Goal: Task Accomplishment & Management: Use online tool/utility

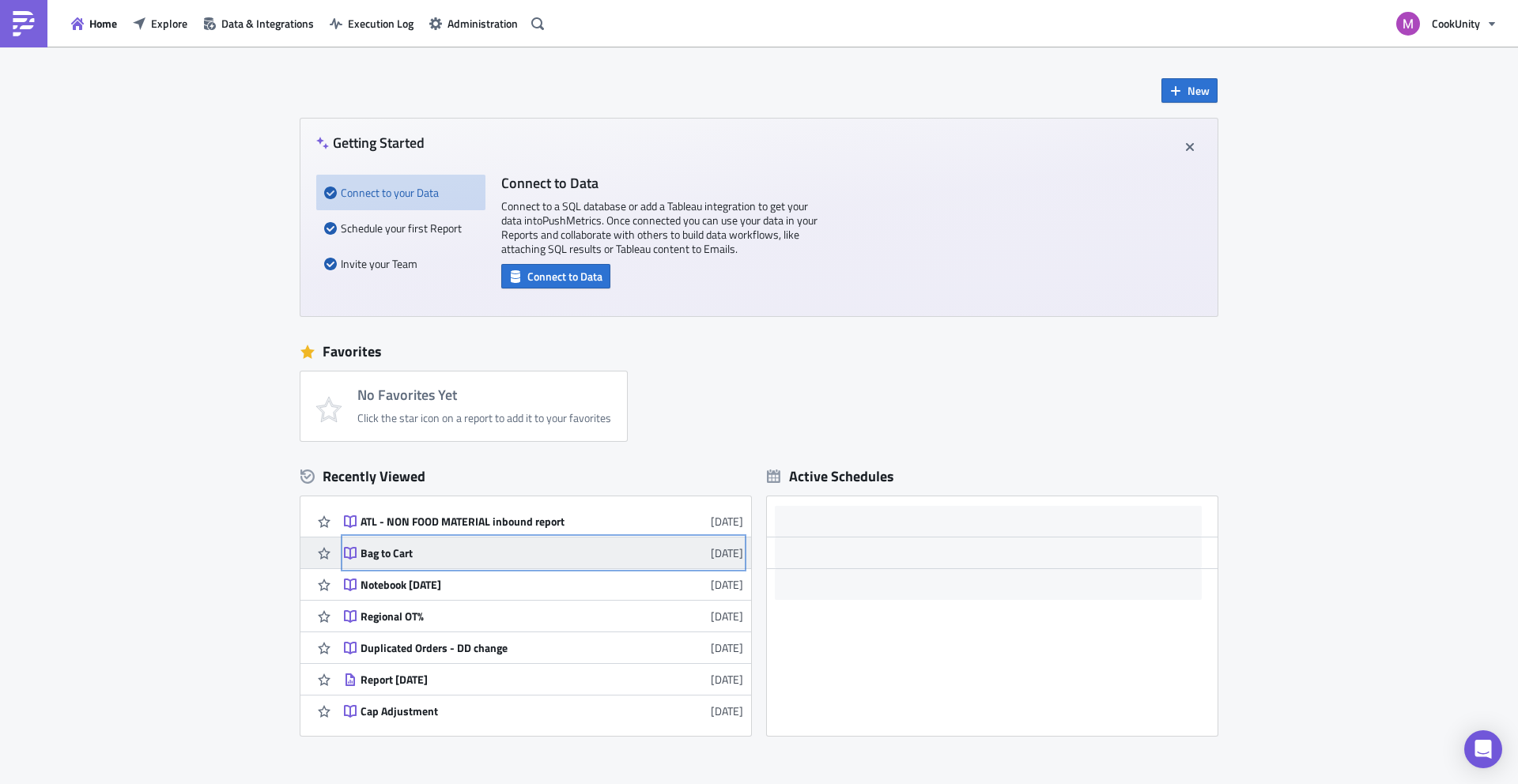
click at [422, 548] on div "Bag to Cart" at bounding box center [498, 553] width 276 height 15
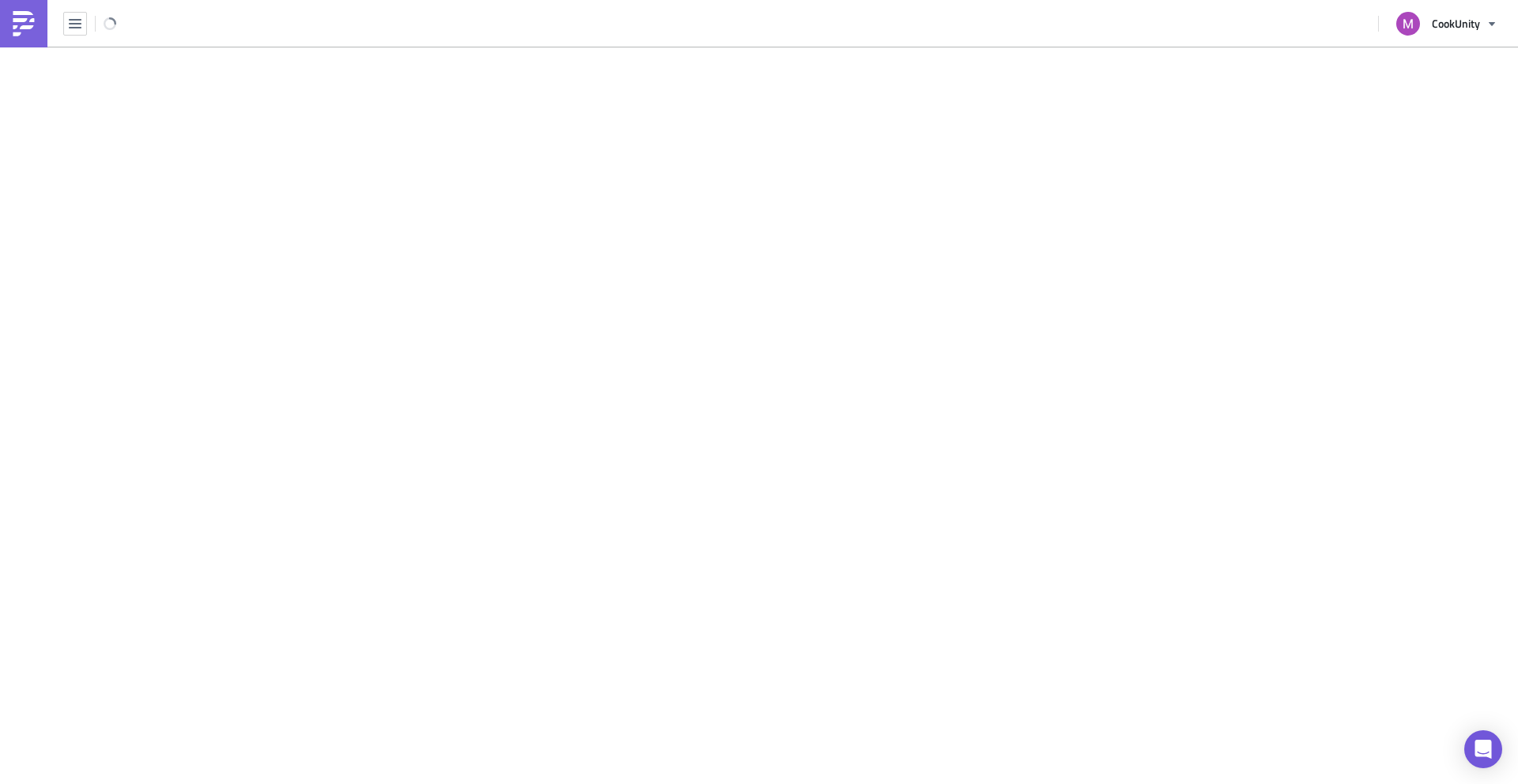
click at [422, 548] on main at bounding box center [759, 417] width 1518 height 740
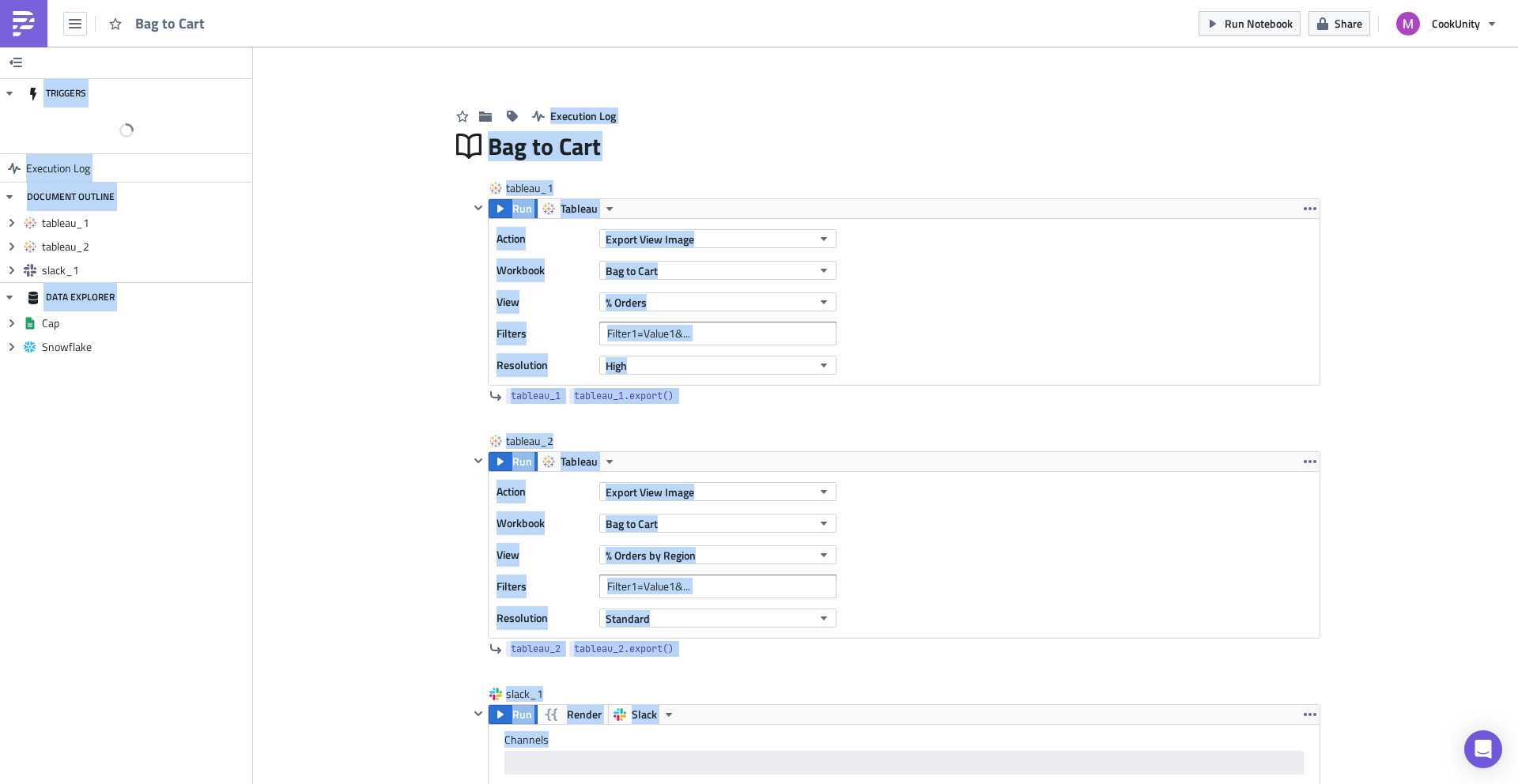
click at [259, 412] on div "Add Image Execution Log Bag to Cart tableau_1 Run Tableau Action Export View Im…" at bounding box center [885, 785] width 1265 height 1477
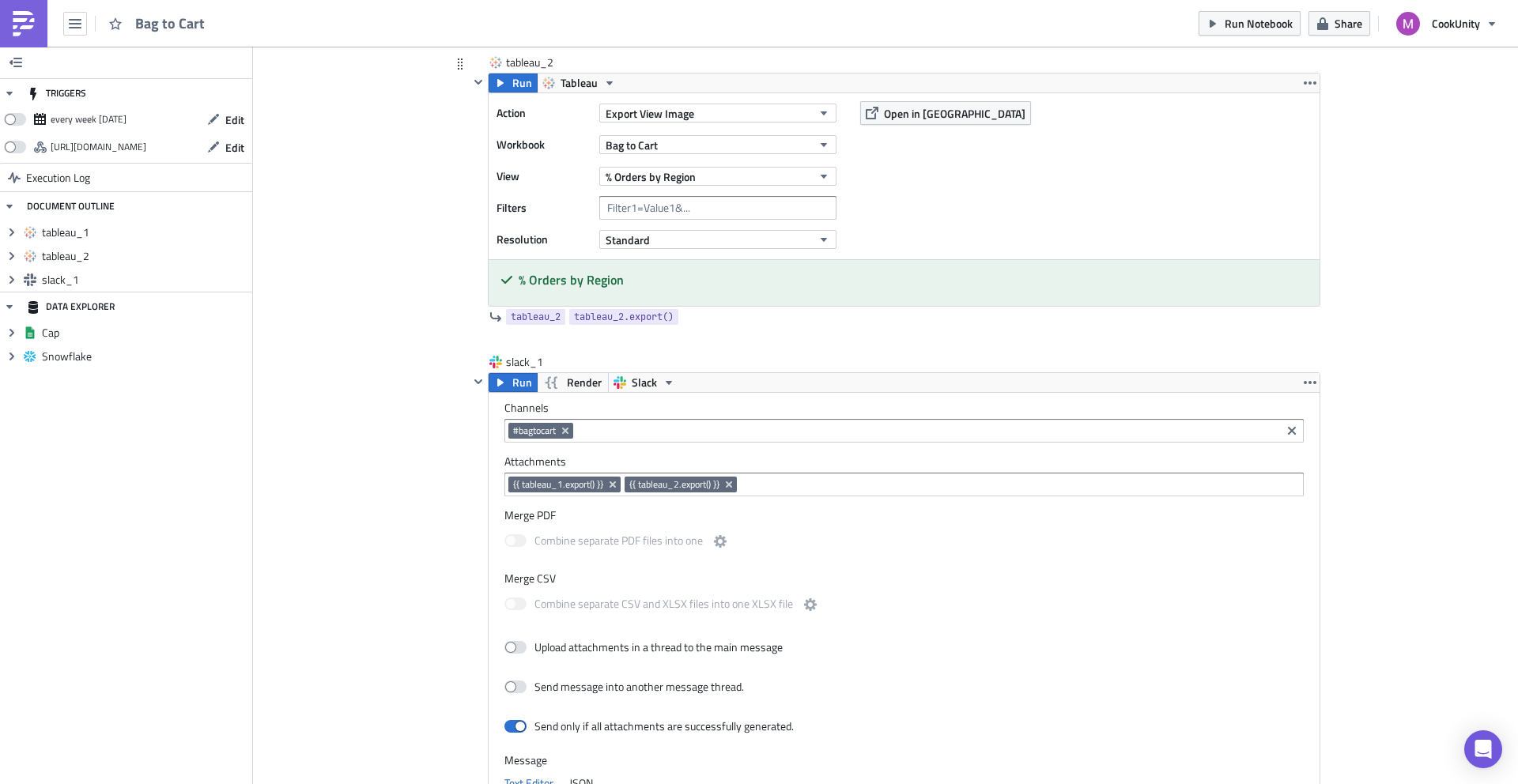
scroll to position [504, 0]
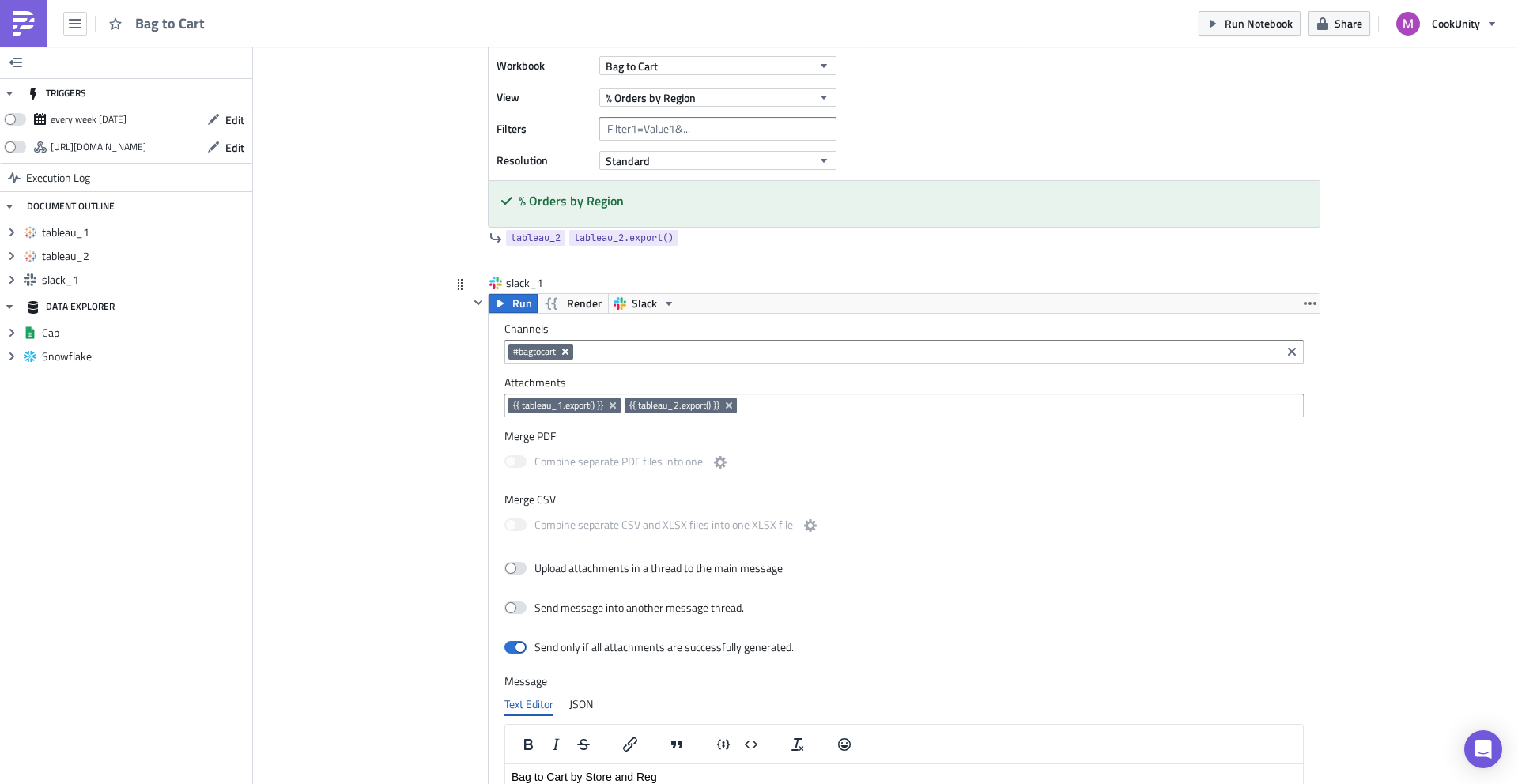
click at [563, 351] on icon "Remove Tag" at bounding box center [565, 351] width 13 height 13
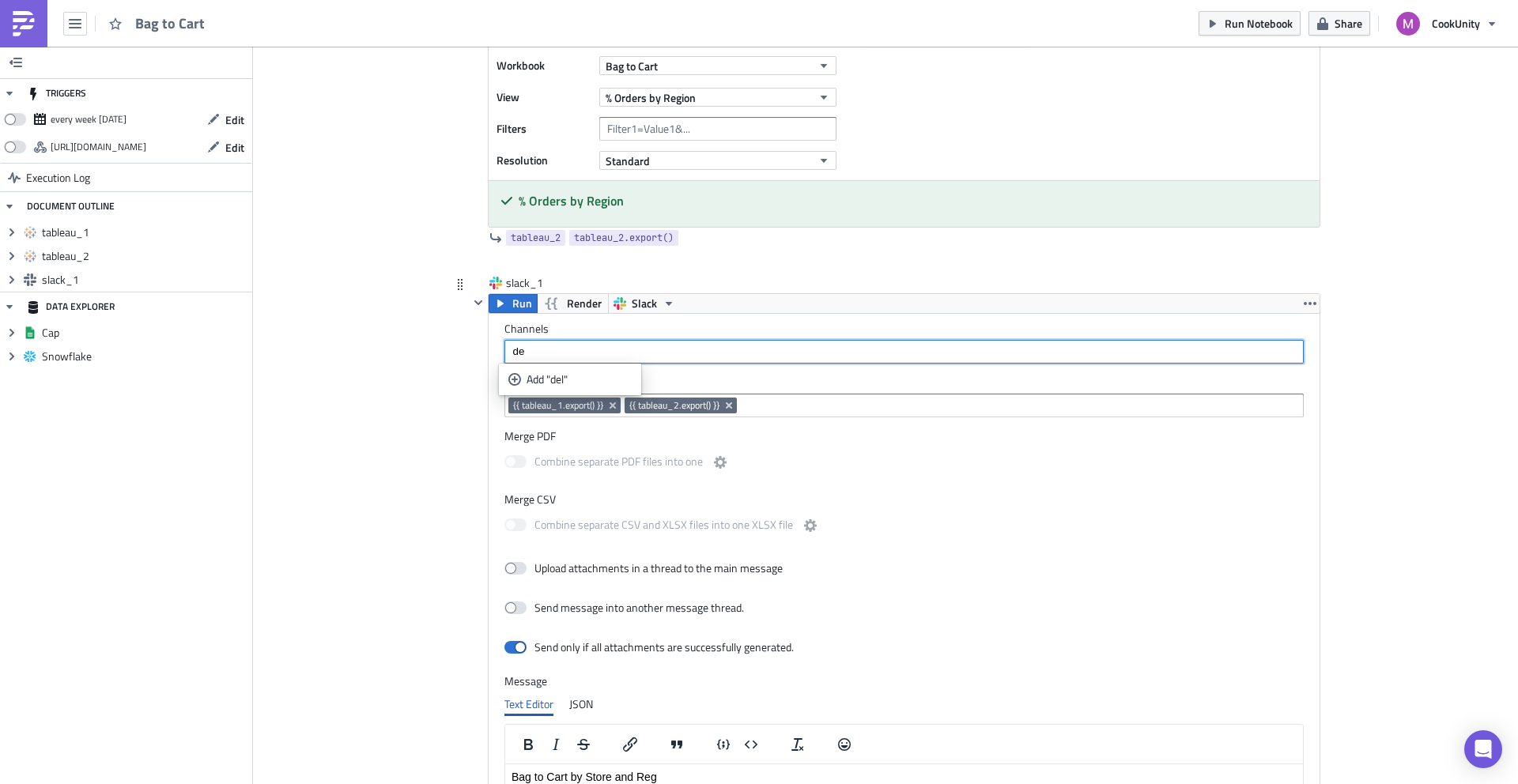
type input "d"
type input "#deliveryexcellence"
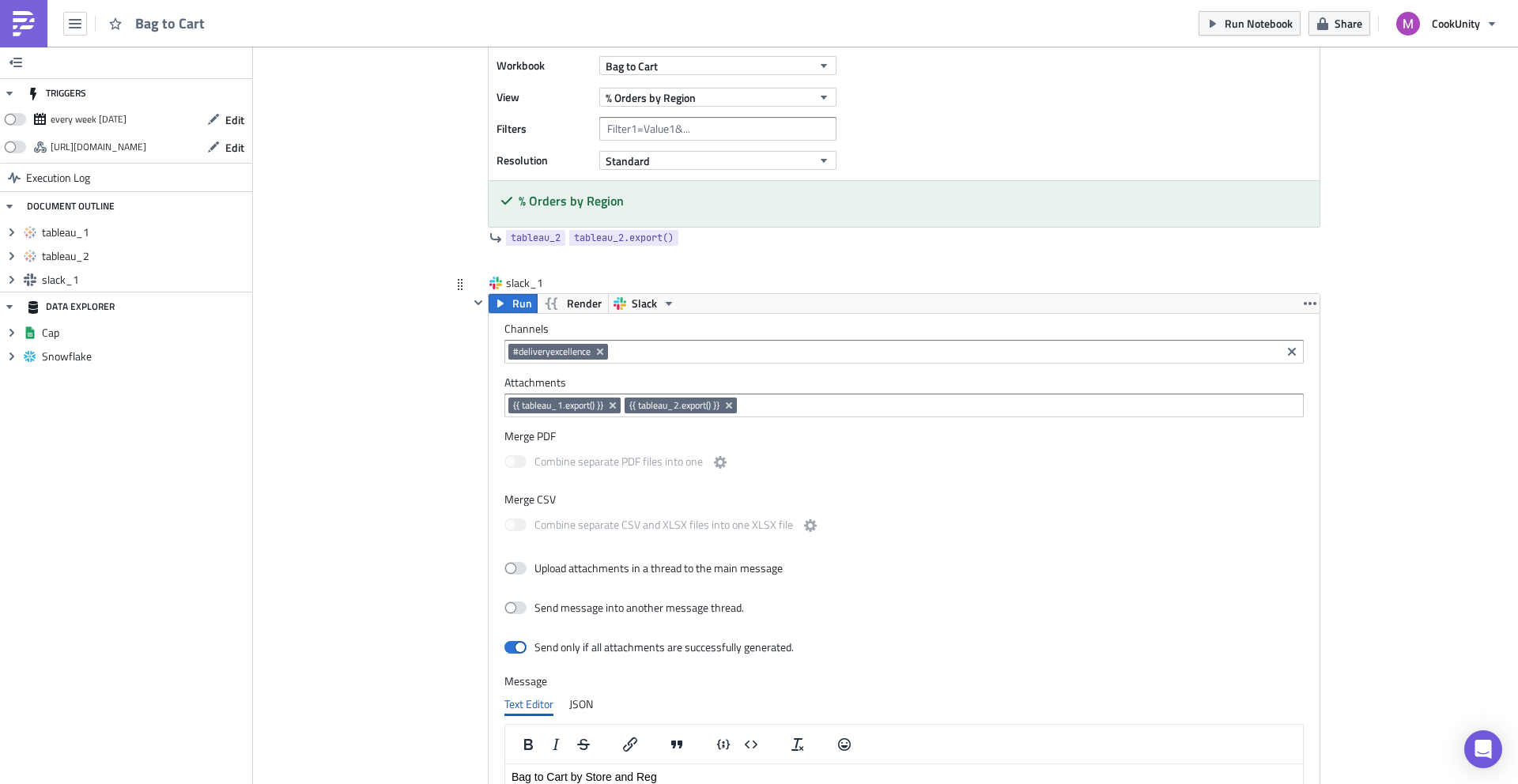
click at [374, 409] on div "Add Image Execution Log Bag to Cart tableau_1 Run Tableau Action Export View Im…" at bounding box center [885, 367] width 1265 height 1650
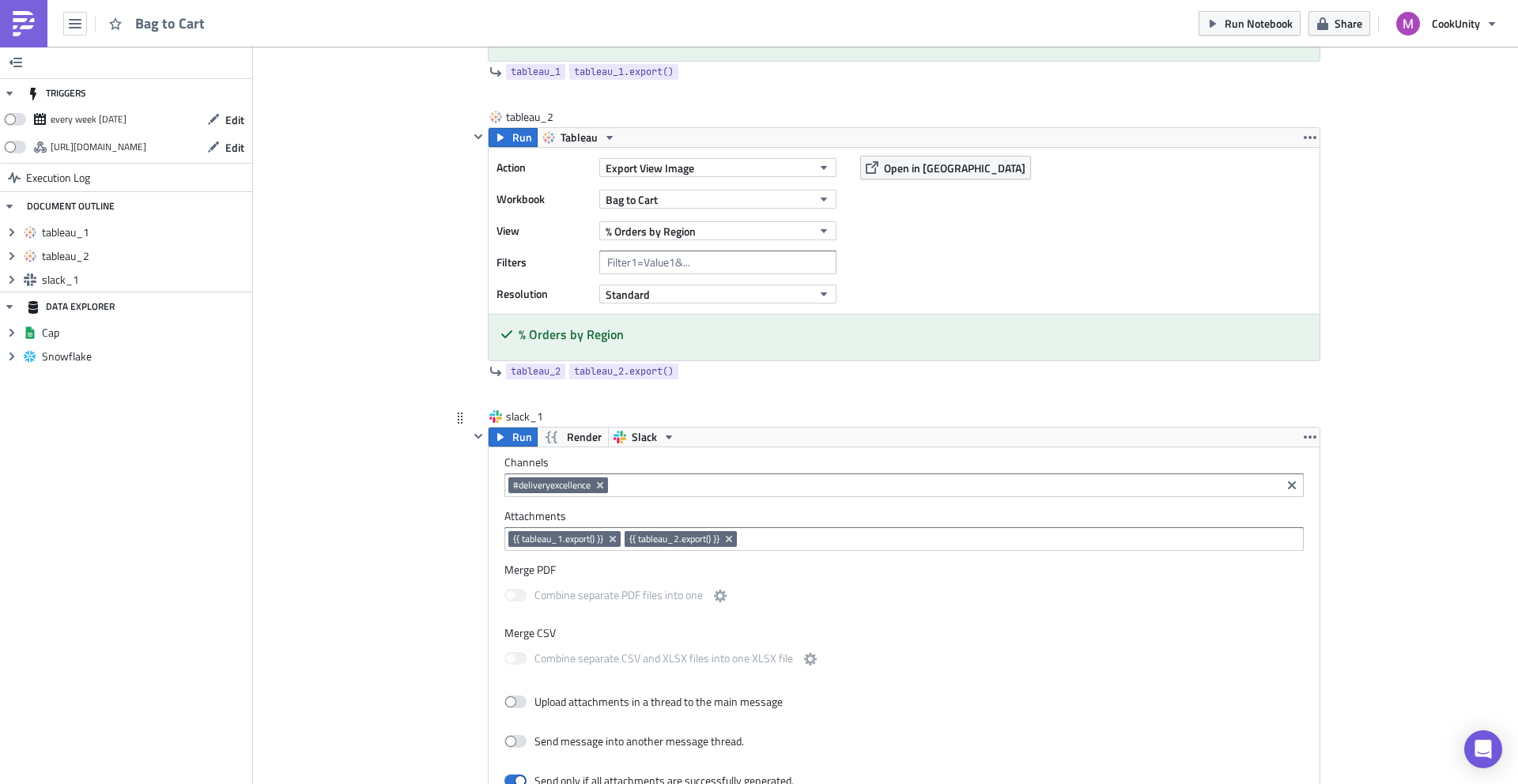
scroll to position [363, 0]
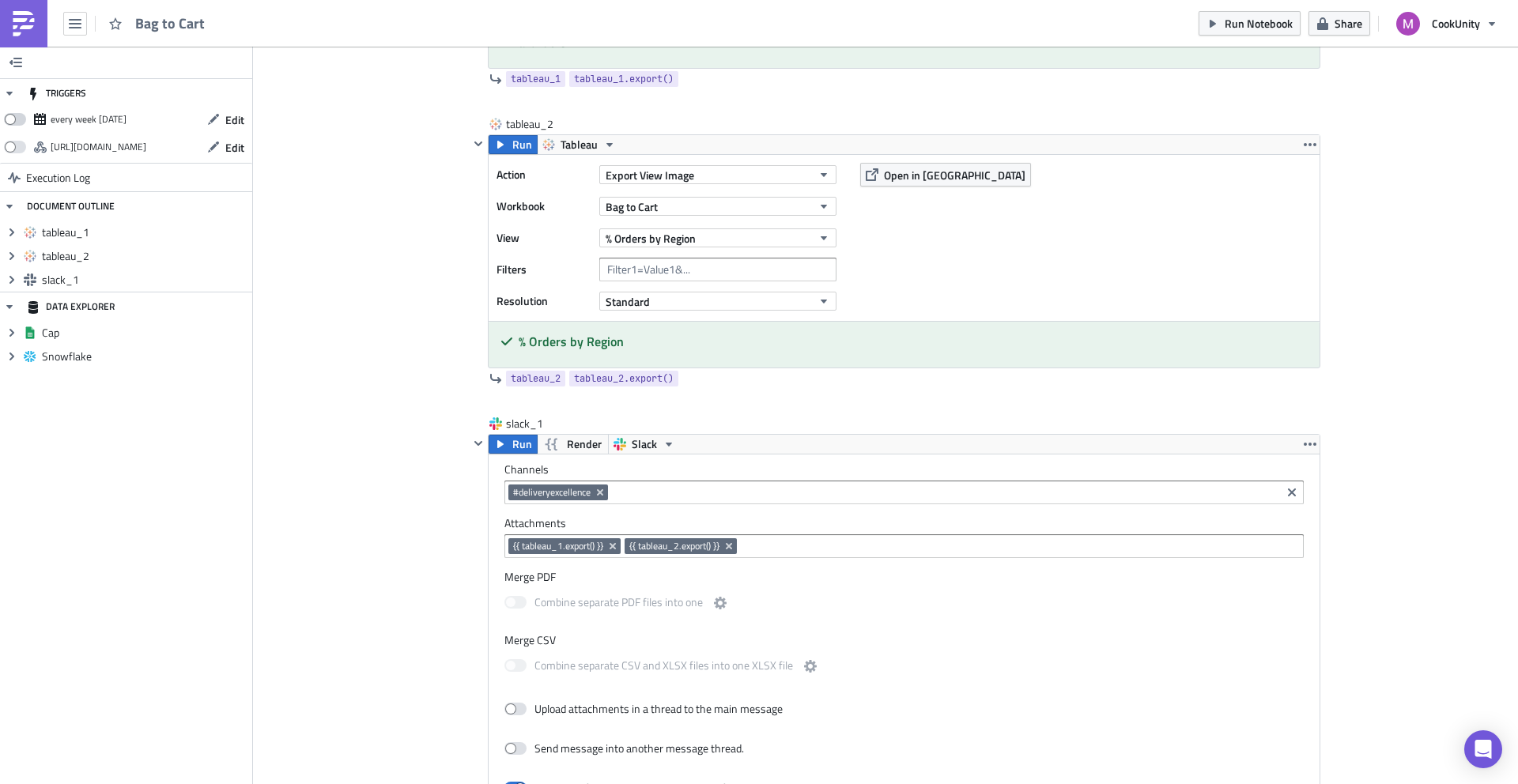
click at [8, 114] on span at bounding box center [15, 119] width 22 height 13
click at [8, 114] on input "checkbox" at bounding box center [12, 115] width 11 height 11
checkbox input "true"
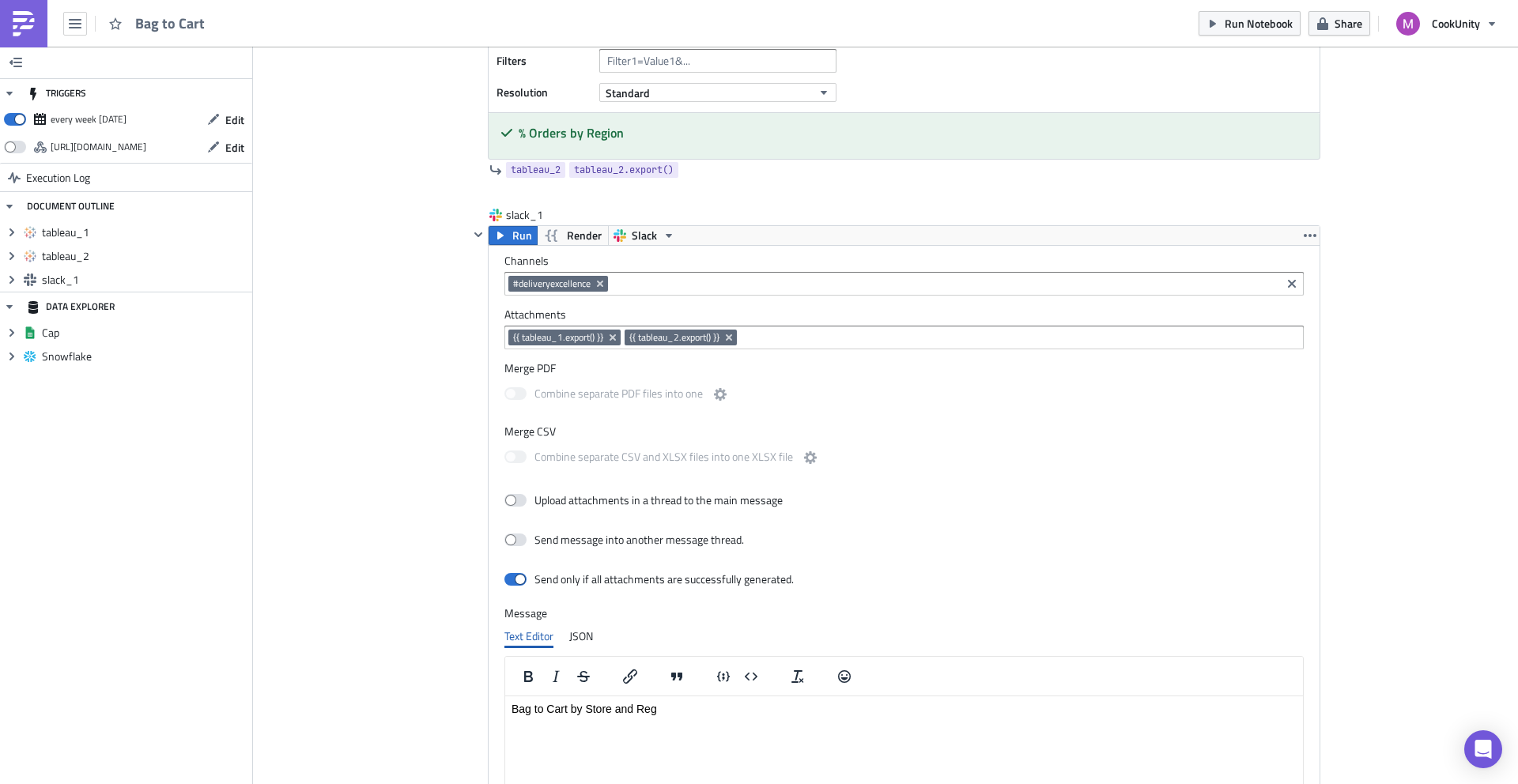
scroll to position [570, 0]
click at [900, 197] on icon "button" at bounding box center [905, 194] width 13 height 13
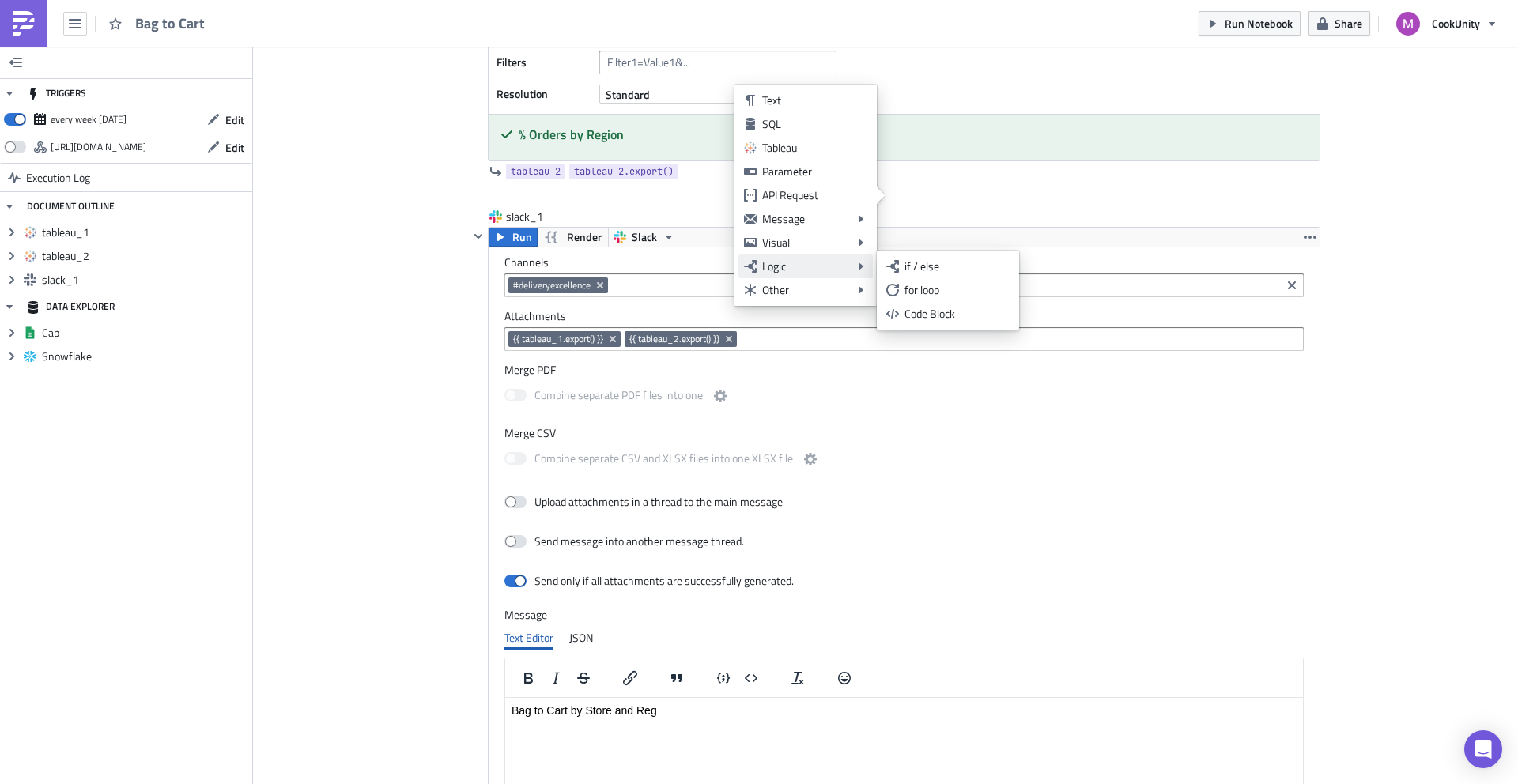
click at [811, 264] on div "Logic" at bounding box center [805, 267] width 87 height 16
click at [932, 275] on link "if / else" at bounding box center [949, 267] width 135 height 23
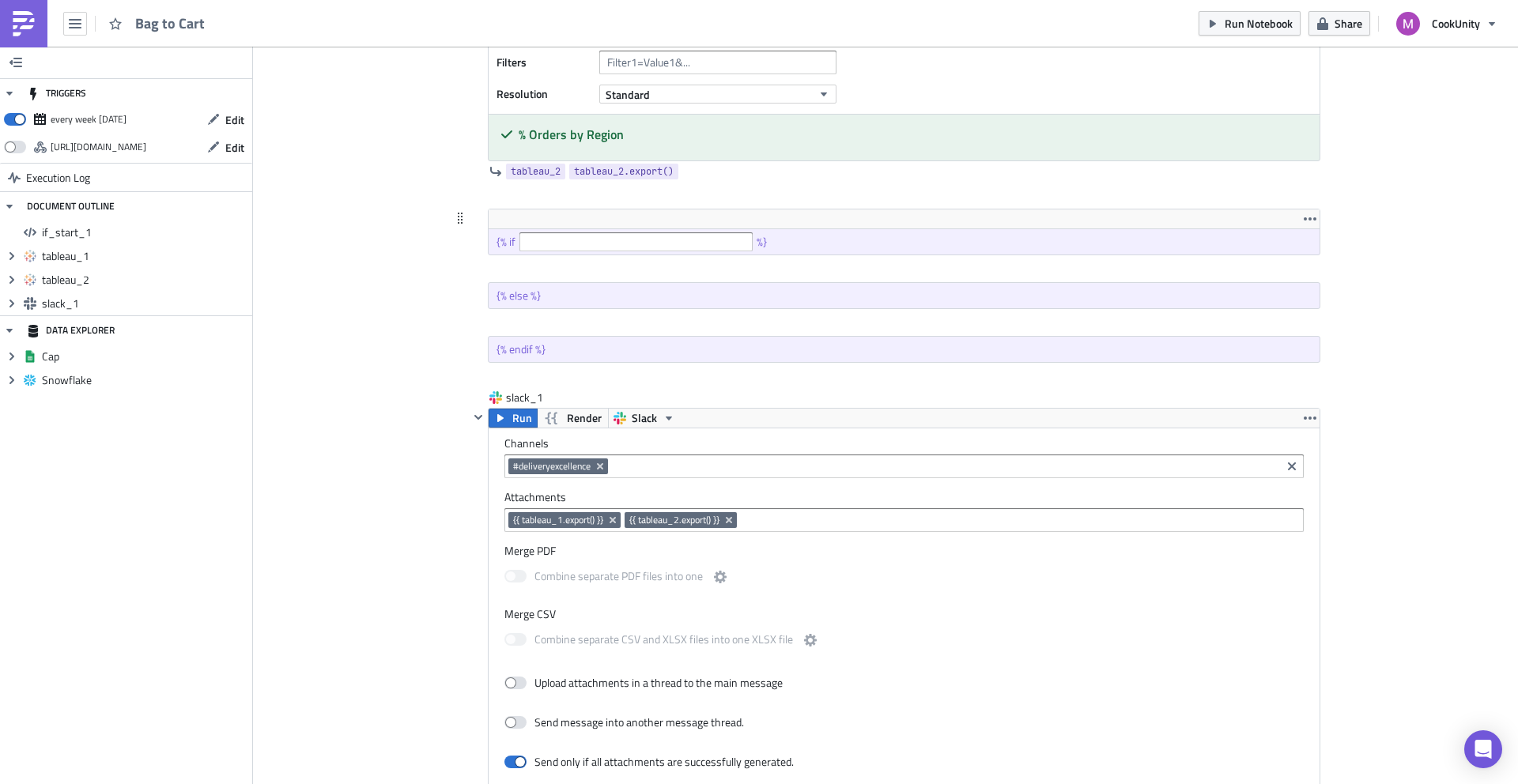
click at [653, 229] on div "{% if %}" at bounding box center [904, 242] width 831 height 25
click at [1292, 216] on div at bounding box center [904, 219] width 831 height 19
click at [1309, 222] on icon "button" at bounding box center [1310, 219] width 13 height 13
click at [562, 239] on input "text" at bounding box center [636, 241] width 233 height 19
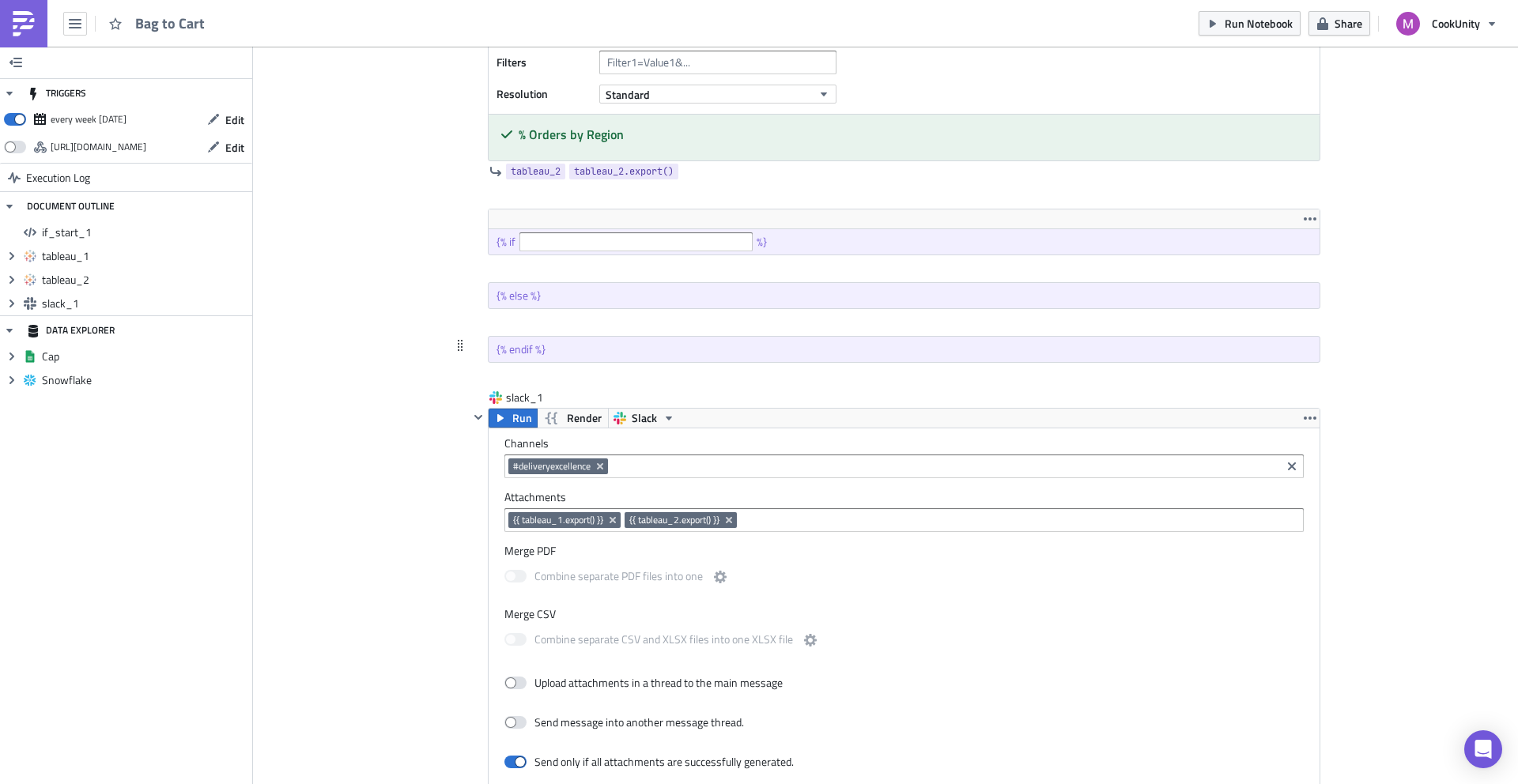
click at [529, 350] on div "{% endif %}" at bounding box center [521, 349] width 49 height 15
click at [554, 243] on input "text" at bounding box center [636, 241] width 233 height 19
type input "d"
type input "r"
click at [454, 218] on icon at bounding box center [460, 218] width 13 height 13
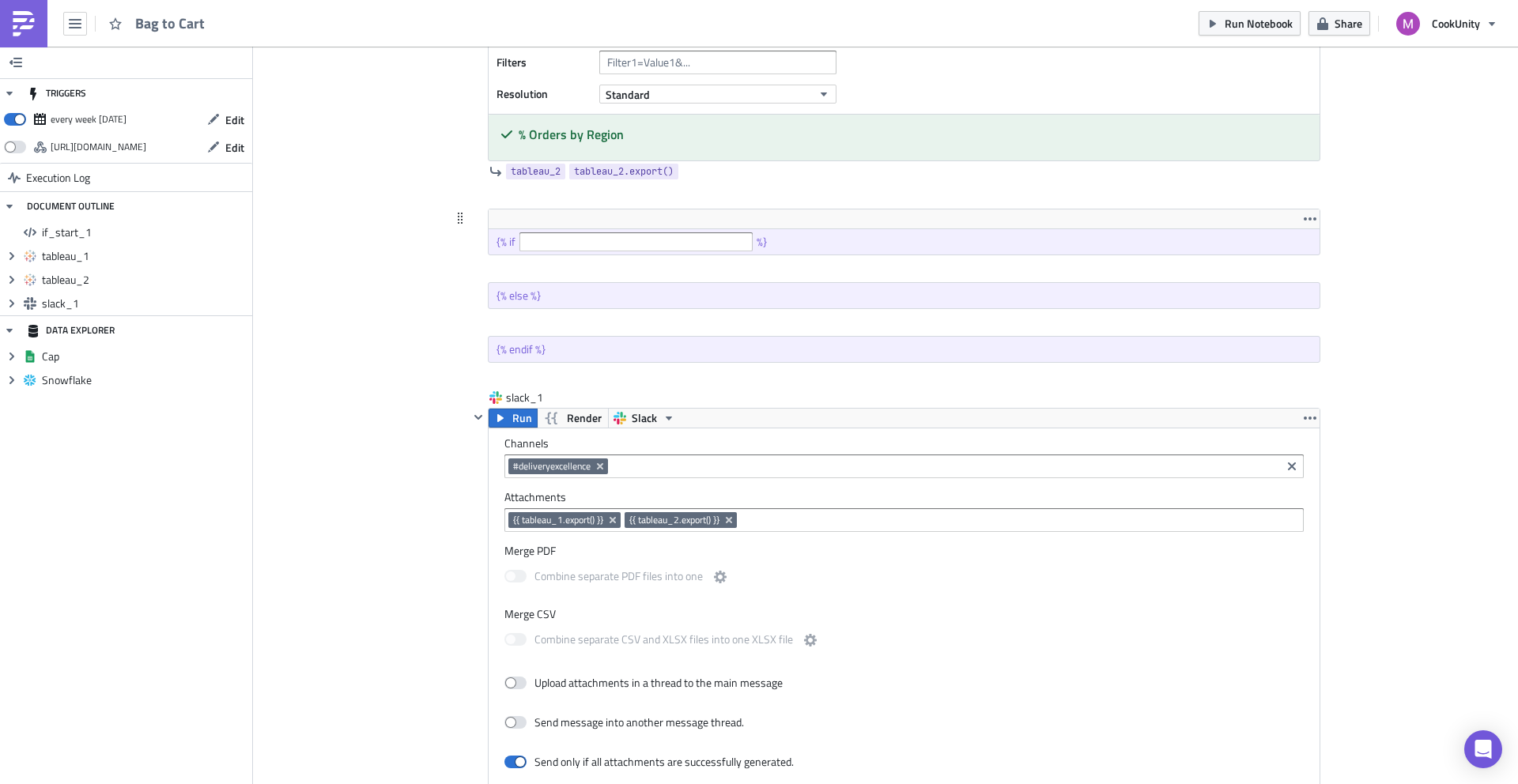
click at [454, 218] on icon at bounding box center [460, 218] width 13 height 13
click at [1304, 220] on icon "button" at bounding box center [1310, 219] width 13 height 3
click at [569, 317] on div at bounding box center [895, 322] width 852 height 19
click at [899, 319] on icon "button" at bounding box center [905, 322] width 13 height 13
click at [616, 238] on input "text" at bounding box center [636, 241] width 233 height 19
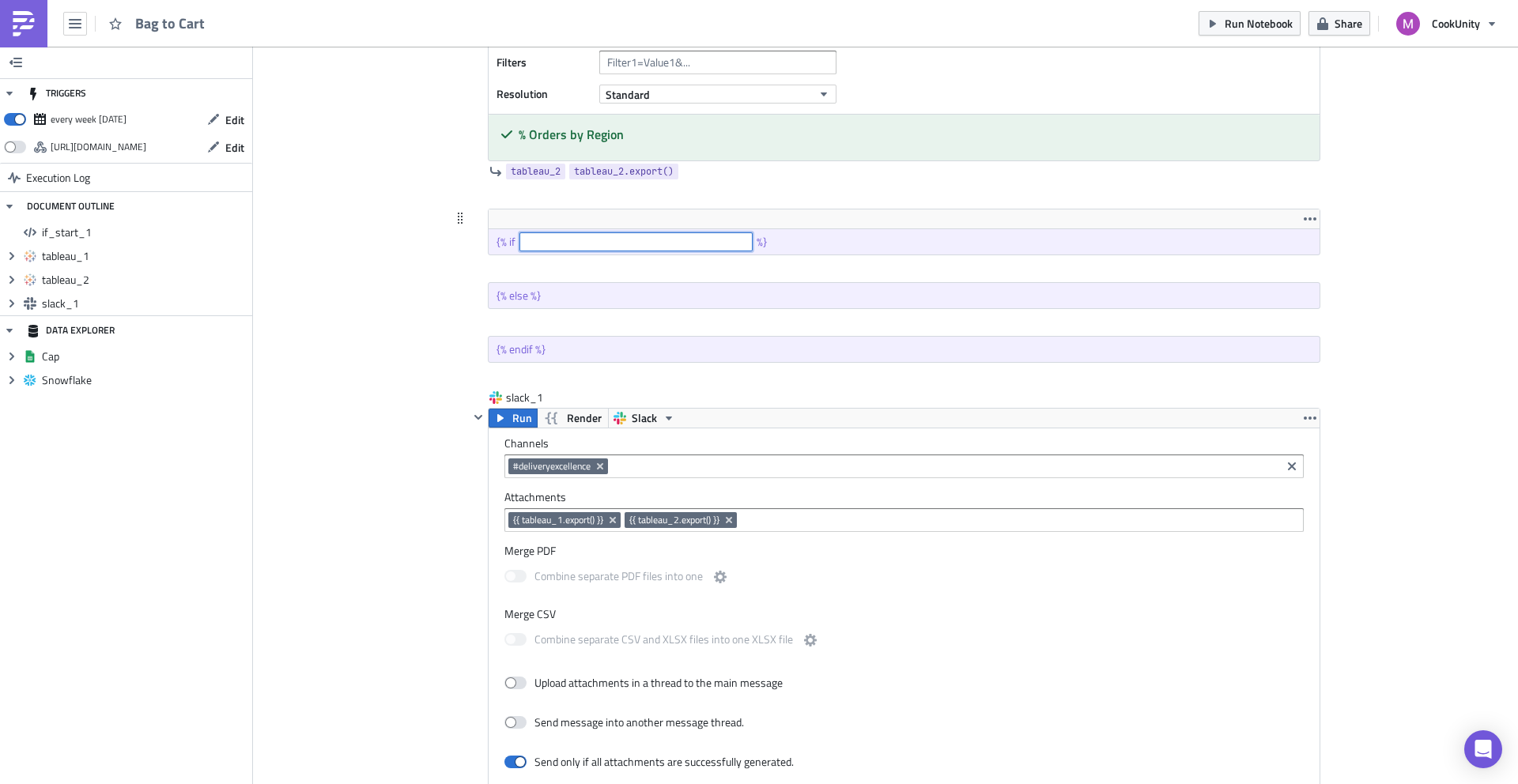
click at [616, 238] on input "text" at bounding box center [636, 241] width 233 height 19
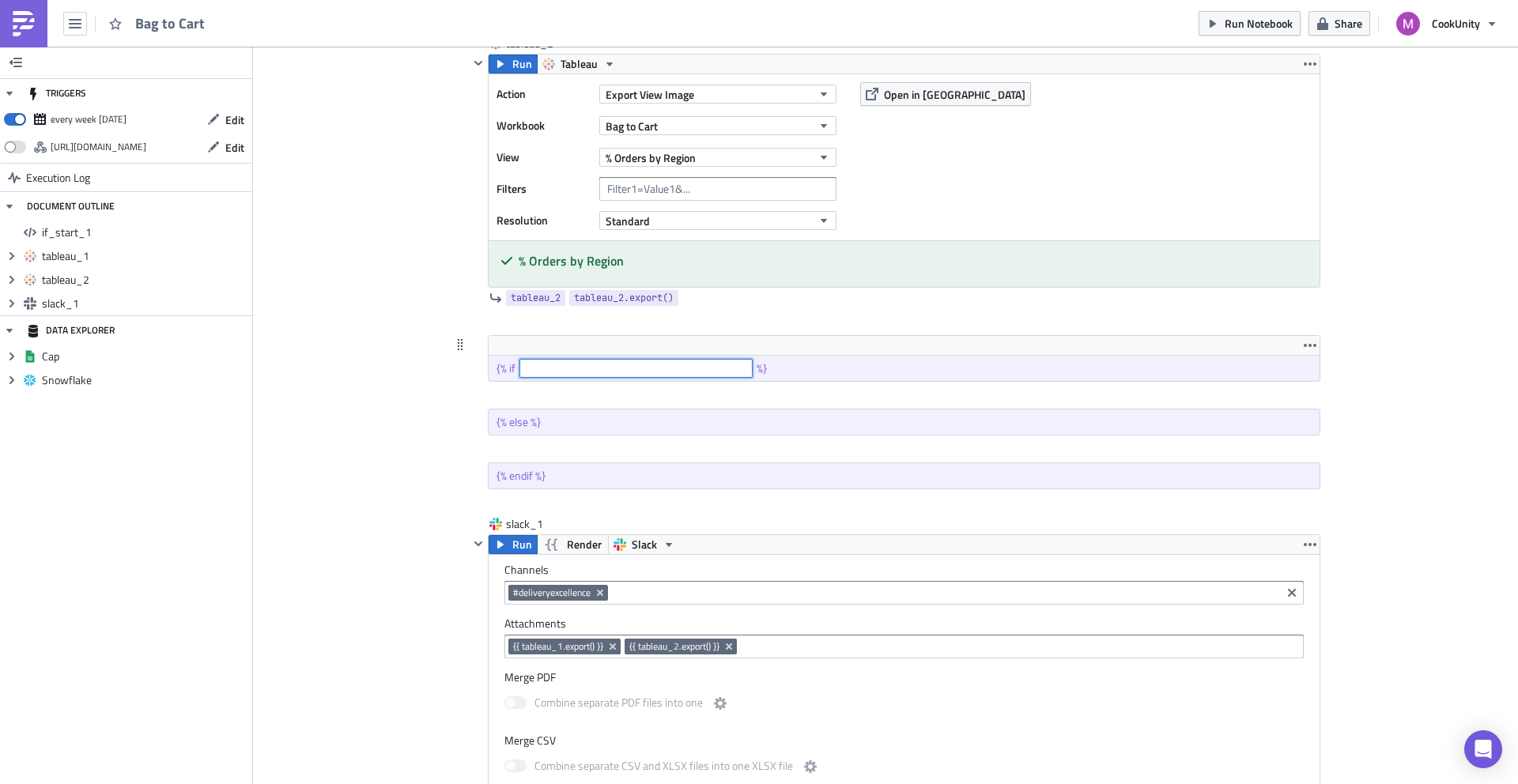
scroll to position [454, 0]
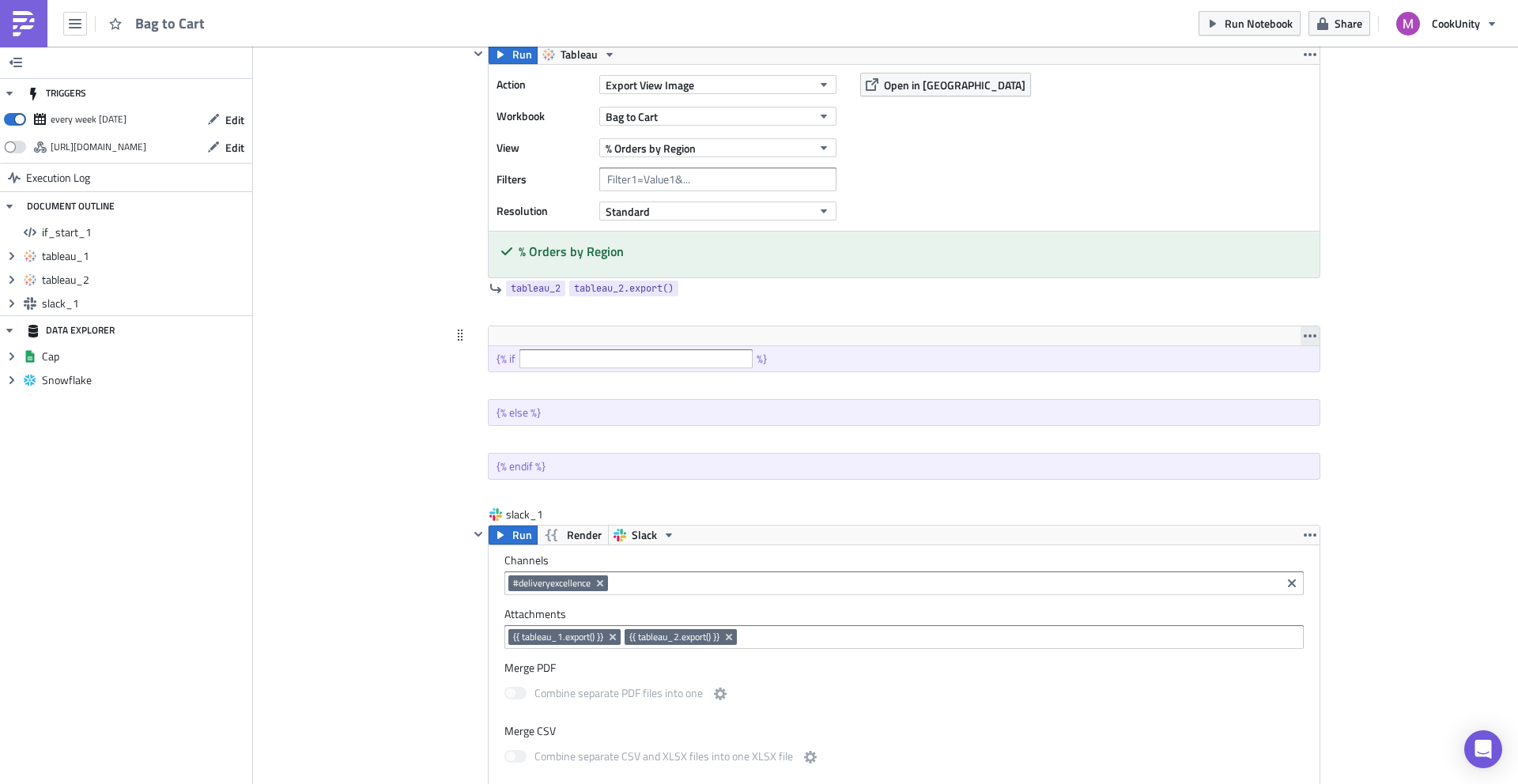
click at [1304, 334] on icon "button" at bounding box center [1310, 336] width 13 height 13
click at [1273, 371] on div "Remove" at bounding box center [1314, 373] width 105 height 16
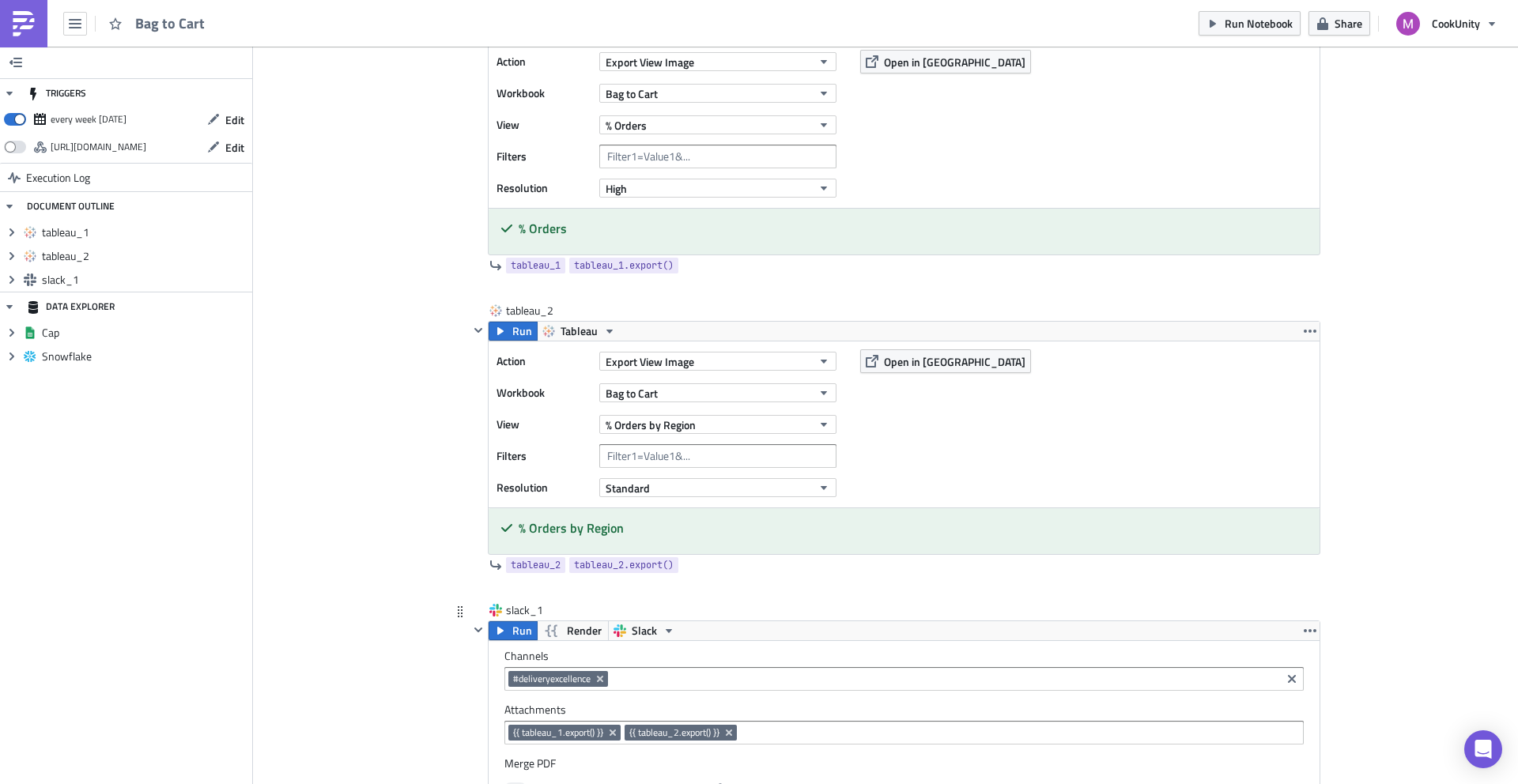
scroll to position [0, 0]
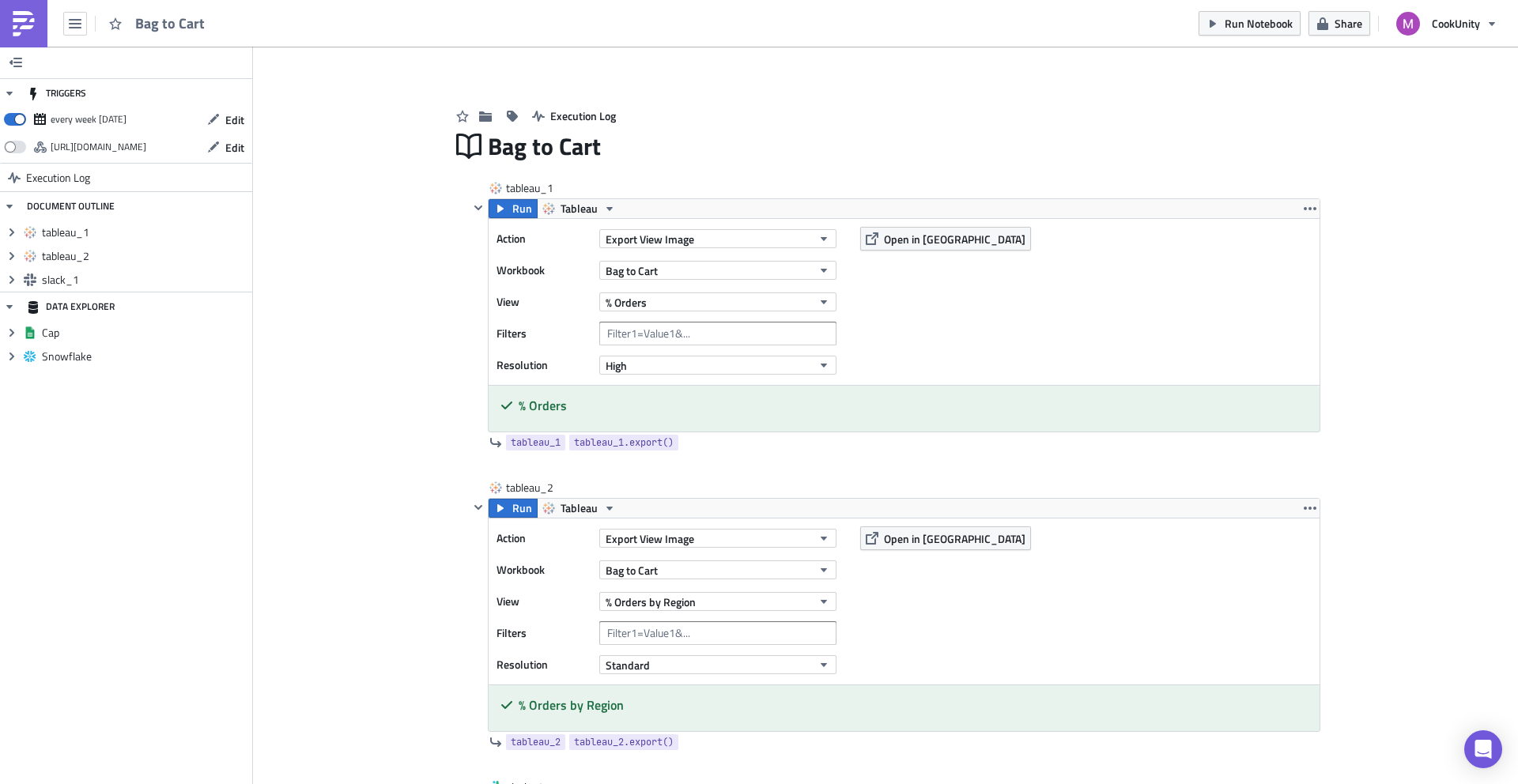
click at [34, 19] on img at bounding box center [23, 23] width 25 height 25
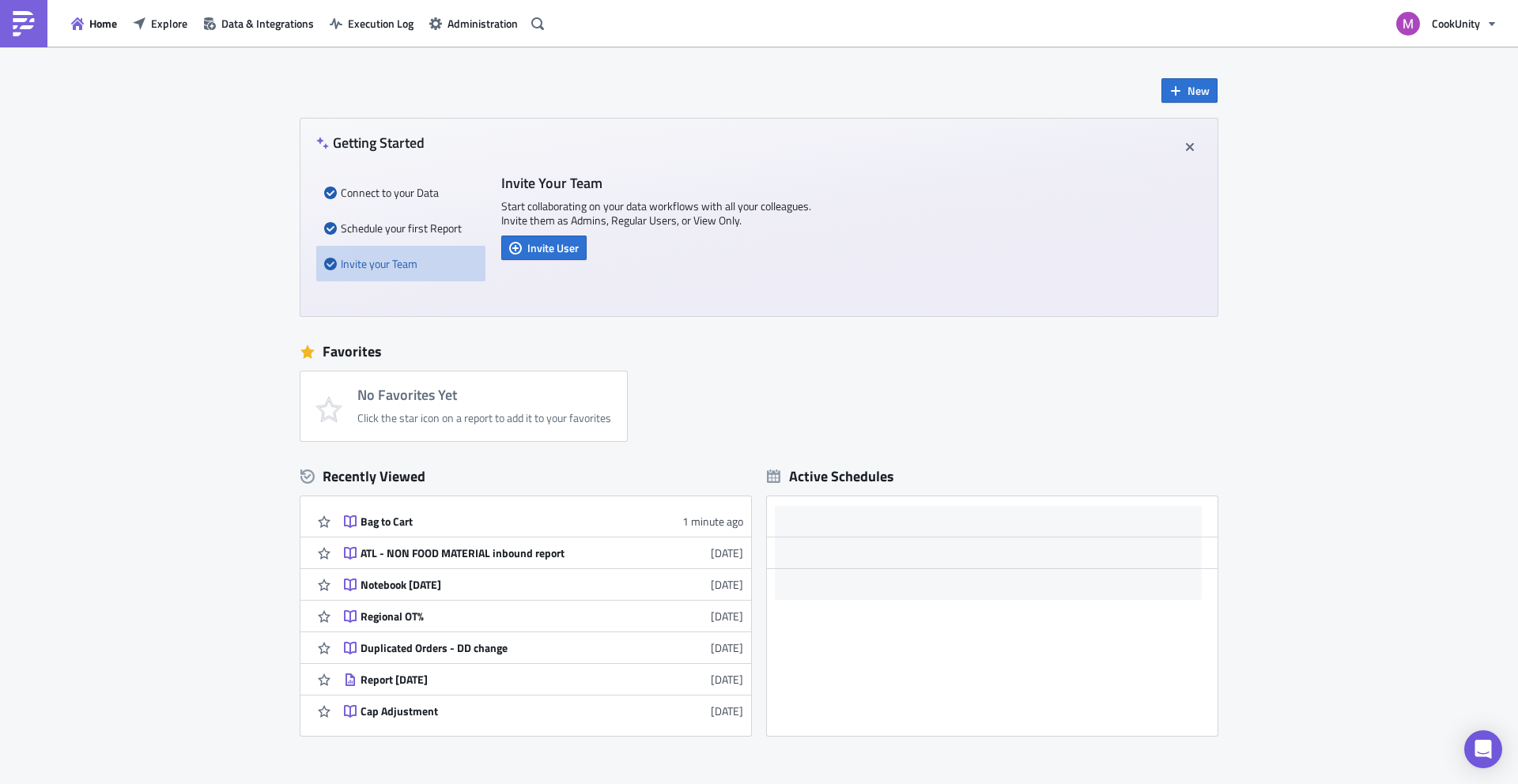
click at [21, 21] on img at bounding box center [23, 23] width 25 height 25
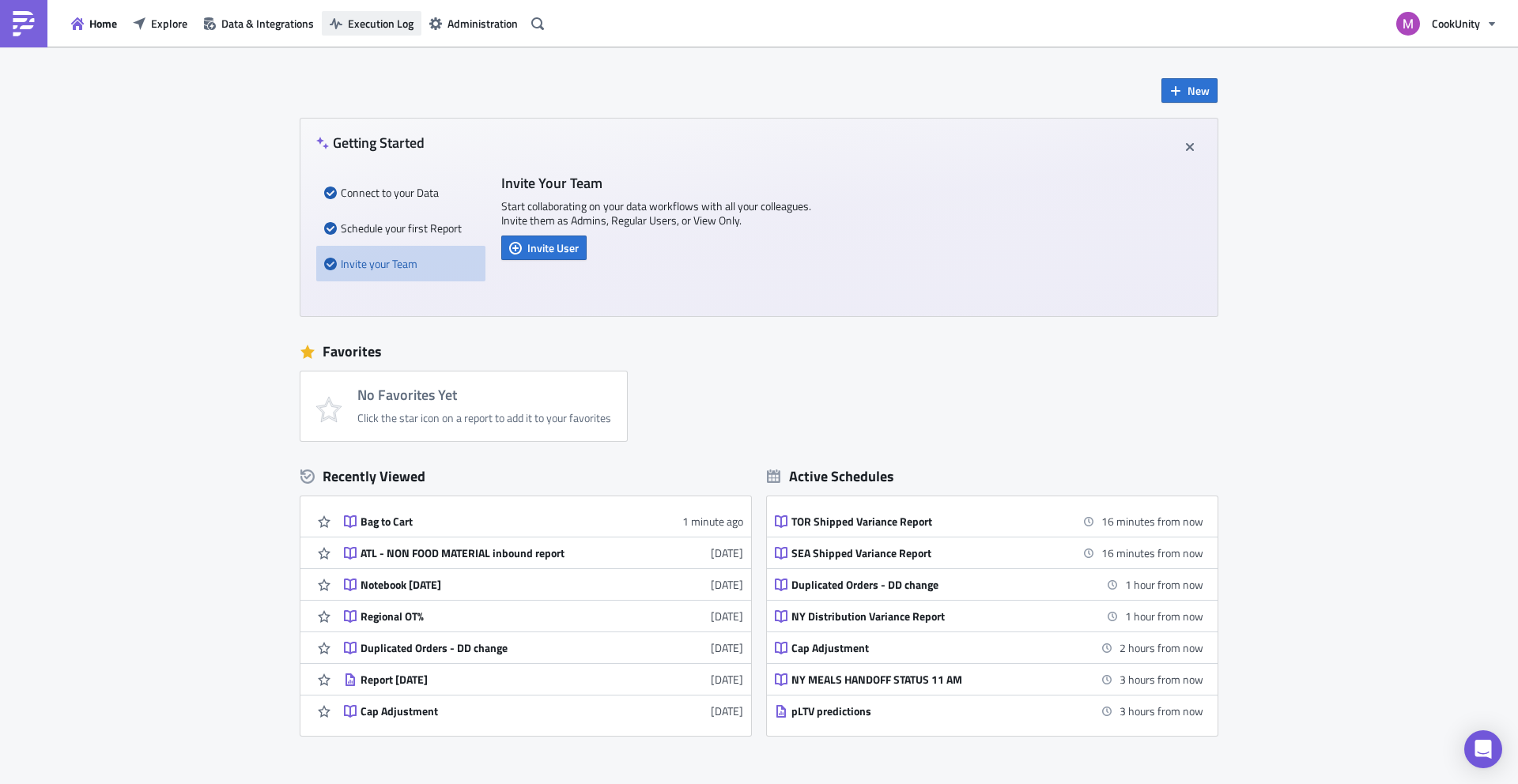
click at [353, 20] on span "Execution Log" at bounding box center [380, 22] width 65 height 17
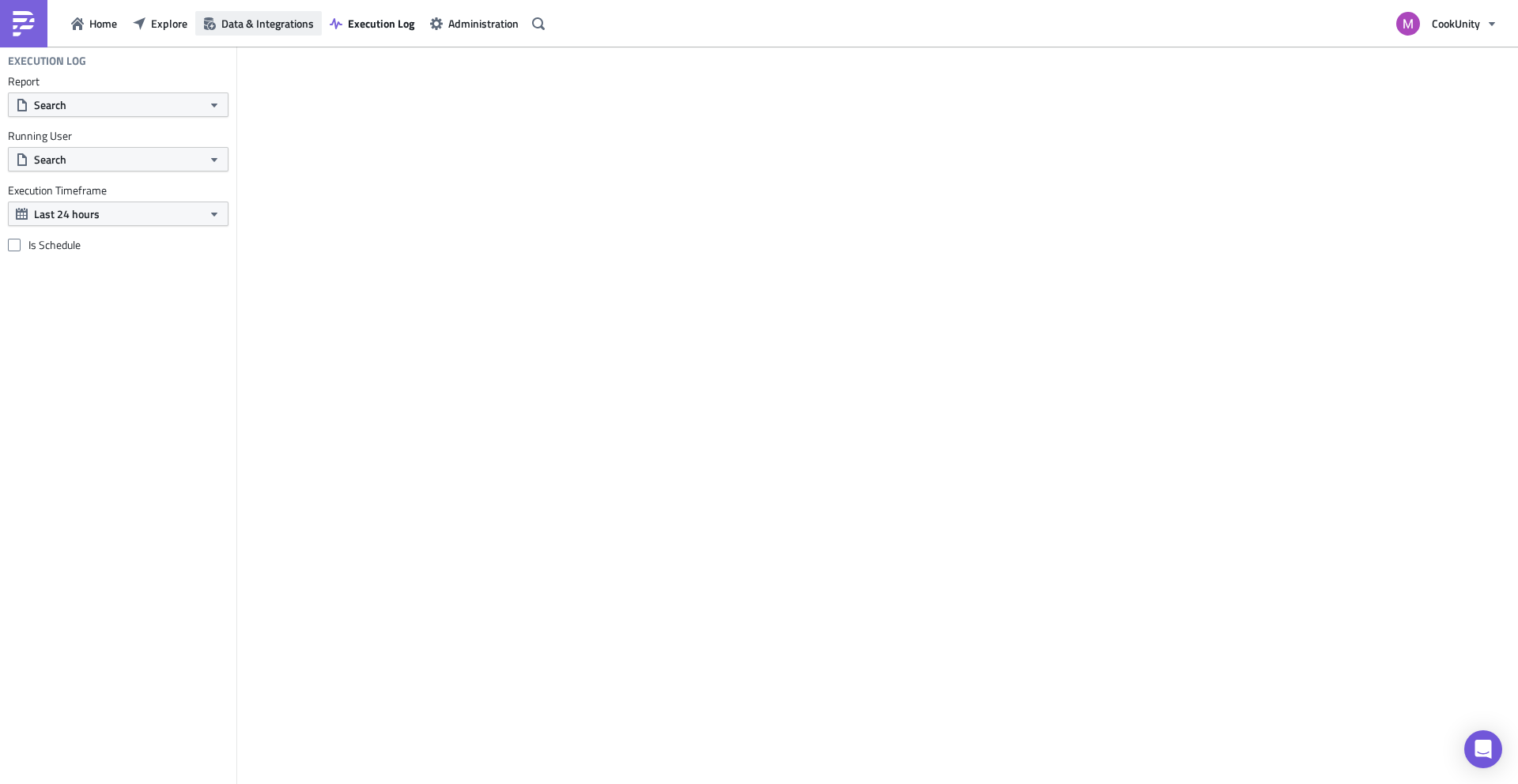
click at [275, 16] on span "Data & Integrations" at bounding box center [268, 22] width 93 height 17
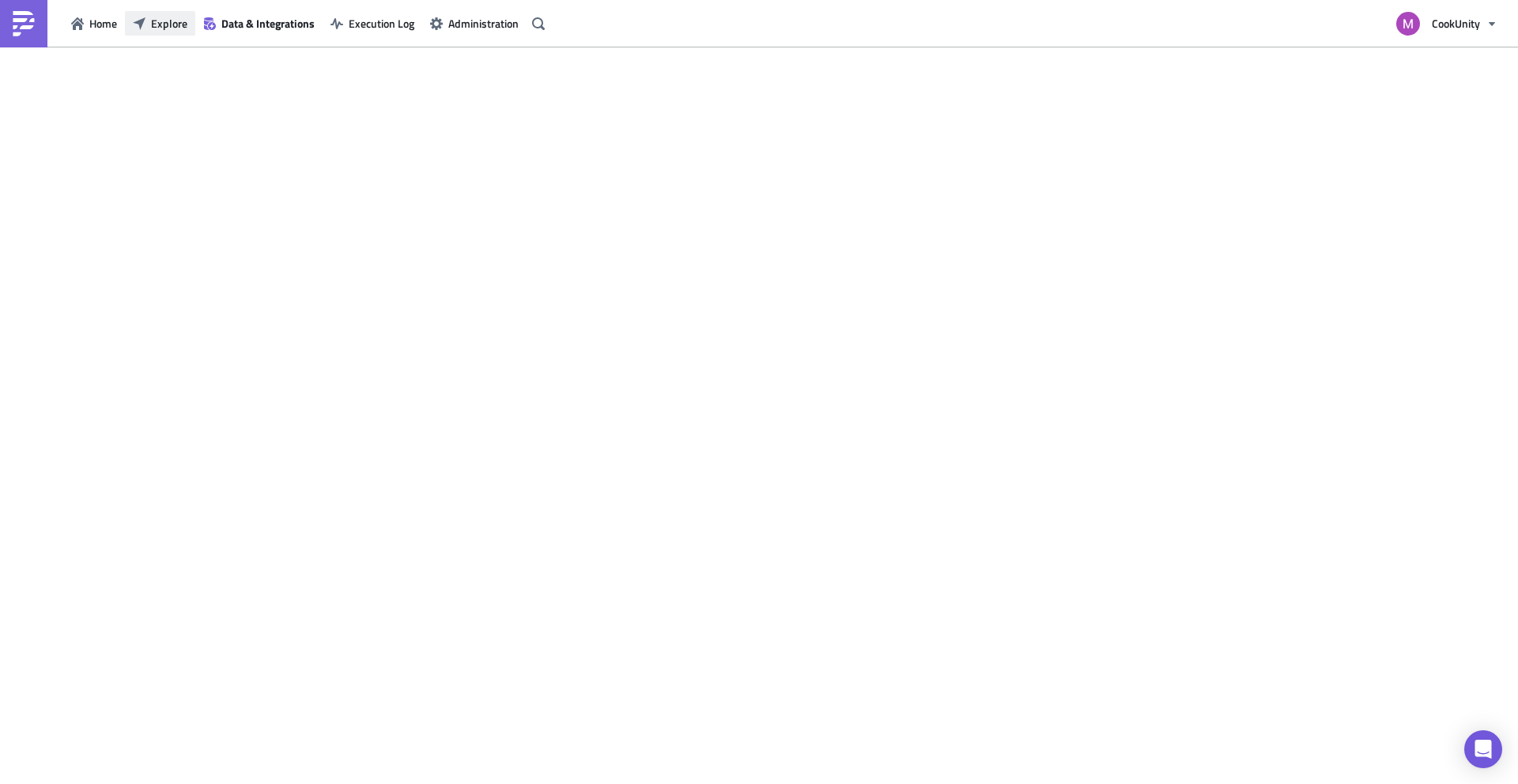
click at [171, 12] on button "Explore" at bounding box center [160, 22] width 70 height 24
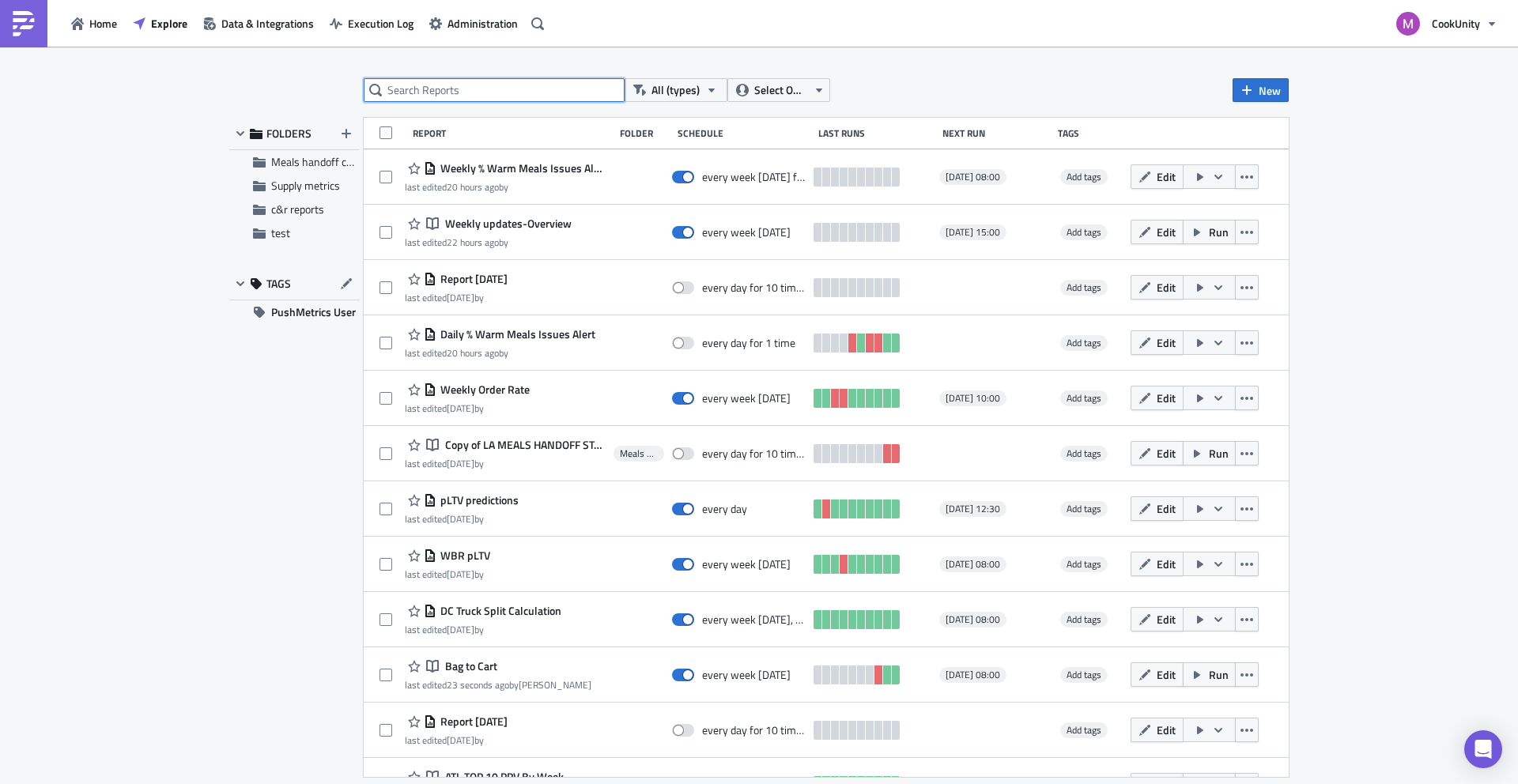
click at [454, 90] on input "text" at bounding box center [493, 90] width 261 height 23
click at [309, 187] on span "Supply metrics" at bounding box center [306, 185] width 68 height 17
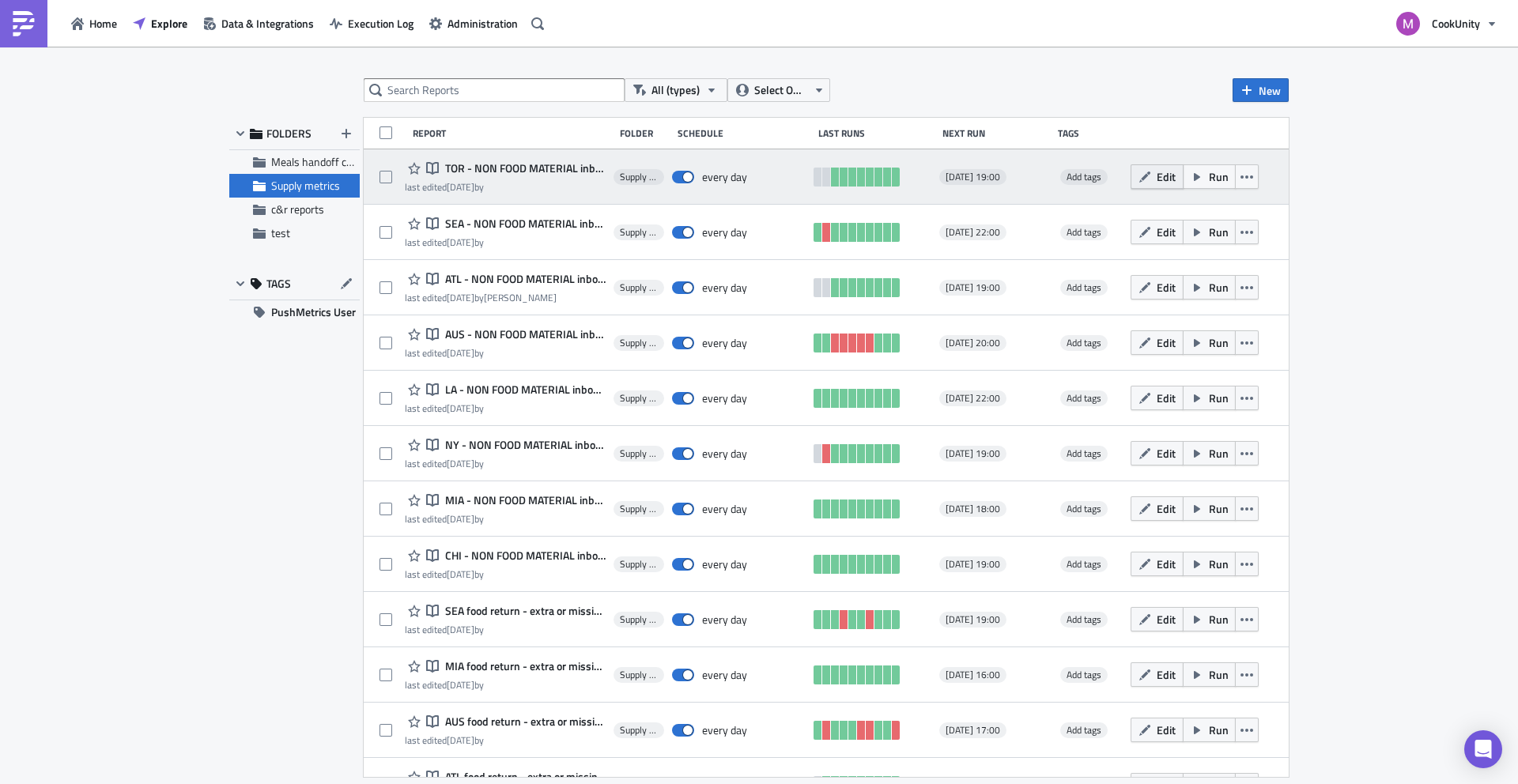
click at [1145, 180] on button "Edit" at bounding box center [1158, 176] width 53 height 24
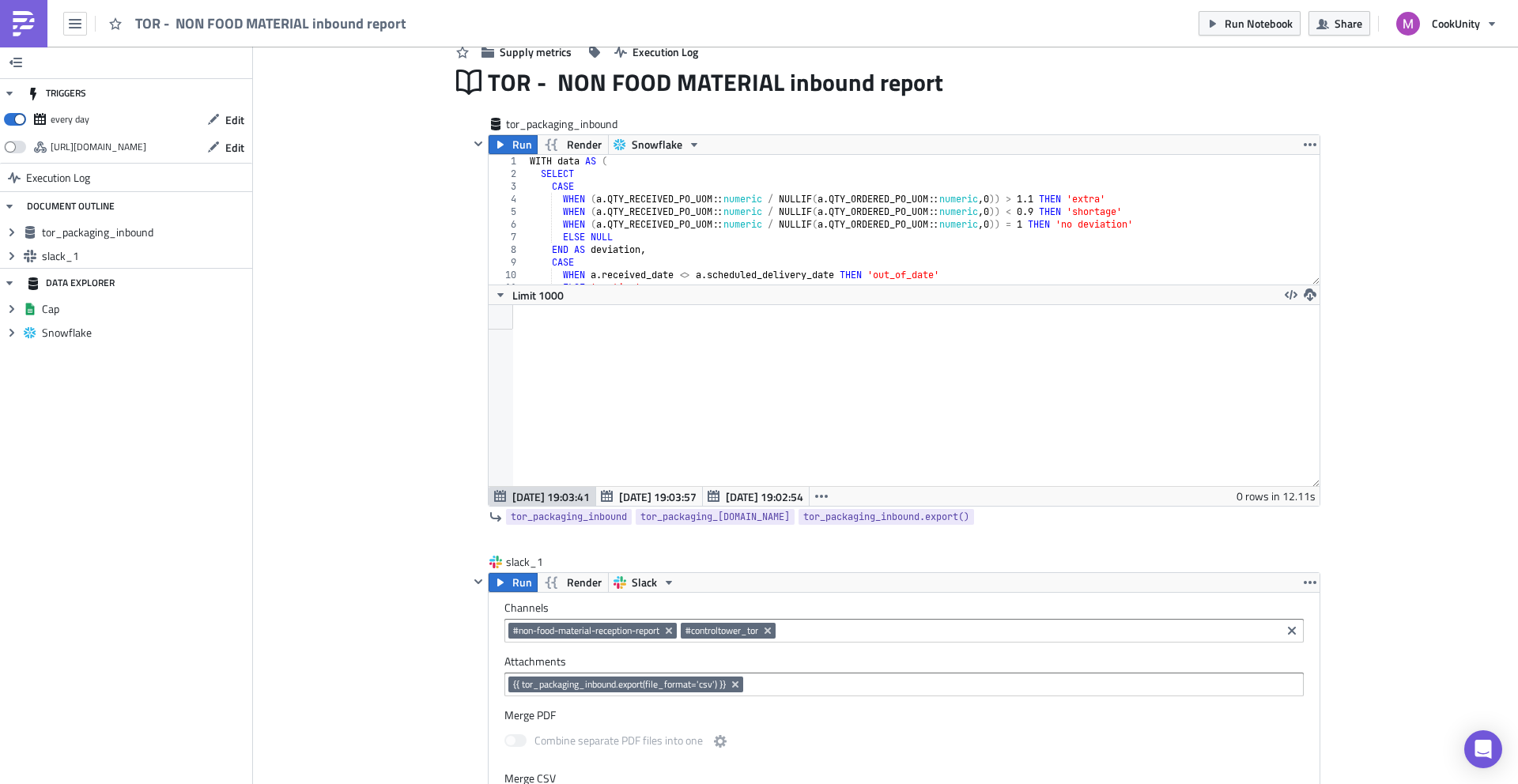
scroll to position [64, 0]
click at [513, 147] on span "Run" at bounding box center [523, 144] width 20 height 19
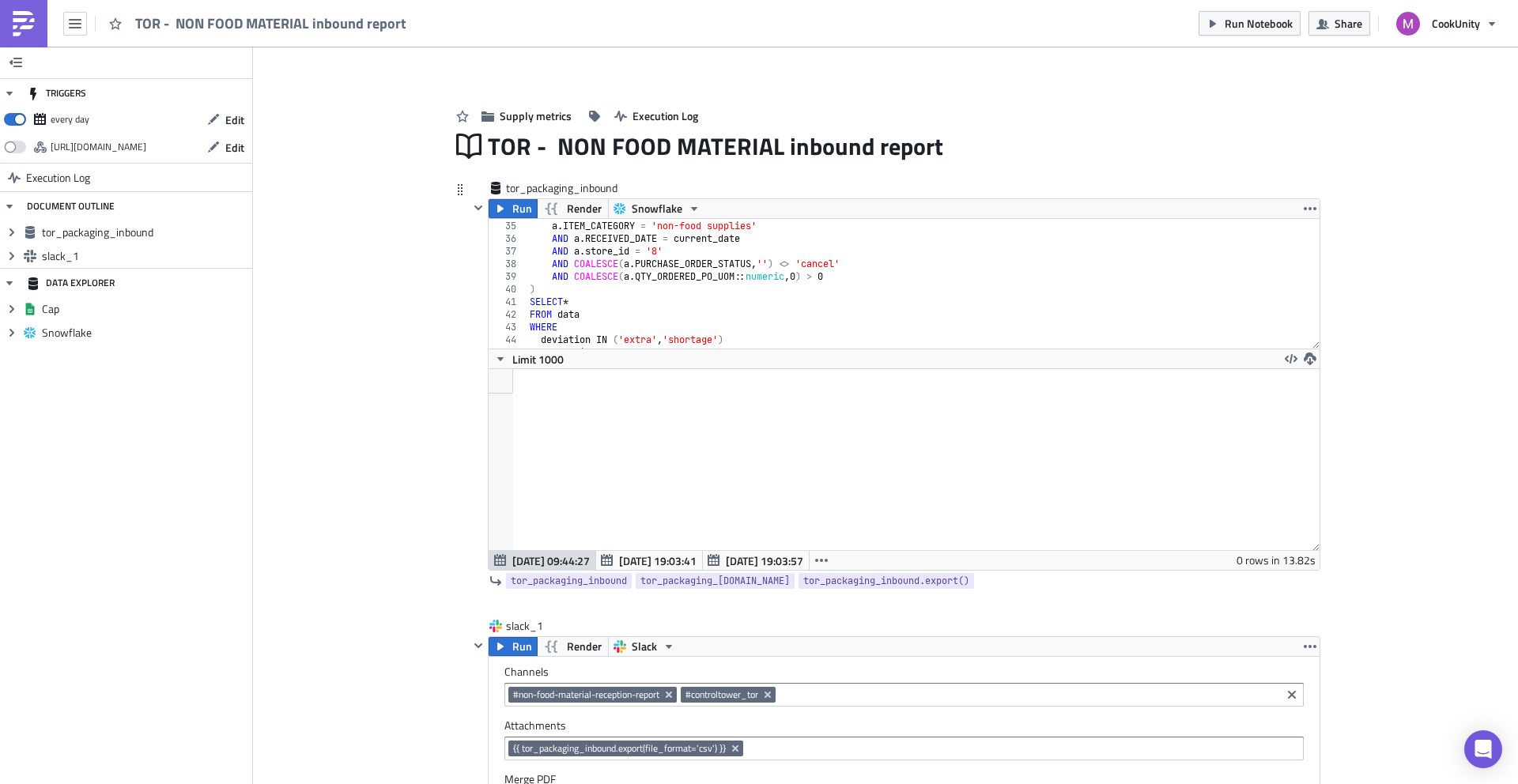
scroll to position [409, 0]
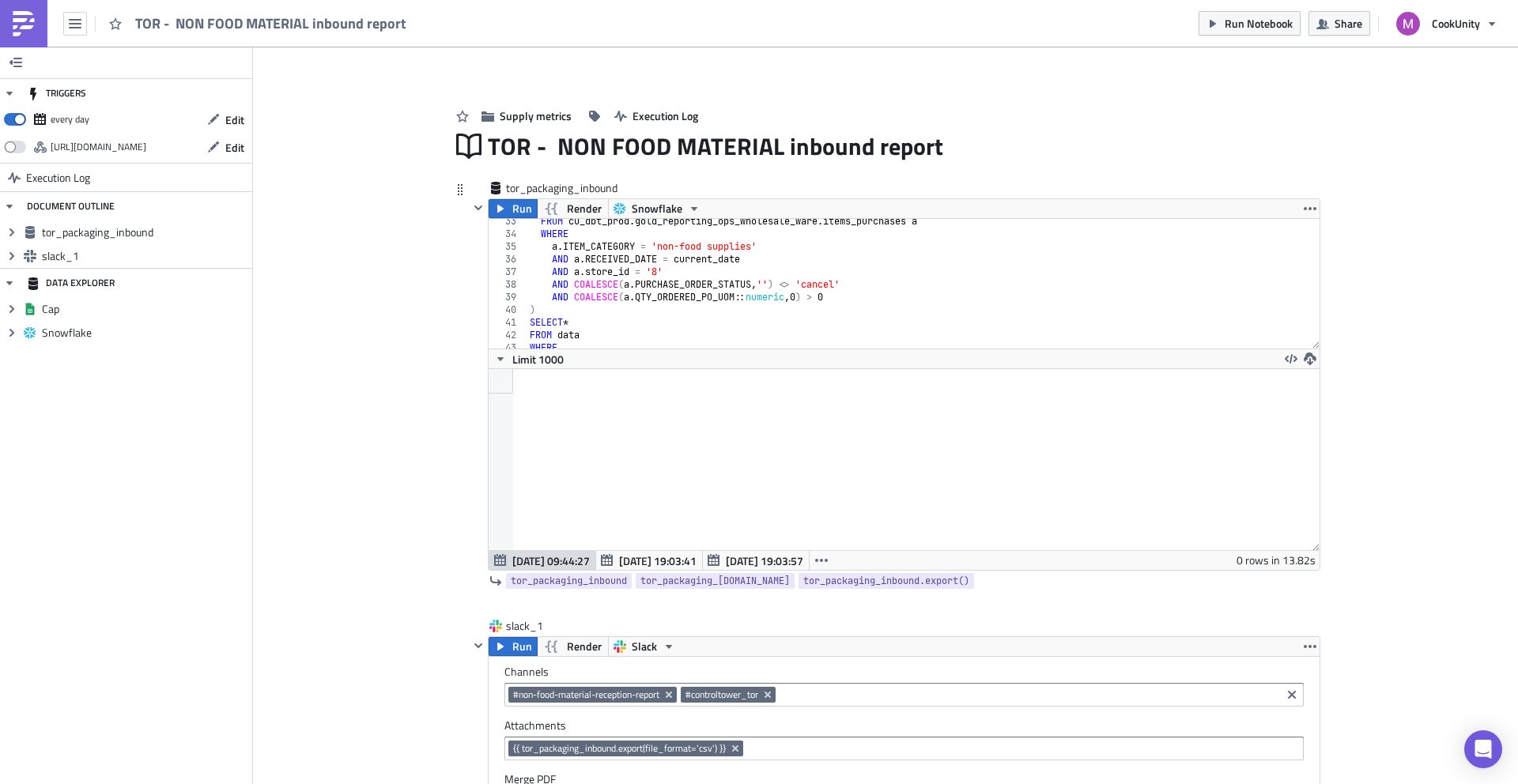
type textarea "AND a.RECEIVED_DATE = current_date"
drag, startPoint x: 762, startPoint y: 258, endPoint x: 651, endPoint y: 253, distance: 111.1
click at [651, 253] on div "FROM cu_dbt_prod . gold_reporting_ops_wholesale_ware . items_purchases a WHERE …" at bounding box center [917, 292] width 782 height 155
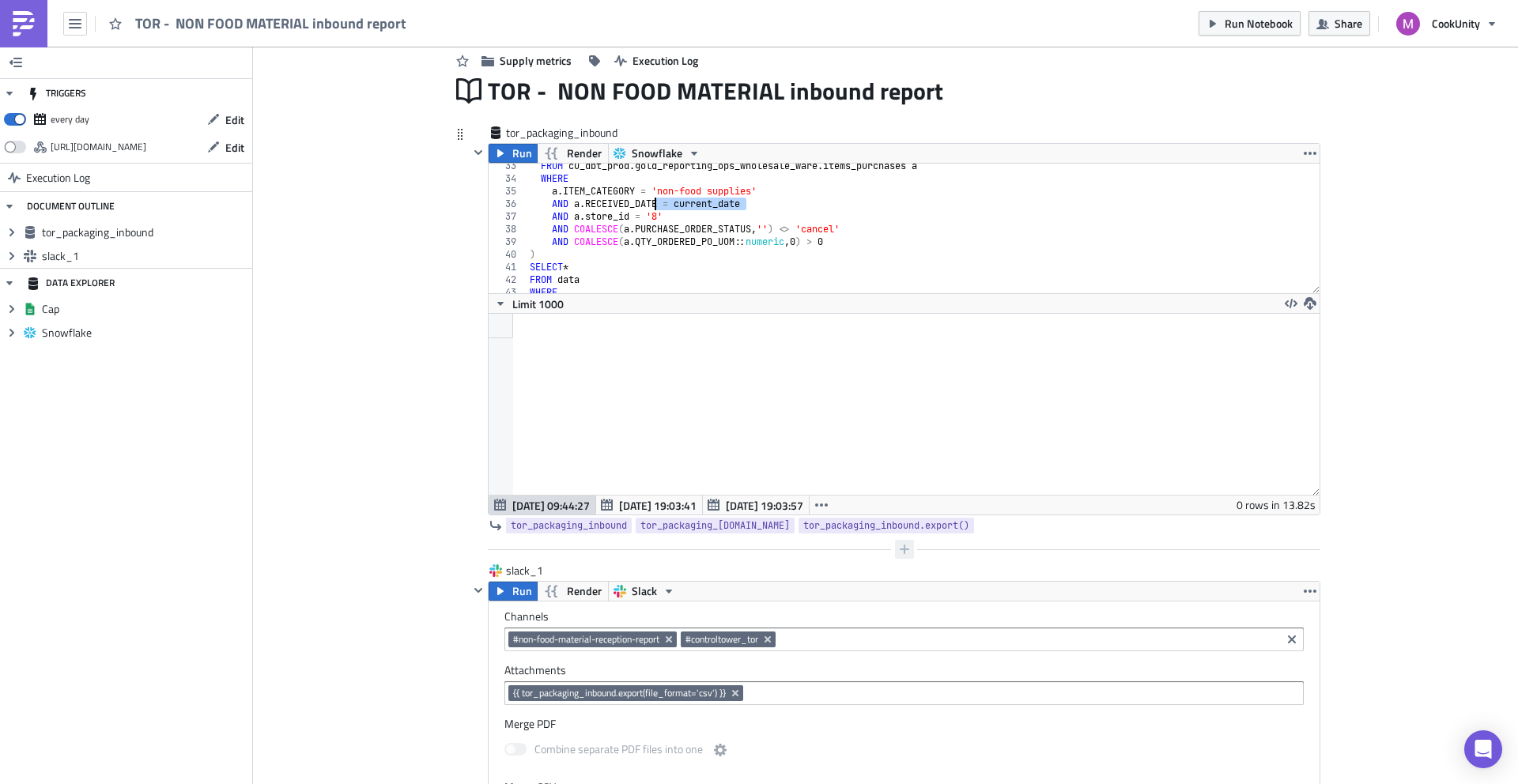
click at [901, 553] on icon "button" at bounding box center [905, 549] width 13 height 13
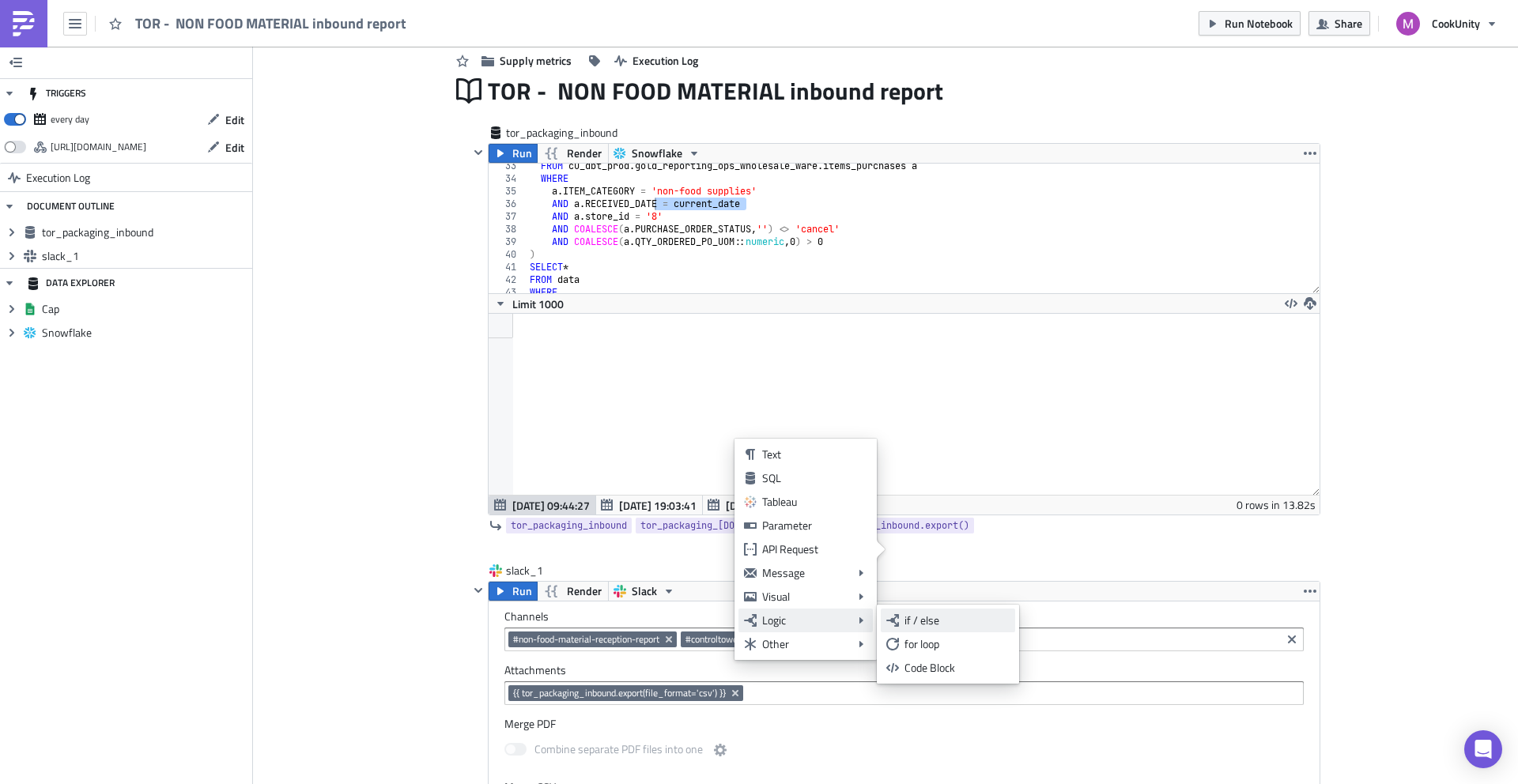
click at [931, 618] on div "if / else" at bounding box center [957, 620] width 105 height 16
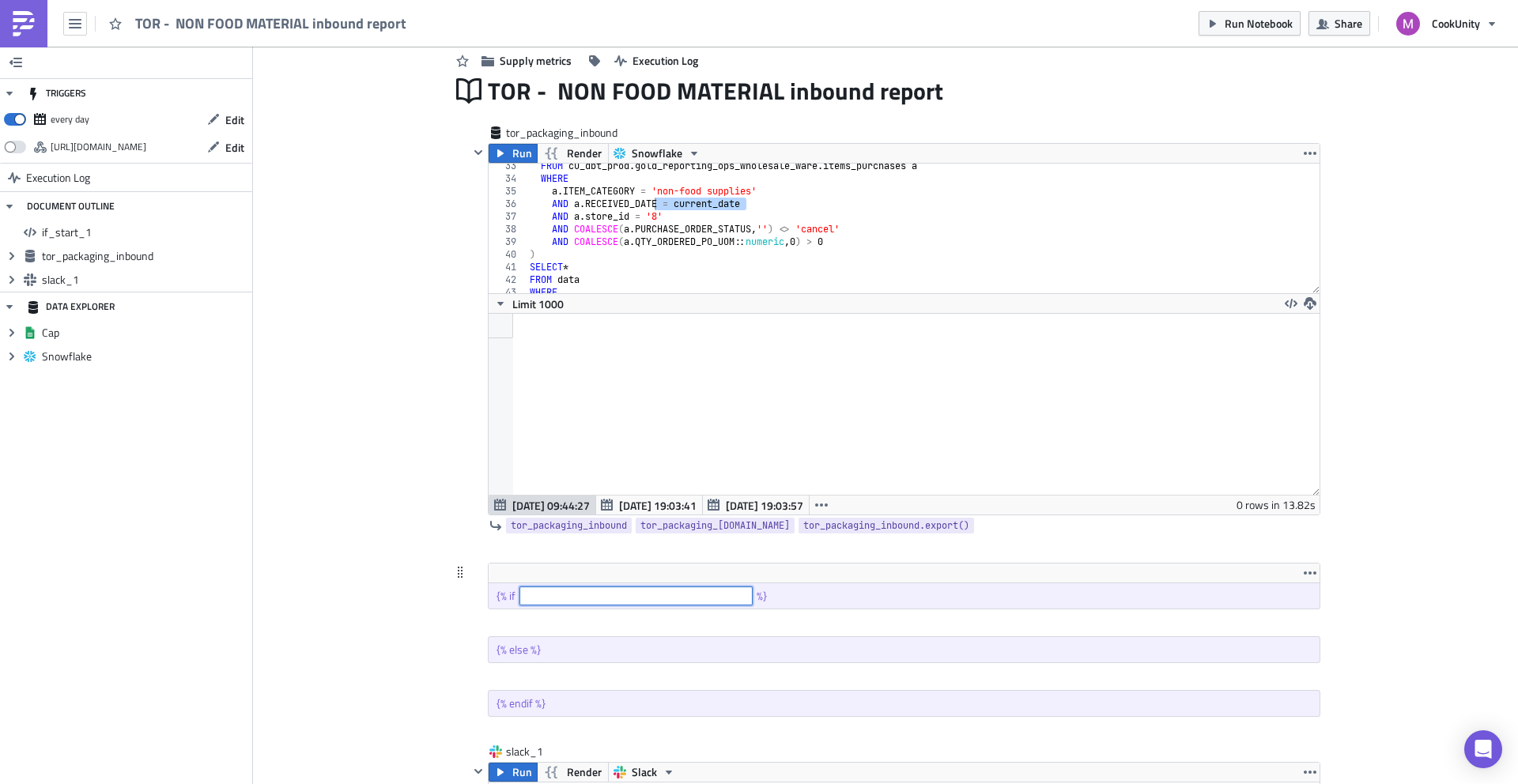
click at [558, 595] on input "text" at bounding box center [636, 596] width 233 height 19
type input "o"
click at [676, 191] on div "FROM cu_dbt_prod . gold_reporting_ops_wholesale_ware . items_purchases a WHERE …" at bounding box center [917, 237] width 782 height 155
click at [676, 212] on div "FROM cu_dbt_prod . gold_reporting_ops_wholesale_ware . items_purchases a WHERE …" at bounding box center [917, 237] width 782 height 155
type textarea "AND a.store_id = '8'"
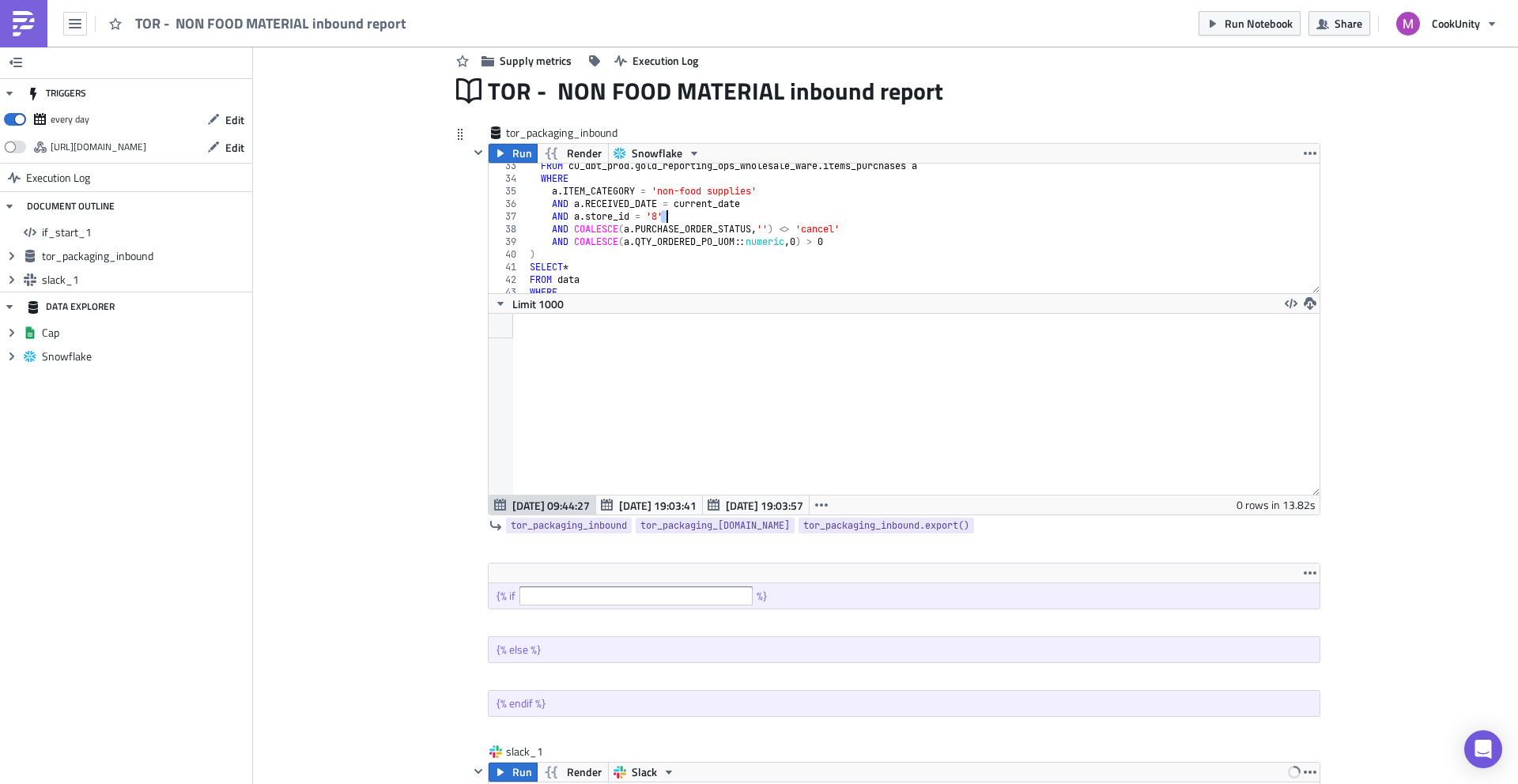
click at [676, 212] on div "FROM cu_dbt_prod . gold_reporting_ops_wholesale_ware . items_purchases a WHERE …" at bounding box center [917, 237] width 782 height 155
click at [582, 601] on input "text" at bounding box center [636, 596] width 233 height 19
click at [12, 33] on img at bounding box center [23, 23] width 25 height 25
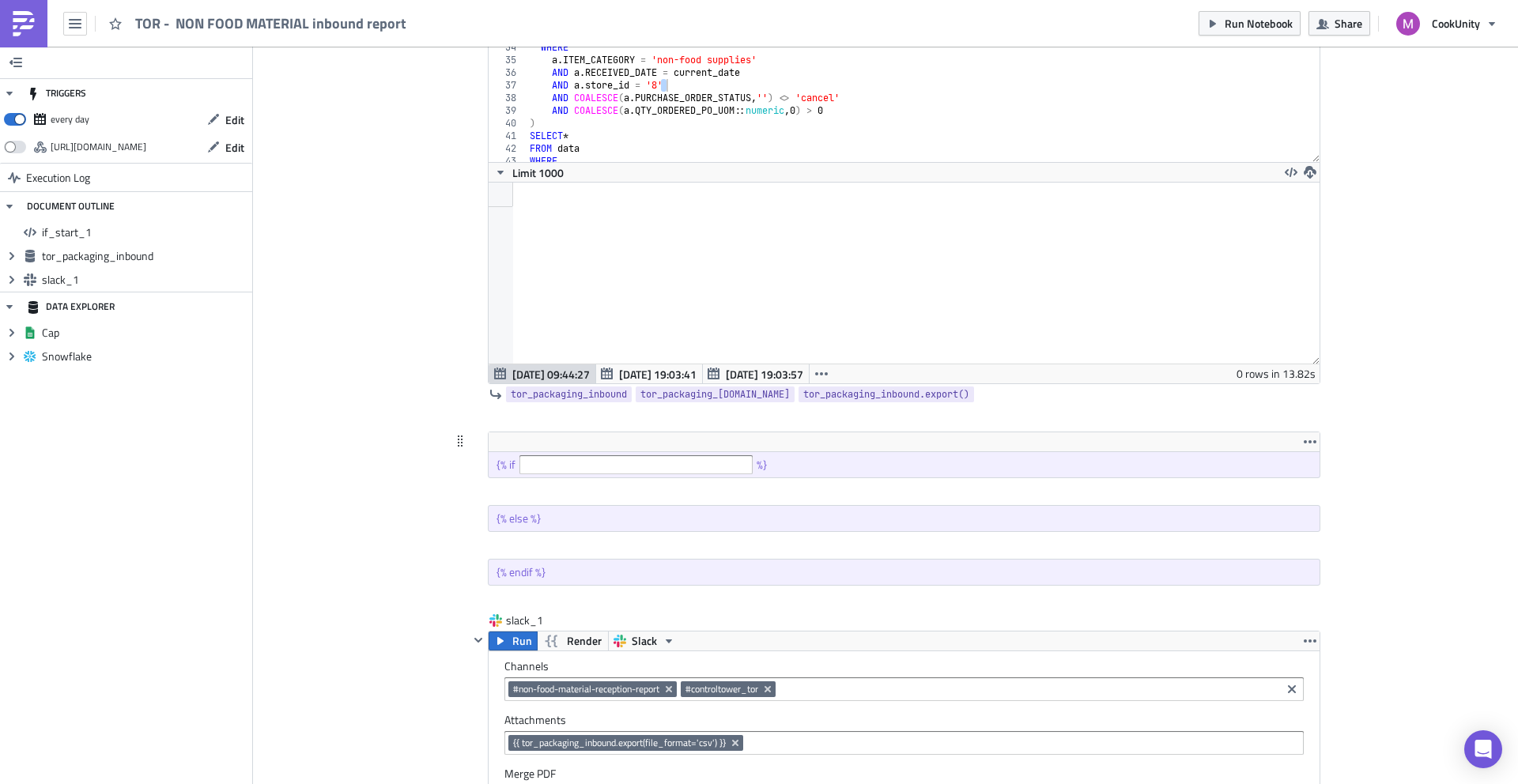
scroll to position [251, 0]
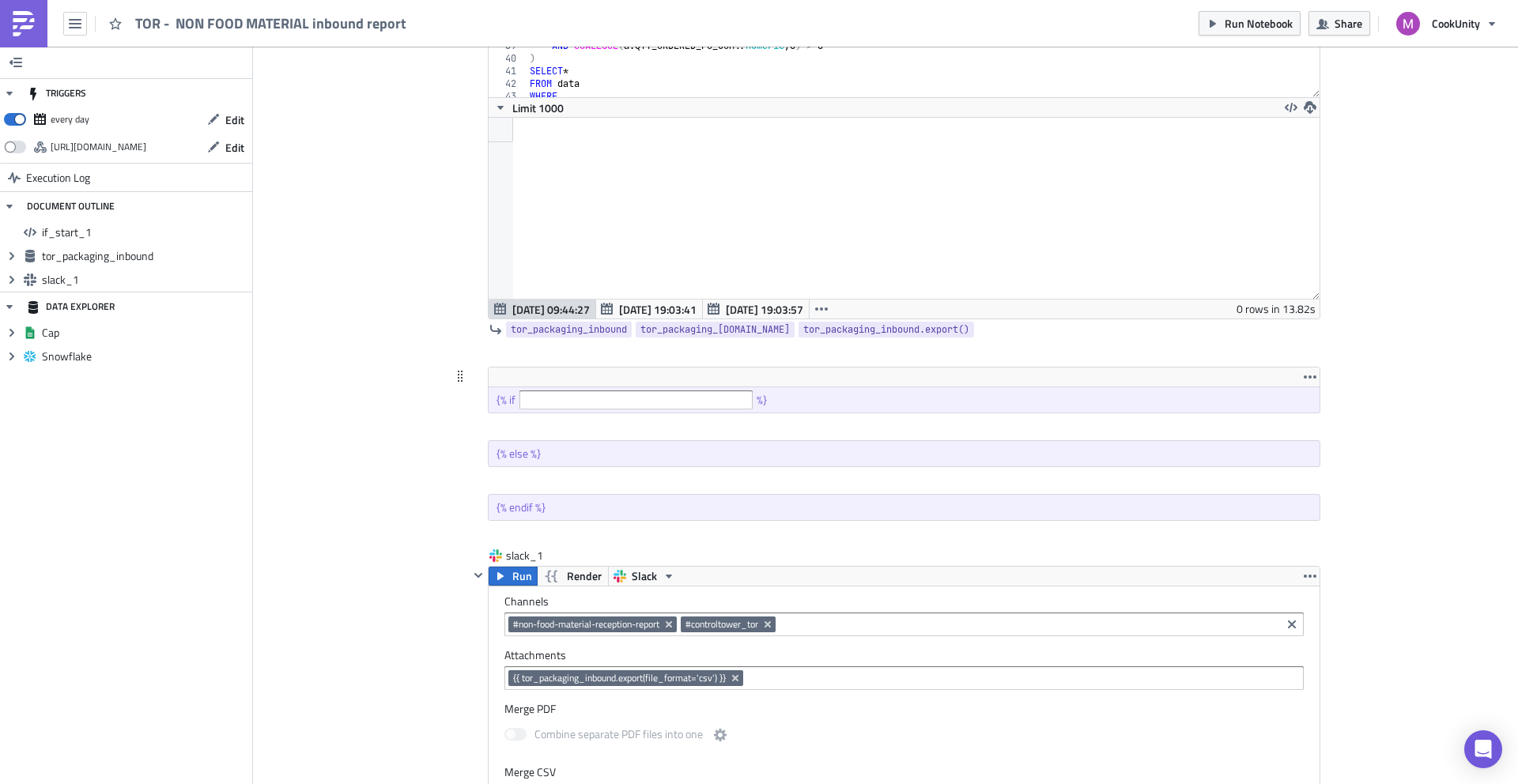
click at [454, 375] on icon at bounding box center [460, 376] width 13 height 13
click at [459, 380] on icon at bounding box center [460, 376] width 13 height 13
click at [454, 380] on icon at bounding box center [460, 376] width 13 height 13
click at [1304, 377] on icon "button" at bounding box center [1310, 377] width 13 height 13
click at [1289, 406] on div "Remove" at bounding box center [1314, 414] width 105 height 16
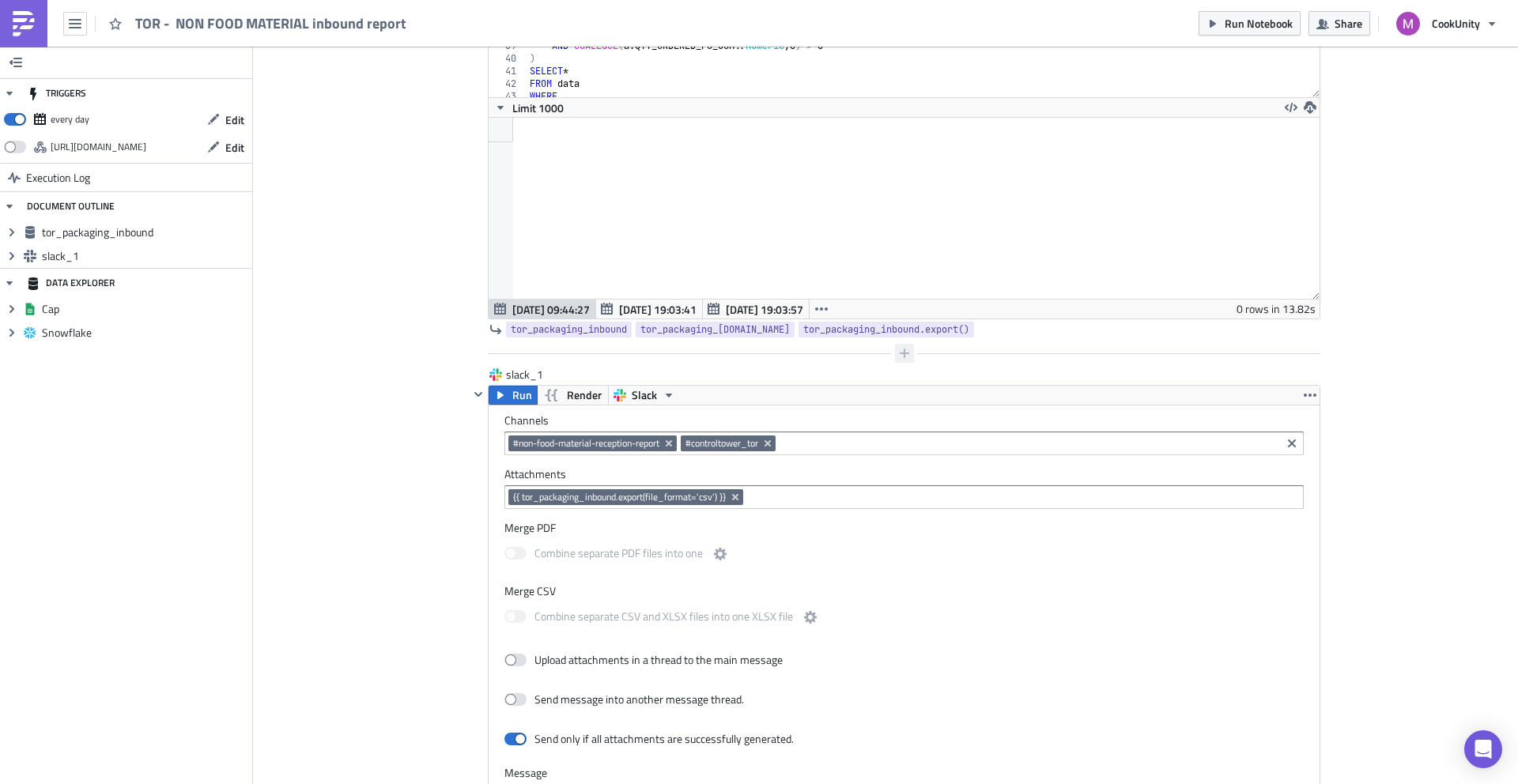
click at [899, 355] on icon "button" at bounding box center [905, 352] width 13 height 13
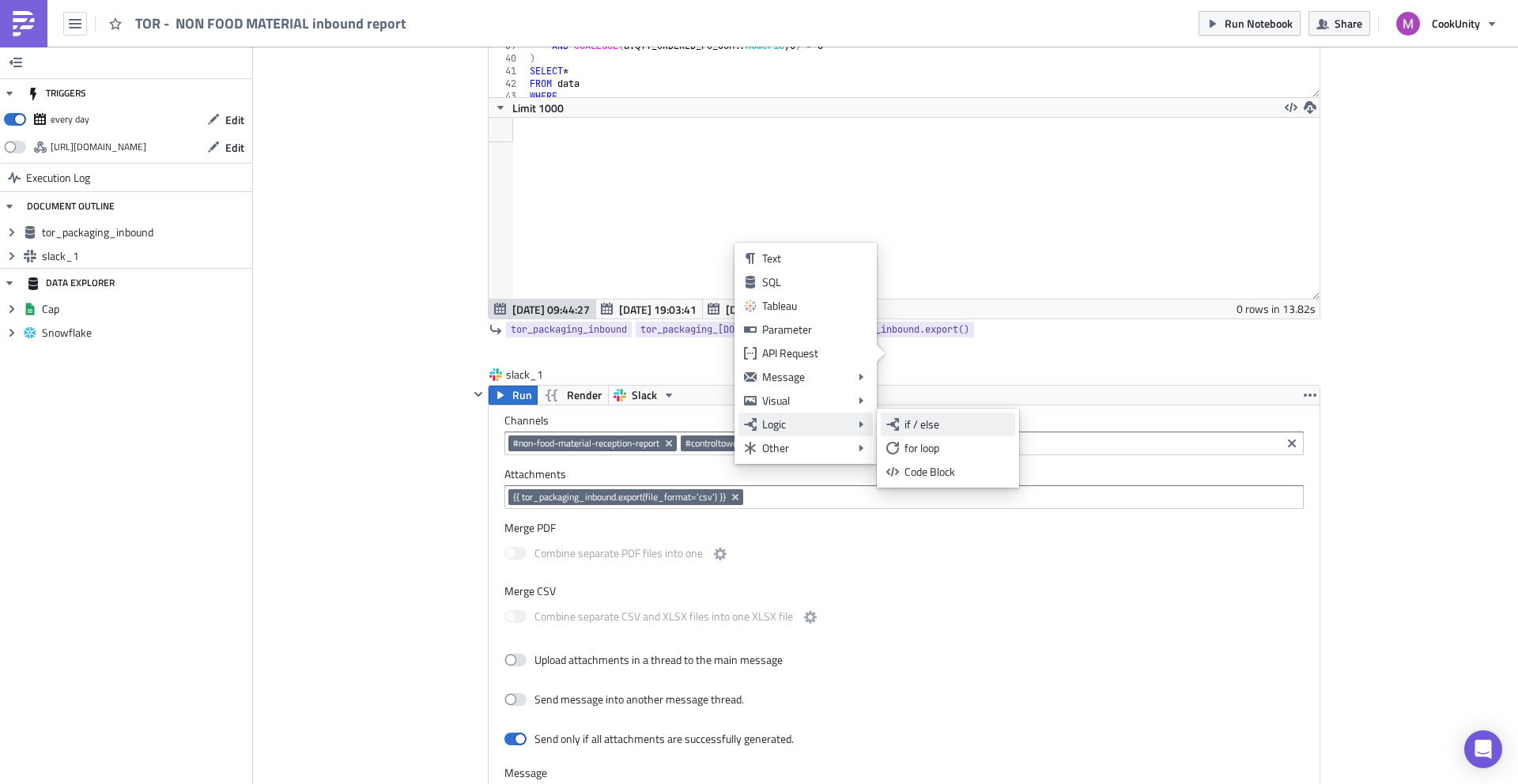
click at [907, 429] on div "if / else" at bounding box center [957, 425] width 105 height 16
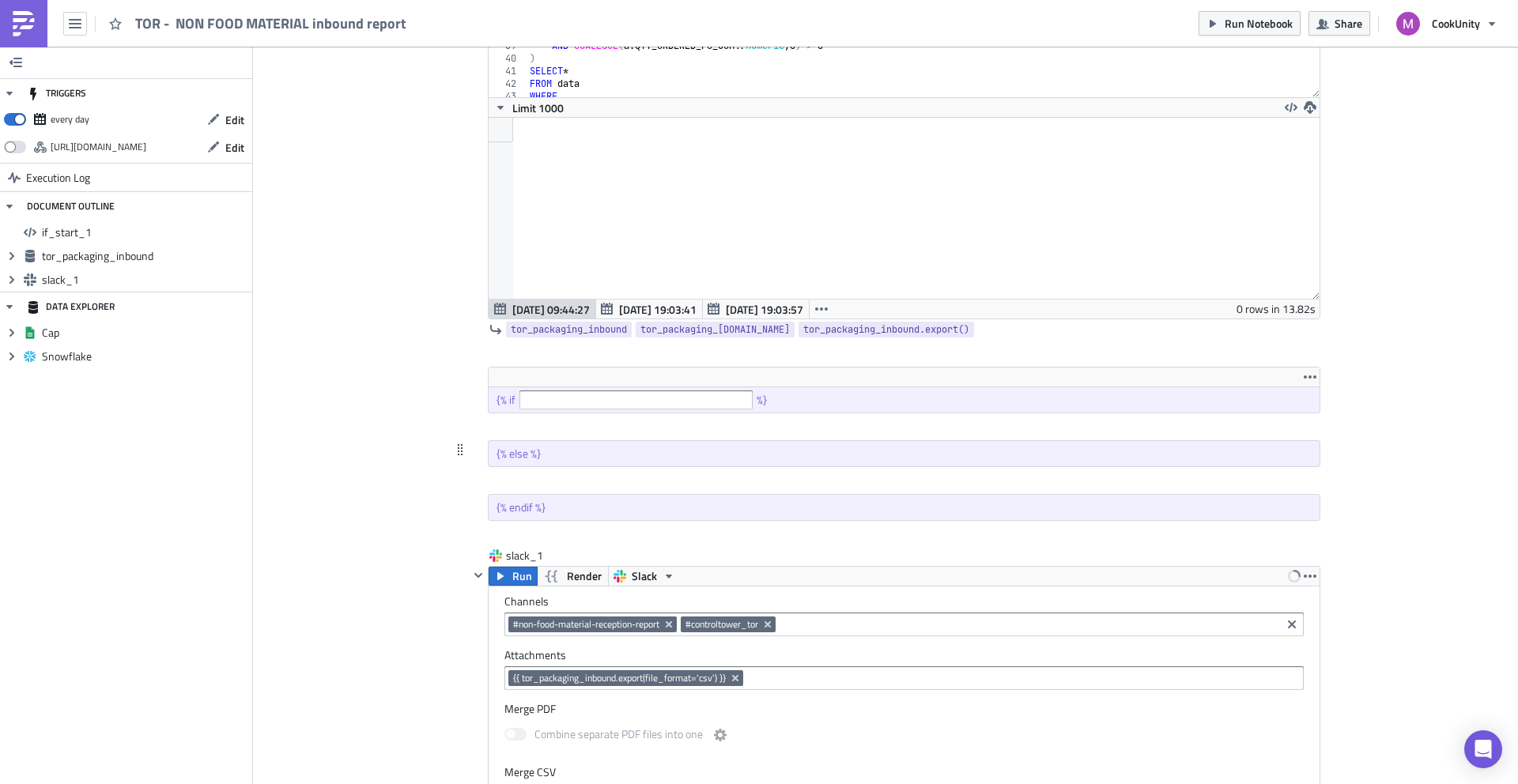
click at [683, 449] on div "{% else %}" at bounding box center [904, 454] width 831 height 25
click at [454, 453] on icon at bounding box center [460, 449] width 13 height 13
click at [900, 430] on icon "button" at bounding box center [905, 427] width 10 height 10
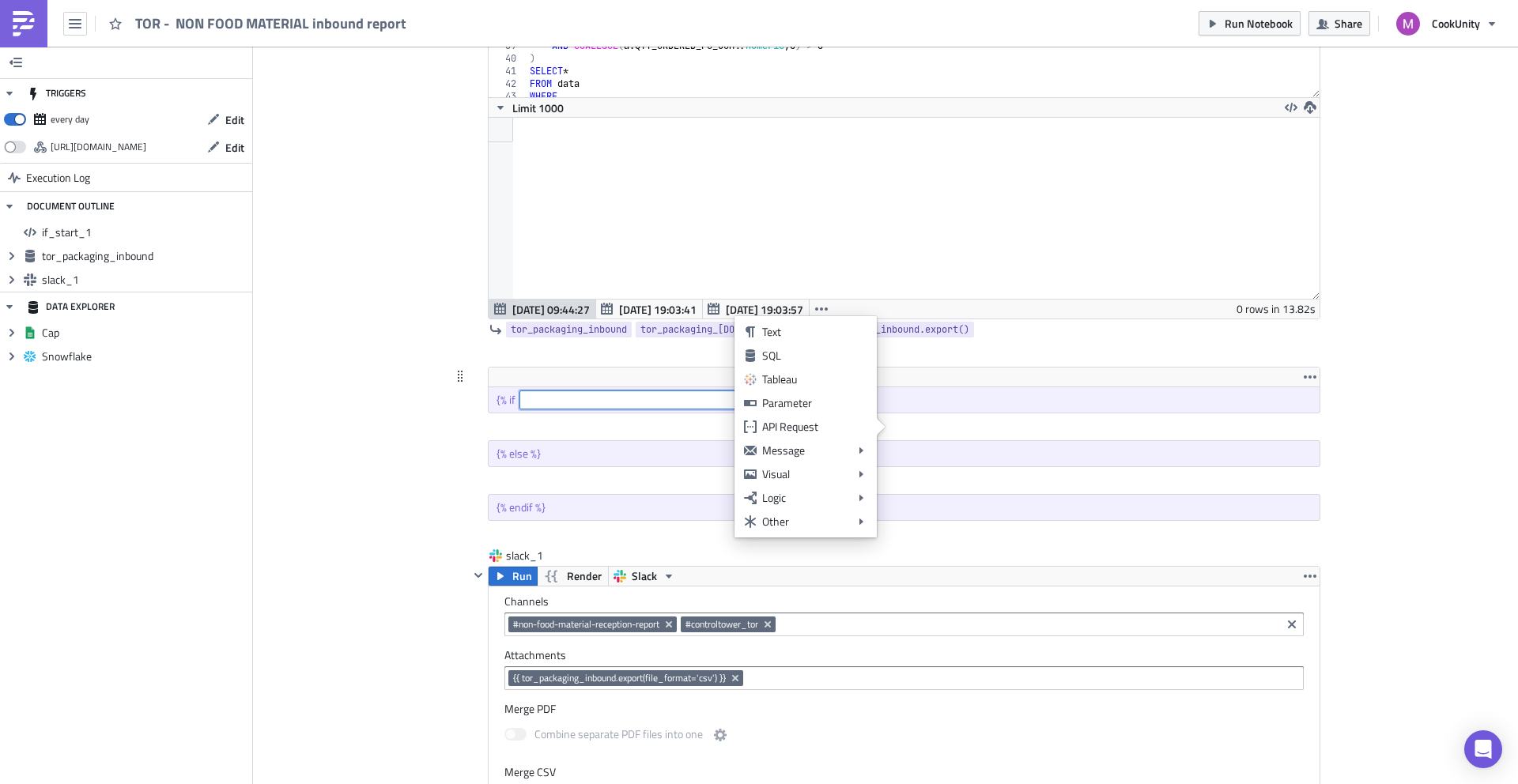
click at [556, 398] on input "text" at bounding box center [636, 399] width 233 height 19
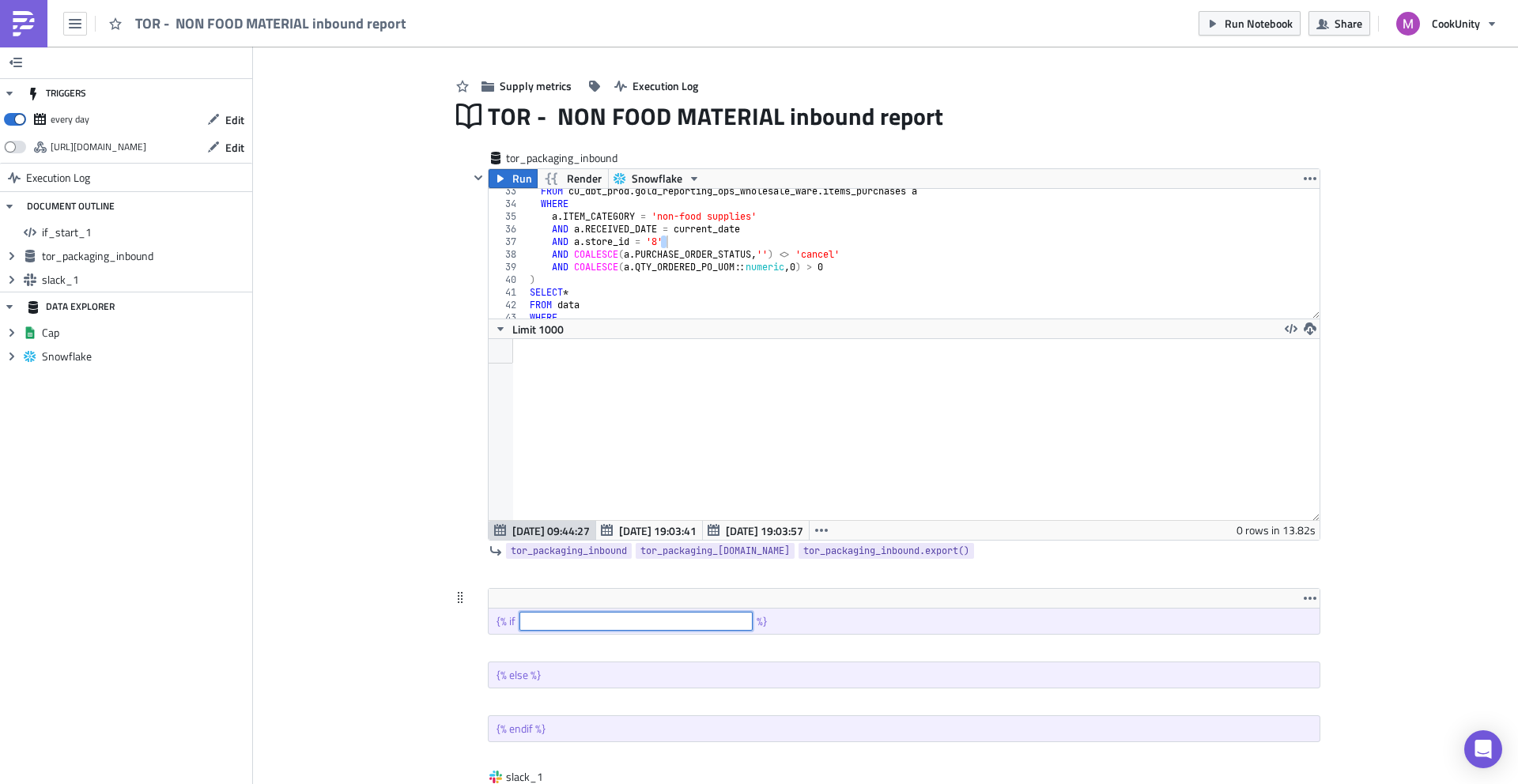
scroll to position [0, 0]
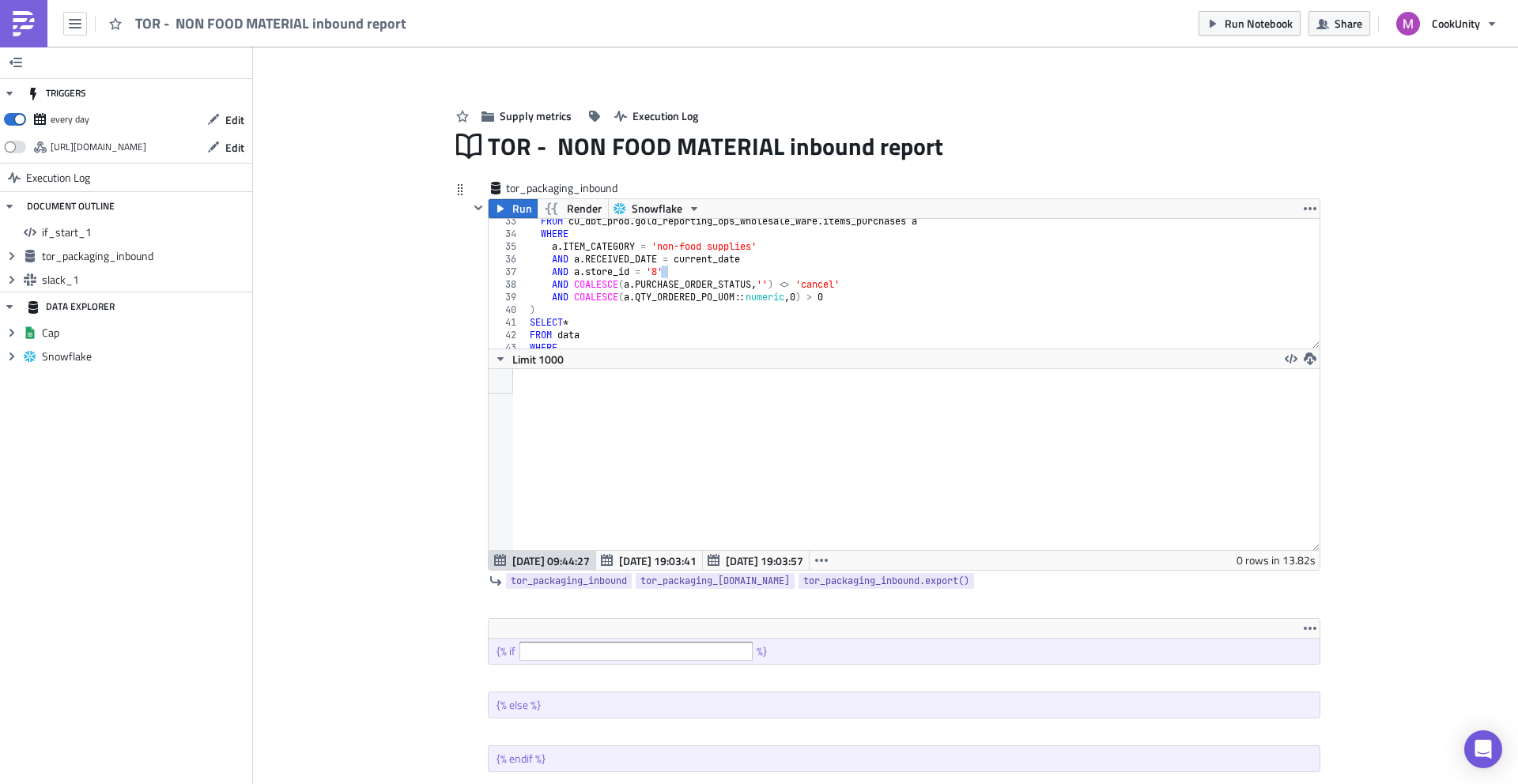
click at [678, 274] on div "FROM cu_dbt_prod . gold_reporting_ops_wholesale_ware . items_purchases a WHERE …" at bounding box center [917, 292] width 782 height 155
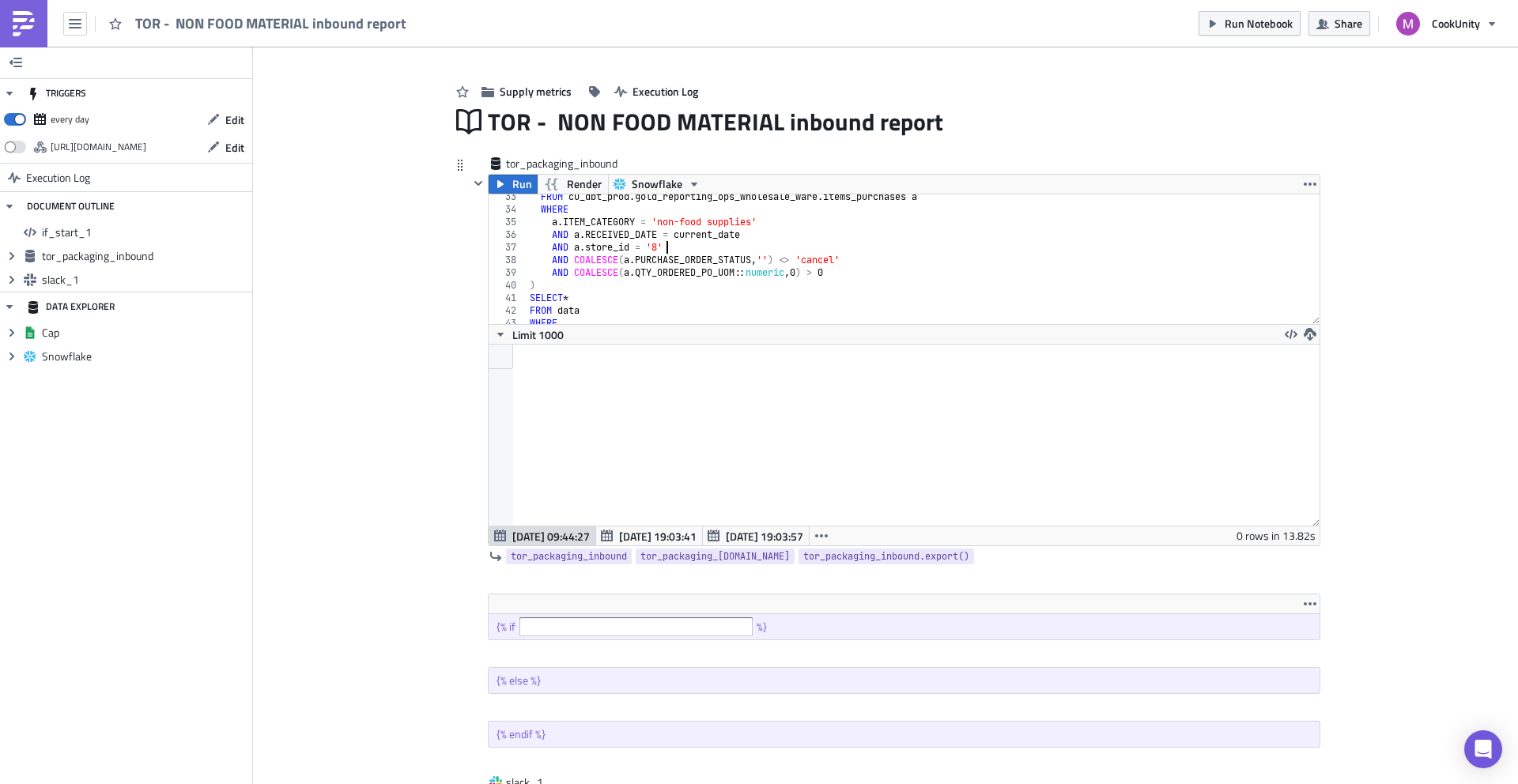
scroll to position [32, 0]
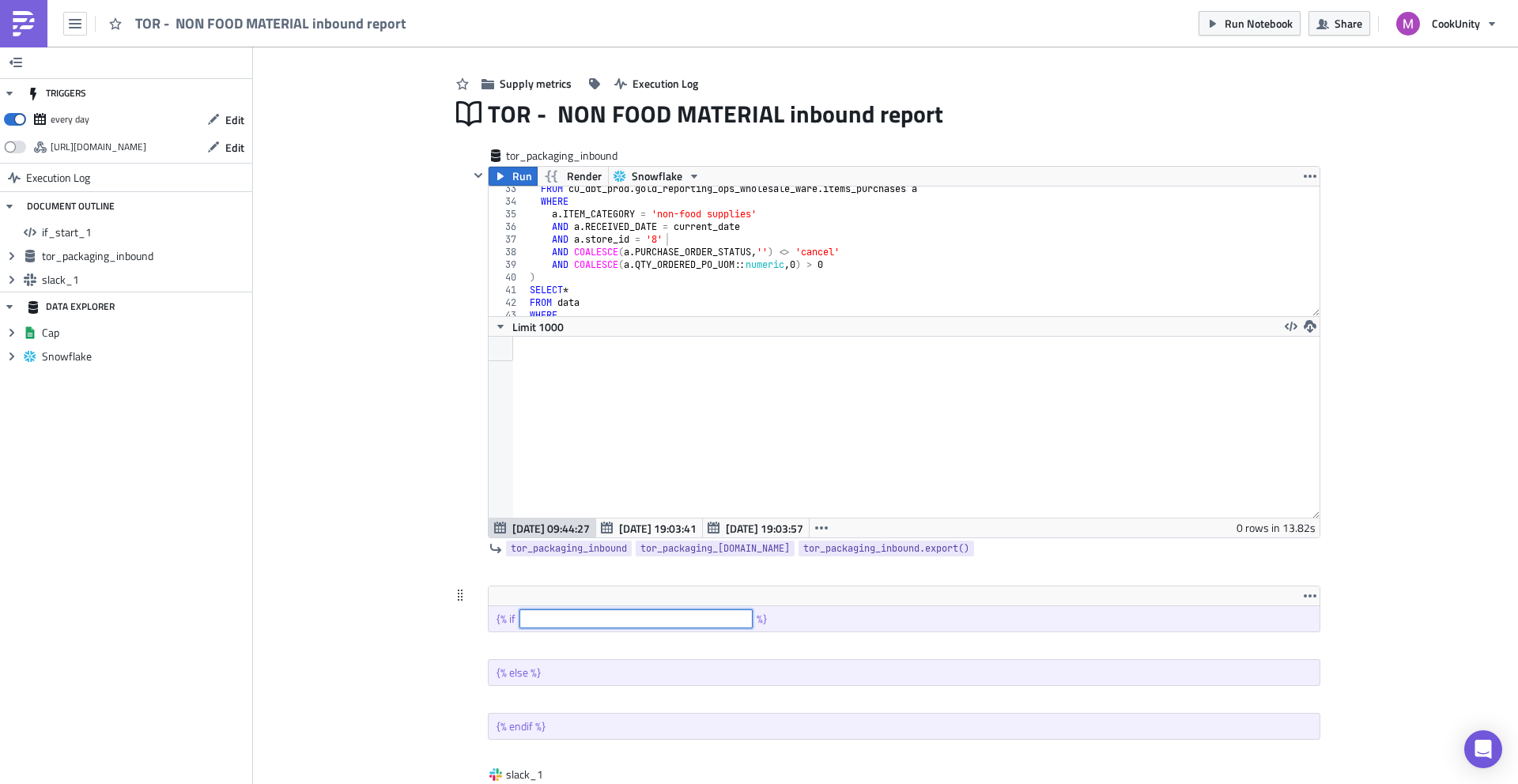
click at [530, 619] on input "text" at bounding box center [636, 618] width 233 height 19
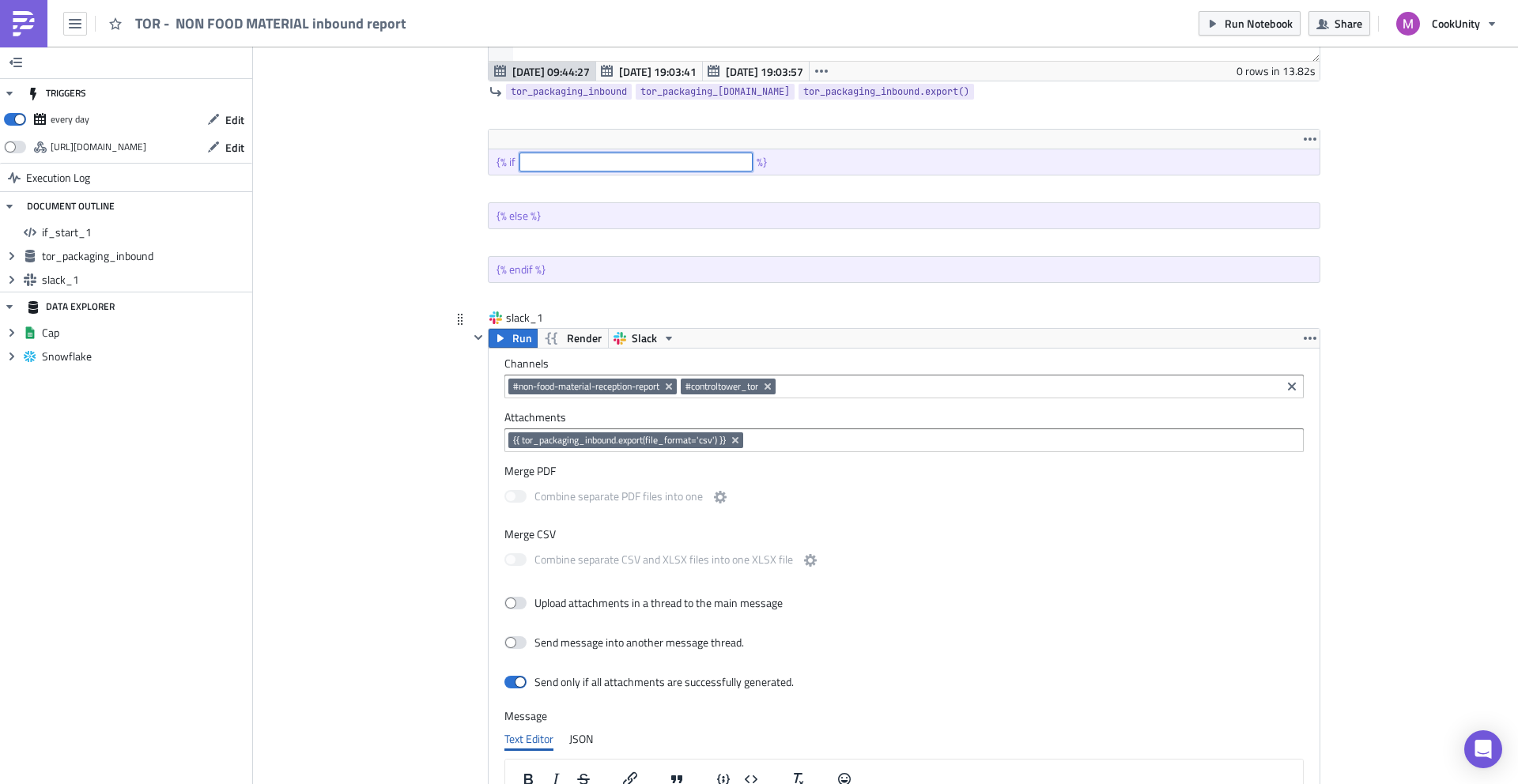
scroll to position [314, 0]
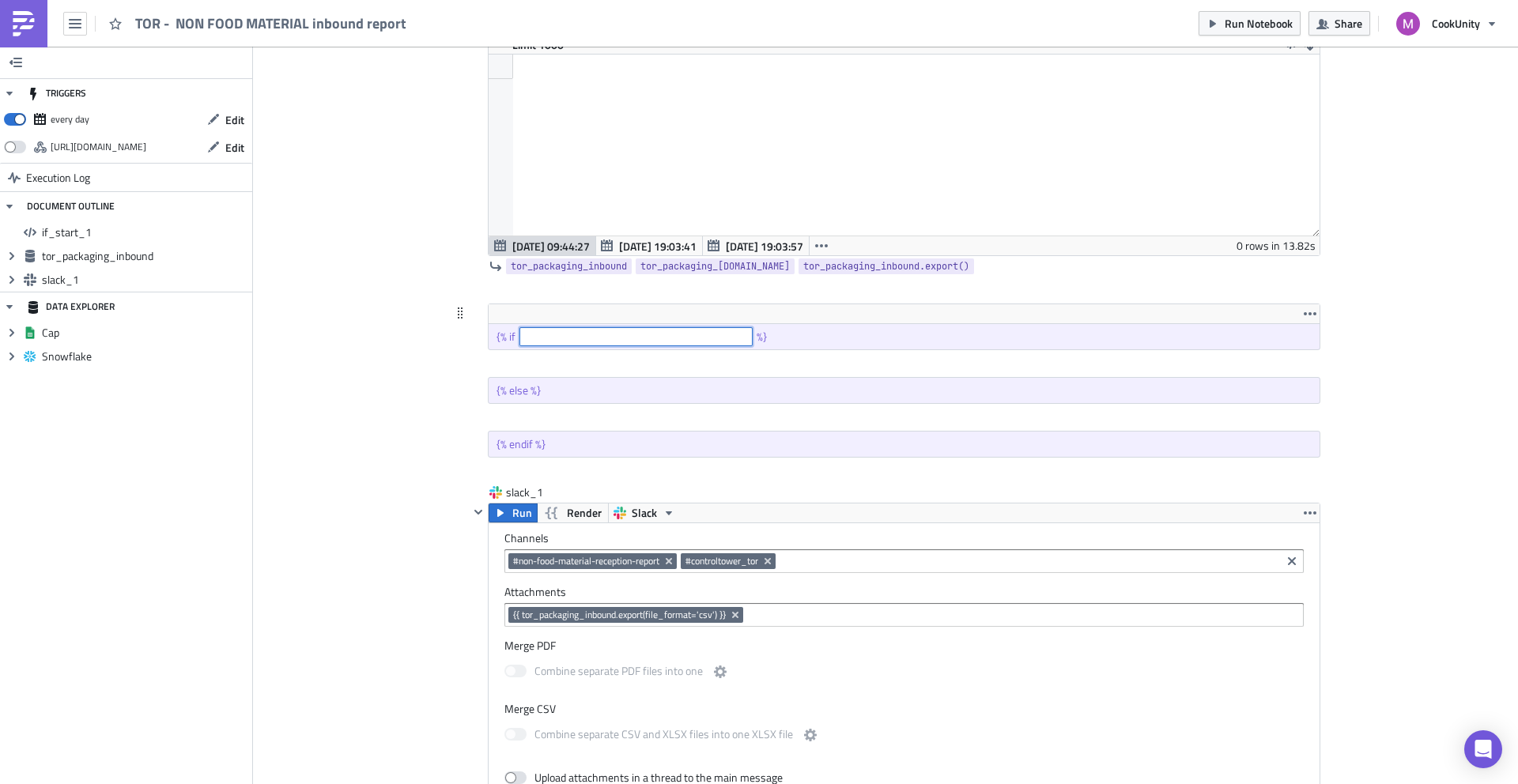
click at [583, 340] on input "text" at bounding box center [636, 336] width 233 height 19
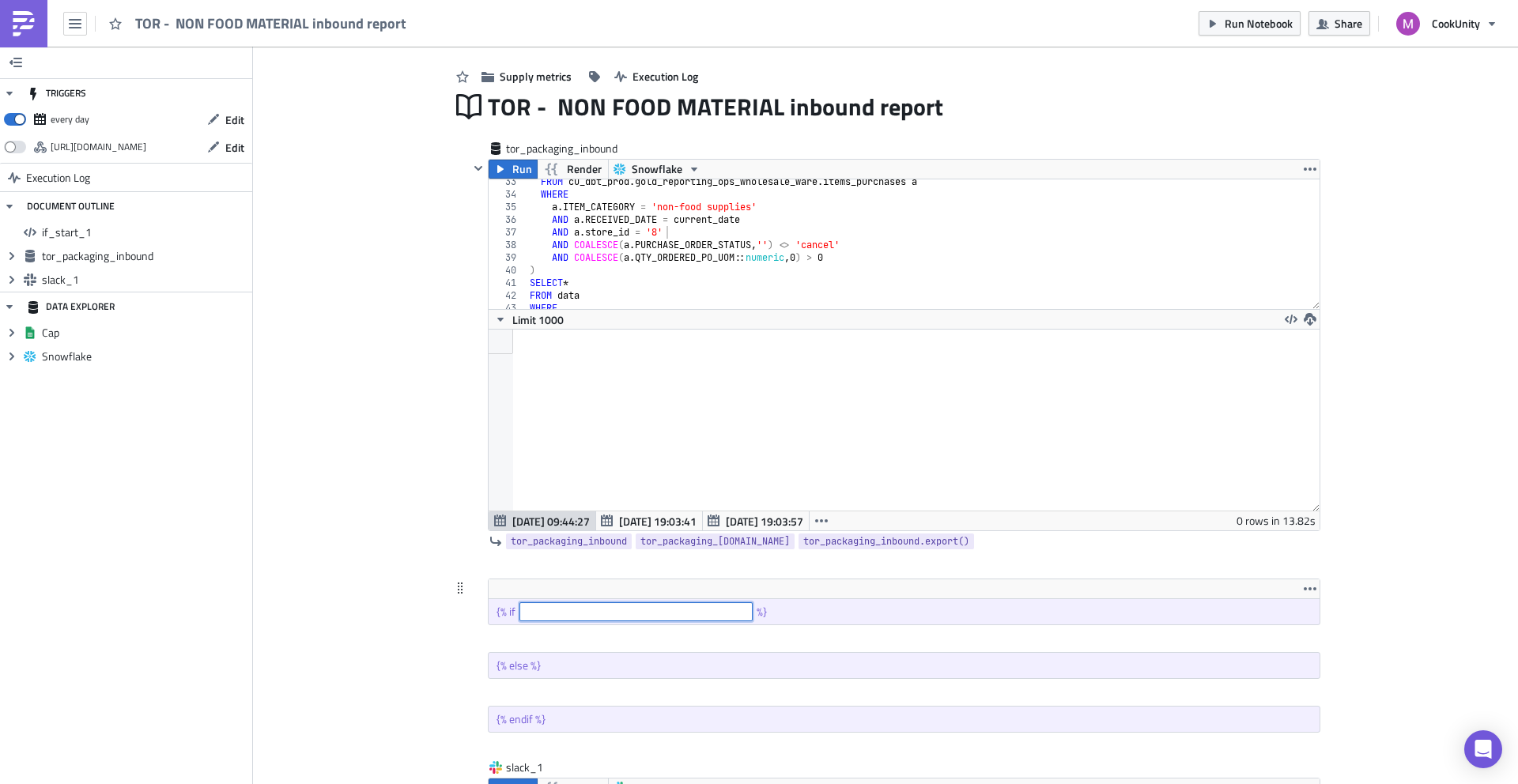
scroll to position [32, 0]
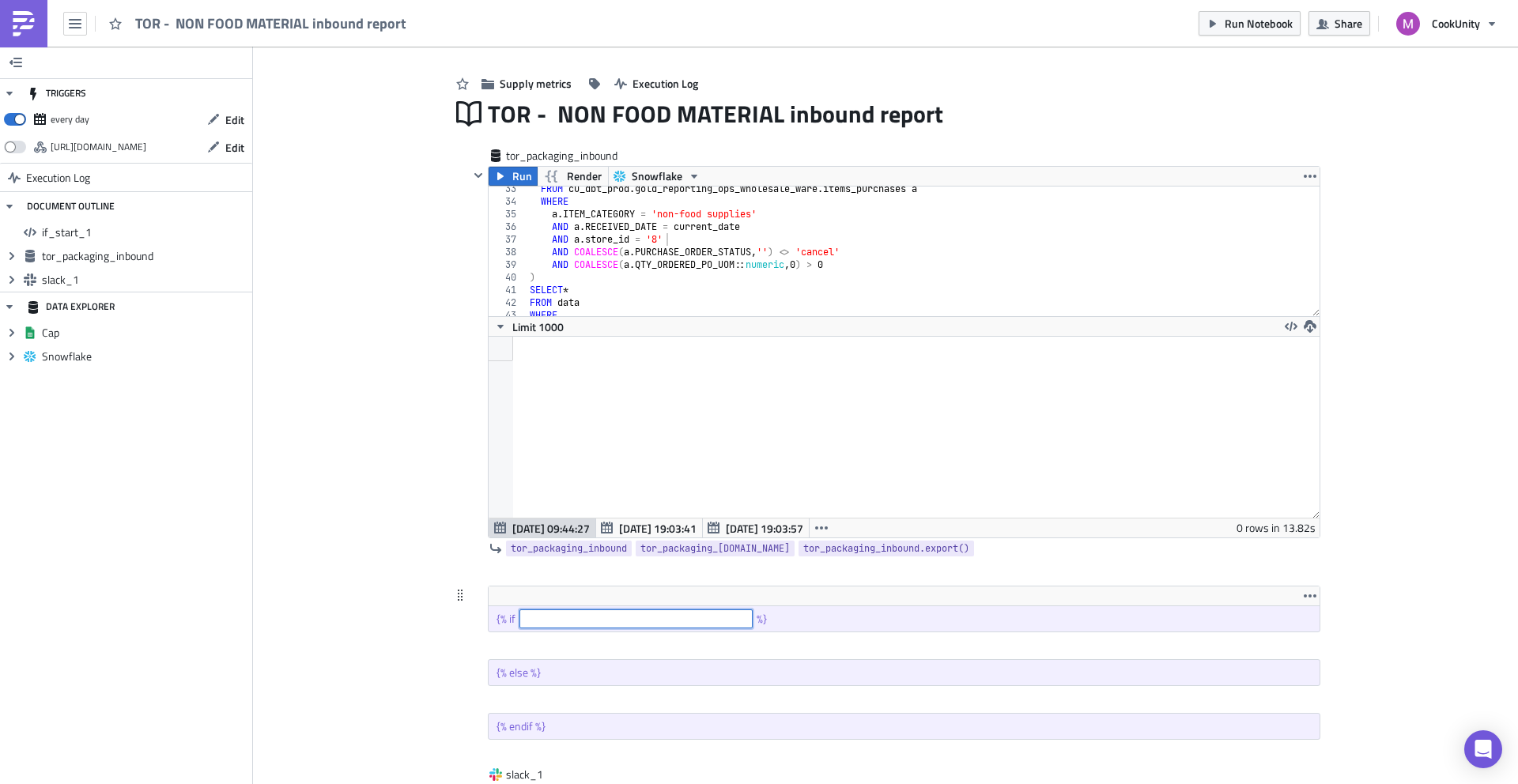
click at [532, 620] on input "text" at bounding box center [636, 618] width 233 height 19
type input "d"
click at [679, 380] on div at bounding box center [904, 427] width 831 height 181
click at [525, 621] on input "text" at bounding box center [636, 618] width 233 height 19
click at [583, 550] on span "tor_packaging_inbound" at bounding box center [569, 549] width 116 height 16
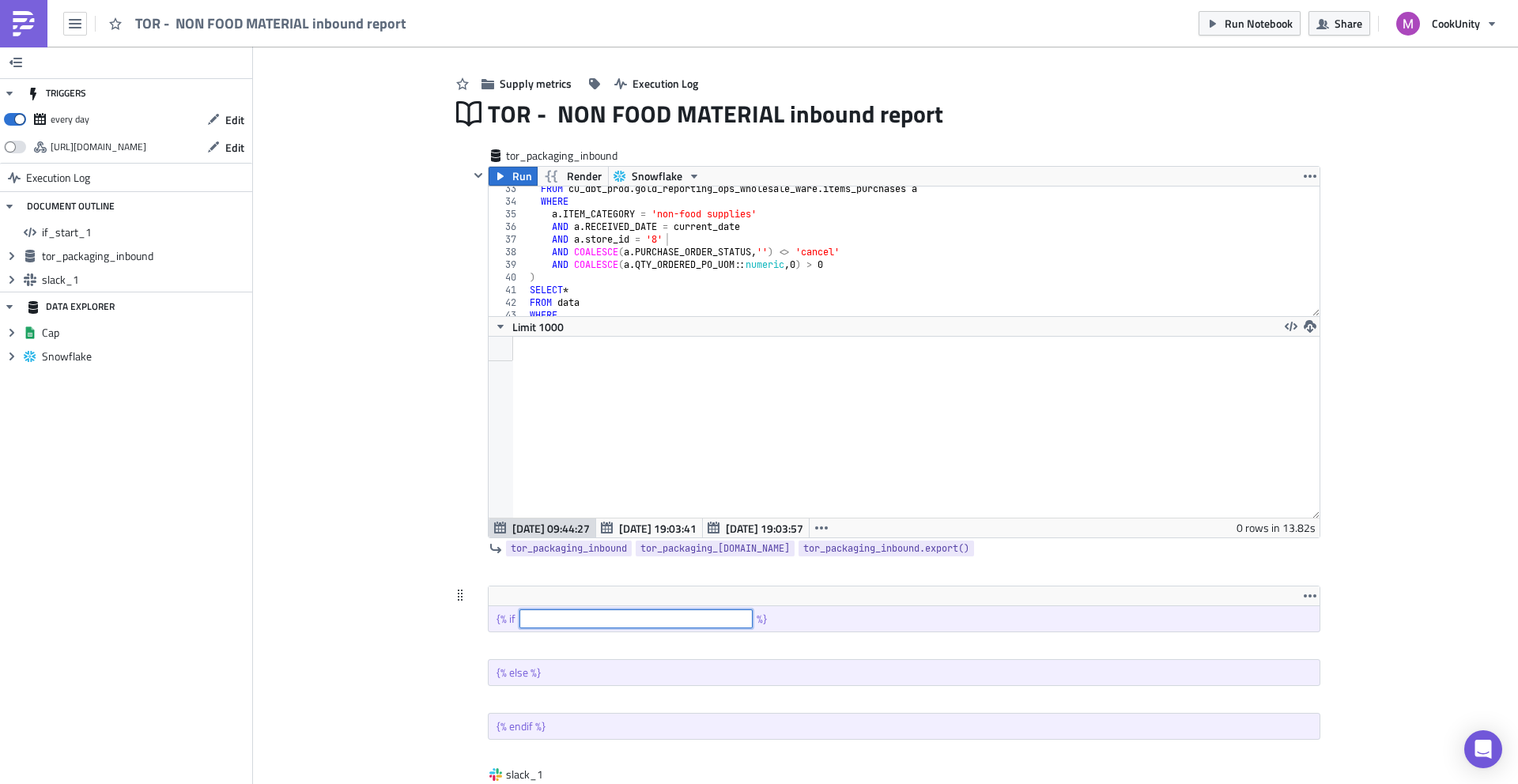
click at [532, 611] on input "text" at bounding box center [636, 618] width 233 height 19
drag, startPoint x: 588, startPoint y: 546, endPoint x: 555, endPoint y: 624, distance: 84.7
click at [560, 556] on span "tor_packaging_inbound" at bounding box center [569, 549] width 116 height 16
click at [566, 549] on span "tor_packaging_inbound" at bounding box center [569, 549] width 116 height 16
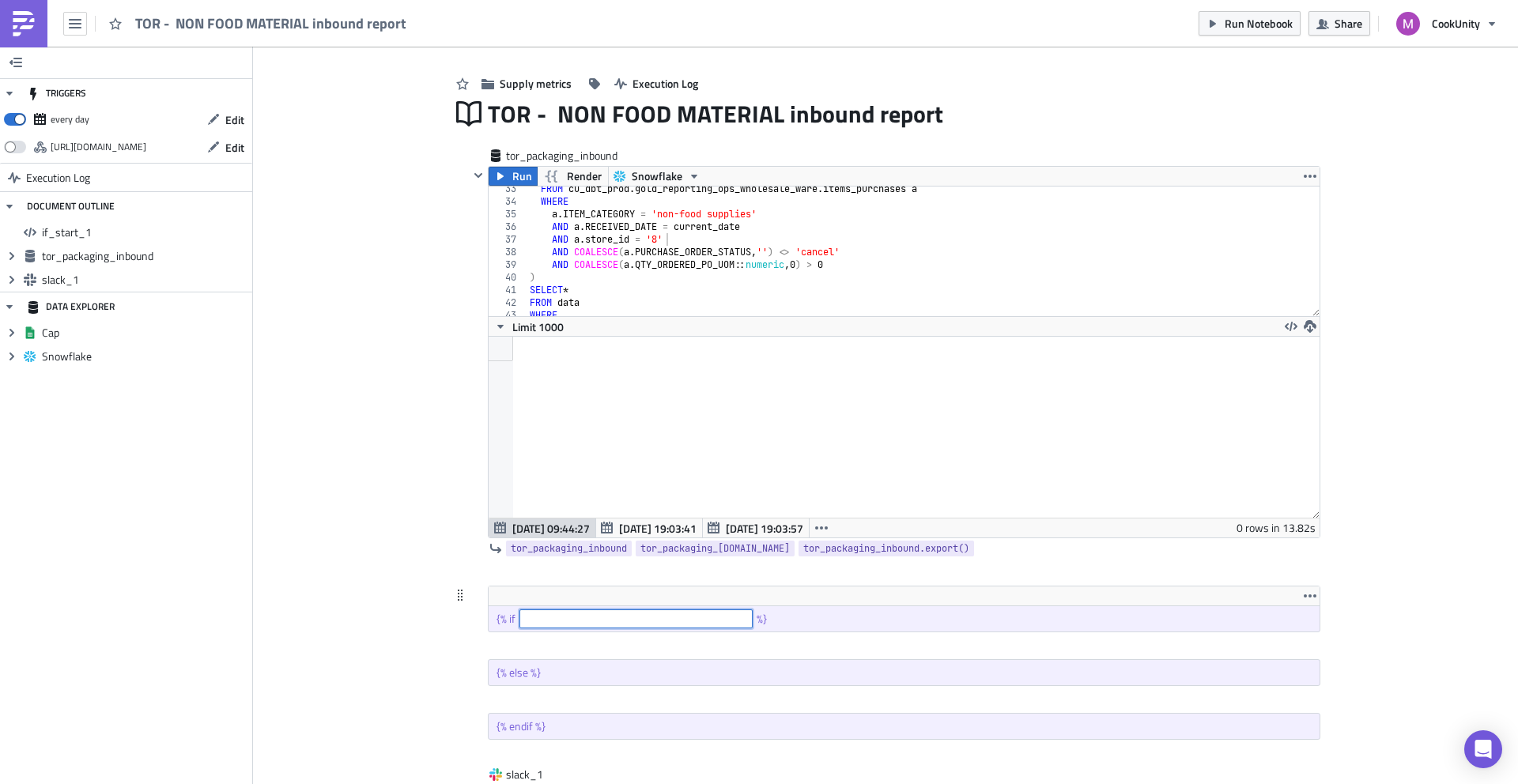
click at [534, 620] on input "text" at bounding box center [636, 618] width 233 height 19
paste input "{{ tor_packaging_inbound }}"
type input "{{ tor_packaging_inbound }}=null"
click at [820, 645] on div at bounding box center [689, 645] width 403 height 1
click at [899, 647] on icon "button" at bounding box center [905, 645] width 13 height 13
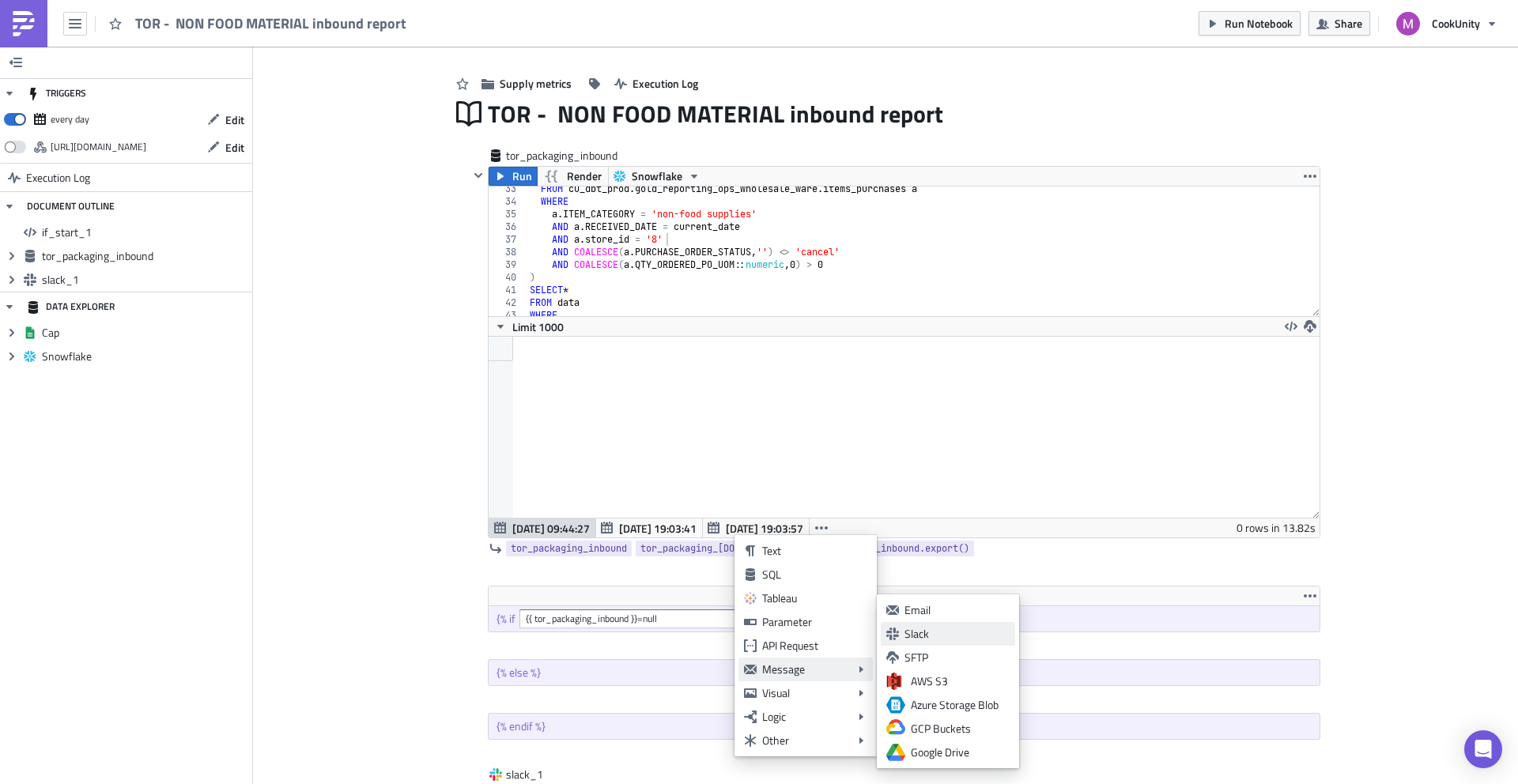
click at [908, 630] on div "Slack" at bounding box center [957, 634] width 105 height 16
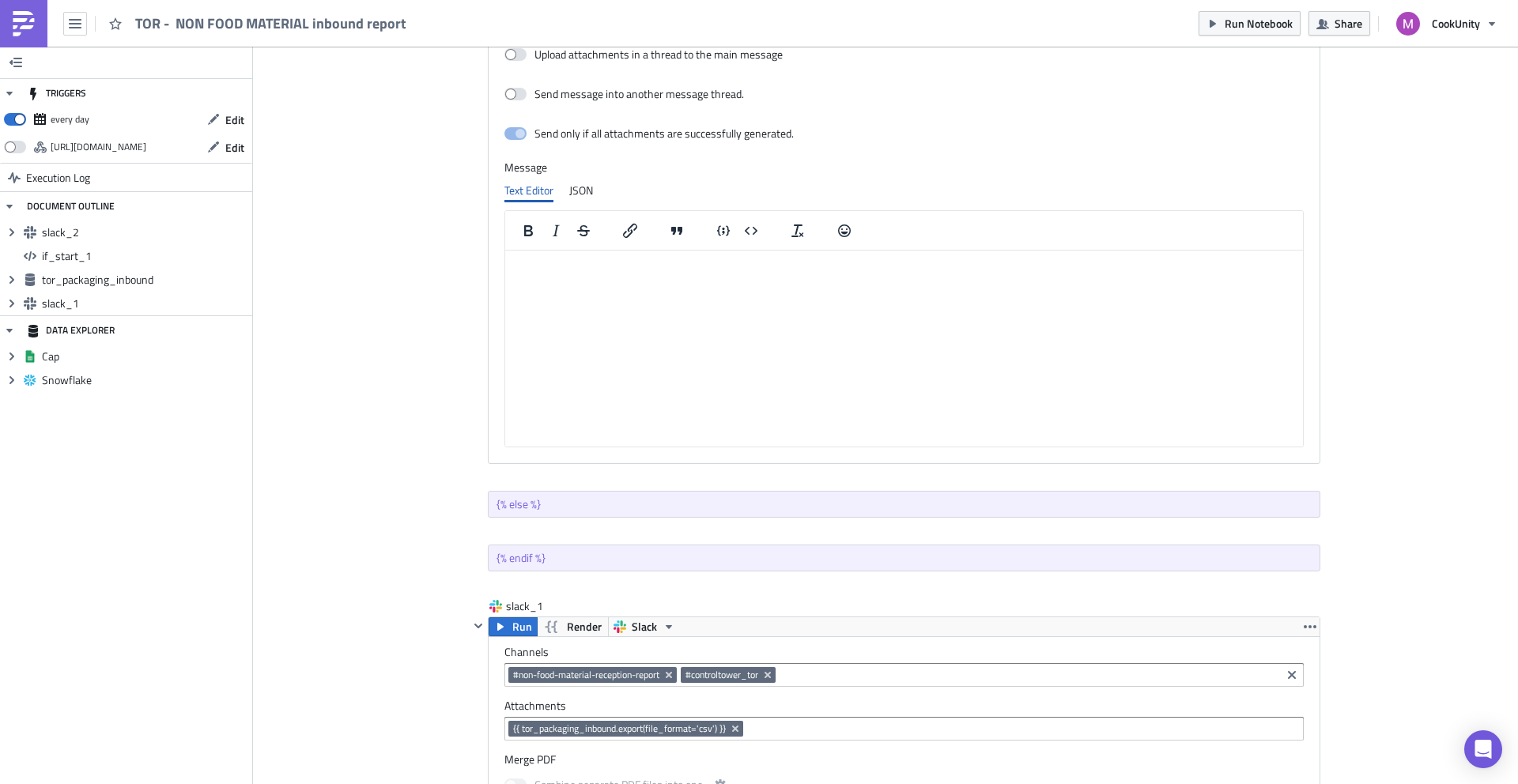
scroll to position [1059, 0]
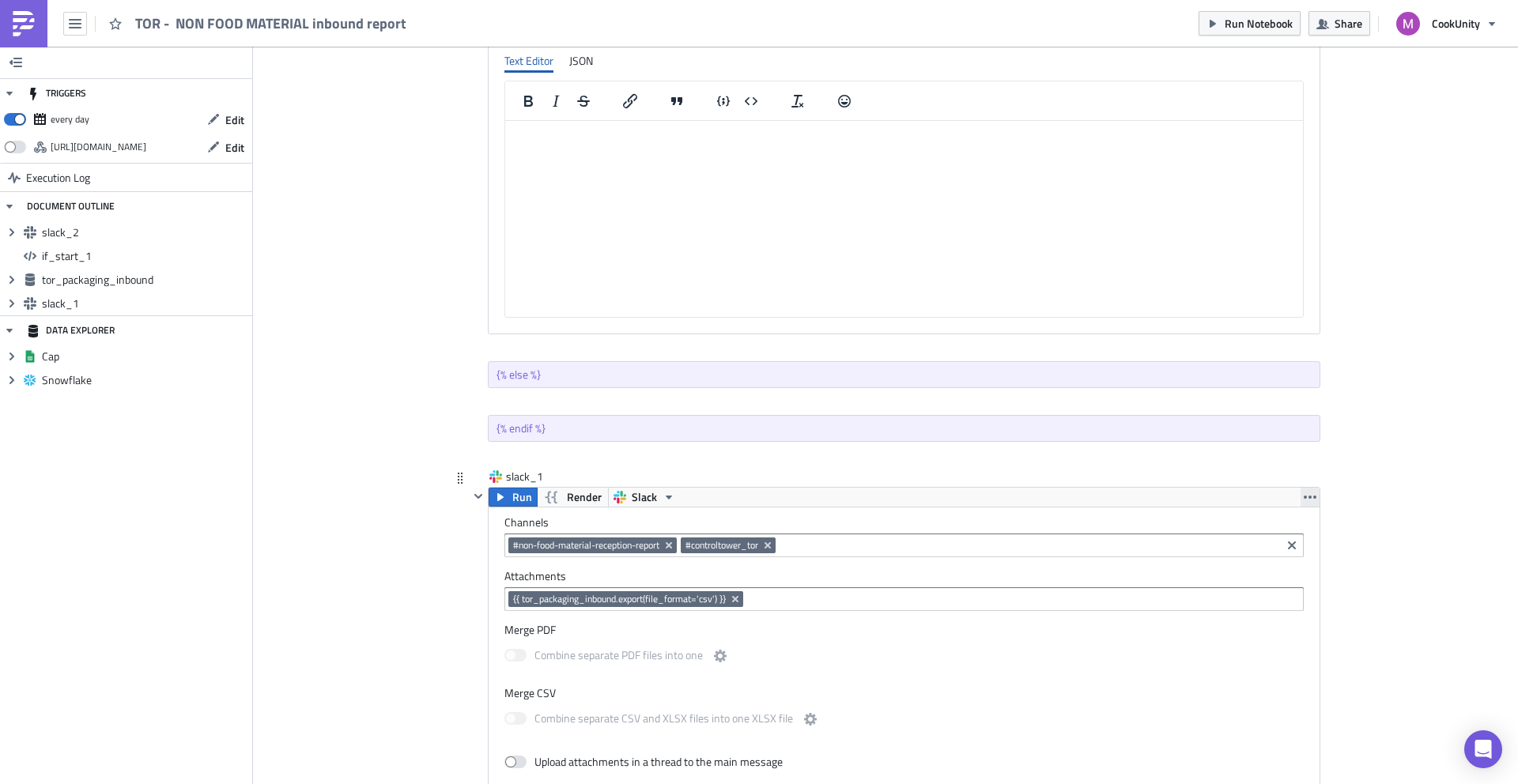
click at [1304, 498] on icon "button" at bounding box center [1310, 497] width 13 height 3
click at [1288, 526] on div "Duplicate" at bounding box center [1314, 534] width 105 height 16
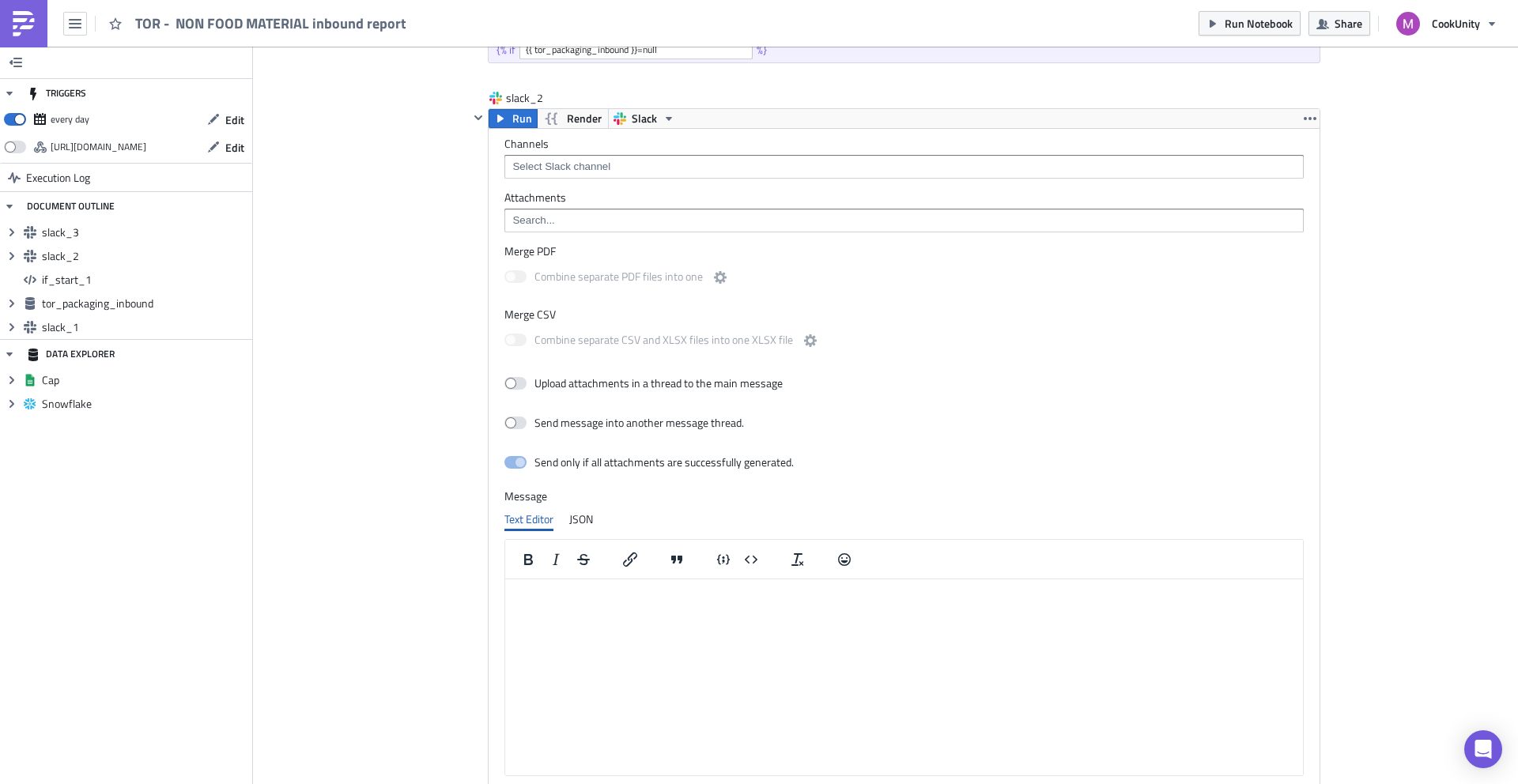
scroll to position [551, 0]
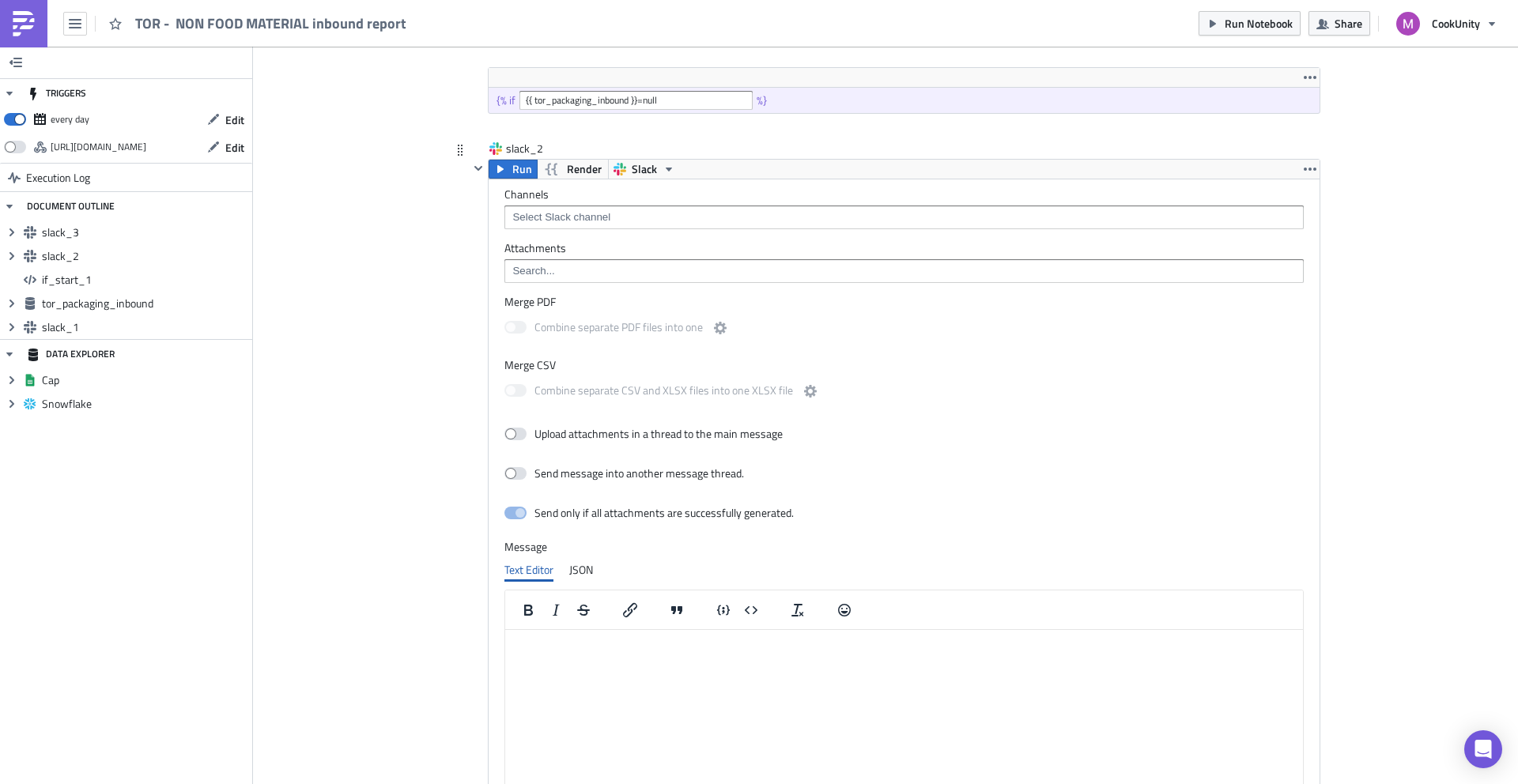
click at [1298, 181] on div "Channels Attachments Merge PDF Combine separate PDF files into one Merge CSV Co…" at bounding box center [904, 511] width 831 height 663
click at [1304, 175] on icon "button" at bounding box center [1310, 169] width 13 height 13
click at [1261, 234] on div "Remove" at bounding box center [1314, 238] width 105 height 16
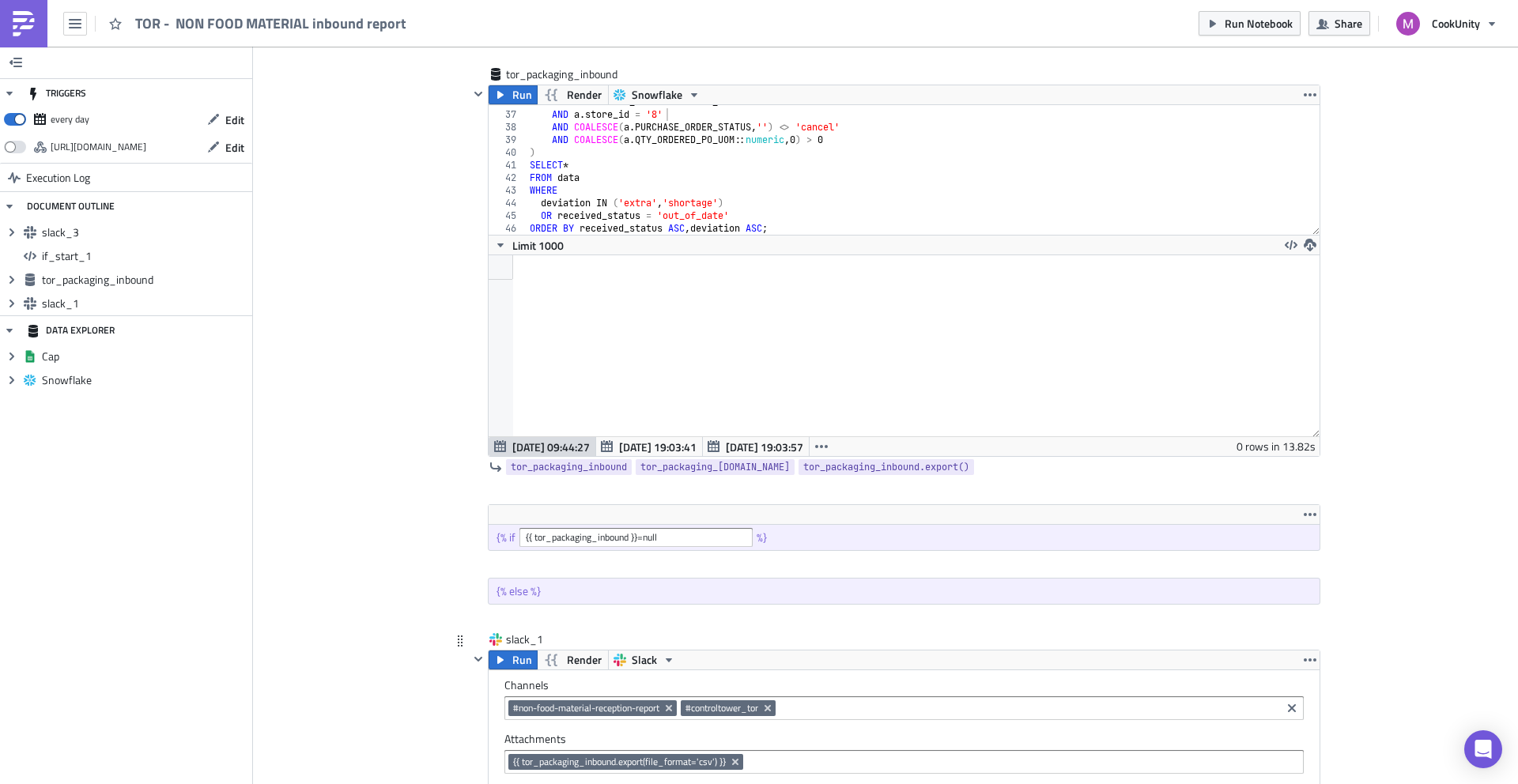
scroll to position [117, 0]
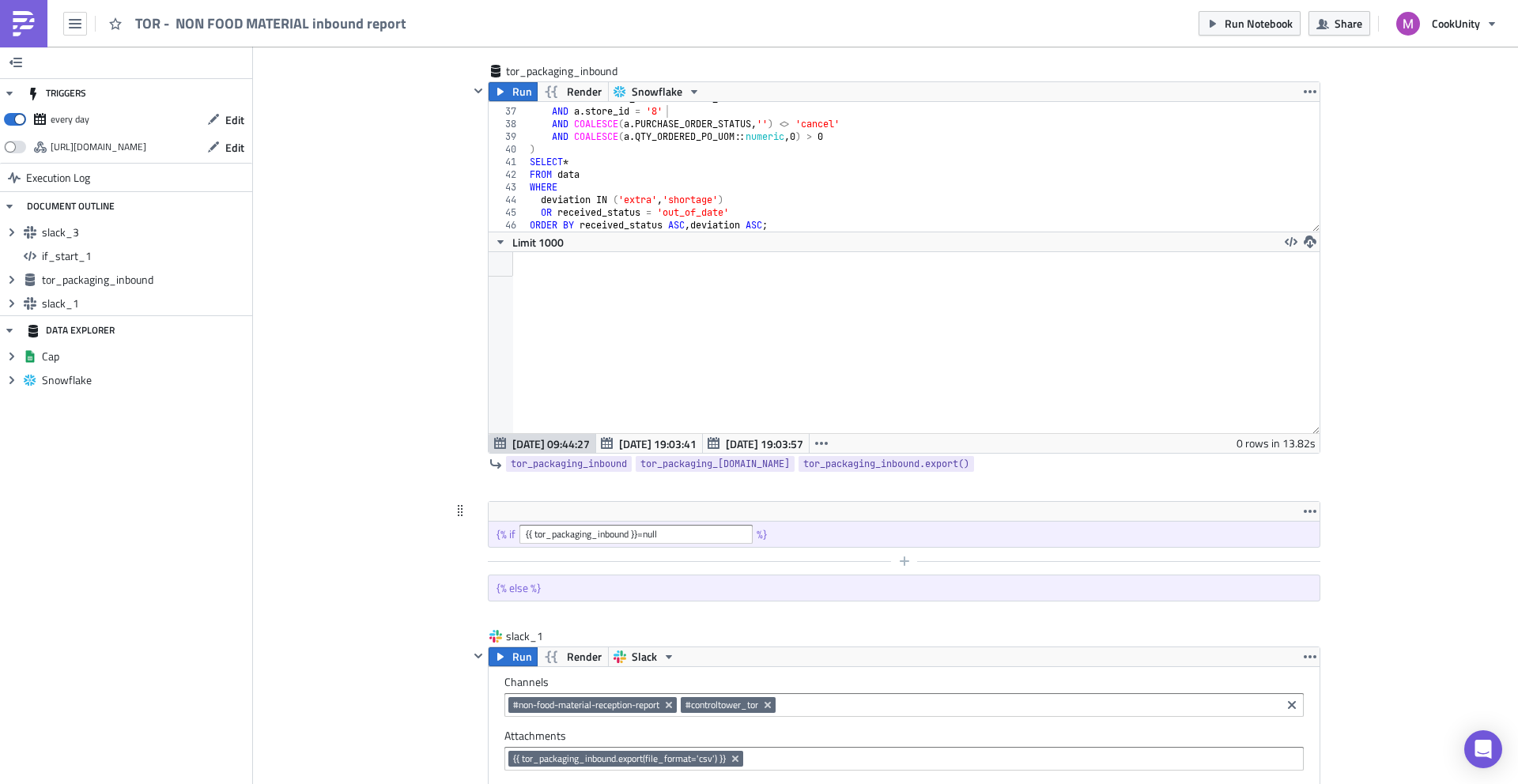
click at [676, 562] on div at bounding box center [895, 560] width 852 height 19
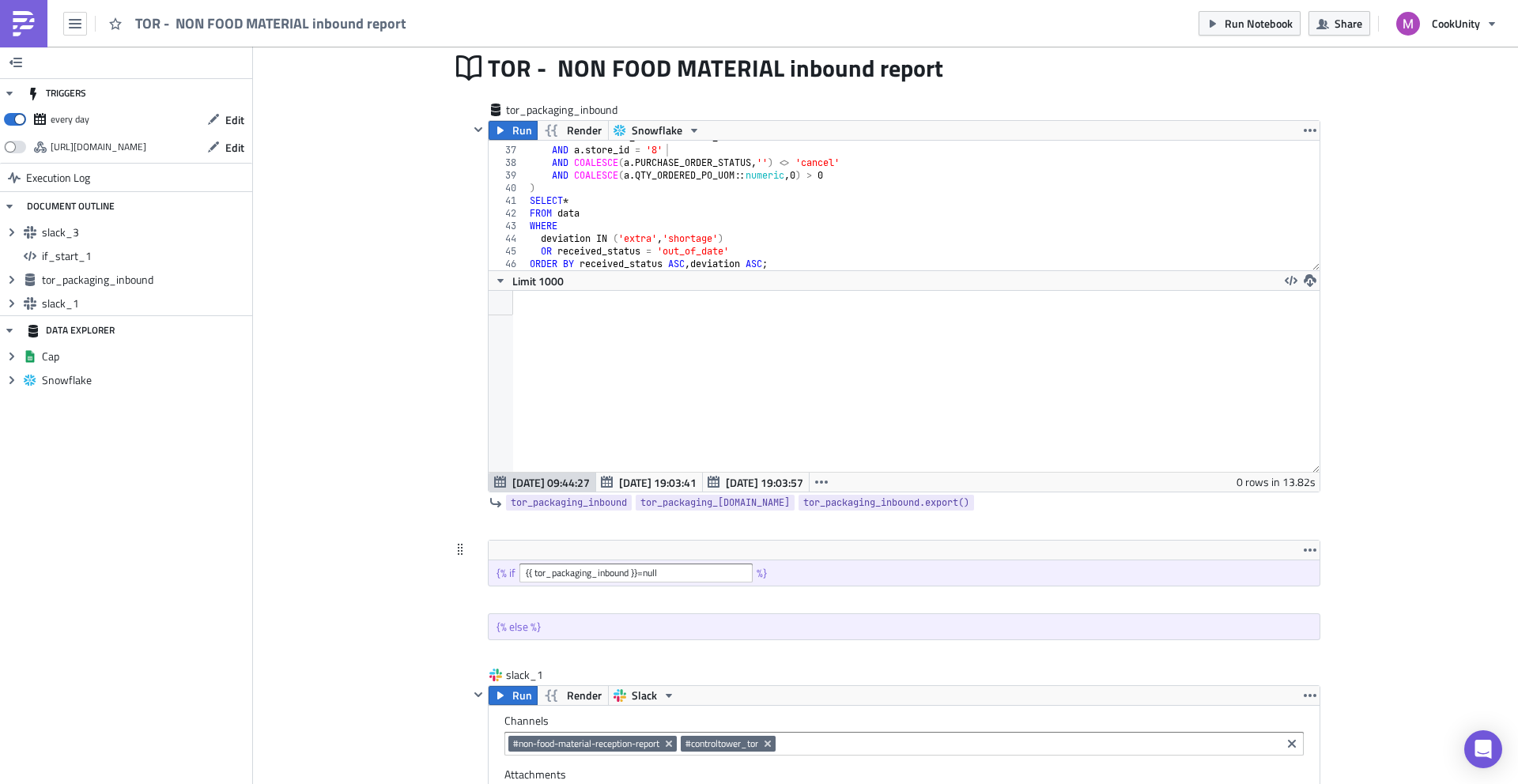
scroll to position [66, 0]
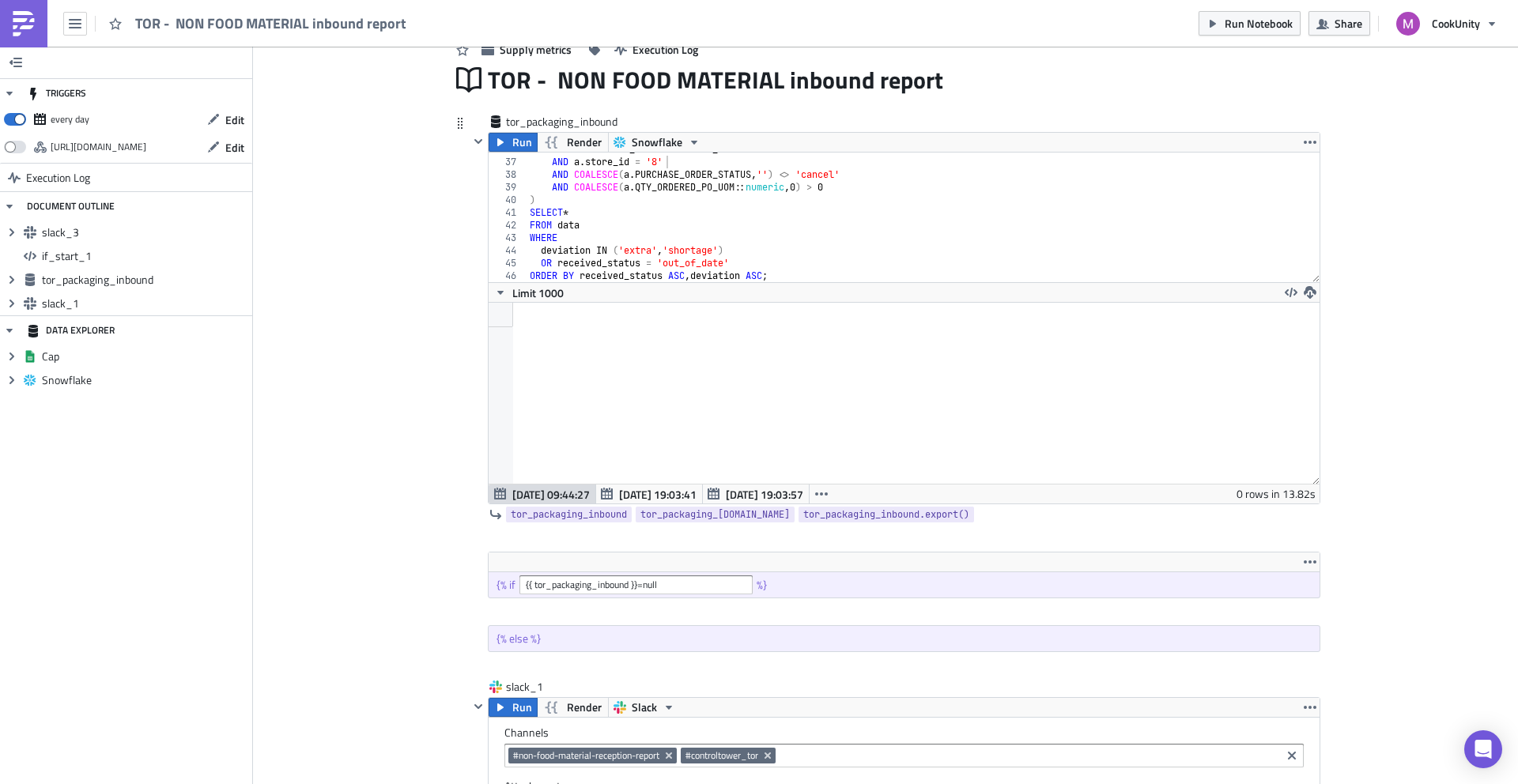
click at [585, 321] on div at bounding box center [904, 314] width 831 height 24
click at [686, 513] on span "tor_packaging_[DOMAIN_NAME]" at bounding box center [715, 515] width 149 height 16
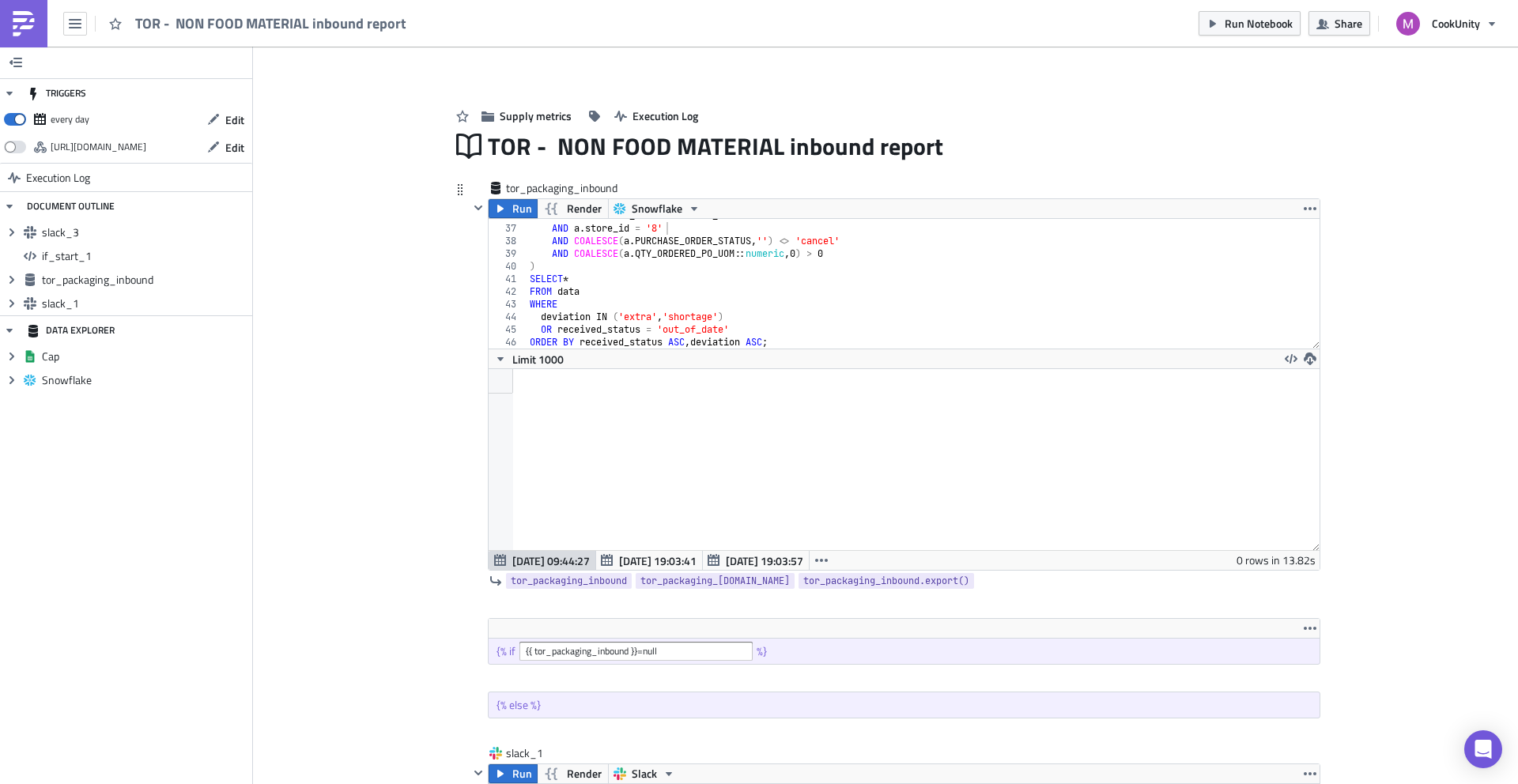
scroll to position [452, 0]
click at [900, 604] on icon "button" at bounding box center [905, 604] width 10 height 10
click at [1304, 205] on icon "button" at bounding box center [1310, 208] width 13 height 13
click at [1290, 244] on div "Duplicate" at bounding box center [1314, 246] width 105 height 16
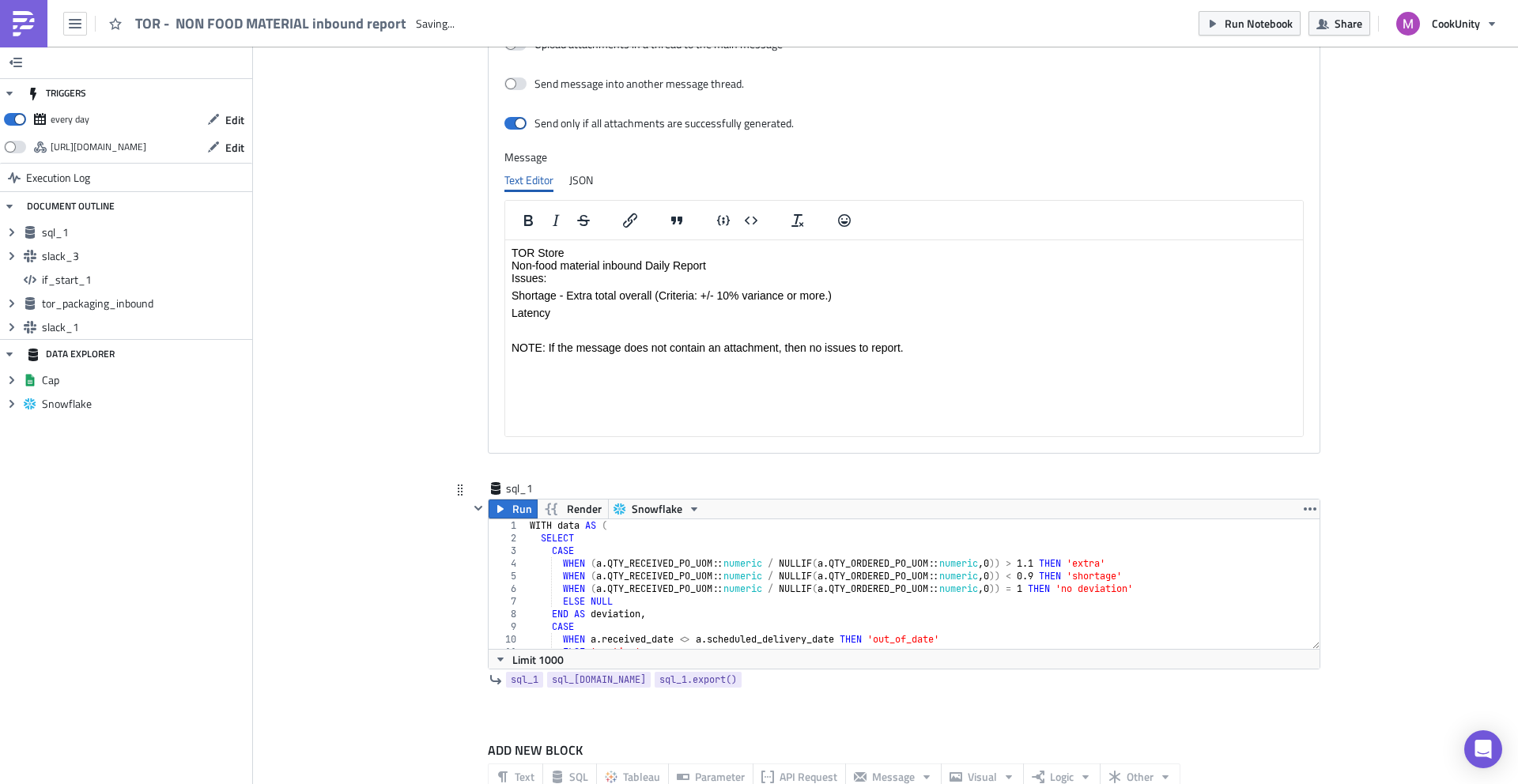
scroll to position [1896, 0]
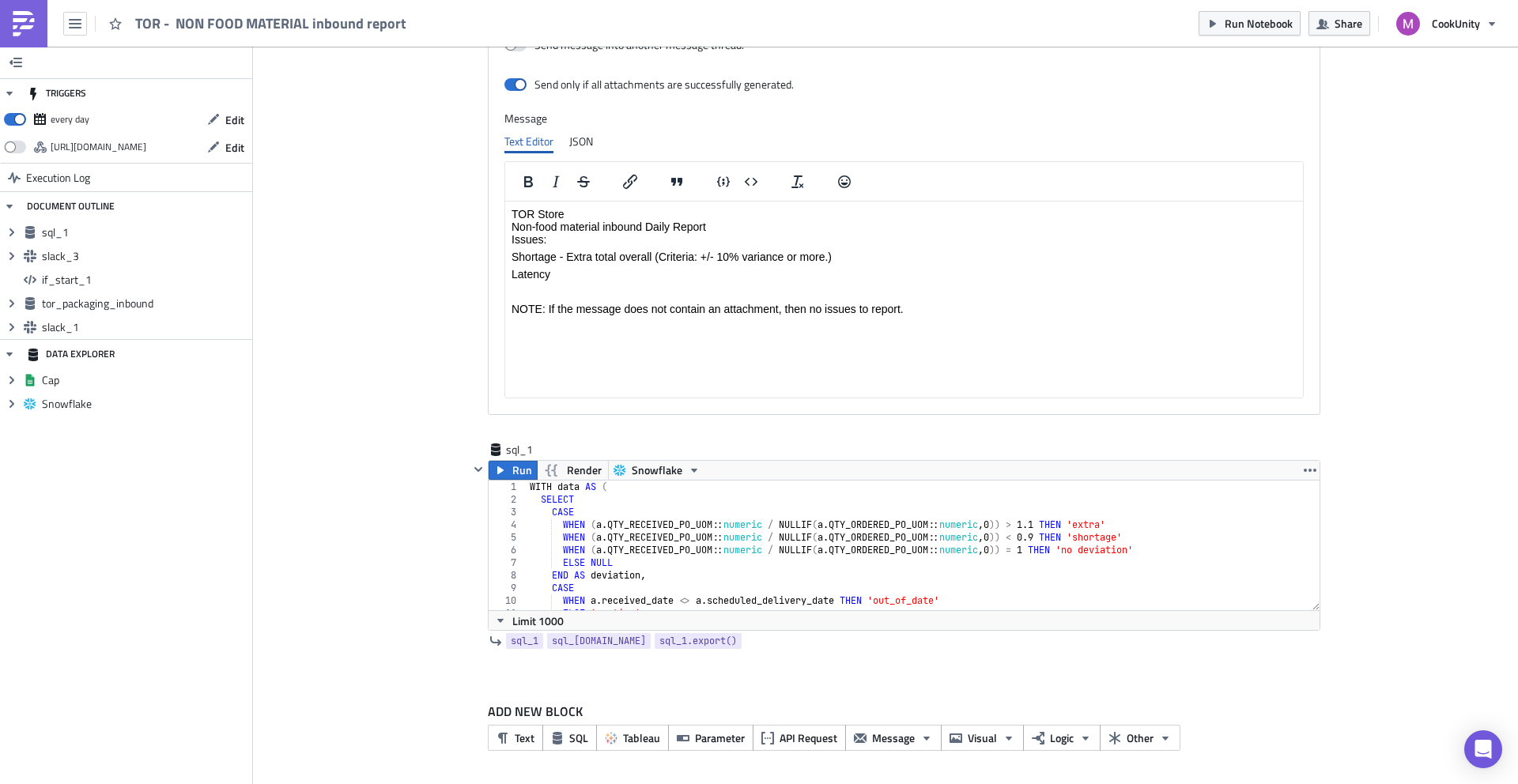
click at [457, 438] on div "slack_3 Run Render Slack Channels #non-food-material-reception-report #controlt…" at bounding box center [885, 76] width 869 height 729
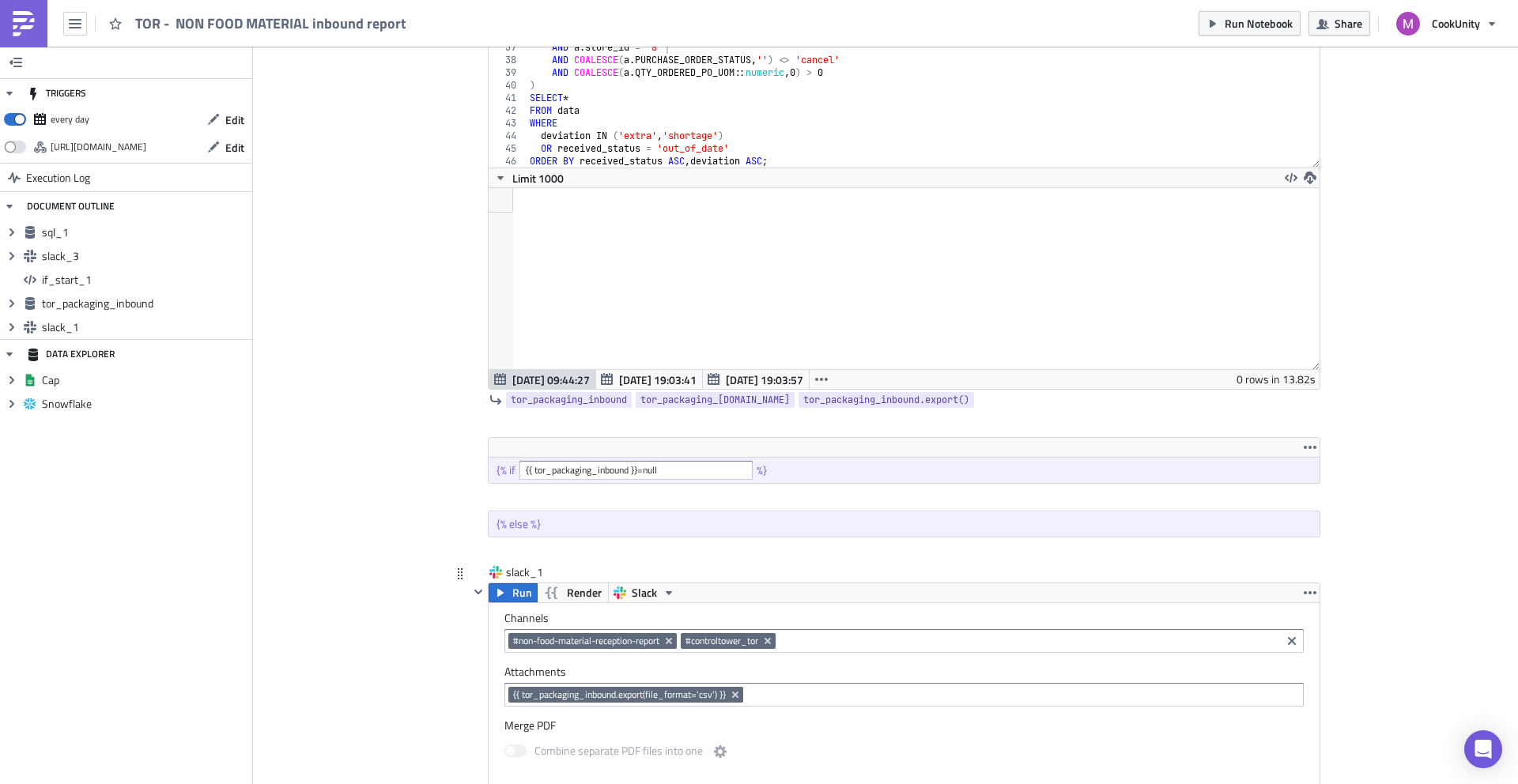
scroll to position [0, 0]
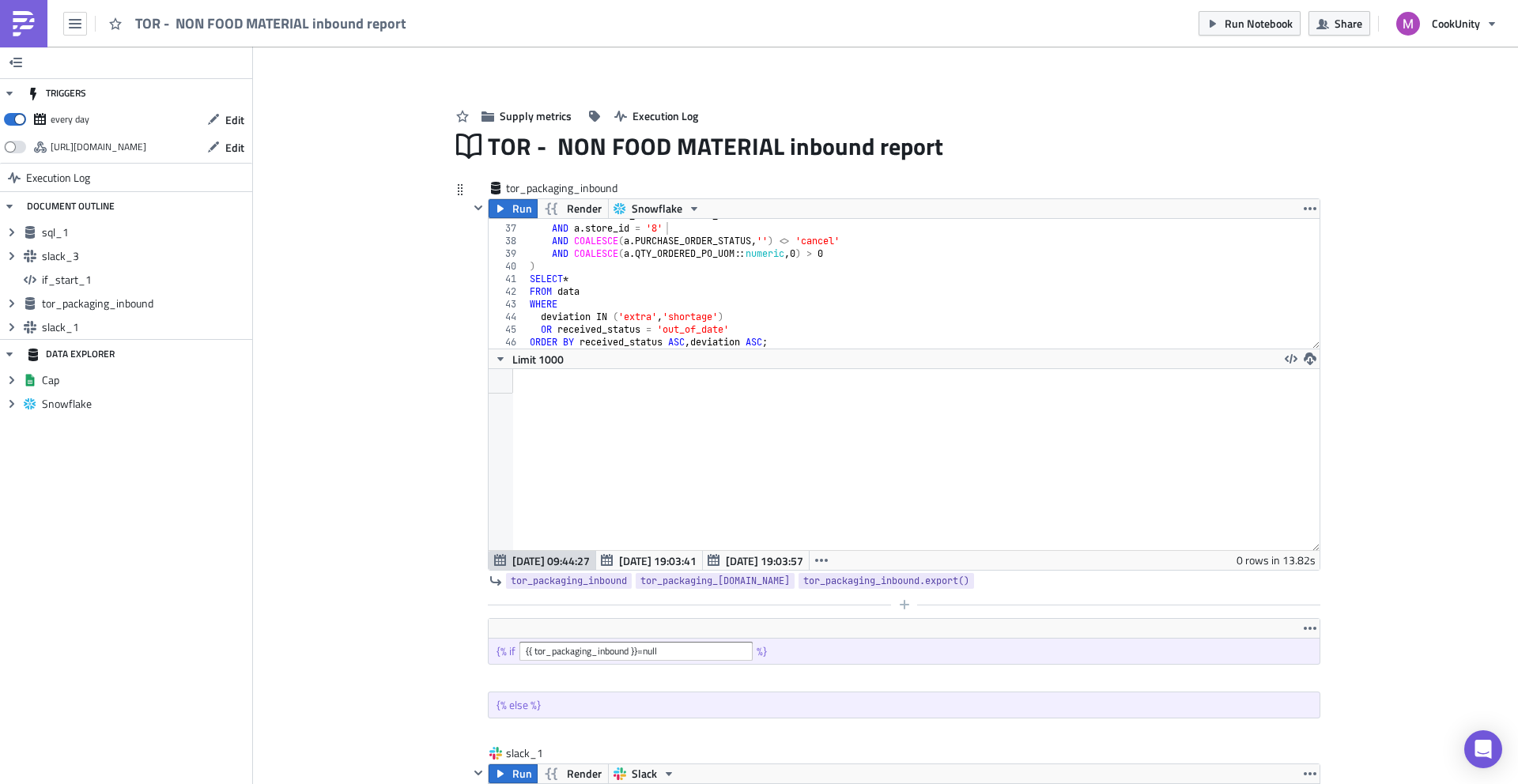
click at [882, 600] on div at bounding box center [895, 604] width 852 height 19
click at [899, 603] on icon "button" at bounding box center [905, 604] width 13 height 13
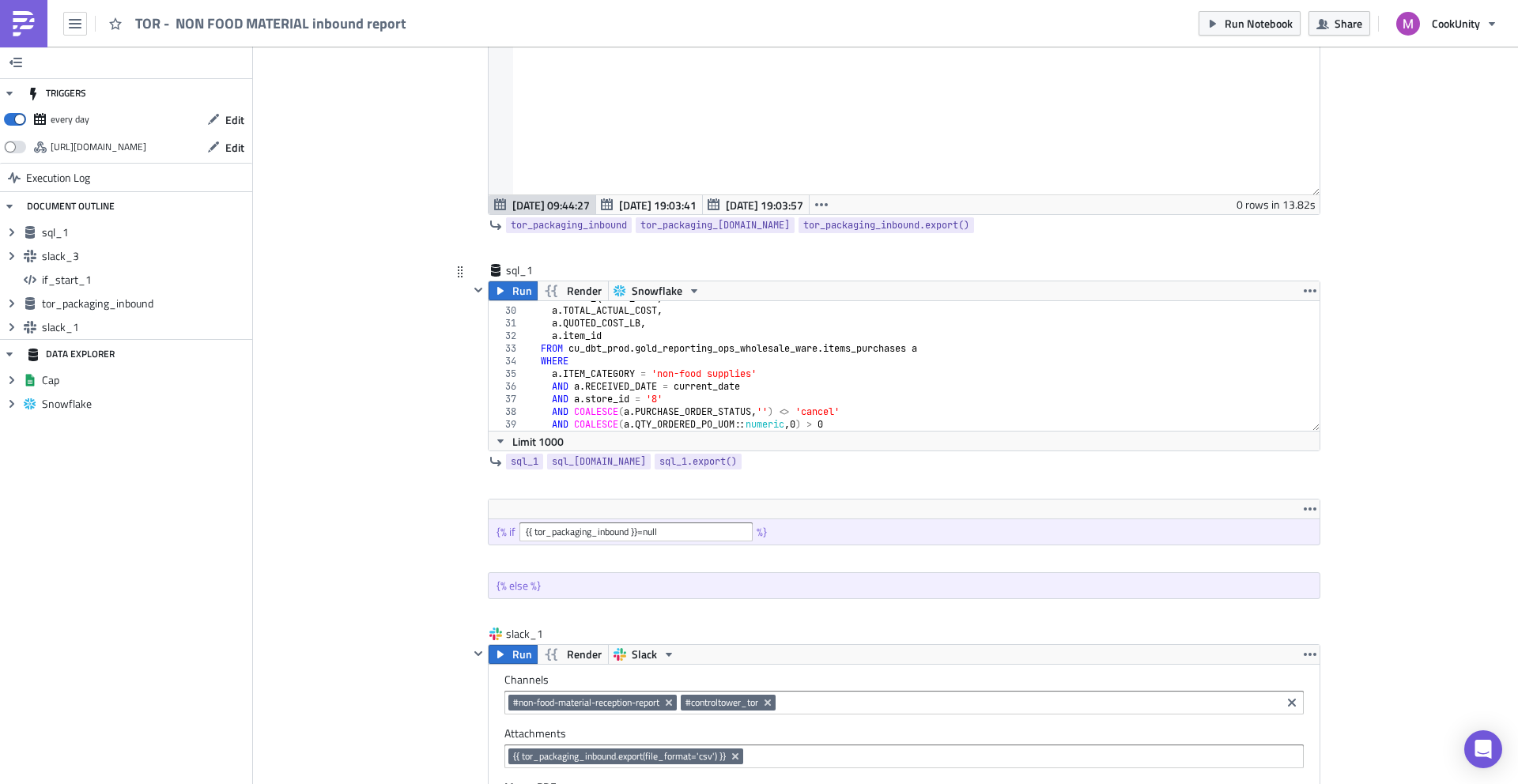
scroll to position [452, 0]
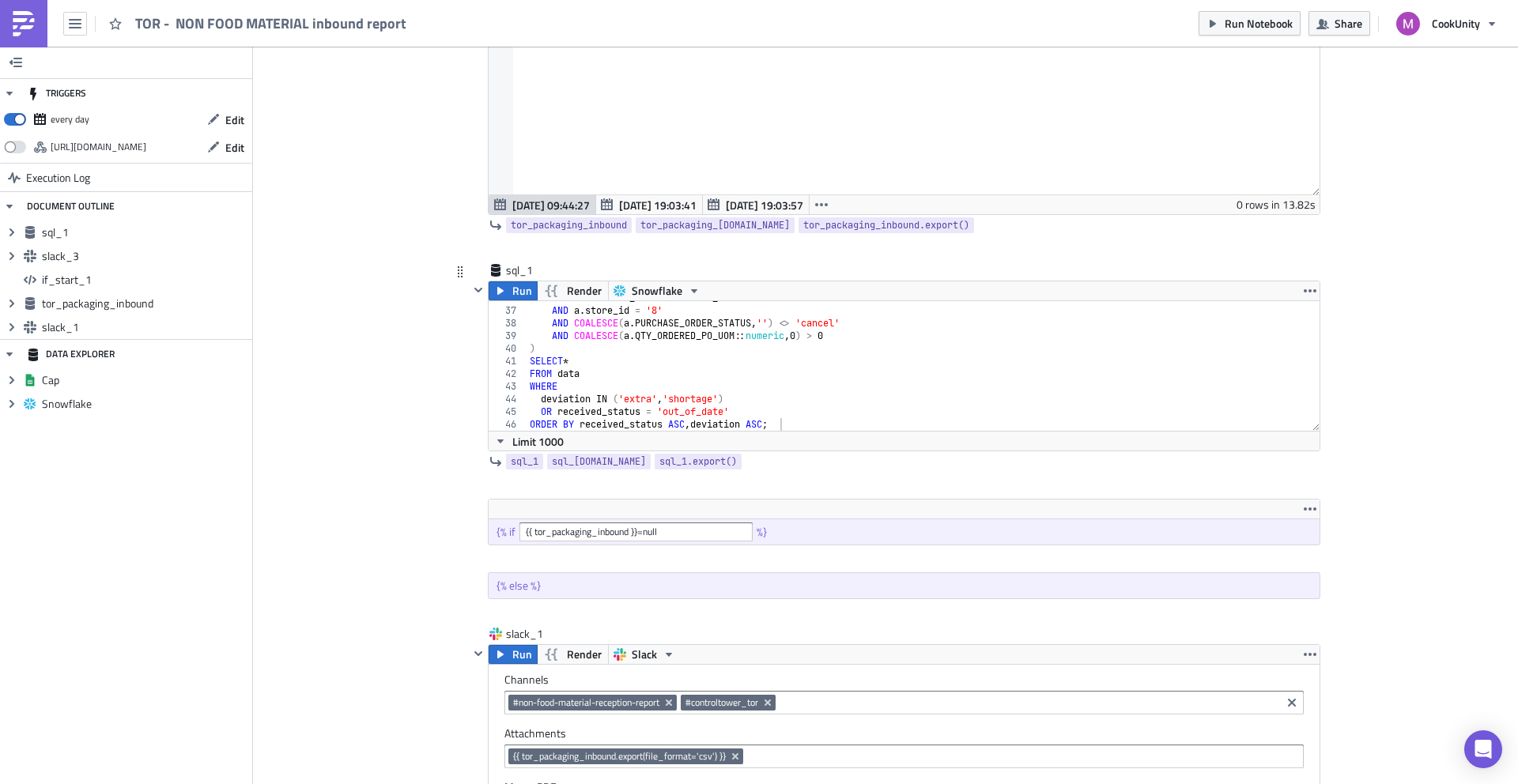
click at [573, 365] on div "AND a . RECEIVED_DATE = current_date AND a . store_id = '8' AND COALESCE ( a . …" at bounding box center [917, 369] width 781 height 155
paste textarea "*"
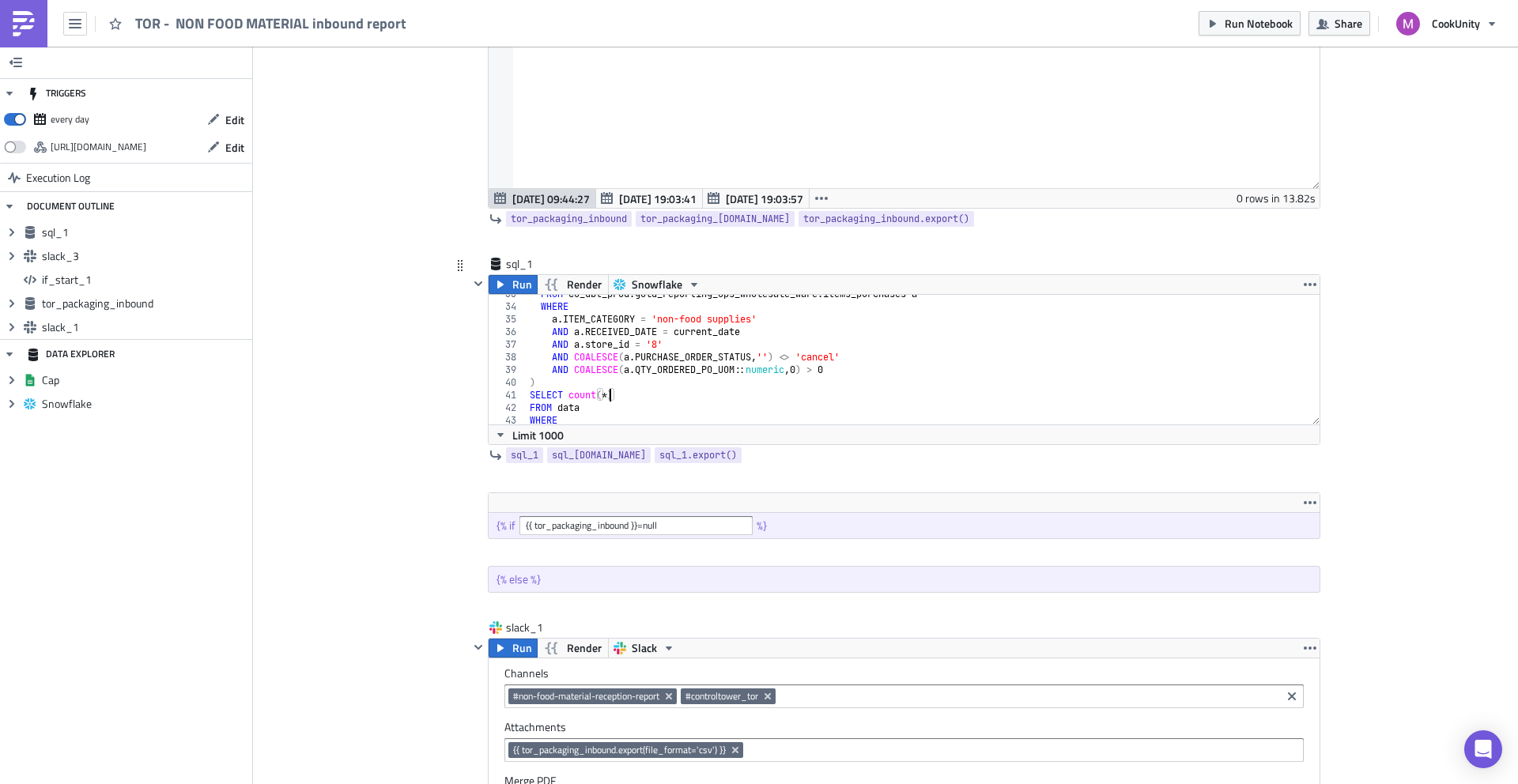
scroll to position [579, 0]
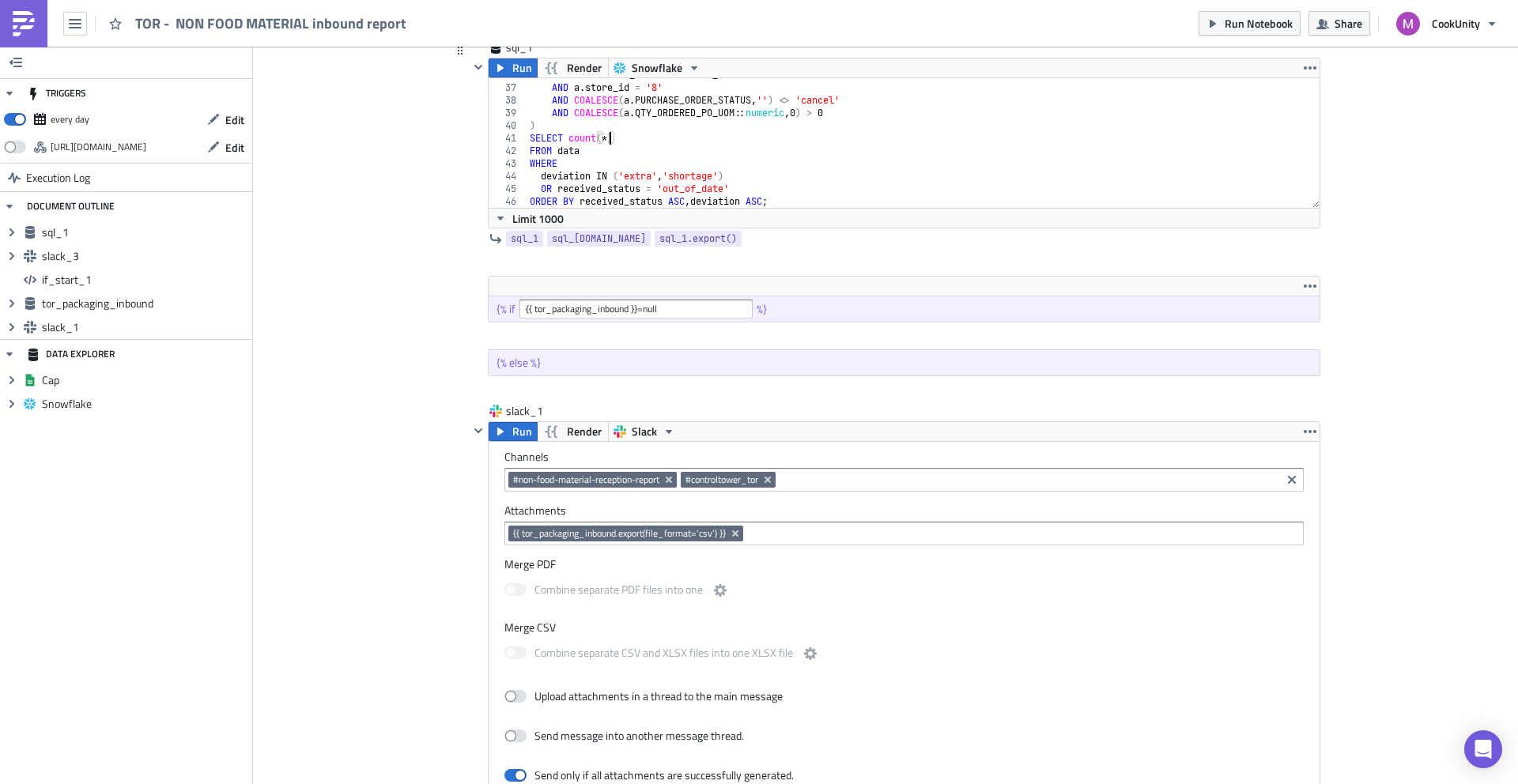
click at [700, 143] on div "AND a . RECEIVED_DATE = current_date AND a . store_id = '8' AND COALESCE ( a . …" at bounding box center [917, 145] width 781 height 155
type textarea "SELECT count(*)"
click at [518, 68] on span "Run" at bounding box center [523, 67] width 20 height 19
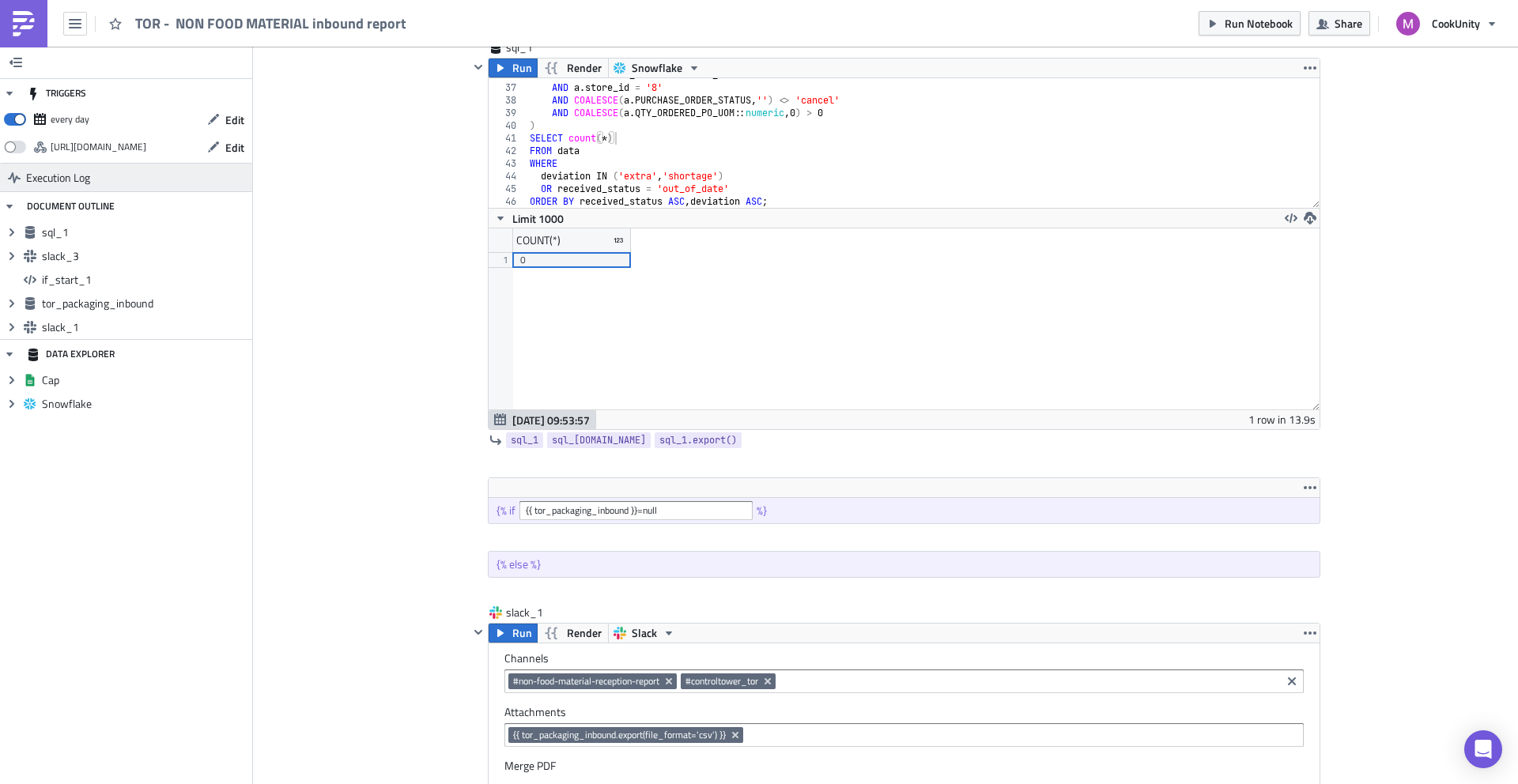
scroll to position [181, 830]
click at [557, 513] on input "{{ tor_packaging_inbound }}=null" at bounding box center [636, 510] width 233 height 19
click at [650, 514] on input "{{ tor_packaging_inbound }}=null" at bounding box center [636, 510] width 233 height 19
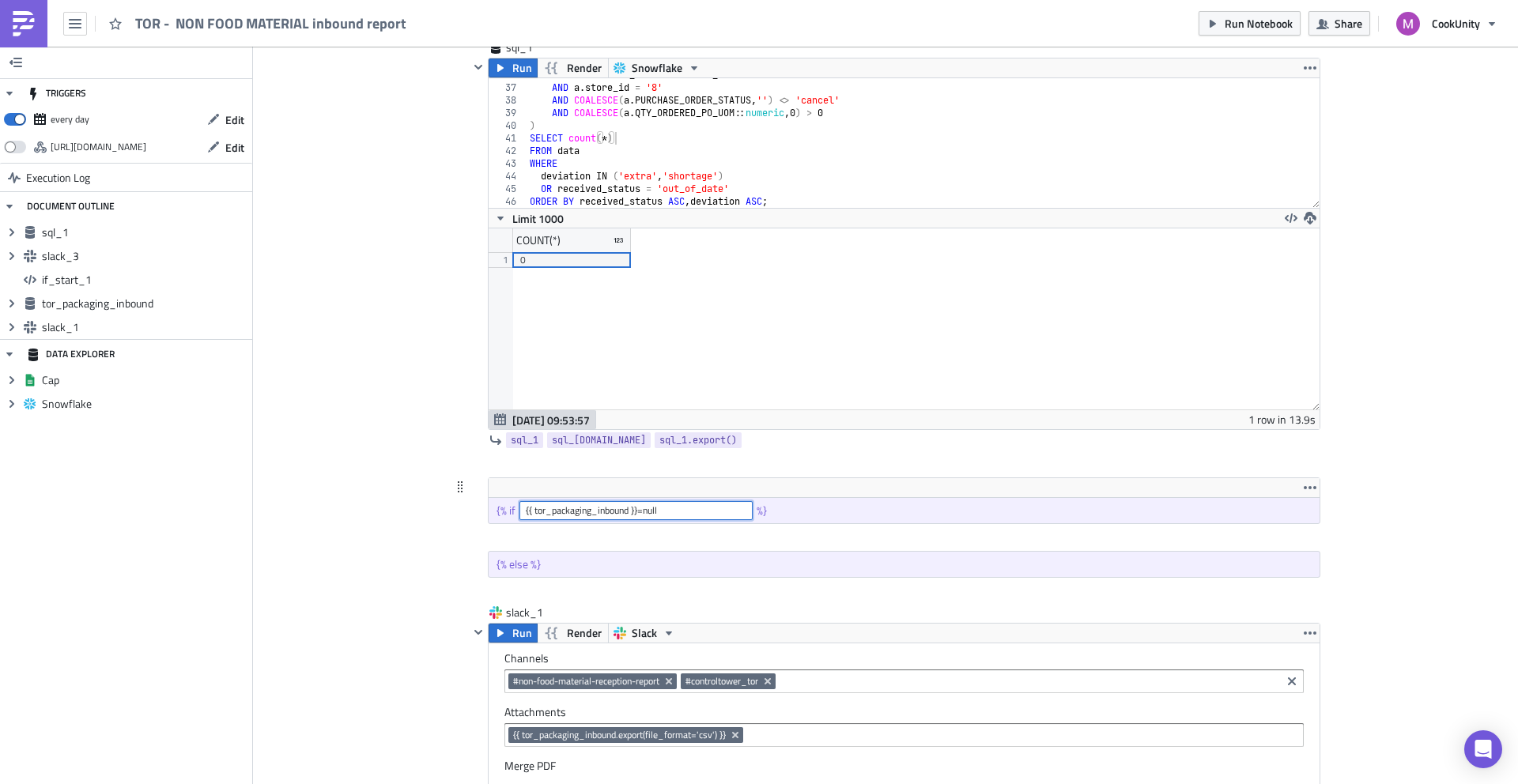
drag, startPoint x: 658, startPoint y: 514, endPoint x: 473, endPoint y: 511, distance: 185.0
click at [473, 511] on div "{% if {{ tor_packaging_inbound }}=null %}" at bounding box center [895, 501] width 852 height 47
click at [538, 513] on input "count(*)" at bounding box center [636, 510] width 233 height 19
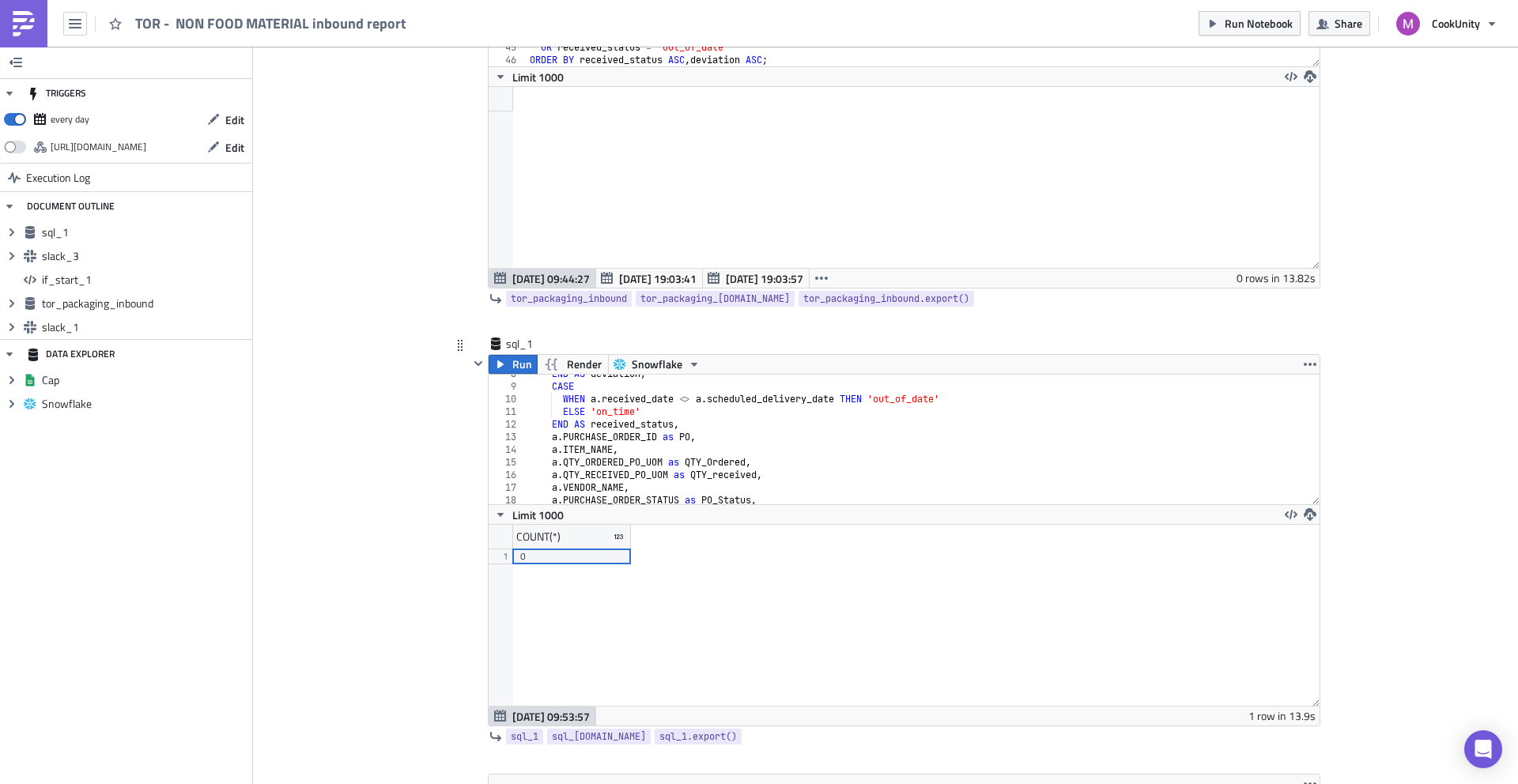
scroll to position [100, 0]
type input "count(*)"
drag, startPoint x: 654, startPoint y: 434, endPoint x: 547, endPoint y: 433, distance: 107.0
click at [547, 433] on div "END AS deviation , CASE WHEN a . received_date <> a . scheduled_delivery_date T…" at bounding box center [917, 440] width 781 height 155
click at [687, 433] on div "END AS deviation , CASE WHEN a . received_date <> a . scheduled_delivery_date T…" at bounding box center [917, 440] width 781 height 155
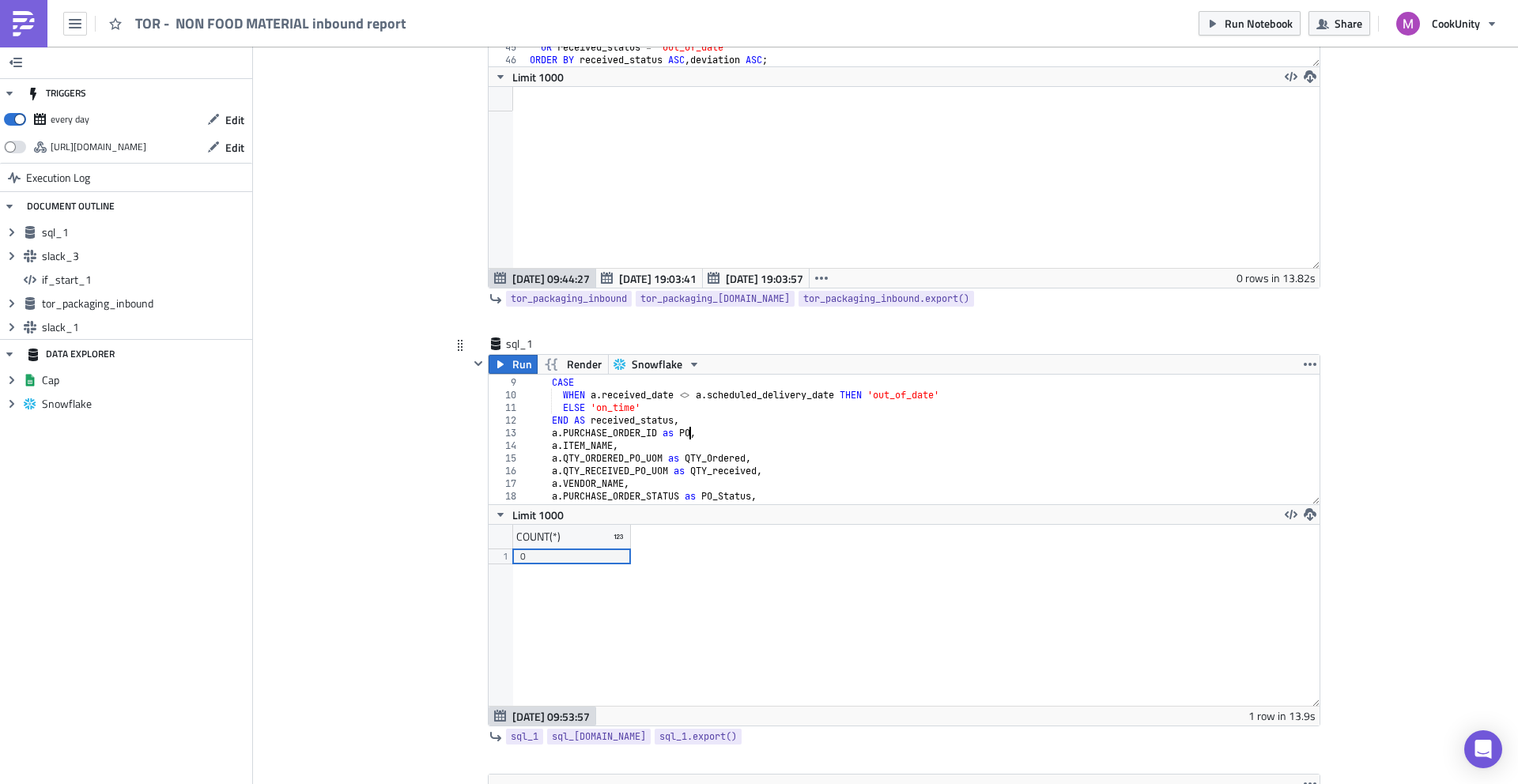
click at [687, 433] on div "END AS deviation , CASE WHEN a . received_date <> a . scheduled_delivery_date T…" at bounding box center [917, 440] width 781 height 155
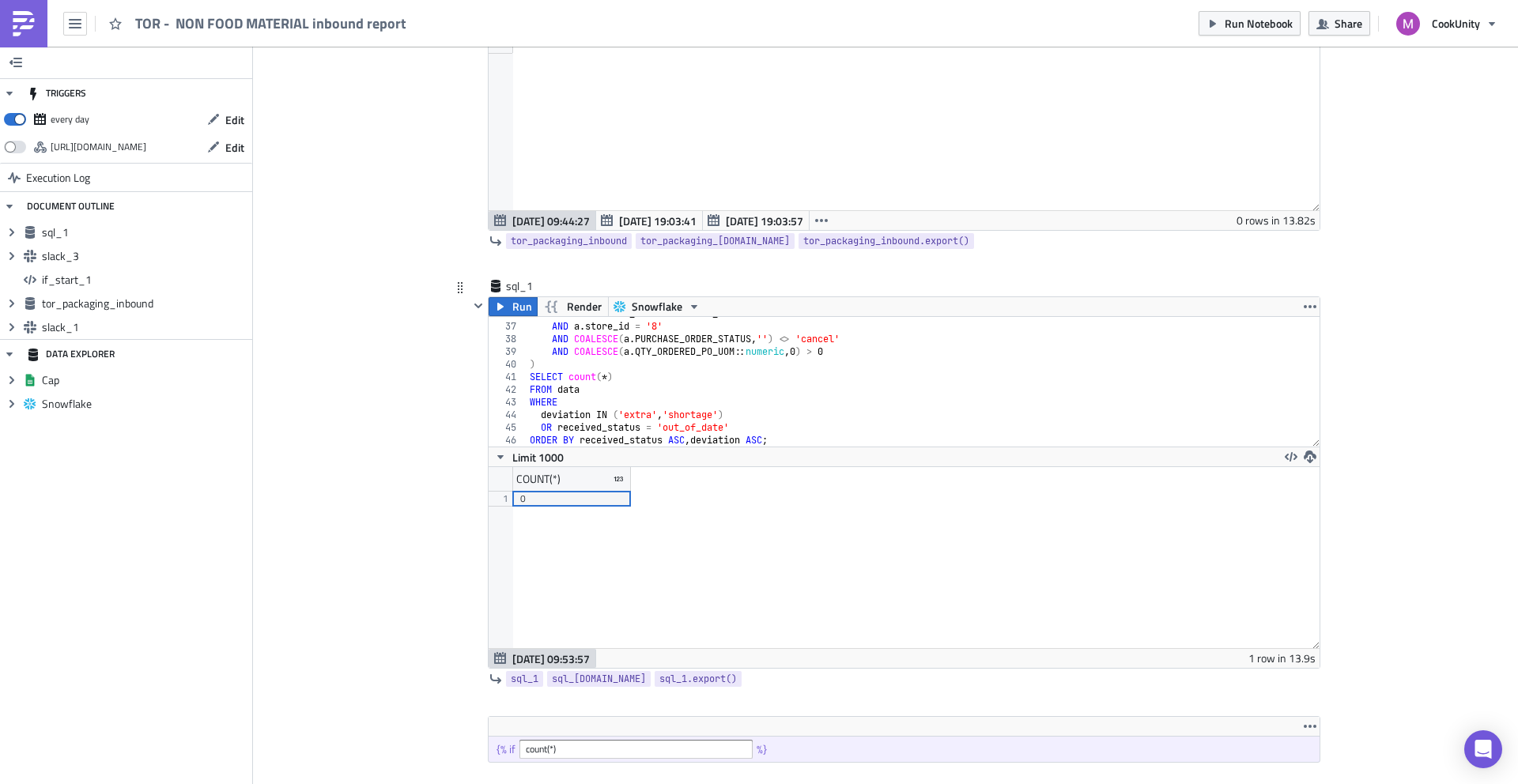
scroll to position [335, 0]
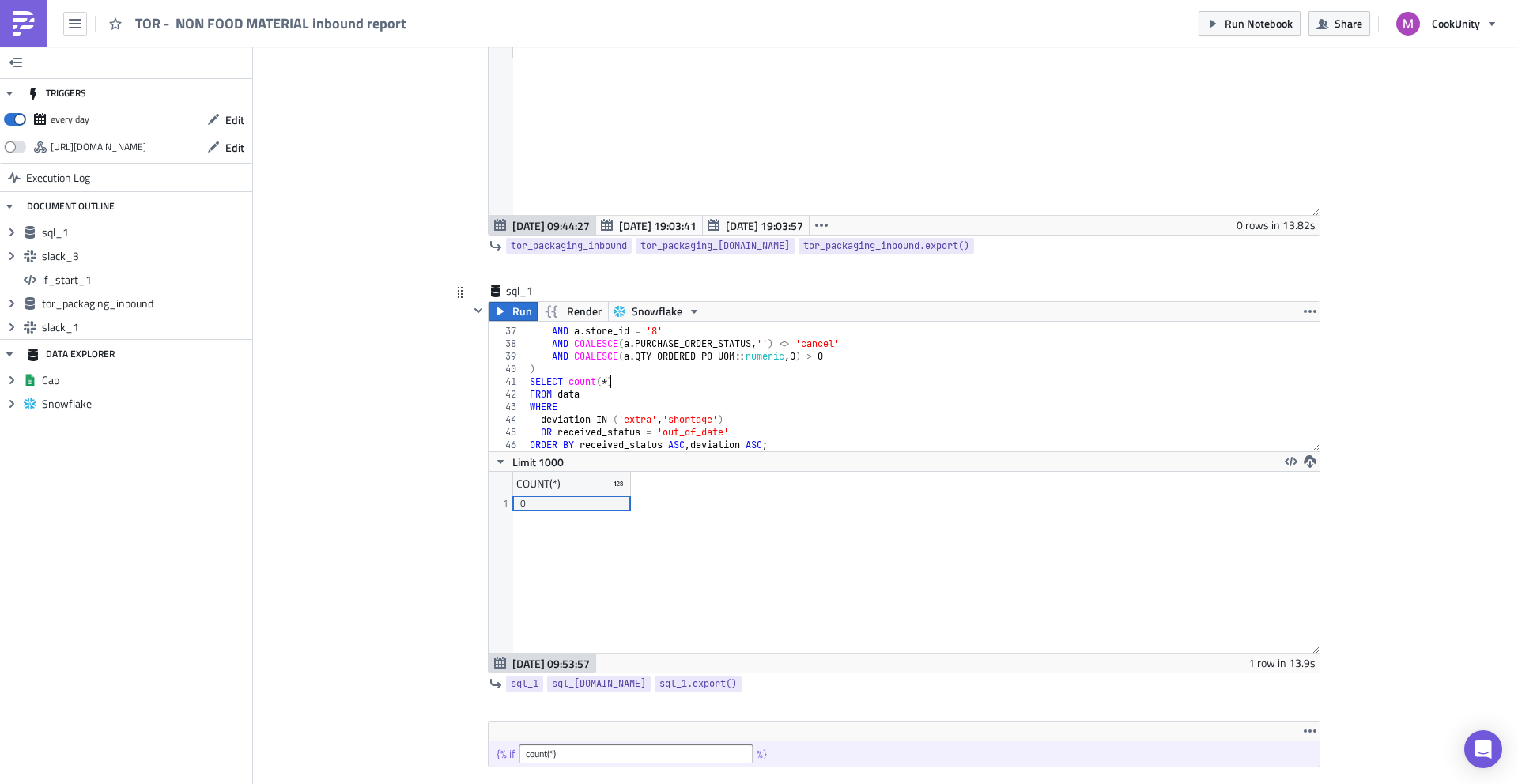
click at [604, 378] on div "AND a . RECEIVED_DATE = current_date AND a . store_id = '8' AND COALESCE ( a . …" at bounding box center [917, 390] width 781 height 155
paste textarea "PO"
type textarea "SELECT count(data.PO)"
click at [513, 311] on span "Run" at bounding box center [523, 310] width 20 height 19
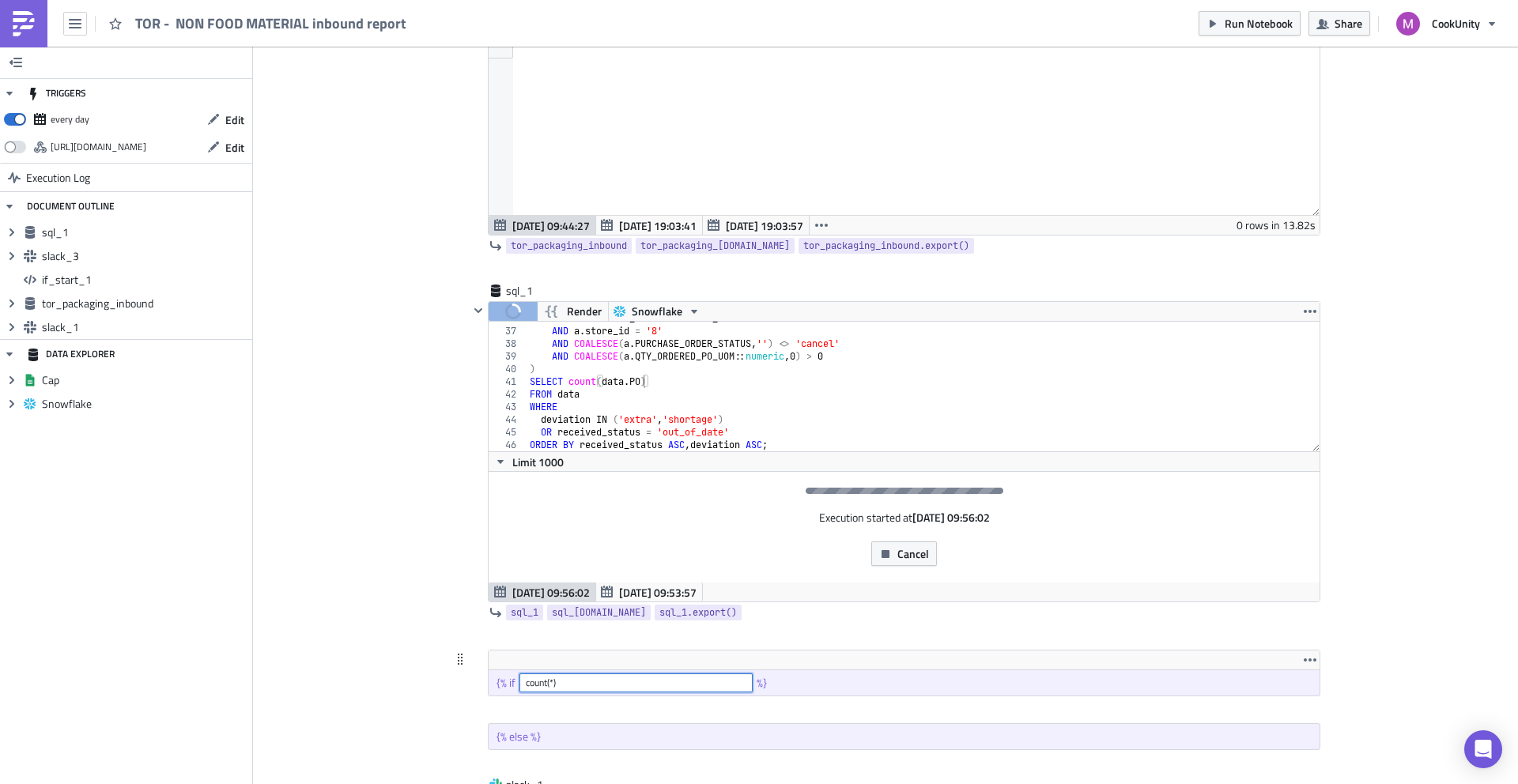
click at [550, 680] on input "count(*)" at bounding box center [636, 682] width 233 height 19
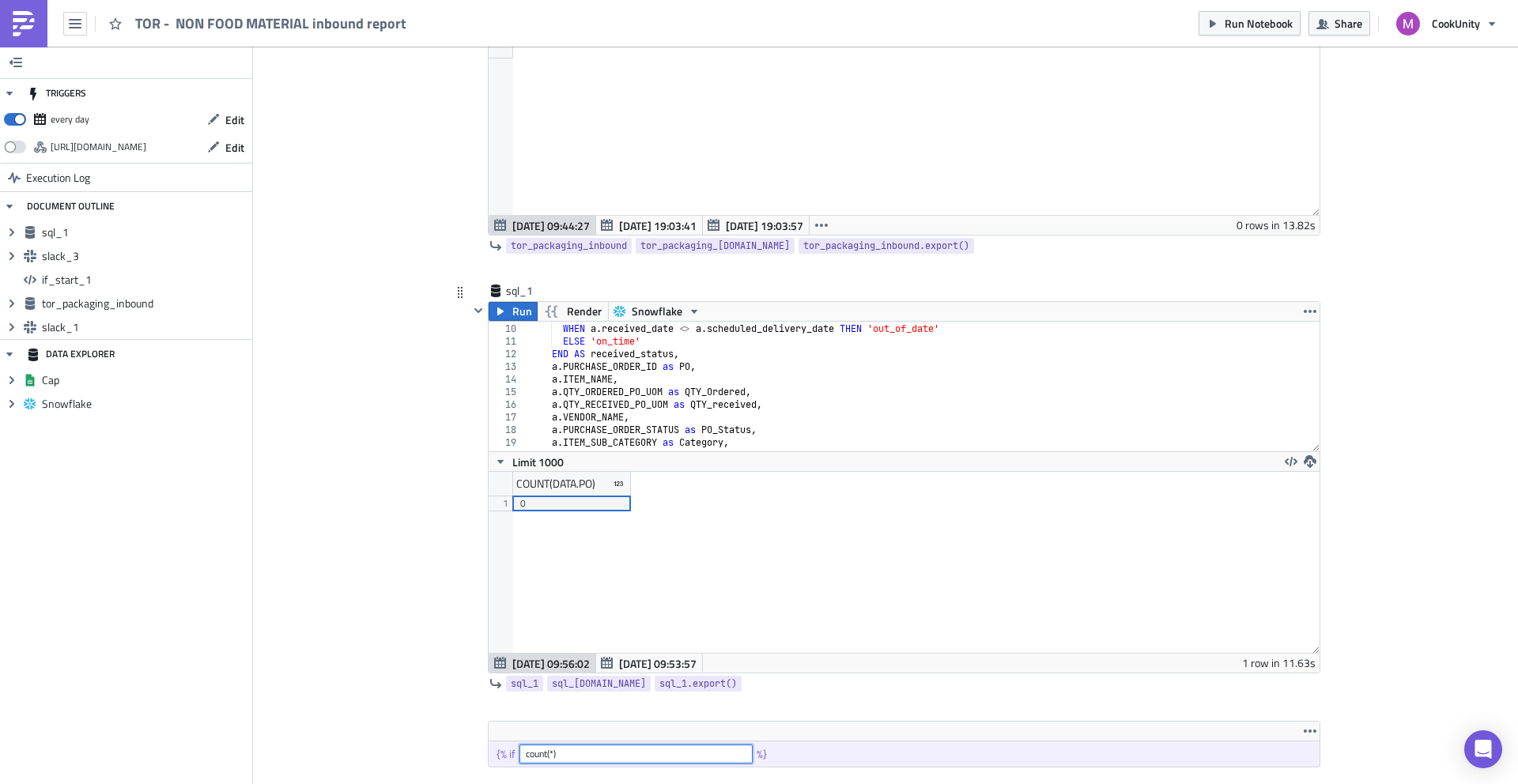
scroll to position [182, 0]
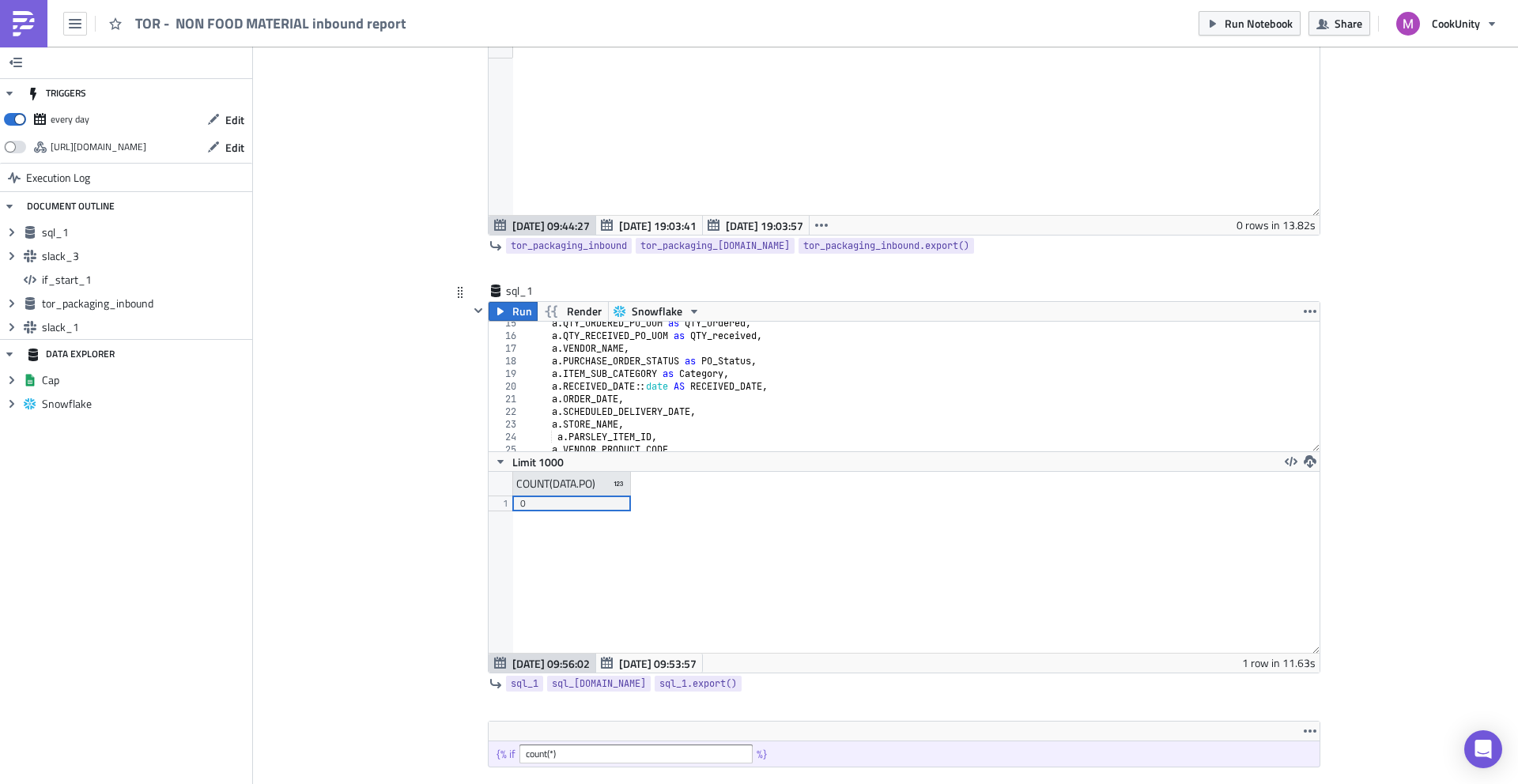
click at [595, 487] on div "COUNT(DATA.PO)" at bounding box center [571, 483] width 118 height 23
click at [590, 483] on div "COUNT(DATA.PO)" at bounding box center [556, 483] width 79 height 23
click at [614, 479] on icon at bounding box center [618, 484] width 10 height 10
click at [582, 306] on span "Render" at bounding box center [584, 310] width 35 height 19
click at [688, 313] on icon "button" at bounding box center [694, 310] width 13 height 13
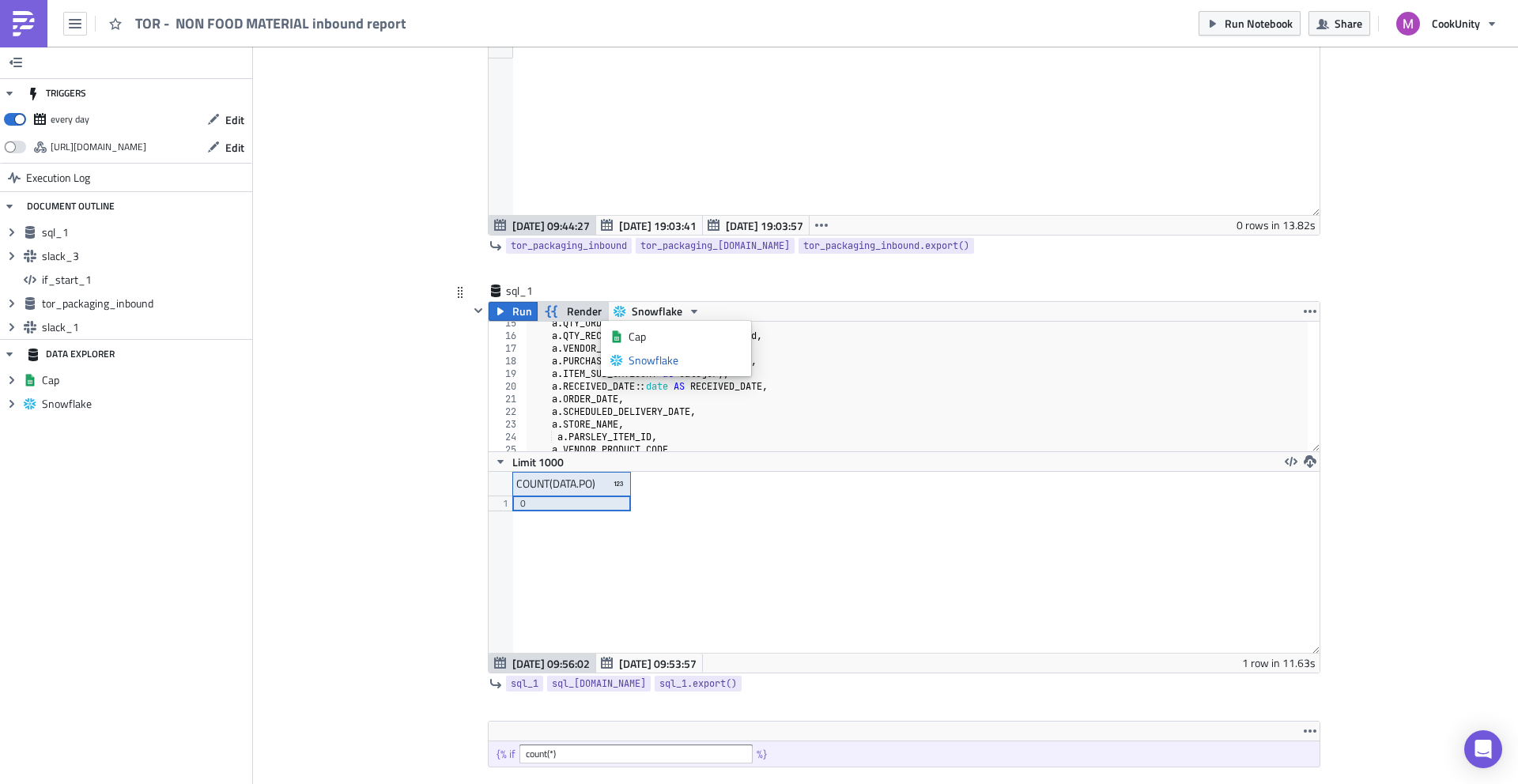
click at [715, 284] on div "sql_1" at bounding box center [895, 292] width 852 height 19
click at [583, 481] on div "COUNT(DATA.PO)" at bounding box center [556, 483] width 79 height 23
drag, startPoint x: 583, startPoint y: 481, endPoint x: 563, endPoint y: 485, distance: 20.4
click at [563, 485] on div "COUNT(DATA.PO)" at bounding box center [556, 483] width 79 height 23
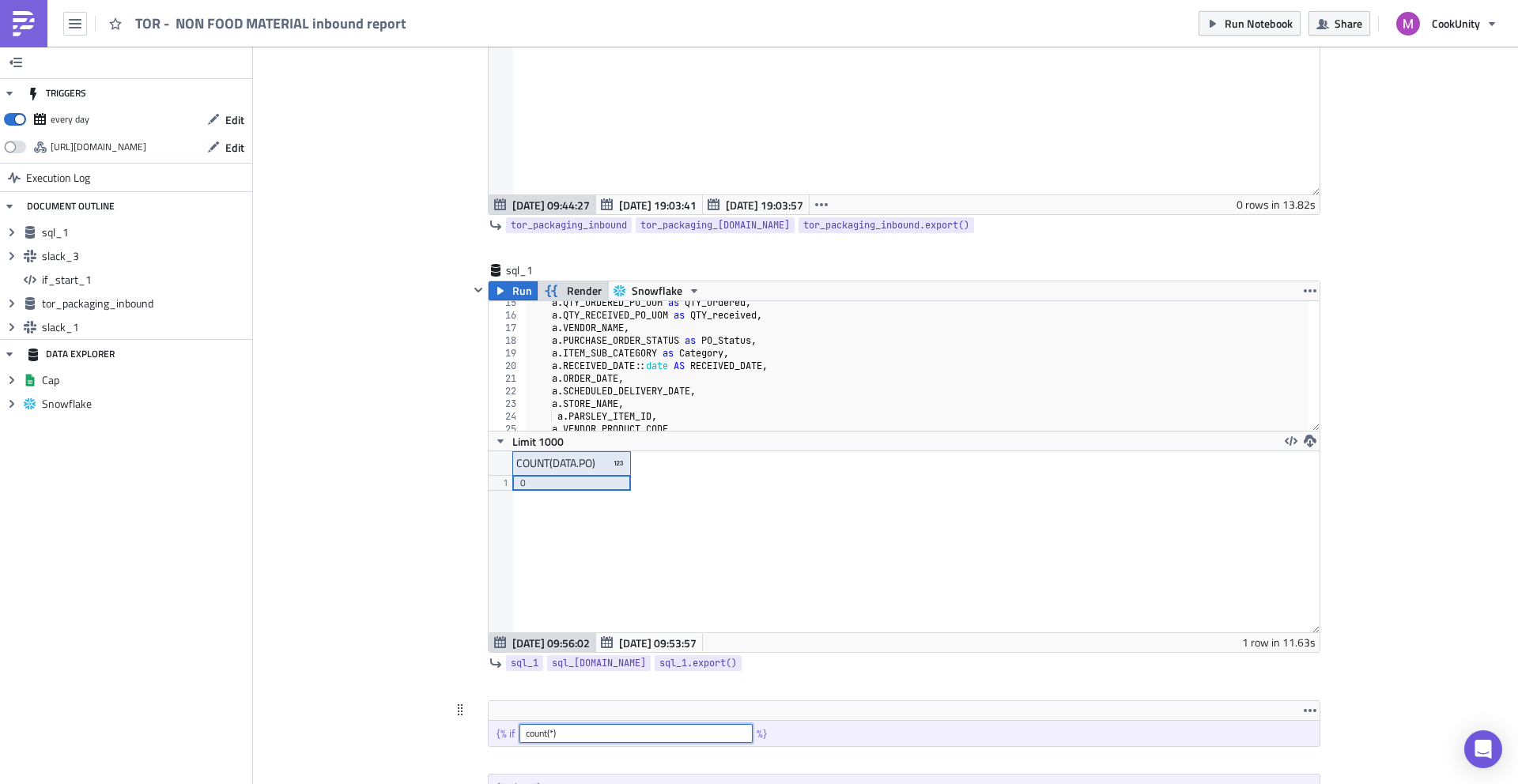
click at [556, 728] on input "count(*)" at bounding box center [636, 732] width 233 height 19
paste input "PO"
type input "P"
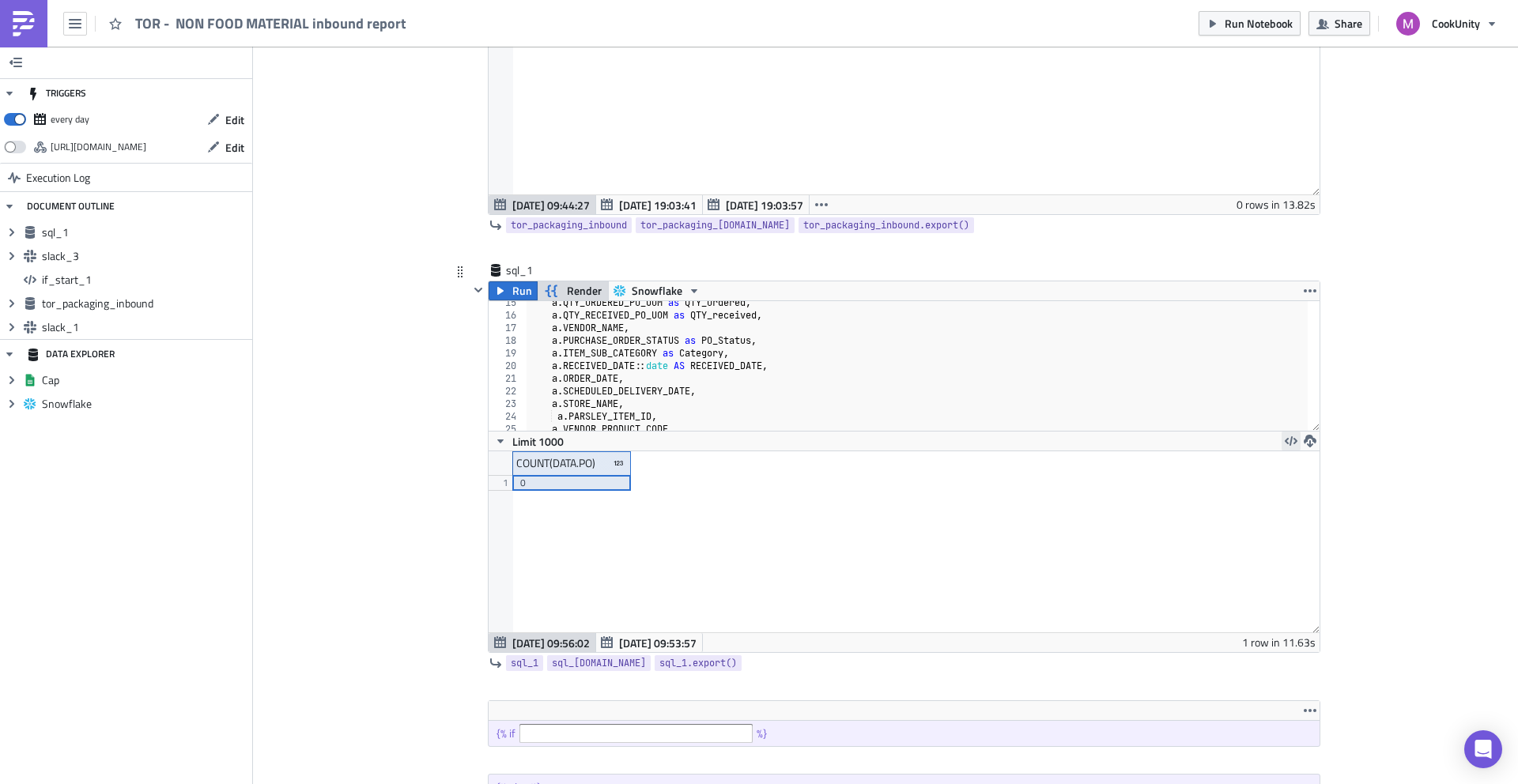
click at [1286, 444] on icon "button" at bounding box center [1290, 440] width 13 height 13
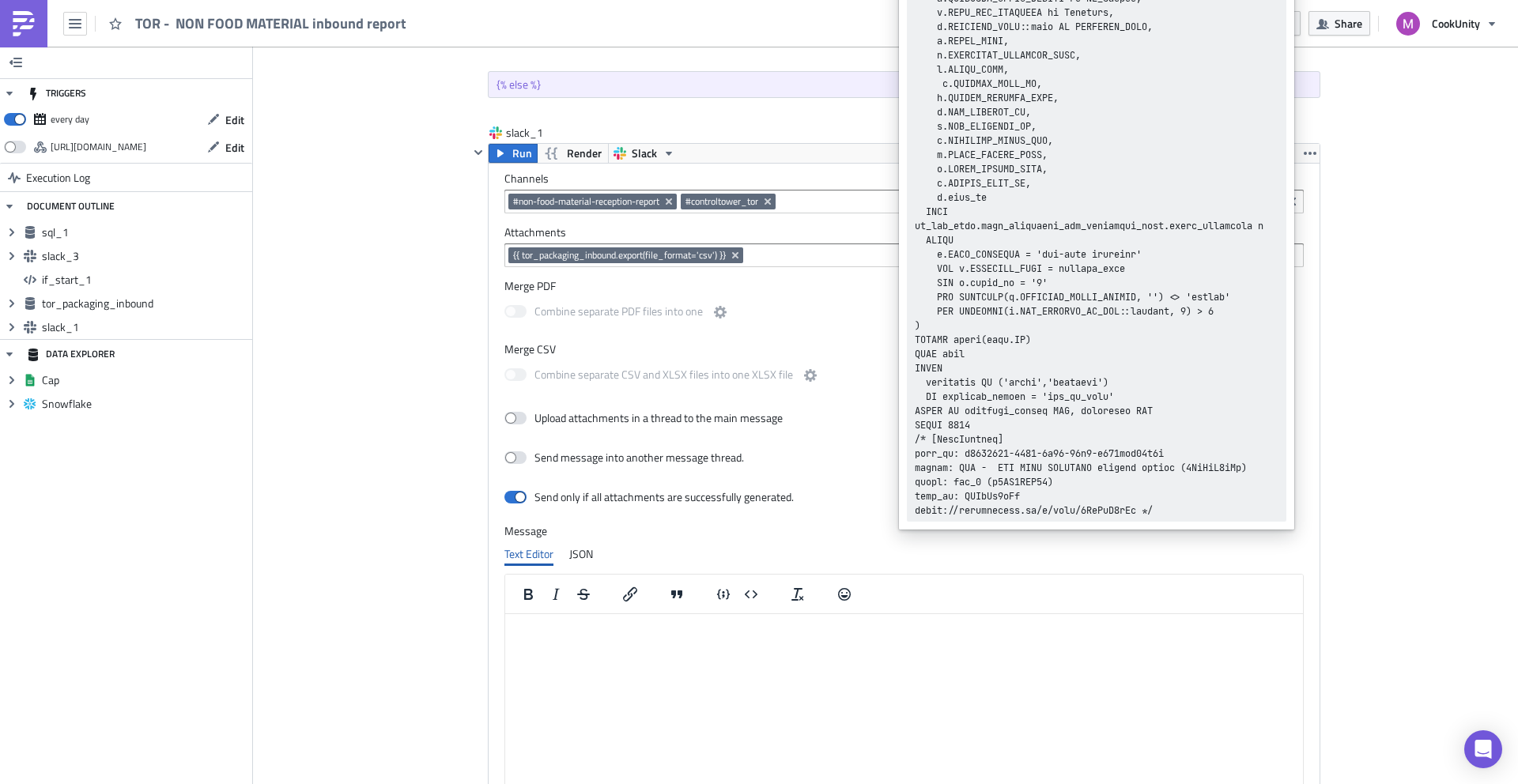
scroll to position [1285, 0]
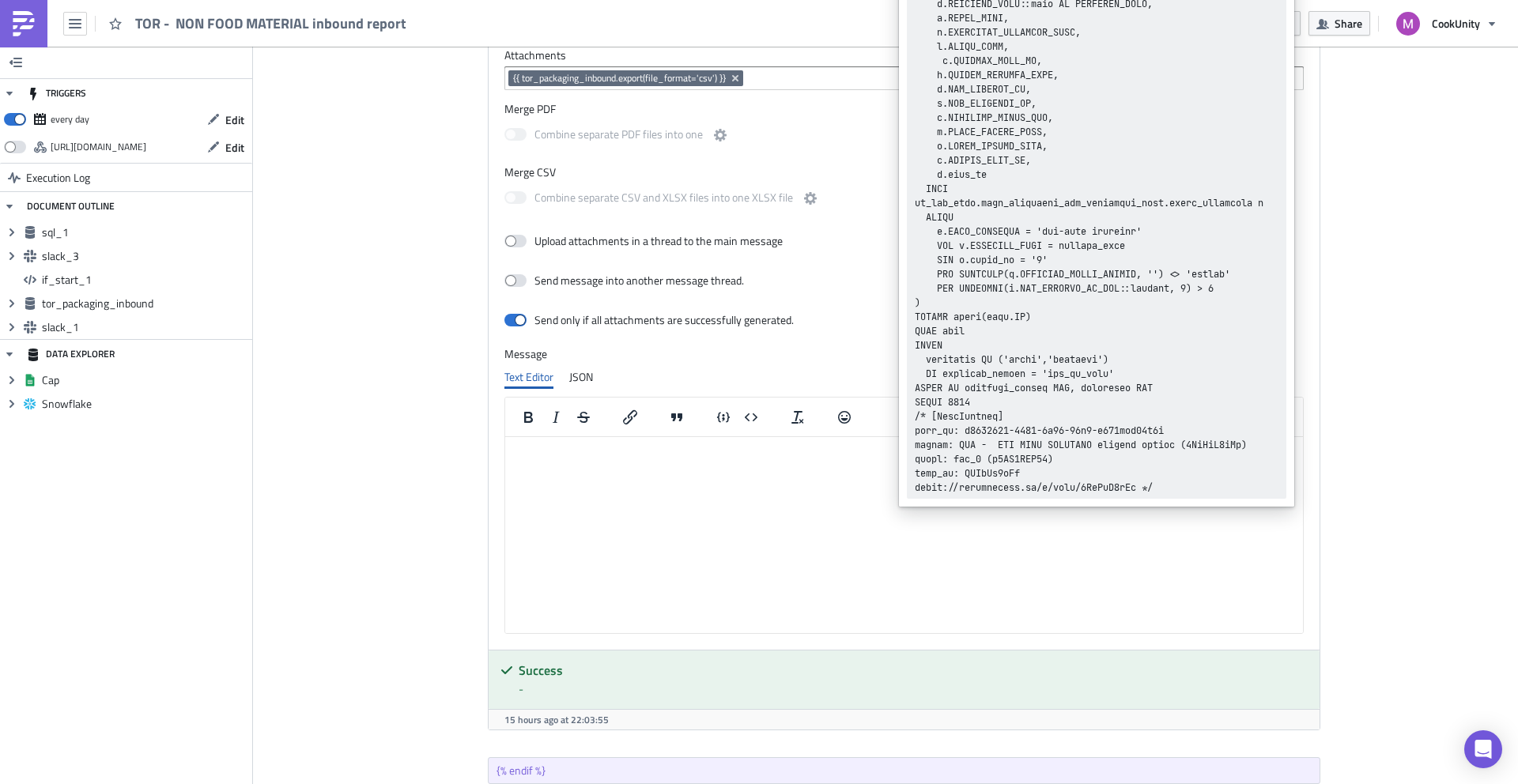
click at [1362, 351] on div "Add Image Supply metrics Execution Log TOR - NON FOOD MATERIAL inbound report t…" at bounding box center [885, 230] width 1265 height 2837
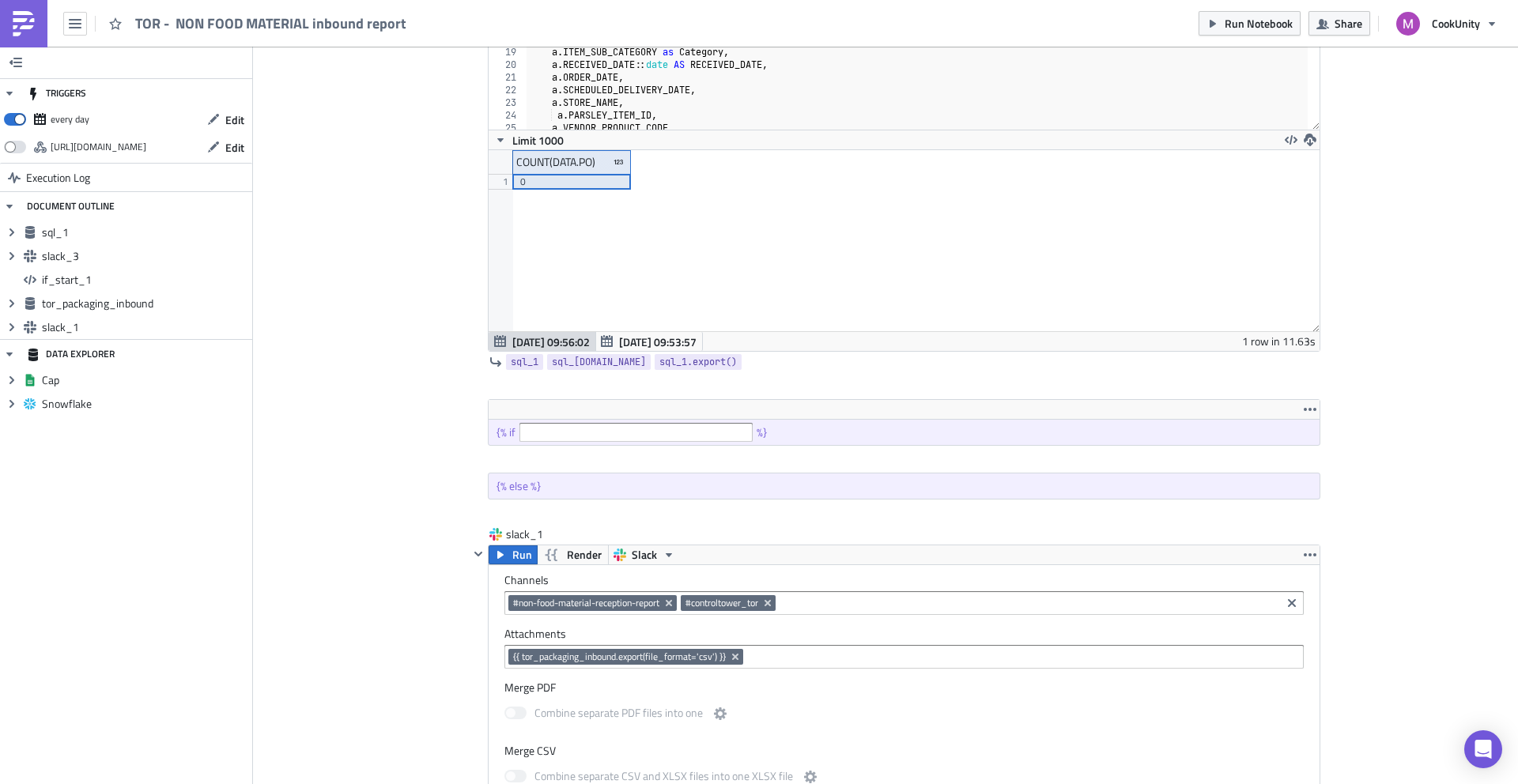
scroll to position [656, 0]
click at [587, 363] on span "sql_[DOMAIN_NAME]" at bounding box center [599, 362] width 94 height 16
click at [560, 430] on input "text" at bounding box center [636, 433] width 233 height 19
click at [525, 352] on div "sql_1 sql_1.data sql_1.export()" at bounding box center [895, 362] width 852 height 21
click at [521, 358] on span "sql_1" at bounding box center [525, 362] width 27 height 16
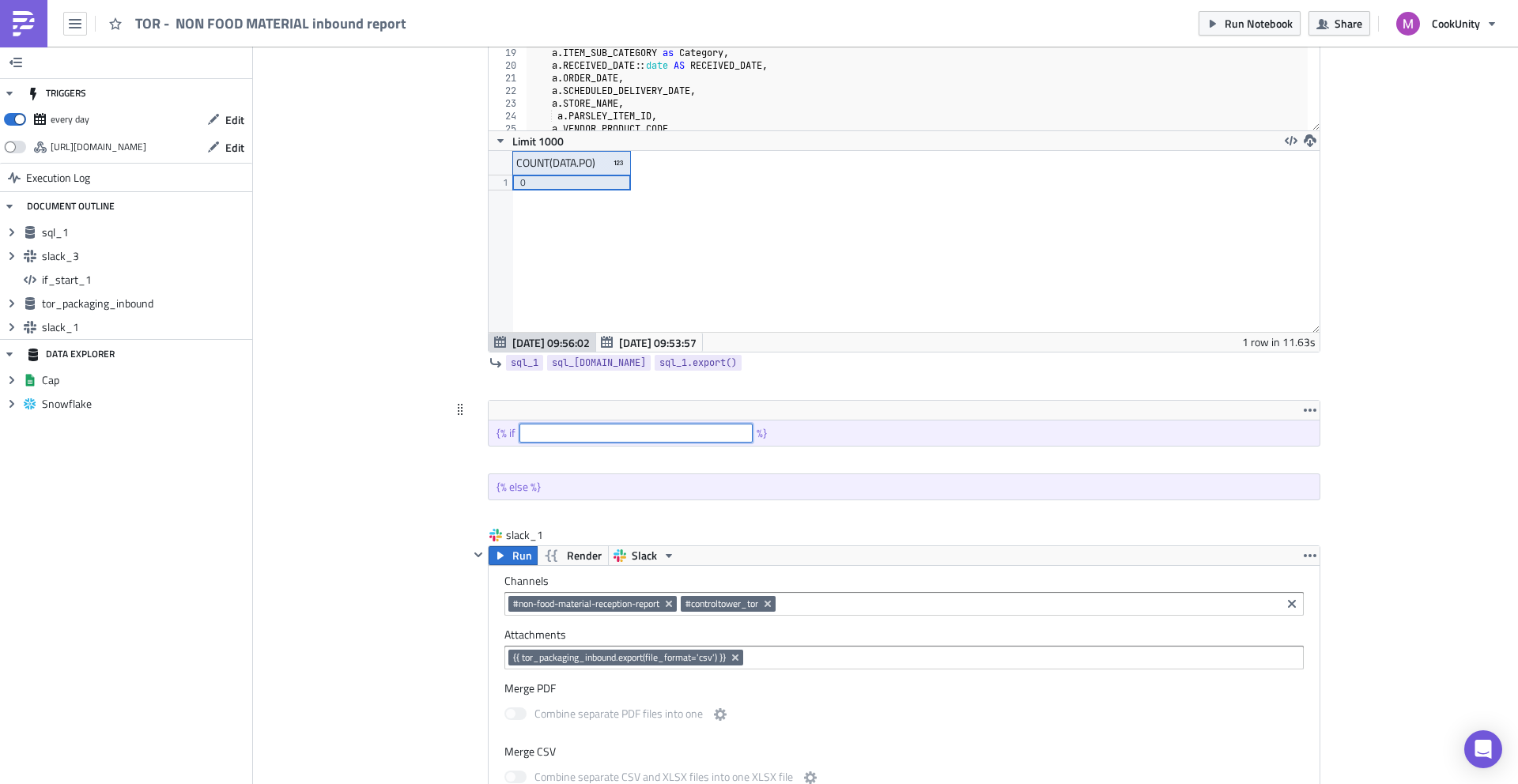
click at [569, 433] on input "text" at bounding box center [636, 433] width 233 height 19
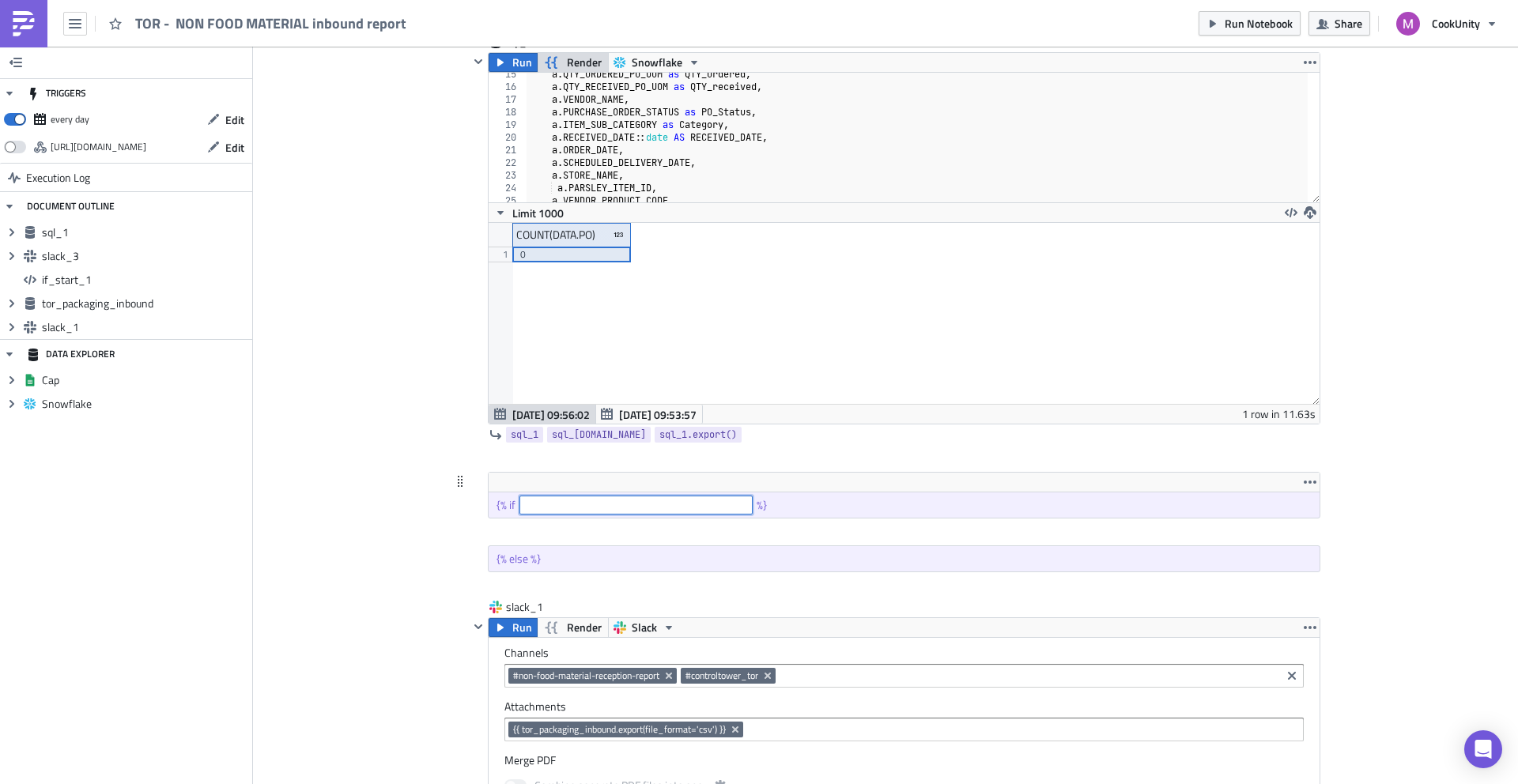
scroll to position [583, 0]
click at [659, 433] on span "sql_1.export()" at bounding box center [697, 435] width 77 height 16
click at [554, 508] on input "text" at bounding box center [636, 505] width 233 height 19
paste input "{{ sql_1.export() }}"
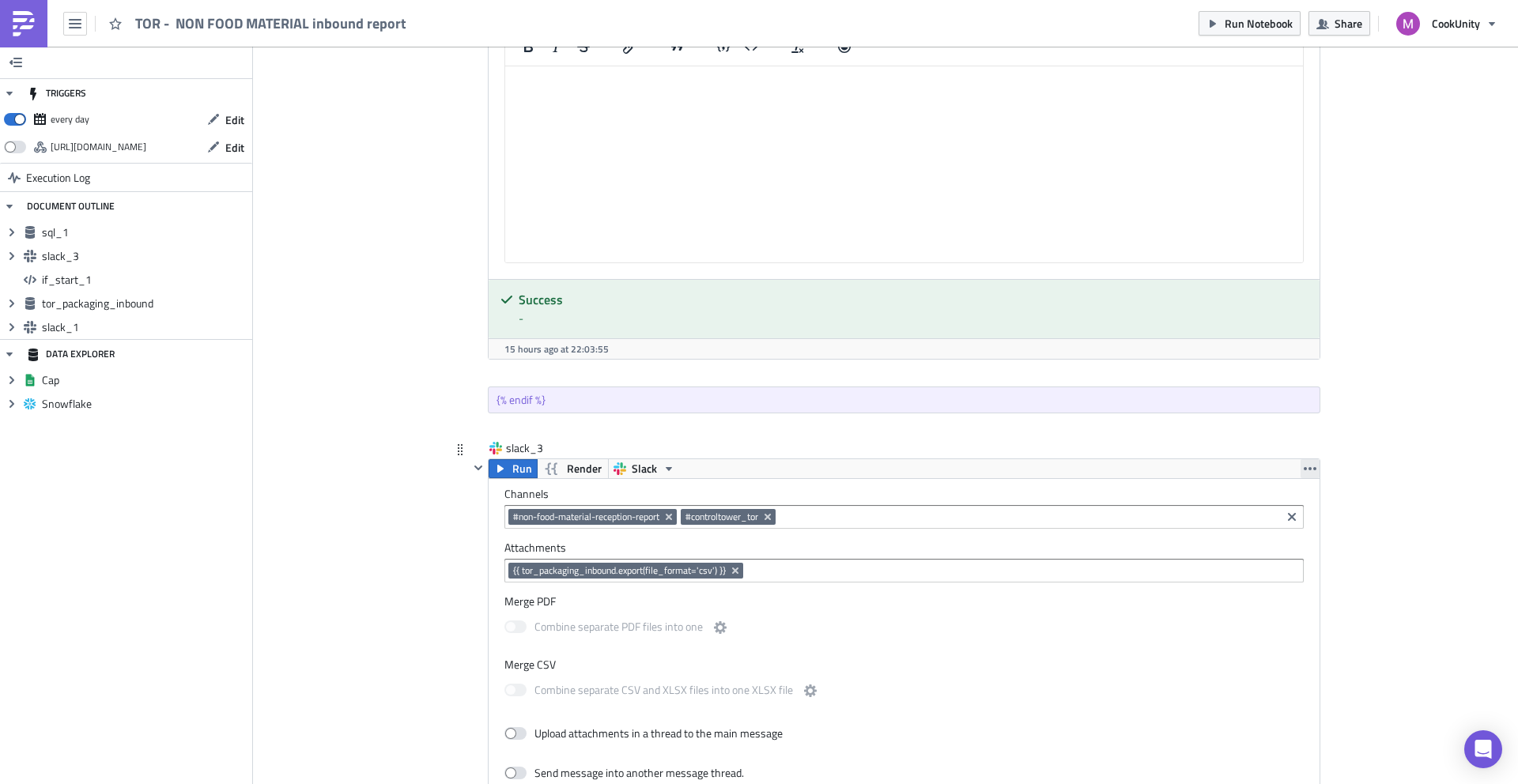
scroll to position [1608, 0]
type input "{{ sql_1.export() }} = 0"
click at [1309, 466] on icon "button" at bounding box center [1310, 466] width 13 height 3
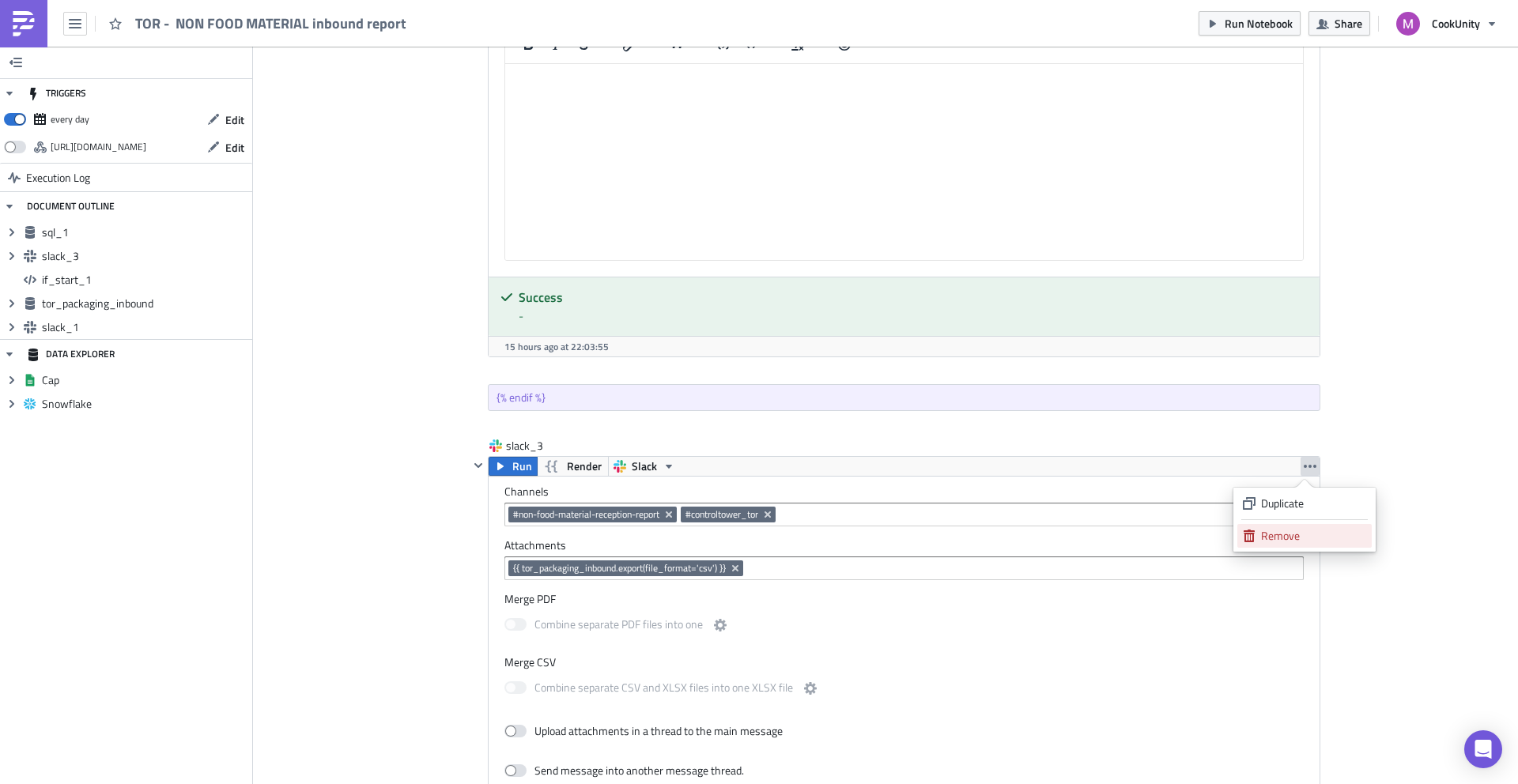
click at [1281, 530] on div "Remove" at bounding box center [1314, 536] width 105 height 16
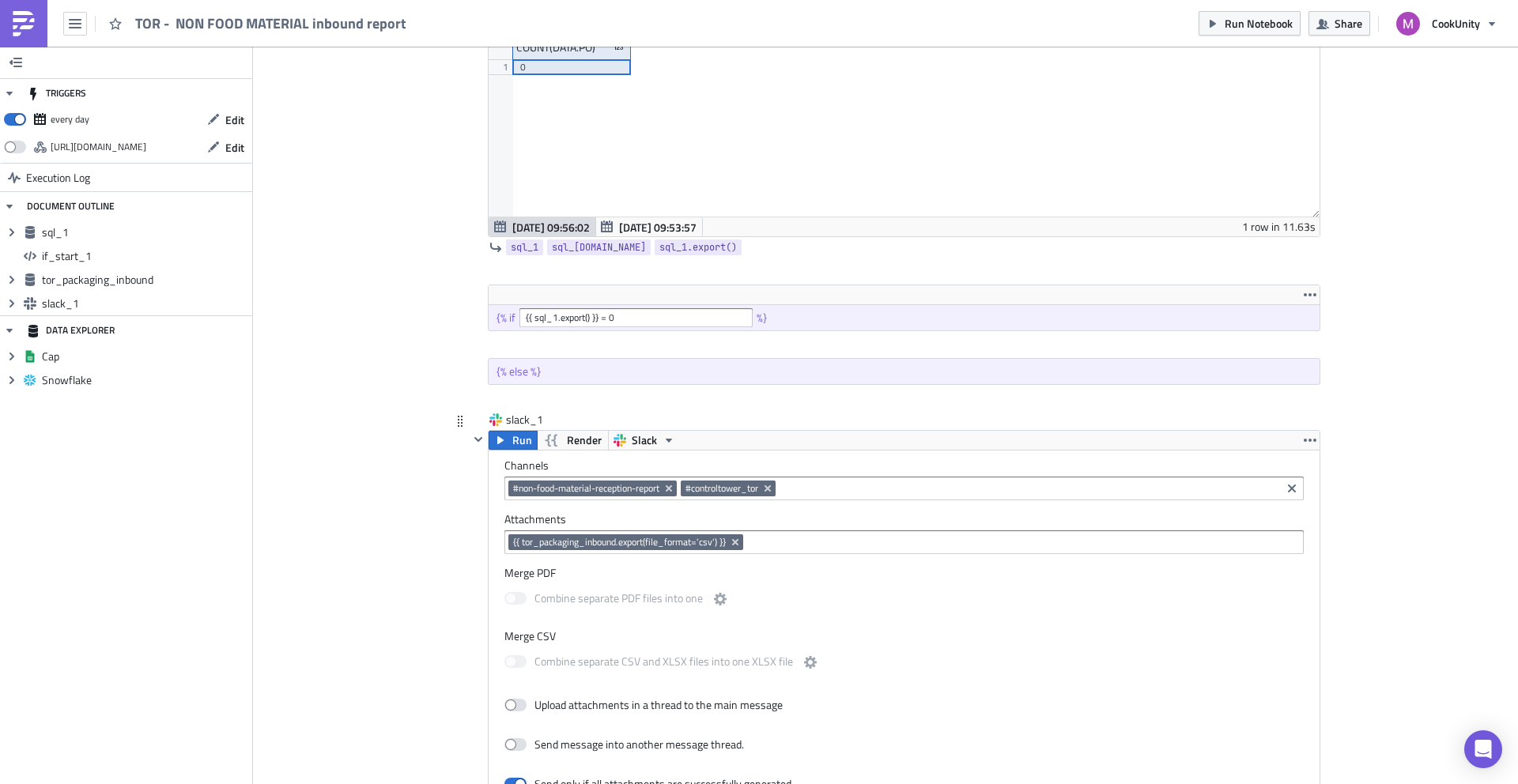
scroll to position [782, 0]
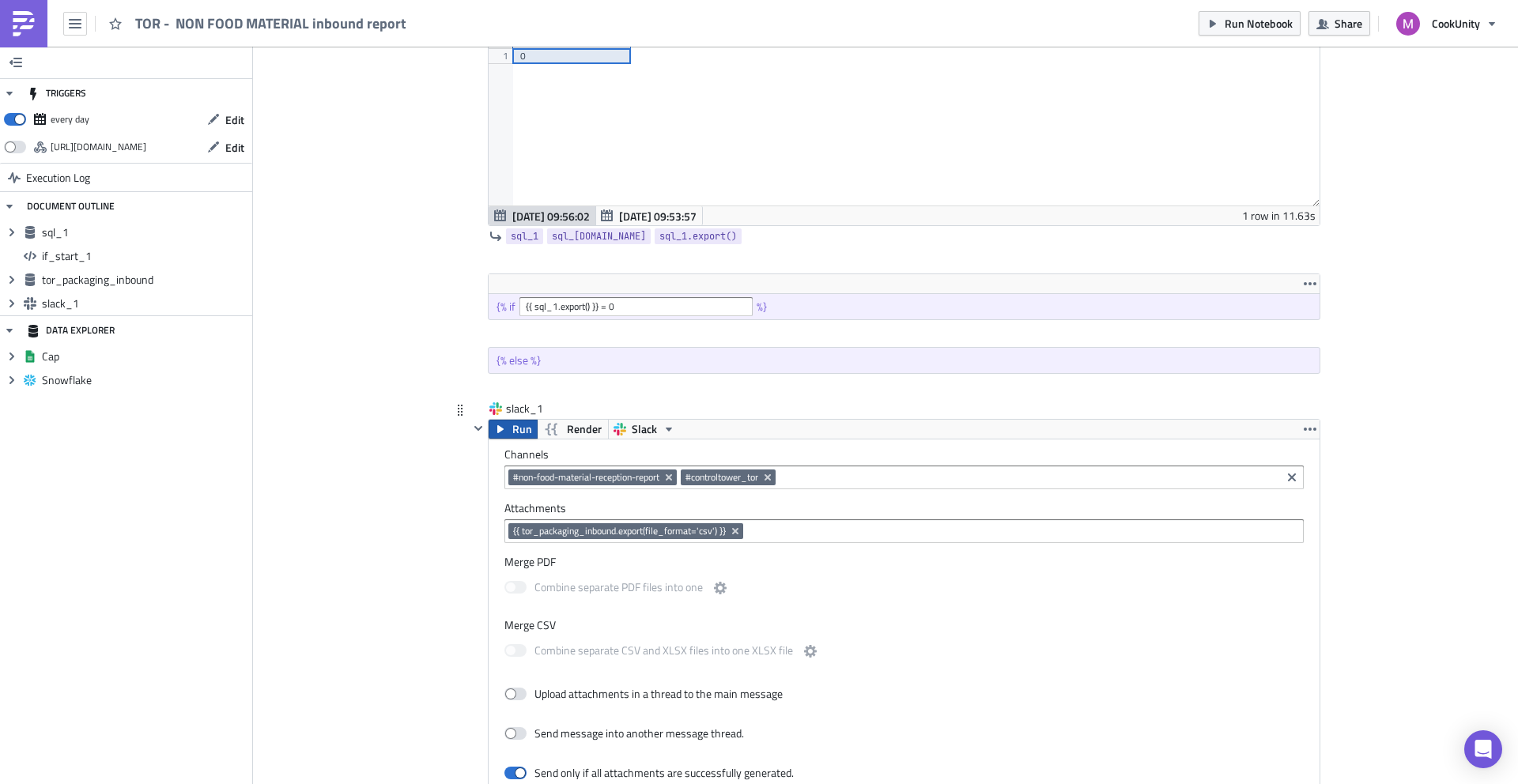
click at [502, 430] on button "Run" at bounding box center [513, 429] width 49 height 19
click at [338, 560] on div "Add Image Supply metrics Execution Log TOR - NON FOOD MATERIAL inbound report t…" at bounding box center [885, 317] width 1265 height 2108
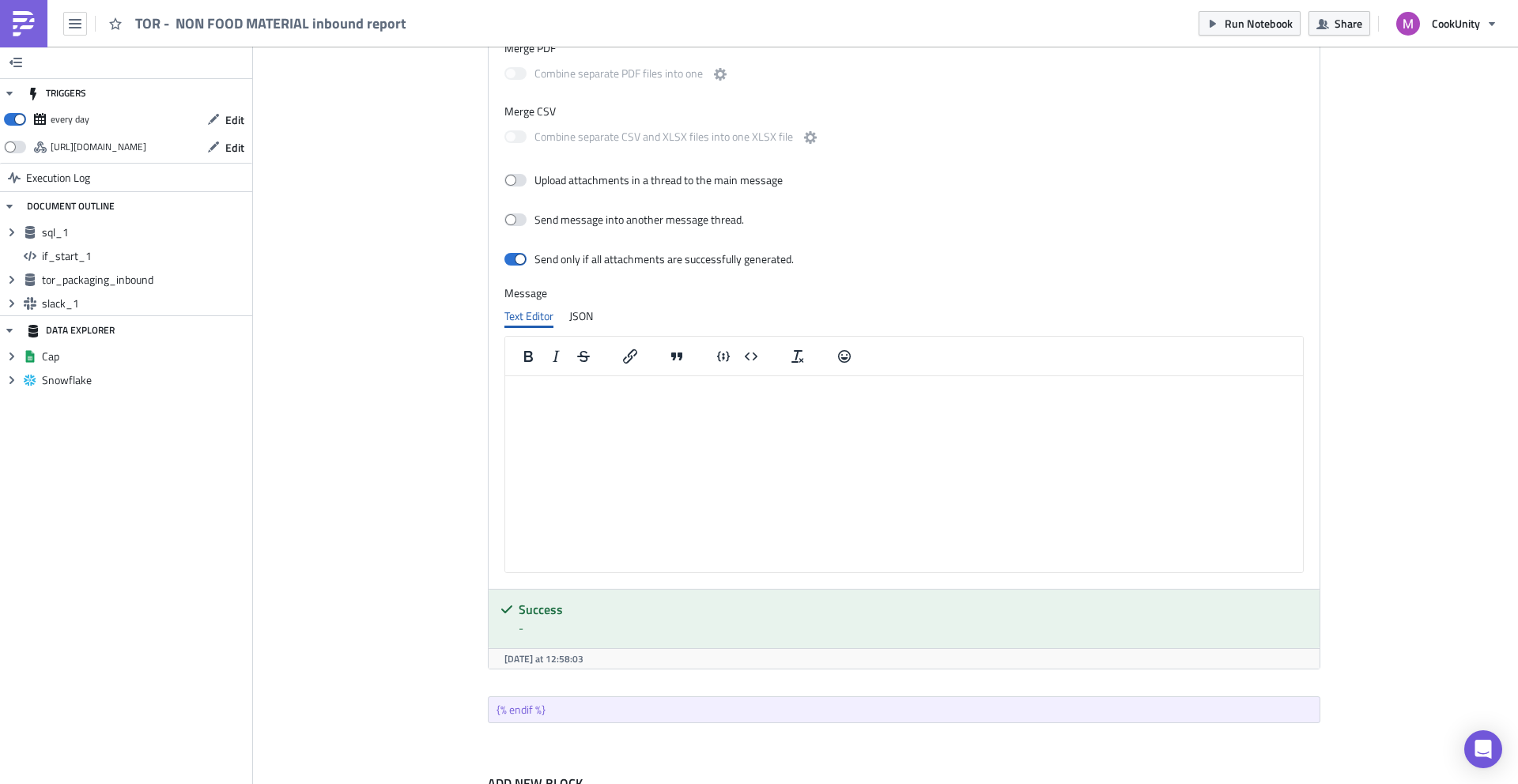
scroll to position [1368, 0]
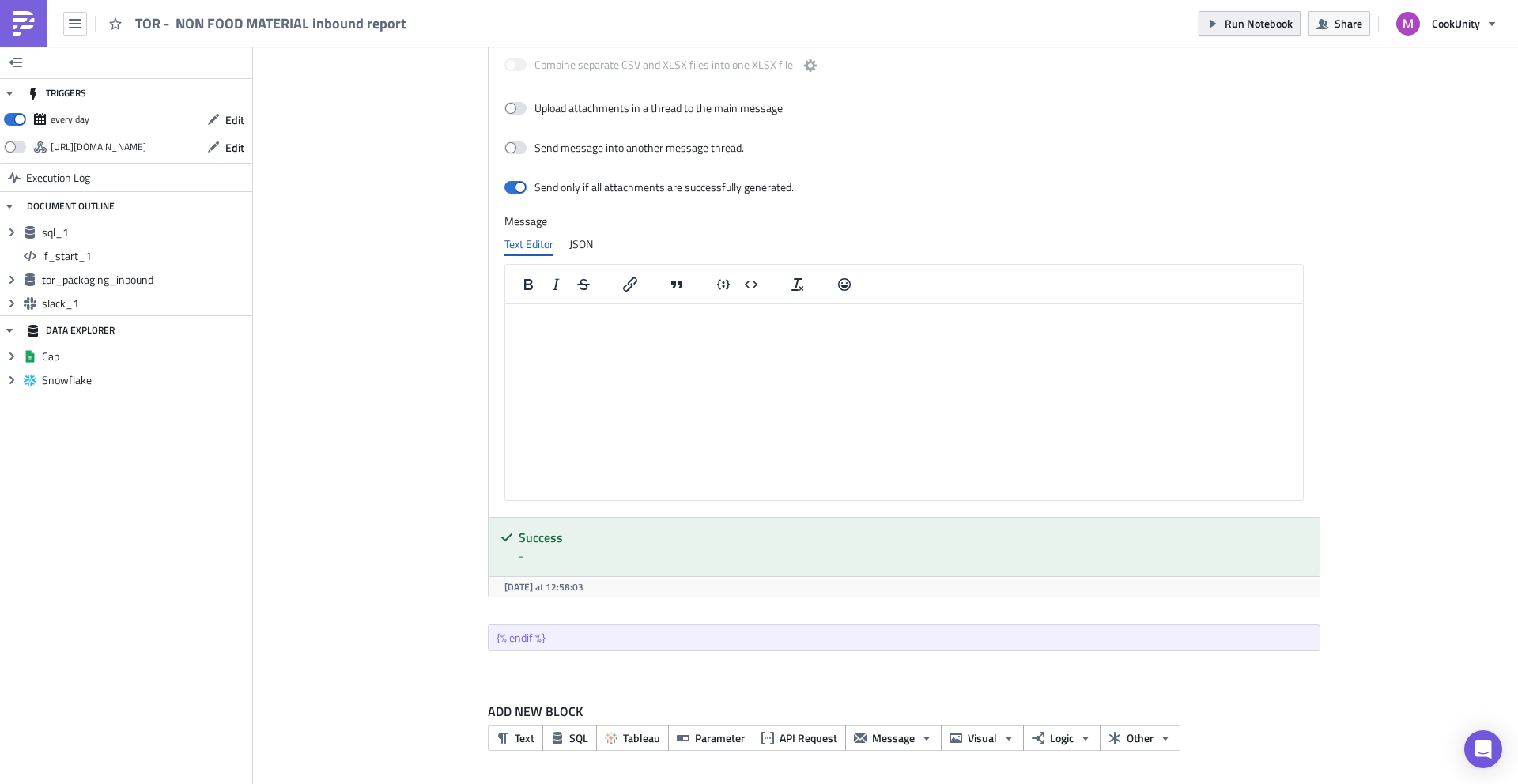
click at [1244, 22] on span "Run Notebook" at bounding box center [1259, 22] width 68 height 17
click at [31, 21] on img at bounding box center [23, 23] width 25 height 25
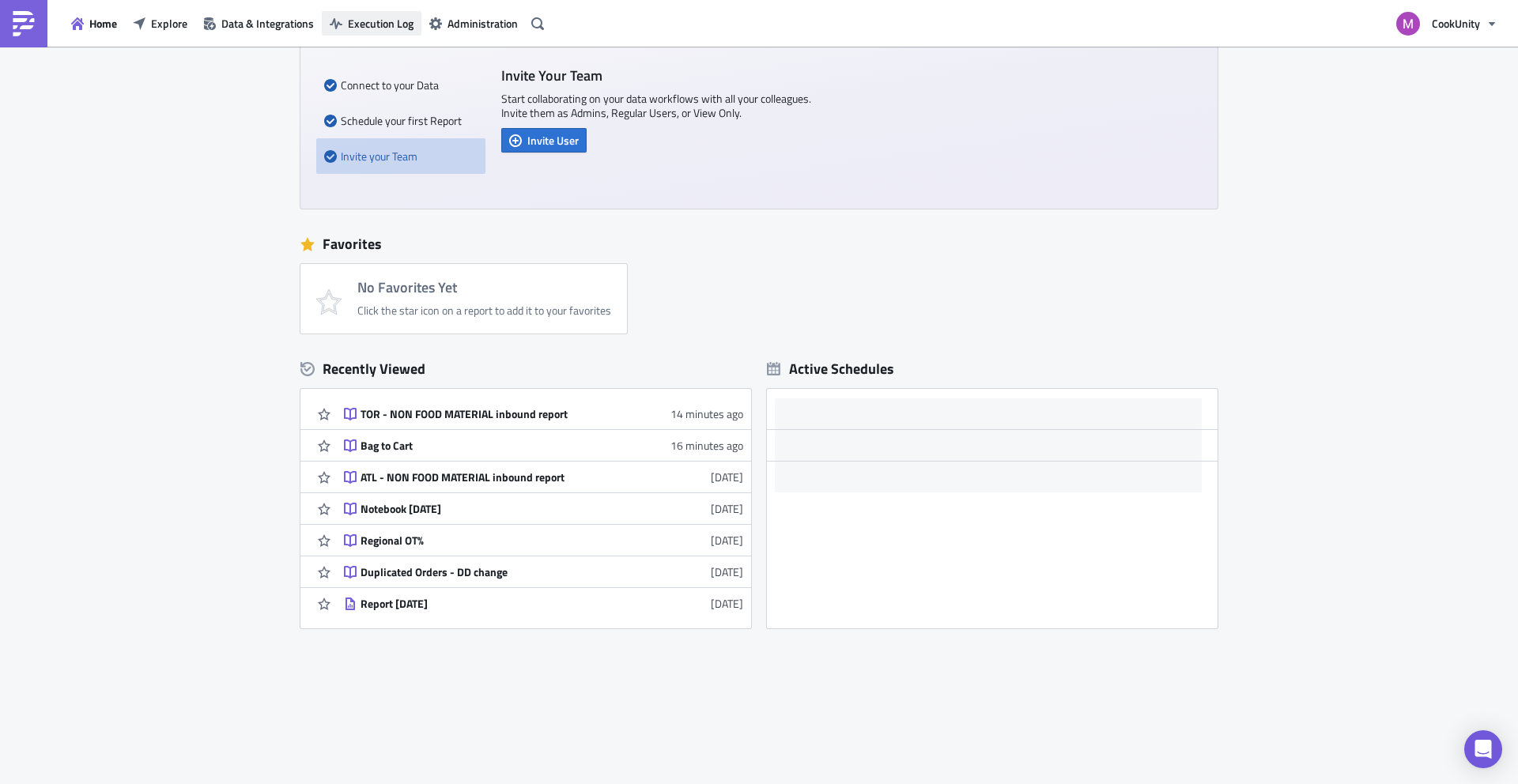
click at [338, 25] on icon "button" at bounding box center [336, 23] width 13 height 13
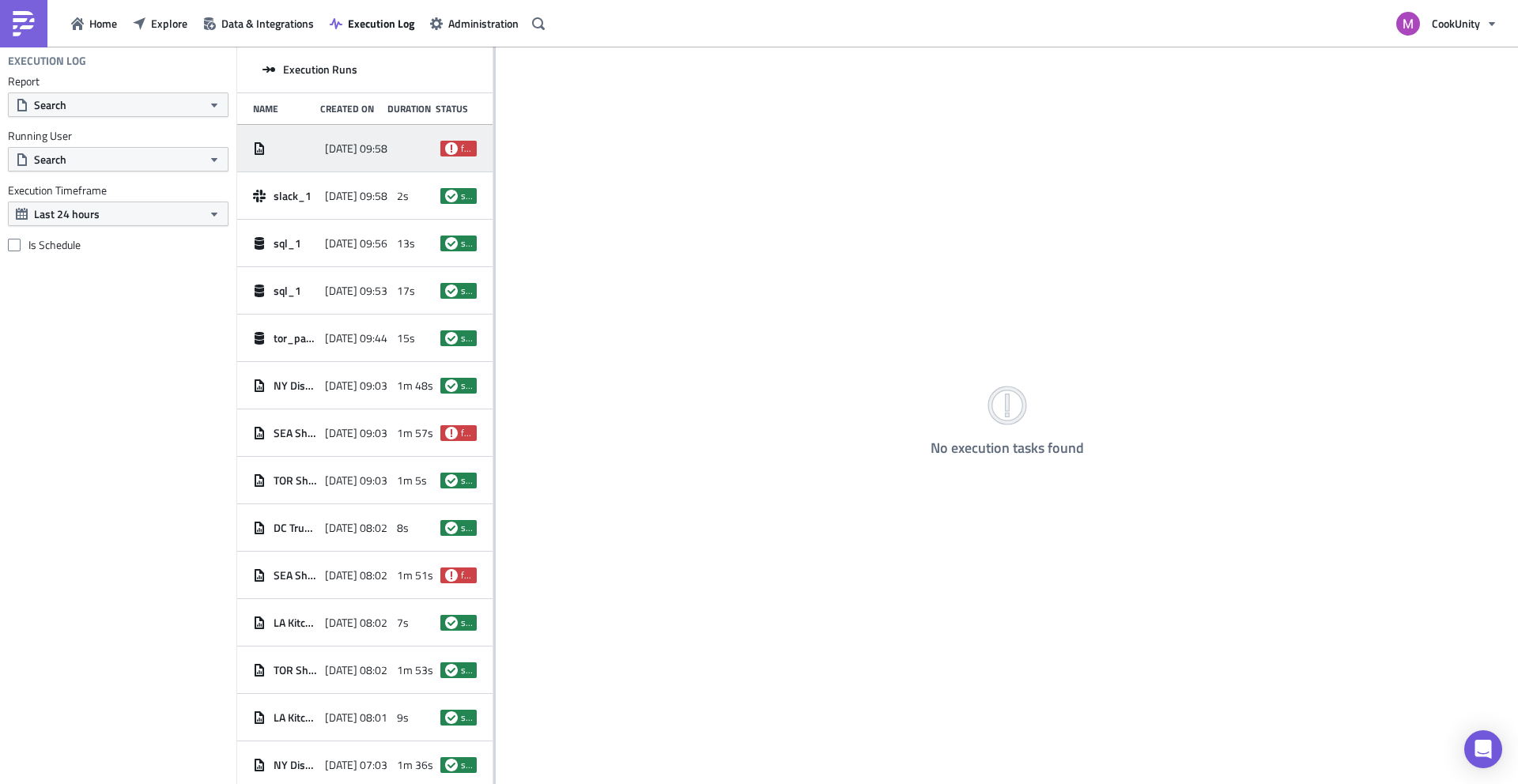
click at [388, 144] on div "2025-10-08 09:58 failed" at bounding box center [364, 148] width 255 height 48
click at [461, 147] on span "failed" at bounding box center [466, 148] width 11 height 13
click at [357, 139] on div "2025-10-08 09:58" at bounding box center [358, 148] width 64 height 28
click at [417, 151] on div at bounding box center [414, 148] width 36 height 28
click at [106, 101] on button "Search" at bounding box center [118, 104] width 221 height 24
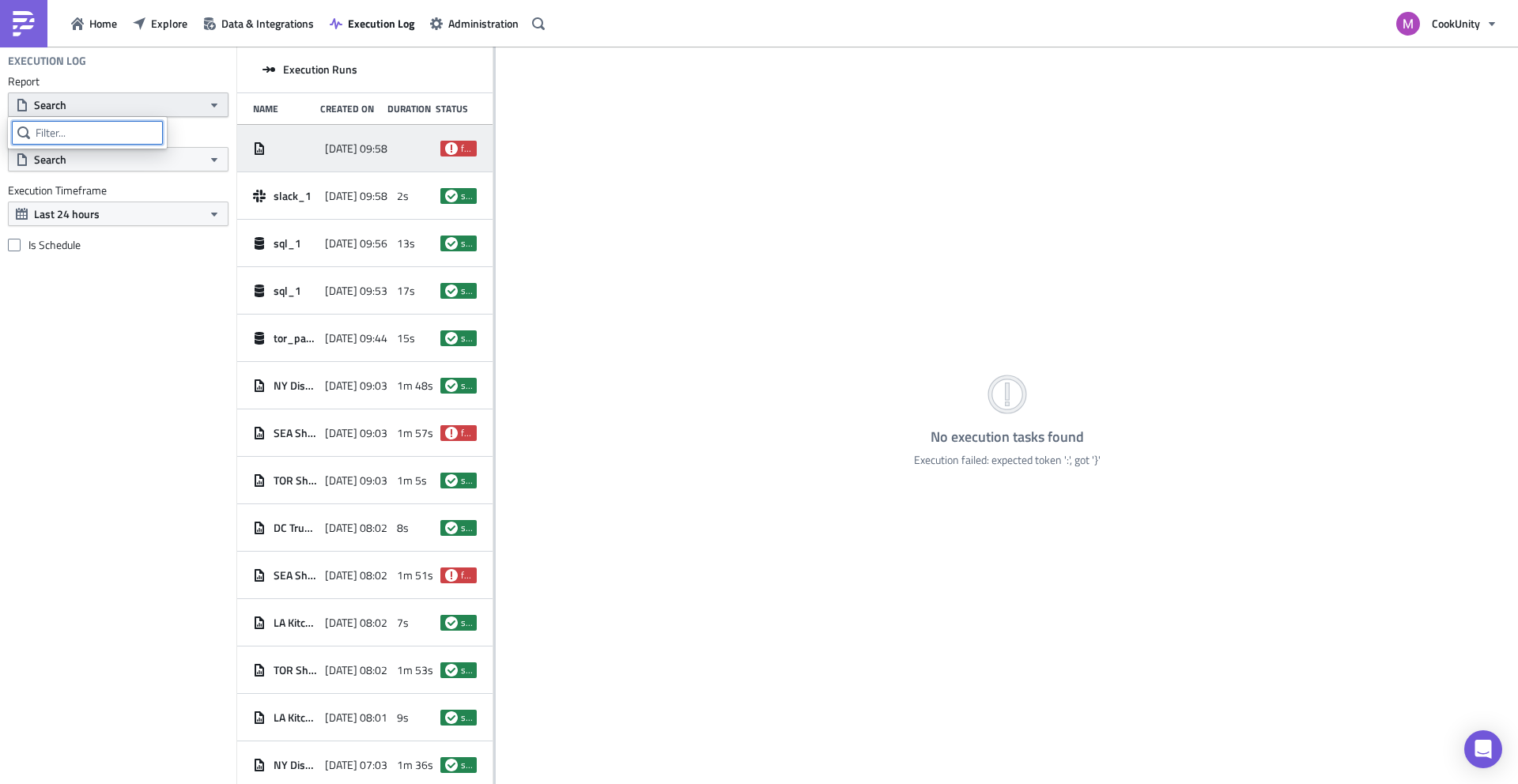
type input "f"
type input "toro"
click at [26, 30] on img at bounding box center [23, 23] width 25 height 25
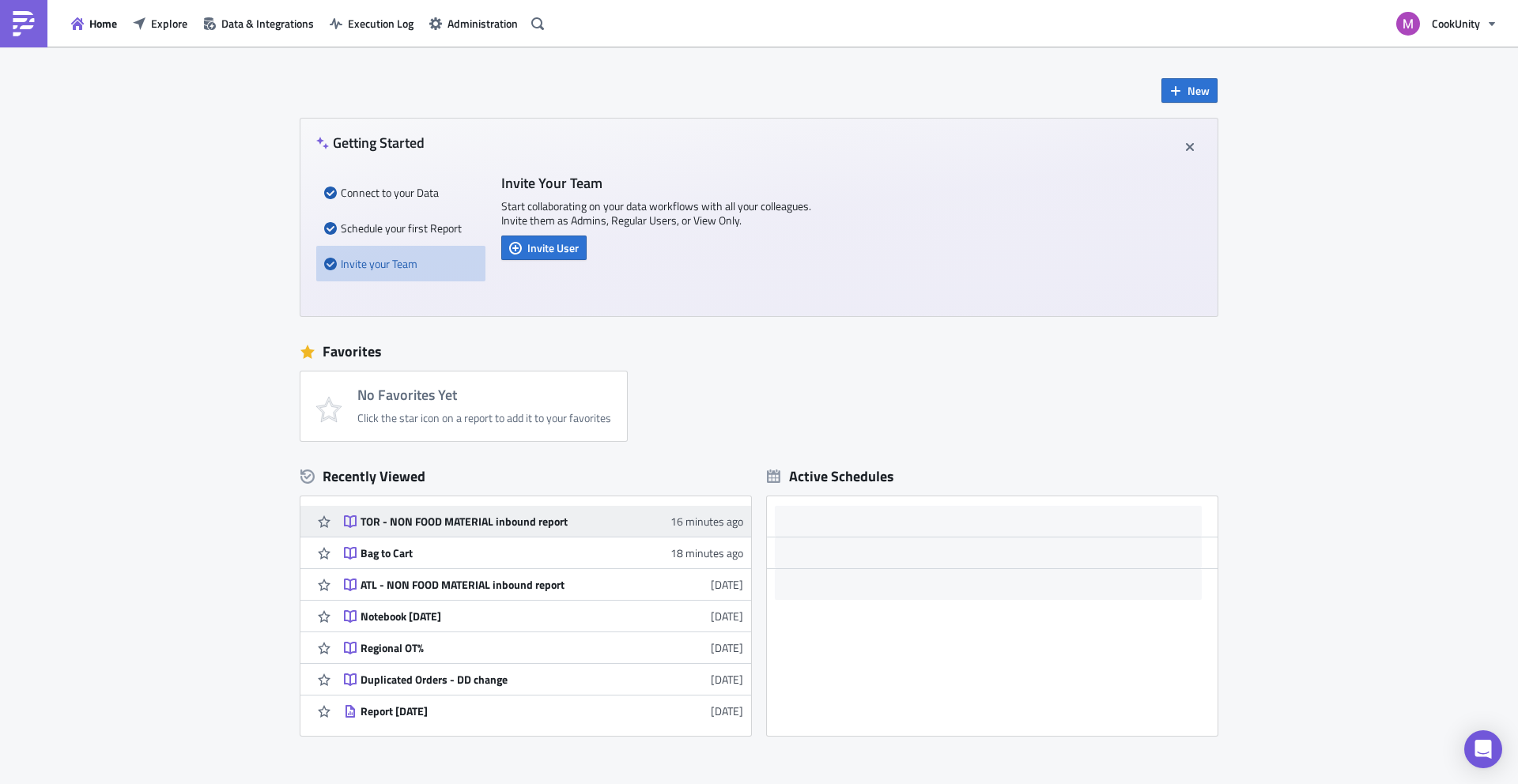
click at [482, 524] on div "TOR - NON FOOD MATERIAL inbound report" at bounding box center [498, 521] width 276 height 15
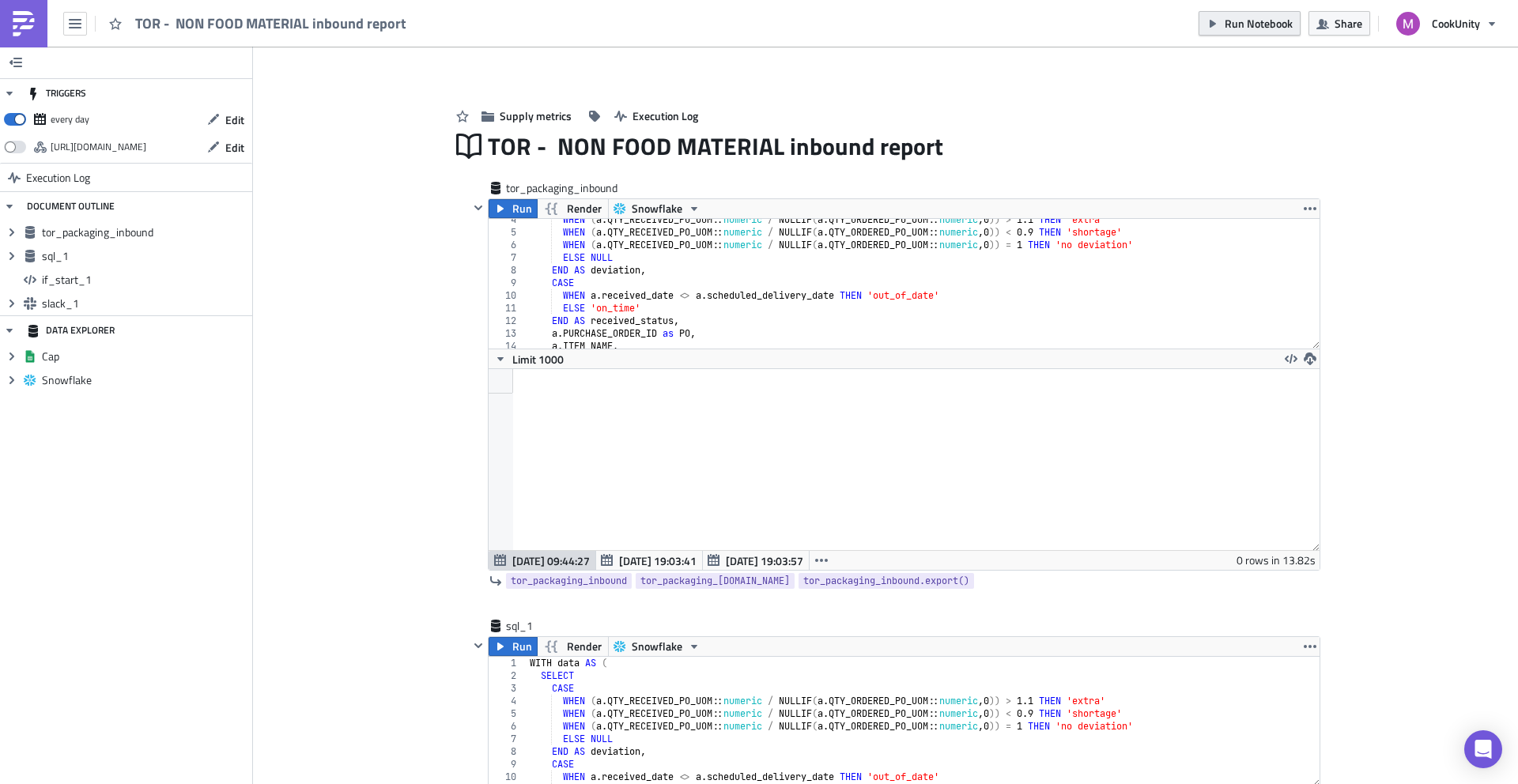
click at [1270, 22] on span "Run Notebook" at bounding box center [1259, 22] width 68 height 17
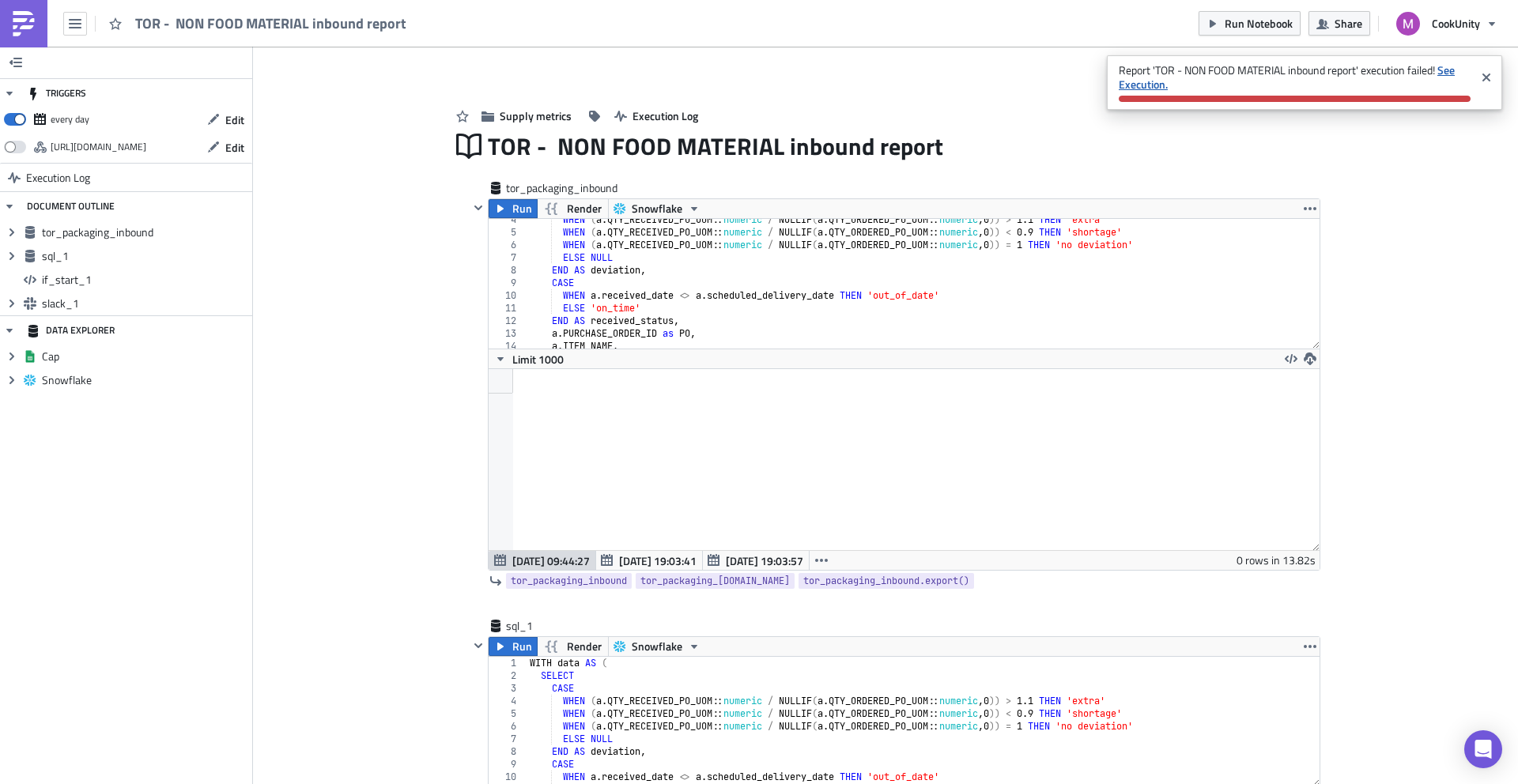
click at [1146, 83] on strong "See Execution." at bounding box center [1286, 77] width 336 height 31
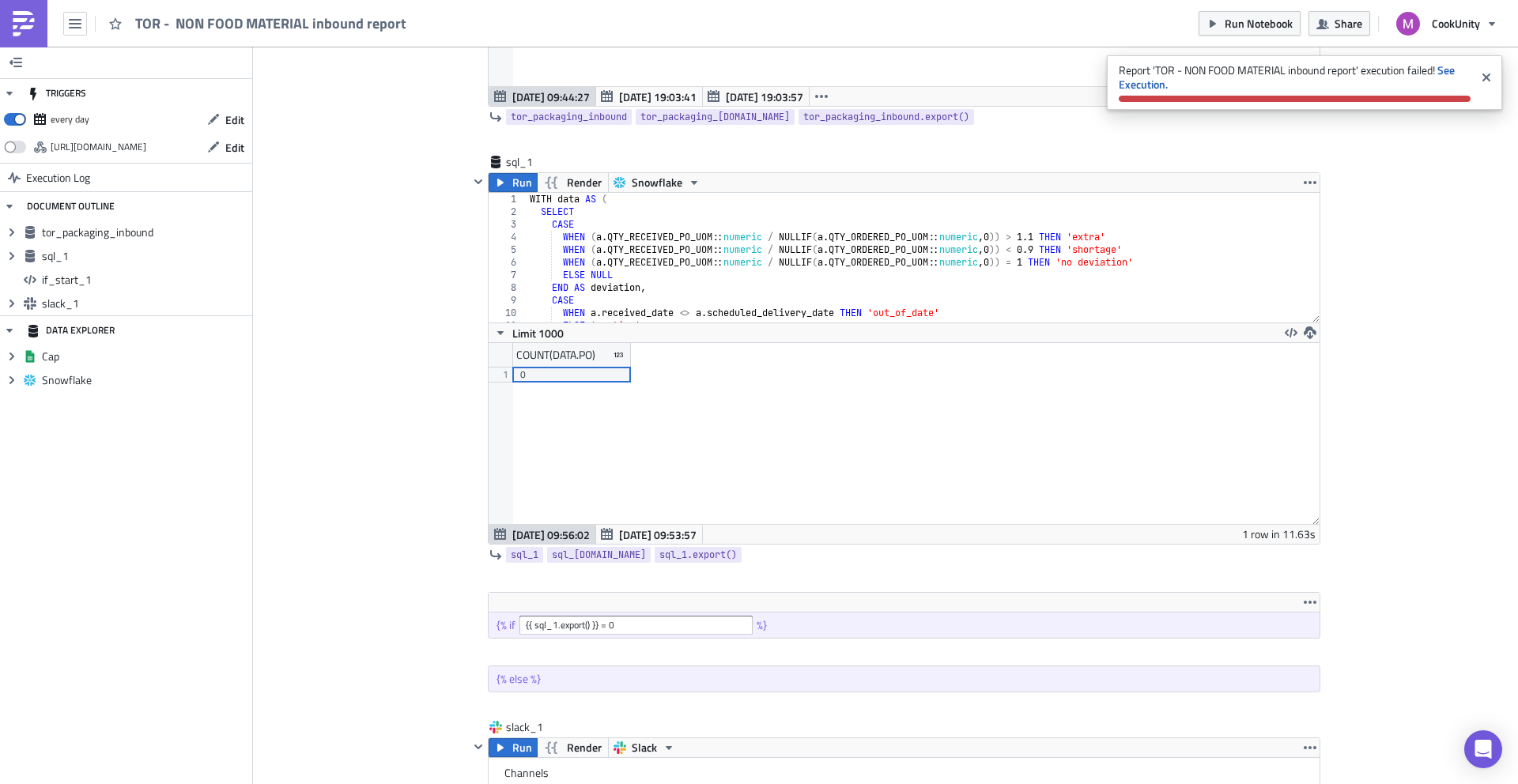
scroll to position [660, 0]
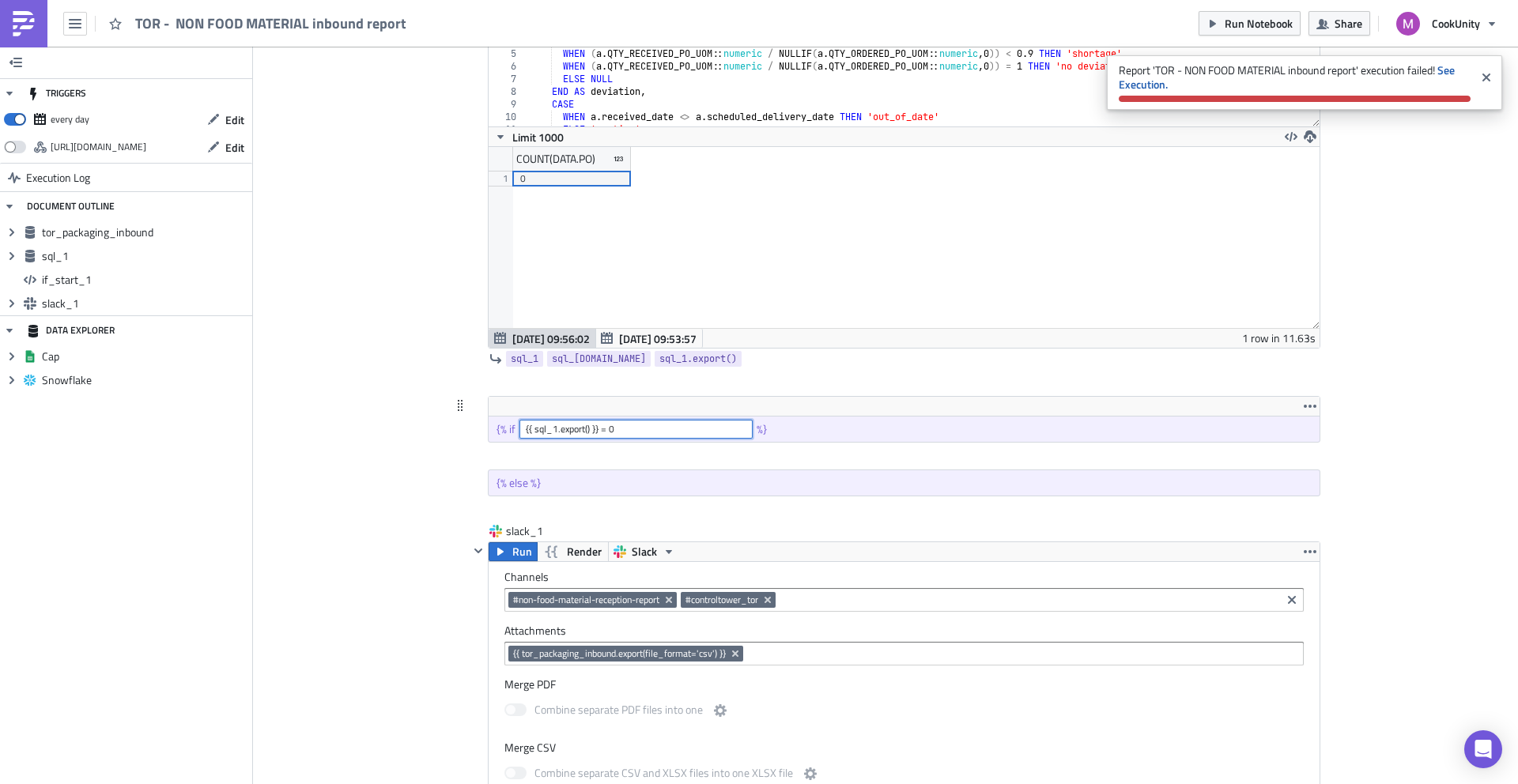
click at [573, 431] on input "{{ sql_1.export() }} = 0" at bounding box center [636, 429] width 233 height 19
click at [581, 358] on span "sql_[DOMAIN_NAME]" at bounding box center [599, 358] width 94 height 16
drag, startPoint x: 591, startPoint y: 430, endPoint x: 517, endPoint y: 428, distance: 74.0
click at [520, 428] on input "{{ sql_1.export() }} = 0" at bounding box center [636, 429] width 233 height 19
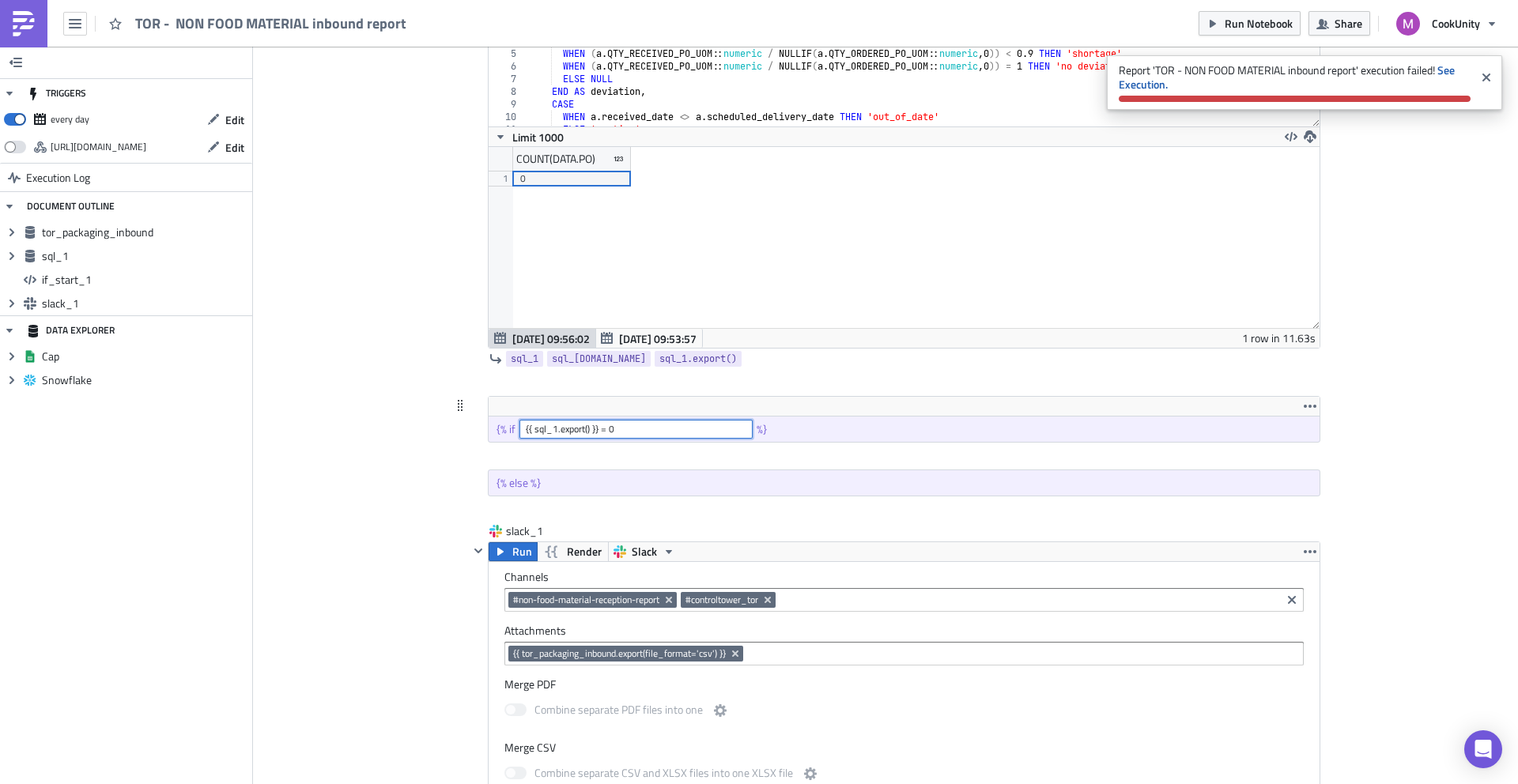
paste input "data"
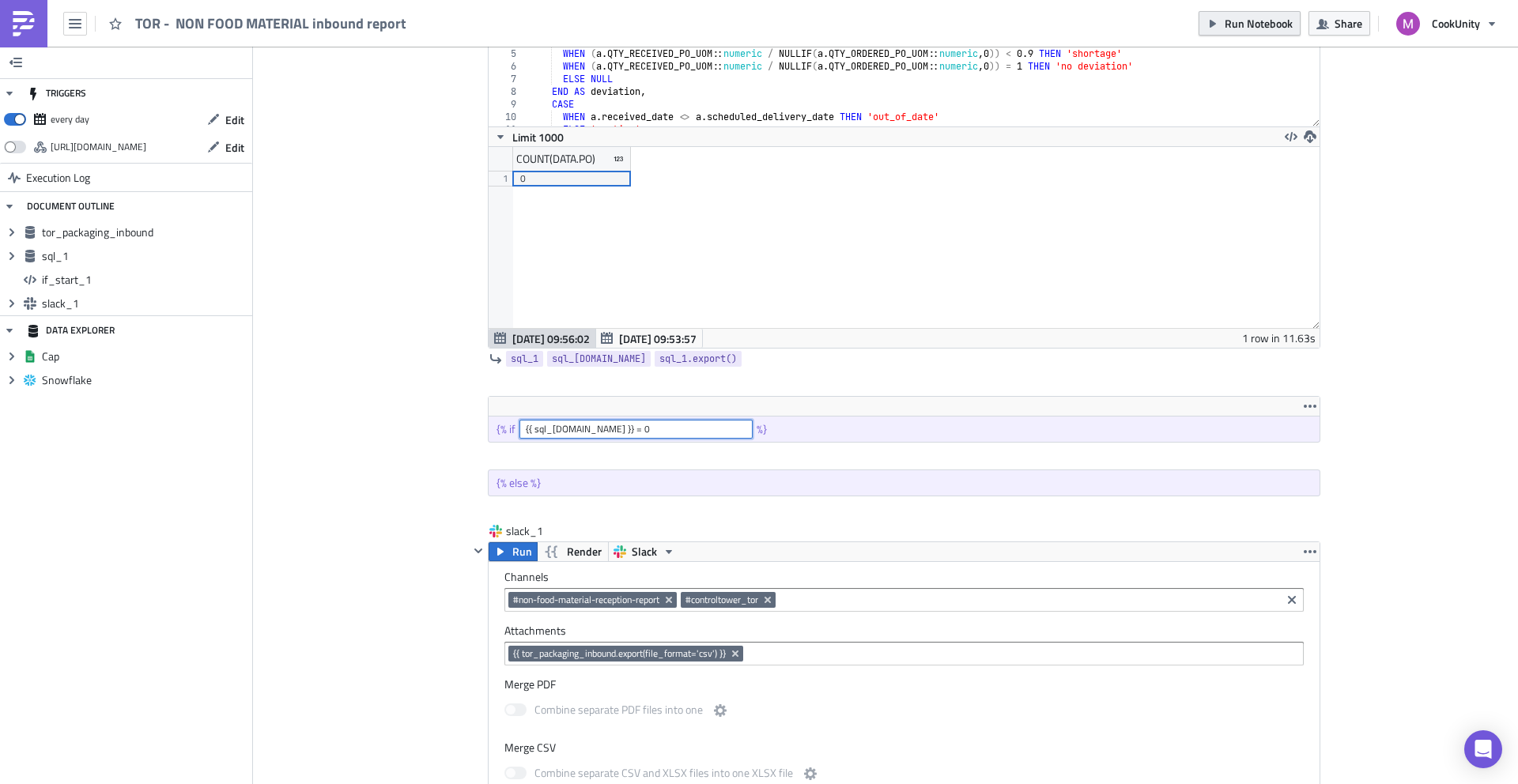
type input "{{ sql_1.data }} = 0"
click at [1256, 20] on span "Run Notebook" at bounding box center [1259, 22] width 68 height 17
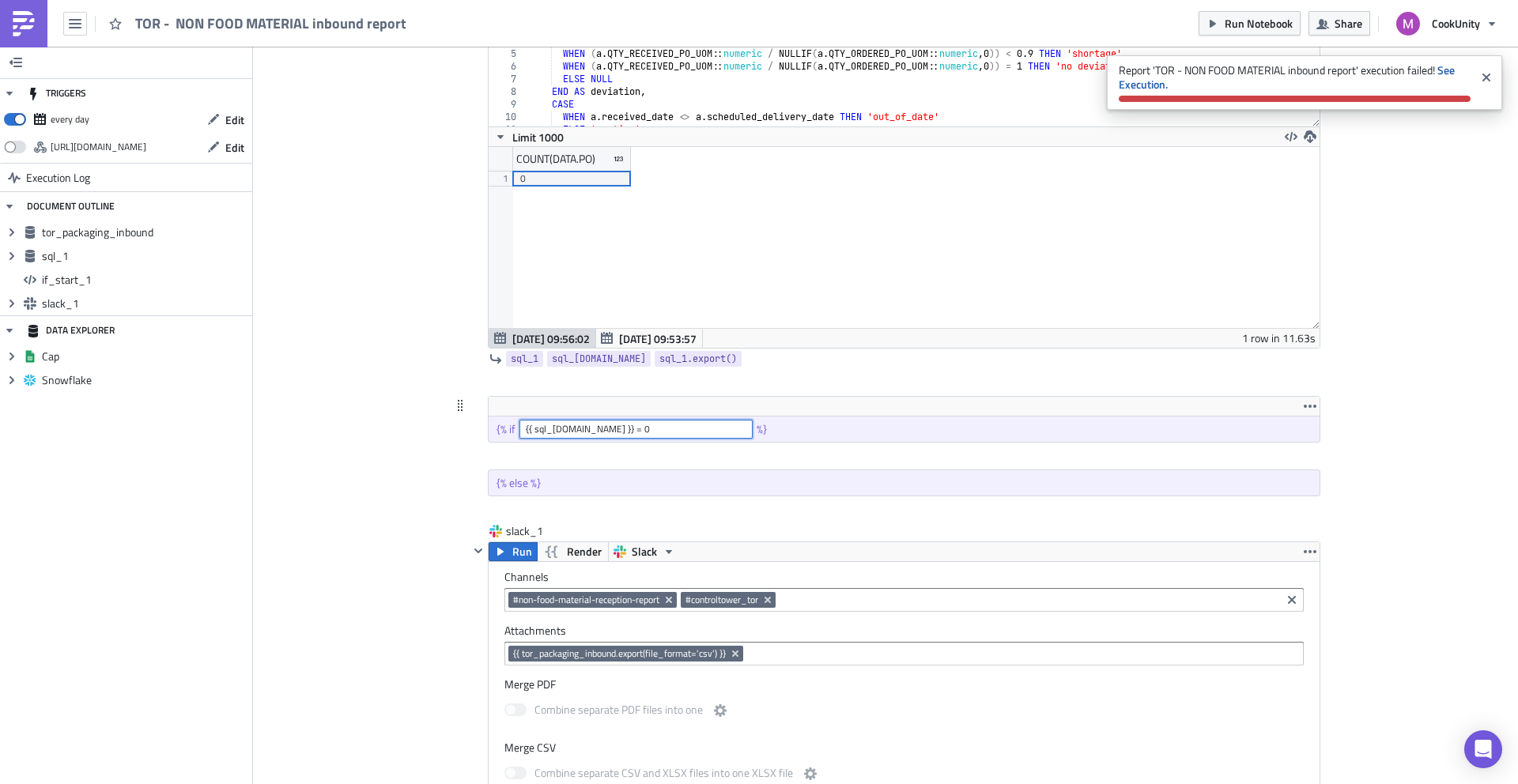
click at [550, 430] on input "{{ sql_1.data }} = 0" at bounding box center [636, 429] width 233 height 19
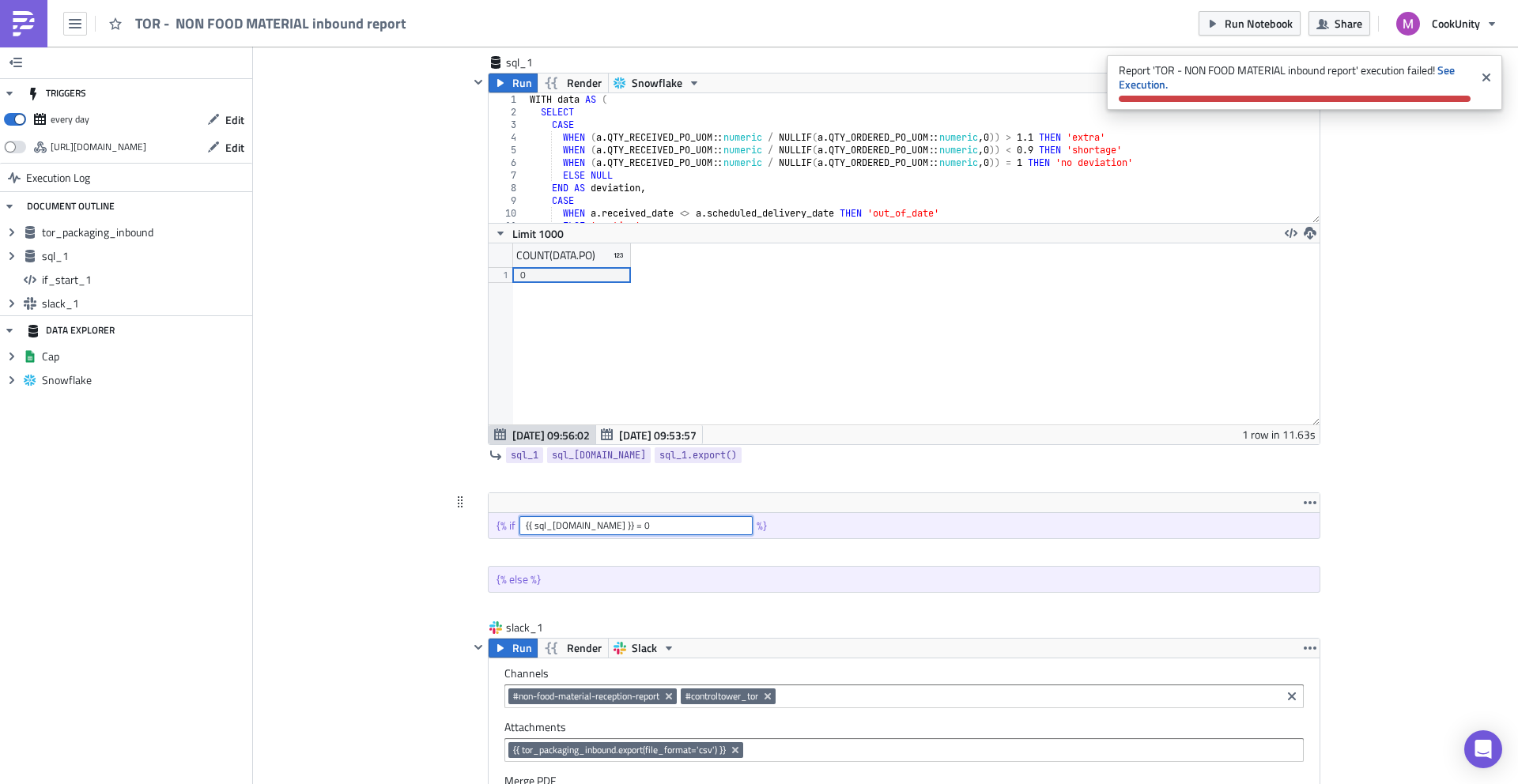
scroll to position [551, 0]
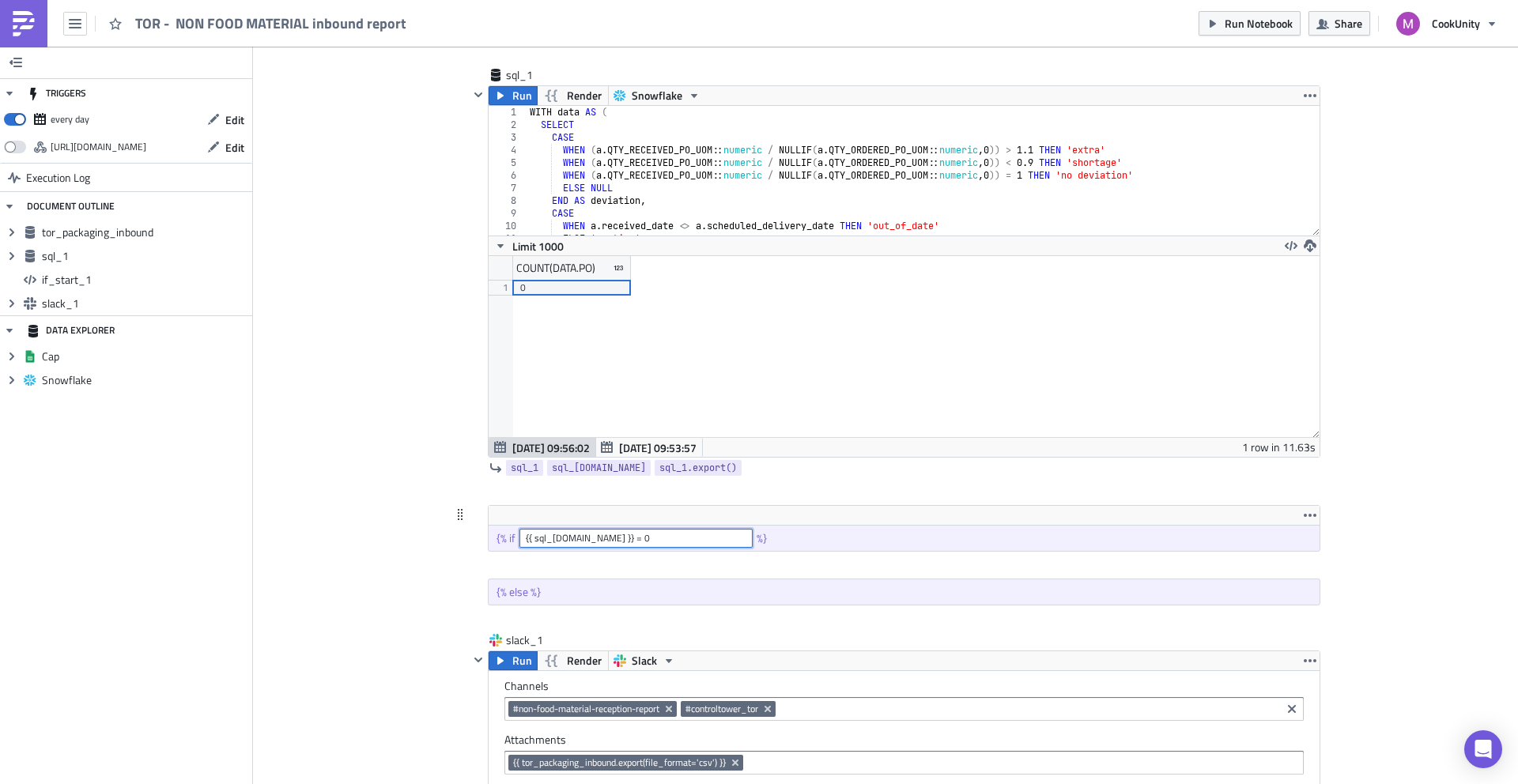
click at [552, 535] on input "{{ sql_1.data }} = 0" at bounding box center [636, 538] width 233 height 19
click at [24, 18] on img at bounding box center [23, 23] width 25 height 25
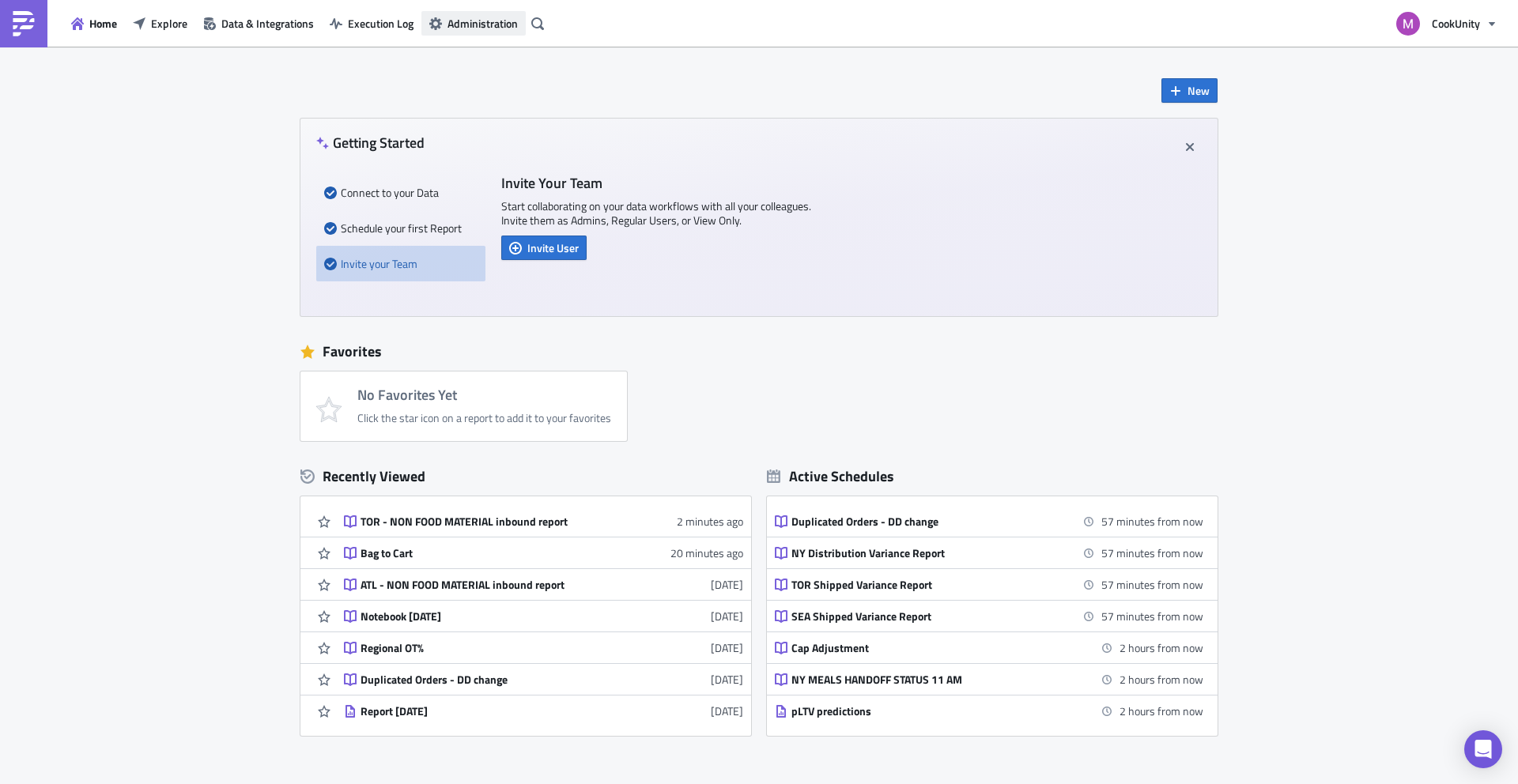
click at [474, 24] on span "Administration" at bounding box center [483, 22] width 70 height 17
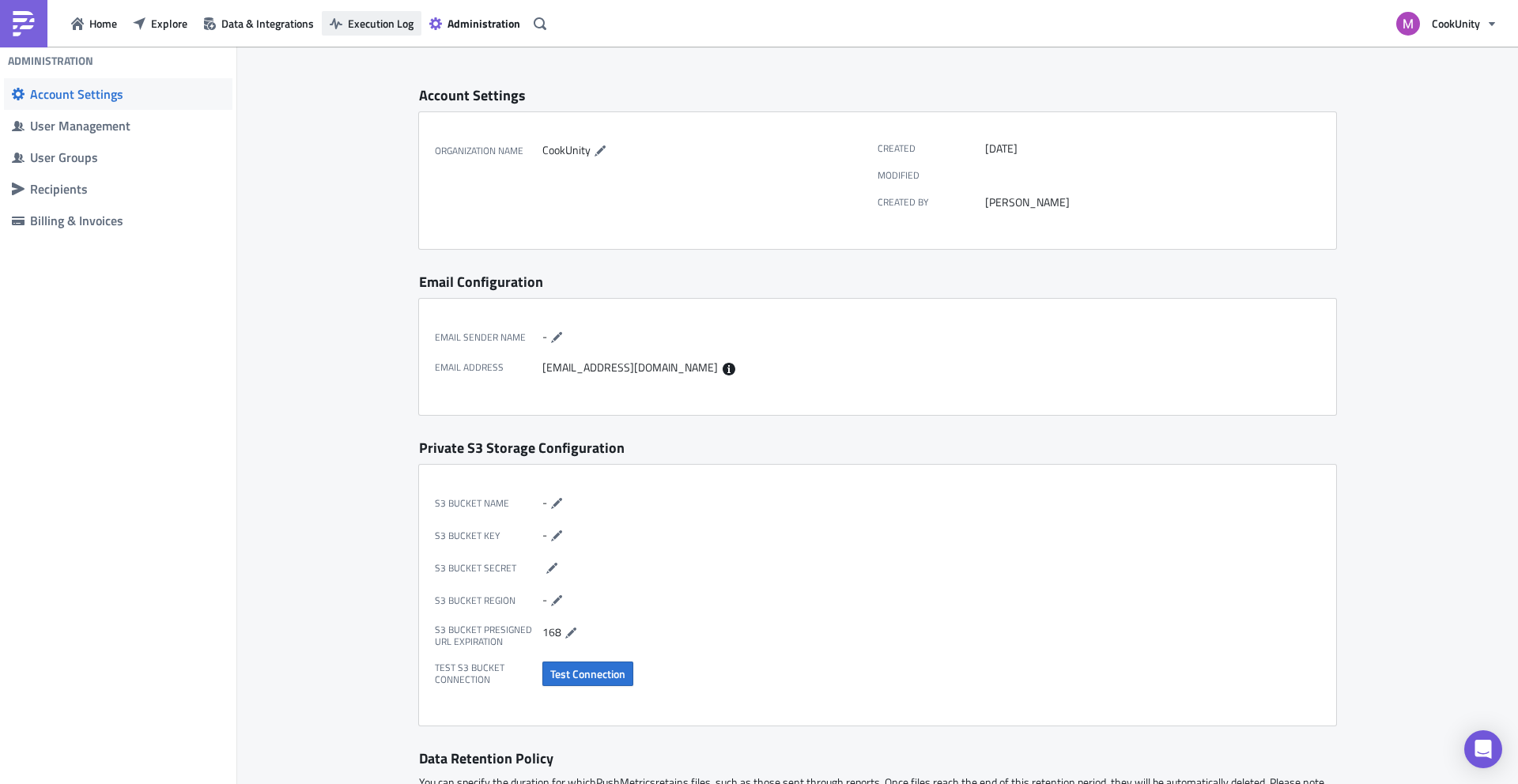
click at [383, 17] on span "Execution Log" at bounding box center [380, 22] width 65 height 17
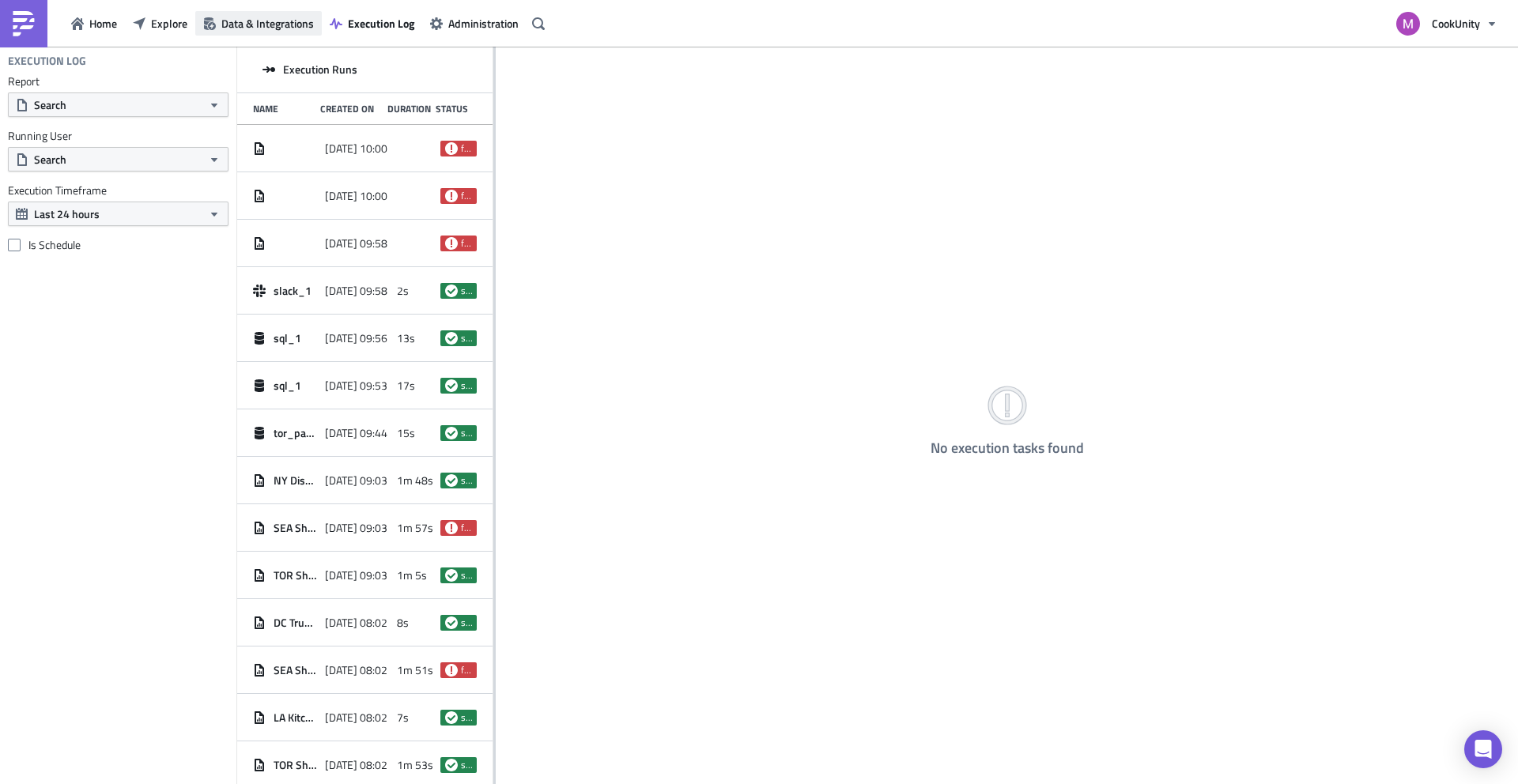
click at [259, 21] on span "Data & Integrations" at bounding box center [268, 22] width 93 height 17
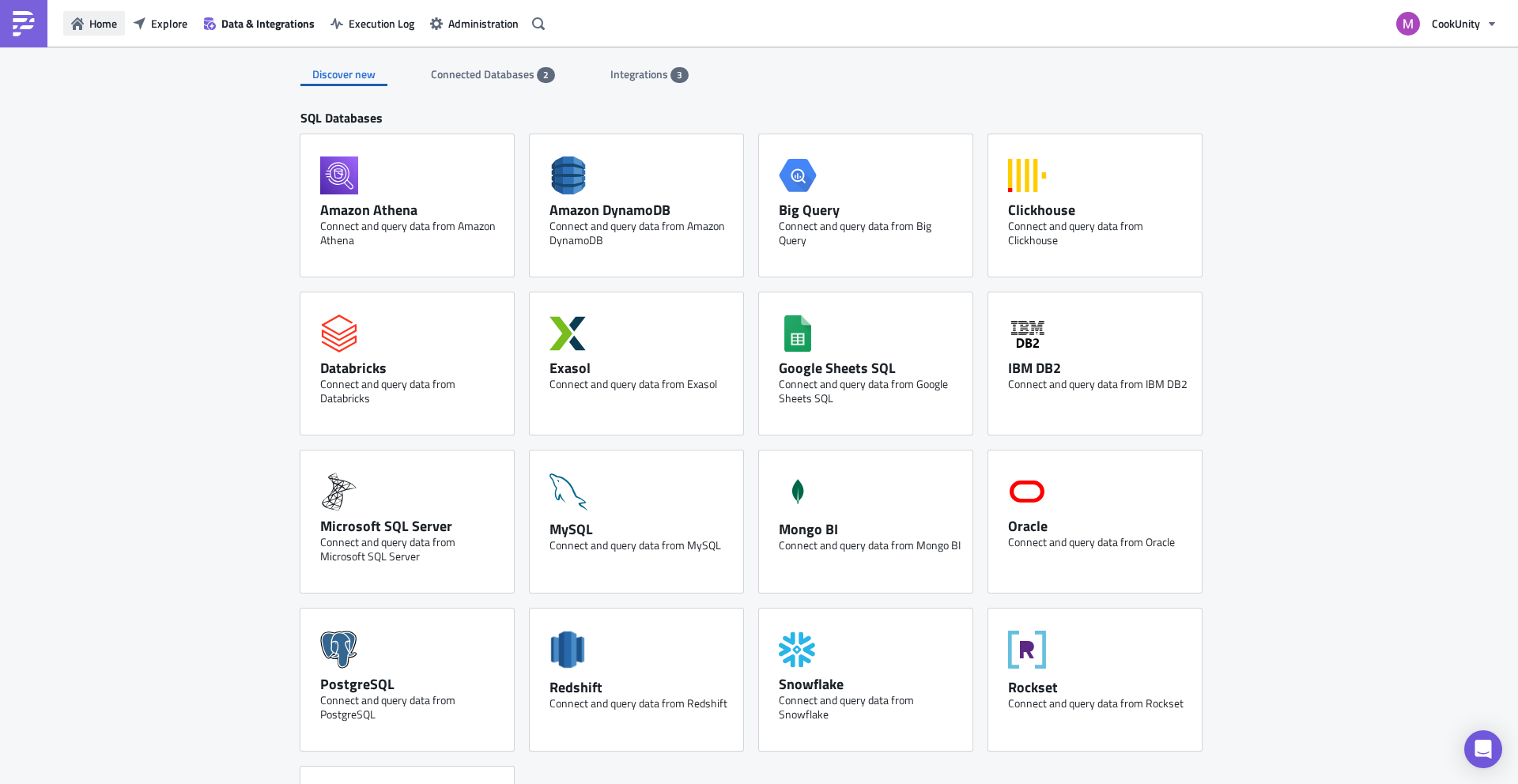
click at [111, 20] on span "Home" at bounding box center [103, 22] width 27 height 17
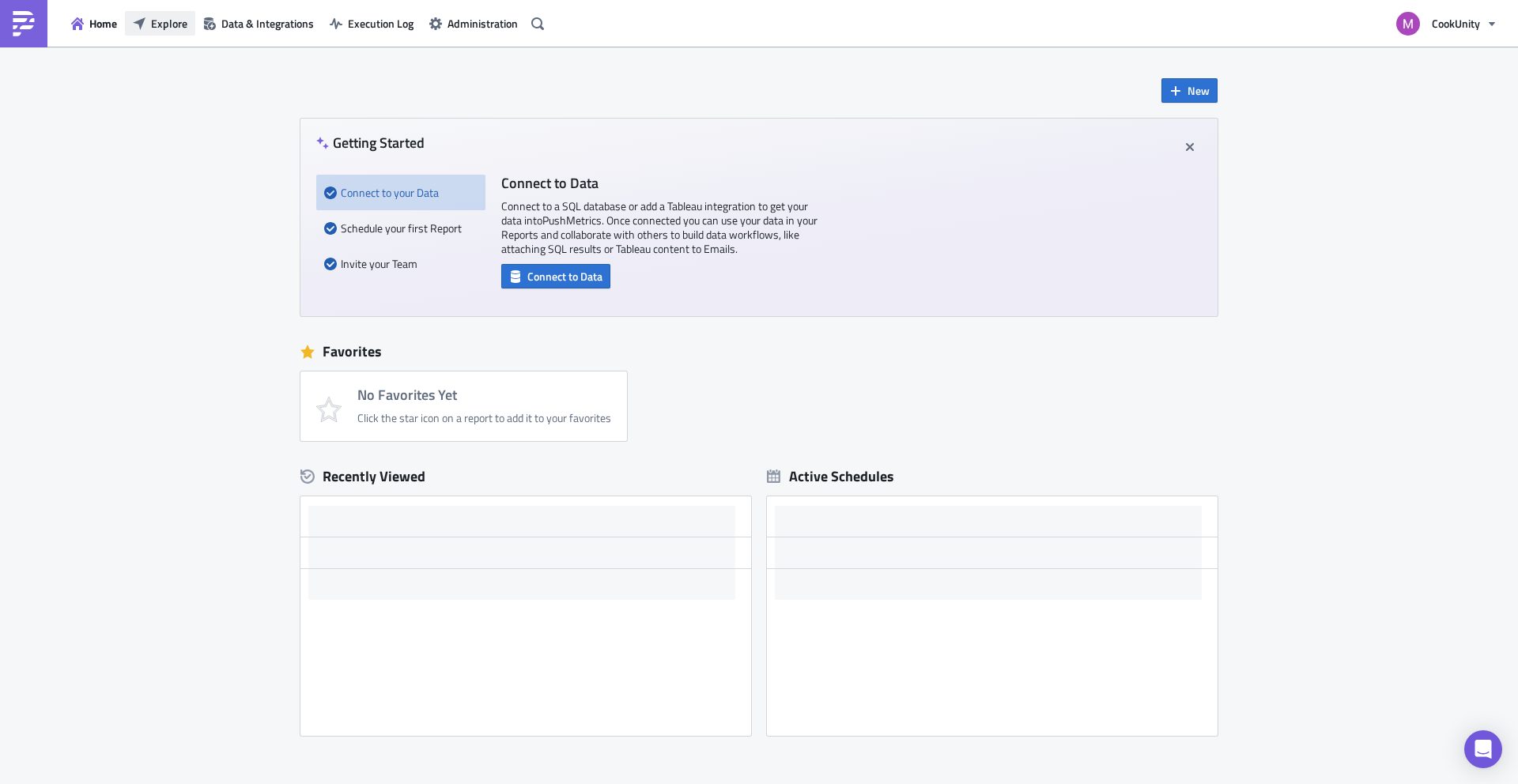
click at [135, 20] on icon "button" at bounding box center [139, 23] width 13 height 13
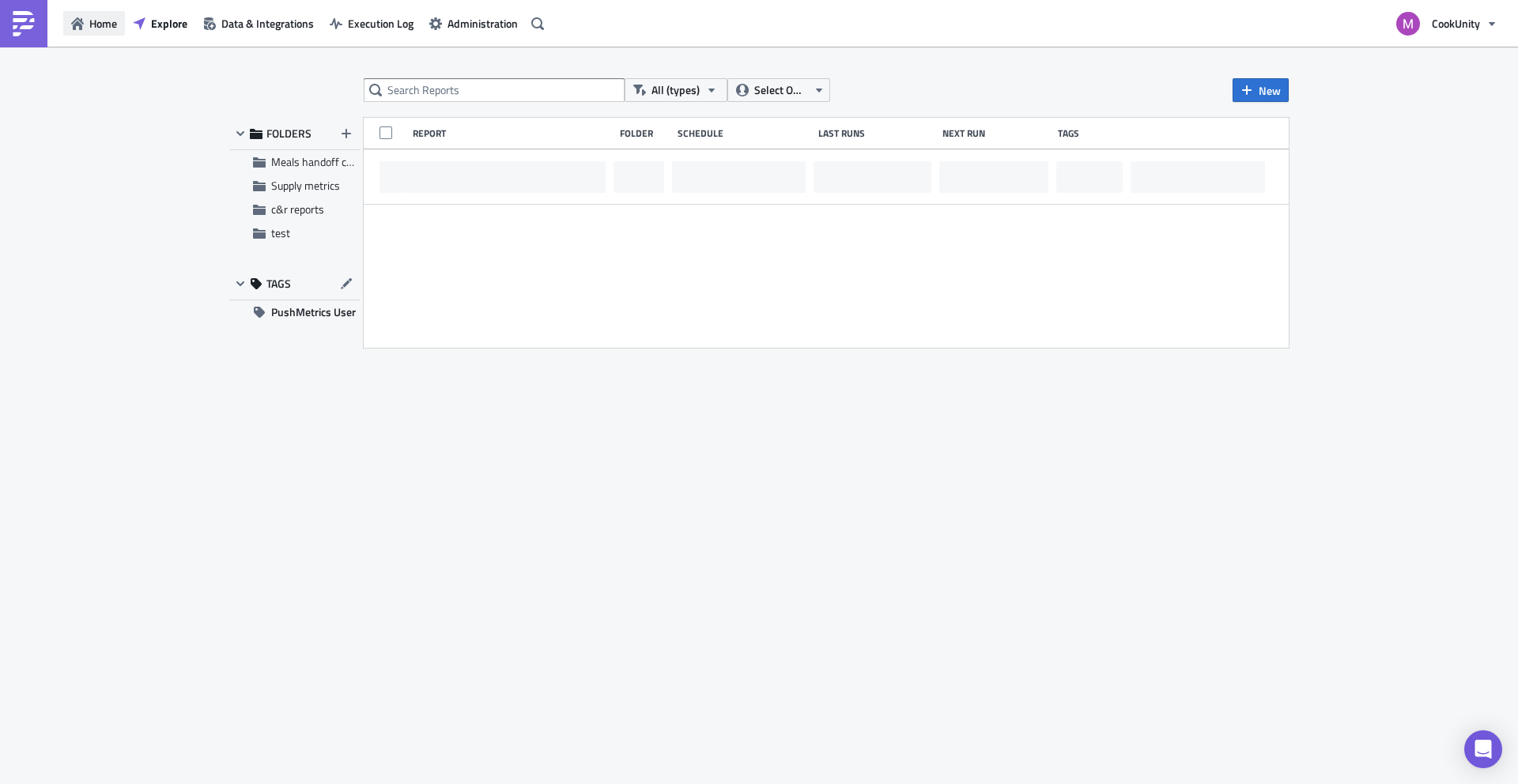
click at [98, 23] on span "Home" at bounding box center [103, 22] width 27 height 17
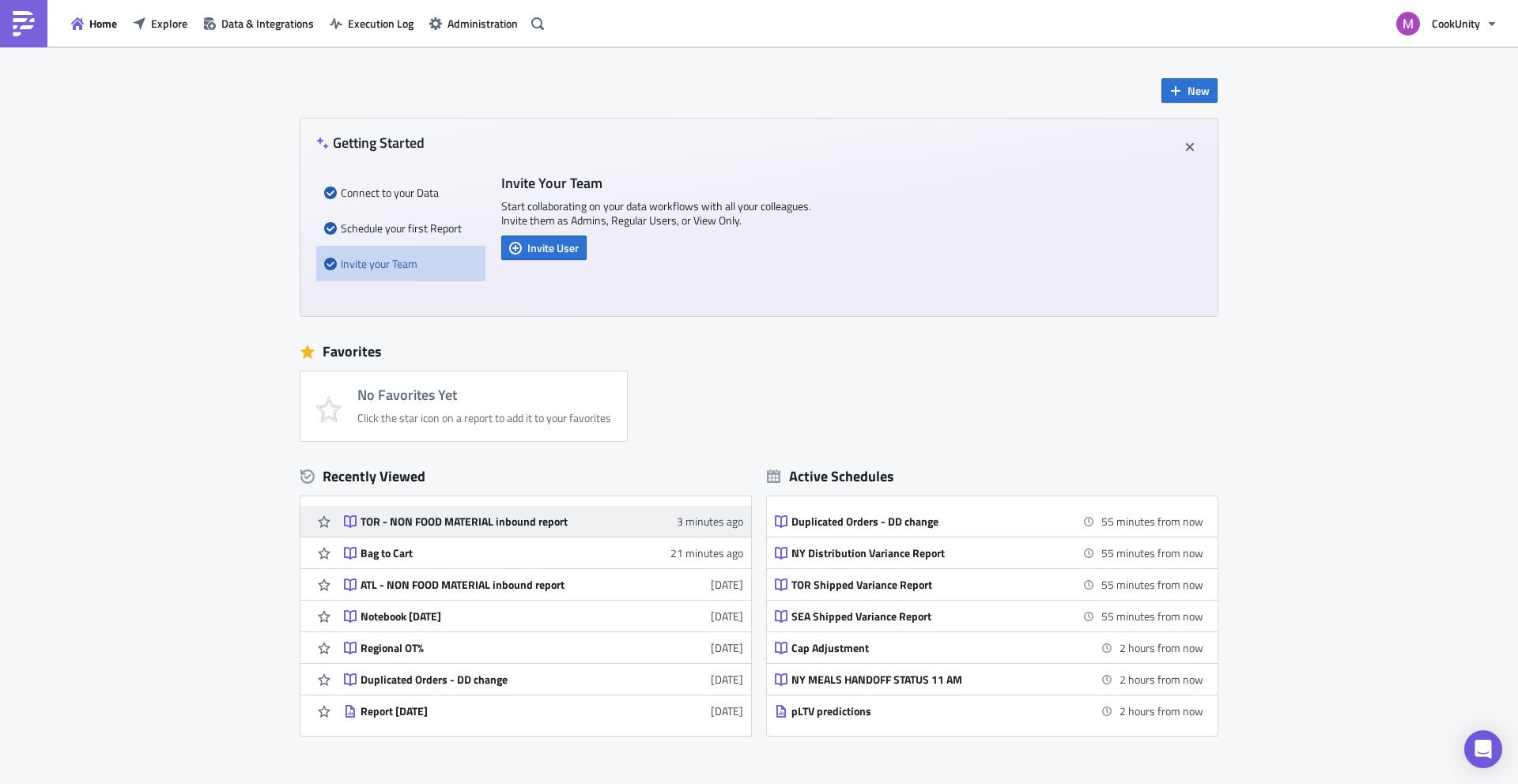
click at [482, 516] on div "TOR - NON FOOD MATERIAL inbound report" at bounding box center [498, 521] width 276 height 15
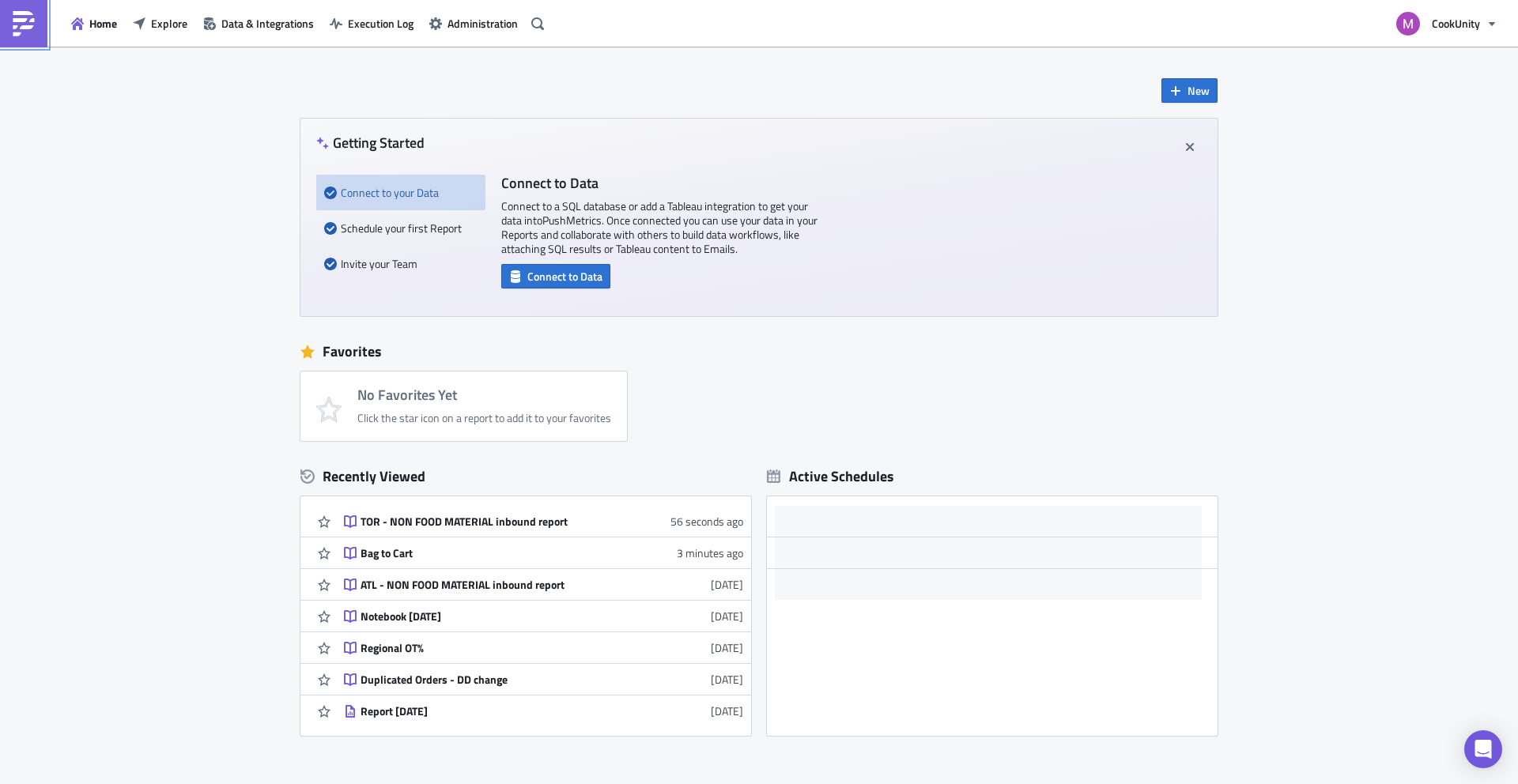
click at [23, 22] on img at bounding box center [23, 23] width 25 height 25
click at [77, 27] on icon "button" at bounding box center [77, 23] width 13 height 13
click at [1482, 14] on button "CookUnity" at bounding box center [1447, 23] width 119 height 35
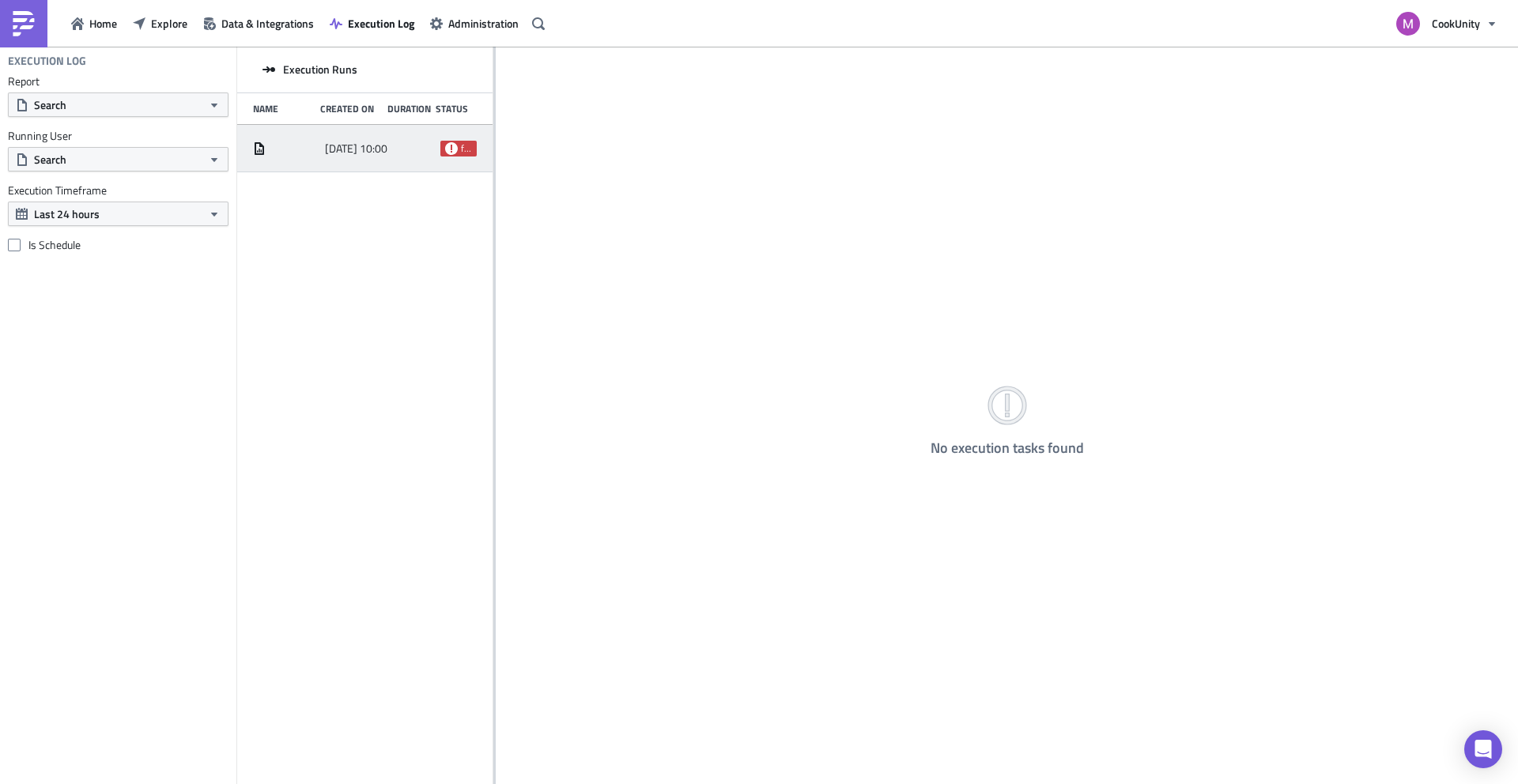
click at [399, 144] on div at bounding box center [414, 148] width 36 height 28
click at [14, 9] on link at bounding box center [23, 23] width 48 height 48
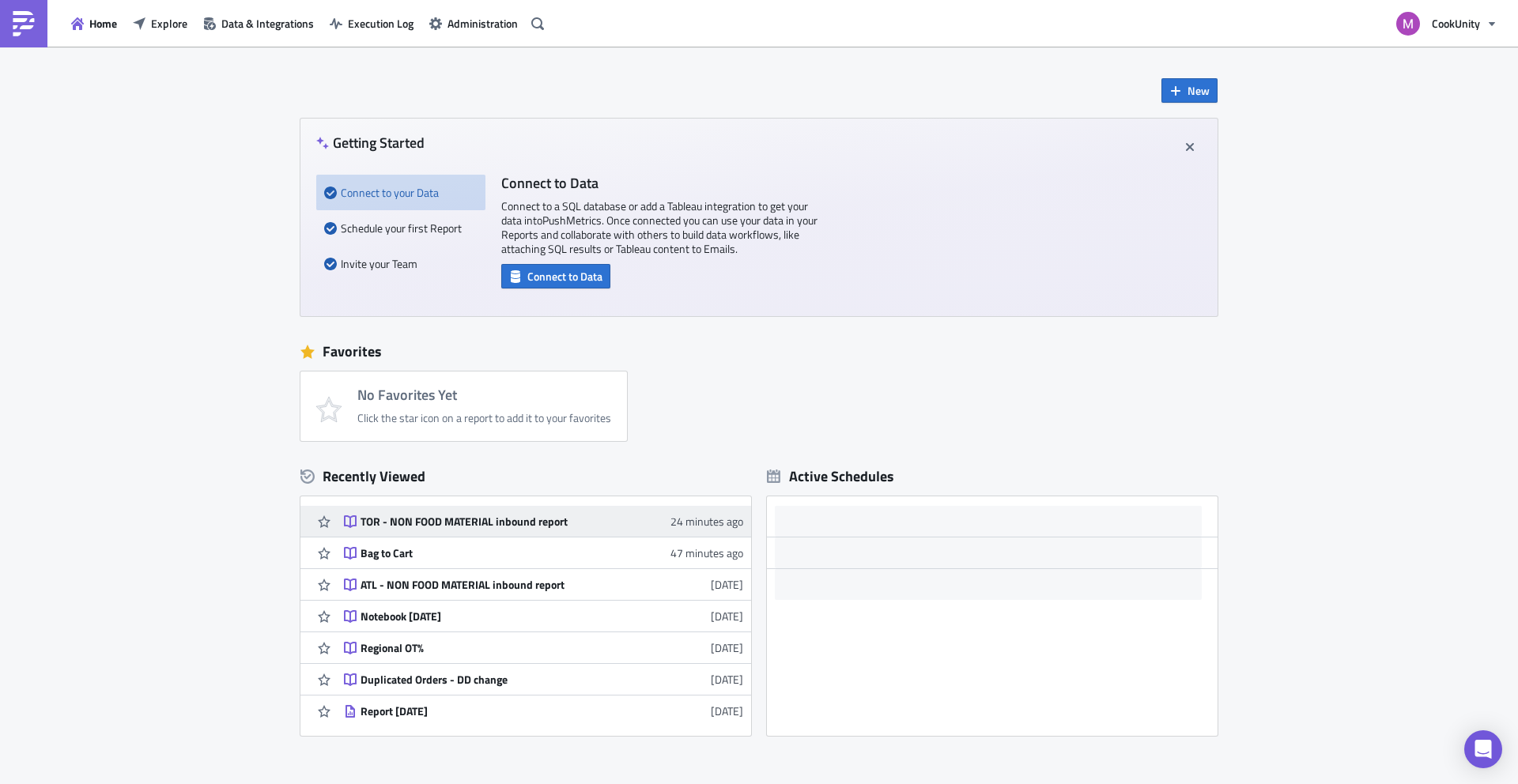
click at [585, 526] on div "TOR - NON FOOD MATERIAL inbound report" at bounding box center [498, 521] width 276 height 15
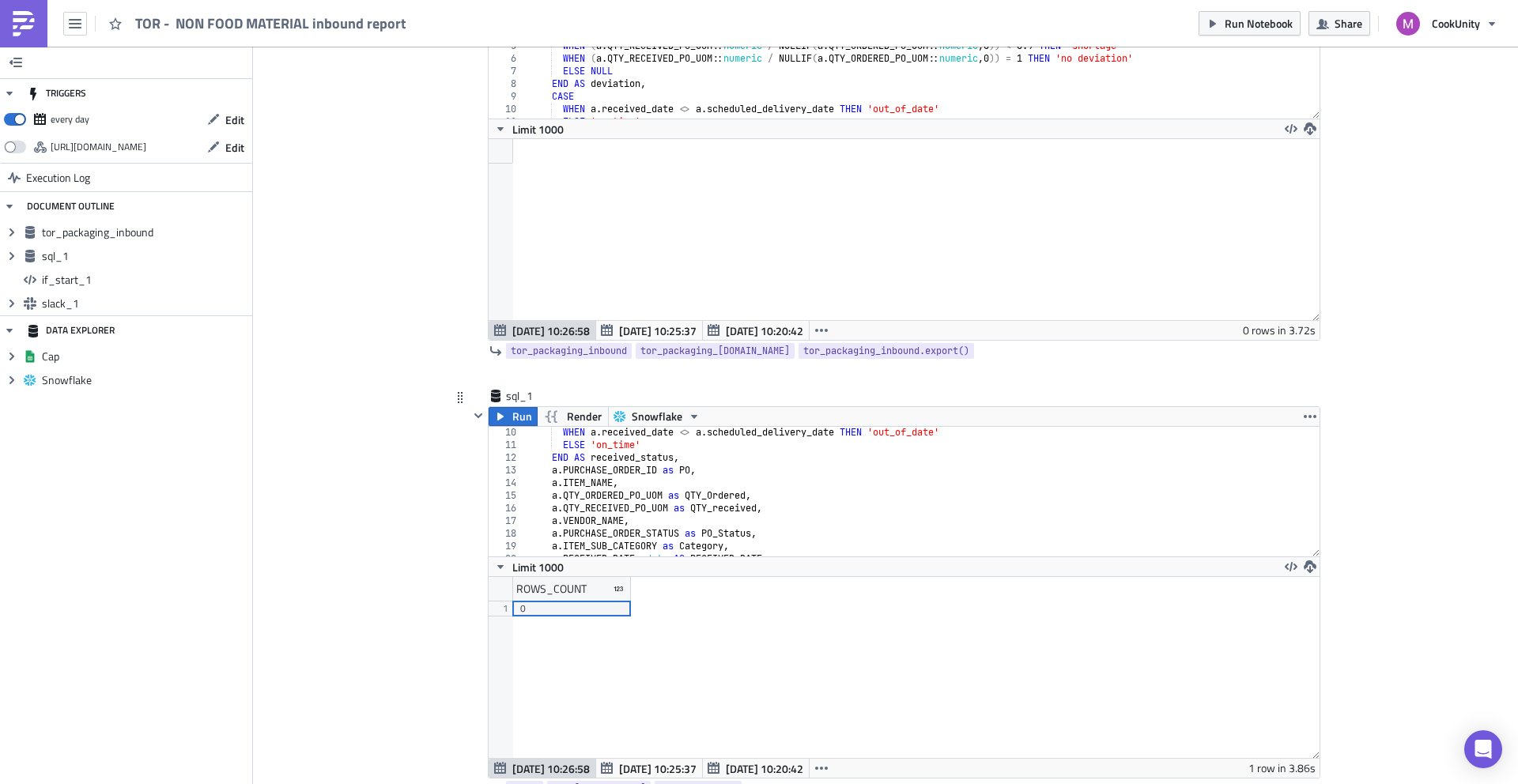
scroll to position [475, 0]
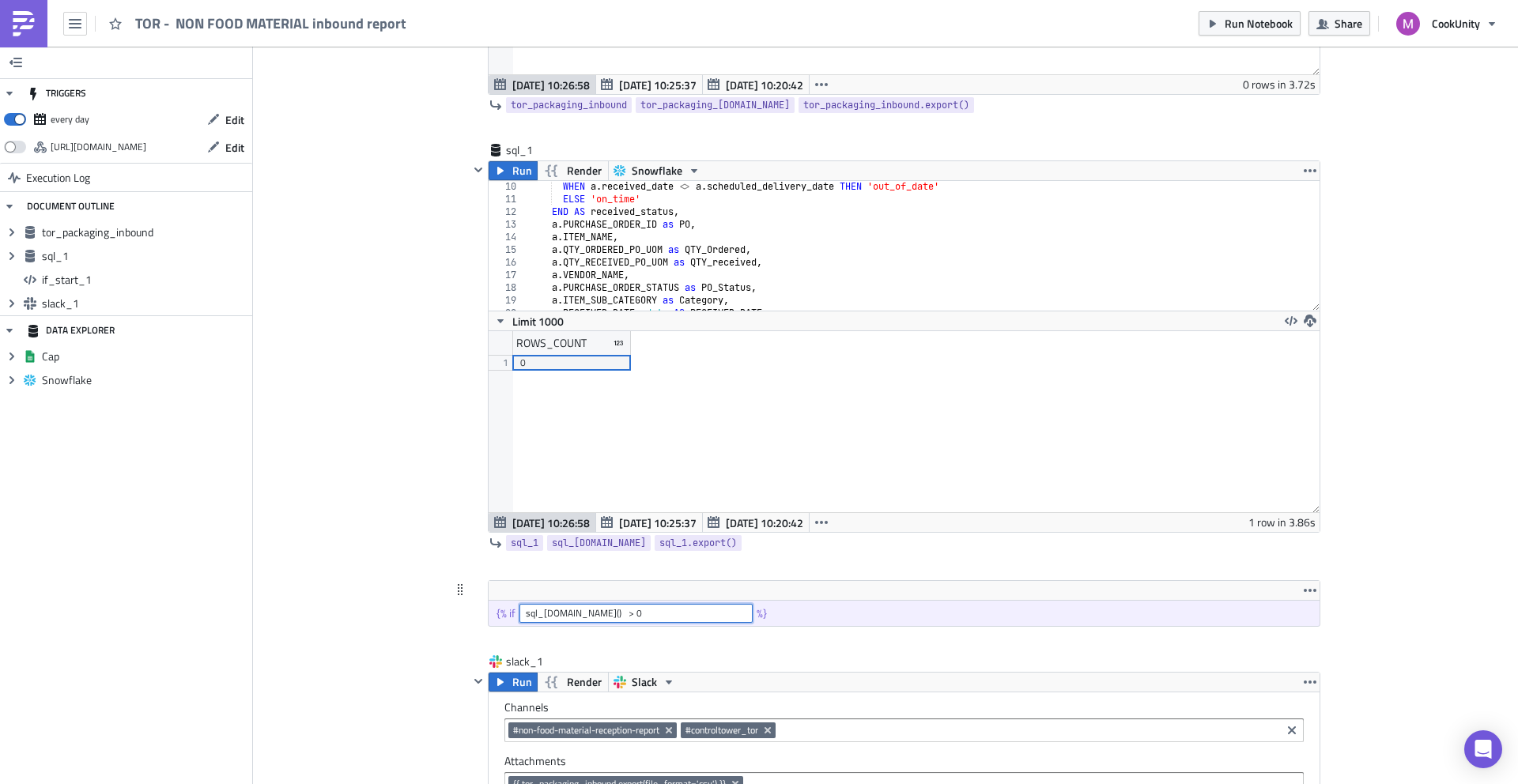
click at [541, 614] on input "sql_[DOMAIN_NAME]() > 0" at bounding box center [636, 612] width 233 height 19
paste input "query_sales.data[0].total_sales"
click at [546, 613] on input "query_sales.data[0].total_sales" at bounding box center [636, 612] width 233 height 19
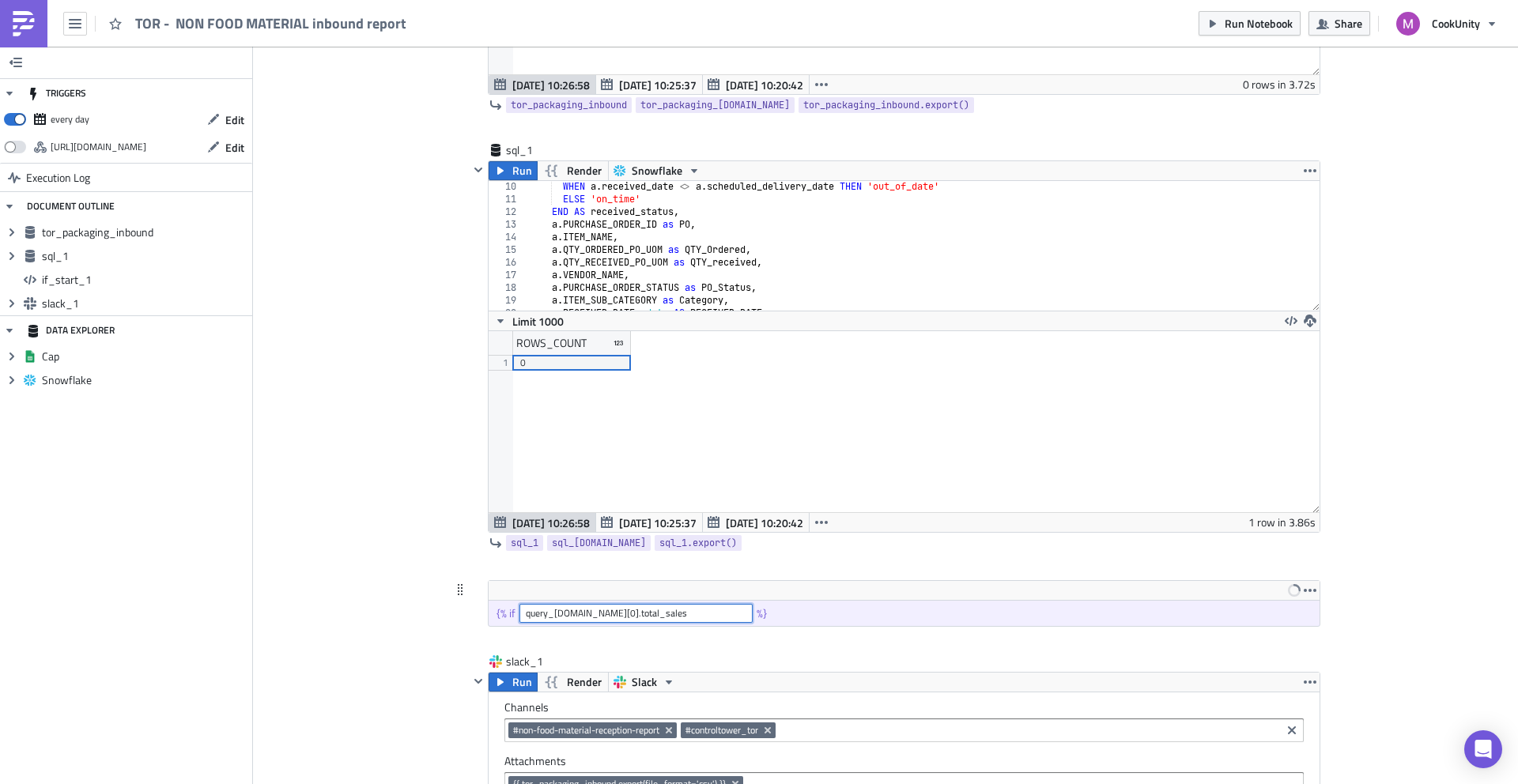
click at [546, 613] on input "query_sales.data[0].total_sales" at bounding box center [636, 612] width 233 height 19
click at [607, 616] on input "sql_1.data[0].total_sales" at bounding box center [636, 612] width 233 height 19
click at [1247, 18] on span "Run Notebook" at bounding box center [1259, 22] width 68 height 17
drag, startPoint x: 571, startPoint y: 609, endPoint x: 658, endPoint y: 621, distance: 87.8
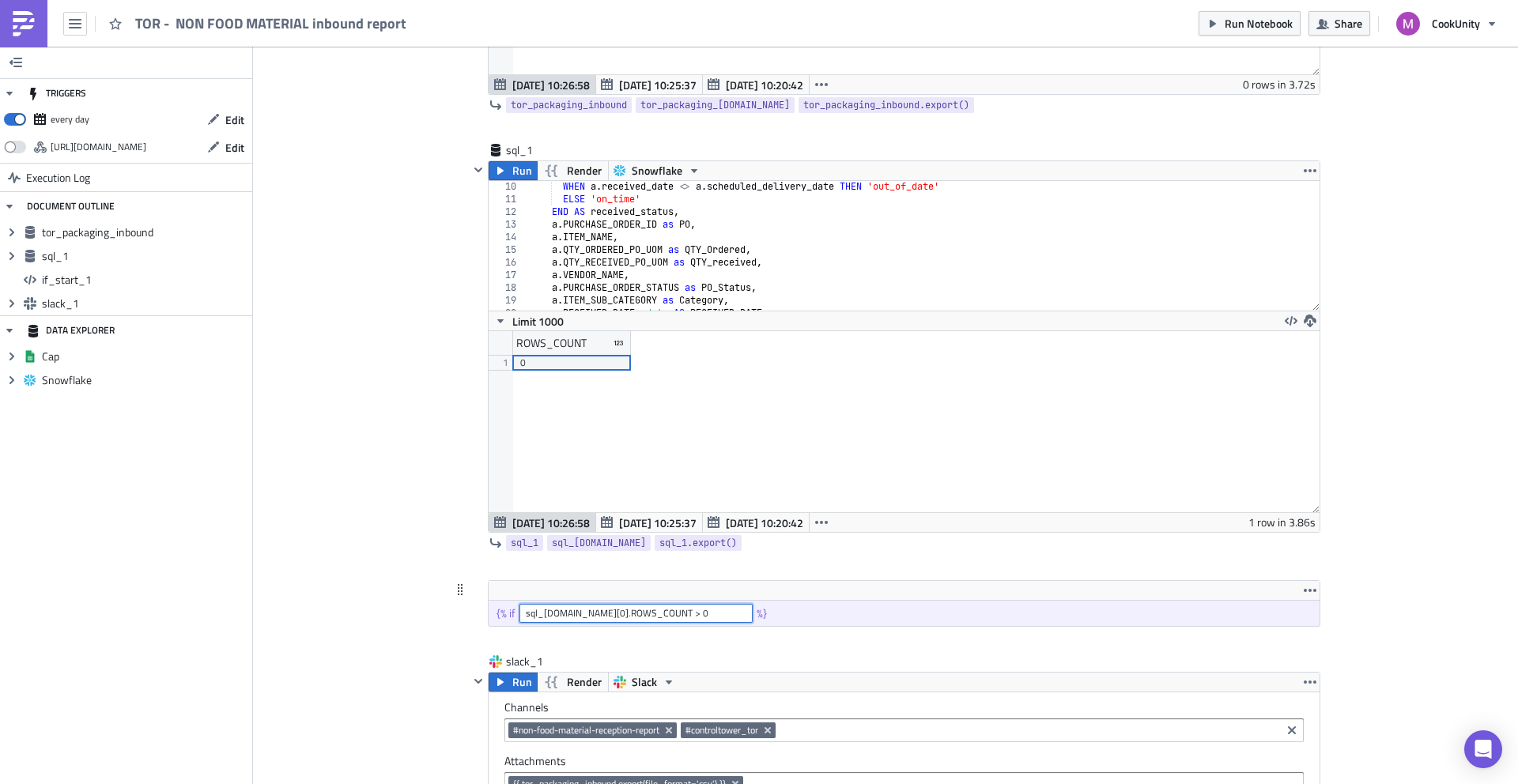
click at [574, 609] on input "sql_1.data[0].ROWS_COUNT > 0" at bounding box center [636, 612] width 233 height 19
click at [1235, 19] on span "Run Notebook" at bounding box center [1259, 22] width 68 height 17
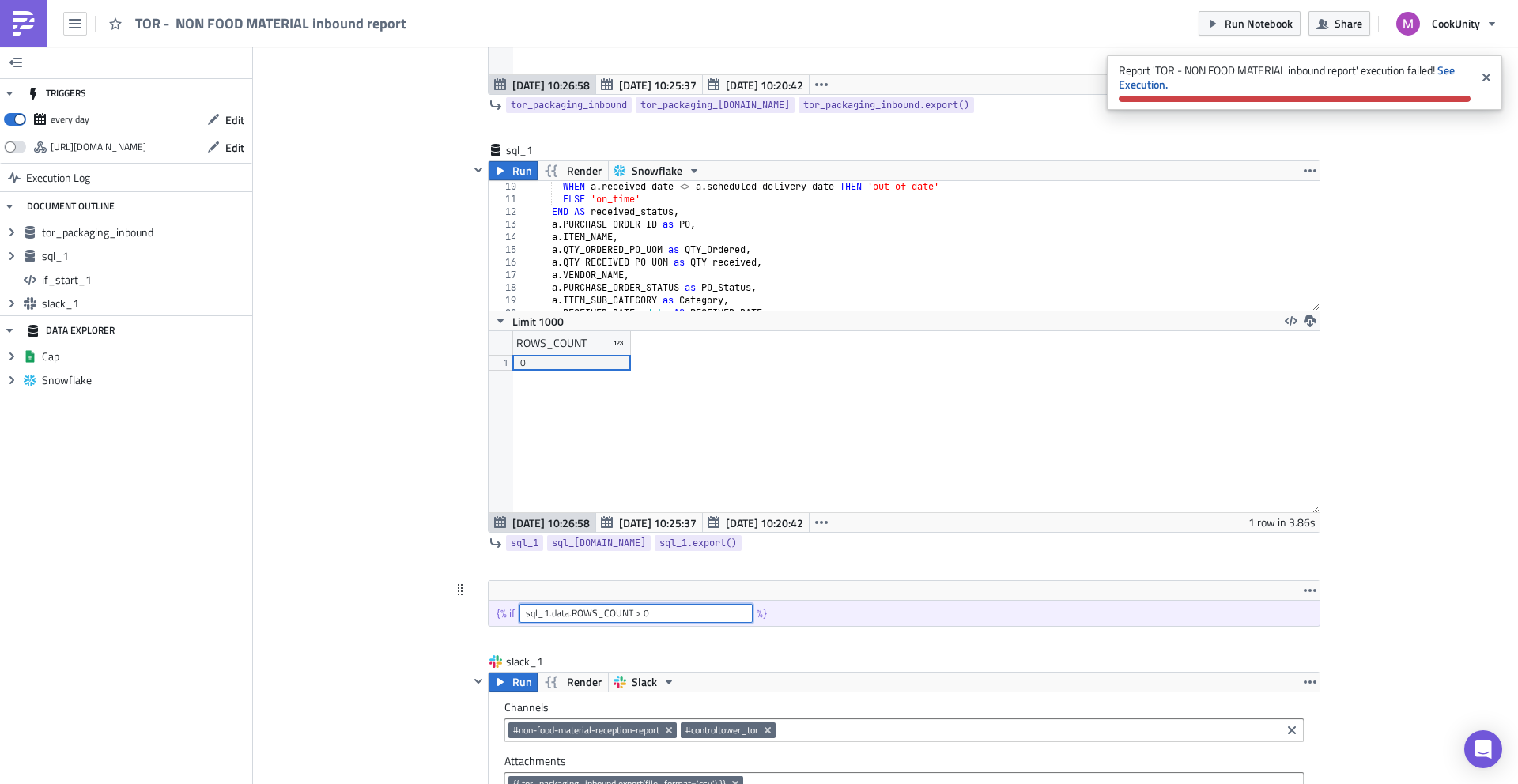
click at [577, 610] on input "sql_1.data.ROWS_COUNT > 0" at bounding box center [636, 612] width 233 height 19
click at [590, 541] on span "sql_1.data" at bounding box center [599, 543] width 94 height 16
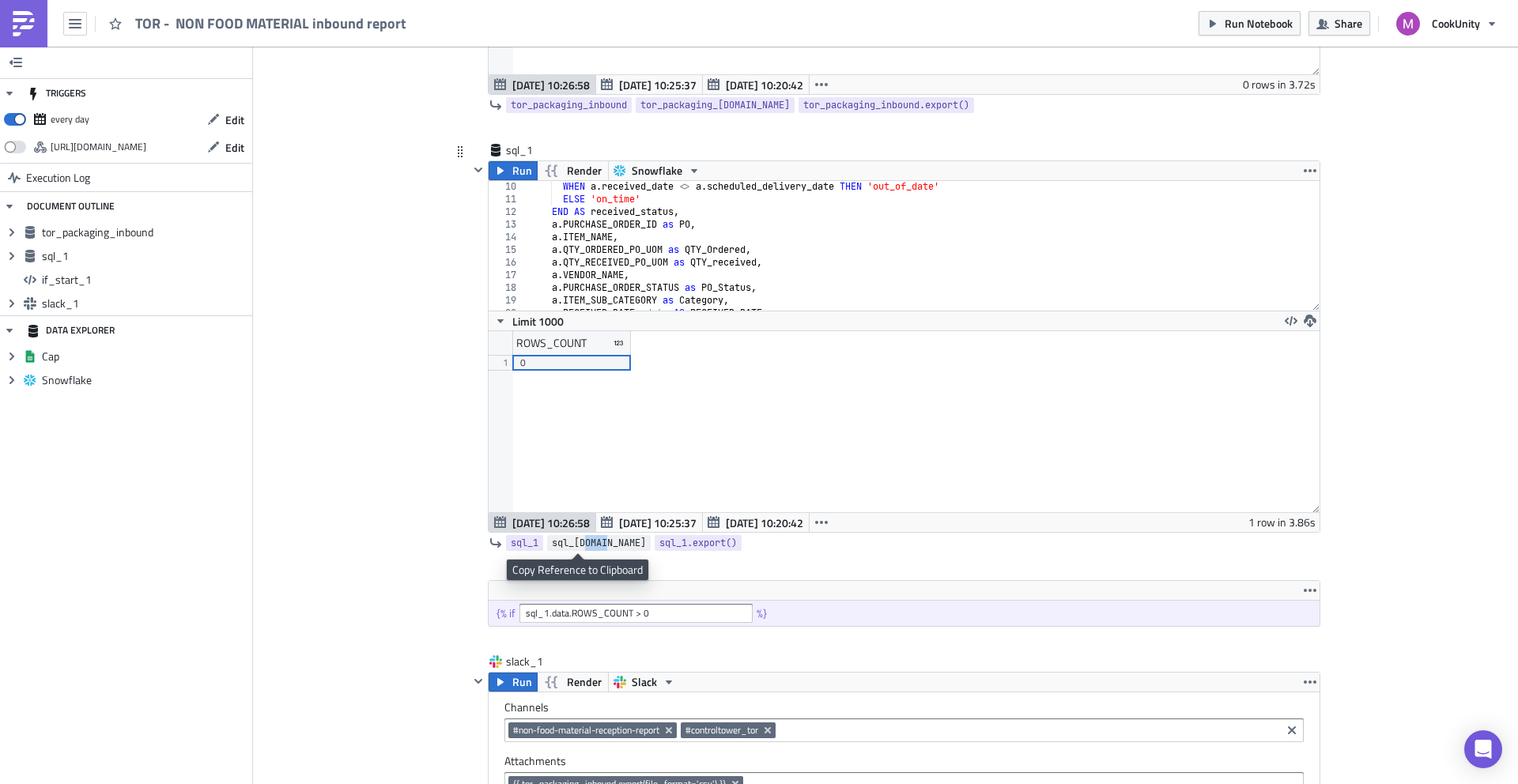
drag, startPoint x: 590, startPoint y: 541, endPoint x: 578, endPoint y: 544, distance: 12.4
click at [578, 544] on span "sql_1.data" at bounding box center [599, 543] width 94 height 16
click at [593, 606] on input "sql_1.data.ROWS_COUNT > 0" at bounding box center [636, 612] width 233 height 19
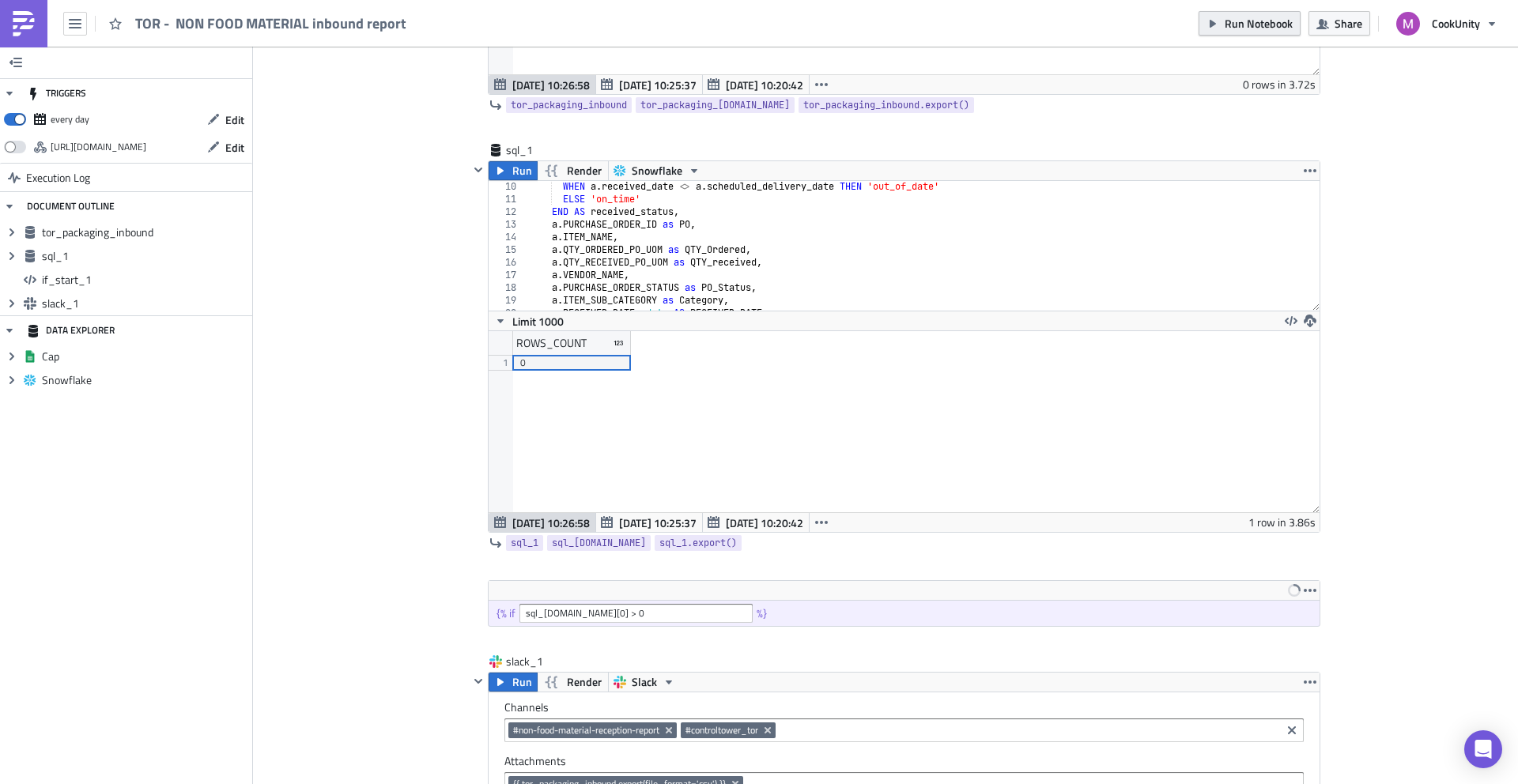
click at [1262, 31] on span "Run Notebook" at bounding box center [1259, 22] width 68 height 17
click at [571, 607] on input "sql_1.data[0] > 0" at bounding box center [636, 612] width 233 height 19
click at [1255, 6] on div "Run Notebook Share CookUnity" at bounding box center [1352, 23] width 308 height 47
click at [1246, 21] on span "Run Notebook" at bounding box center [1259, 22] width 68 height 17
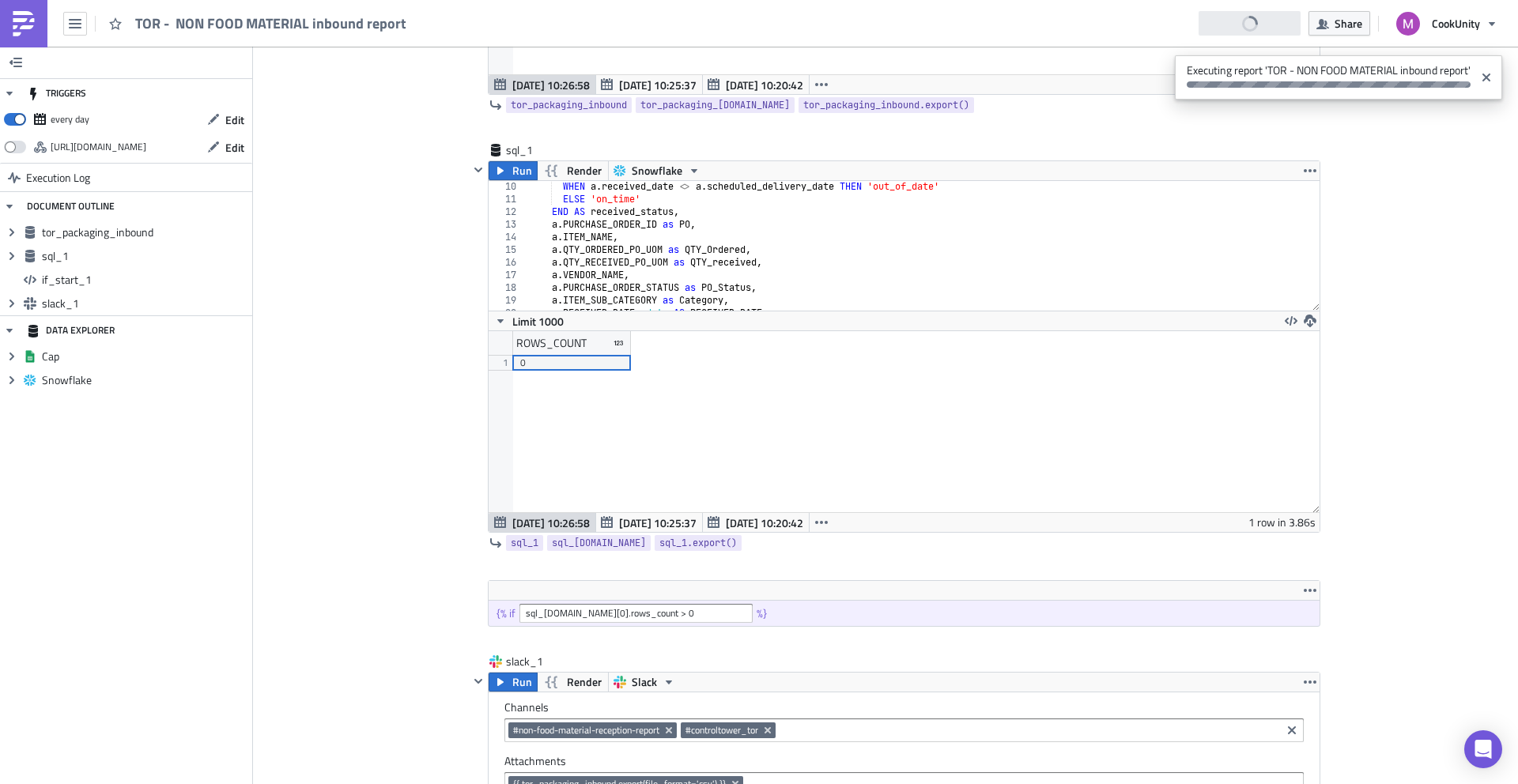
click at [365, 628] on div "Add Image Supply metrics Execution Log TOR - NON FOOD MATERIAL inbound report t…" at bounding box center [885, 624] width 1265 height 2108
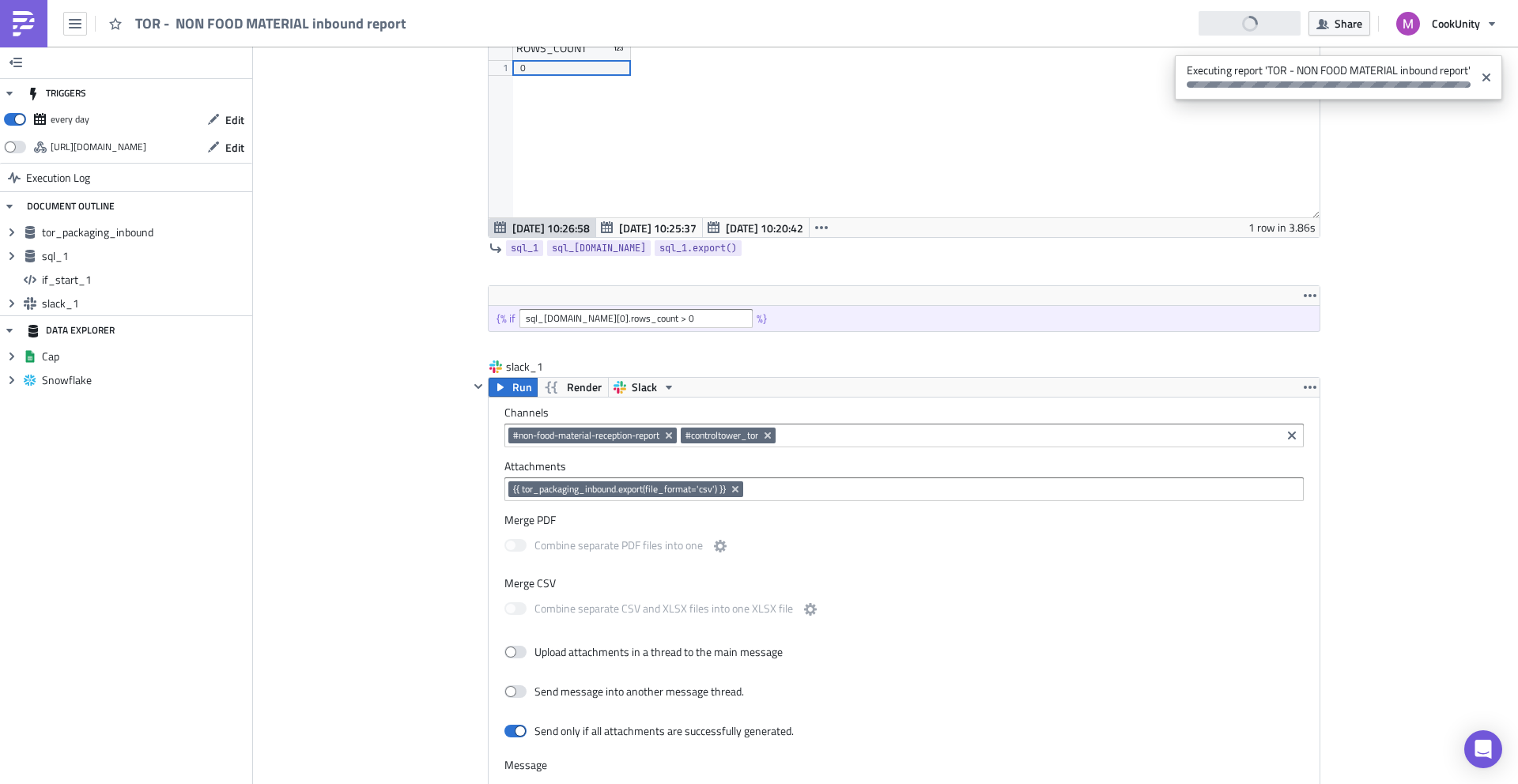
scroll to position [732, 0]
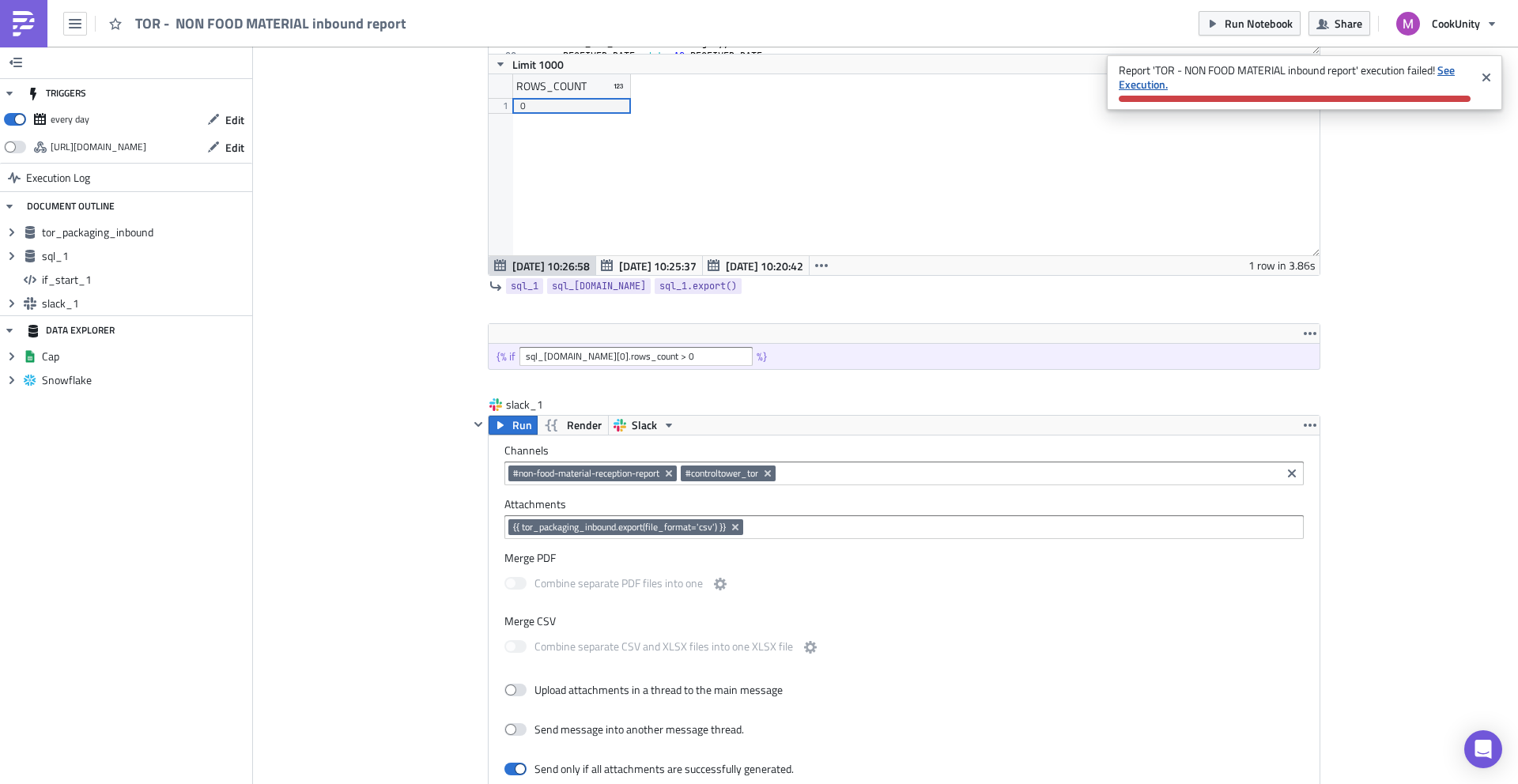
click at [1452, 66] on strong "See Execution." at bounding box center [1286, 77] width 336 height 31
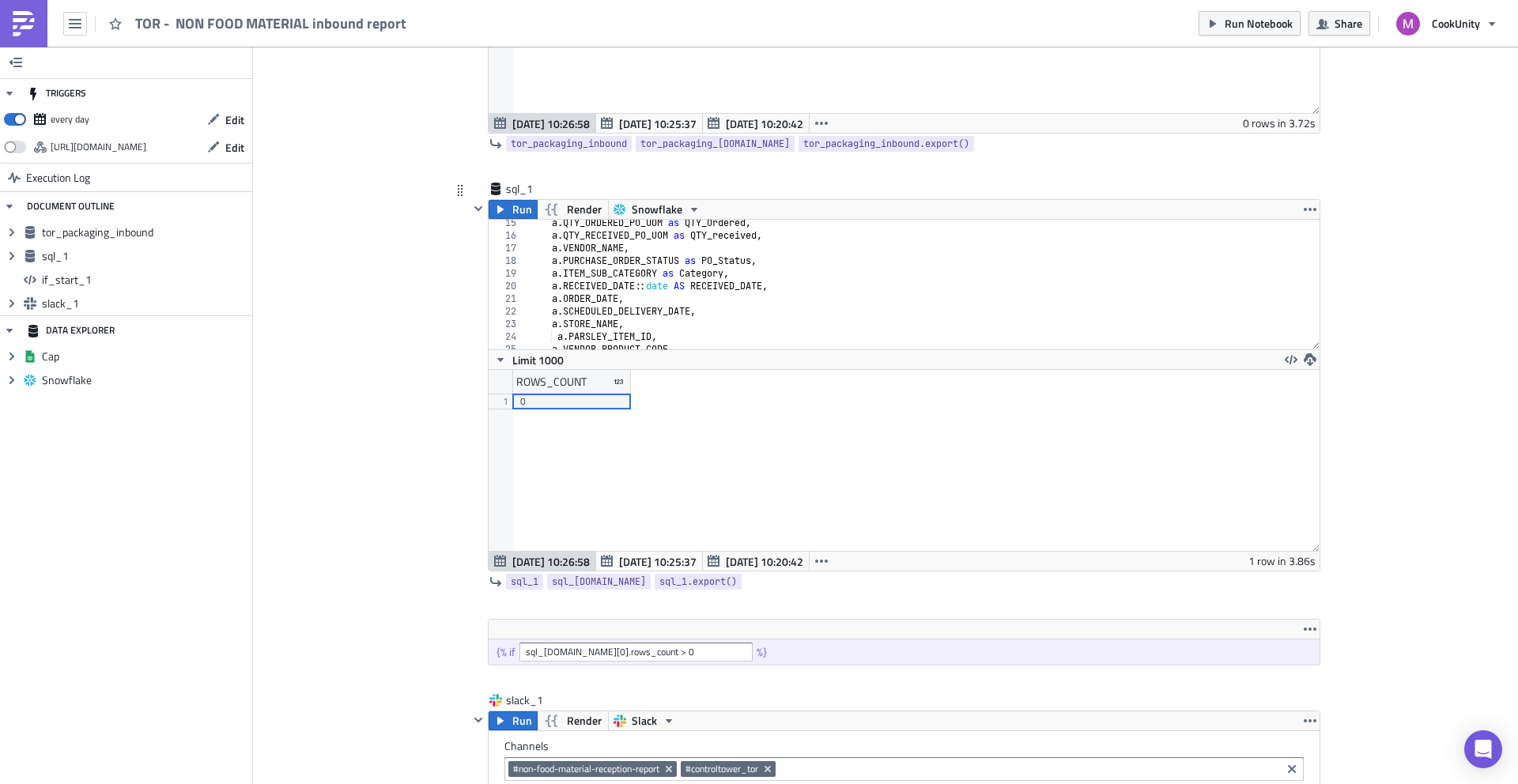
scroll to position [438, 0]
drag, startPoint x: 629, startPoint y: 649, endPoint x: 648, endPoint y: 652, distance: 19.2
click at [629, 649] on input "sql_1.data[0].rows_count > 0" at bounding box center [636, 649] width 233 height 19
click at [1235, 24] on span "Run Notebook" at bounding box center [1259, 22] width 68 height 17
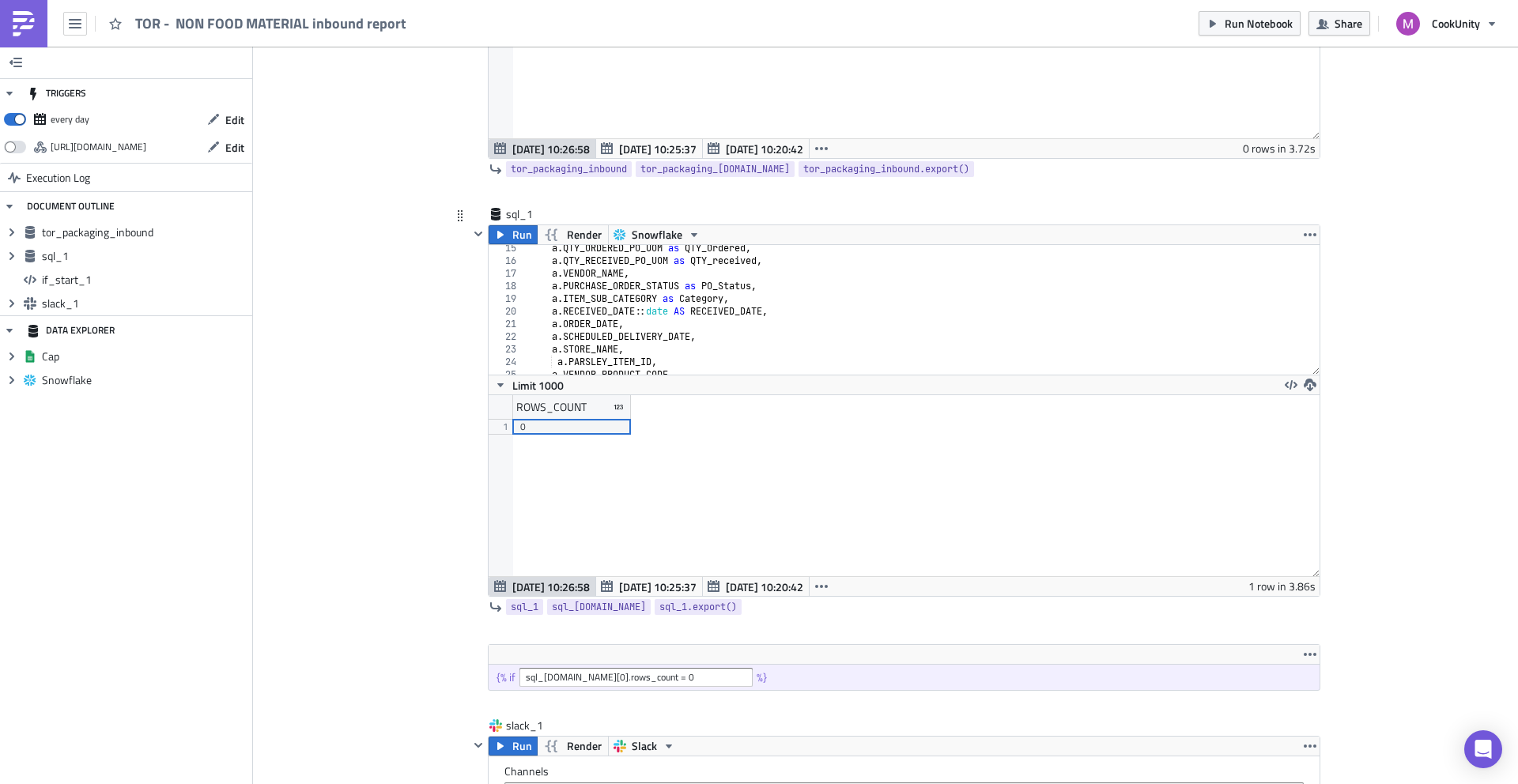
scroll to position [400, 0]
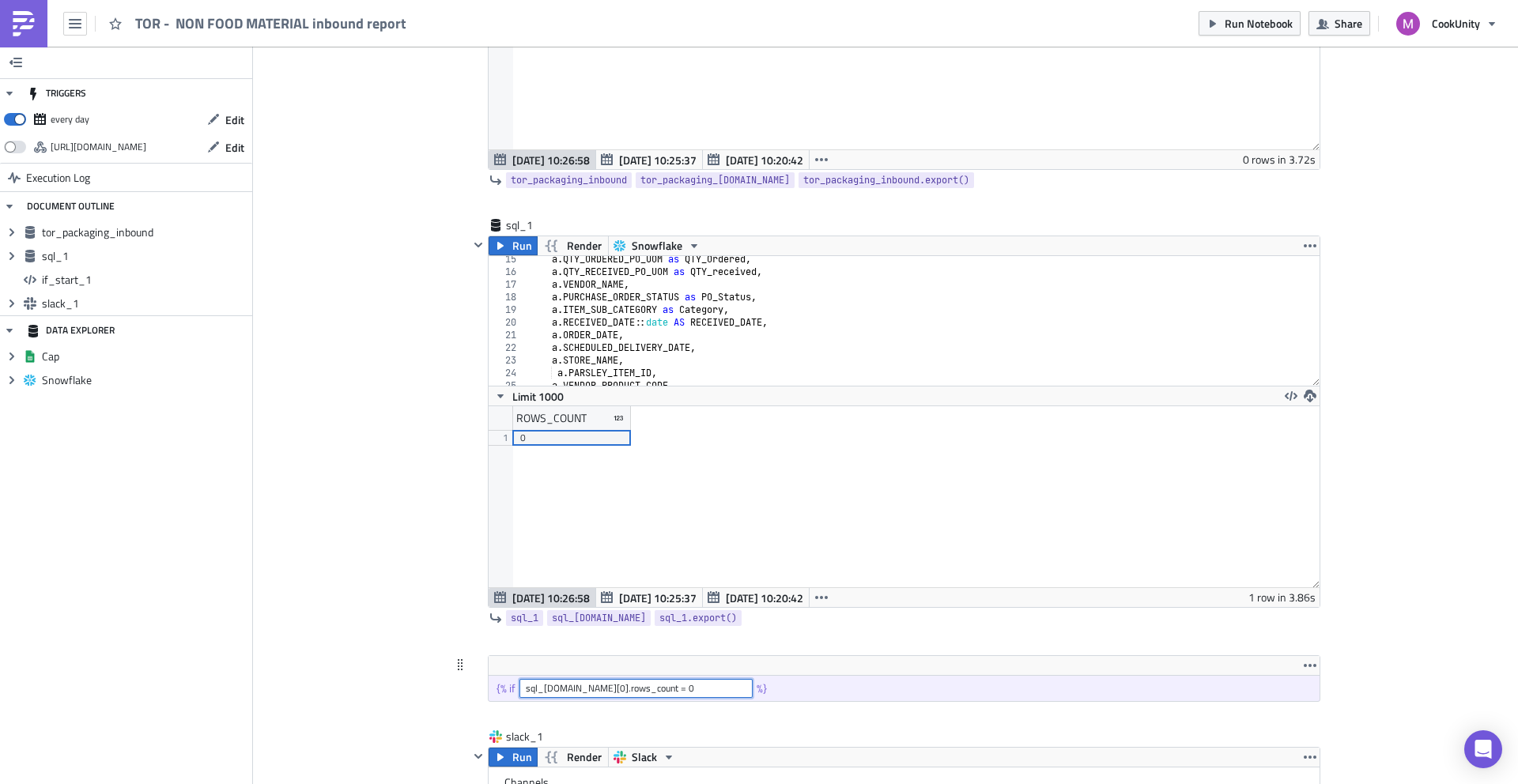
click at [536, 684] on input "sql_1.data[0].rows_count = 0" at bounding box center [636, 687] width 233 height 19
click at [506, 220] on div "sql_1" at bounding box center [545, 226] width 79 height 16
click at [506, 220] on input "sql_1" at bounding box center [545, 226] width 79 height 16
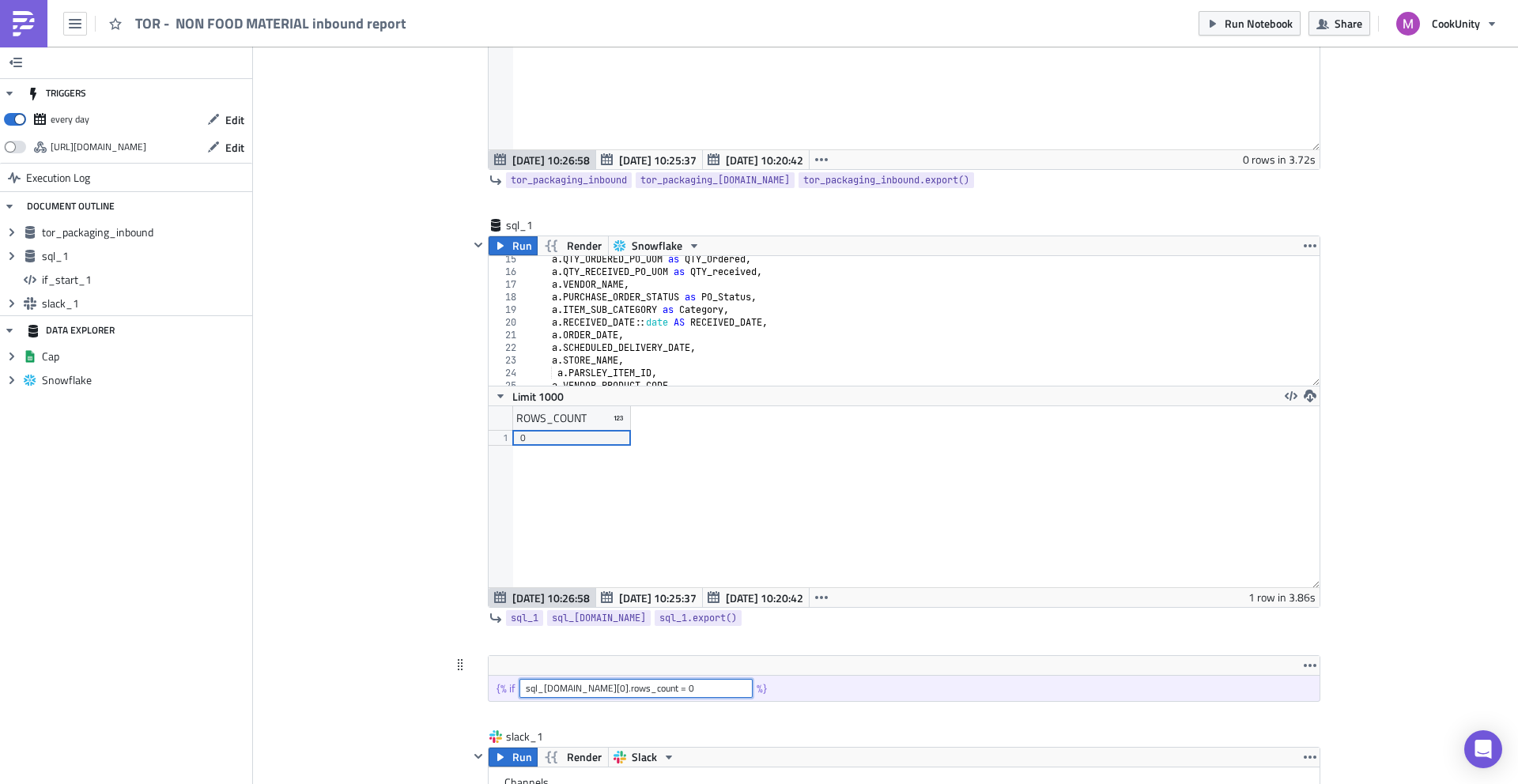
click at [533, 689] on input "sql_1.data[0].rows_count = 0" at bounding box center [636, 687] width 233 height 19
click at [604, 686] on input "sql_1.data[0].rows_count = 0" at bounding box center [636, 687] width 233 height 19
click at [597, 680] on input "sql_1.data[0].rows_count = 0" at bounding box center [636, 687] width 233 height 19
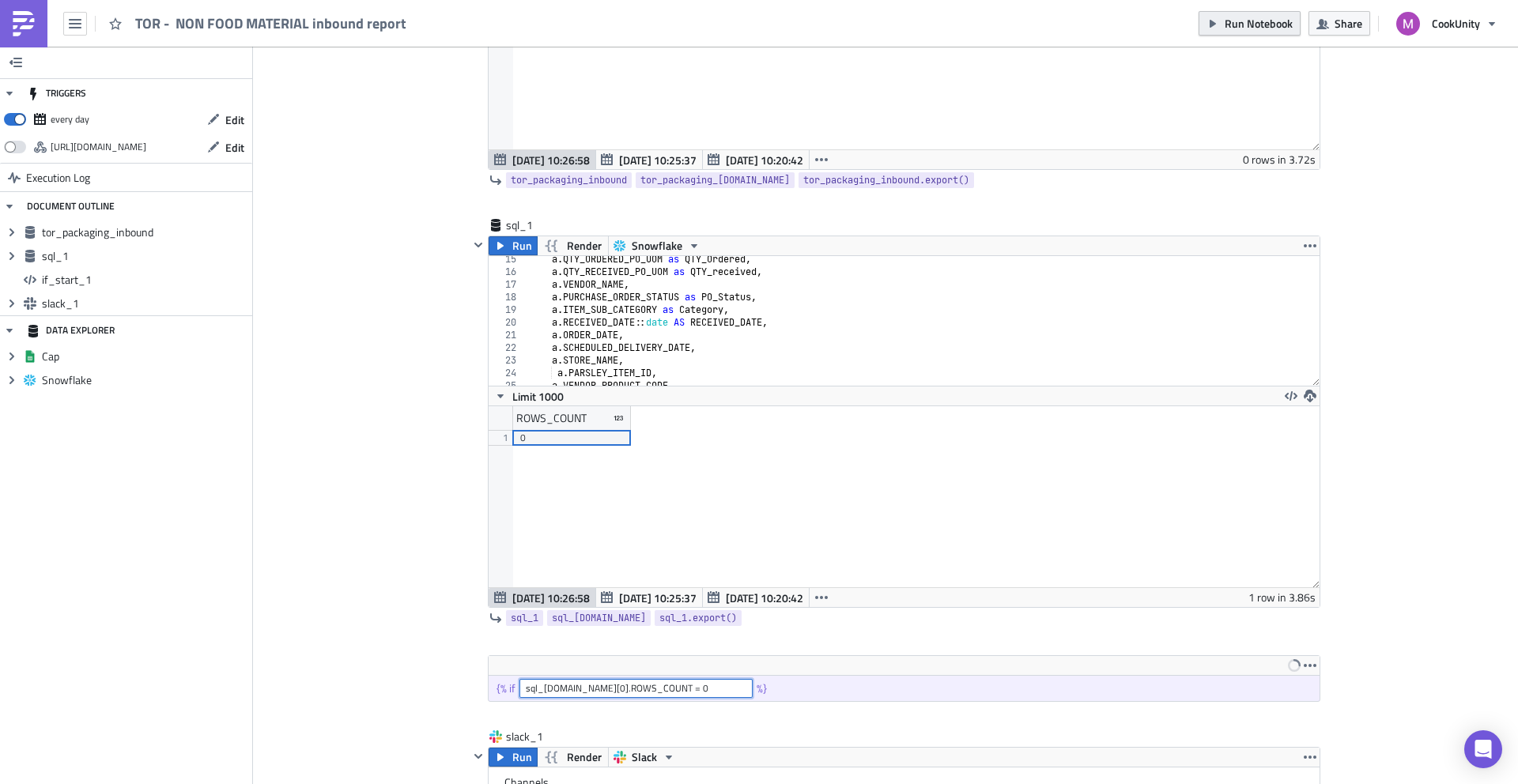
type input "sql_1.data[0].ROWS_COUNT = 0"
click at [1272, 25] on span "Run Notebook" at bounding box center [1259, 22] width 68 height 17
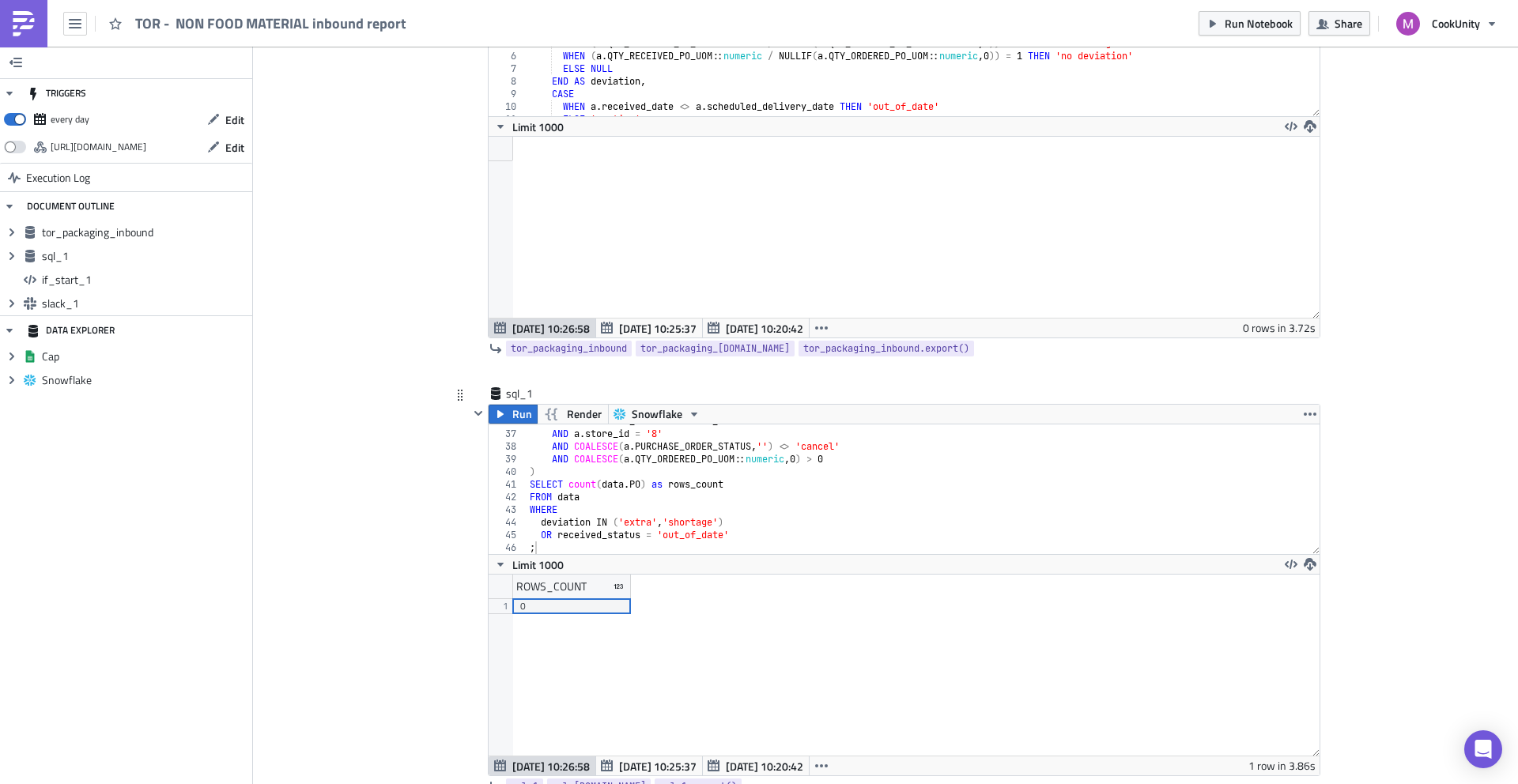
scroll to position [231, 0]
type textarea "SELECT count(data.PO) as rows_count"
click at [696, 480] on div "AND a . RECEIVED_DATE = current_date AND a . store_id = '8' AND COALESCE ( a . …" at bounding box center [917, 493] width 782 height 155
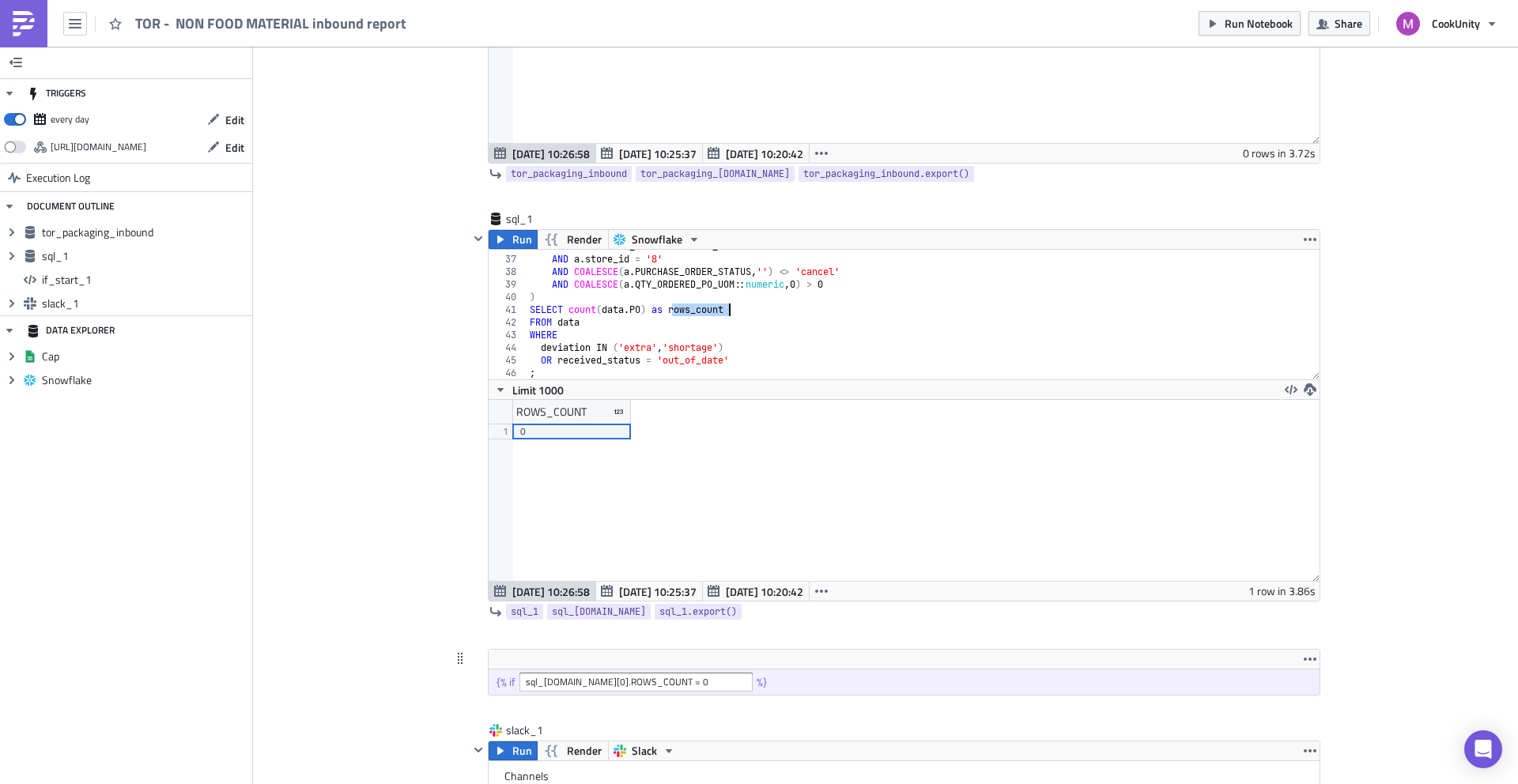
scroll to position [417, 0]
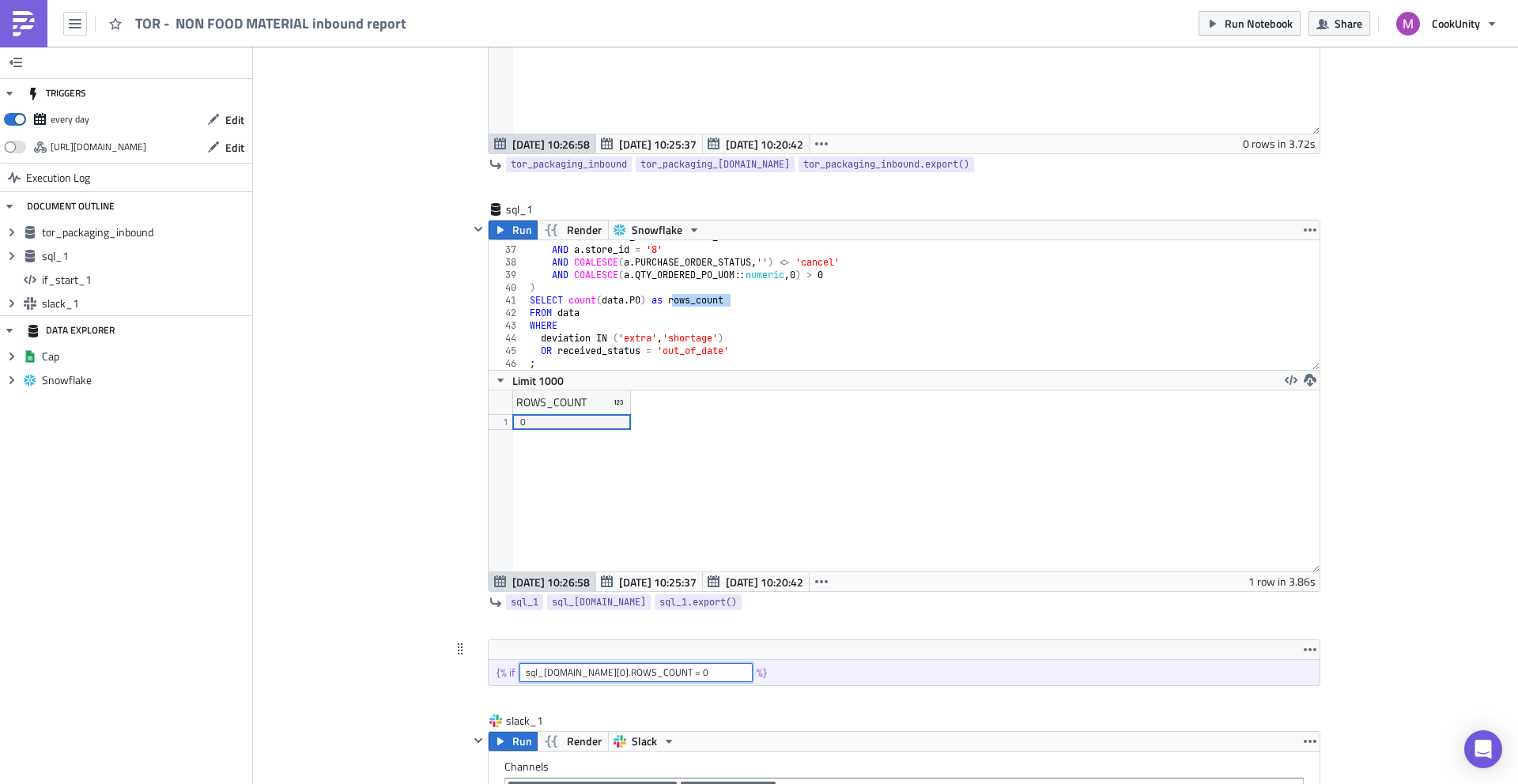
click at [604, 674] on input "sql_1.data[0].ROWS_COUNT = 0" at bounding box center [636, 672] width 233 height 19
paste input "rows_count"
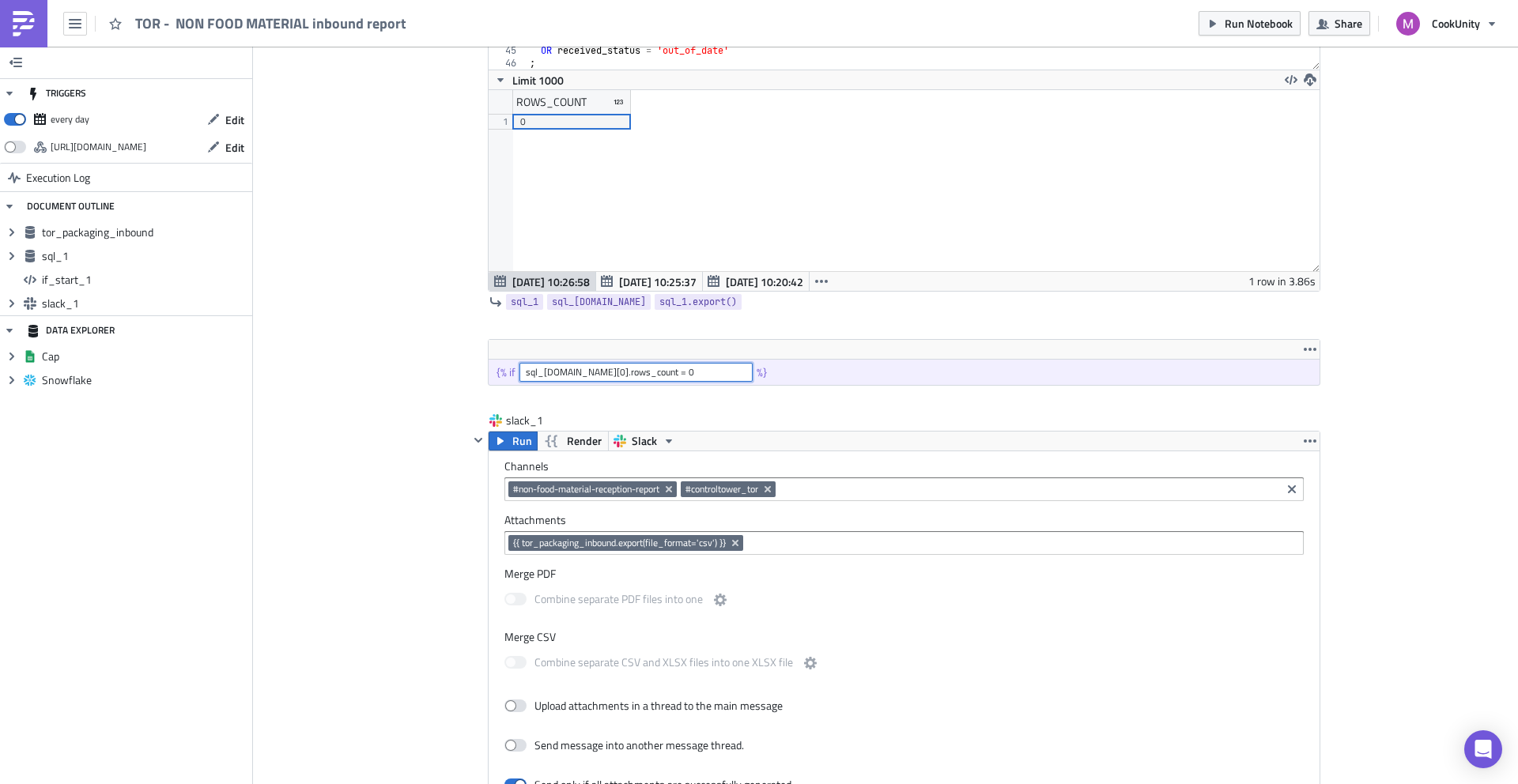
scroll to position [782, 0]
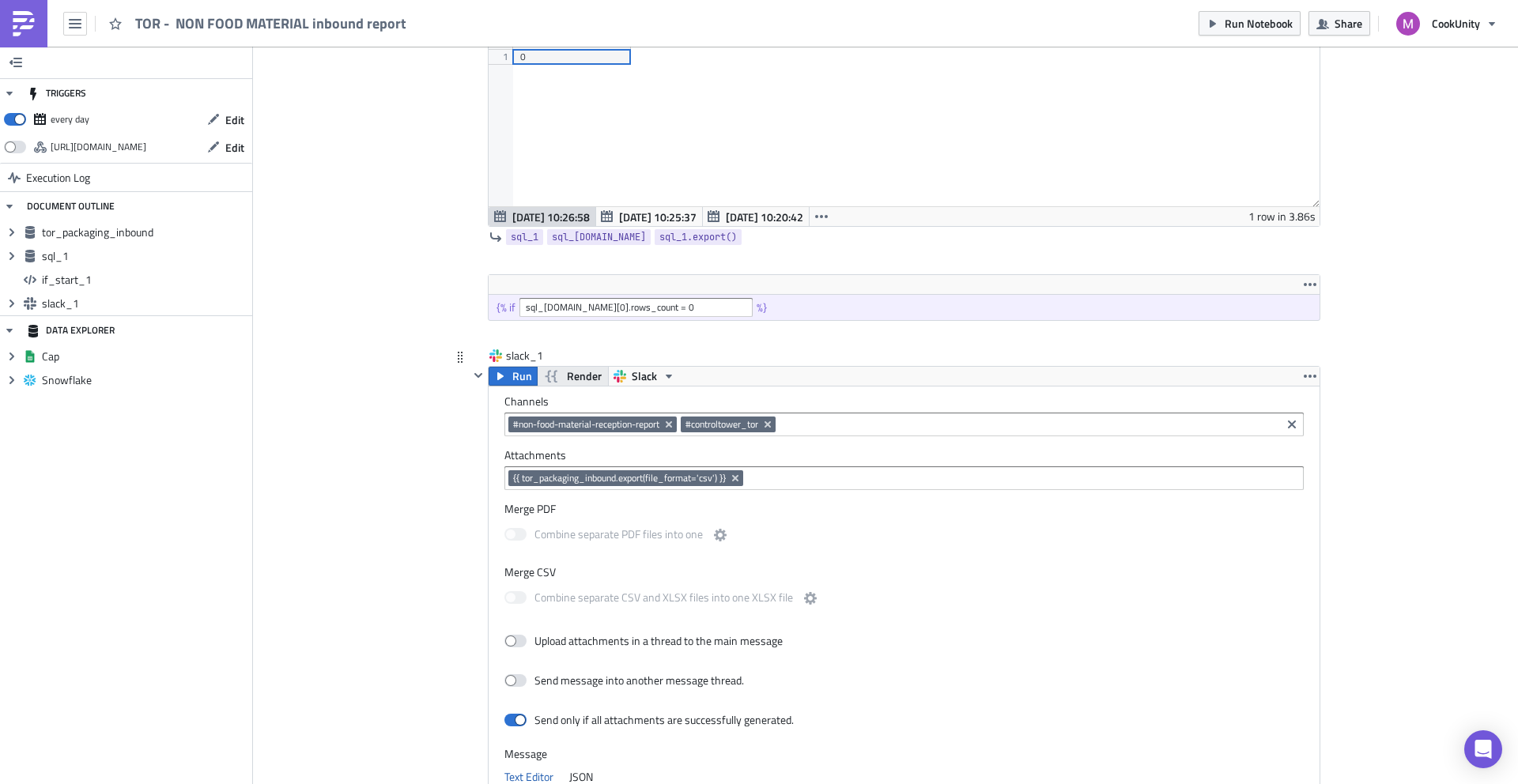
click at [567, 374] on span "Render" at bounding box center [584, 376] width 35 height 19
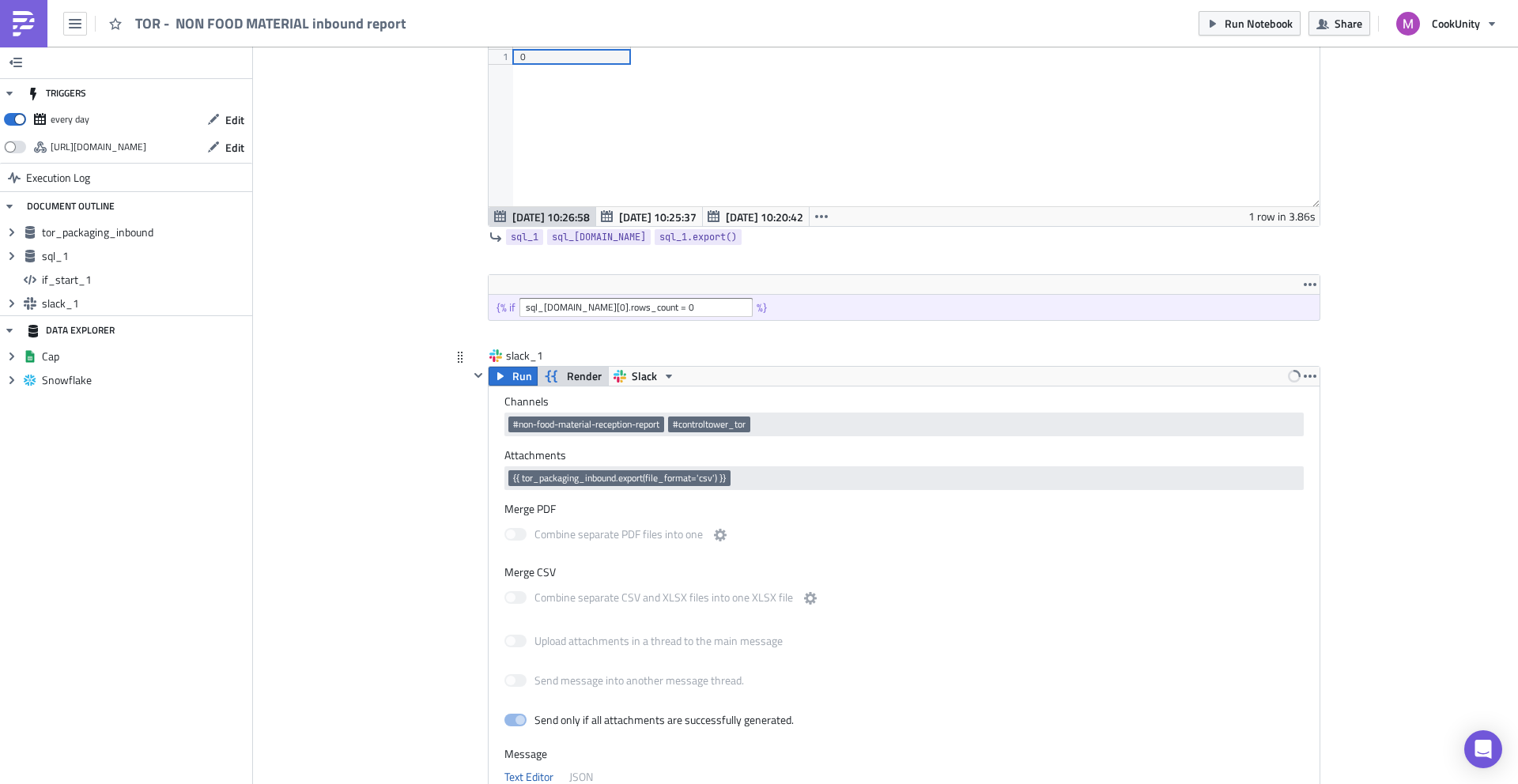
click at [567, 375] on span "Render" at bounding box center [584, 376] width 35 height 19
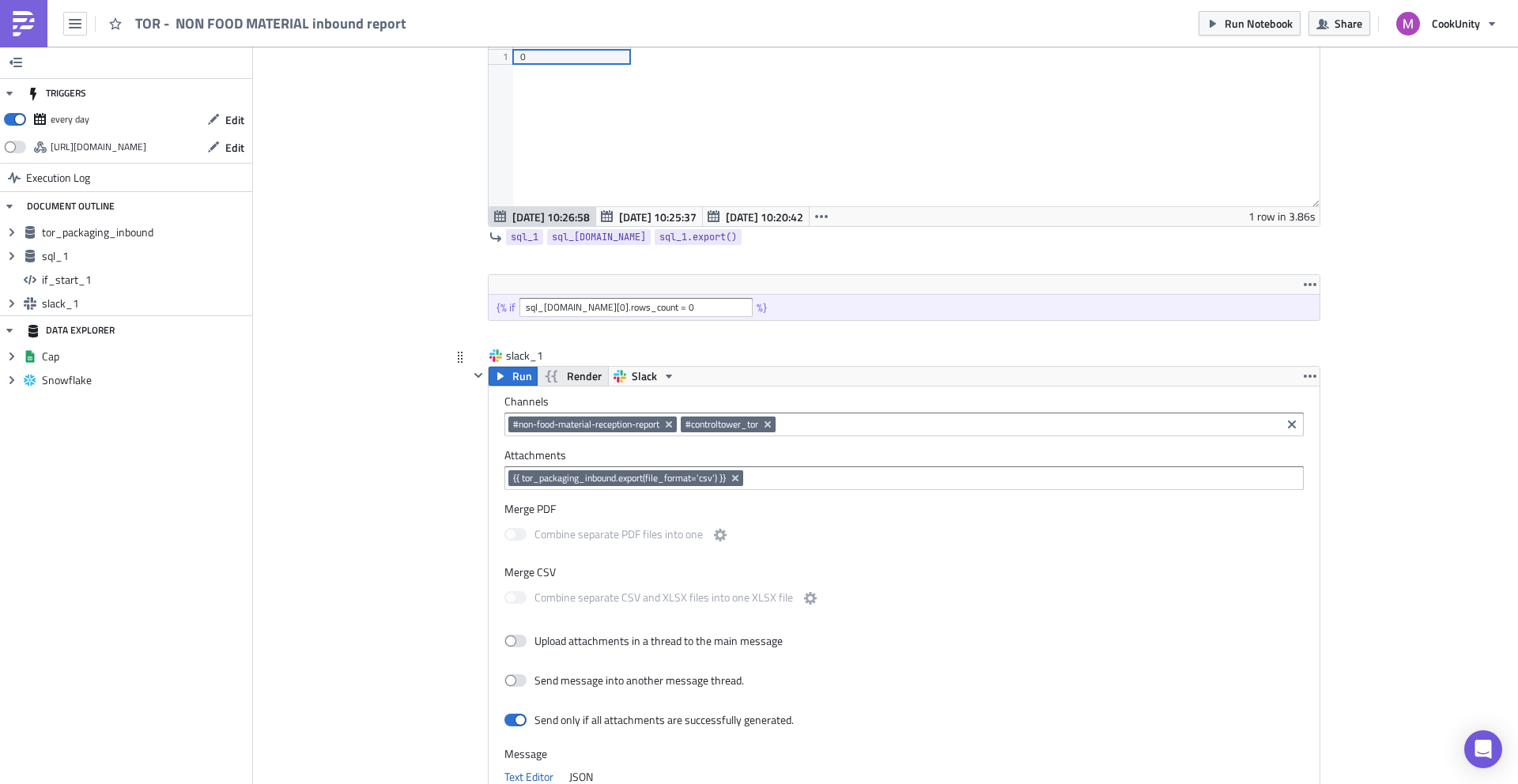
click at [567, 375] on span "Render" at bounding box center [584, 376] width 35 height 19
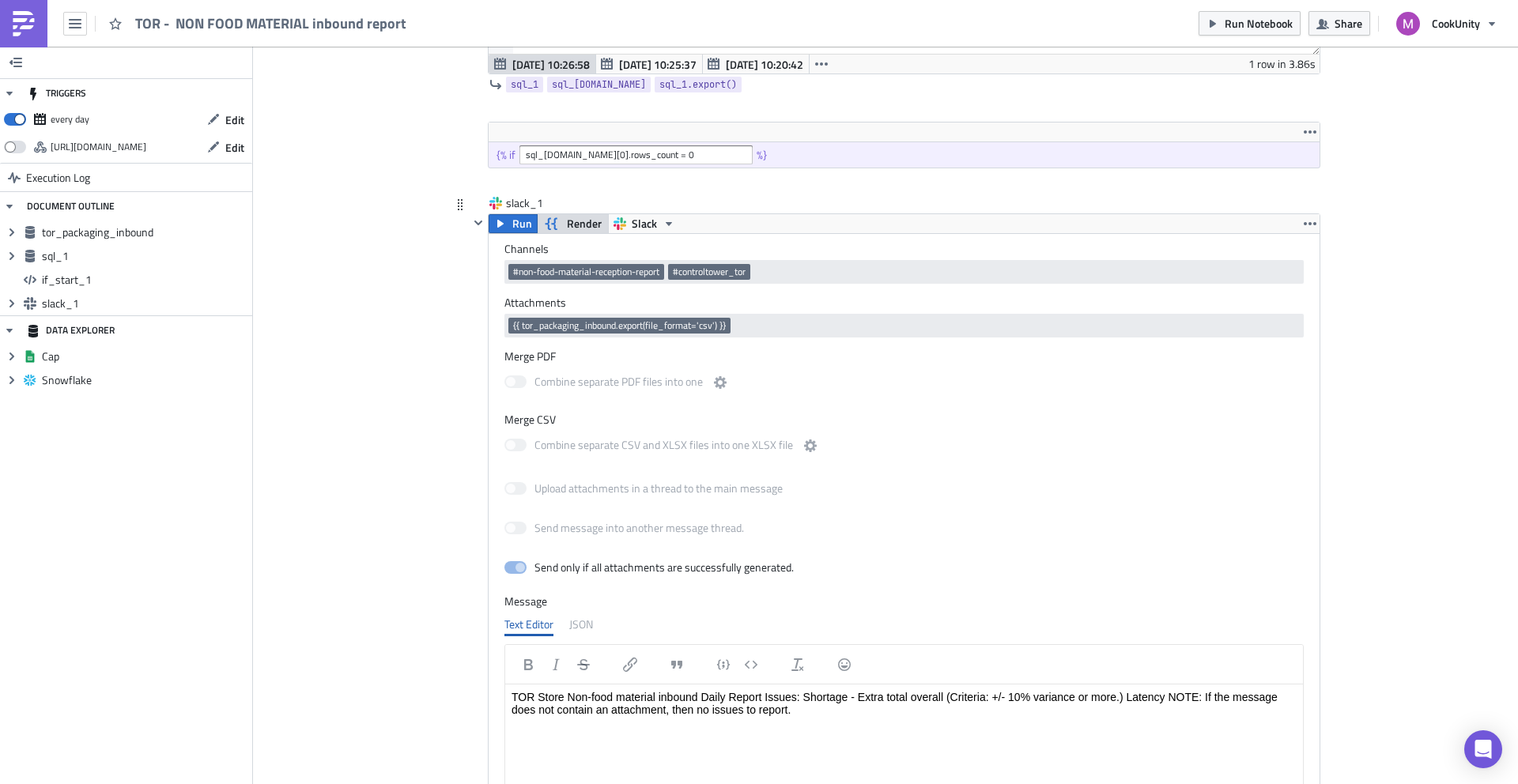
scroll to position [683, 0]
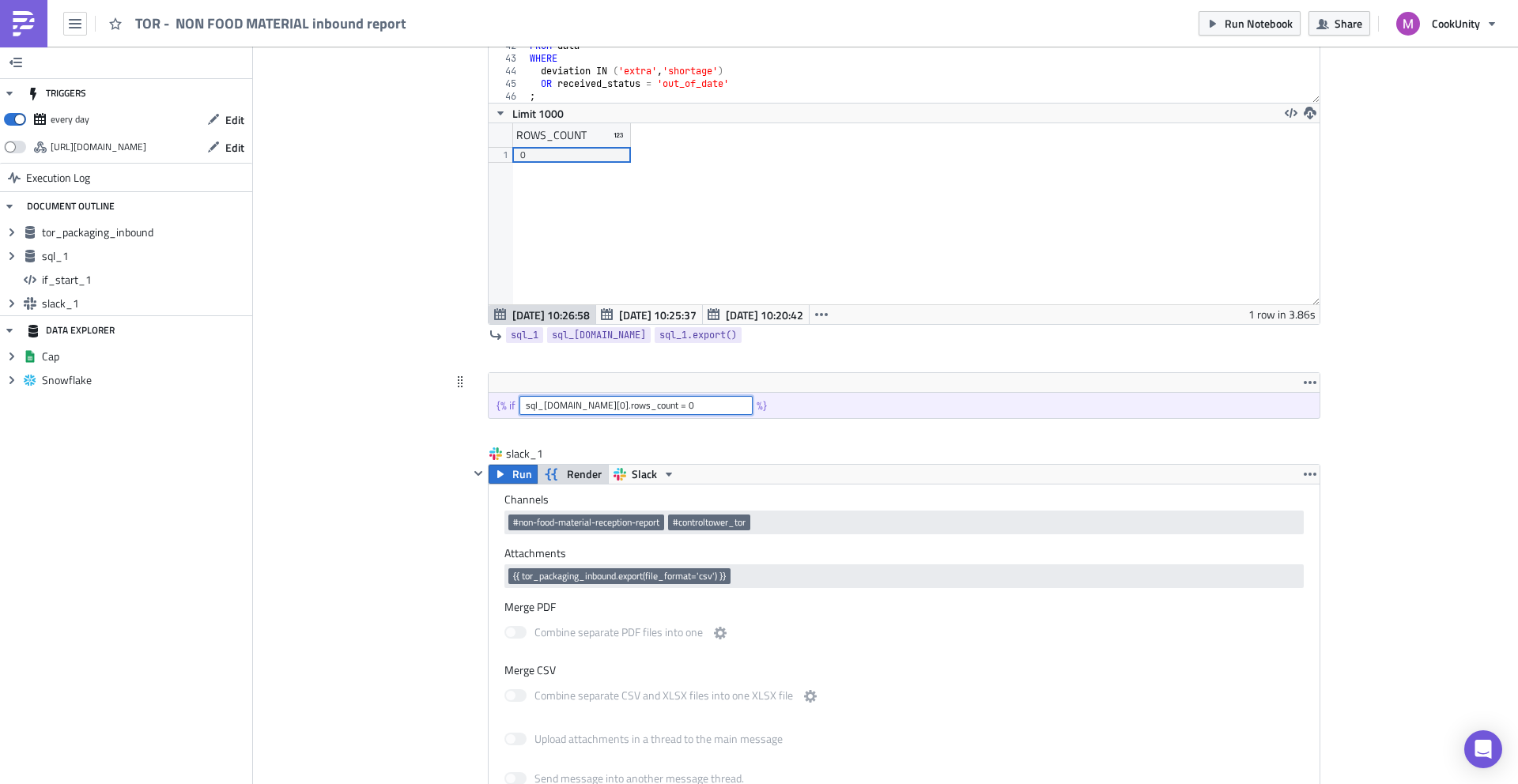
click at [560, 404] on input "sql_1.data[0].rows_count = 0" at bounding box center [636, 405] width 233 height 19
type input "sql_1.data()[0].rows_count = 0"
click at [1251, 34] on button "Run Notebook" at bounding box center [1249, 22] width 102 height 24
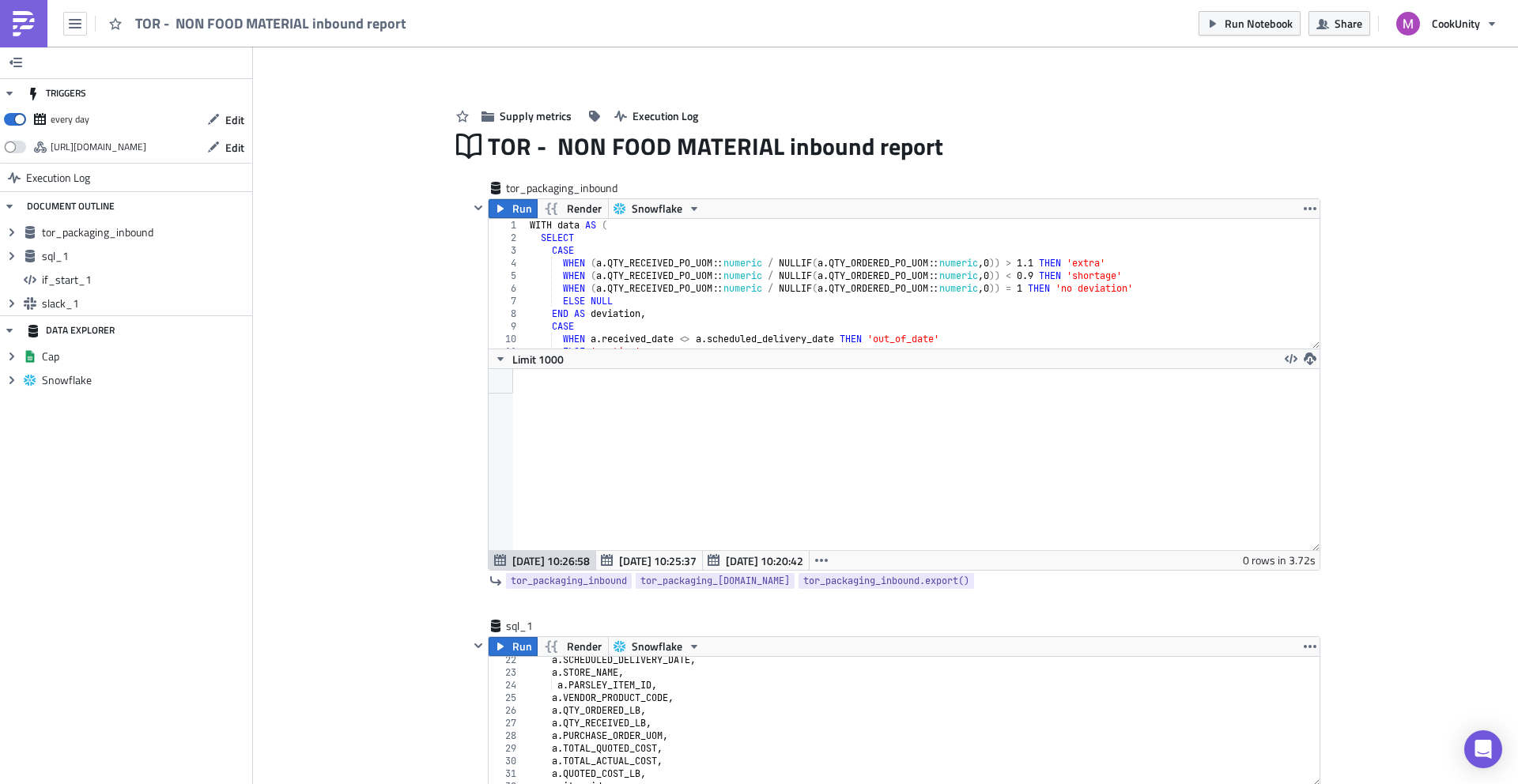
scroll to position [452, 0]
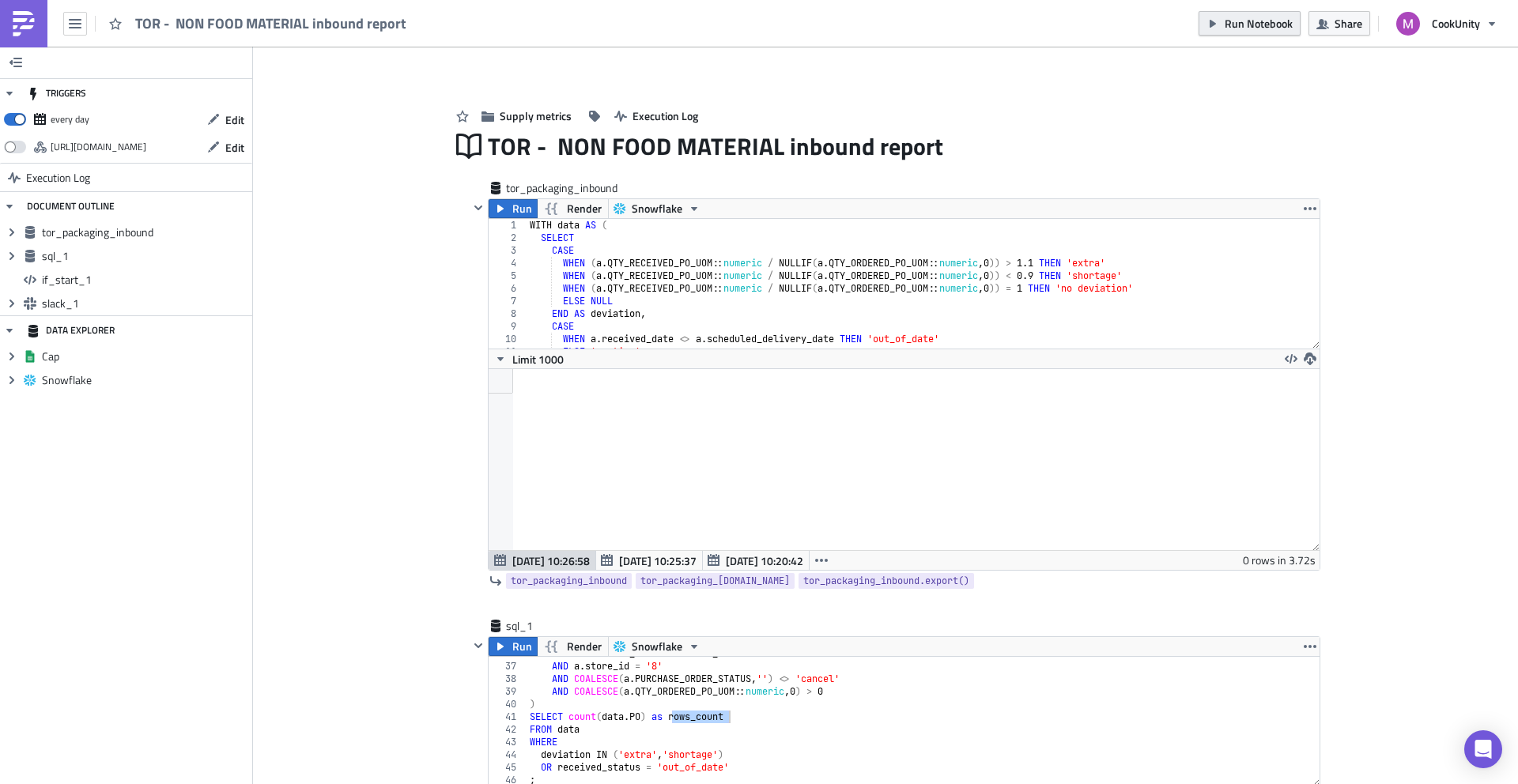
click at [1279, 23] on span "Run Notebook" at bounding box center [1259, 22] width 68 height 17
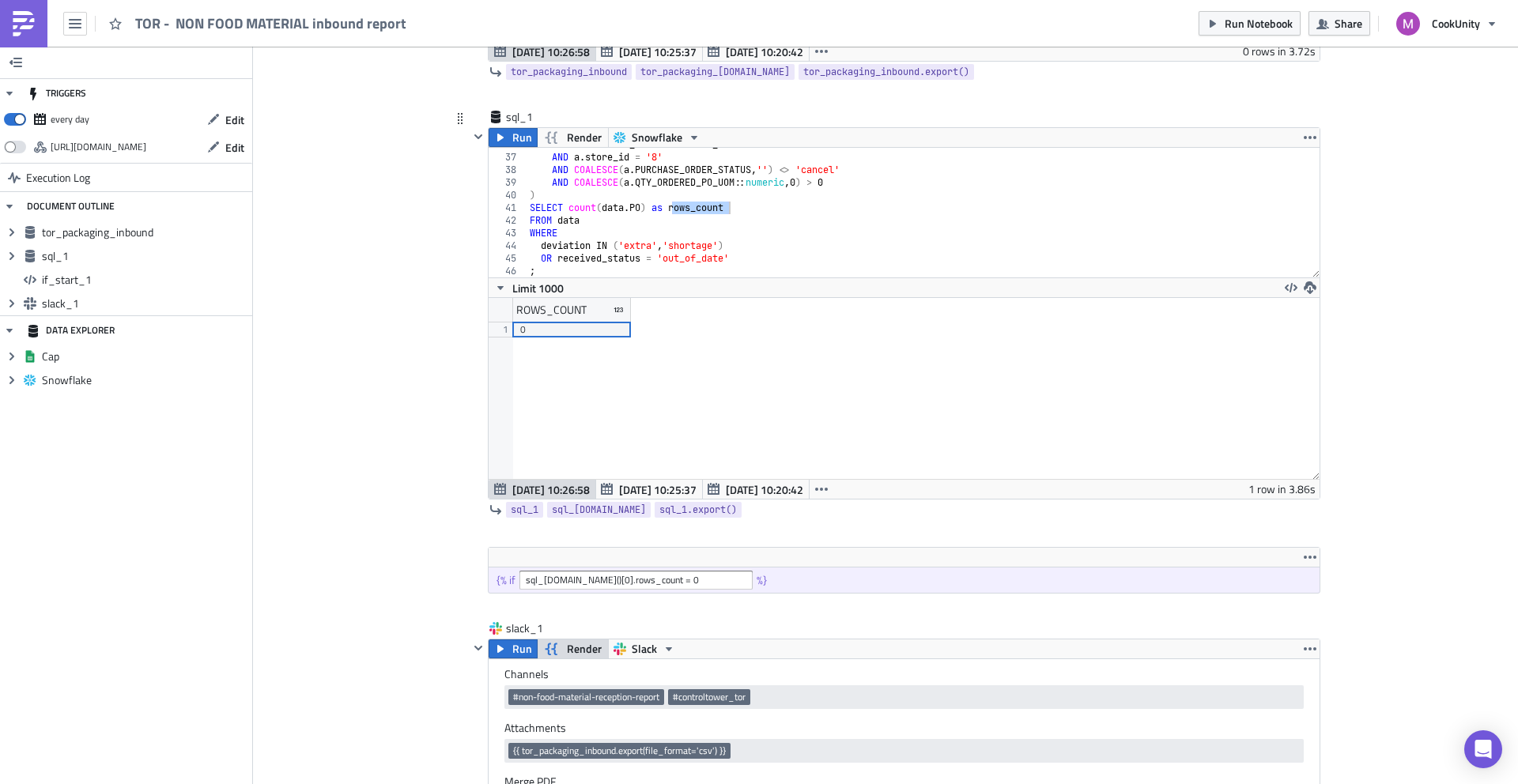
scroll to position [488, 0]
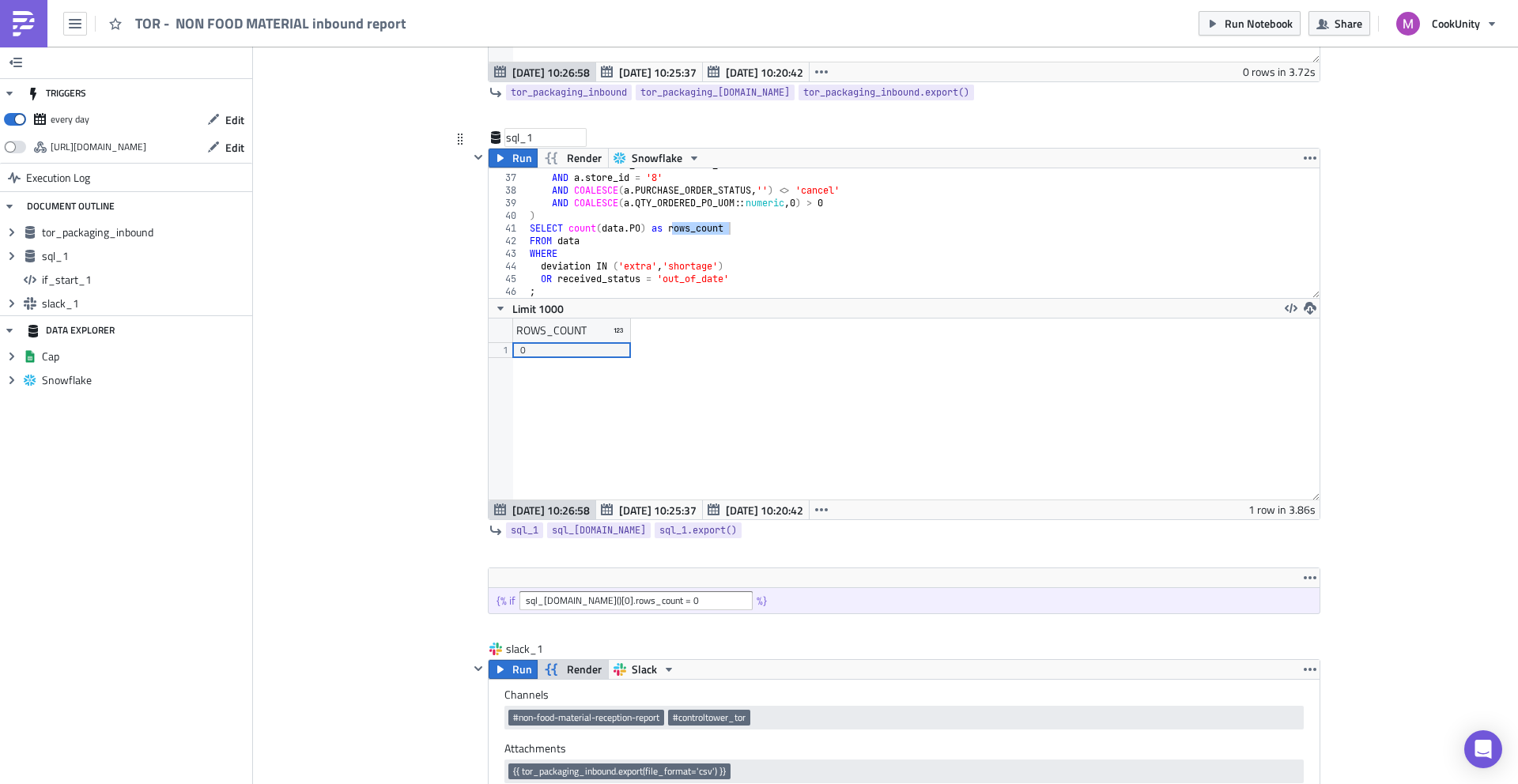
click at [514, 134] on div "sql_1" at bounding box center [545, 138] width 79 height 16
click at [514, 134] on input "sql_1" at bounding box center [545, 138] width 79 height 16
click at [527, 297] on div "AND a . RECEIVED_DATE = current_date AND a . store_id = '8' AND COALESCE ( a . …" at bounding box center [917, 236] width 782 height 155
type textarea "WITH data AS ( SELECT"
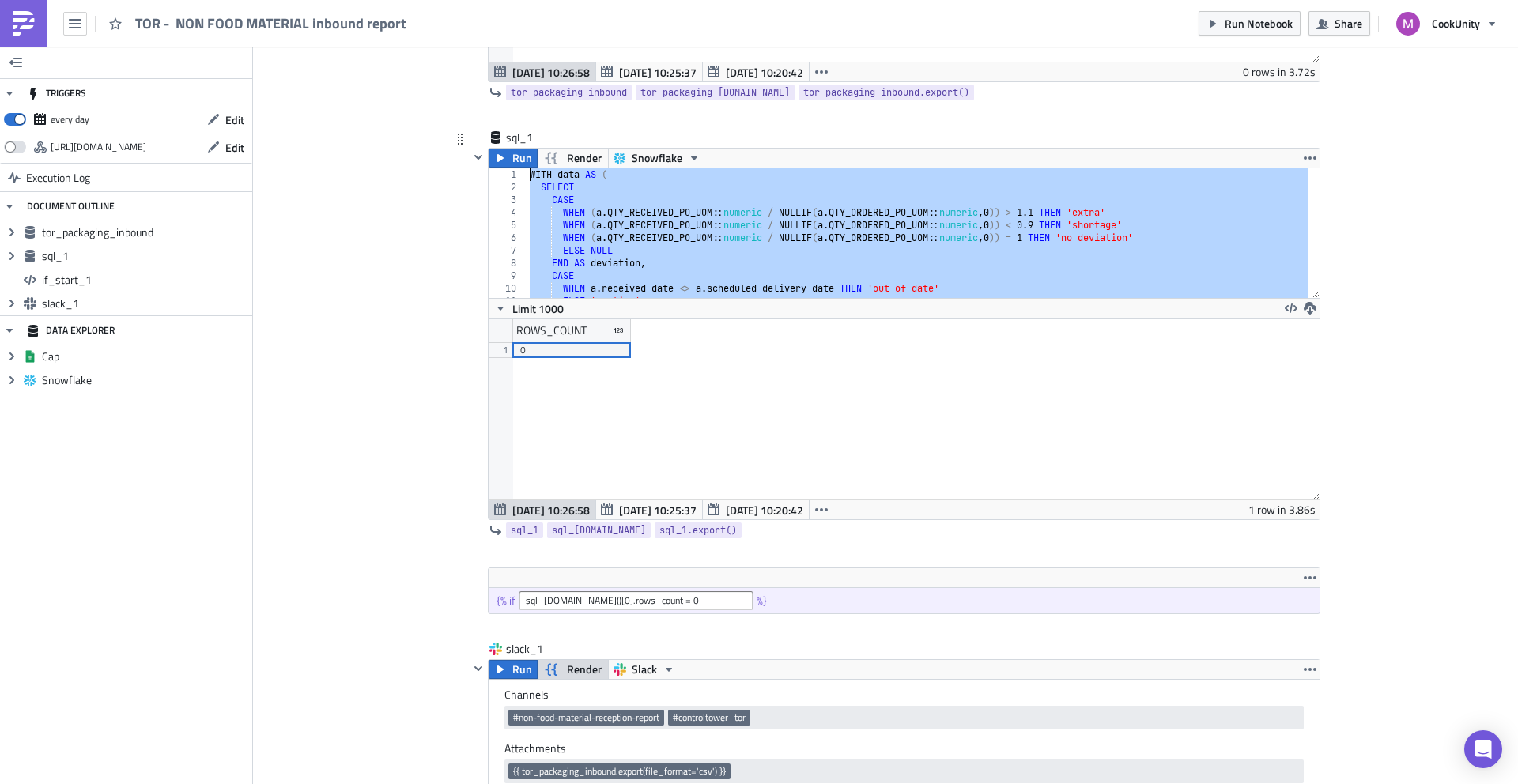
scroll to position [0, 0]
drag, startPoint x: 653, startPoint y: 602, endPoint x: 512, endPoint y: 601, distance: 141.0
click at [512, 601] on div "{% if sql_1.data()[0].rows_count = 0 %}" at bounding box center [904, 600] width 831 height 25
paste input "and sql_1.data()[0]['ROWS_COUNT'] >"
click at [1263, 15] on span "Run Notebook" at bounding box center [1259, 22] width 68 height 17
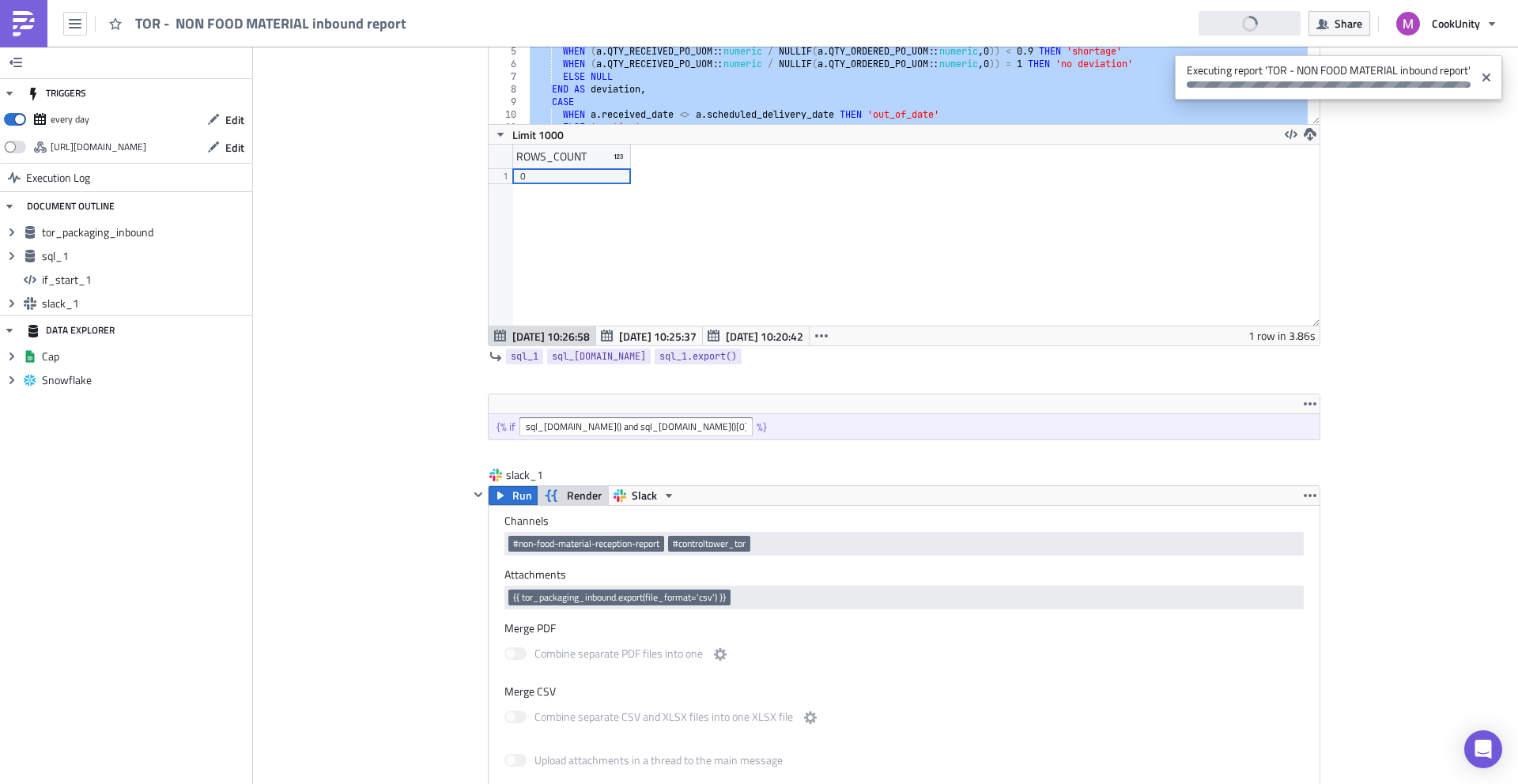
scroll to position [801, 0]
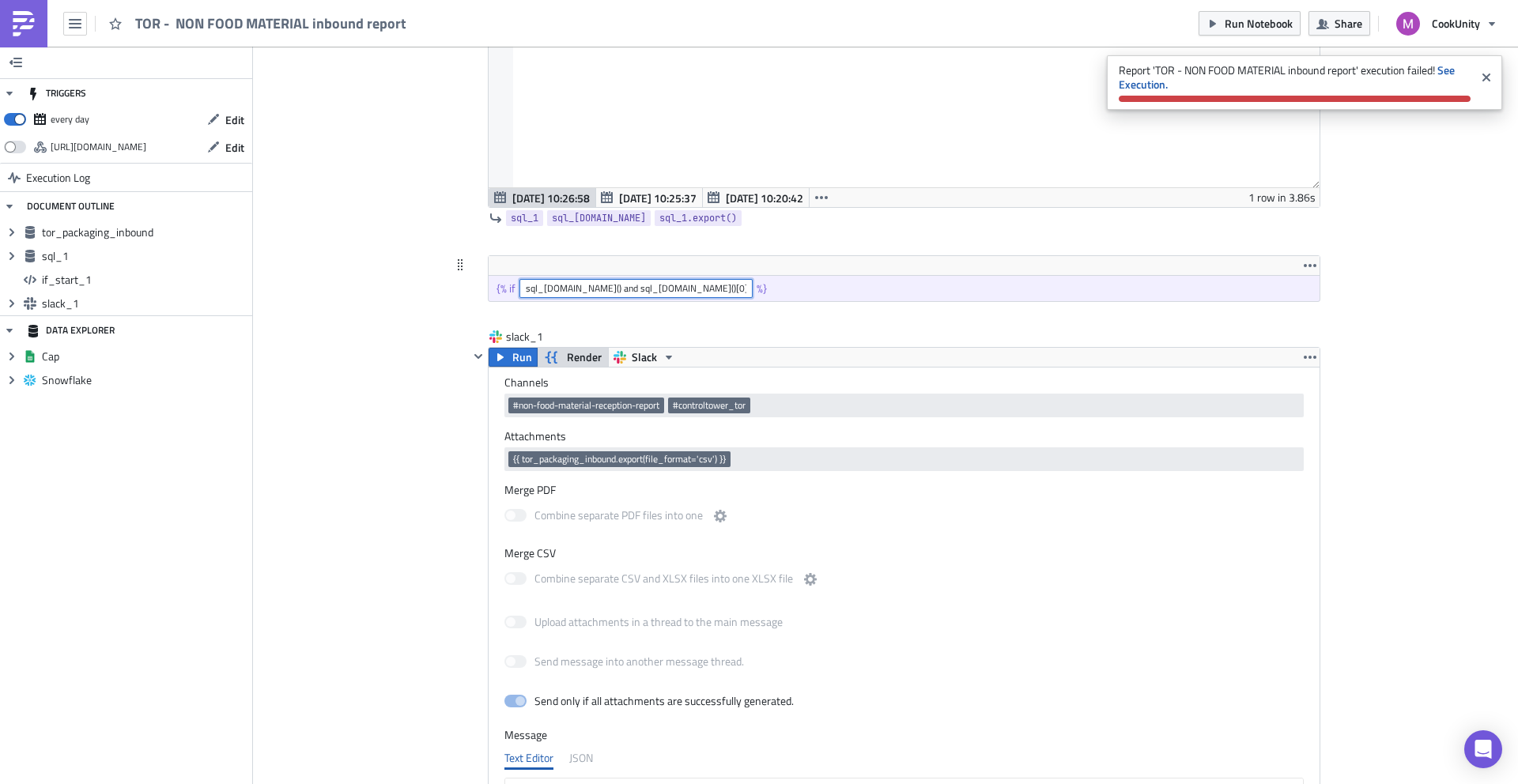
click at [640, 292] on input "sql_1.data() and sql_1.data()[0]['ROWS_COUNT'] > 0" at bounding box center [636, 288] width 233 height 19
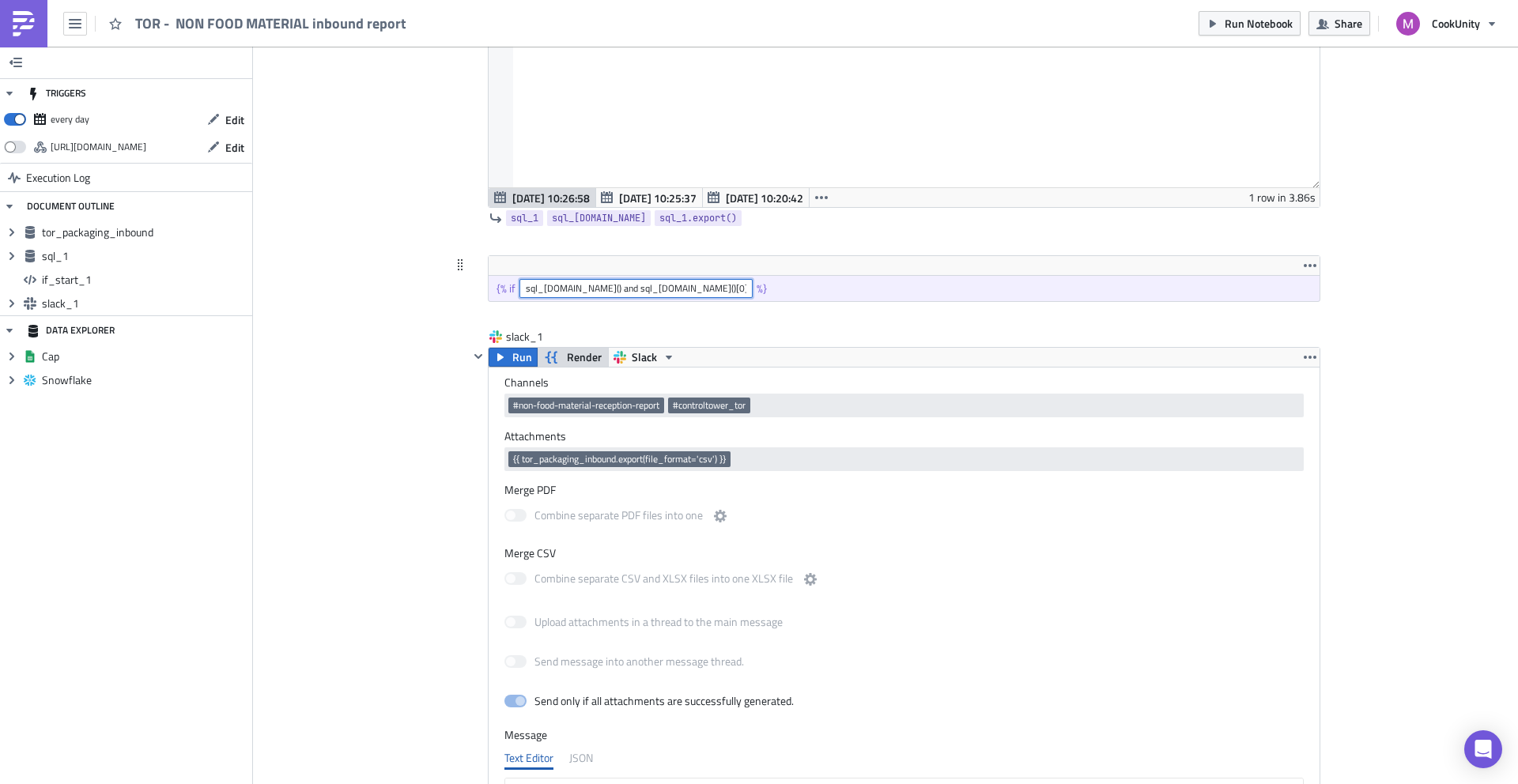
click at [583, 284] on input "sql_1.data() and sql_1.data()[0]['ROWS_COUNT'] > 0" at bounding box center [636, 288] width 233 height 19
click at [1241, 18] on span "Run Notebook" at bounding box center [1259, 22] width 68 height 17
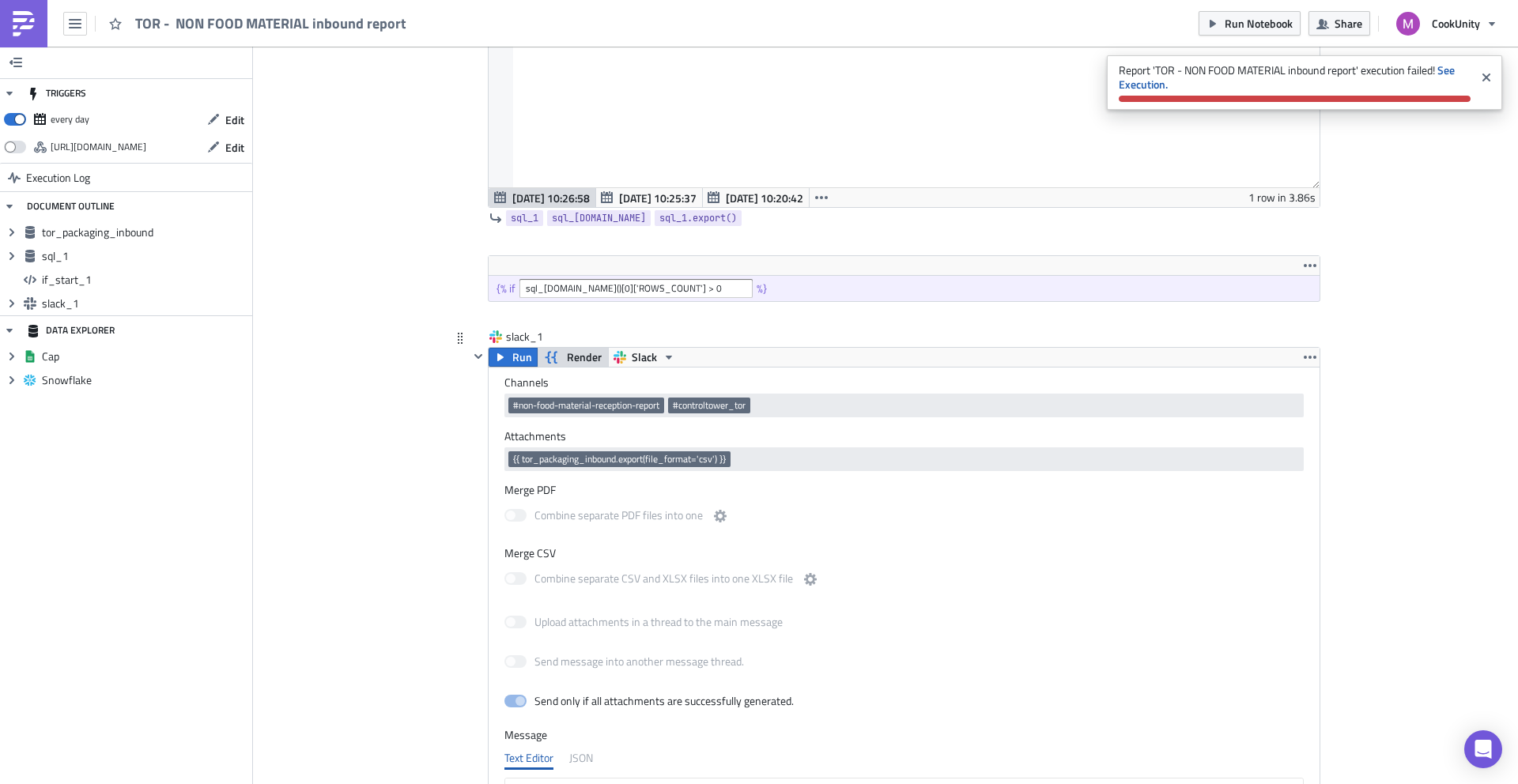
scroll to position [788, 0]
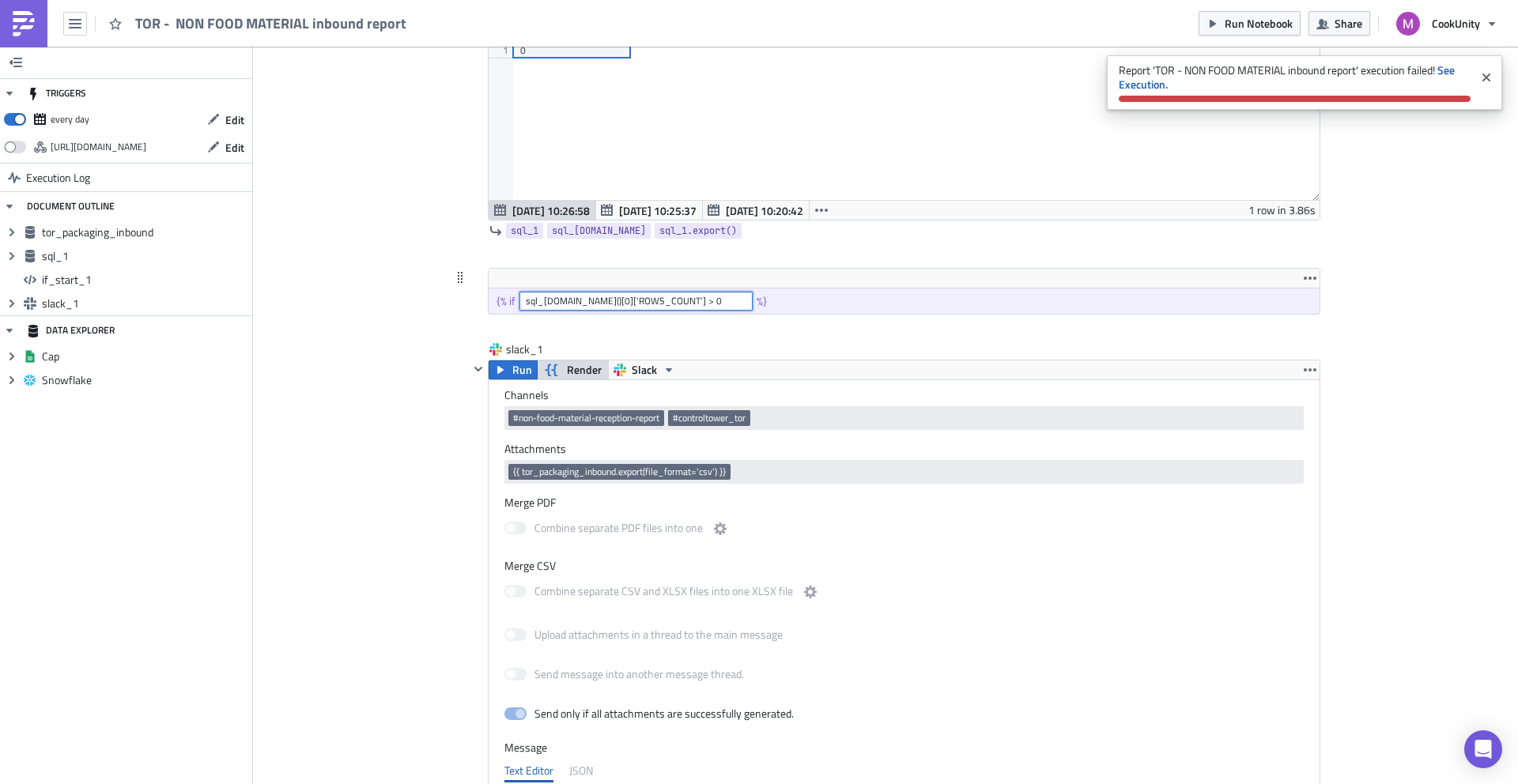
click at [611, 301] on input "sql_1.data()[0]['ROWS_COUNT'] > 0" at bounding box center [636, 301] width 233 height 19
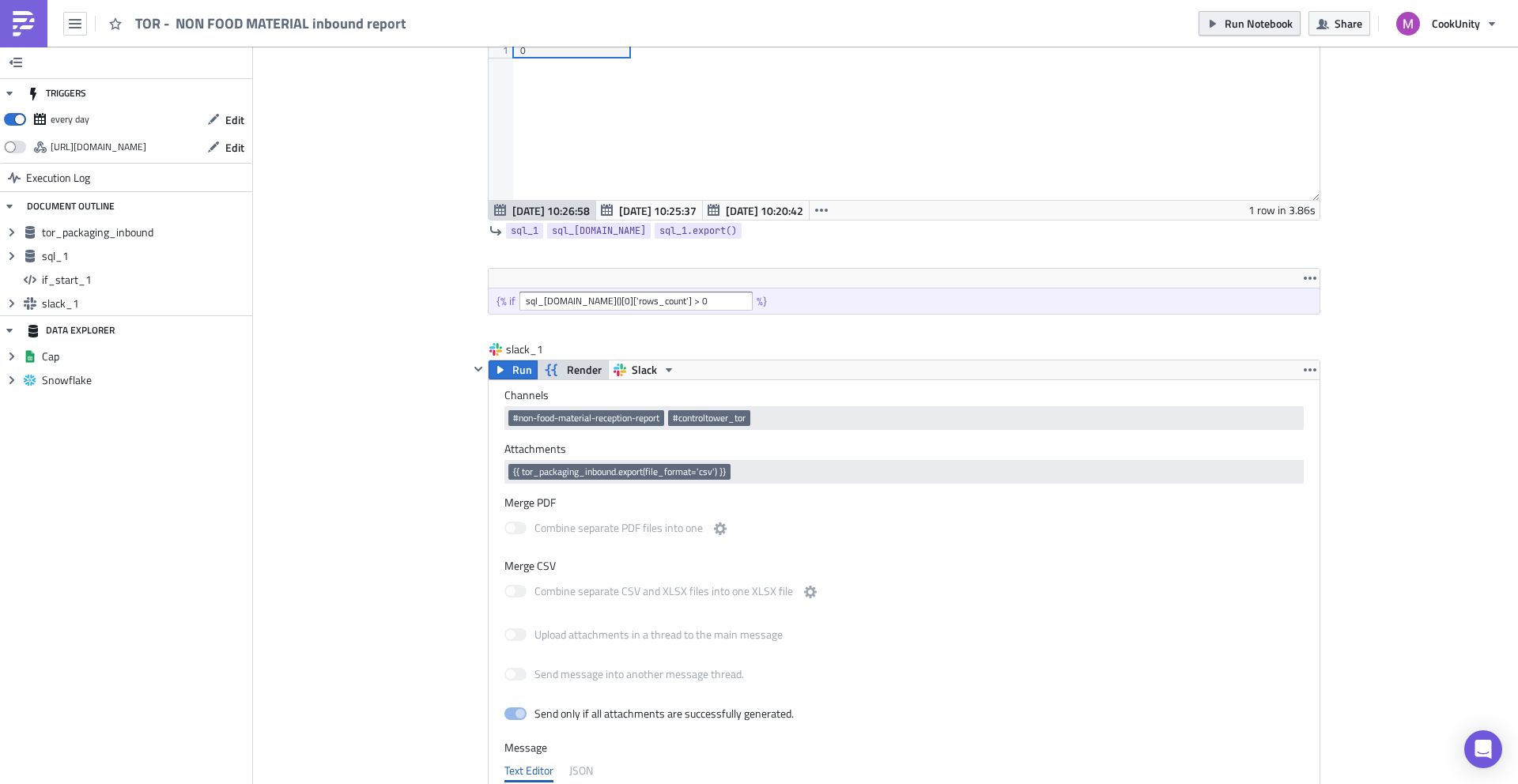
click at [1270, 19] on span "Run Notebook" at bounding box center [1259, 22] width 68 height 17
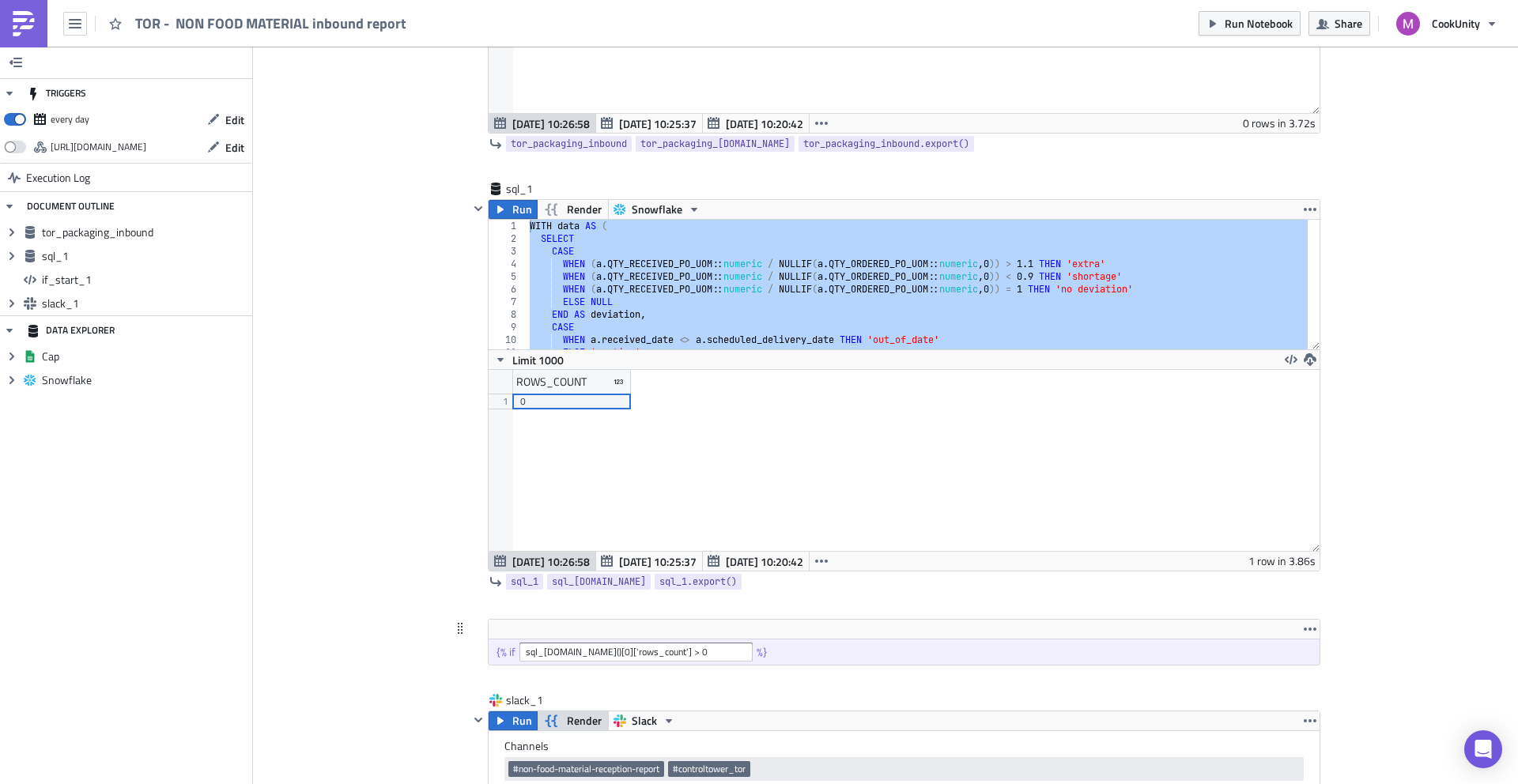
scroll to position [230, 0]
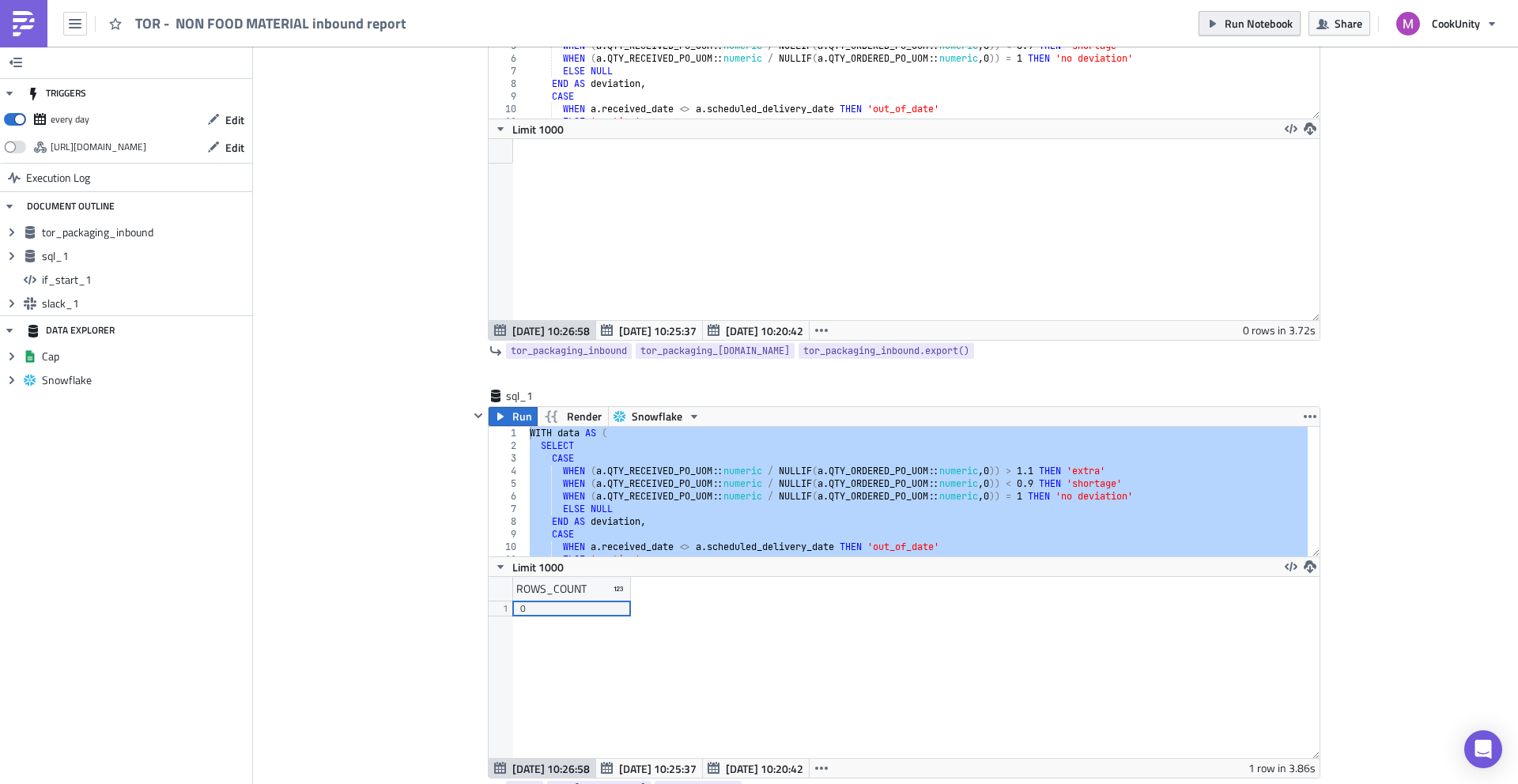
click at [1253, 18] on span "Run Notebook" at bounding box center [1259, 22] width 68 height 17
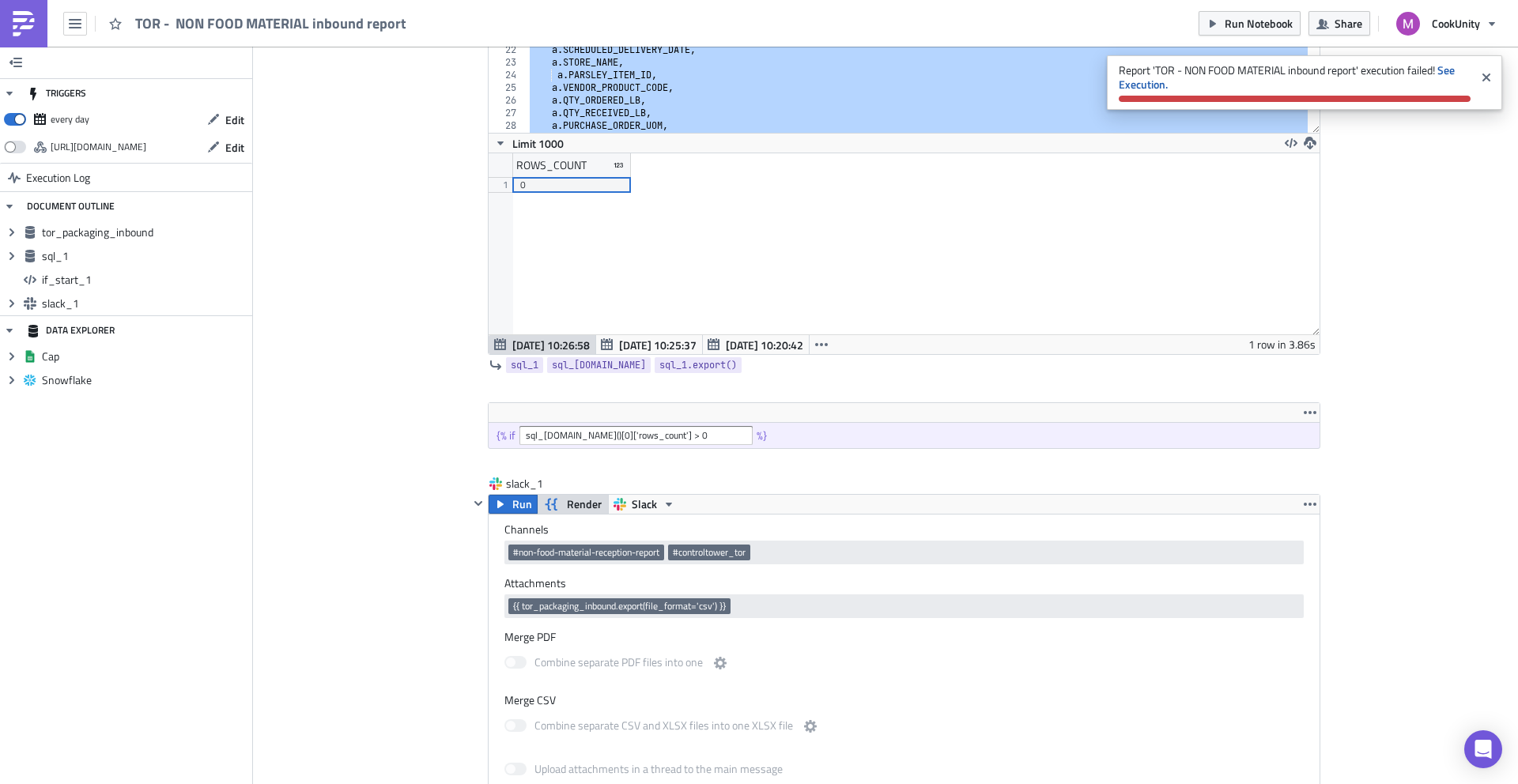
scroll to position [537, 0]
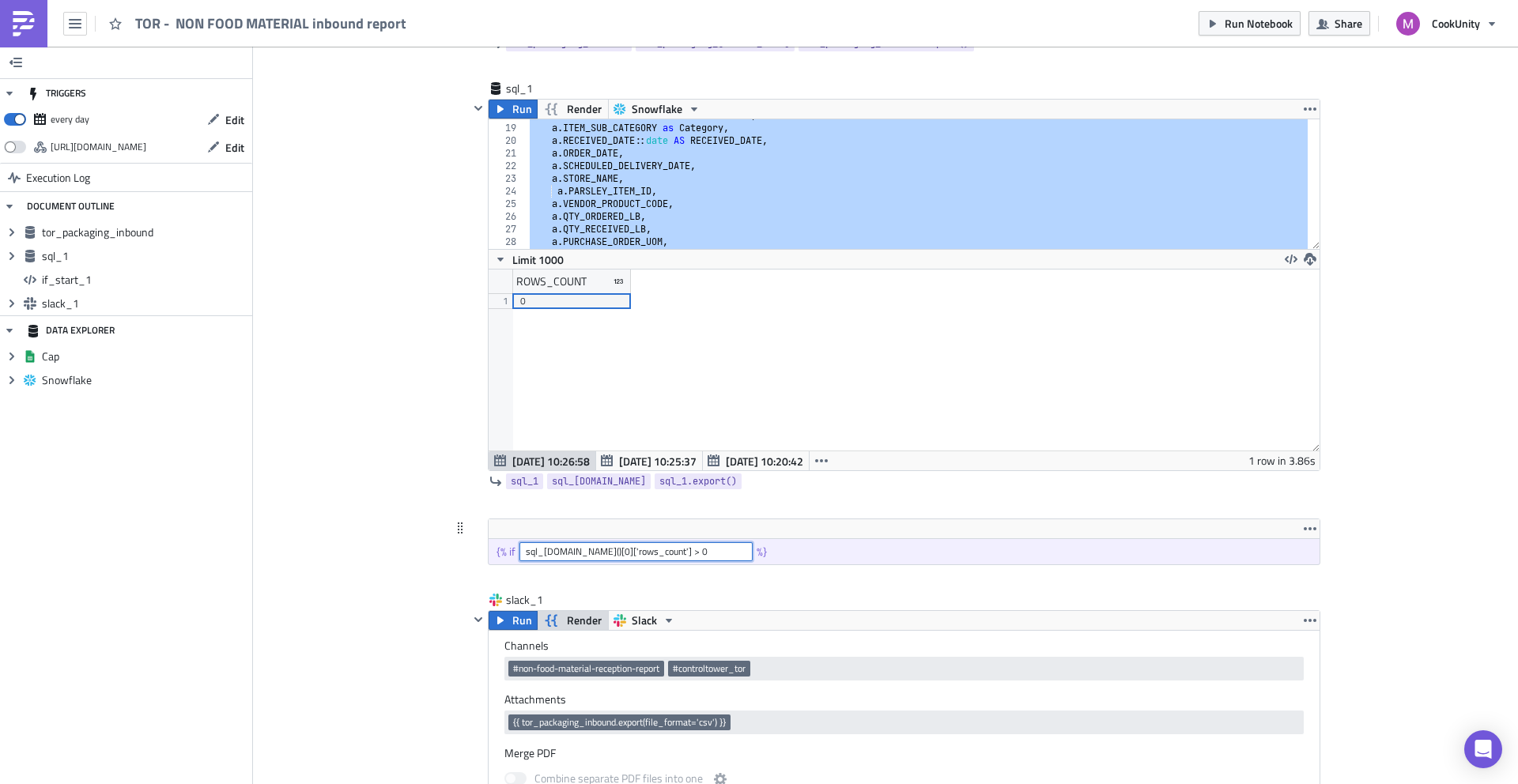
click at [600, 550] on input "sql_1.data()[0]['rows_count'] > 0" at bounding box center [636, 551] width 233 height 19
click at [682, 559] on input "sql_1.data()[0]['ROWS_COUNT'] > 0" at bounding box center [636, 551] width 233 height 19
drag, startPoint x: 687, startPoint y: 554, endPoint x: 504, endPoint y: 549, distance: 183.1
click at [504, 549] on div "{% if sql_1.data()[0]['ROWS_COUNT'] > 0 %}" at bounding box center [904, 552] width 831 height 25
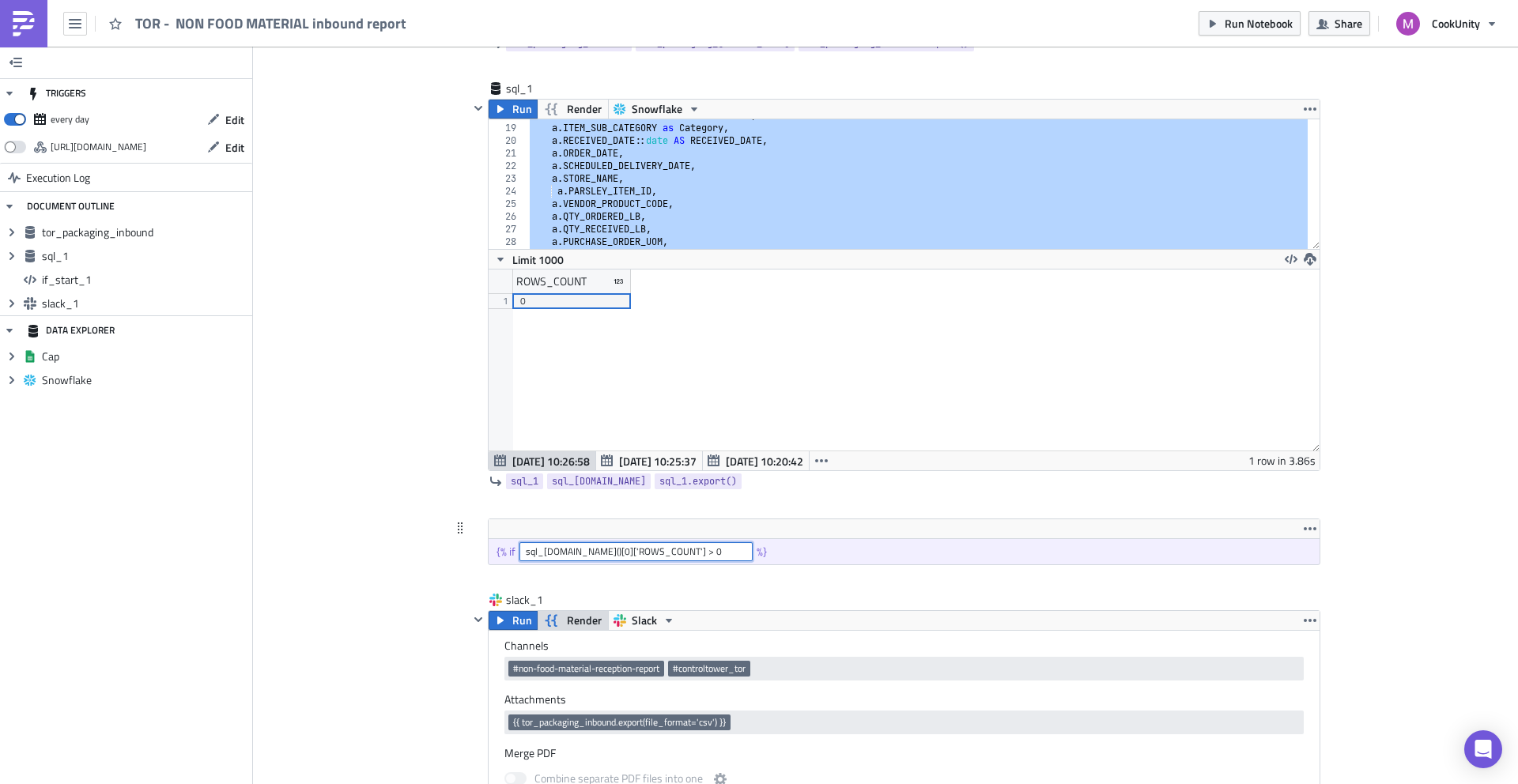
paste input "sql_1.data() and"
type input "sql_[DOMAIN_NAME]() and sql_[DOMAIN_NAME]()[0]['ROWS_COUNT'] > 0"
click at [1390, 461] on div "Add Image Supply metrics Execution Log TOR - NON FOOD MATERIAL inbound report t…" at bounding box center [885, 562] width 1265 height 2108
click at [1309, 525] on icon "button" at bounding box center [1310, 528] width 13 height 13
click at [1379, 530] on div "Add Image Supply metrics Execution Log TOR - NON FOOD MATERIAL inbound report t…" at bounding box center [885, 562] width 1265 height 2108
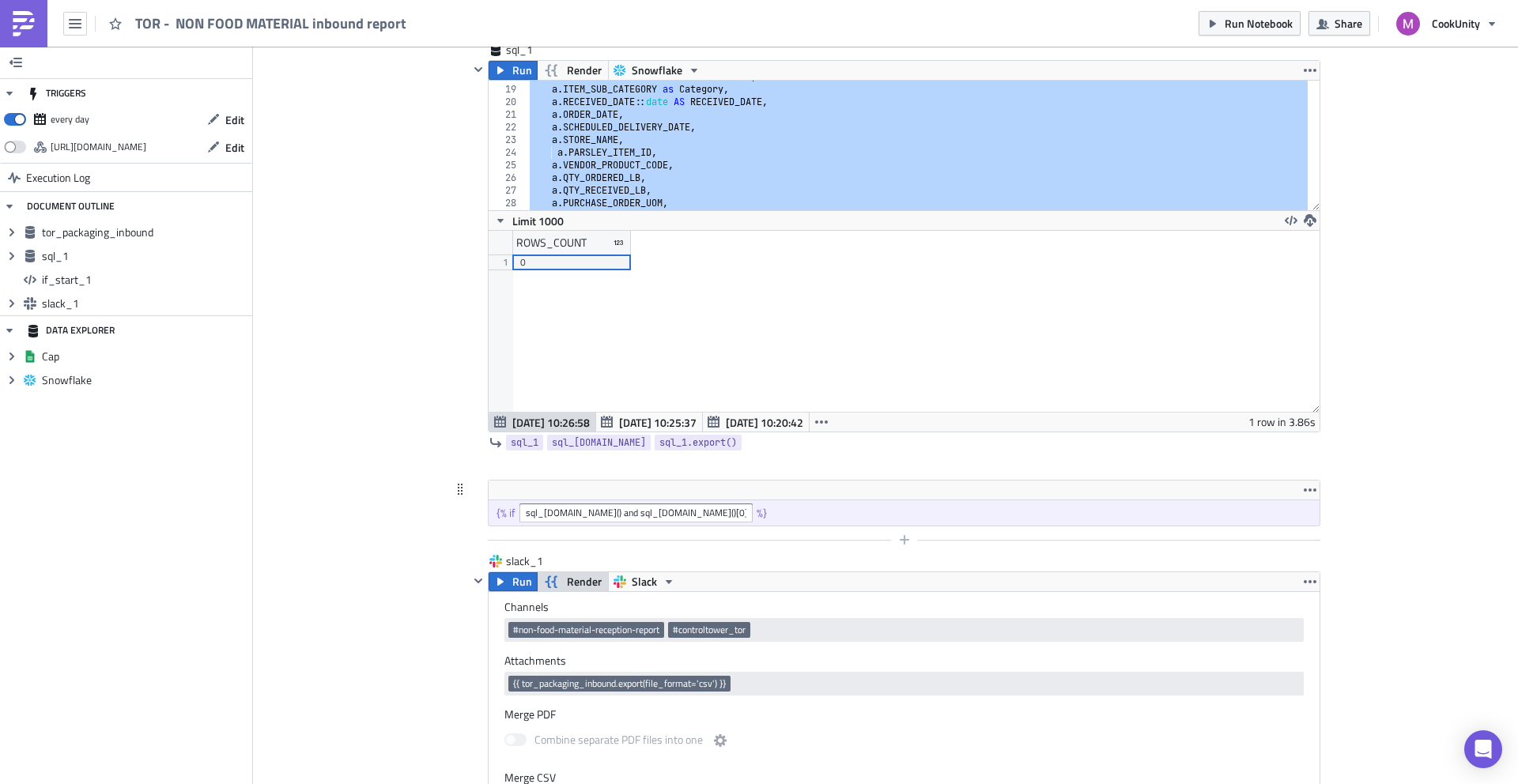
scroll to position [577, 0]
click at [901, 543] on icon "button" at bounding box center [905, 539] width 13 height 13
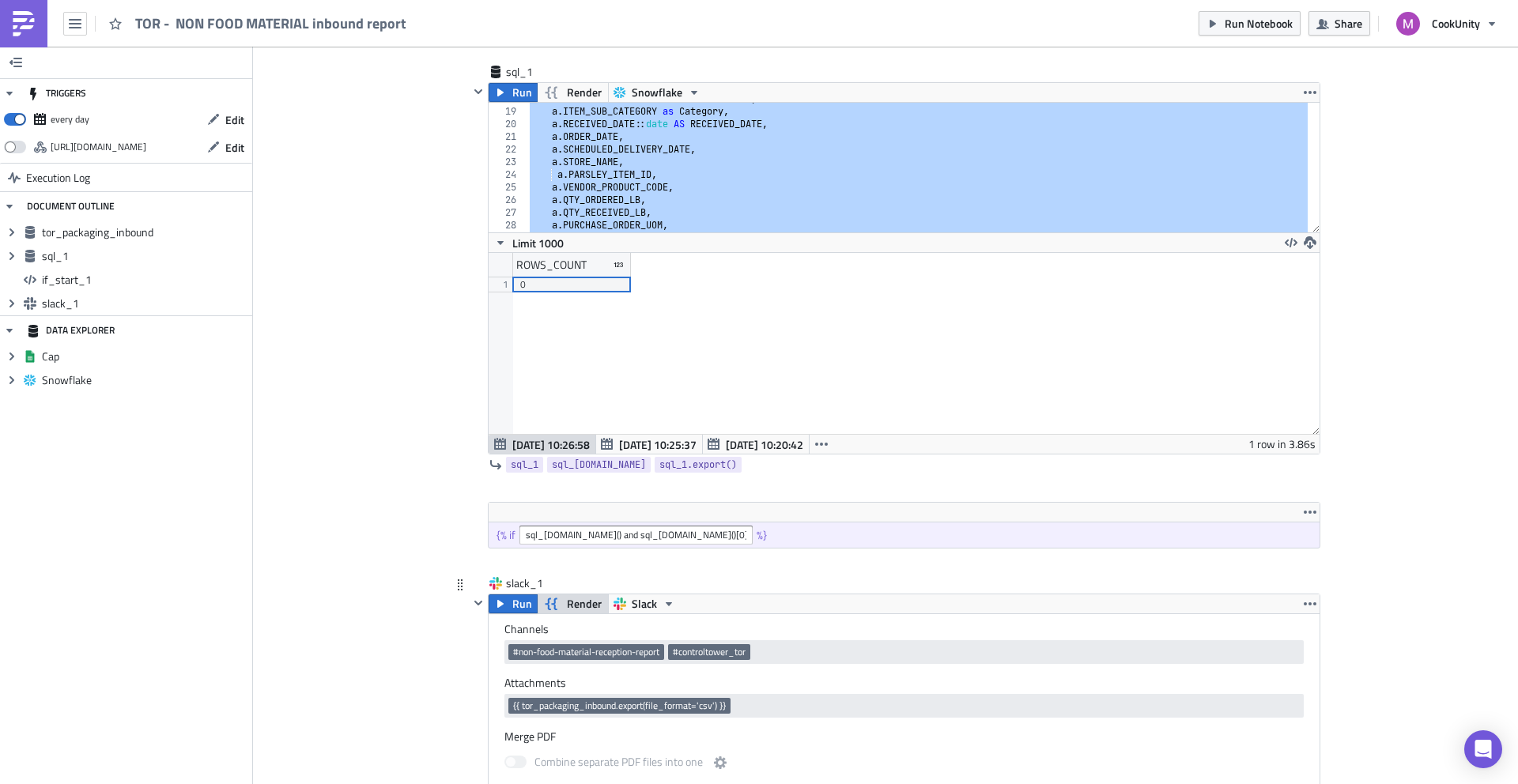
scroll to position [553, 0]
click at [1273, 18] on span "Run Notebook" at bounding box center [1259, 22] width 68 height 17
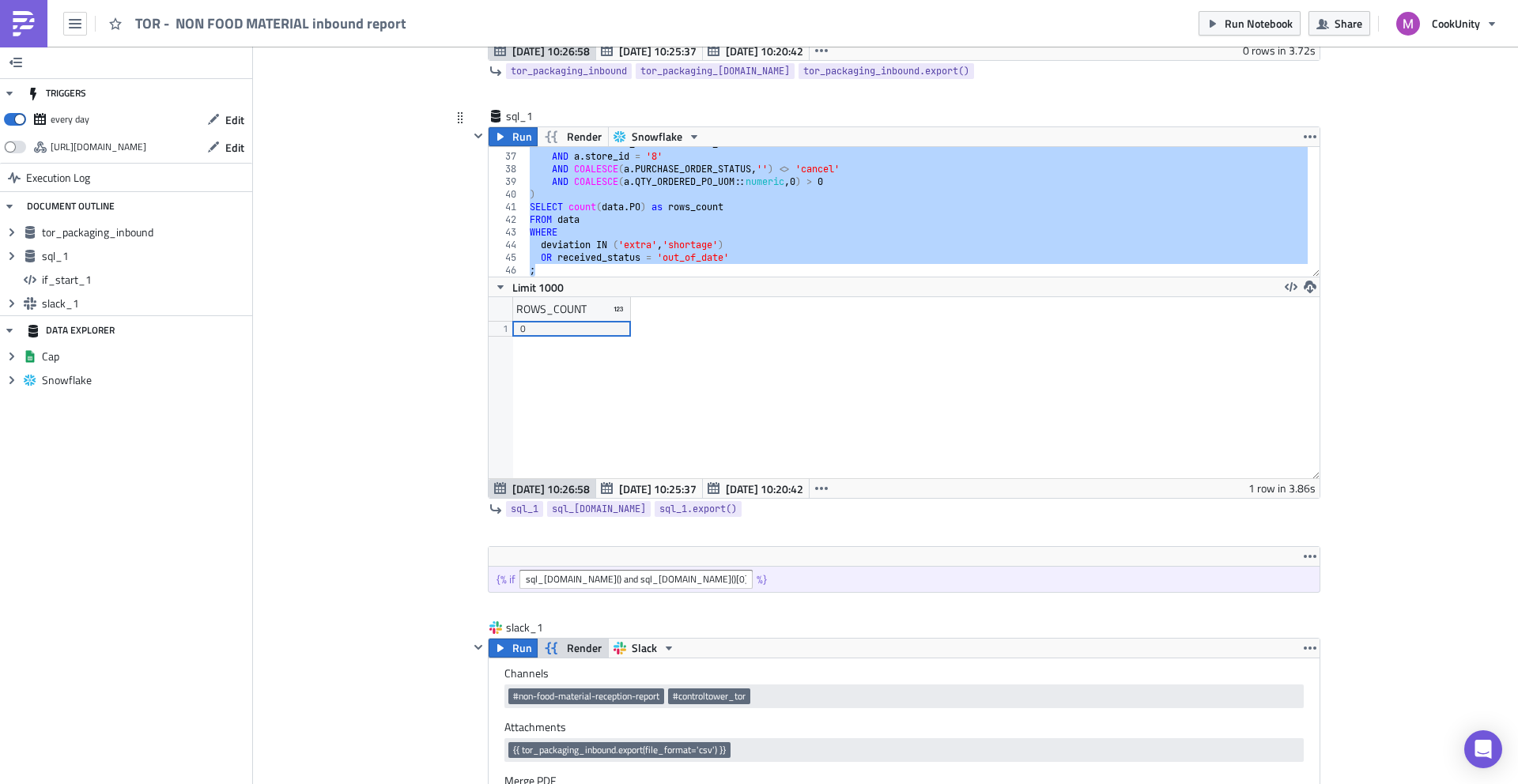
scroll to position [446, 0]
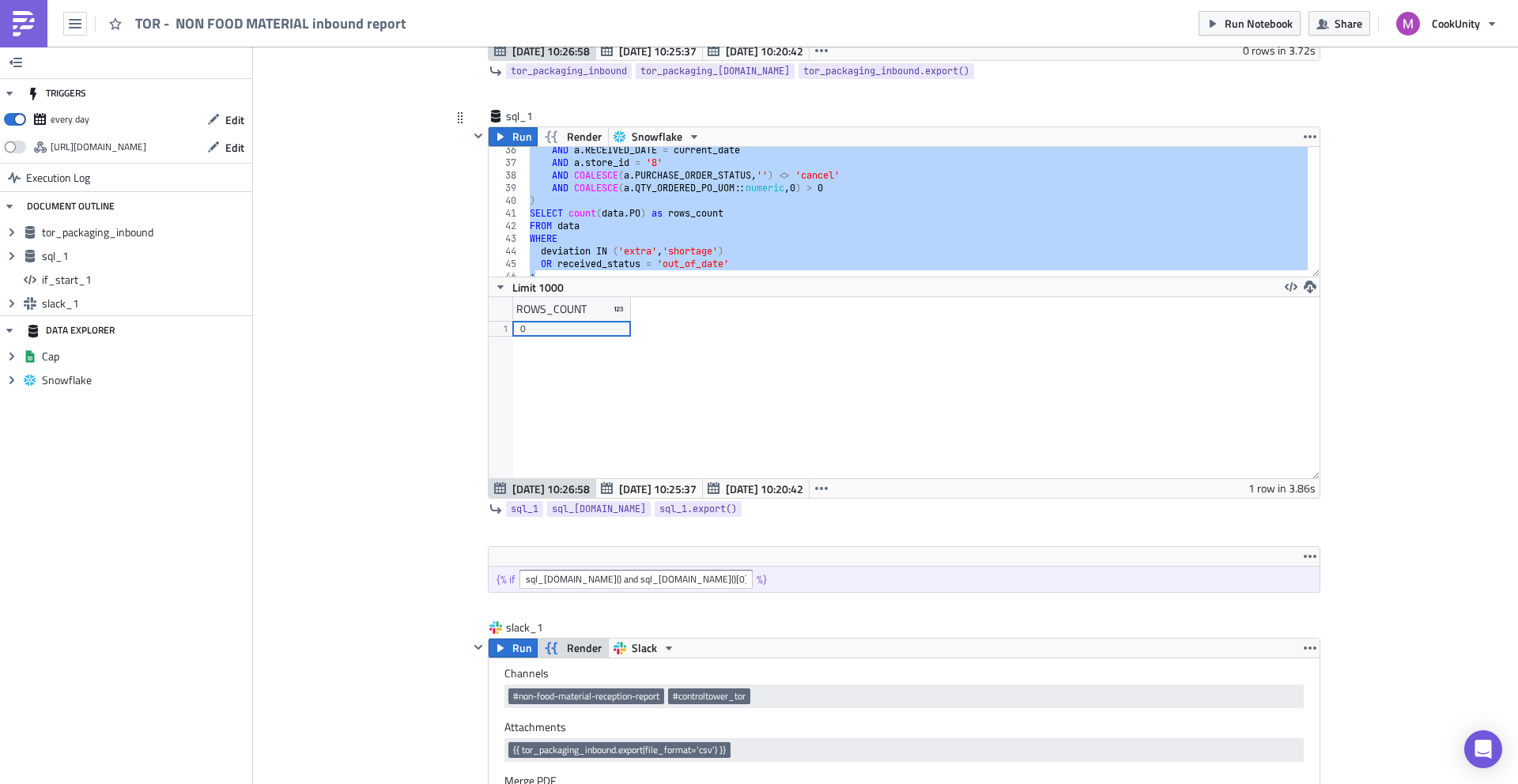
click at [658, 158] on div "AND a . RECEIVED_DATE = current_date AND a . store_id = '8' AND COALESCE ( a . …" at bounding box center [917, 221] width 782 height 155
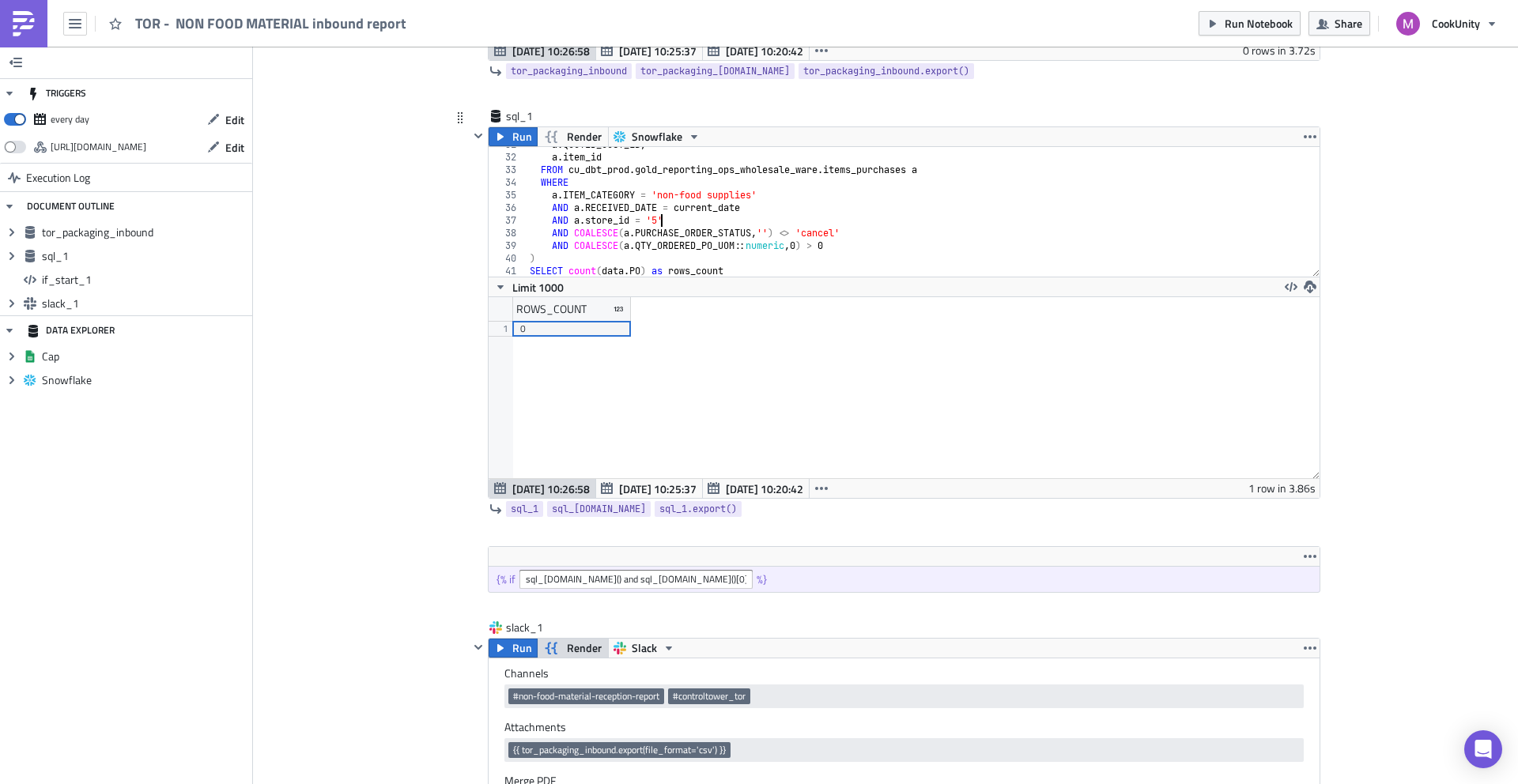
scroll to position [385, 0]
click at [712, 209] on div "a . QUOTED_COST_LB , a . item_id FROM cu_dbt_prod . gold_reporting_ops_wholesal…" at bounding box center [917, 220] width 782 height 155
click at [675, 209] on div "a . QUOTED_COST_LB , a . item_id FROM cu_dbt_prod . gold_reporting_ops_wholesal…" at bounding box center [917, 220] width 782 height 155
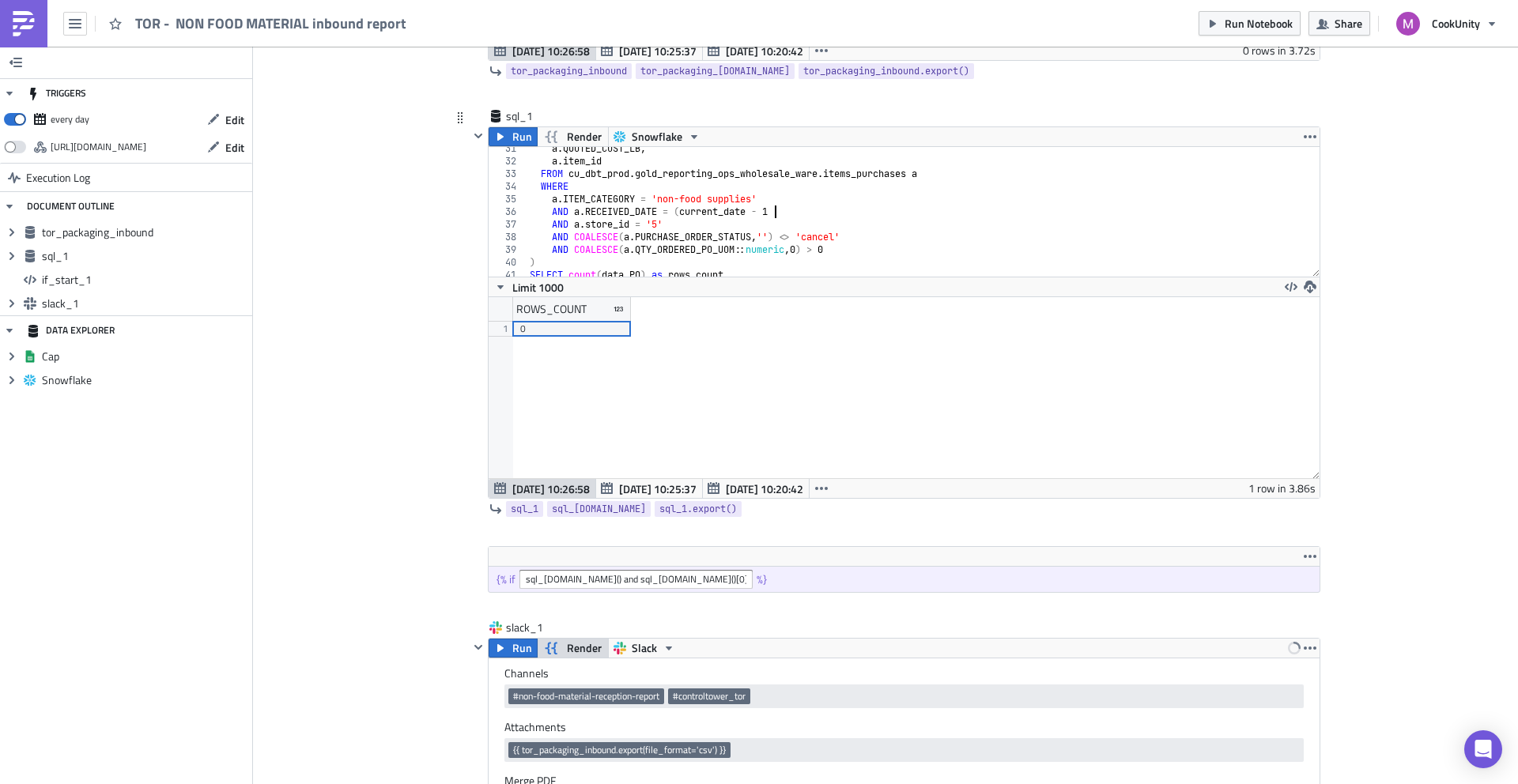
scroll to position [0, 20]
click at [513, 132] on span "Run" at bounding box center [523, 136] width 20 height 19
click at [1231, 23] on span "Run Notebook" at bounding box center [1259, 22] width 68 height 17
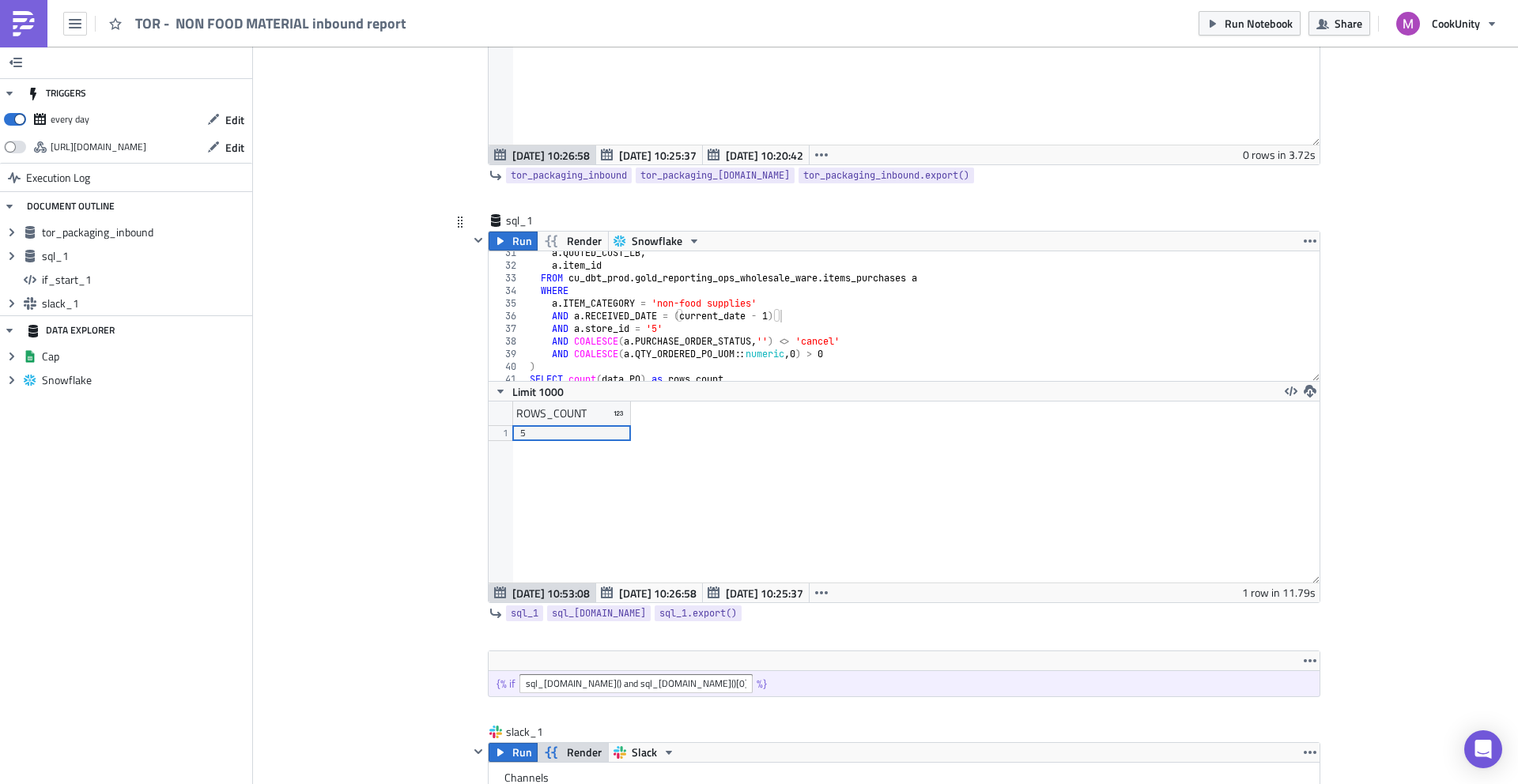
scroll to position [0, 11]
click at [652, 326] on div "a . QUOTED_COST_LB , a . item_id FROM cu_dbt_prod . gold_reporting_ops_wholesal…" at bounding box center [917, 324] width 782 height 155
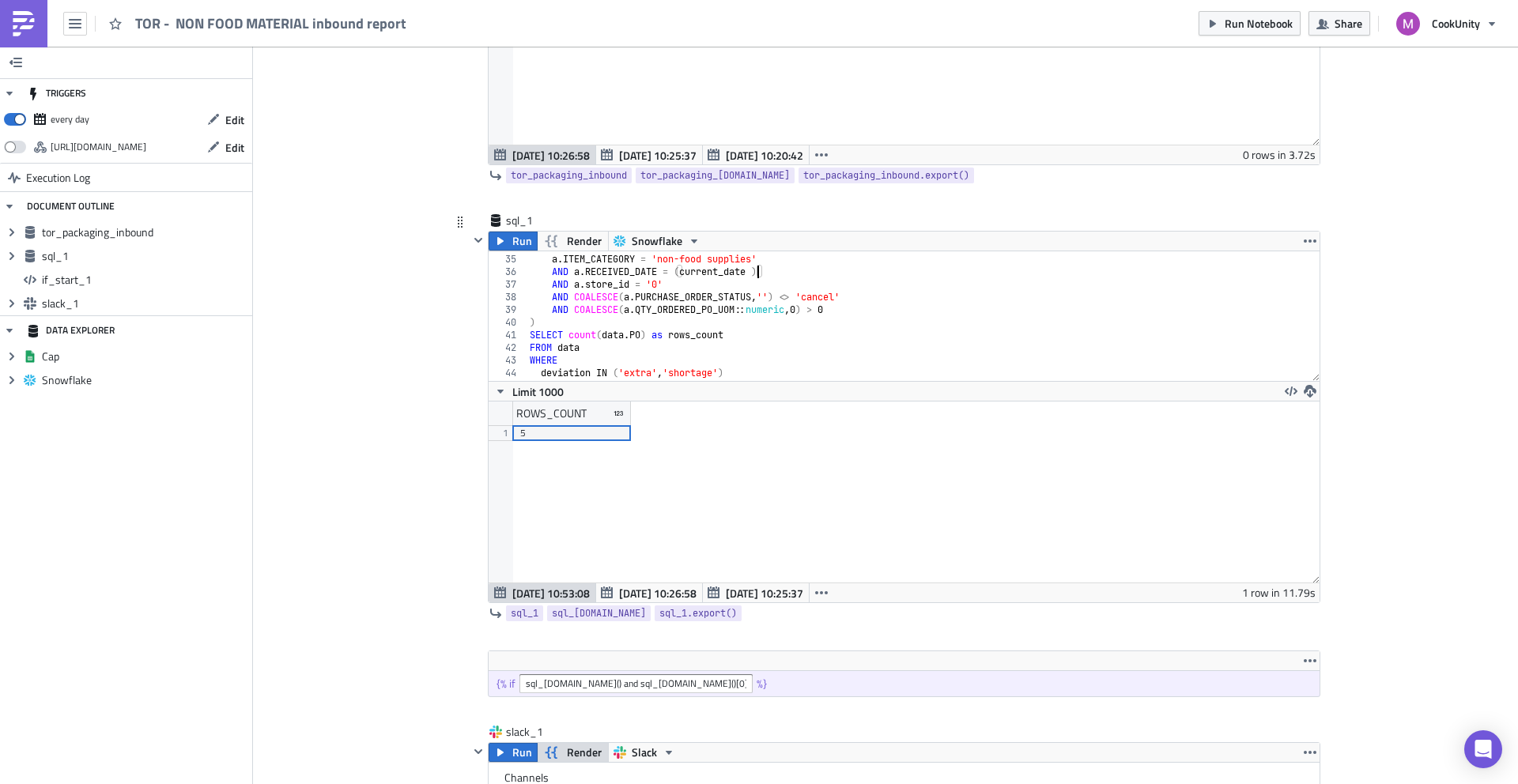
scroll to position [431, 0]
type textarea "AND a.RECEIVED_DATE = (current_date )"
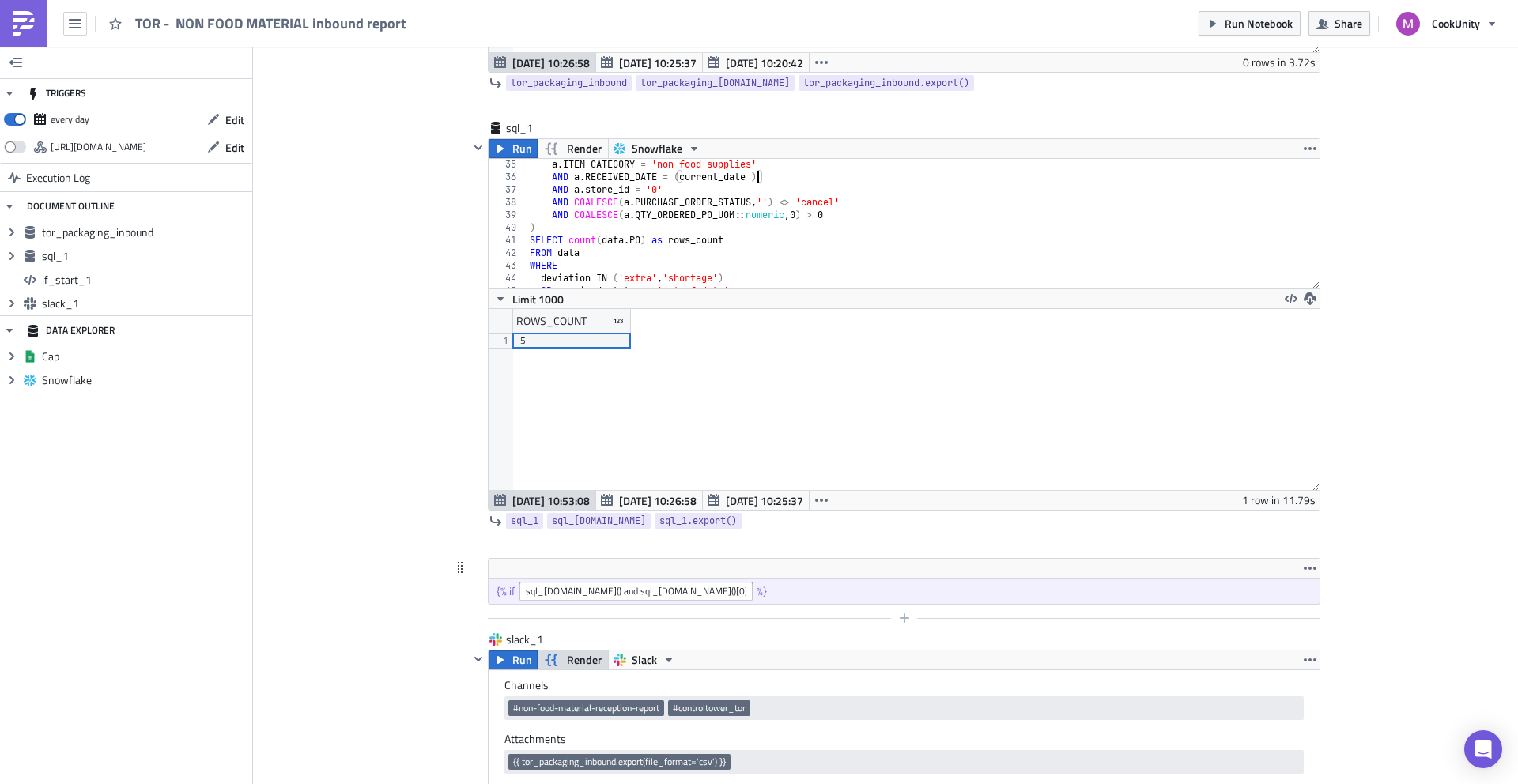
scroll to position [480, 0]
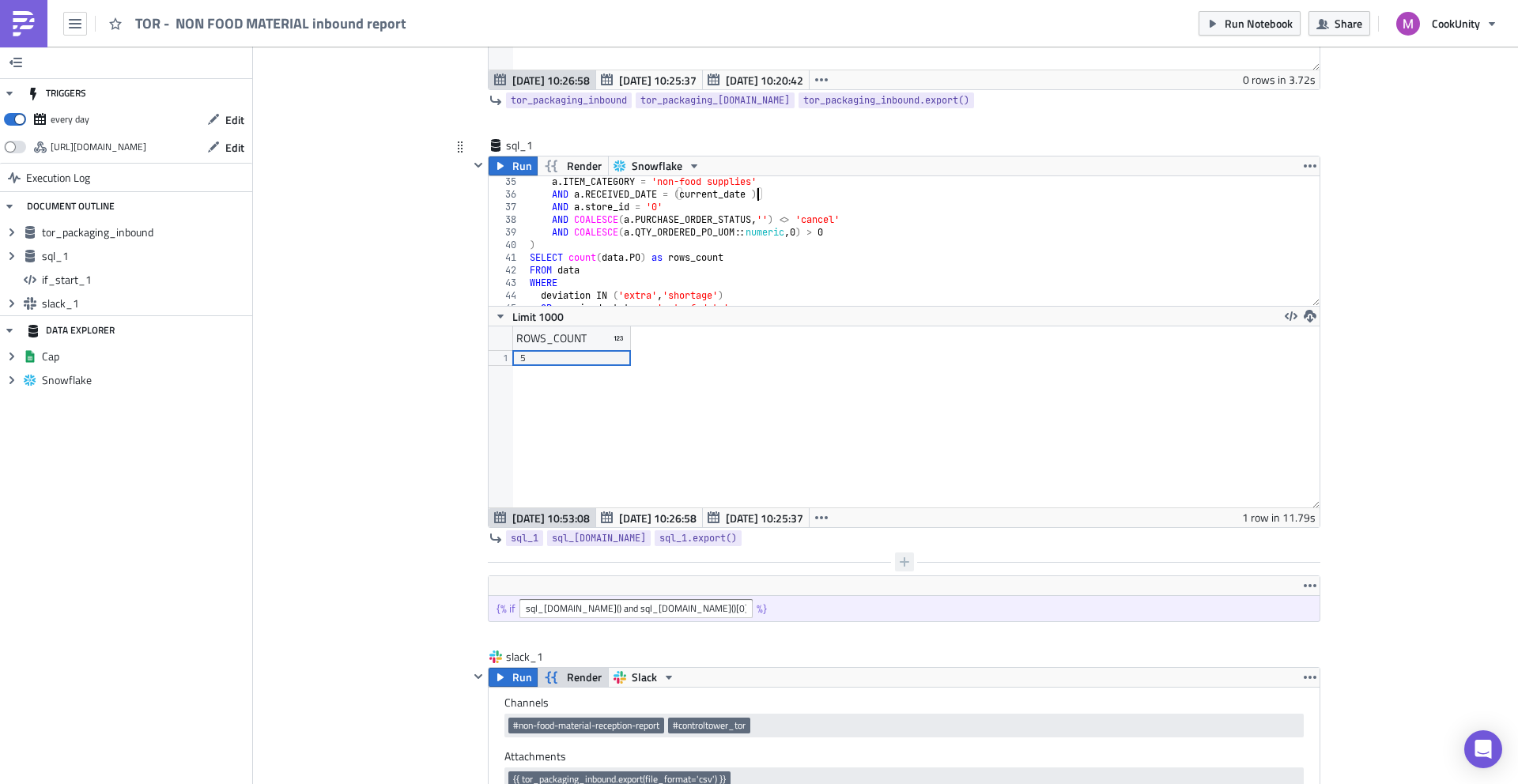
click at [899, 565] on icon "button" at bounding box center [905, 561] width 13 height 13
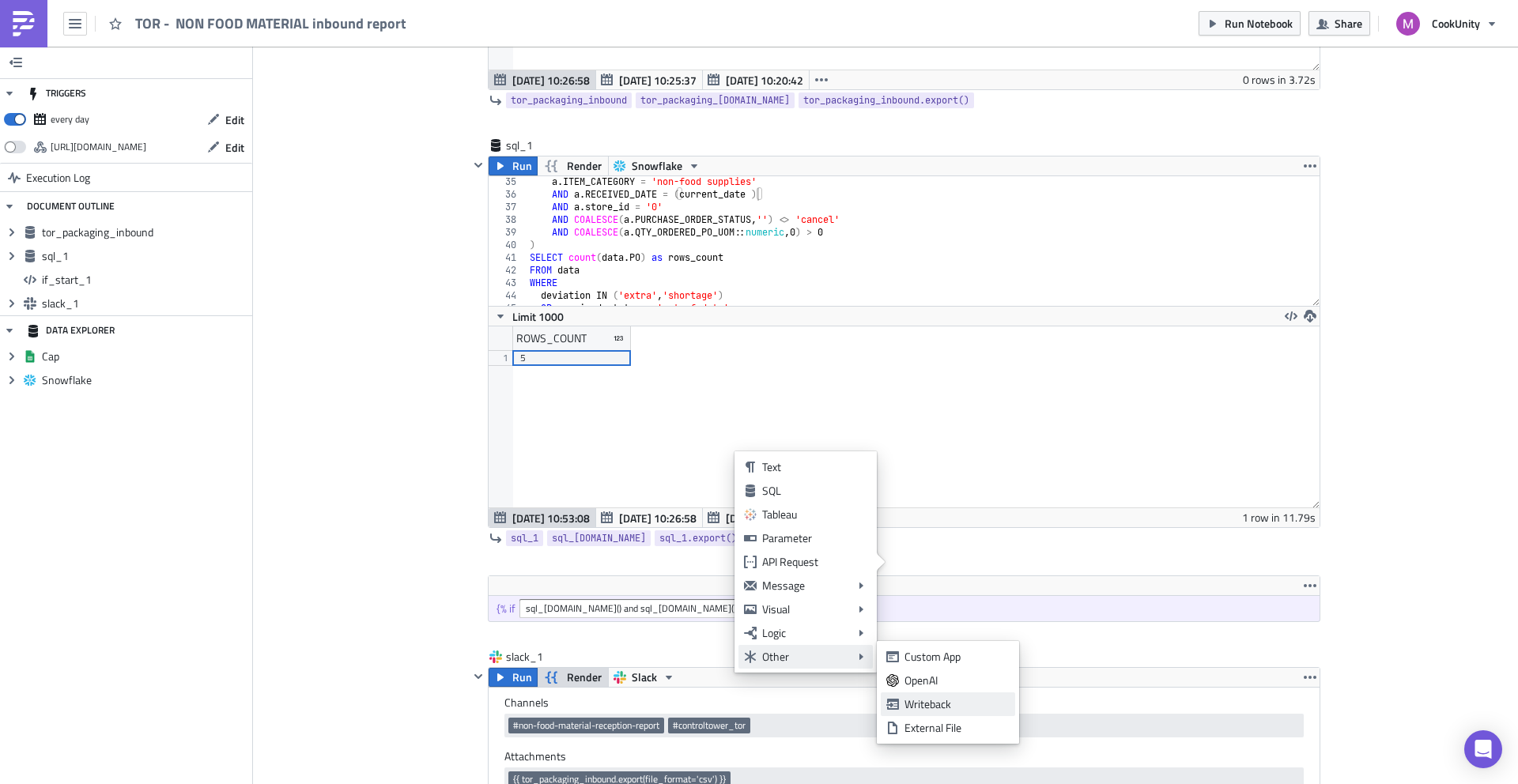
click at [923, 705] on div "Writeback" at bounding box center [957, 704] width 105 height 16
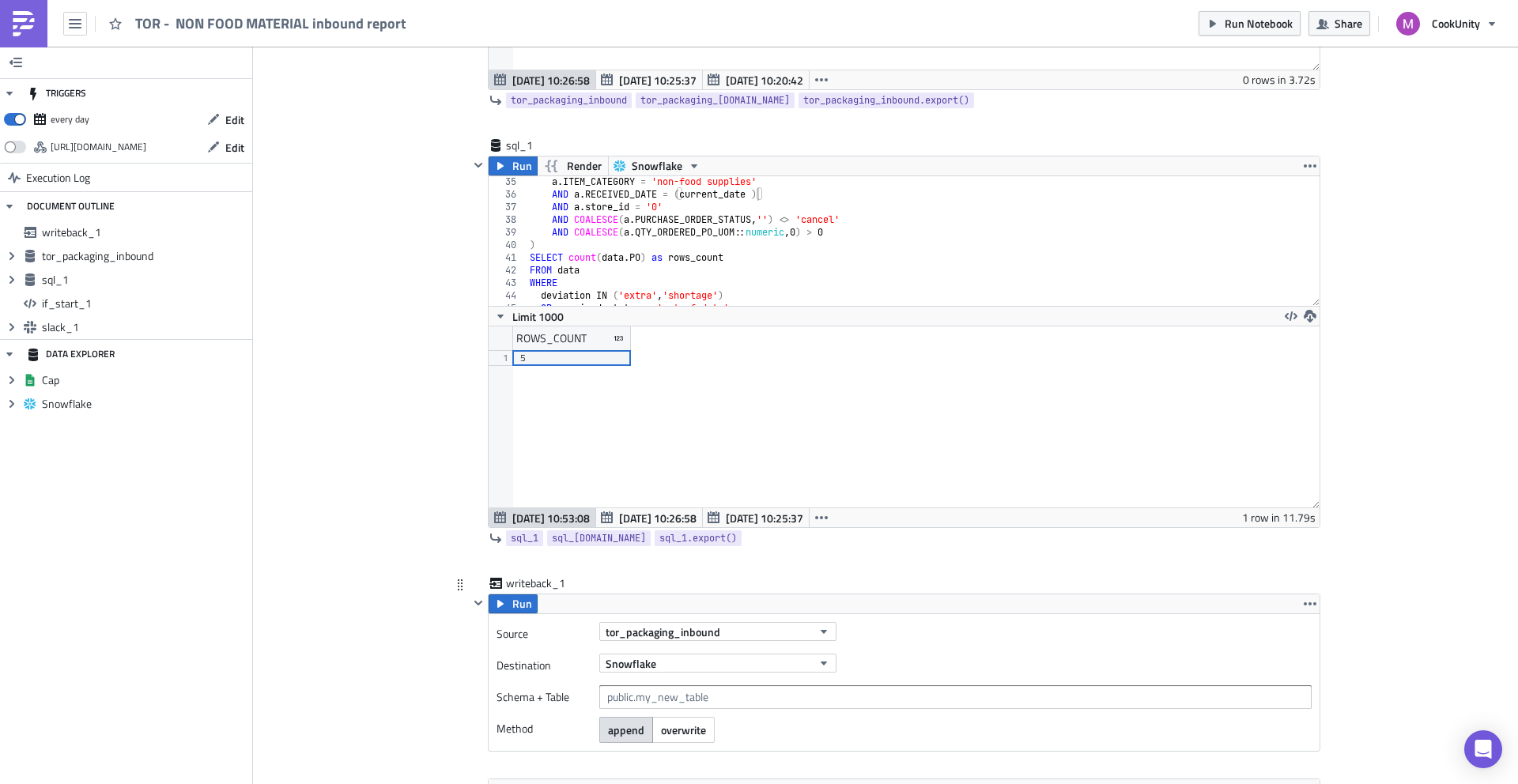
click at [454, 585] on icon at bounding box center [460, 585] width 13 height 13
click at [1304, 602] on icon "button" at bounding box center [1310, 603] width 13 height 3
click at [1263, 668] on div "Remove" at bounding box center [1314, 674] width 105 height 16
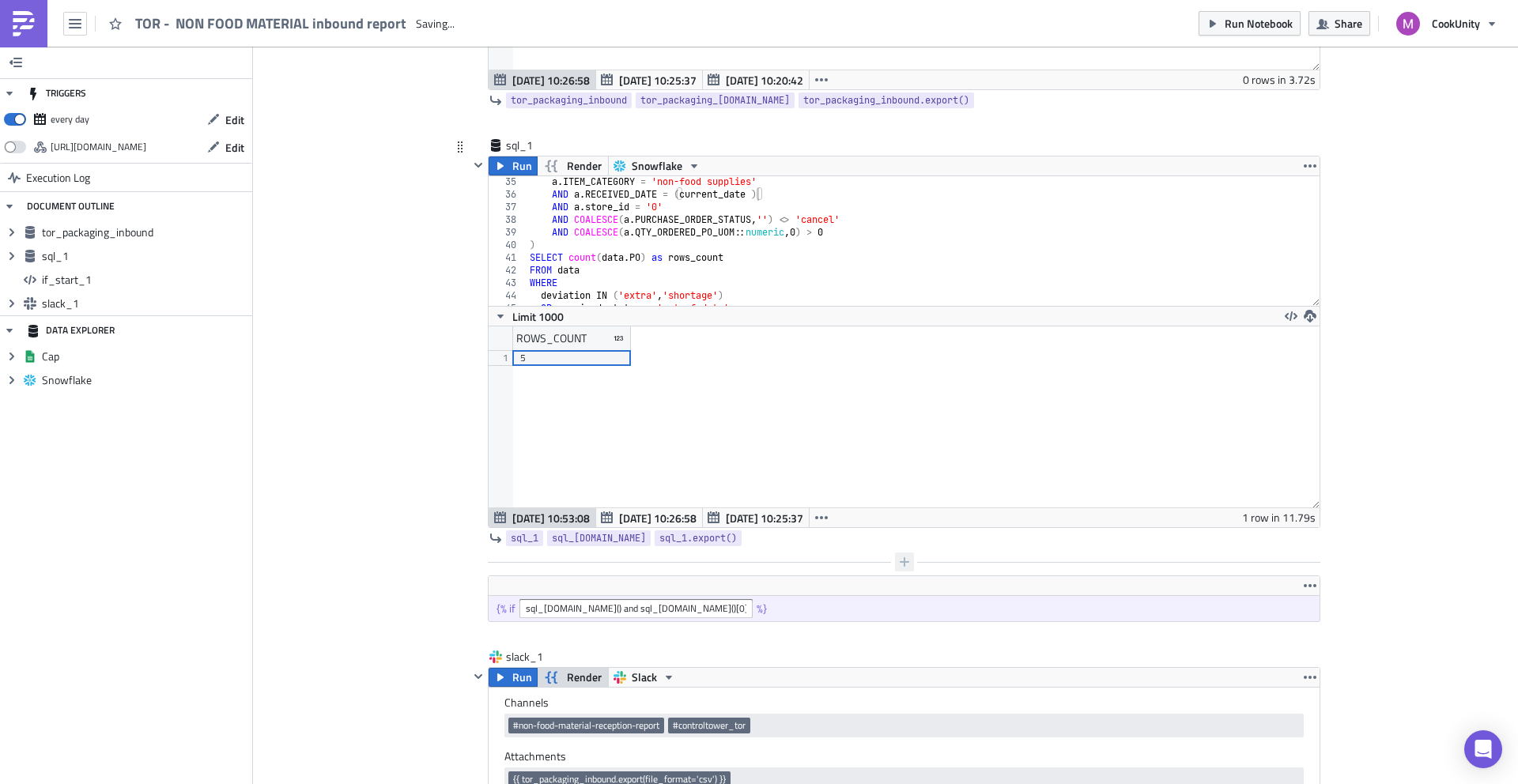
click at [903, 557] on icon "button" at bounding box center [905, 561] width 13 height 13
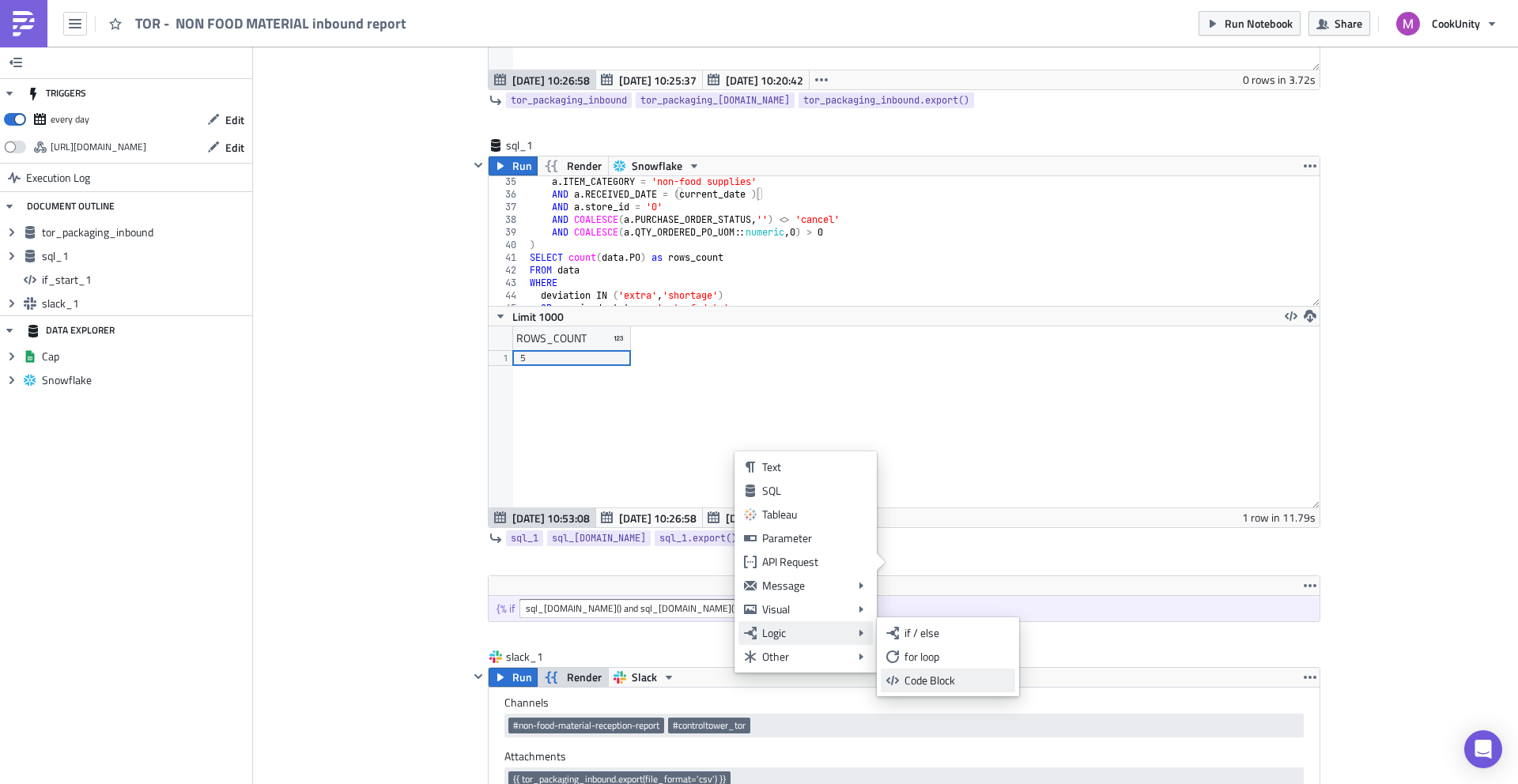
click at [899, 675] on link "Code Block" at bounding box center [949, 681] width 135 height 23
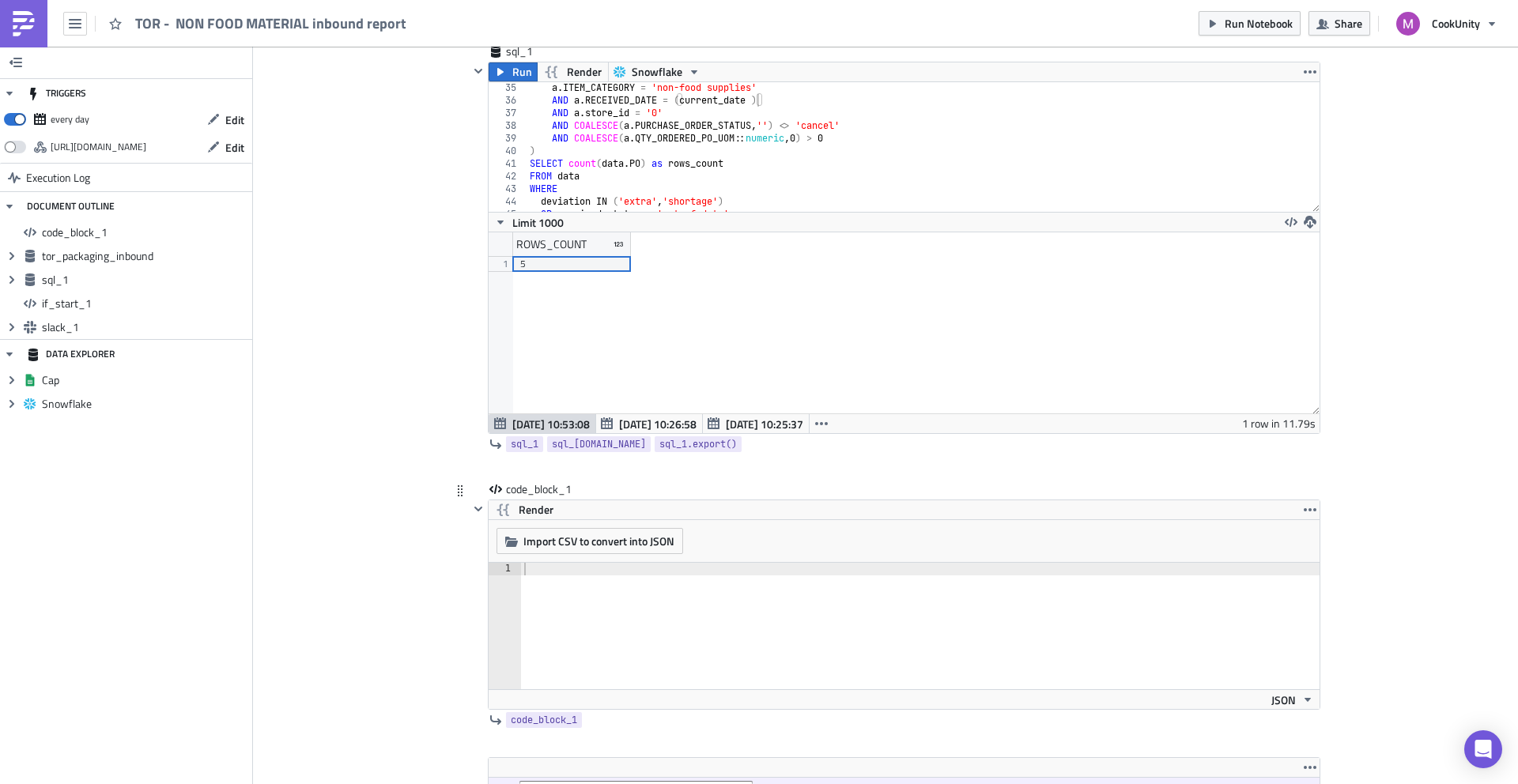
scroll to position [577, 0]
click at [628, 603] on div at bounding box center [920, 636] width 799 height 151
paste textarea "{% if sql_[DOMAIN_NAME]() and sql_[DOMAIN_NAME]()[0]['ROWS_COUNT'] > 0 %}"
type textarea "{% if sql_[DOMAIN_NAME]() and sql_[DOMAIN_NAME]()[0]['ROWS_COUNT'] > 0 %}"
click at [907, 573] on div "{ % if sql_ 1. data ( ) and sql_ 1. data ( ) [ 0 ] [ 'ROWS_COUNT' ] > 0 % }" at bounding box center [920, 636] width 799 height 151
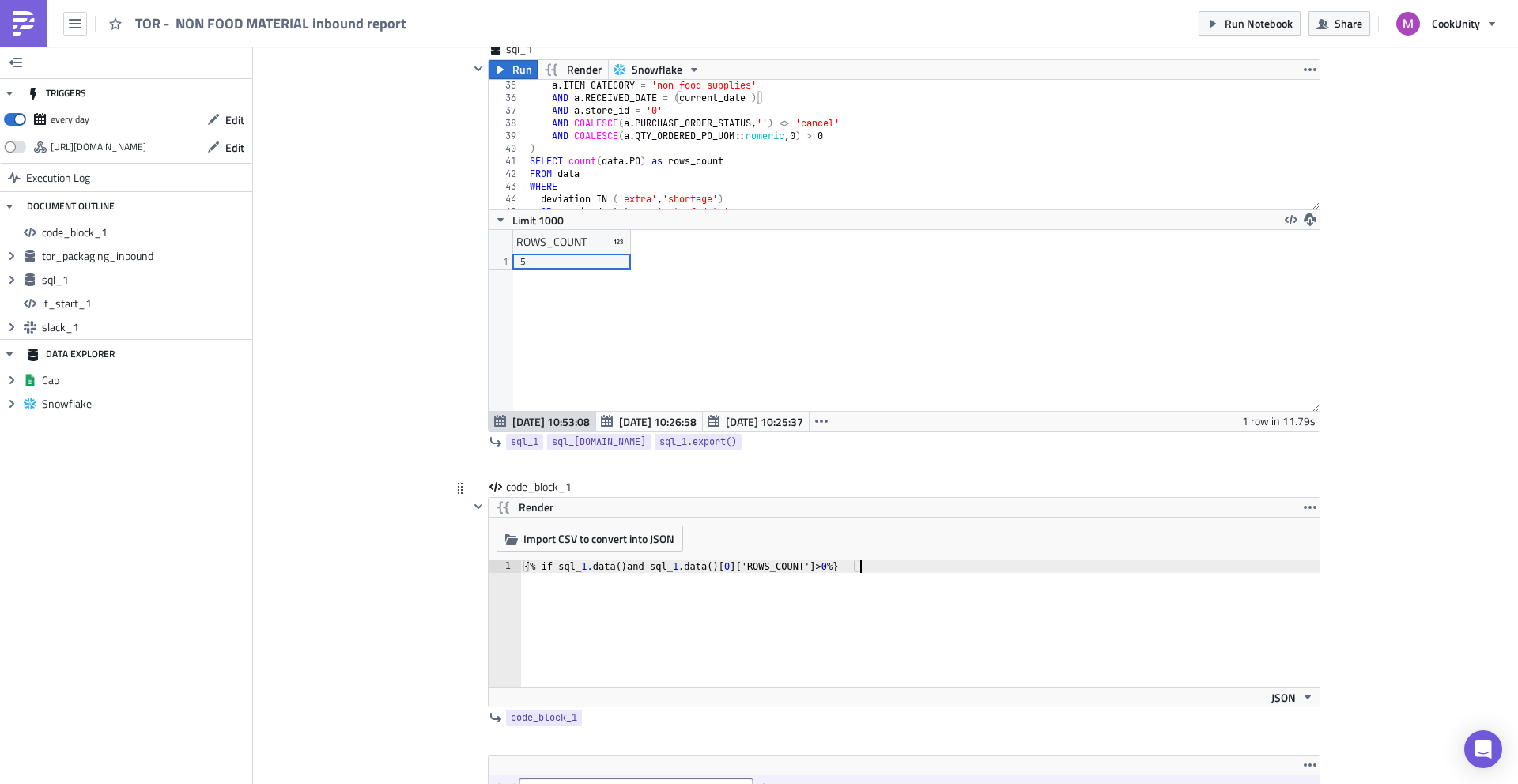
click at [907, 573] on div "{ % if sql_ 1. data ( ) and sql_ 1. data ( ) [ 0 ] [ 'ROWS_COUNT' ] > 0 % }" at bounding box center [920, 636] width 799 height 151
paste textarea
type textarea "{% set rows = sql_1.data %}"
click at [546, 715] on span "code_block_1" at bounding box center [544, 718] width 66 height 16
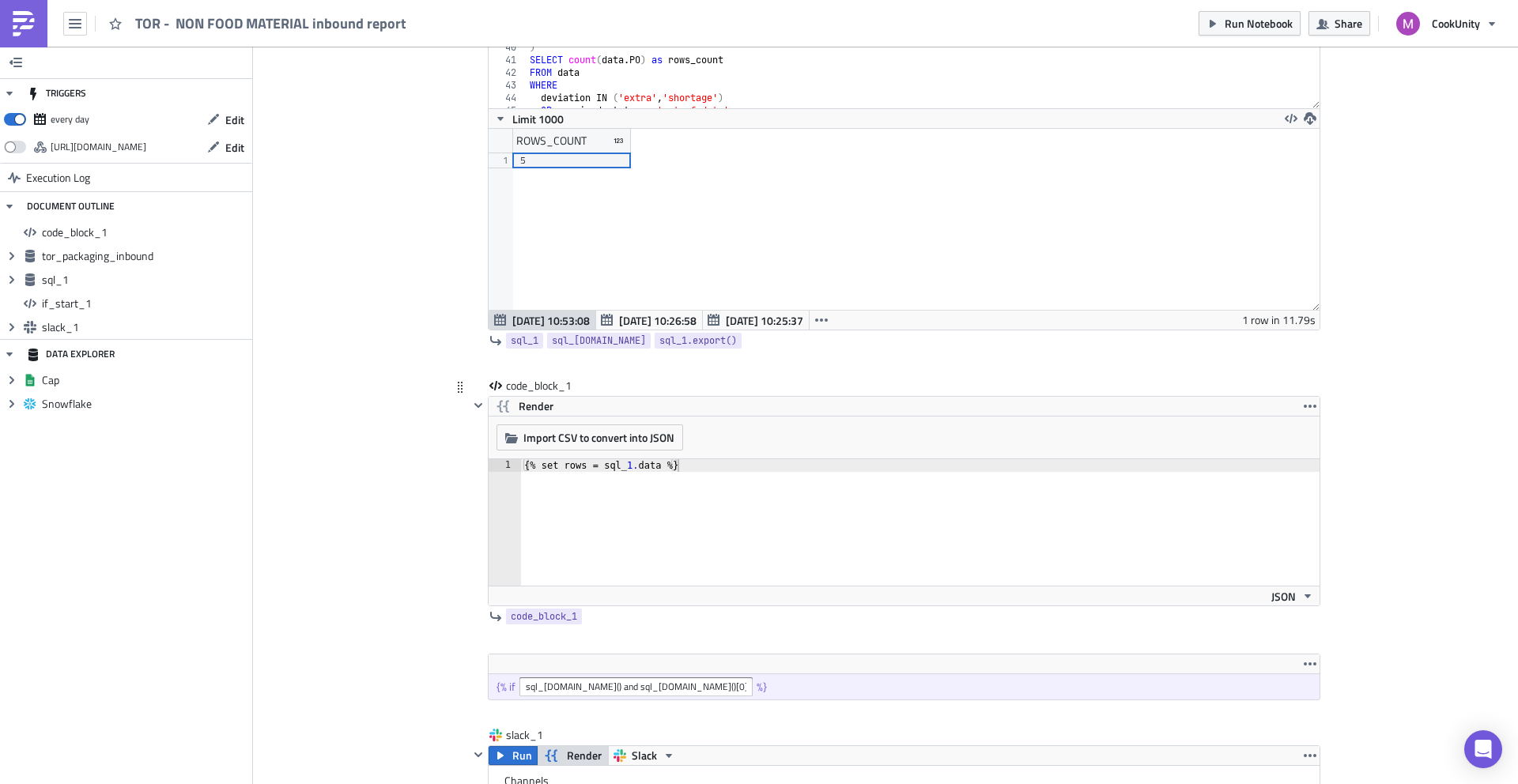
scroll to position [679, 0]
click at [1304, 404] on icon "button" at bounding box center [1310, 406] width 13 height 13
click at [1268, 471] on div "Remove" at bounding box center [1314, 475] width 105 height 16
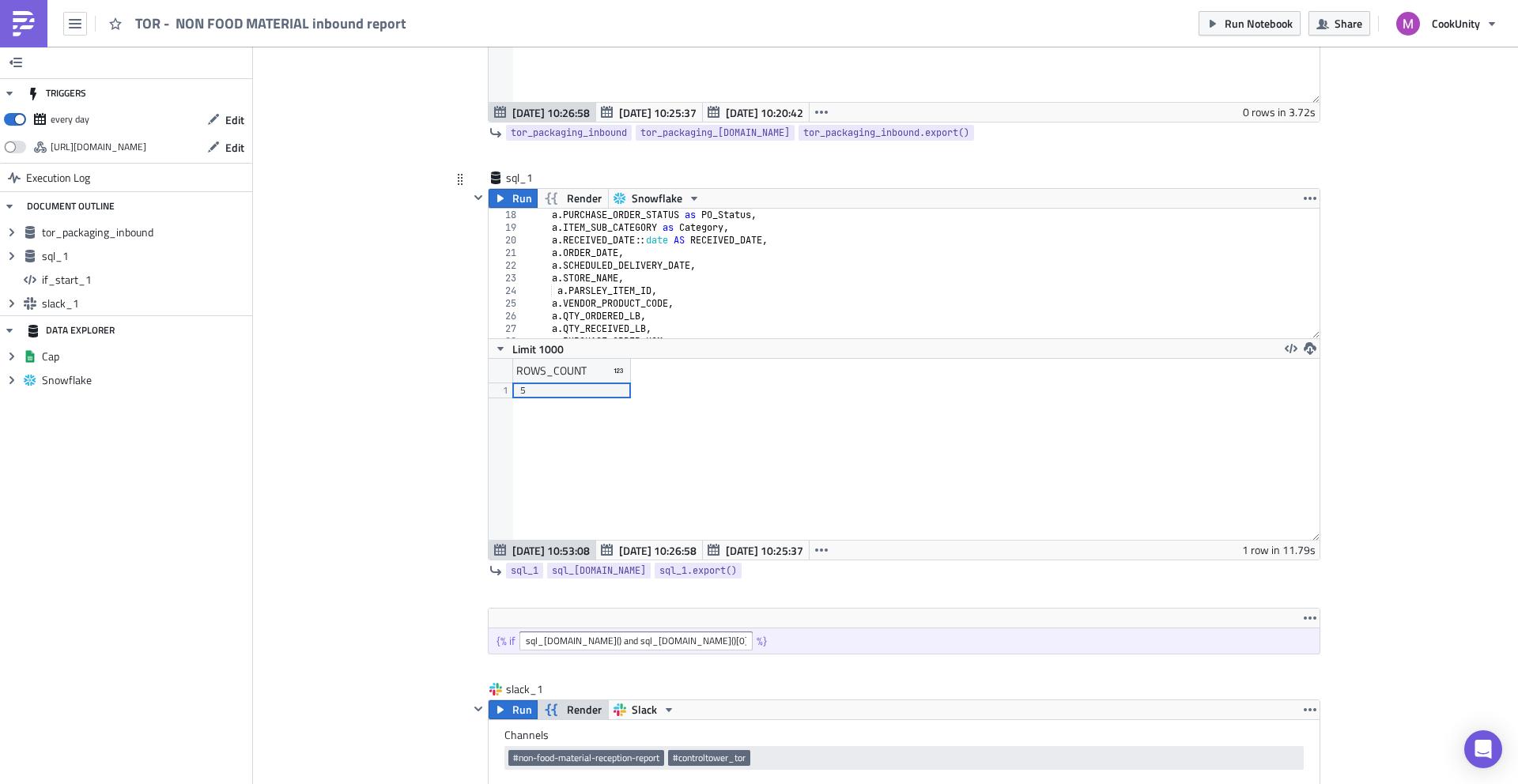
scroll to position [452, 0]
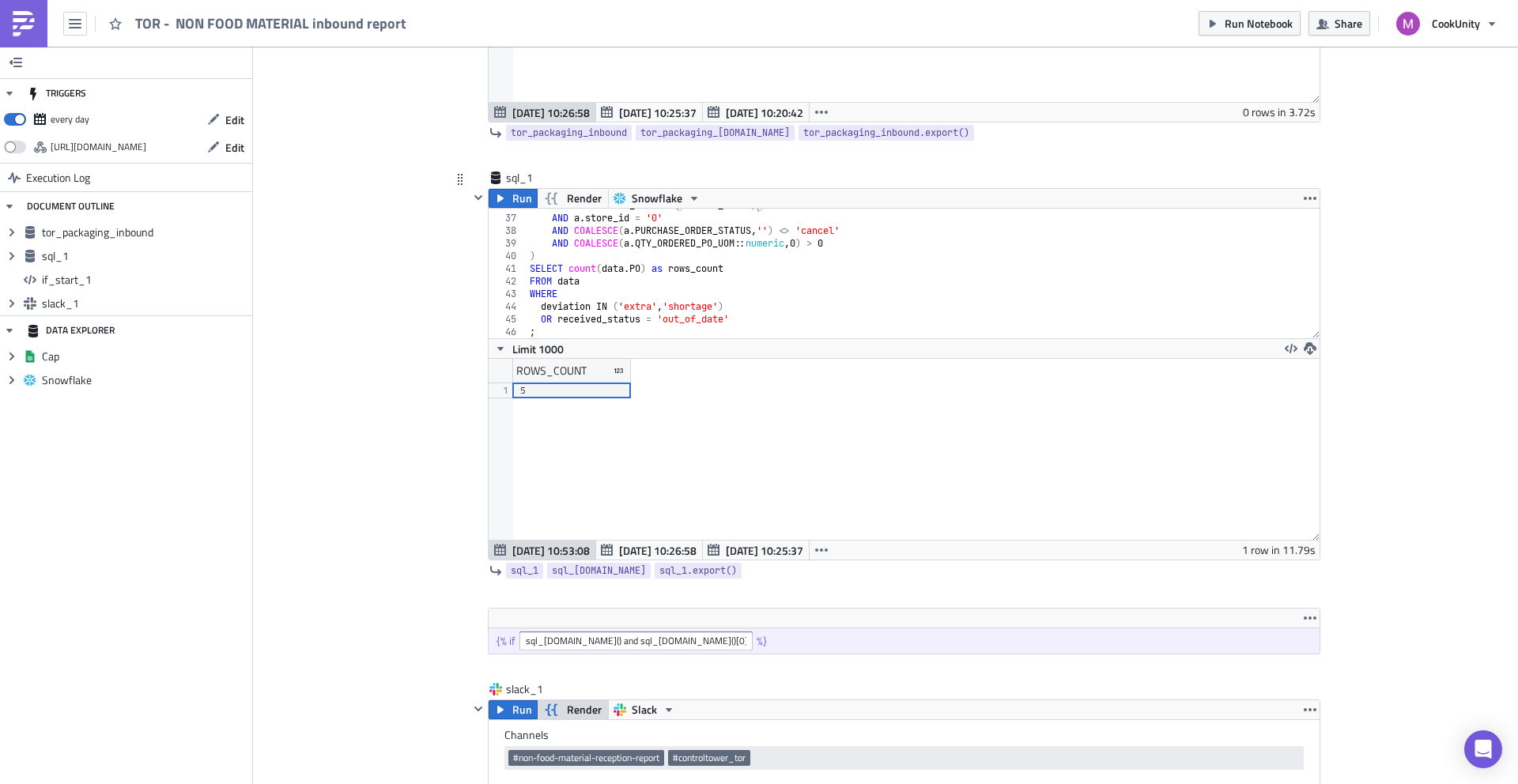
click at [669, 263] on div "AND a . RECEIVED_DATE = ( current_date ) AND a . store_id = '0' AND COALESCE ( …" at bounding box center [917, 276] width 782 height 155
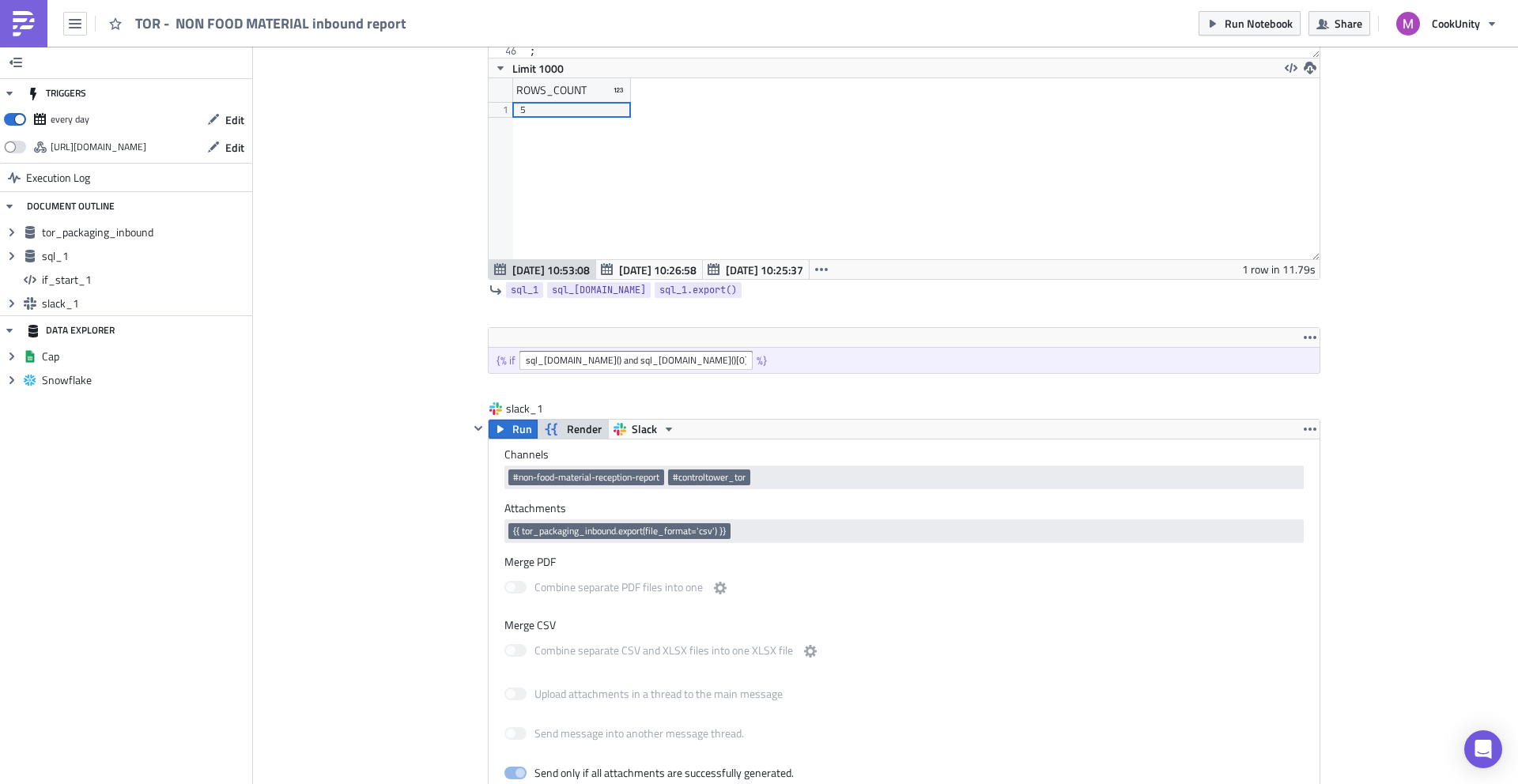
scroll to position [743, 0]
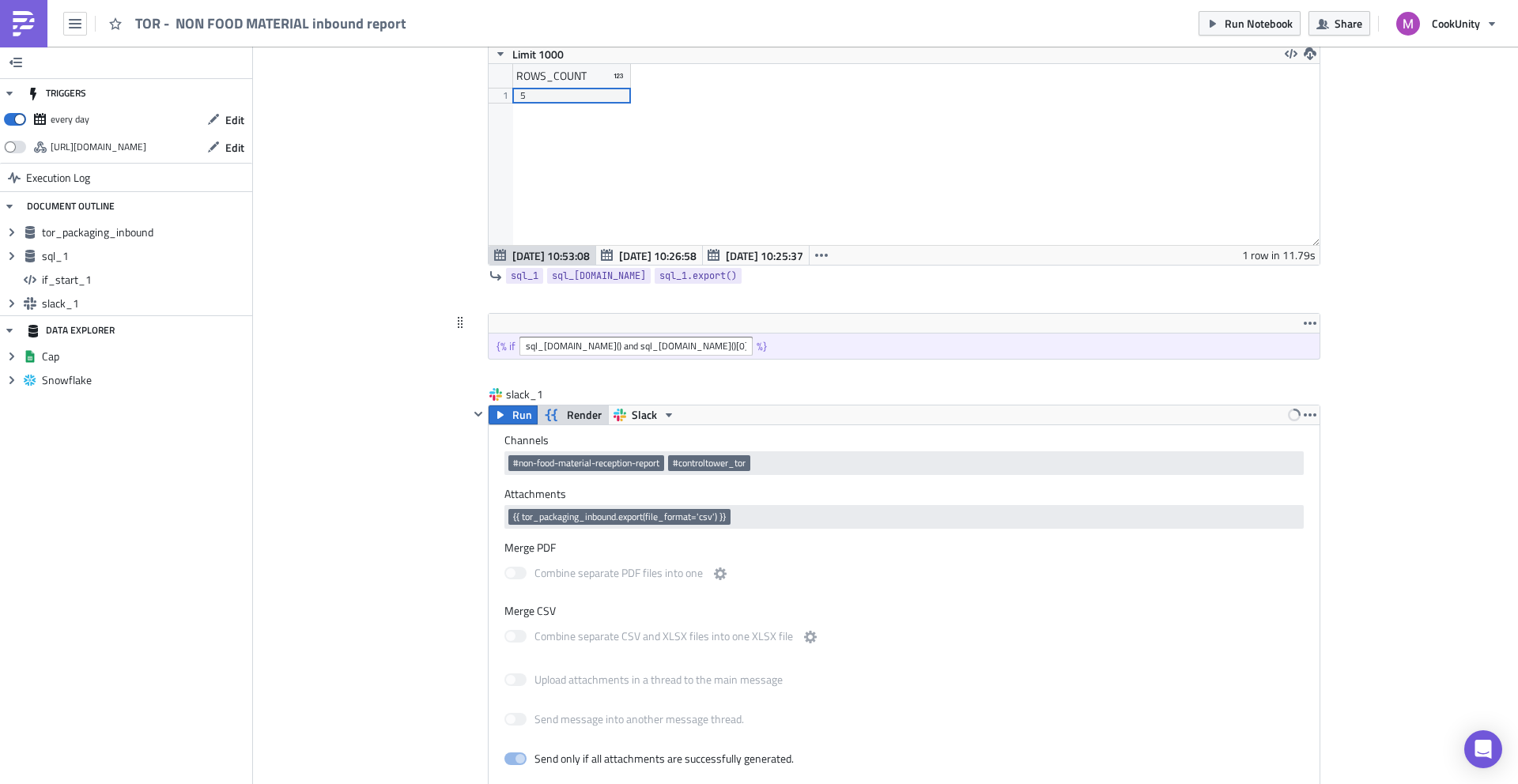
type textarea "SELECT count(data.PO) as "rows_count""
click at [653, 350] on input "sql_[DOMAIN_NAME]() and sql_[DOMAIN_NAME]()[0]['ROWS_COUNT'] > 0" at bounding box center [636, 346] width 233 height 19
click at [1265, 20] on span "Run Notebook" at bounding box center [1259, 22] width 68 height 17
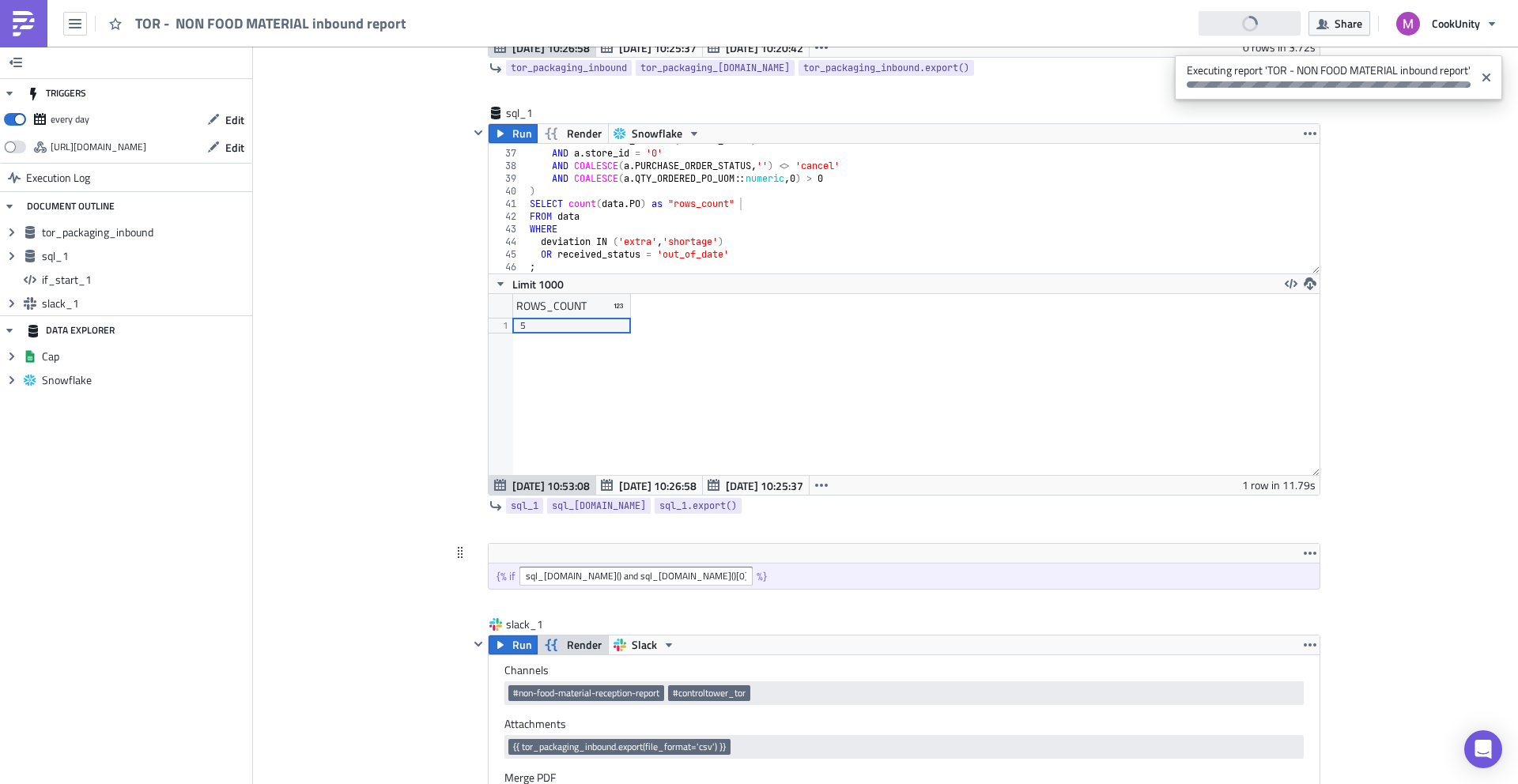
scroll to position [424, 0]
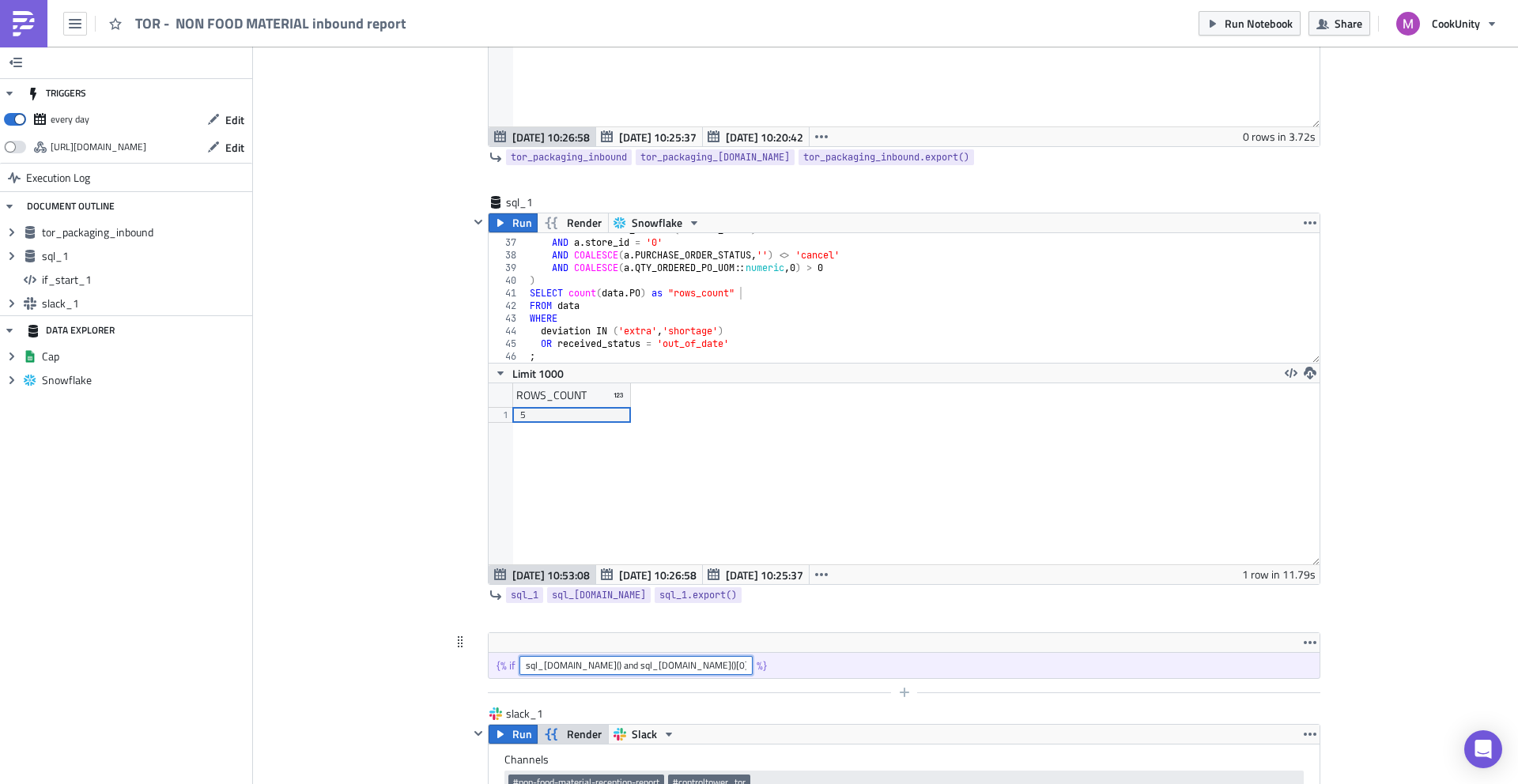
drag, startPoint x: 705, startPoint y: 667, endPoint x: 738, endPoint y: 689, distance: 39.7
click at [708, 670] on input "sql_1.data() and sql_1.data()[0]['rows_count'] > 0" at bounding box center [636, 665] width 233 height 19
paste input "|int"
click at [1277, 16] on span "Run Notebook" at bounding box center [1259, 22] width 68 height 17
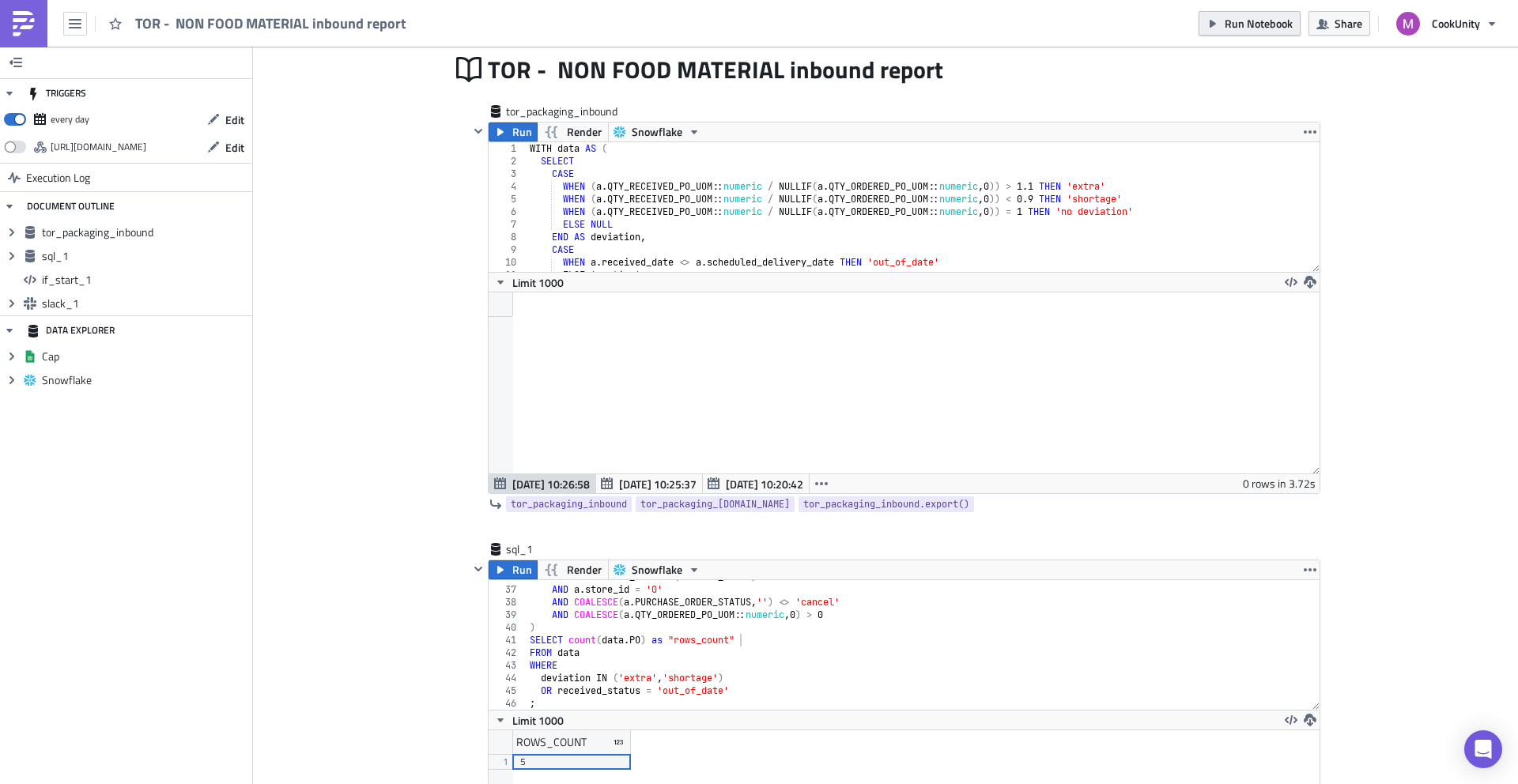
scroll to position [48, 0]
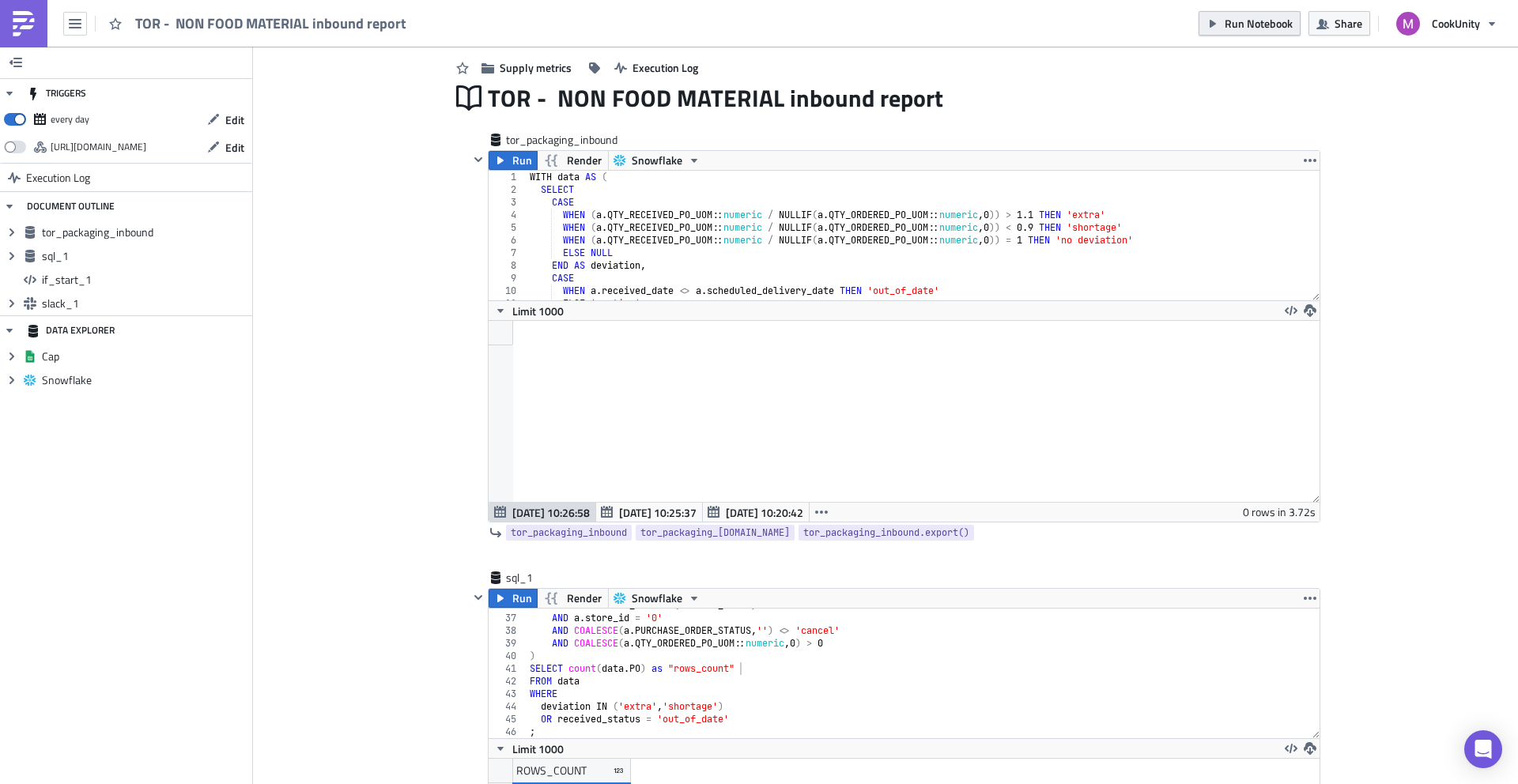
click at [1247, 30] on span "Run Notebook" at bounding box center [1259, 22] width 68 height 17
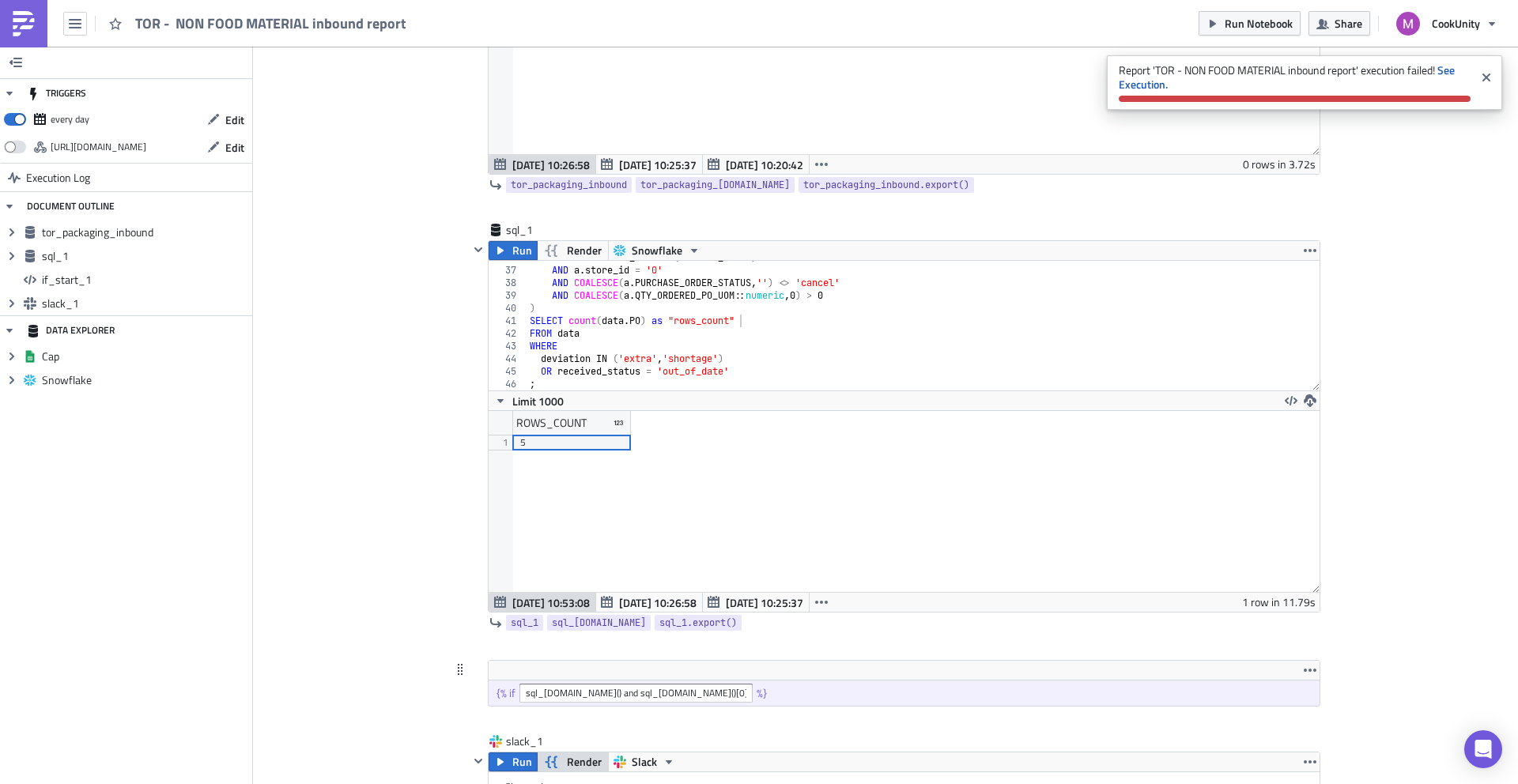
scroll to position [408, 0]
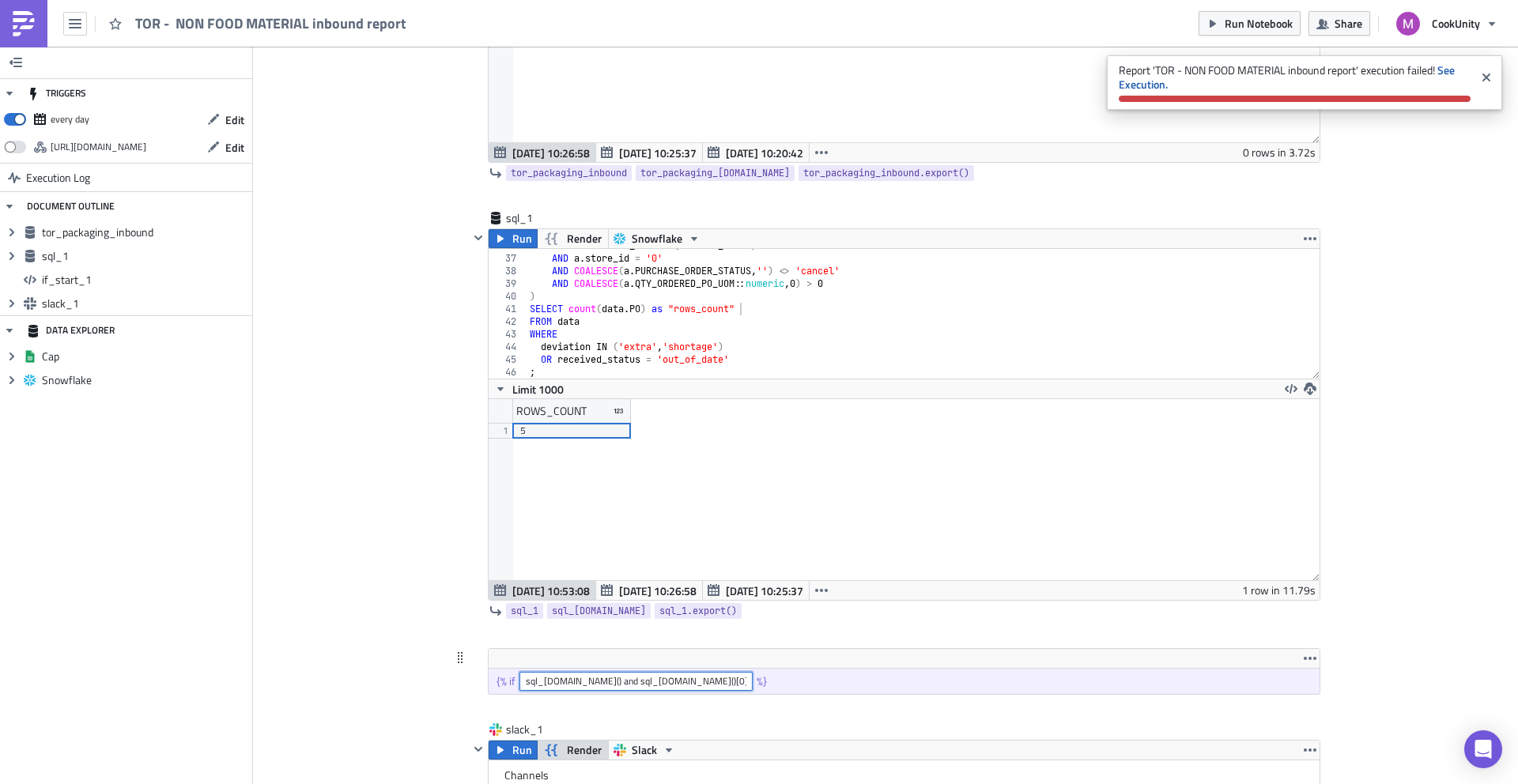
click at [618, 681] on input "sql_1.data() and sql_1.data()[0]['rows_count'] | int > 0" at bounding box center [636, 681] width 233 height 19
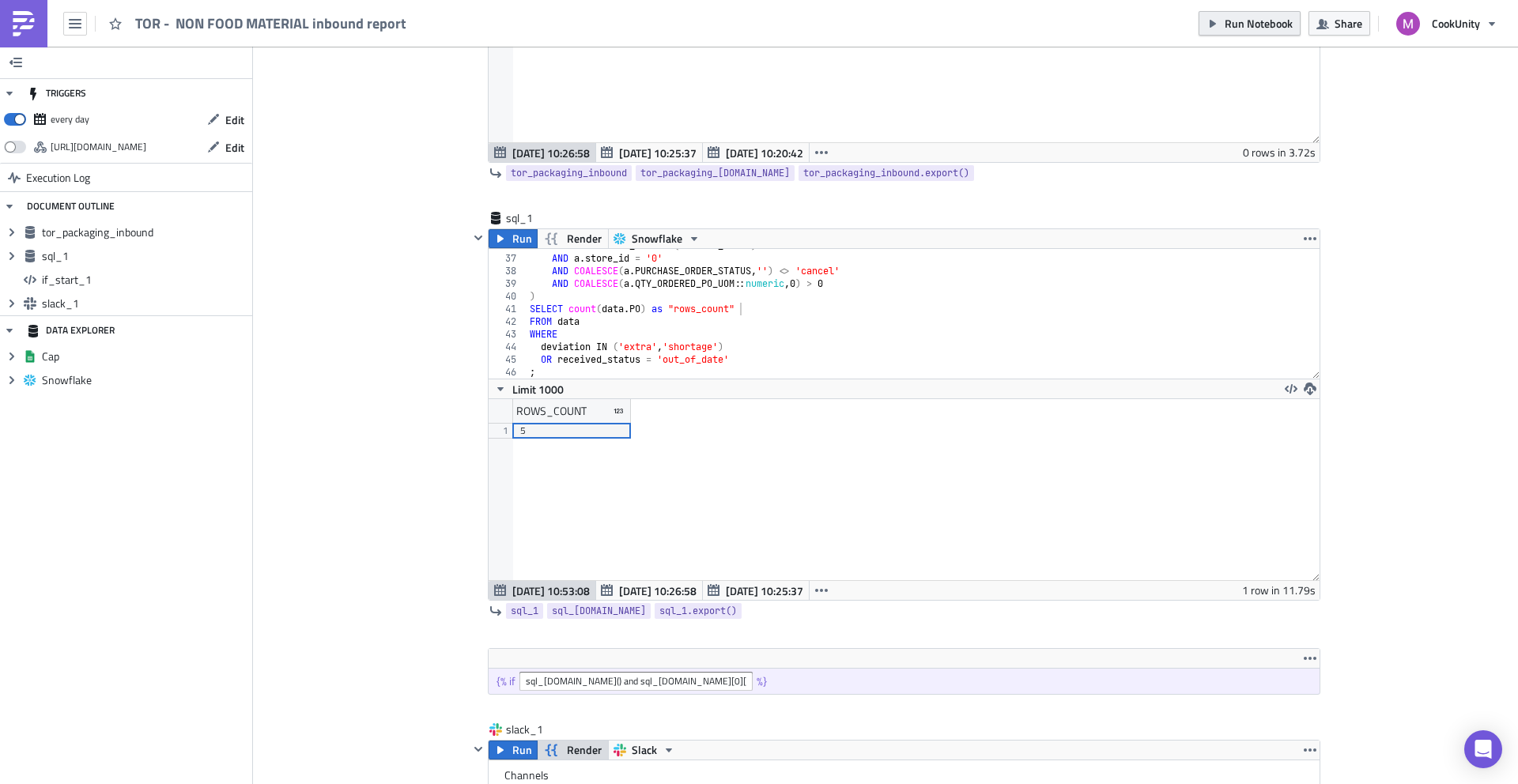
click at [1280, 14] on button "Run Notebook" at bounding box center [1249, 22] width 102 height 24
click at [521, 216] on div "sql_1" at bounding box center [545, 218] width 79 height 16
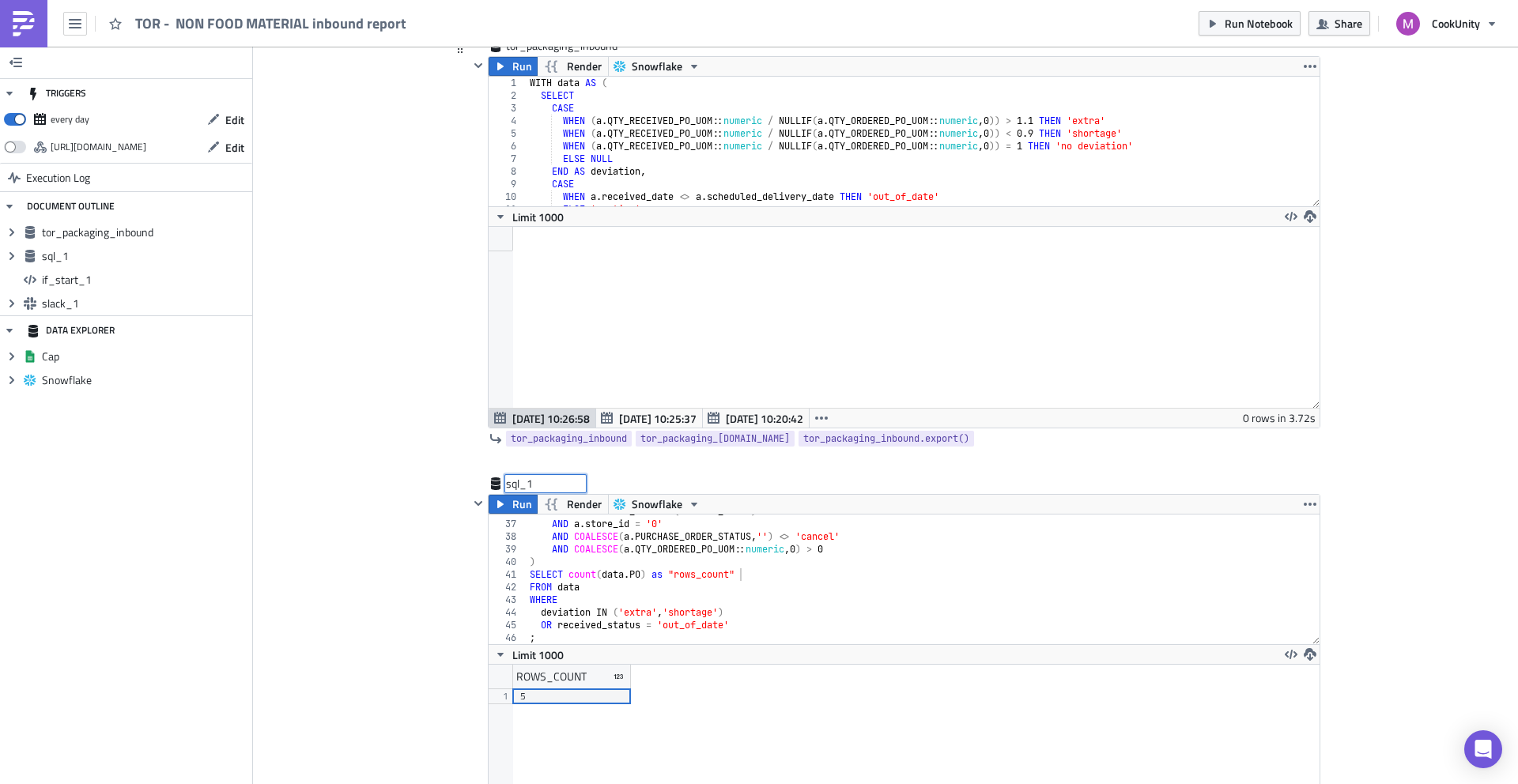
scroll to position [200, 0]
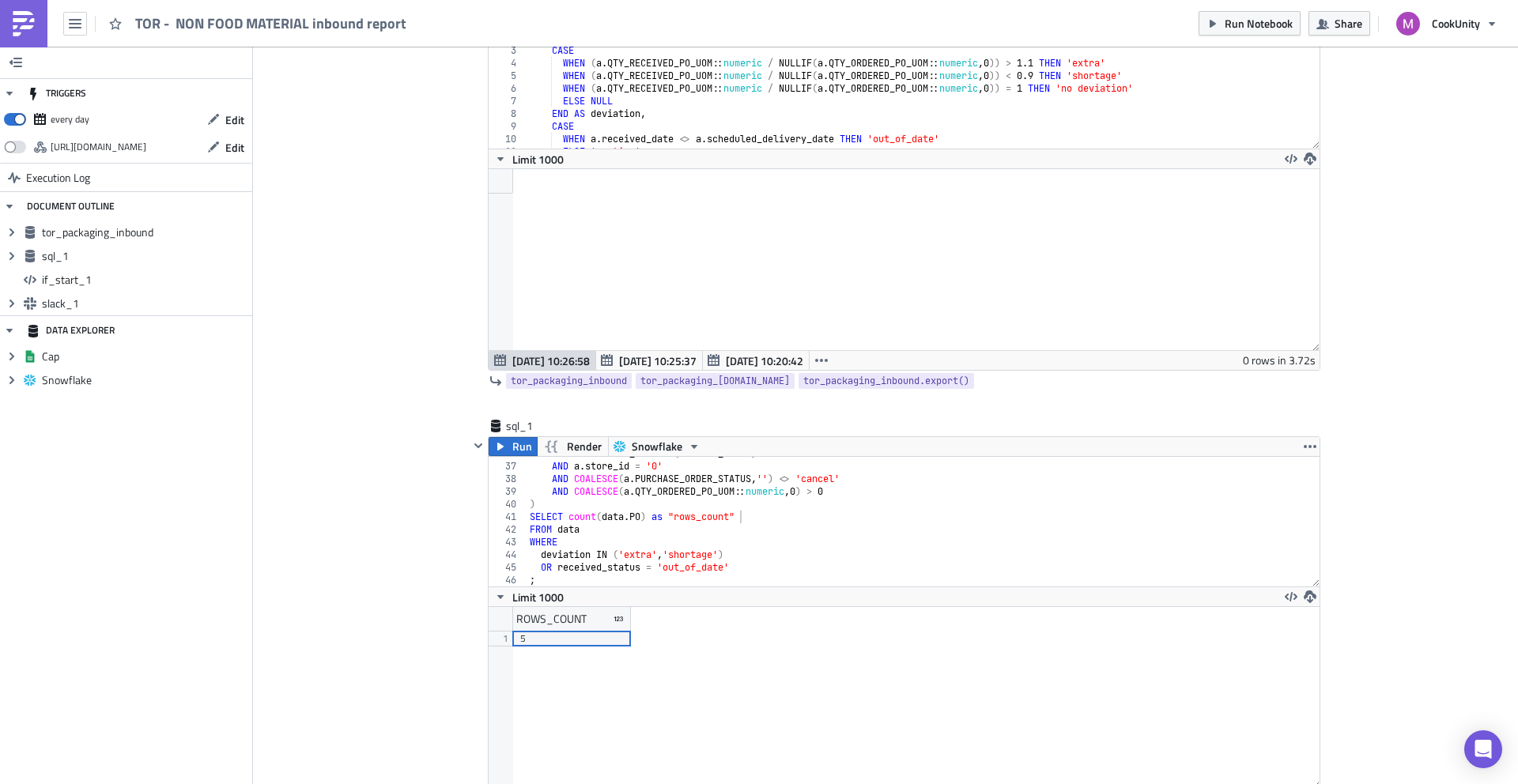
click at [679, 417] on div "tor_packaging_inbound Run Render Snowflake 1 2 3 4 5 6 7 8 9 10 11 12 WITH data…" at bounding box center [895, 199] width 852 height 437
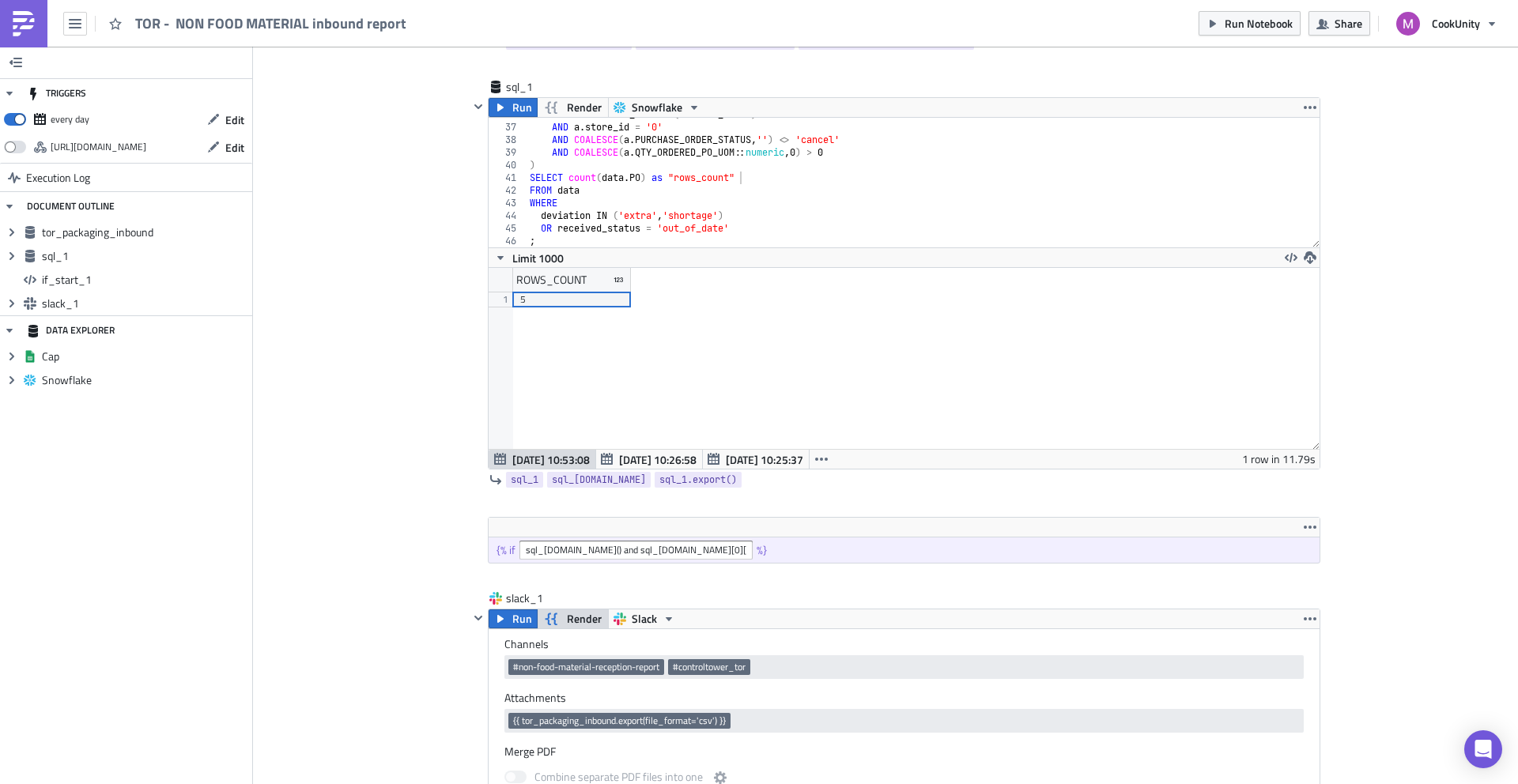
scroll to position [583, 0]
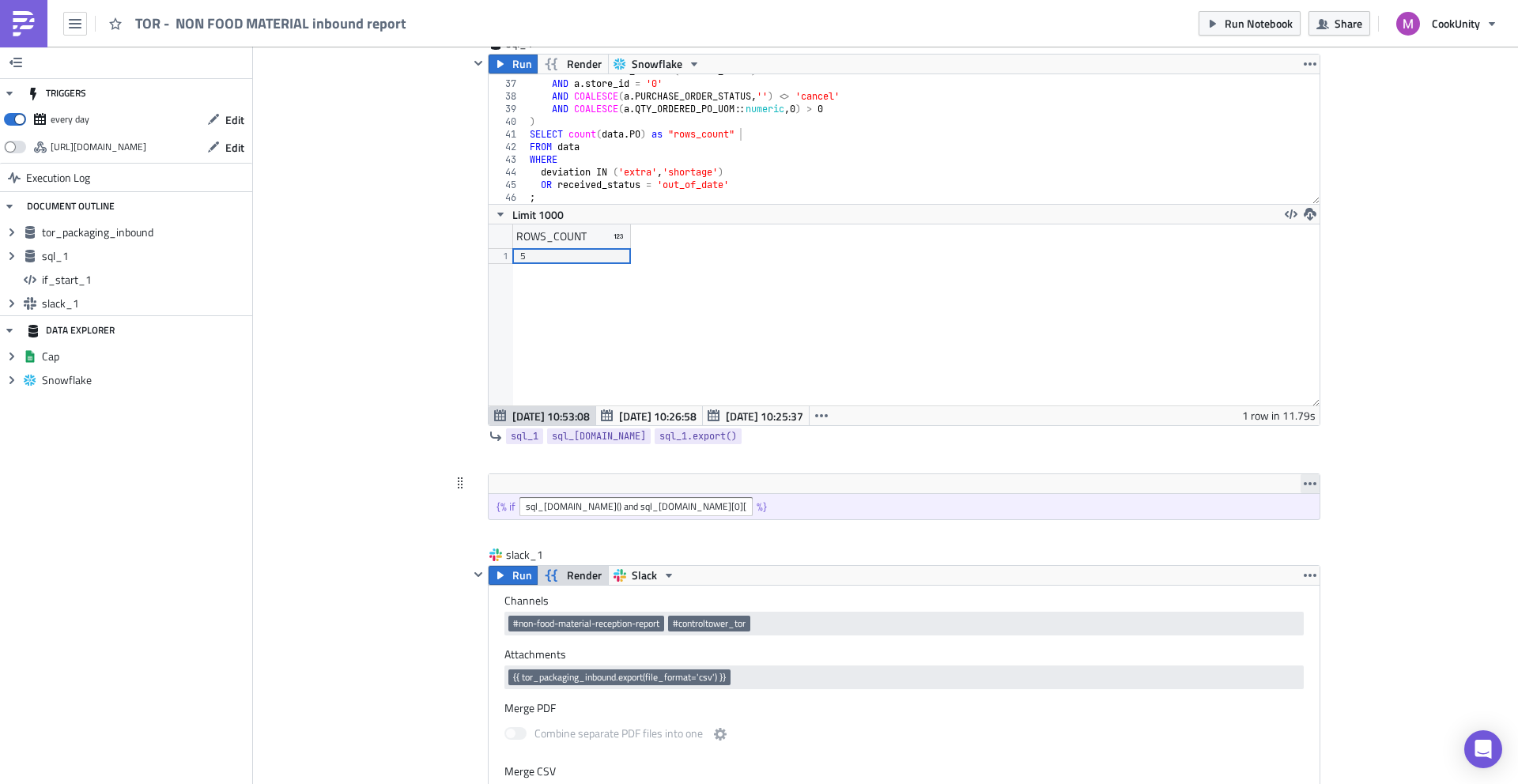
click at [1305, 486] on icon "button" at bounding box center [1310, 483] width 13 height 13
click at [1261, 443] on div "sql_1 sql_1.data sql_1.export()" at bounding box center [895, 435] width 852 height 21
click at [779, 503] on div "{% if sql_1.data() and sql_1.data[0]['rows_count'] | int > 0 %}" at bounding box center [904, 507] width 831 height 25
click at [770, 503] on div "{% if sql_1.data() and sql_1.data[0]['rows_count'] | int > 0 %}" at bounding box center [904, 507] width 831 height 25
drag, startPoint x: 569, startPoint y: 508, endPoint x: 600, endPoint y: 516, distance: 32.0
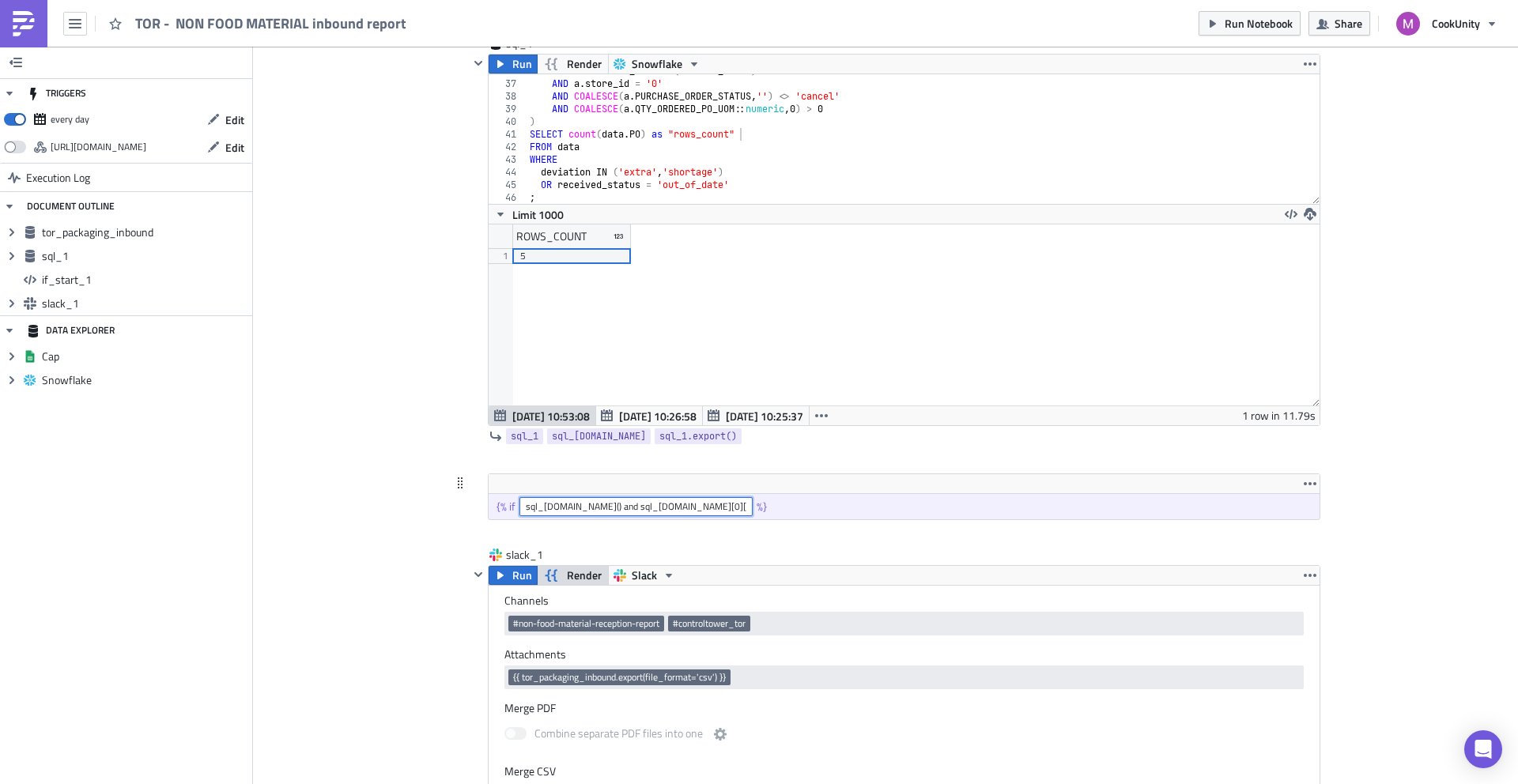
click at [569, 508] on input "sql_1.data() and sql_1.data[0]['rows_count'] | int > 0" at bounding box center [636, 506] width 233 height 19
type input "sql_1.data and sql_1.data[0]['rows_count'] | int > 0"
click at [1259, 15] on span "Run Notebook" at bounding box center [1259, 22] width 68 height 17
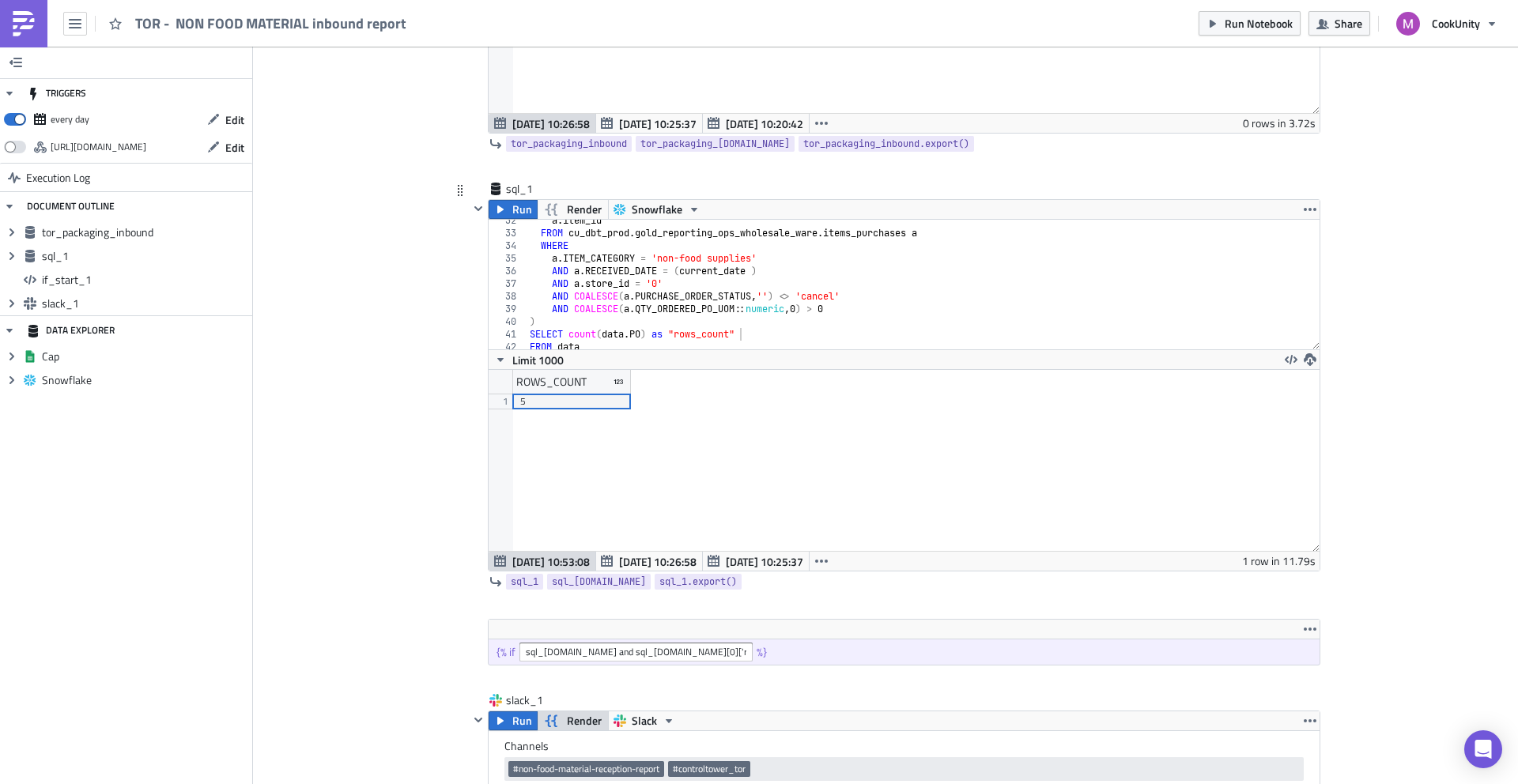
scroll to position [0, 11]
click at [654, 284] on div "a . item_id FROM cu_dbt_prod . gold_reporting_ops_wholesale_ware . items_purcha…" at bounding box center [917, 291] width 782 height 155
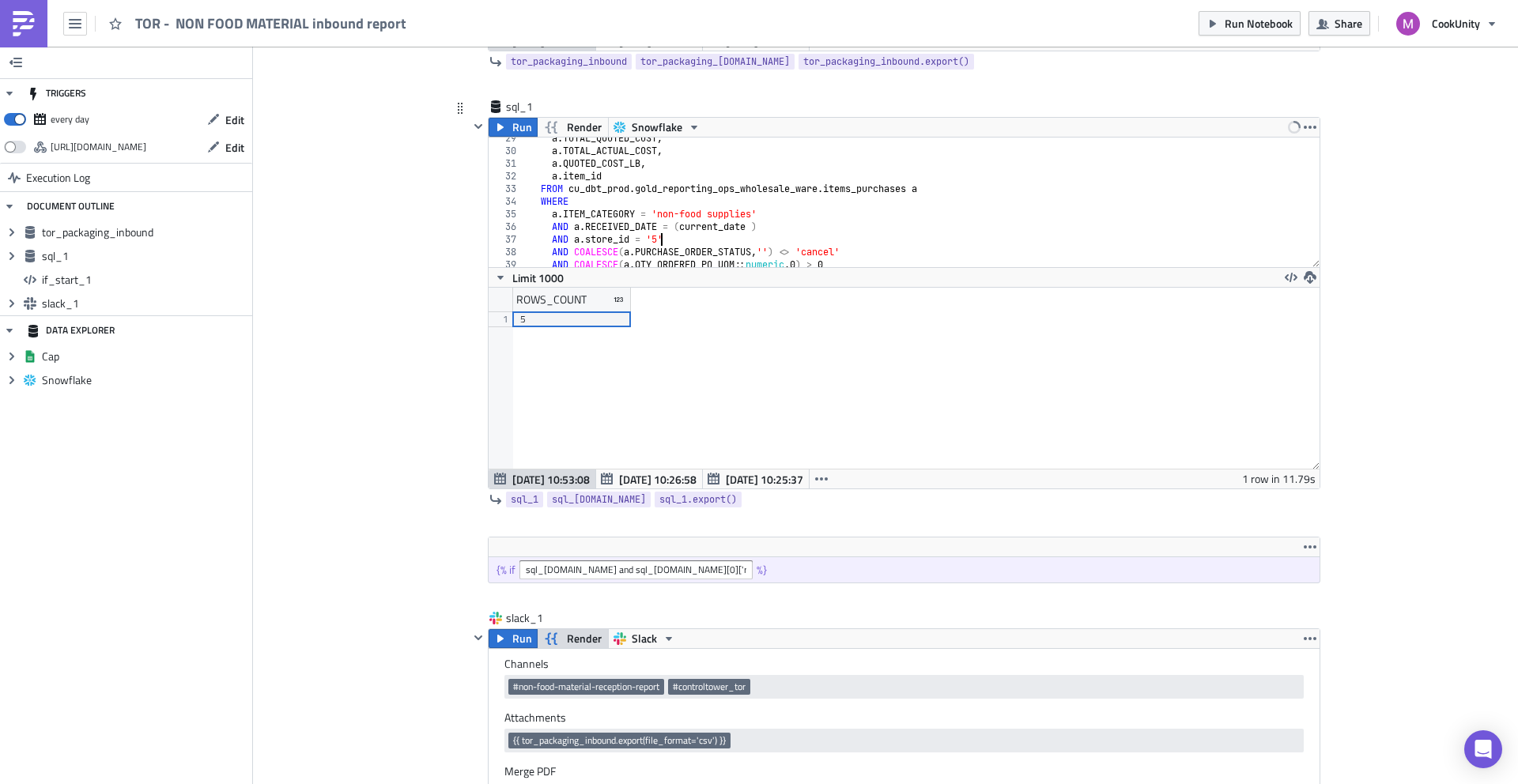
scroll to position [416, 0]
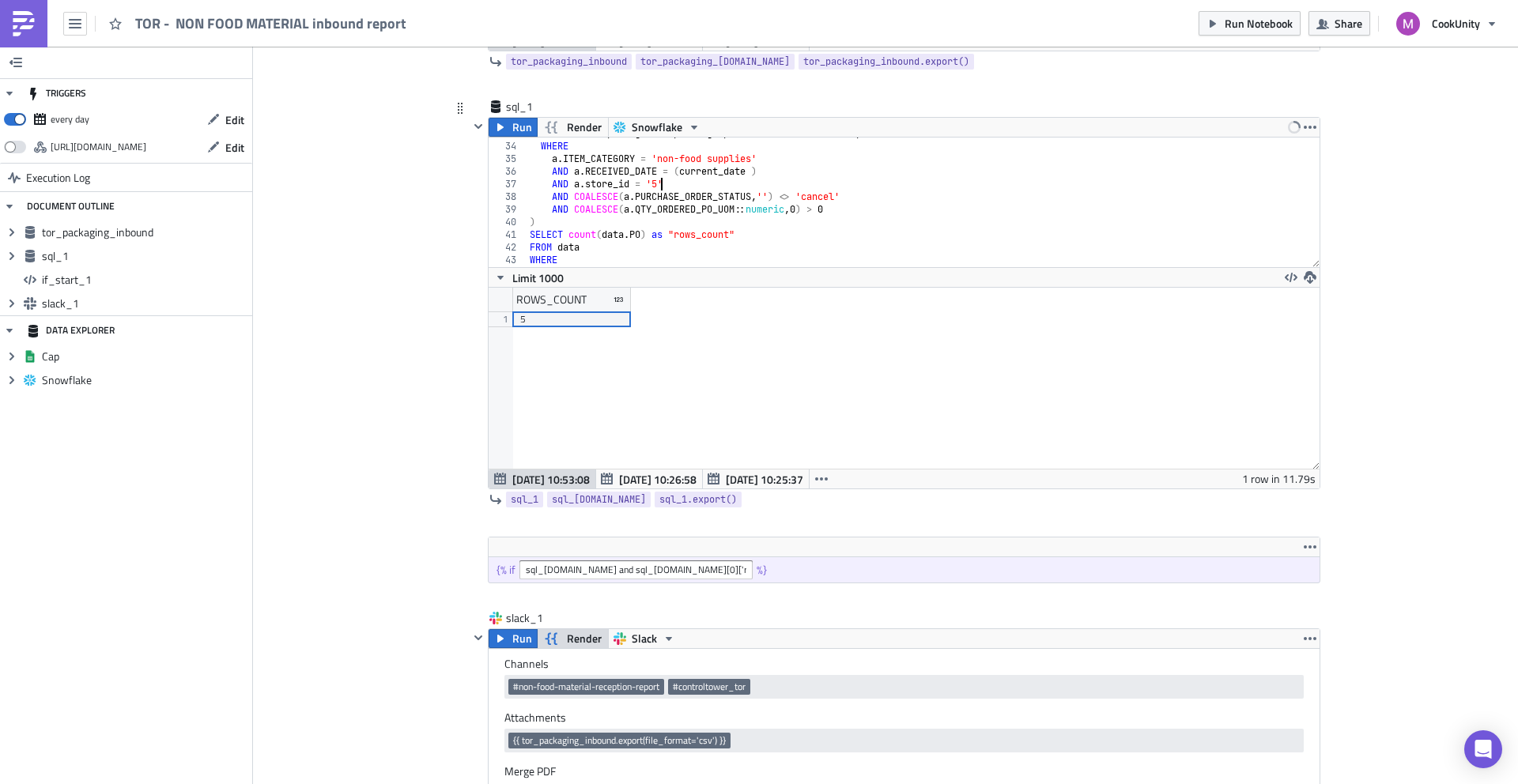
click at [742, 165] on div "FROM cu_dbt_prod . gold_reporting_ops_wholesale_ware . items_purchases a WHERE …" at bounding box center [917, 204] width 782 height 155
click at [747, 168] on div "FROM cu_dbt_prod . gold_reporting_ops_wholesale_ware . items_purchases a WHERE …" at bounding box center [917, 204] width 782 height 155
type textarea "AND a.RECEIVED_DATE = (current_date - 1 )"
click at [1266, 21] on span "Run Notebook" at bounding box center [1259, 22] width 68 height 17
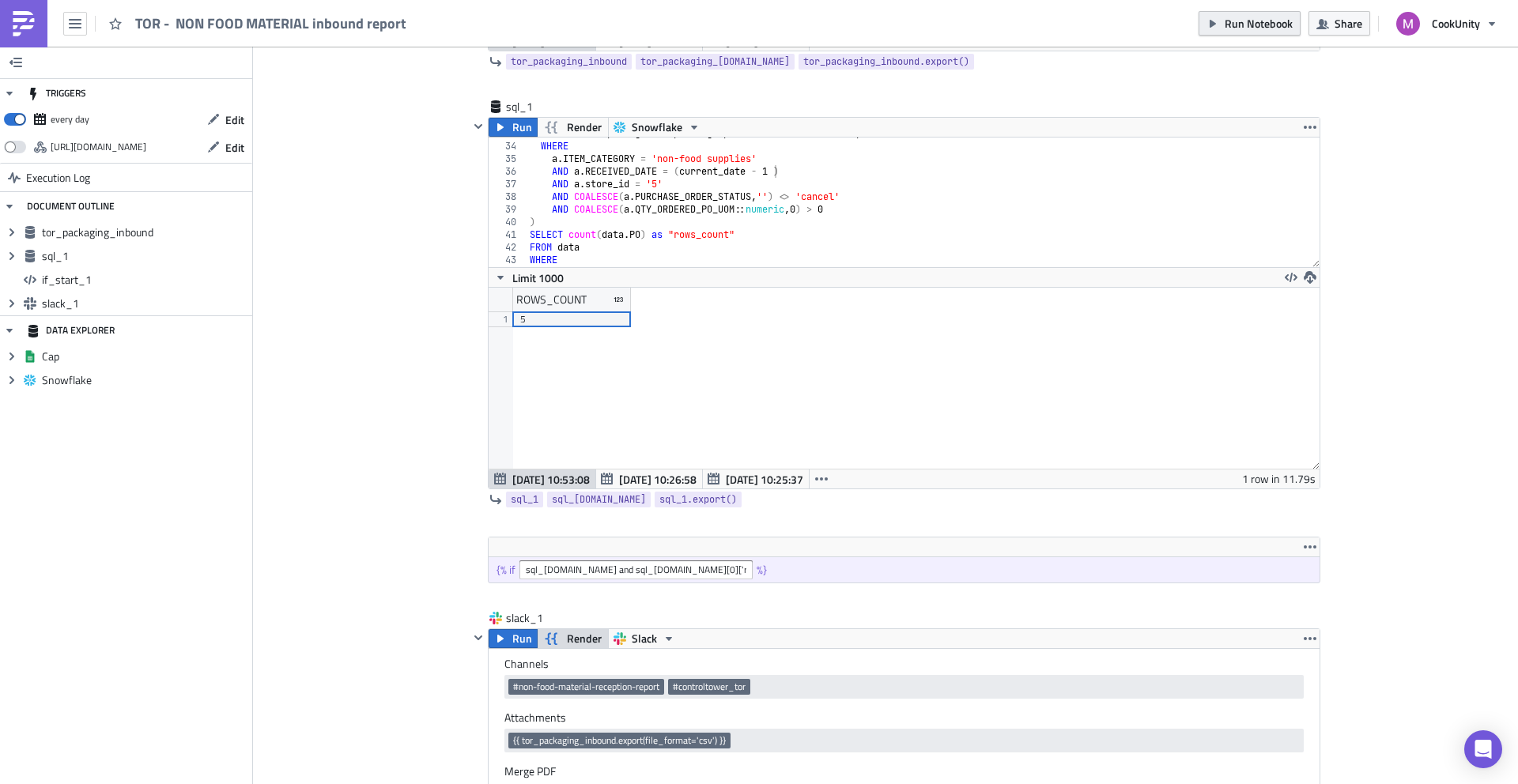
click at [1241, 22] on span "Run Notebook" at bounding box center [1259, 22] width 68 height 17
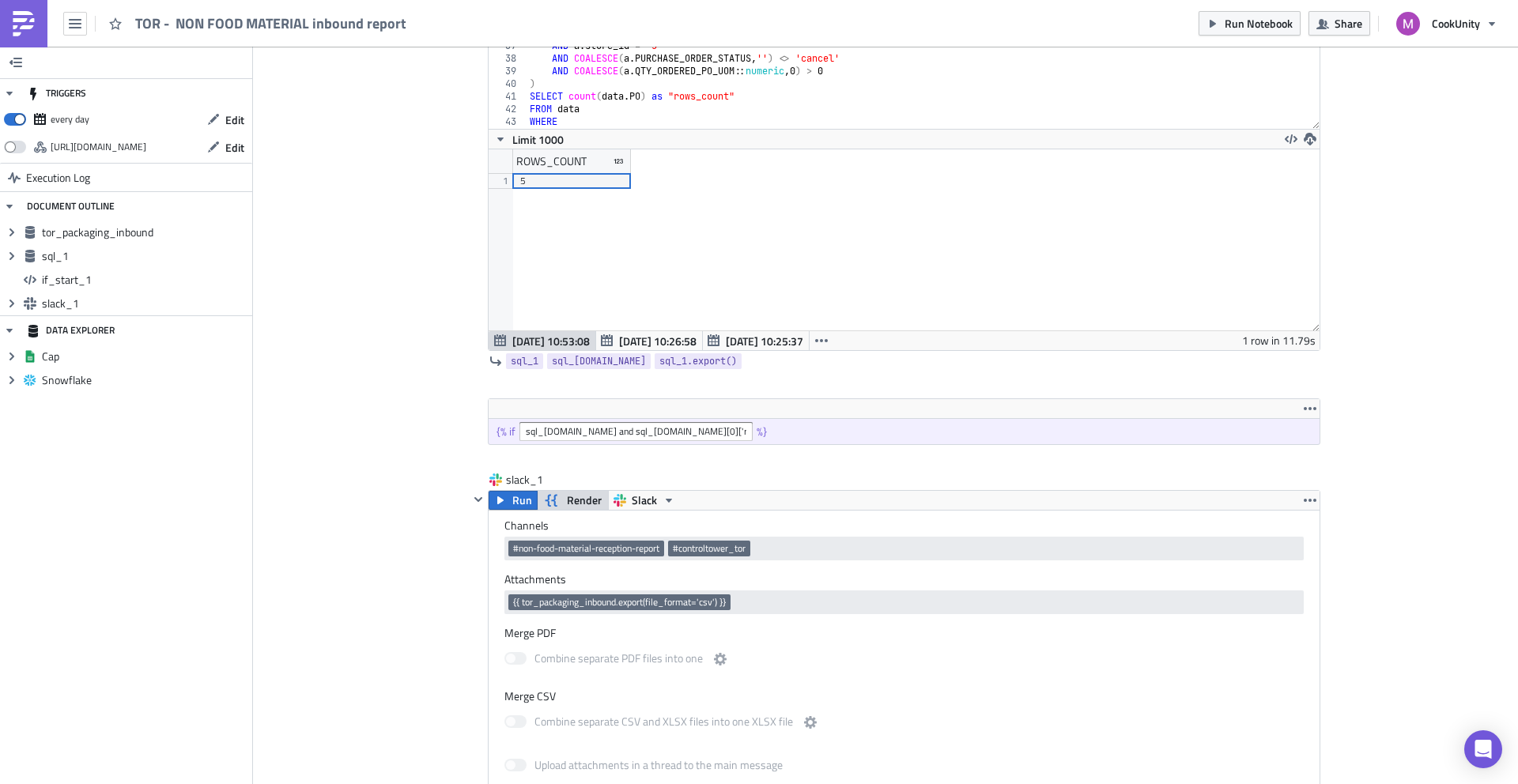
scroll to position [448, 0]
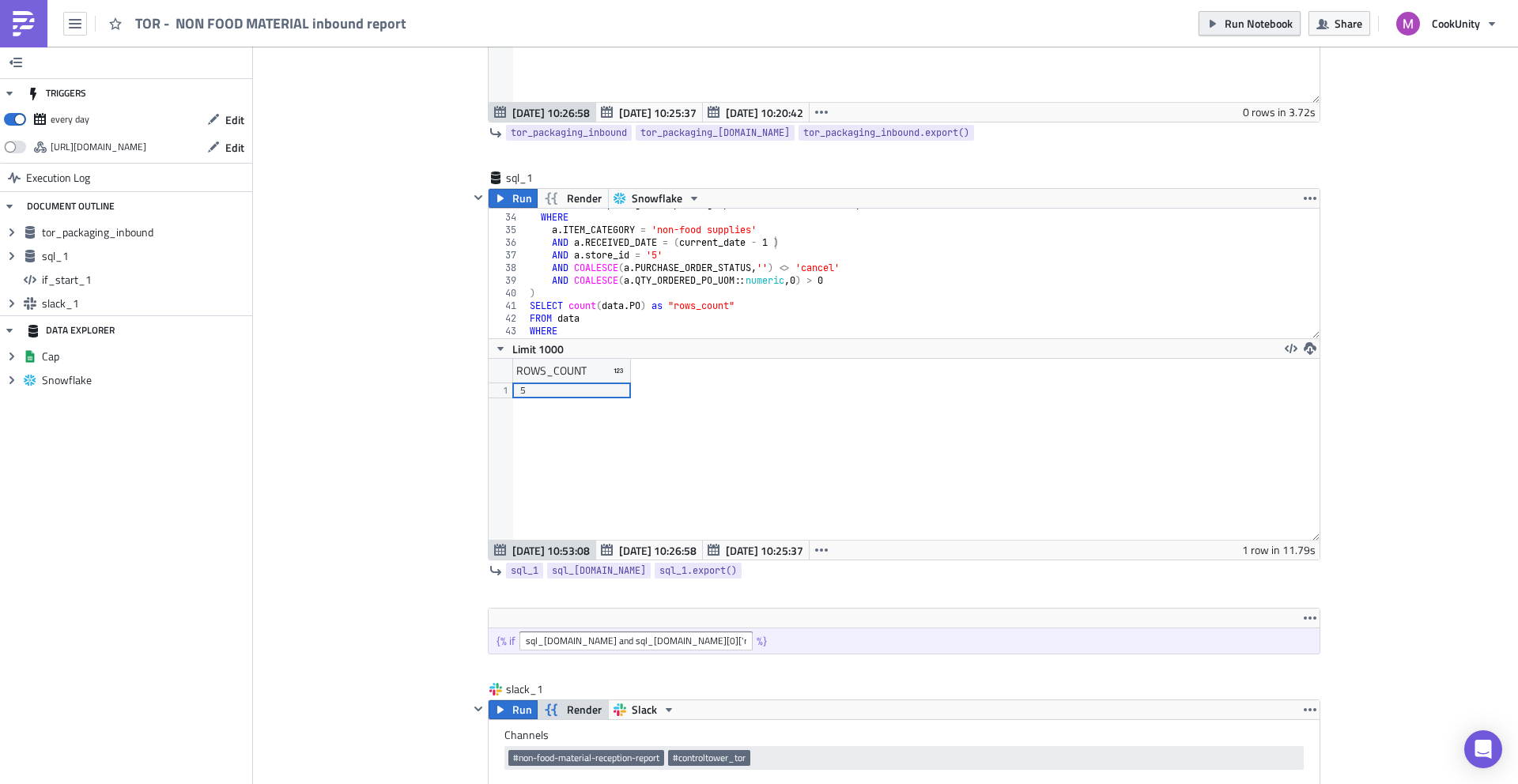
click at [1247, 22] on span "Run Notebook" at bounding box center [1259, 22] width 68 height 17
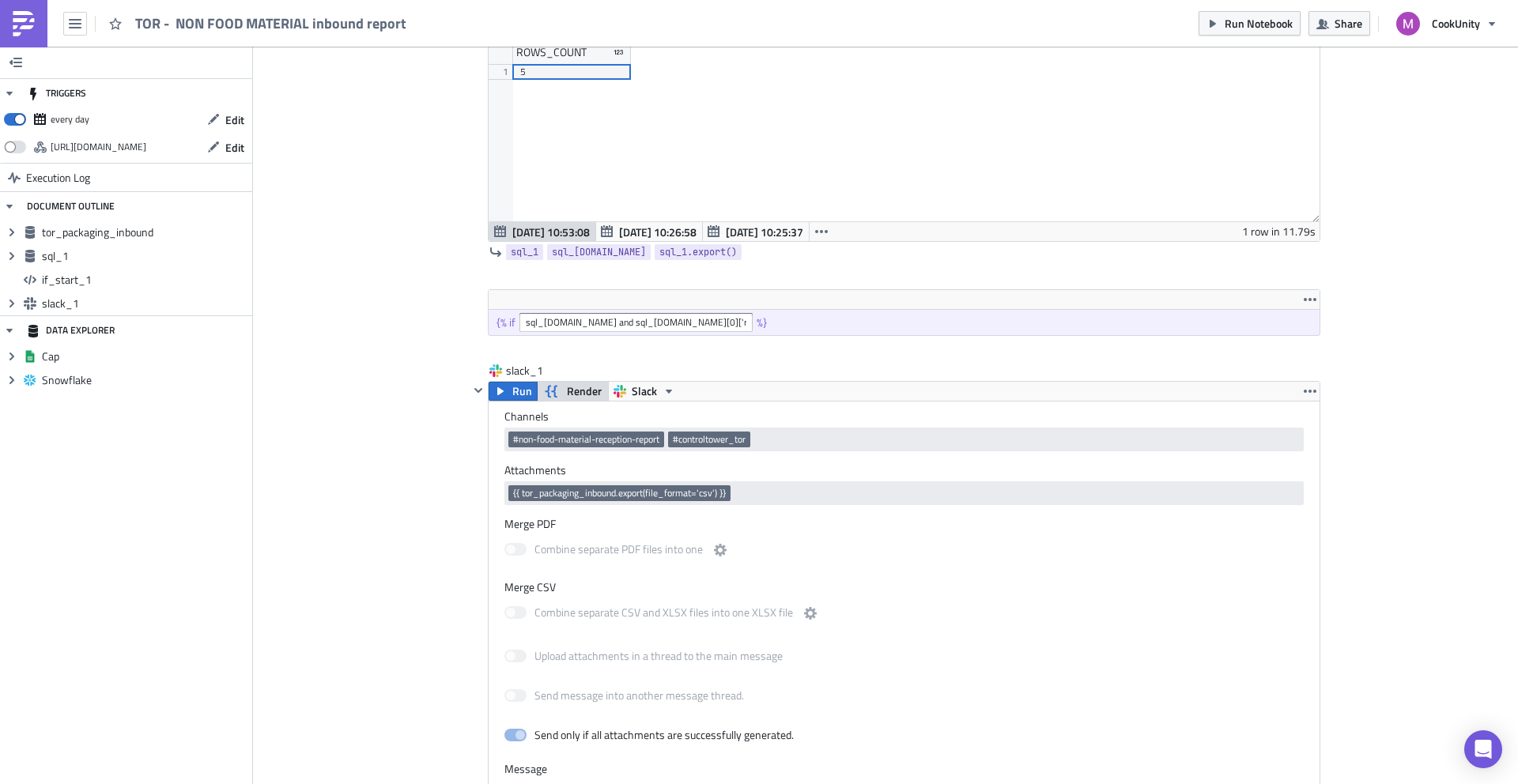
scroll to position [580, 0]
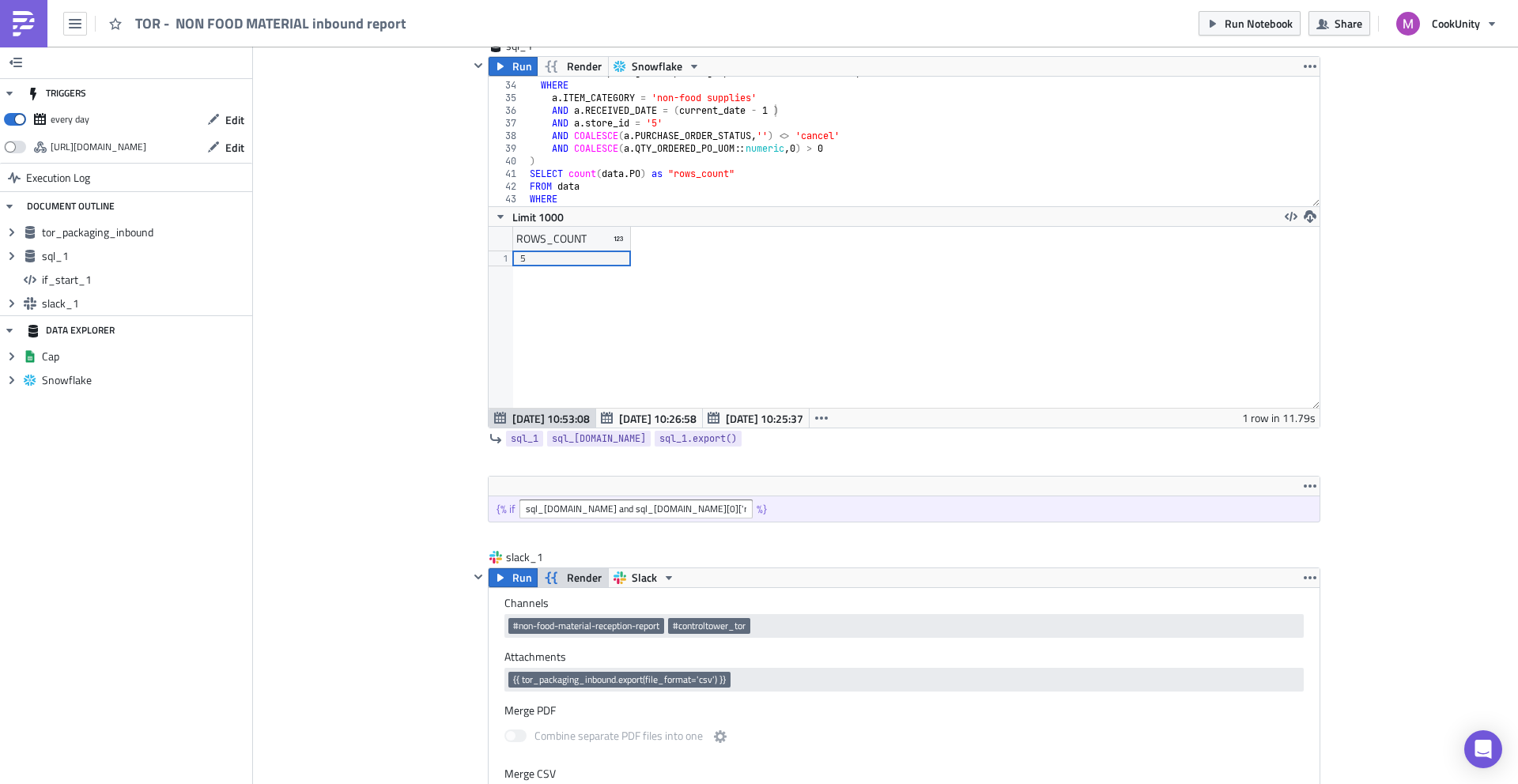
click at [19, 28] on img at bounding box center [23, 23] width 25 height 25
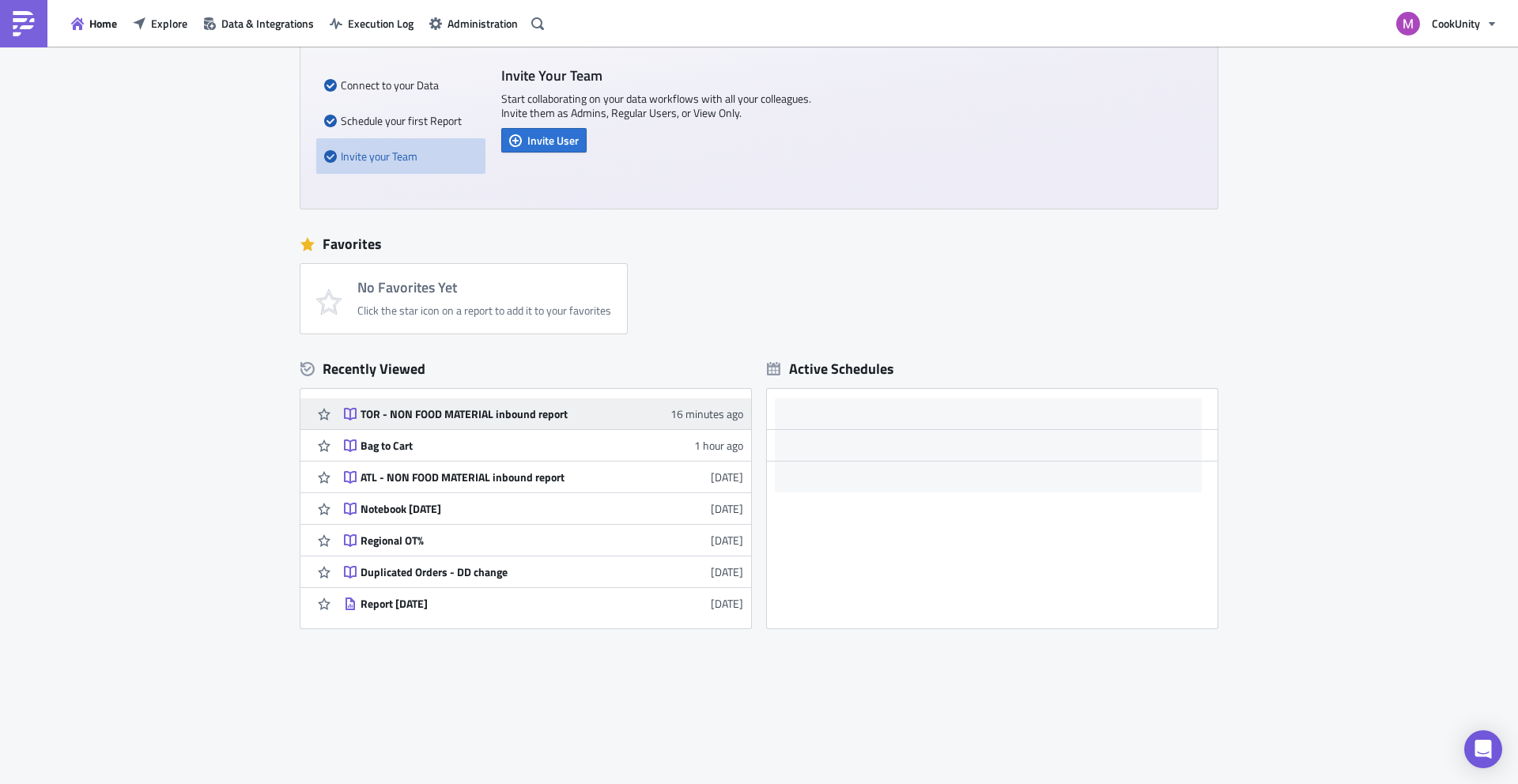
click at [445, 421] on link "TOR - NON FOOD MATERIAL inbound report 16 minutes ago" at bounding box center [543, 414] width 400 height 31
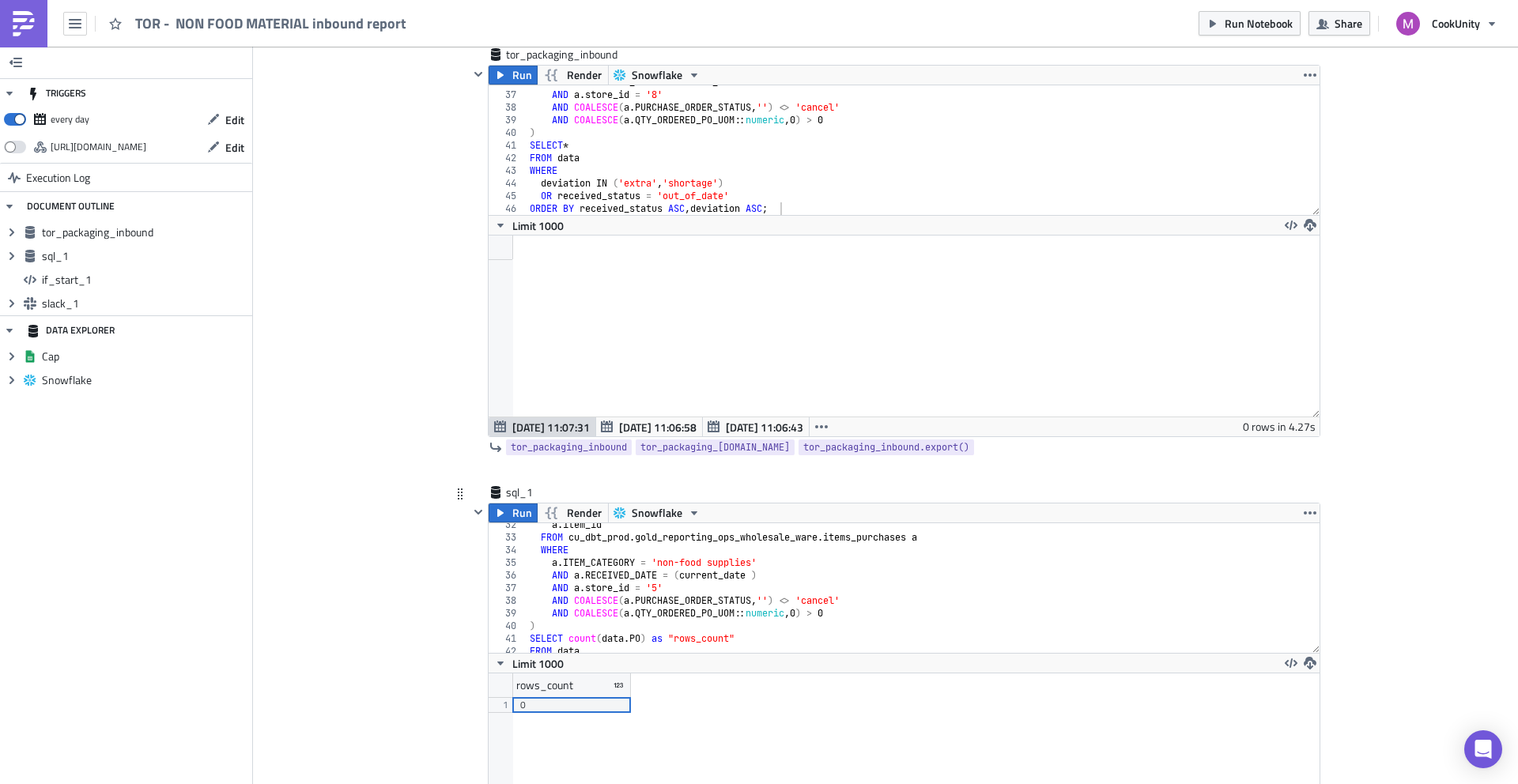
scroll to position [397, 0]
click at [747, 570] on div "a . item_id FROM cu_dbt_prod . gold_reporting_ops_wholesale_ware . items_purcha…" at bounding box center [917, 596] width 782 height 155
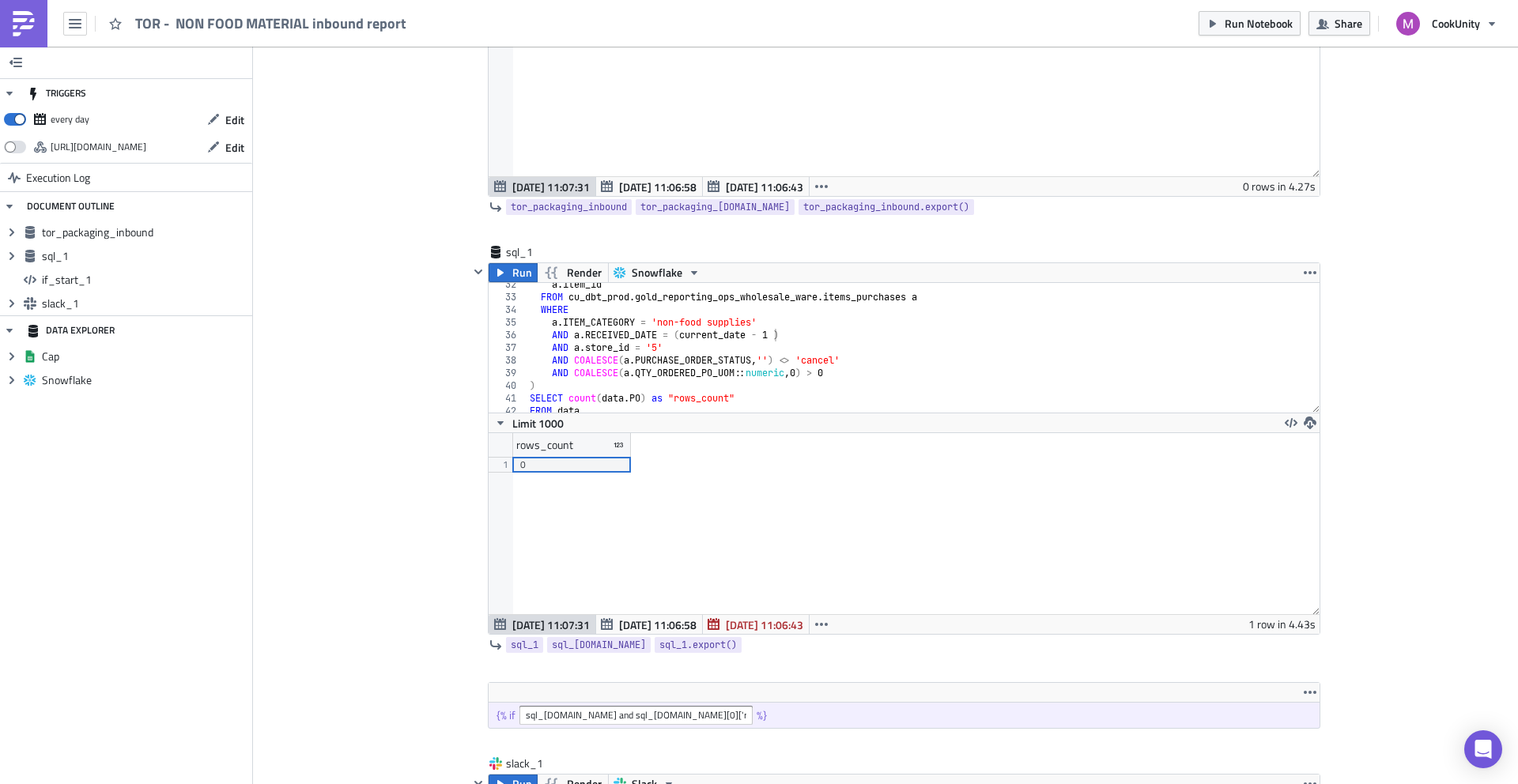
scroll to position [375, 0]
click at [494, 271] on icon "button" at bounding box center [500, 271] width 13 height 13
click at [1256, 21] on span "Run Notebook" at bounding box center [1259, 22] width 68 height 17
drag, startPoint x: 766, startPoint y: 335, endPoint x: 753, endPoint y: 331, distance: 13.6
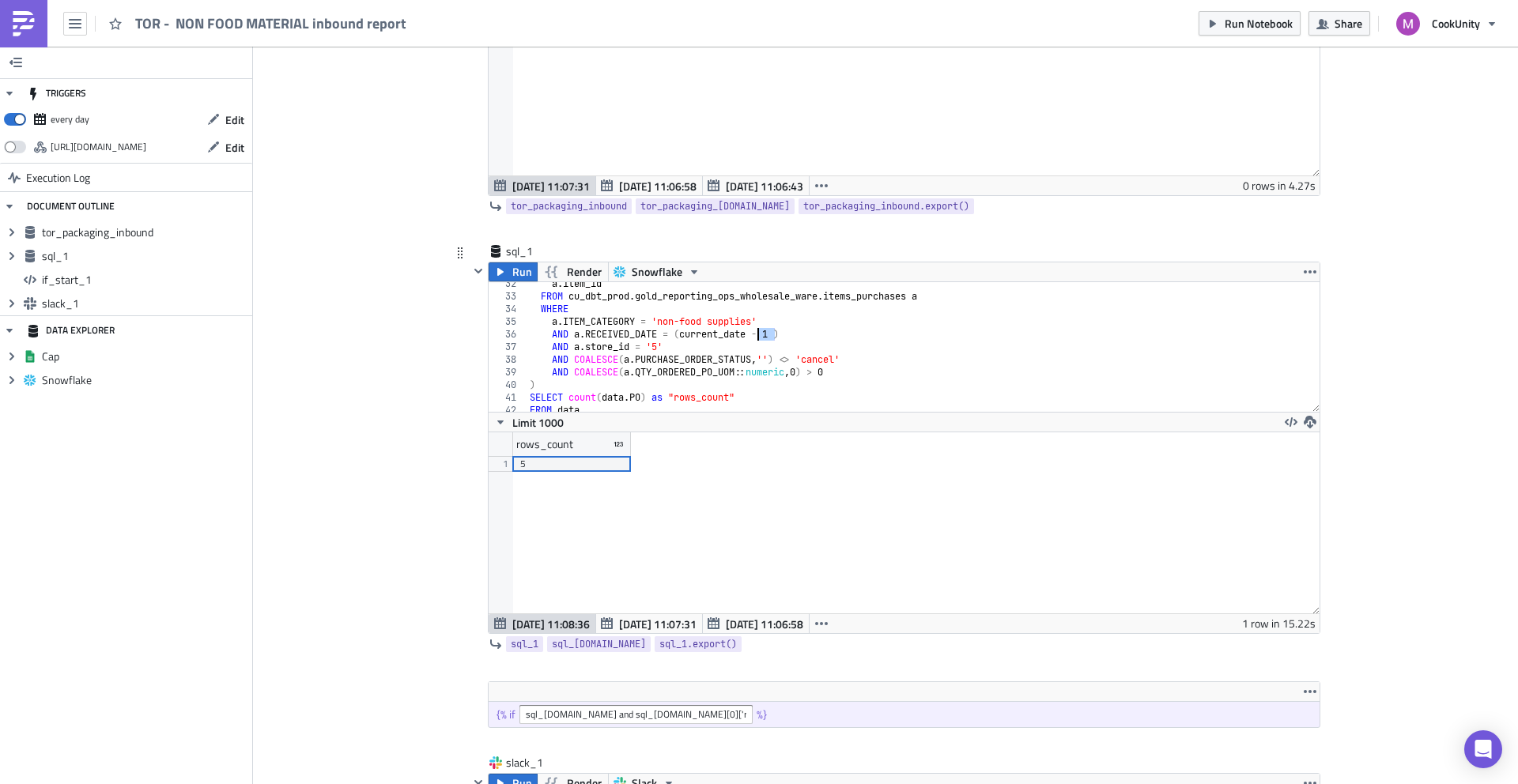
click at [753, 331] on div "a . item_id FROM cu_dbt_prod . gold_reporting_ops_wholesale_ware . items_purcha…" at bounding box center [917, 354] width 782 height 155
click at [652, 347] on div "a . item_id FROM cu_dbt_prod . gold_reporting_ops_wholesale_ware . items_purcha…" at bounding box center [917, 354] width 782 height 155
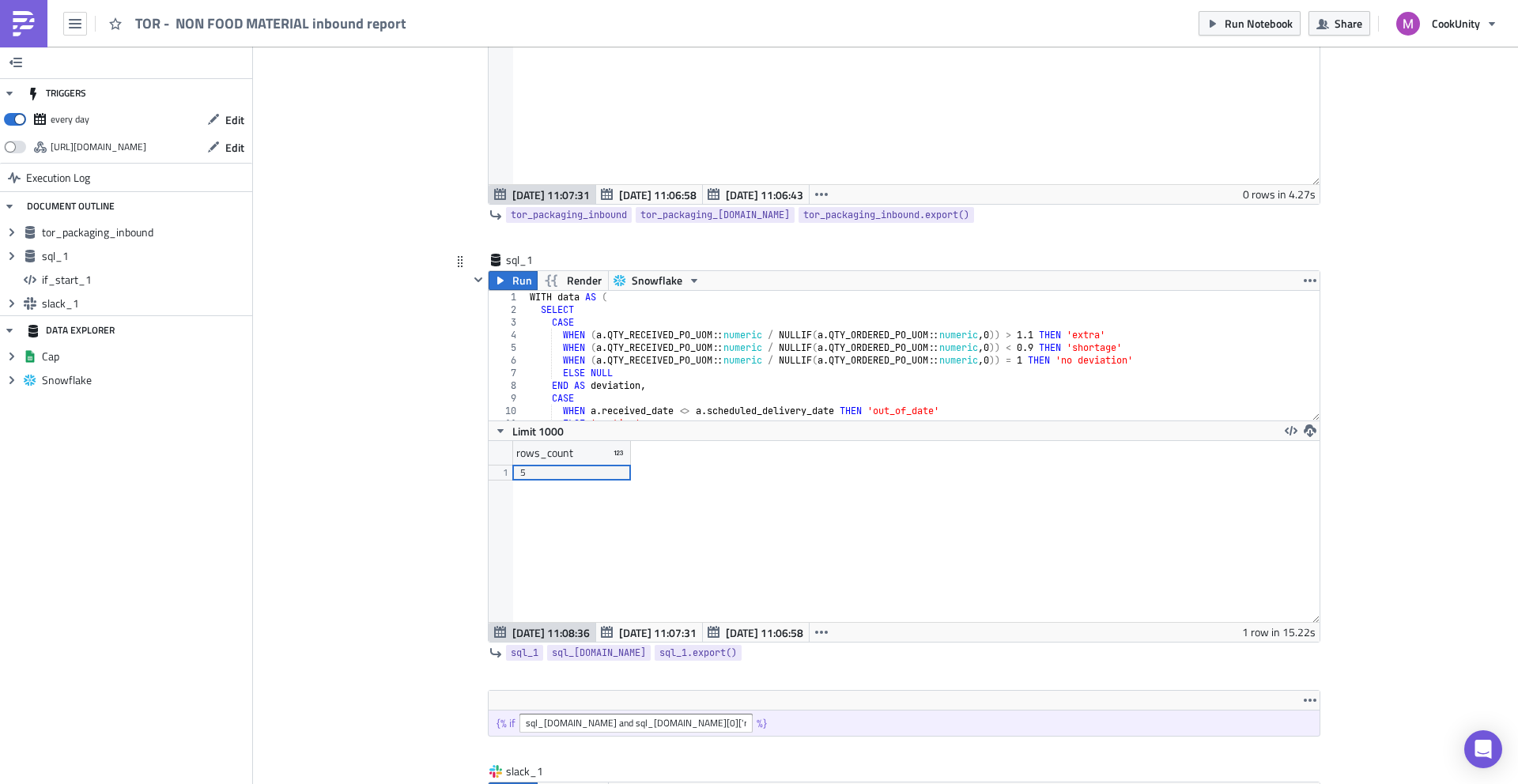
scroll to position [458, 0]
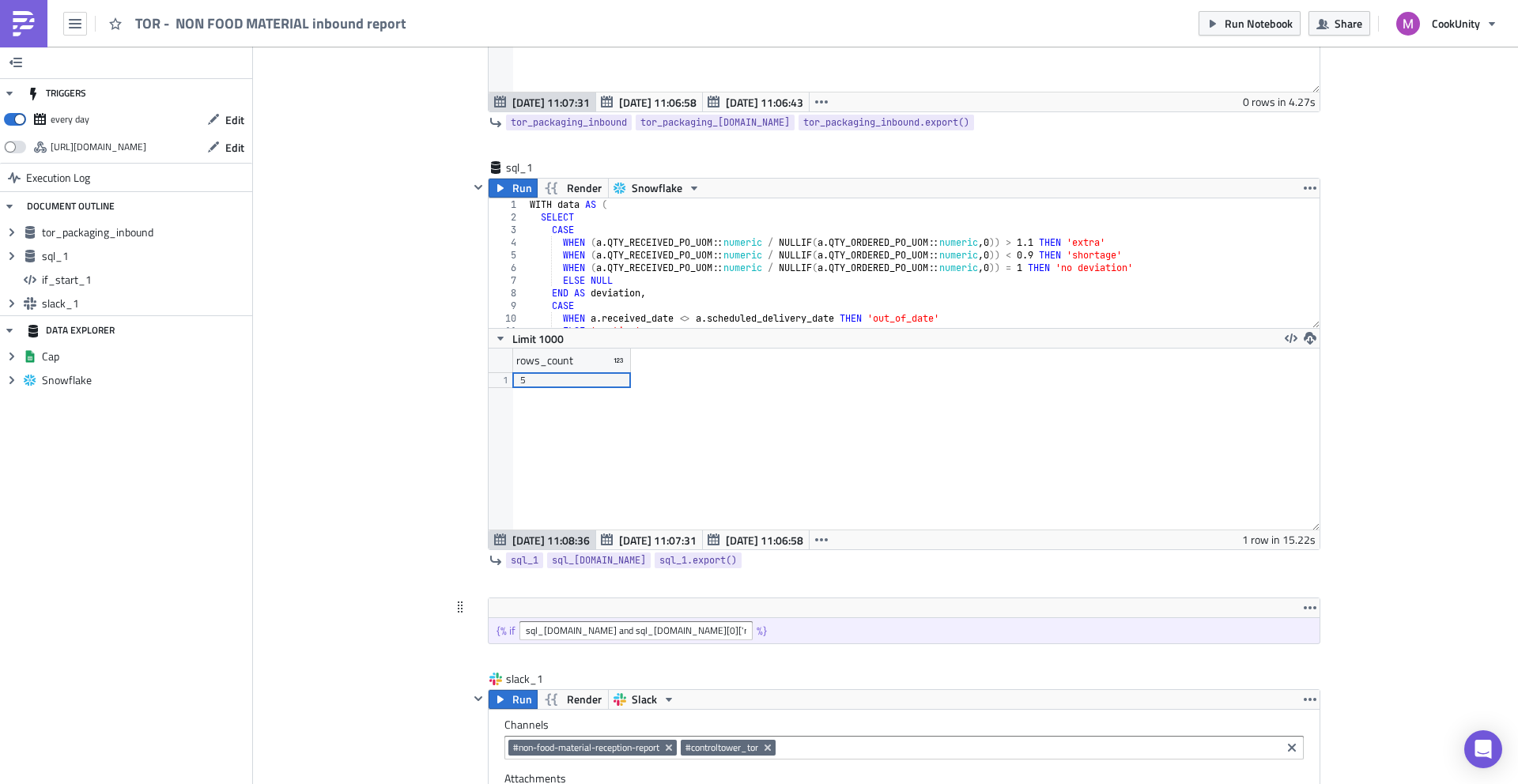
type textarea "AND a.store_id = '8'"
click at [556, 628] on input "sql_1.data and sql_1.data[0]['rows_count'] | int > 0" at bounding box center [636, 630] width 233 height 19
click at [342, 551] on div "Add Image Supply metrics Execution Log TOR - NON FOOD MATERIAL inbound report t…" at bounding box center [885, 609] width 1265 height 2043
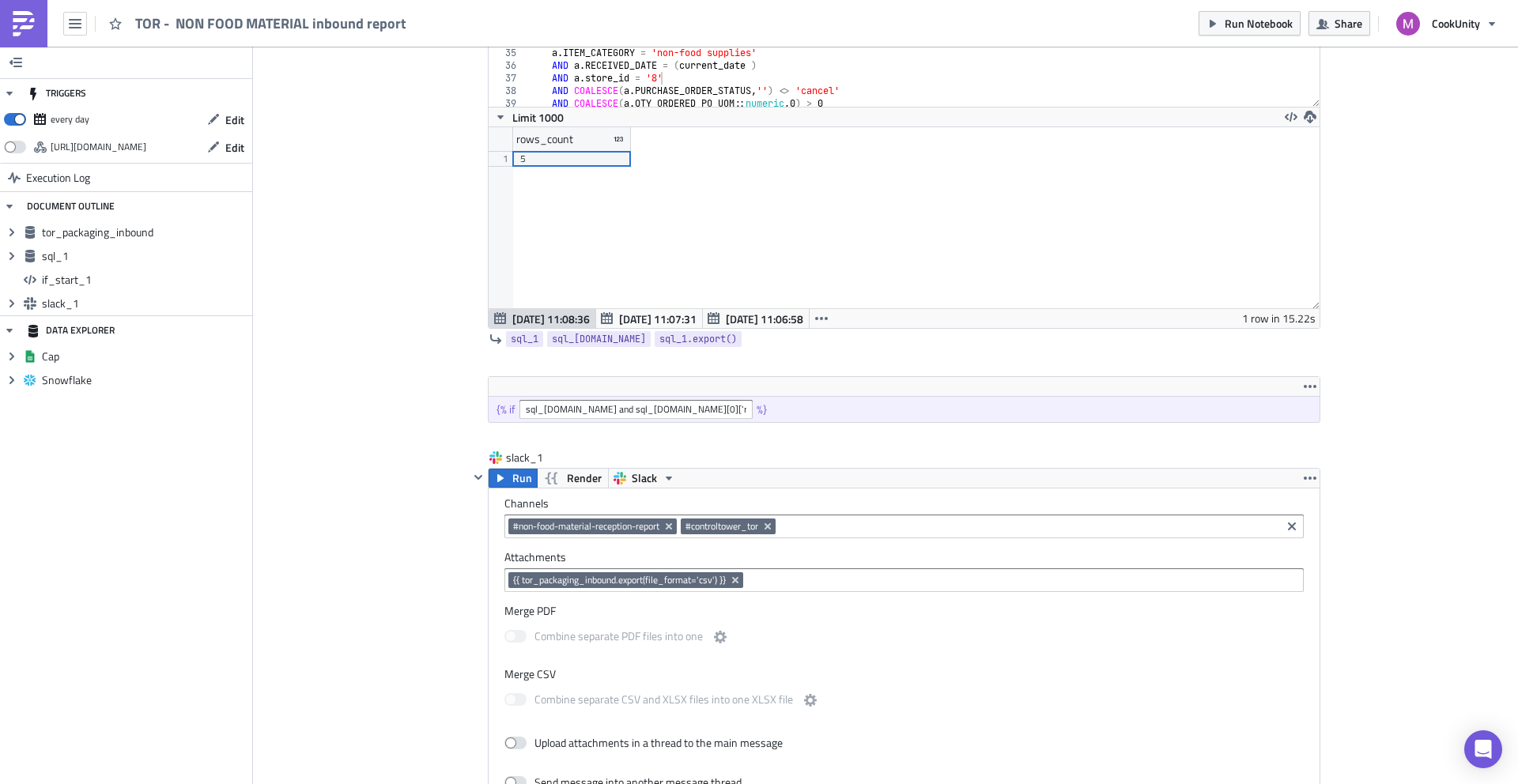
scroll to position [677, 0]
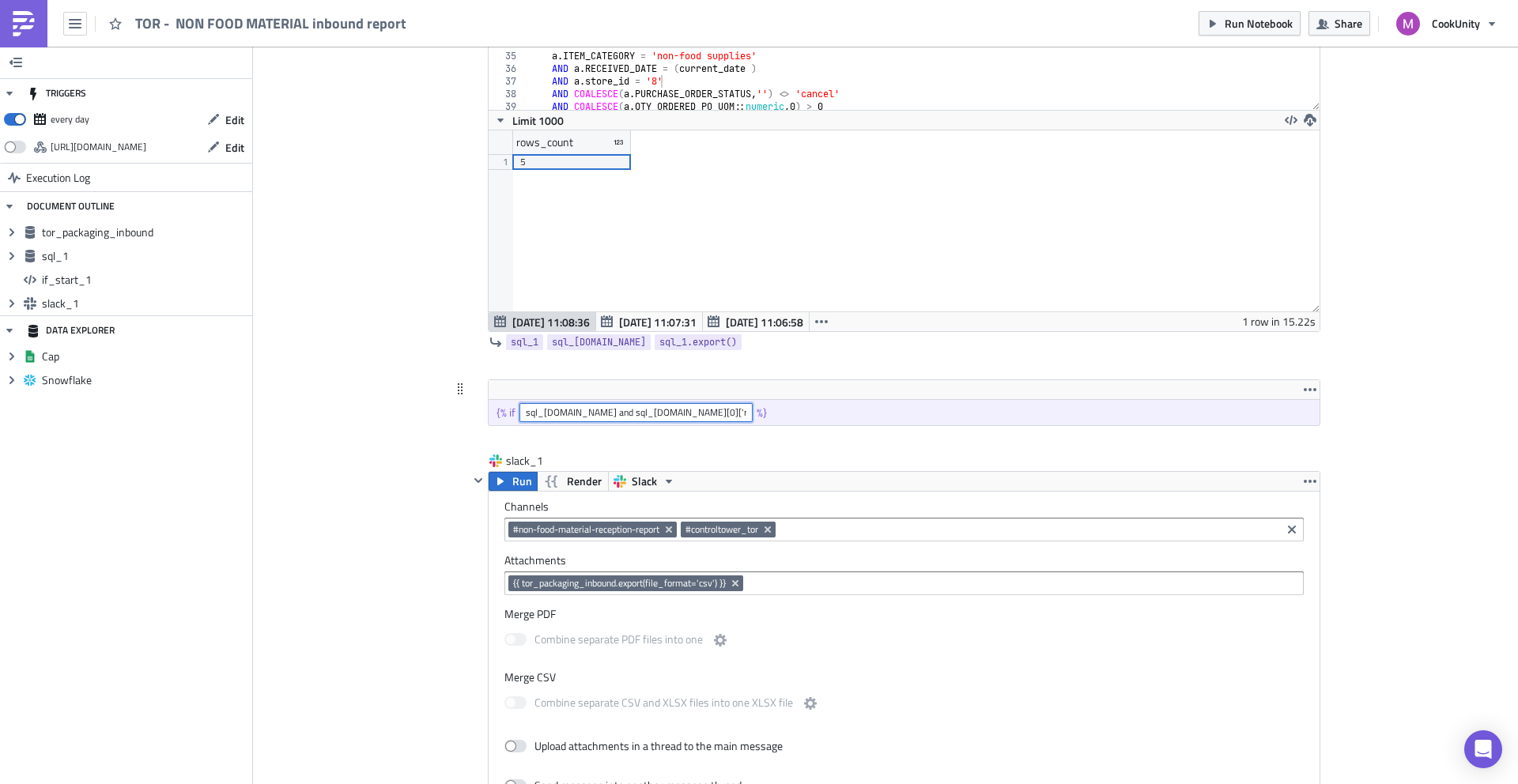
click at [550, 413] on input "sql_1.data and sql_1.data[0]['rows_count'] | int > 0" at bounding box center [636, 412] width 233 height 19
click at [458, 384] on icon at bounding box center [460, 389] width 13 height 13
click at [442, 342] on div "Supply metrics Execution Log TOR - NON FOOD MATERIAL inbound report tor_packagi…" at bounding box center [885, 404] width 902 height 2018
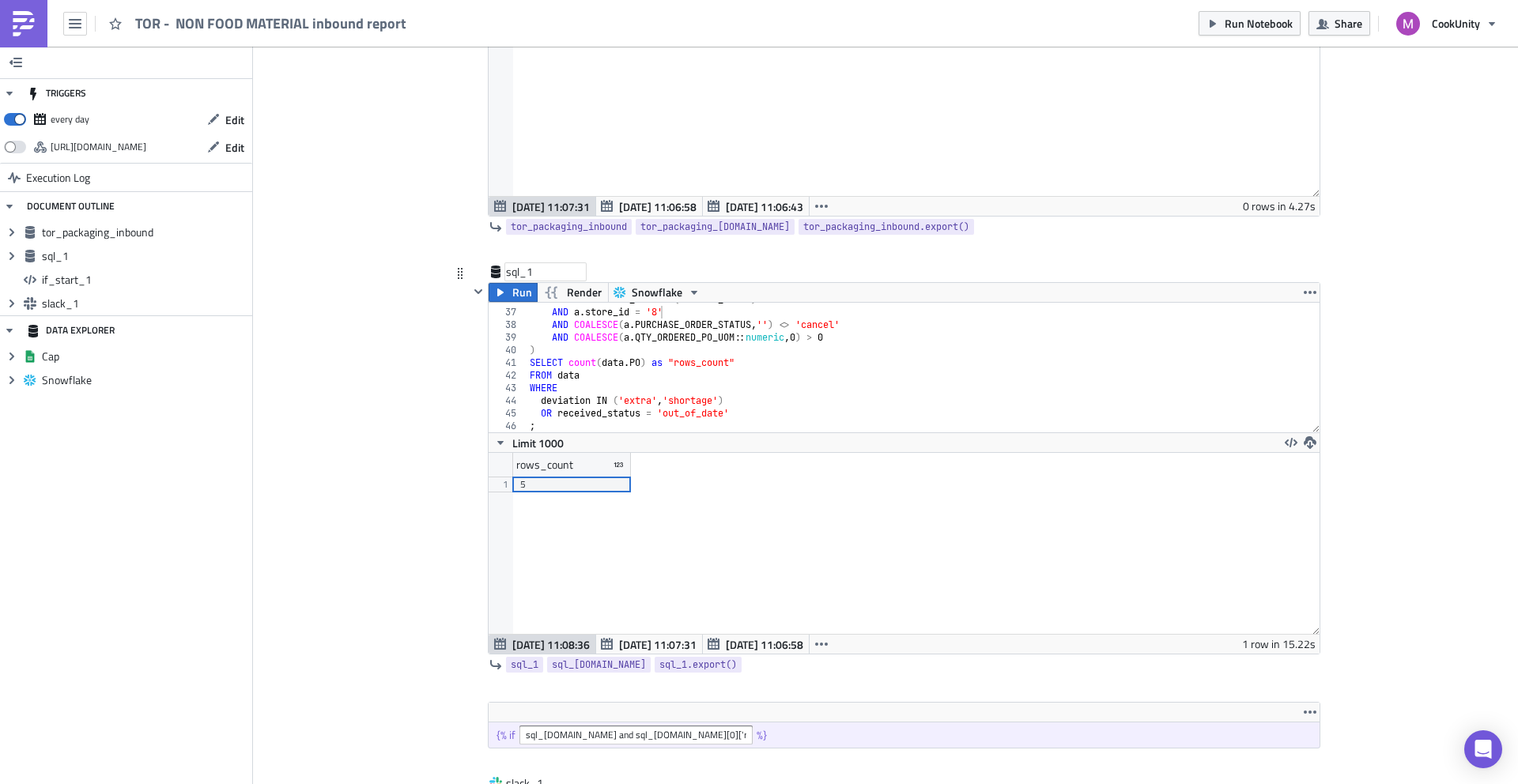
scroll to position [204, 0]
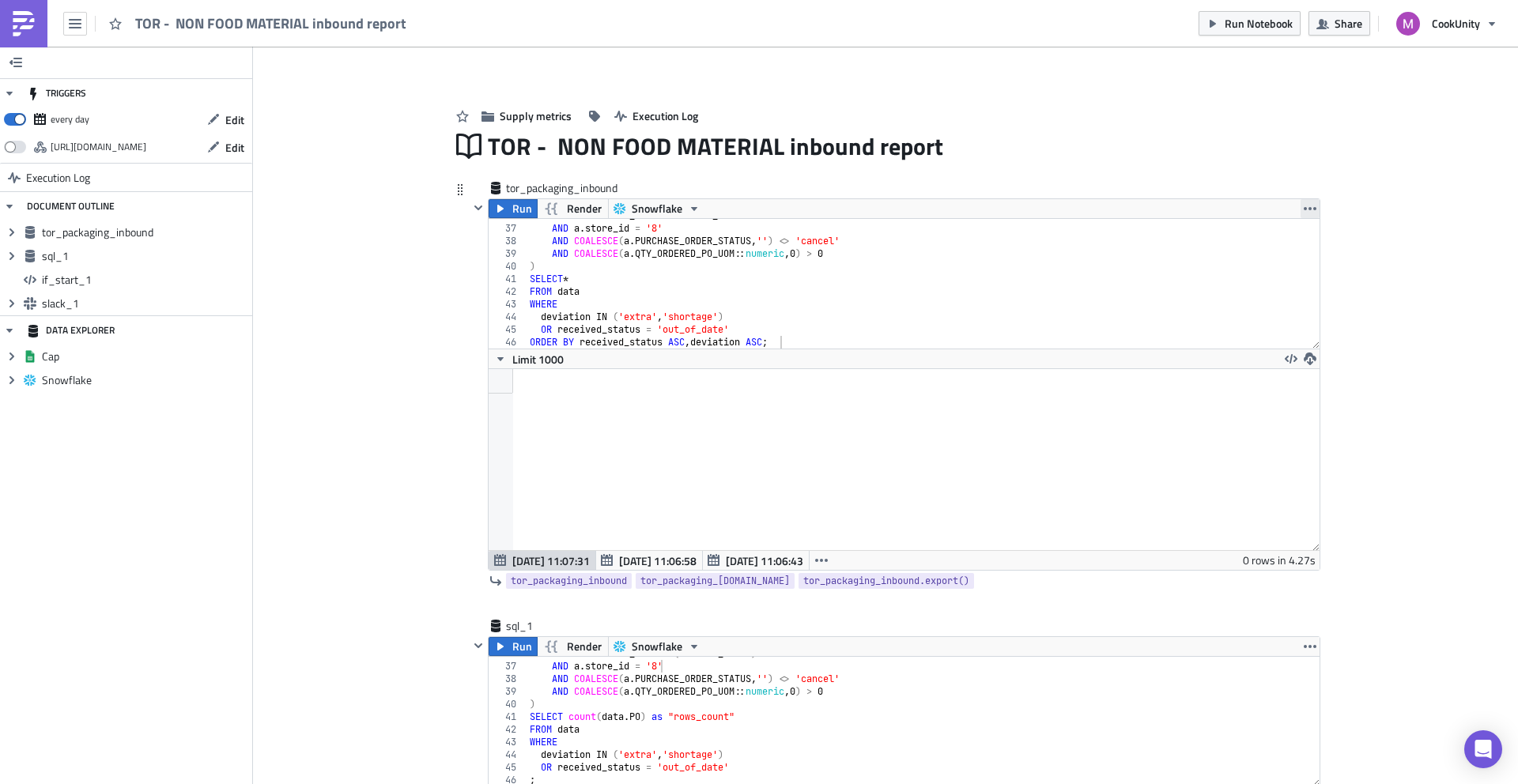
click at [1307, 204] on icon "button" at bounding box center [1310, 208] width 13 height 13
click at [1113, 139] on div "TOR - NON FOOD MATERIAL inbound report" at bounding box center [904, 145] width 832 height 36
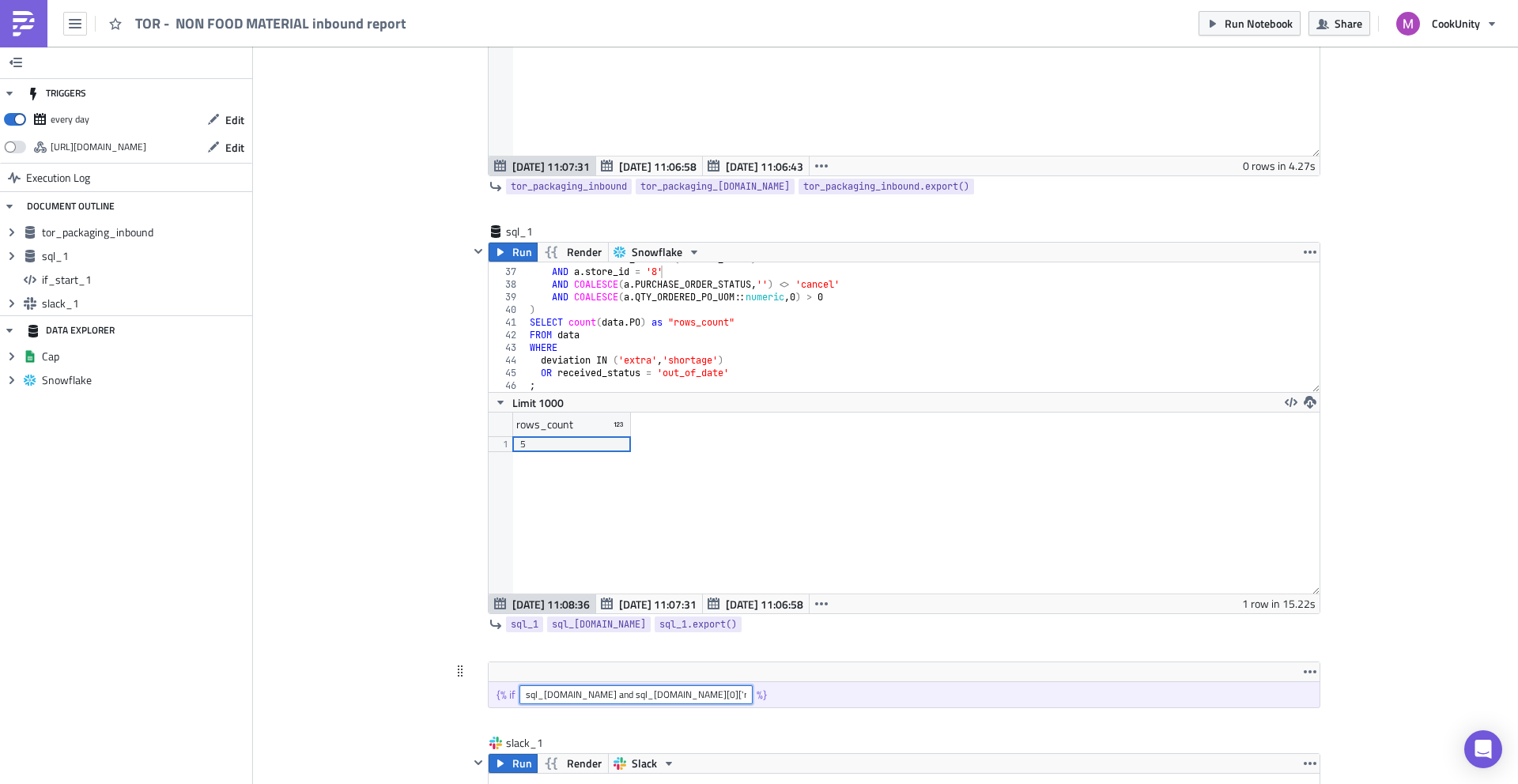
click at [534, 696] on input "sql_1.data and sql_1.data[0]['rows_count'] | int > 0" at bounding box center [636, 694] width 233 height 19
click at [594, 701] on input "sql_1.data and sql_1.data[0]['rows_count'] | int > 0" at bounding box center [636, 694] width 233 height 19
click at [607, 697] on input "sql_1.data and sql_1.data[0]['rows_count'] | int > 0" at bounding box center [636, 694] width 233 height 19
click at [610, 694] on input "sql_1.data and sql_1.data[0]['rows_count'] | int > 0" at bounding box center [636, 694] width 233 height 19
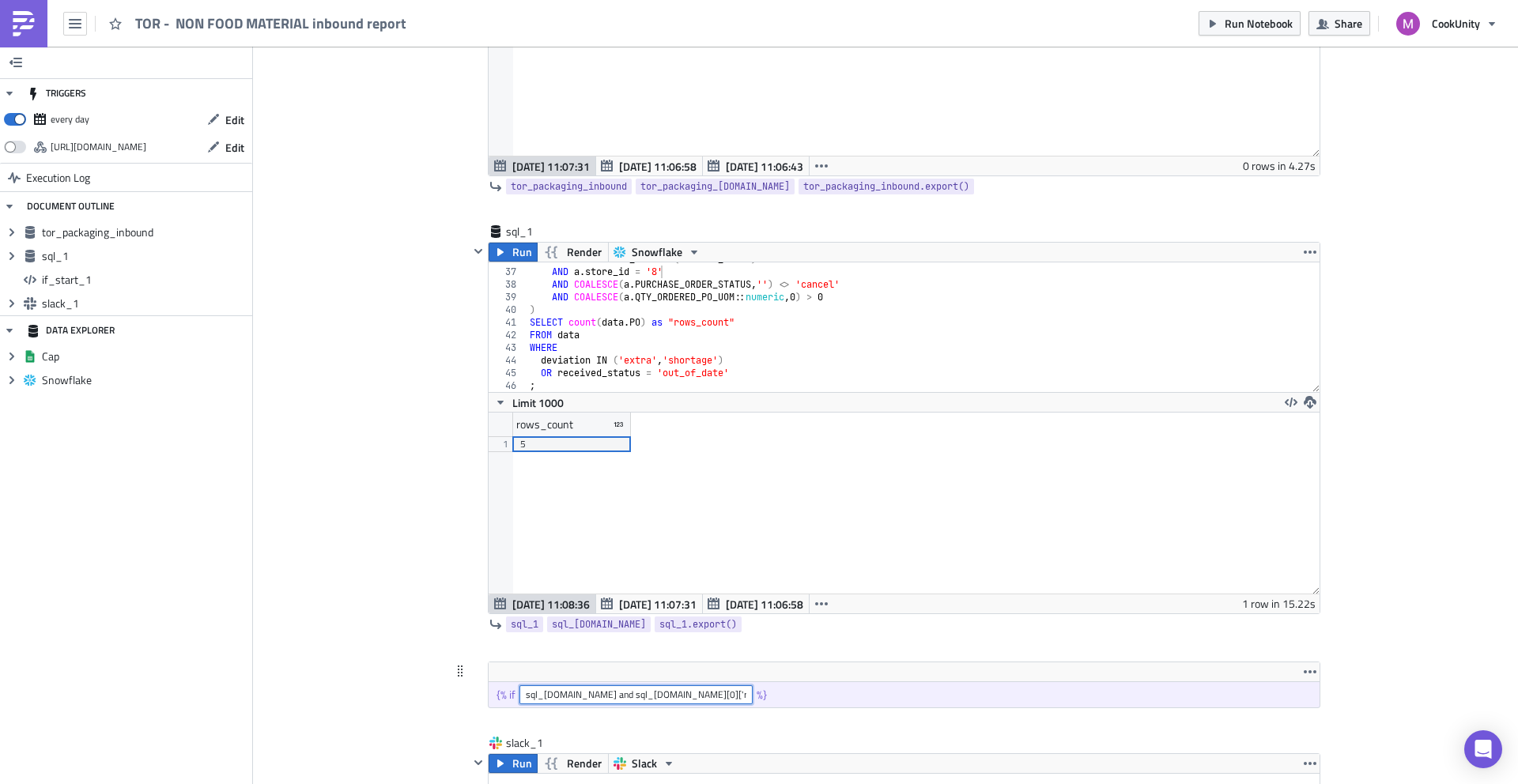
click at [632, 691] on input "sql_1.data and sql_1.data[0]['rows_count'] | int > 0" at bounding box center [636, 694] width 233 height 19
click at [662, 695] on input "sql_1.data and sql_1.data[0]['rows_count'] | int > 0" at bounding box center [636, 694] width 233 height 19
click at [652, 695] on input "sql_1.data and sql_1.data[0]['rows_count'] | int > 0" at bounding box center [636, 694] width 233 height 19
click at [611, 697] on input "sql_1.data and sql_1.data[0]['rows_count'] | int > 0" at bounding box center [636, 694] width 233 height 19
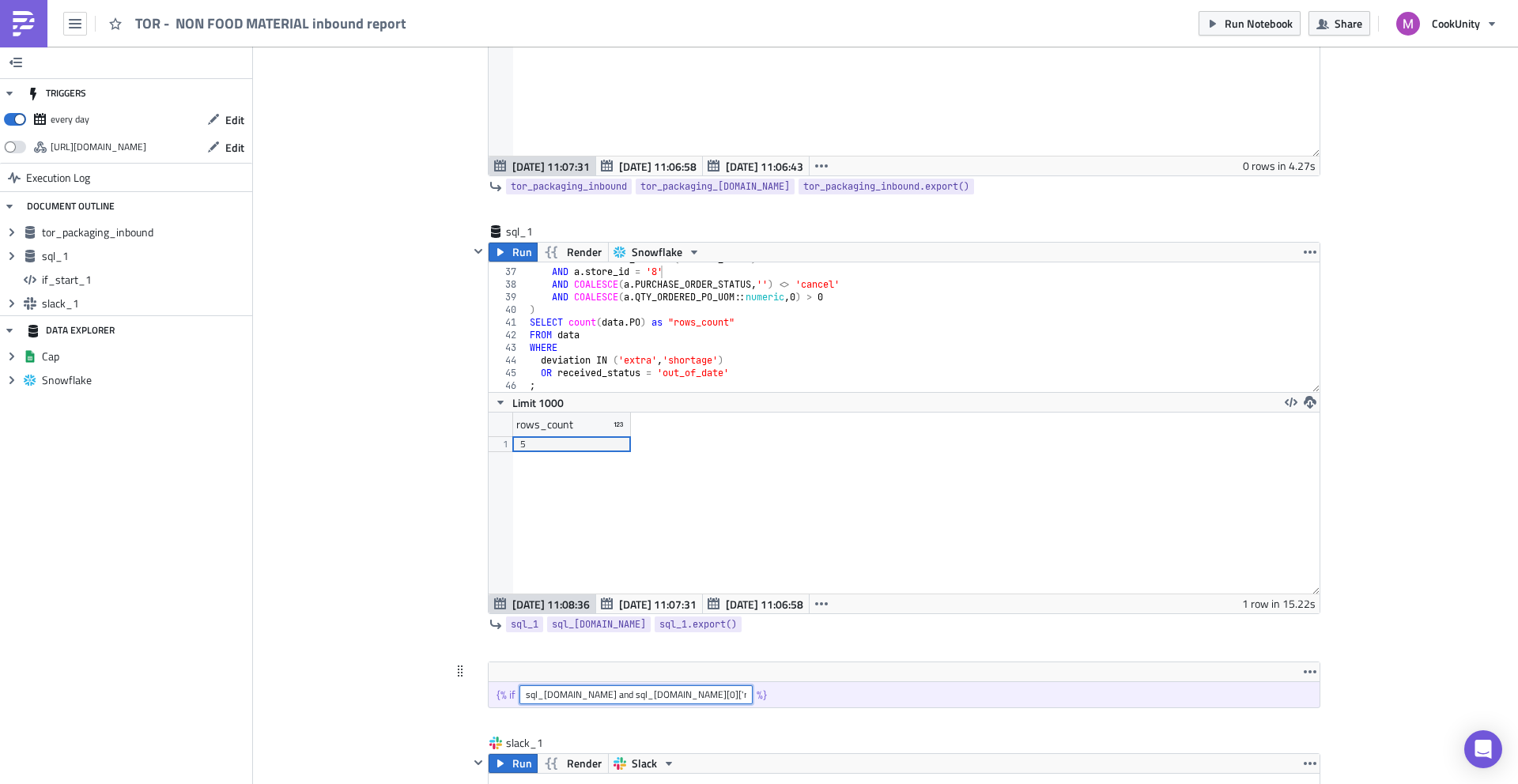
click at [611, 697] on input "sql_1.data and sql_1.data[0]['rows_count'] | int > 0" at bounding box center [636, 694] width 233 height 19
click at [435, 599] on div "Supply metrics Execution Log TOR - NON FOOD MATERIAL inbound report tor_packagi…" at bounding box center [885, 686] width 902 height 2018
click at [21, 21] on img at bounding box center [23, 23] width 25 height 25
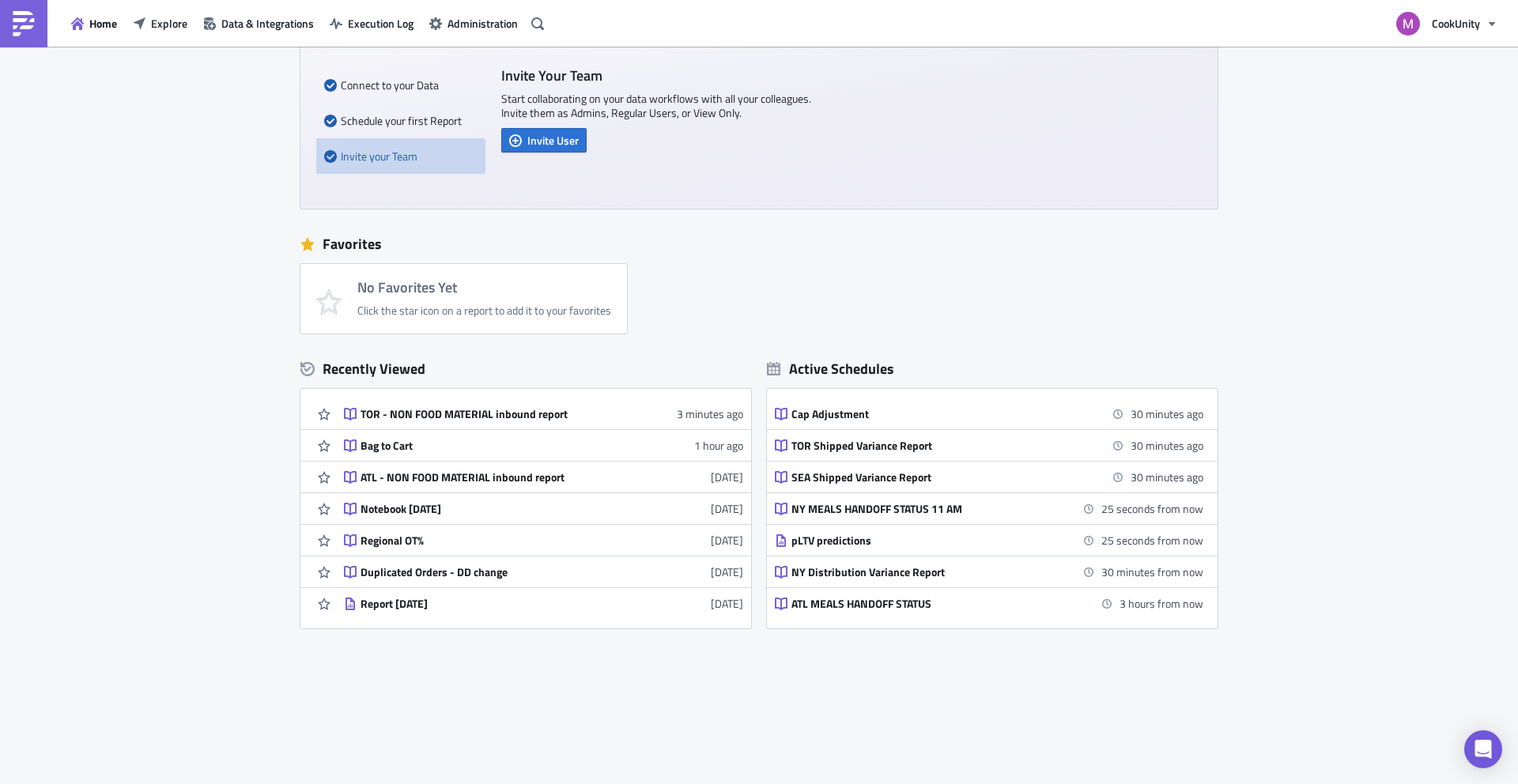
scroll to position [107, 0]
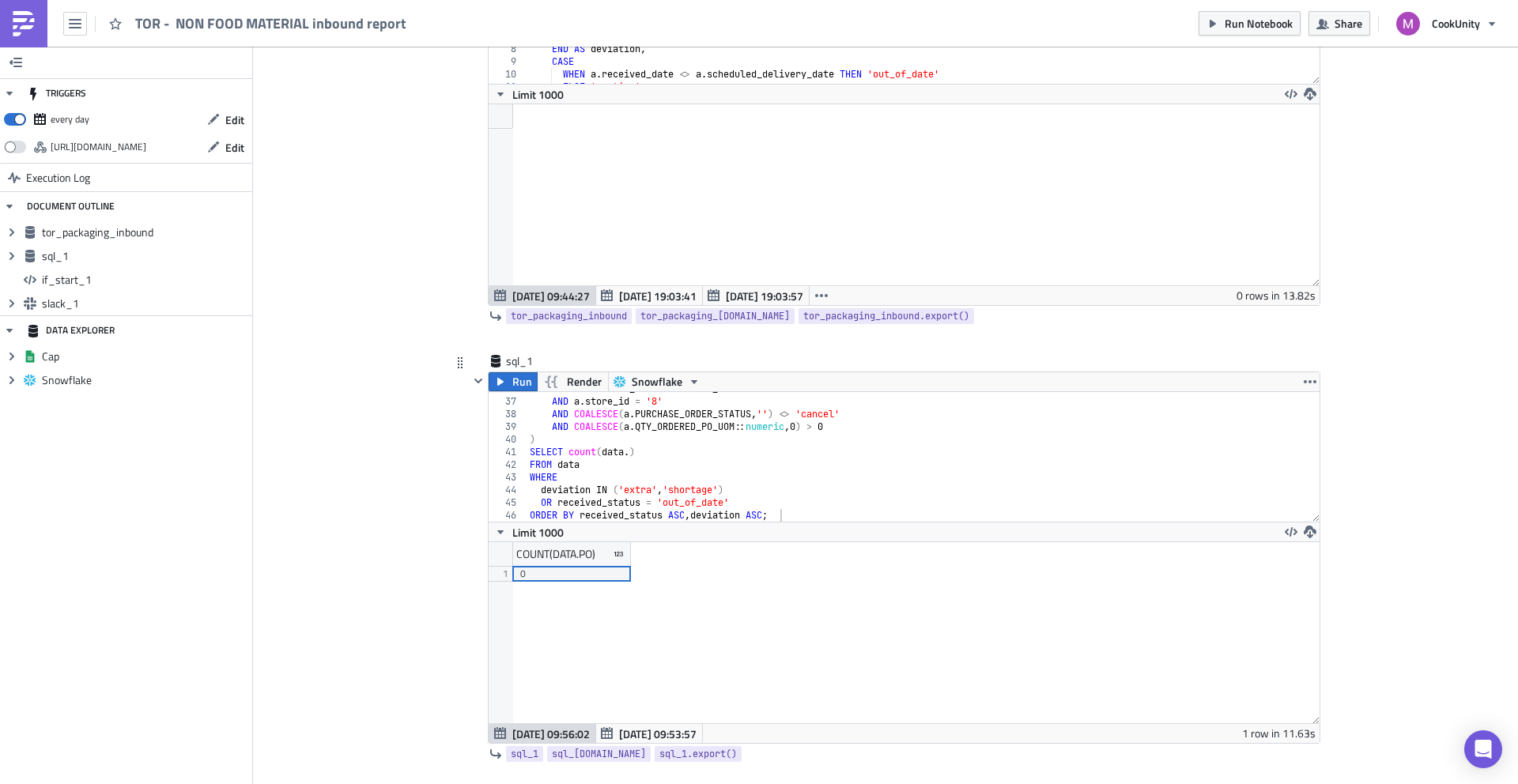
scroll to position [452, 0]
click at [638, 449] on div "AND a . RECEIVED_DATE = current_date AND a . store_id = '8' AND COALESCE ( a . …" at bounding box center [917, 460] width 782 height 155
click at [620, 453] on div "AND a . RECEIVED_DATE = current_date AND a . store_id = '8' AND COALESCE ( a . …" at bounding box center [917, 460] width 782 height 155
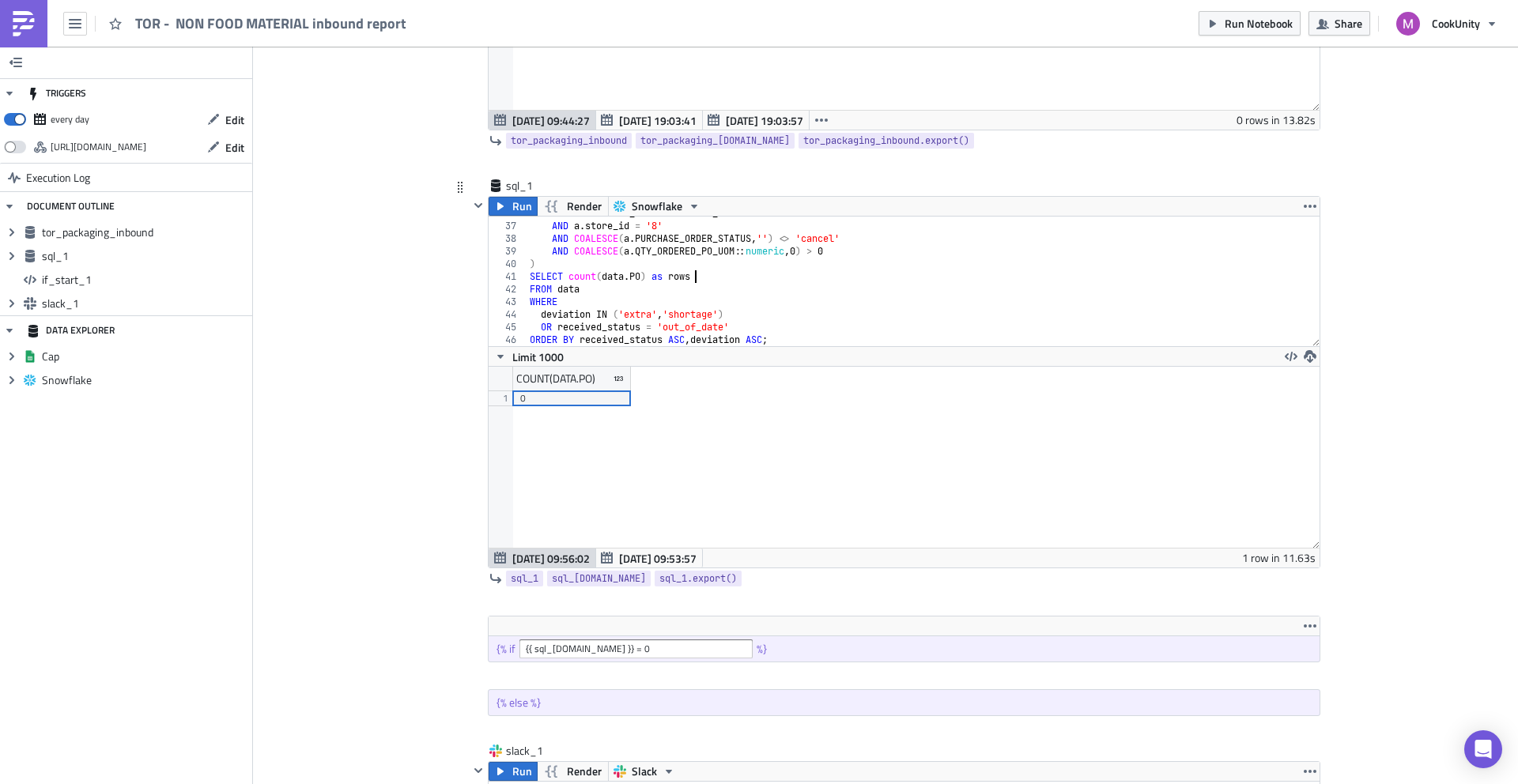
scroll to position [468, 0]
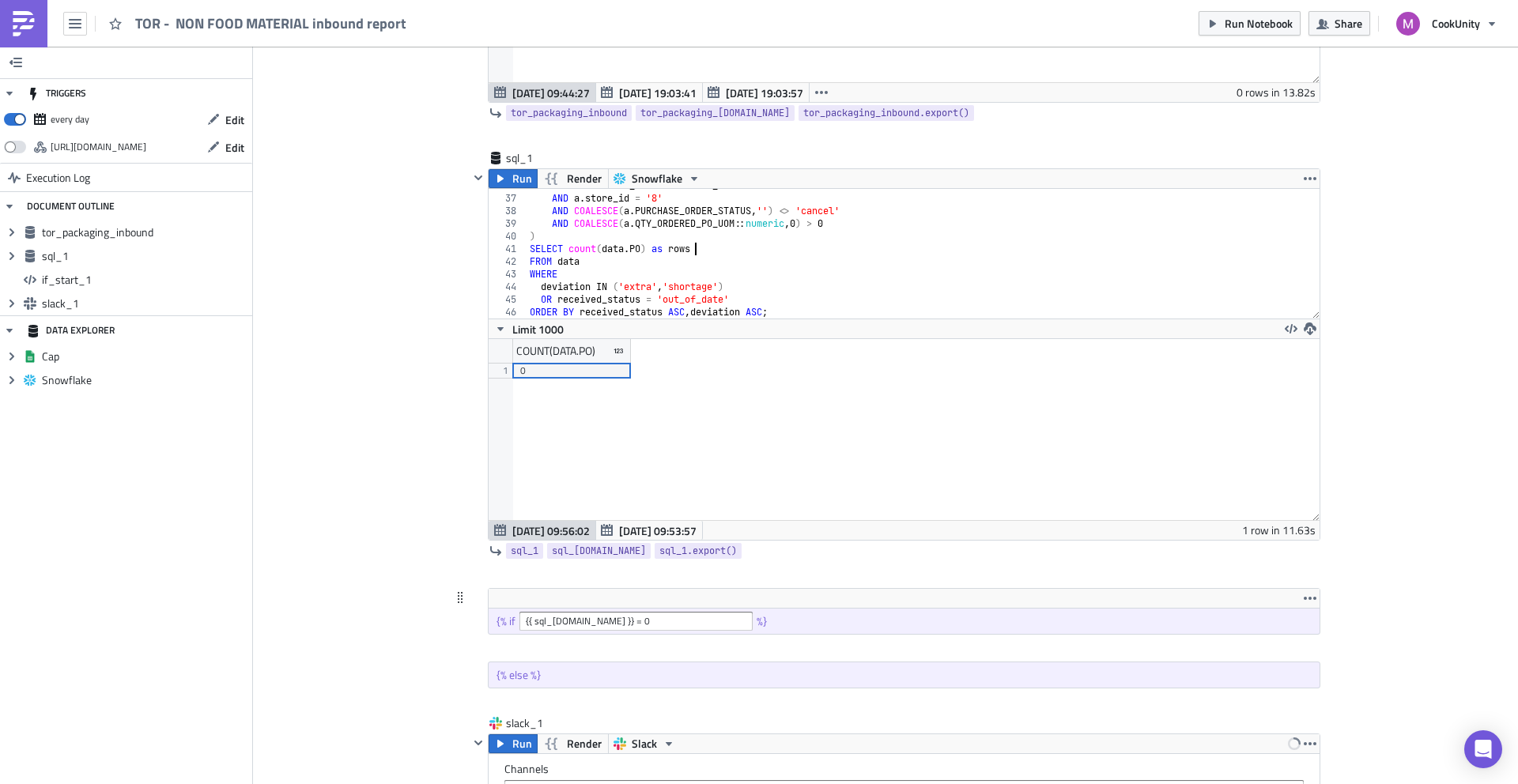
type textarea "SELECT count(data.PO) as rows"
drag, startPoint x: 598, startPoint y: 623, endPoint x: 442, endPoint y: 623, distance: 156.0
click at [442, 623] on div "Supply metrics Execution Log TOR - NON FOOD MATERIAL inbound report tor_packagi…" at bounding box center [885, 644] width 902 height 2083
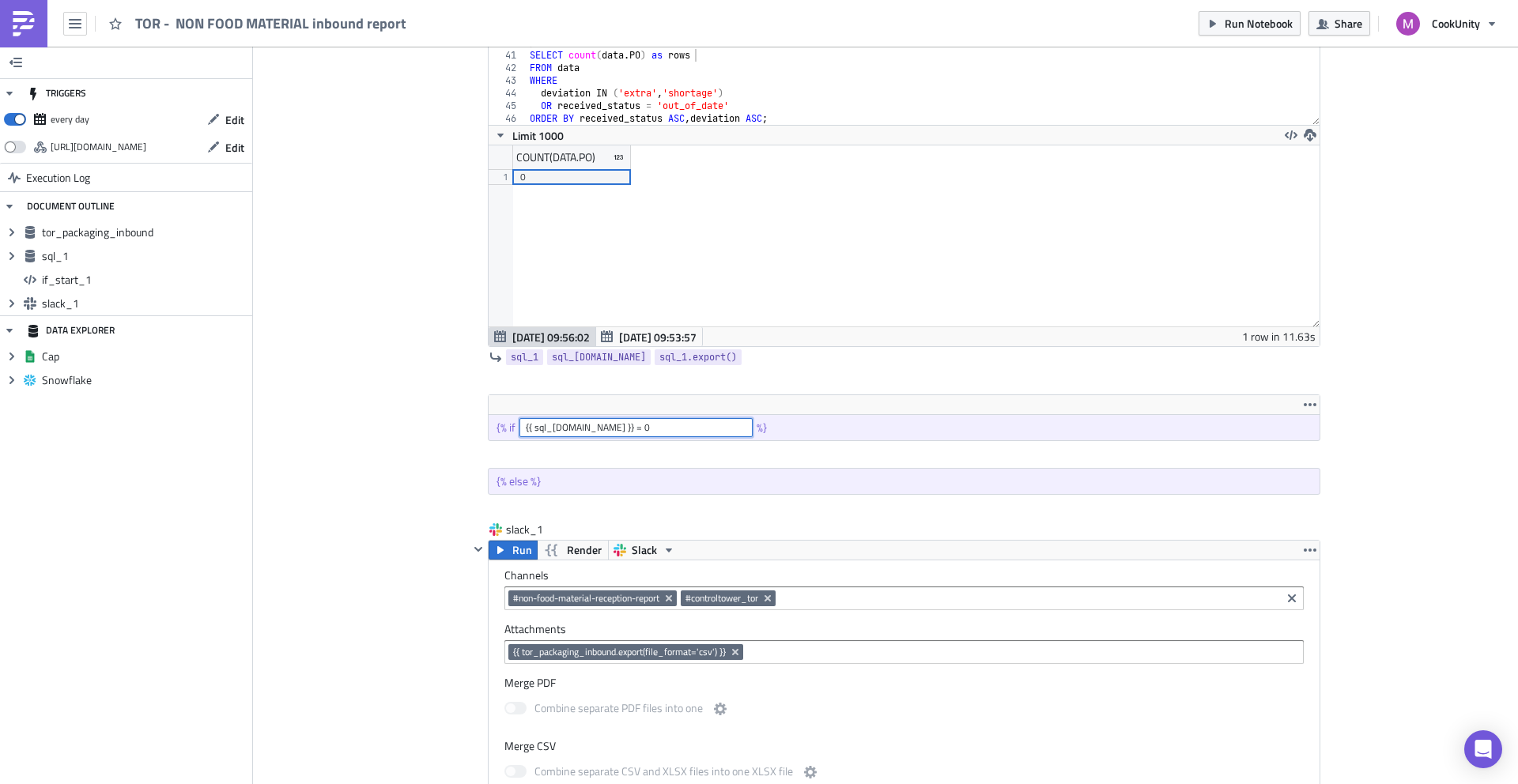
scroll to position [656, 0]
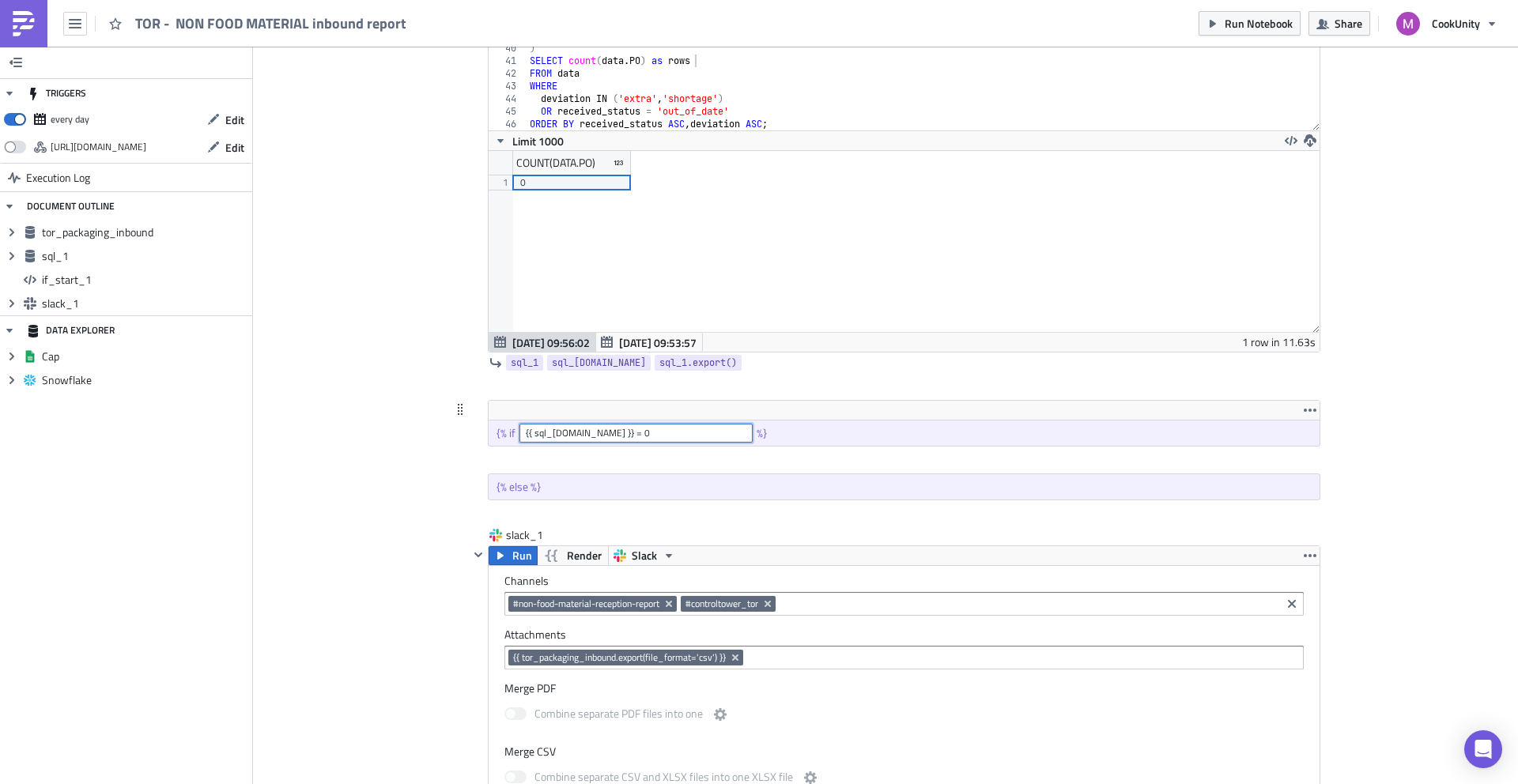
click at [563, 429] on input "{{ sql_1.data }} = 0" at bounding box center [636, 433] width 233 height 19
click at [1243, 24] on span "Run Notebook" at bounding box center [1259, 22] width 68 height 17
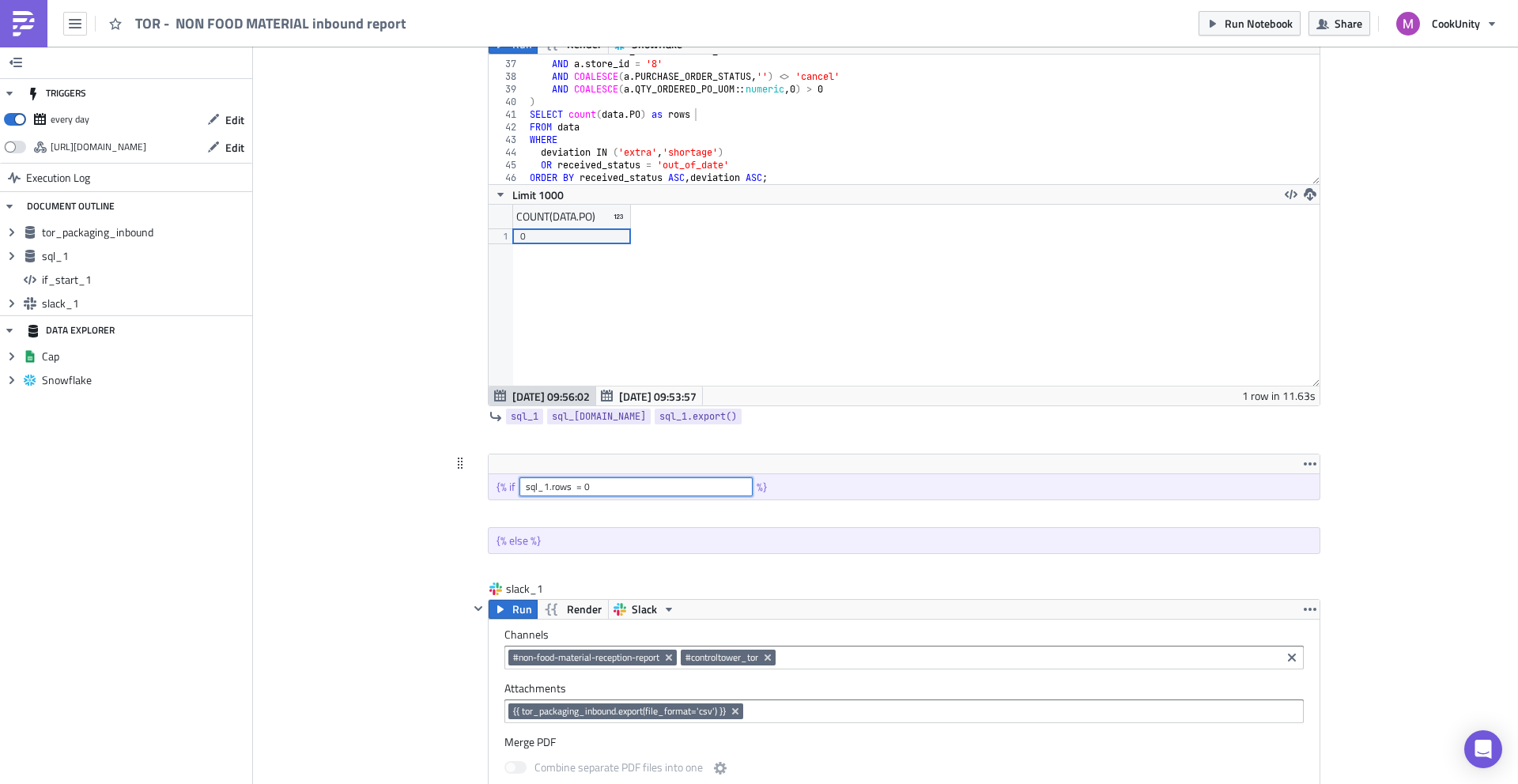
click at [542, 487] on input "sql_1.rows = 0" at bounding box center [636, 486] width 233 height 19
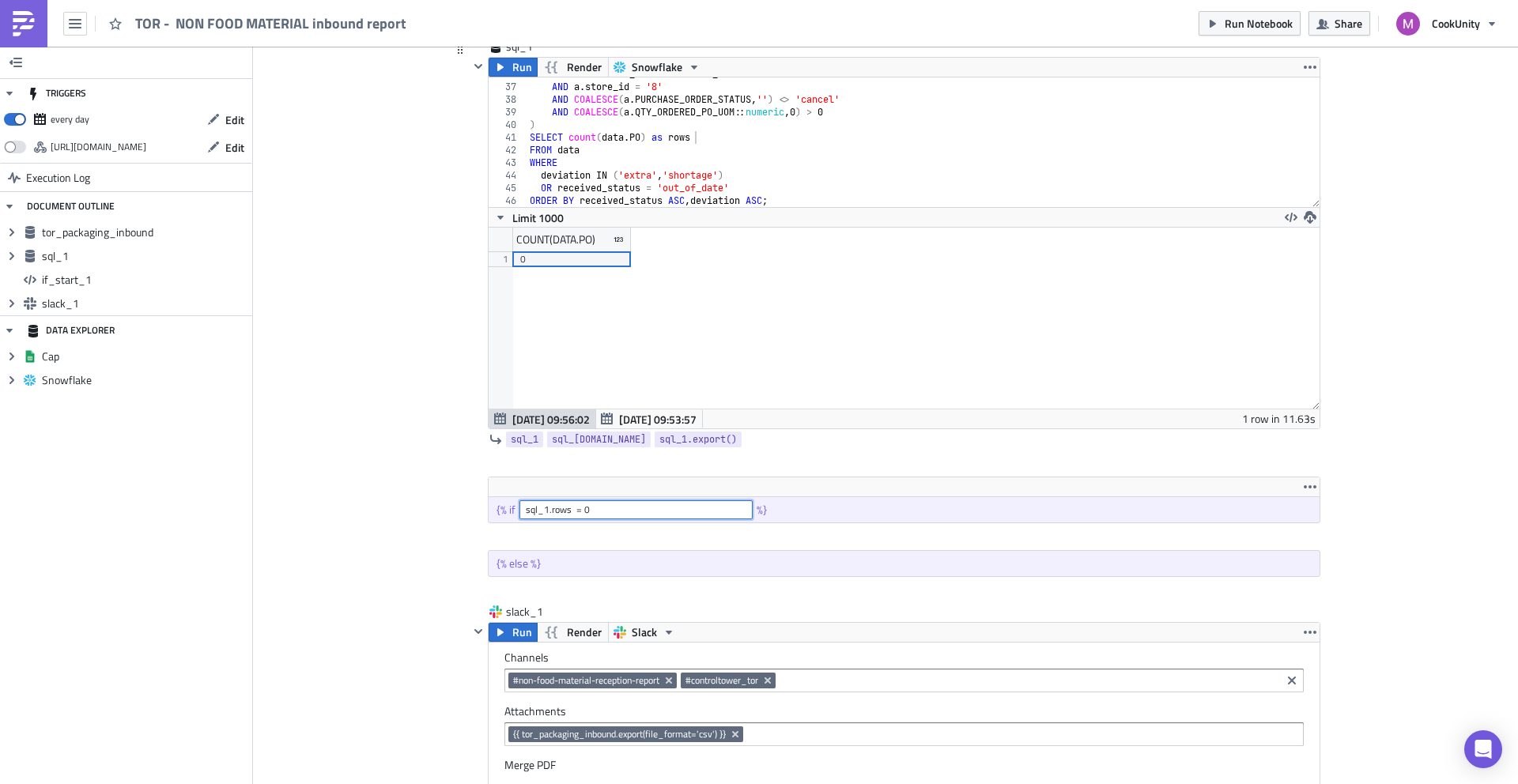
scroll to position [574, 0]
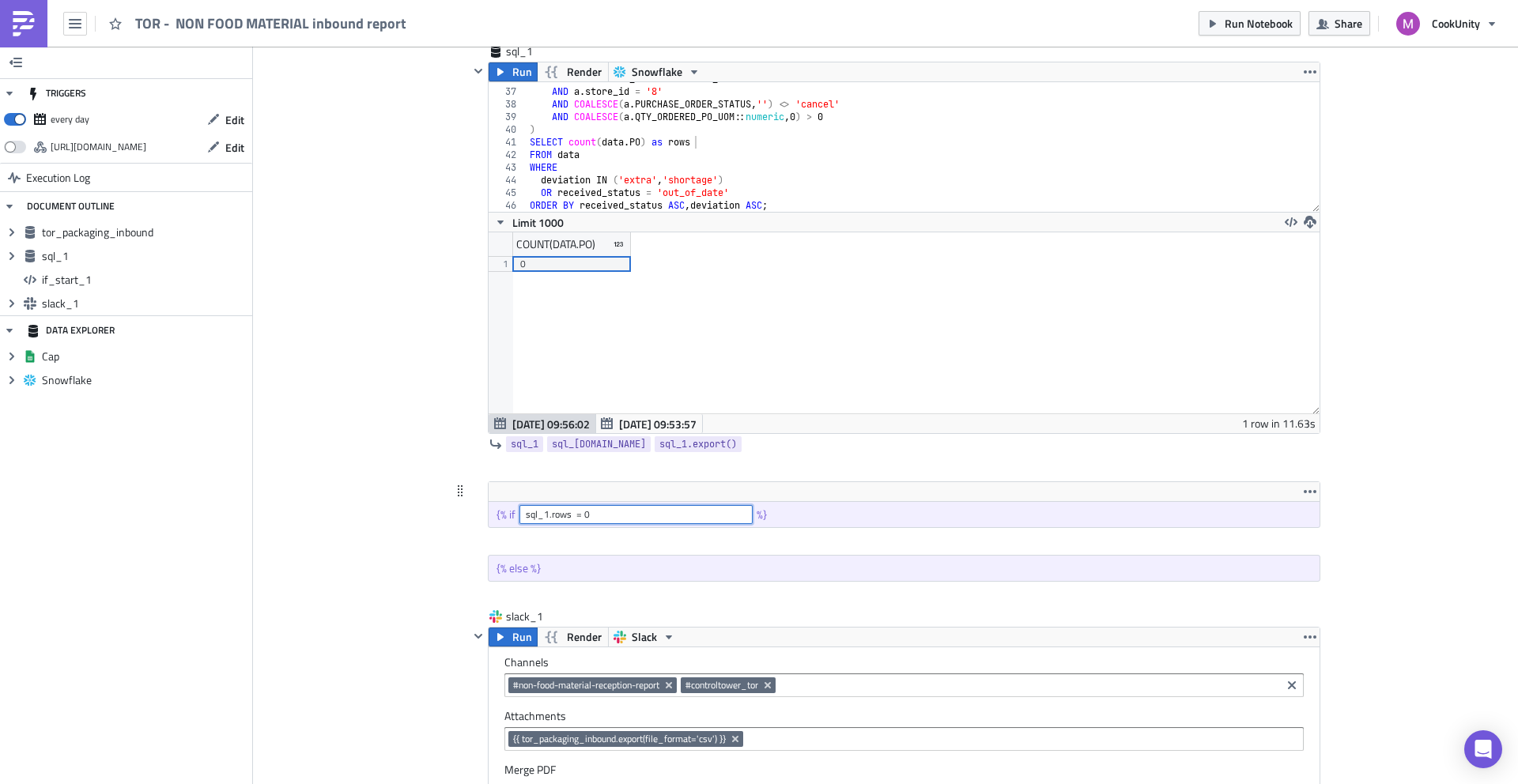
click at [570, 513] on input "sql_1.rows = 0" at bounding box center [636, 514] width 233 height 19
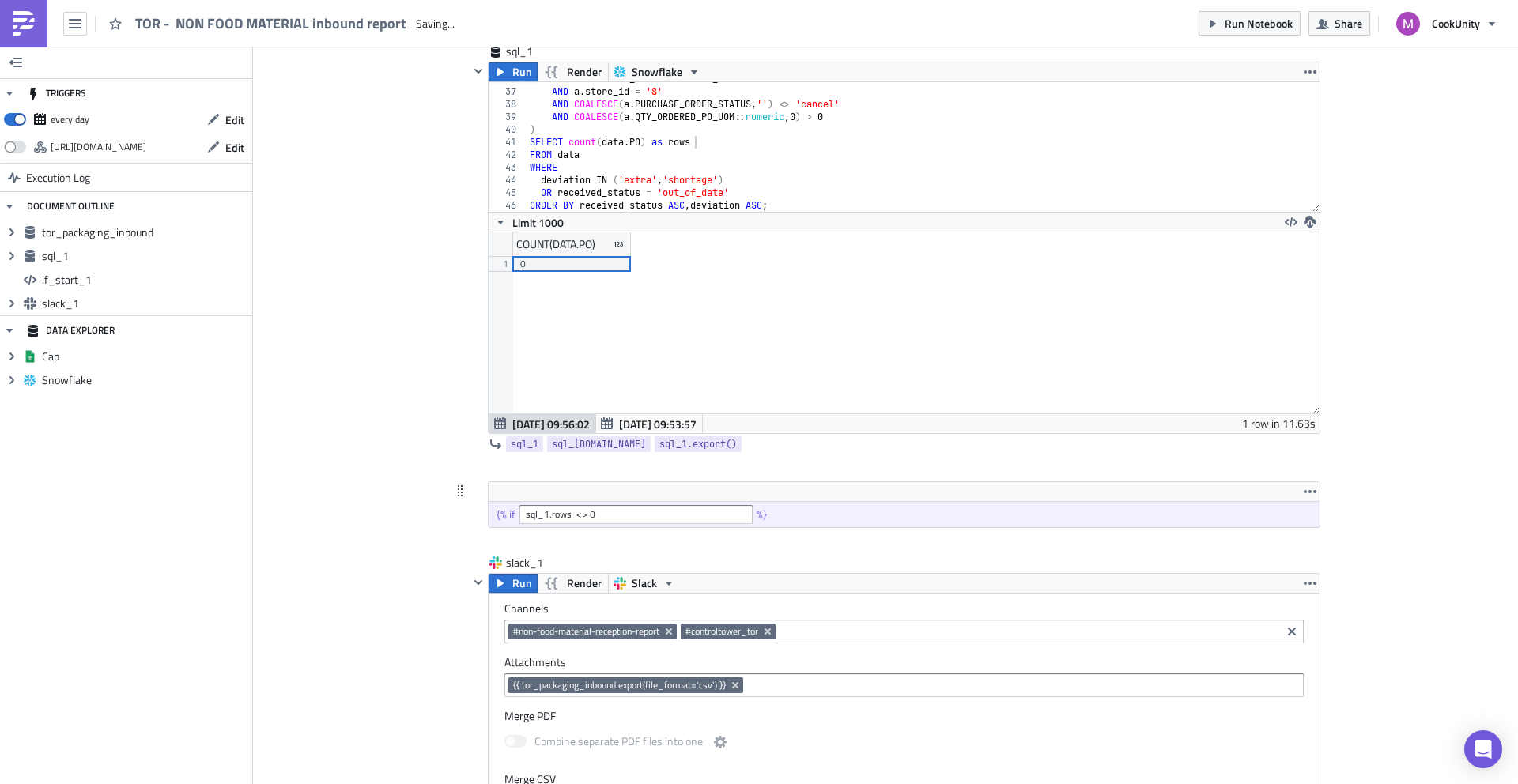
scroll to position [0, 0]
drag, startPoint x: 570, startPoint y: 516, endPoint x: 590, endPoint y: 517, distance: 20.0
click at [570, 516] on input "sql_1.rows <> 0" at bounding box center [636, 514] width 233 height 19
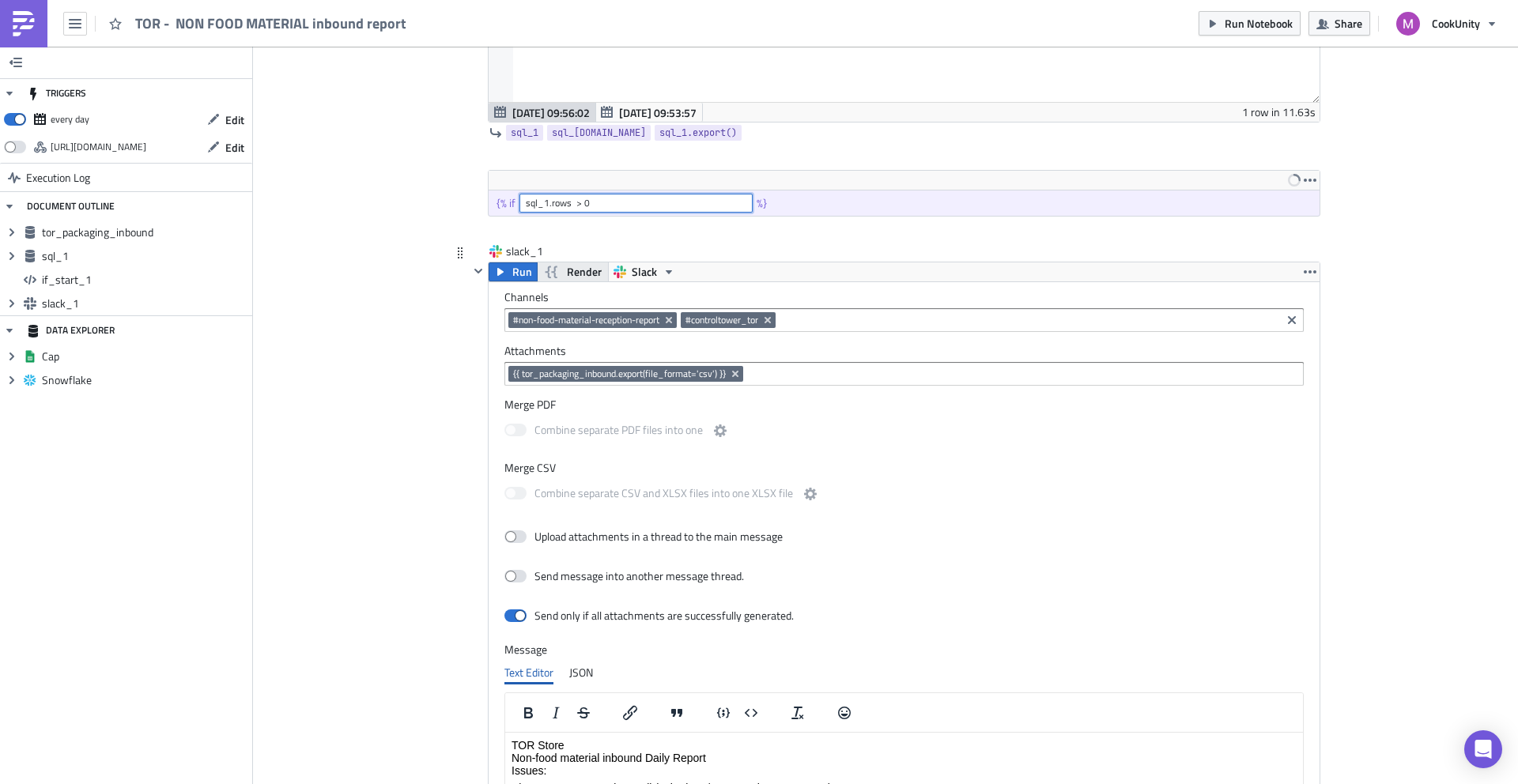
scroll to position [1368, 0]
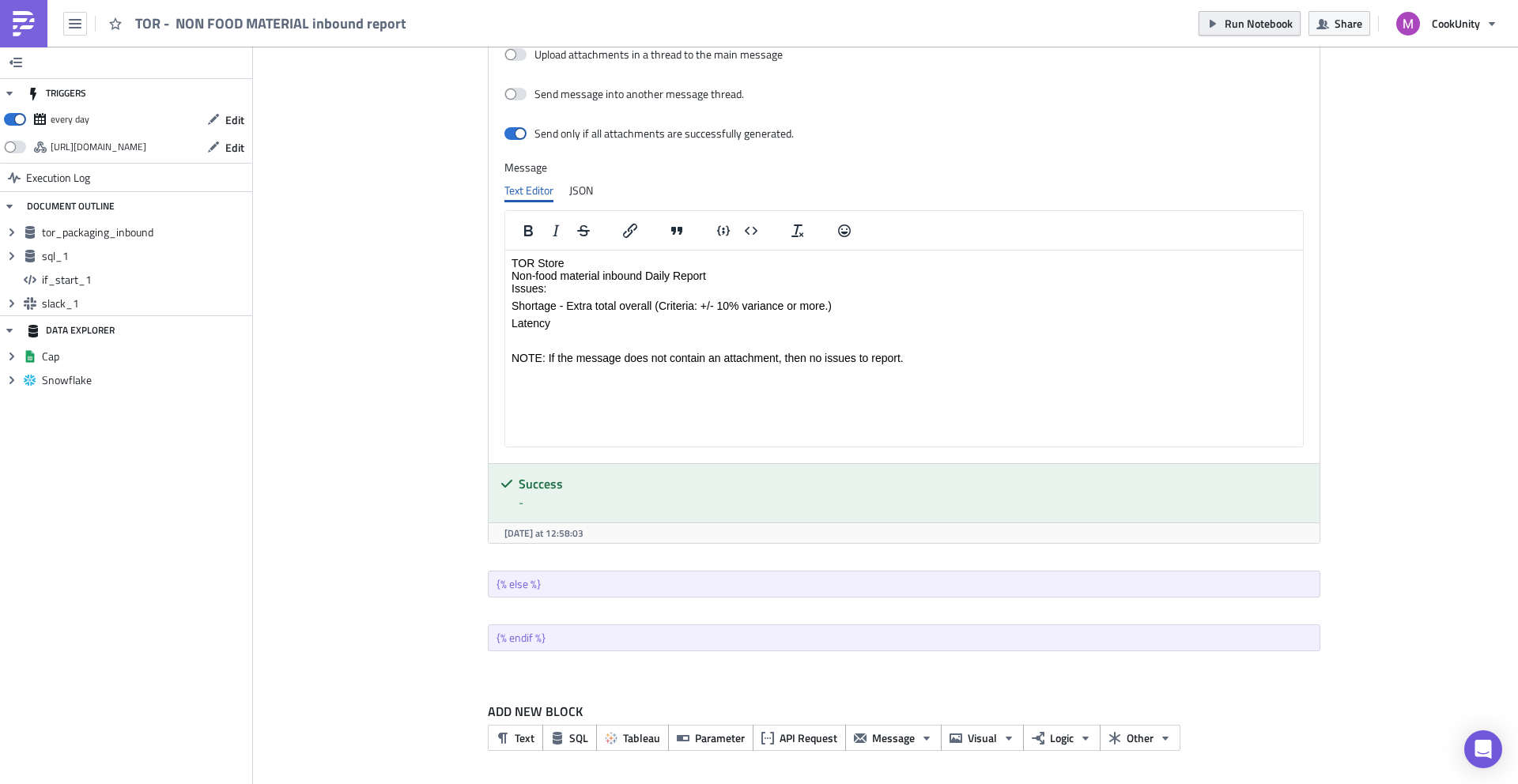
type input "sql_1.rows > 0"
click at [1260, 20] on span "Run Notebook" at bounding box center [1259, 22] width 68 height 17
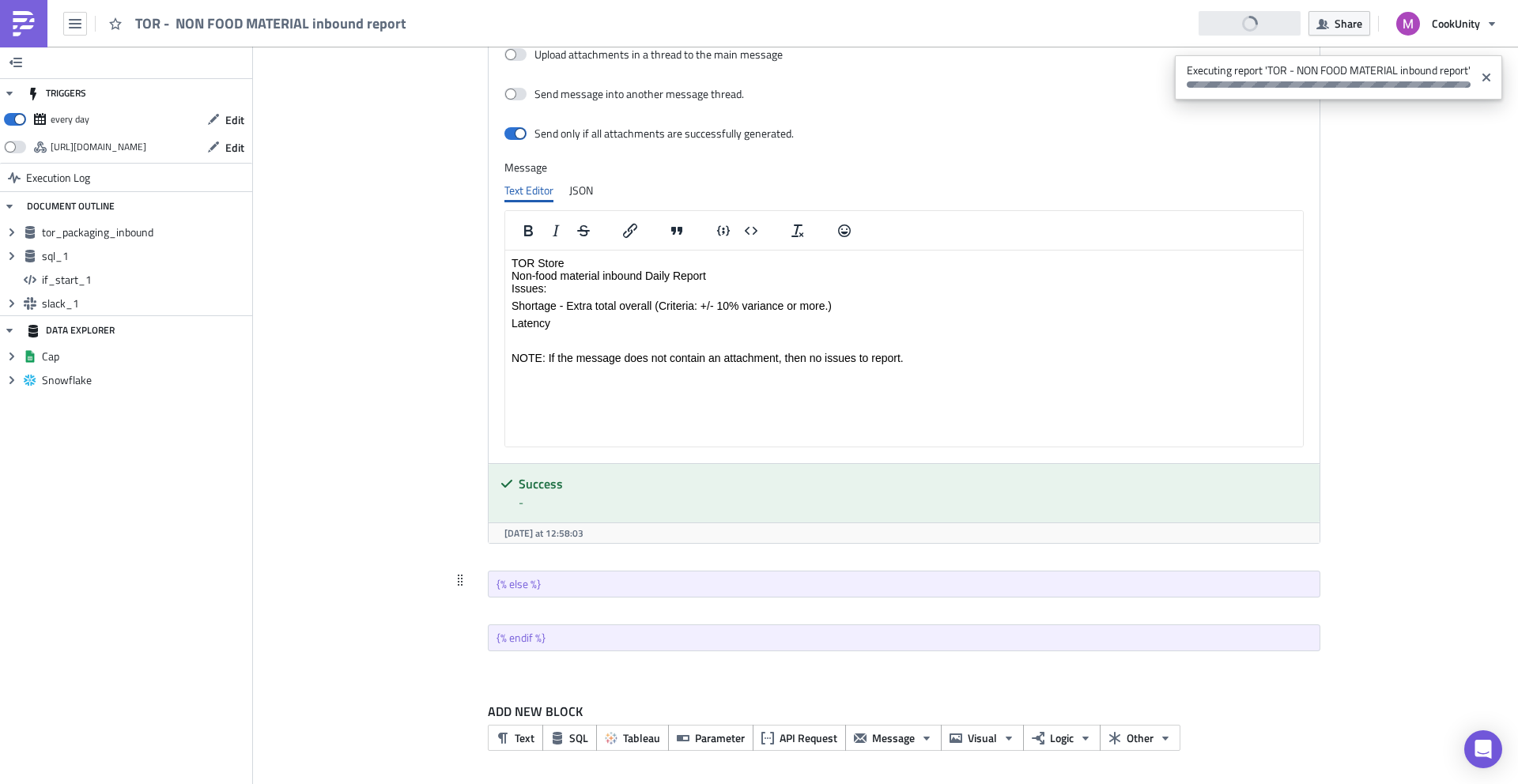
click at [456, 575] on icon at bounding box center [460, 580] width 13 height 13
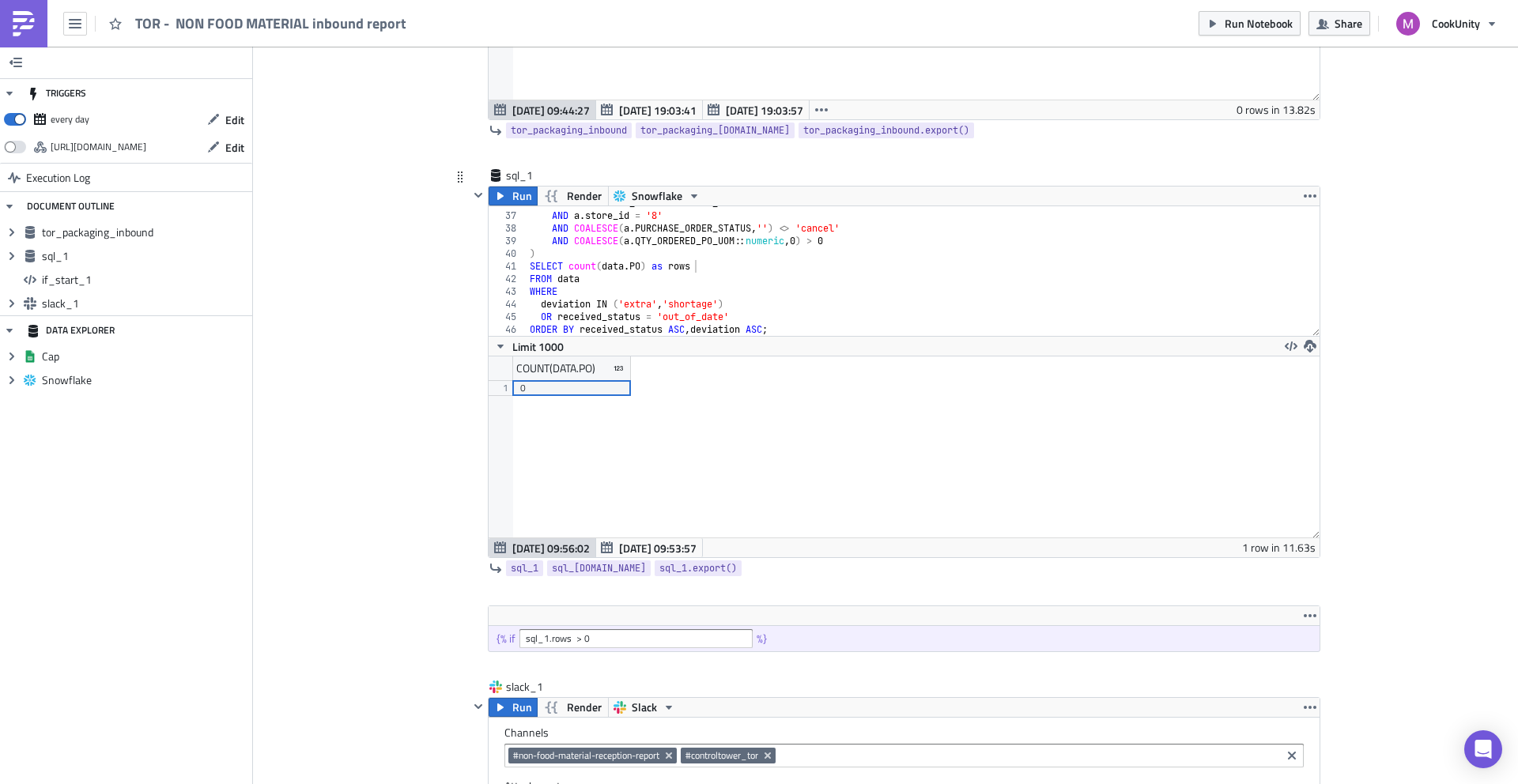
scroll to position [452, 0]
click at [527, 173] on div "sql_1 sql_1" at bounding box center [545, 176] width 79 height 16
click at [706, 172] on div "sql_1 sql_1" at bounding box center [895, 177] width 852 height 19
click at [574, 640] on input "sql_1.rows > 0" at bounding box center [636, 638] width 233 height 19
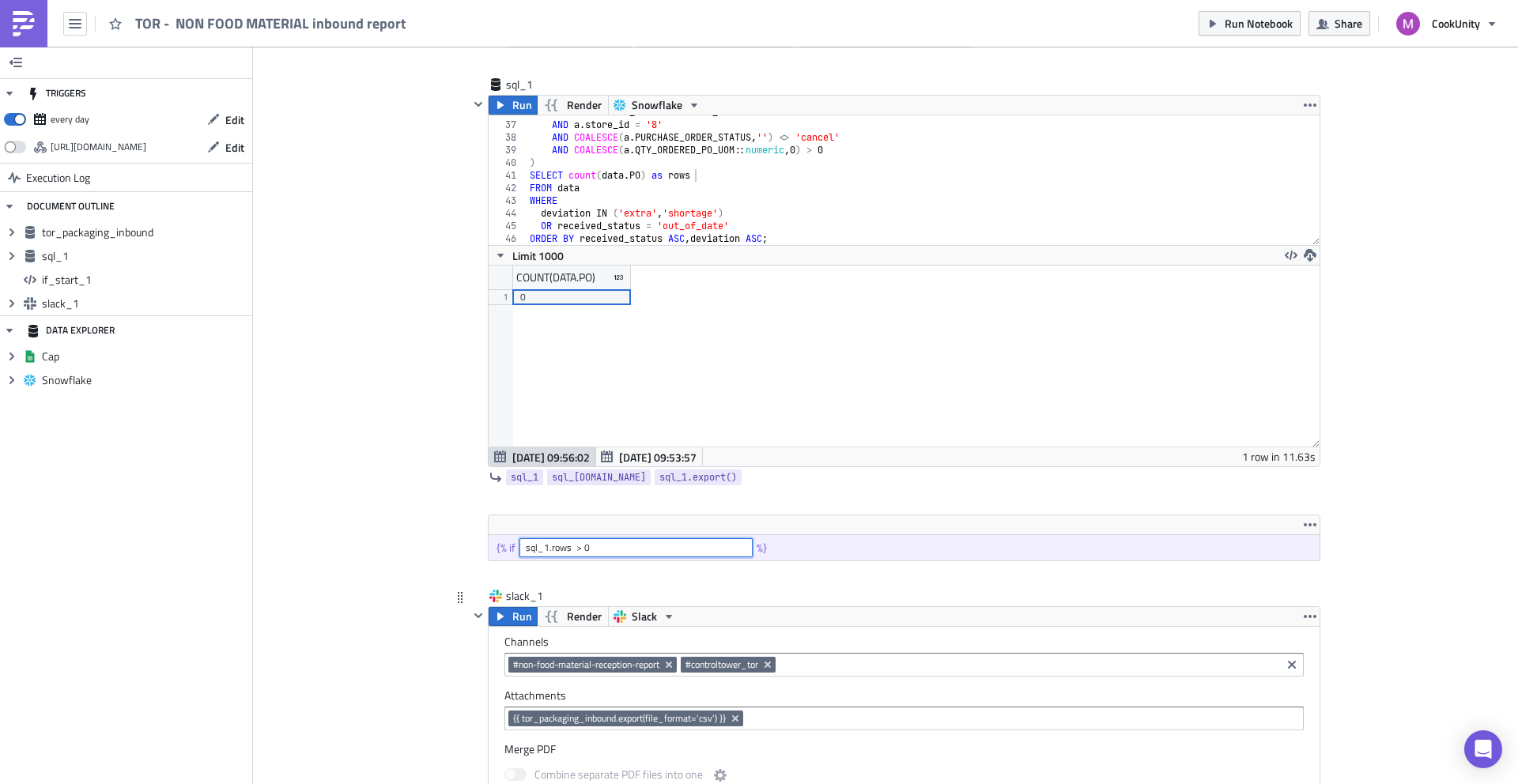
scroll to position [542, 0]
click at [1305, 522] on icon "button" at bounding box center [1310, 523] width 13 height 3
click at [1334, 491] on div "Add Image Supply metrics Execution Log TOR - NON FOOD MATERIAL inbound report t…" at bounding box center [885, 557] width 1265 height 2108
click at [549, 546] on input "sql_1.rows > 0" at bounding box center [636, 546] width 233 height 19
click at [513, 104] on span "Run" at bounding box center [523, 103] width 20 height 19
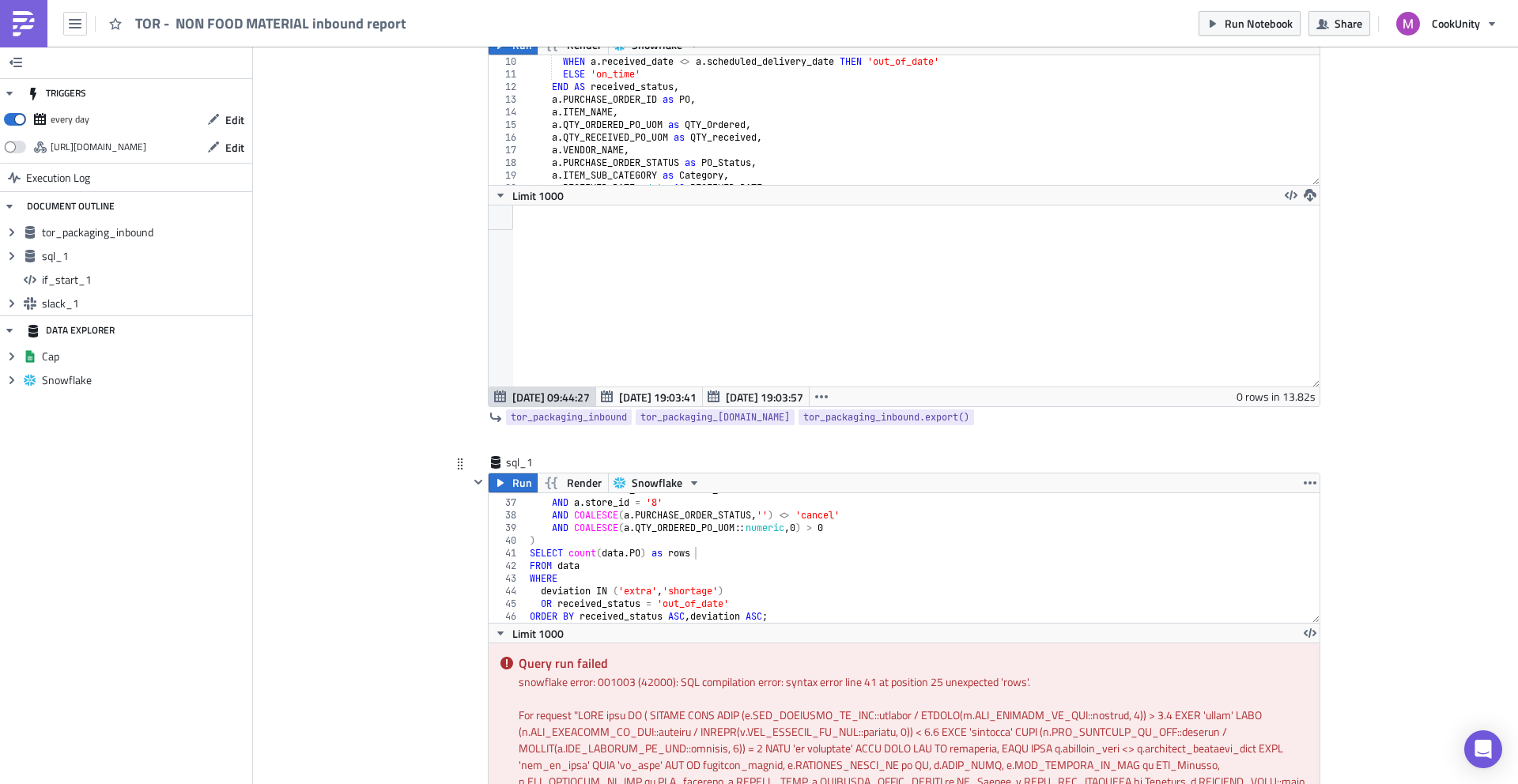
scroll to position [164, 0]
click at [777, 610] on div "AND a . RECEIVED_DATE = current_date AND a . store_id = '8' AND COALESCE ( a . …" at bounding box center [917, 560] width 782 height 155
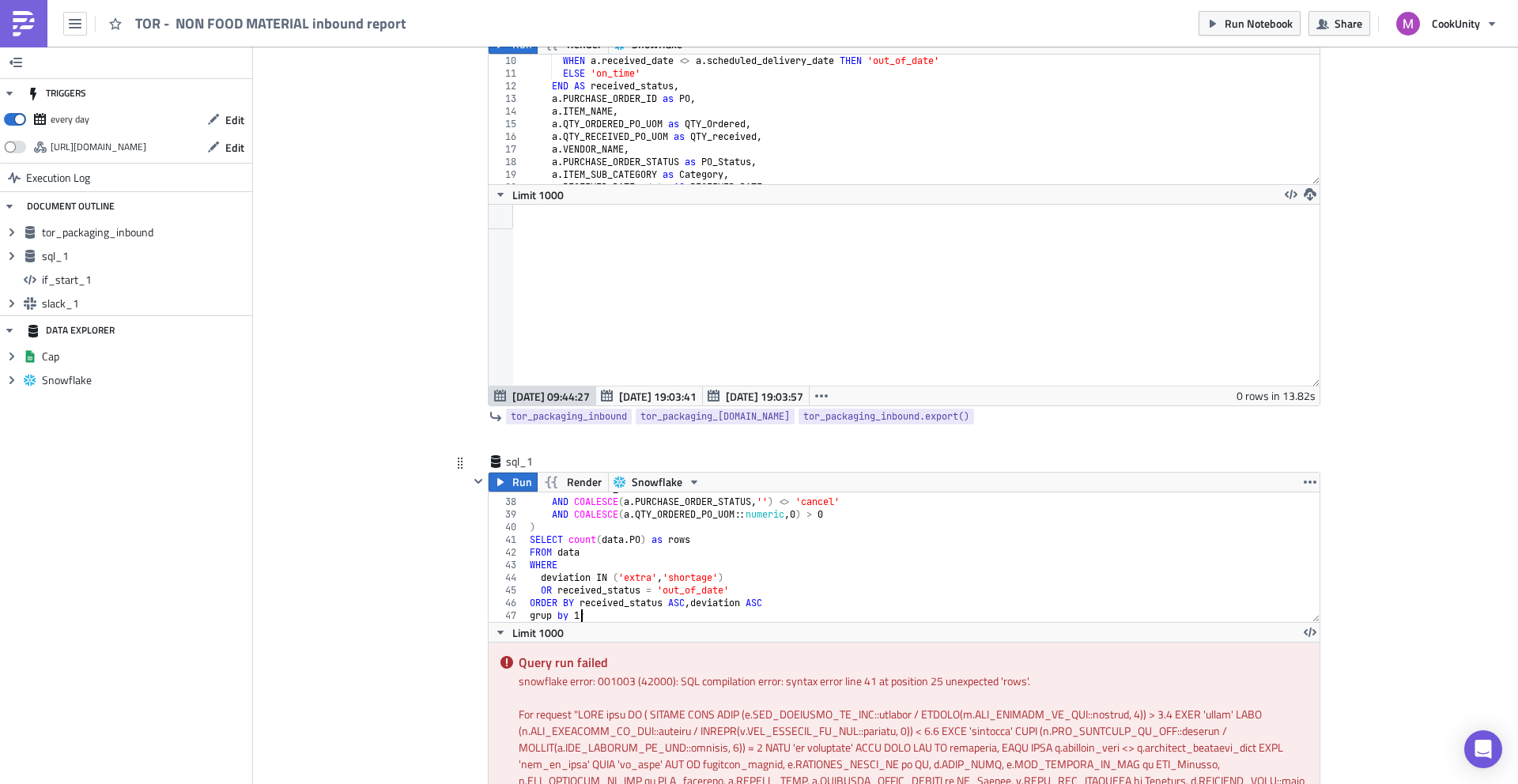
scroll to position [0, 4]
type textarea "ORDER BY received_status ASC, deviation ASC"
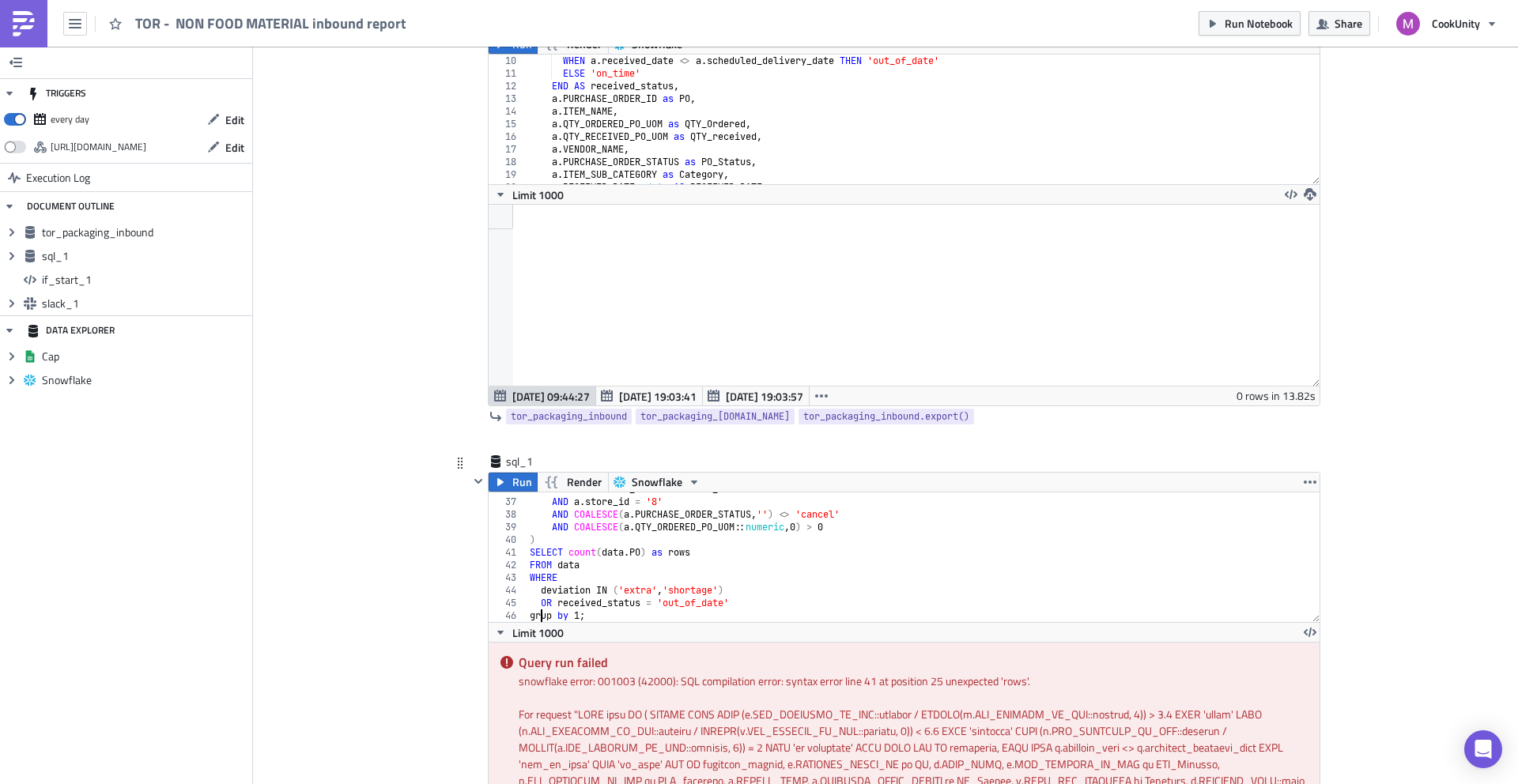
scroll to position [0, 1]
click at [499, 478] on icon "button" at bounding box center [500, 481] width 13 height 13
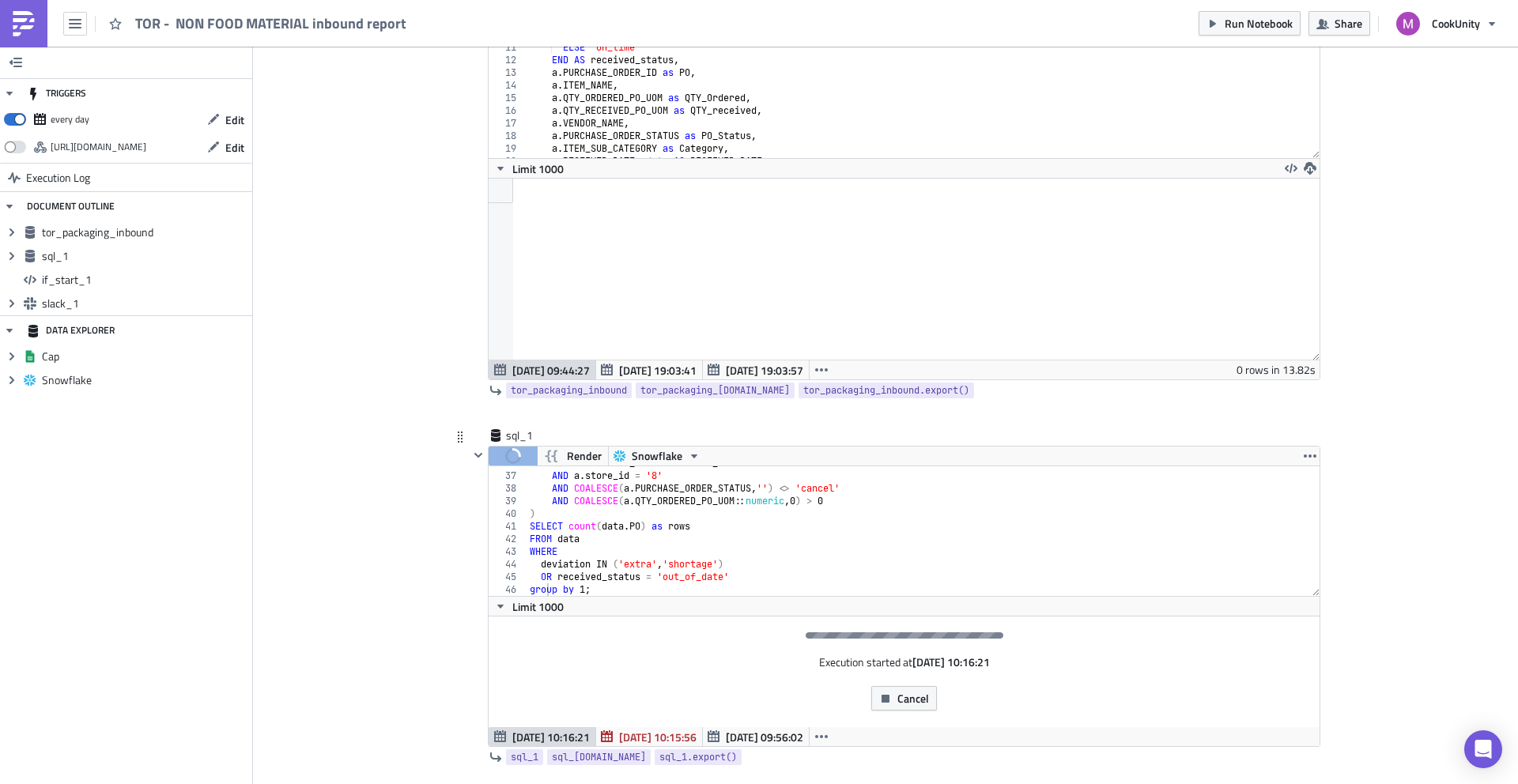
scroll to position [222, 0]
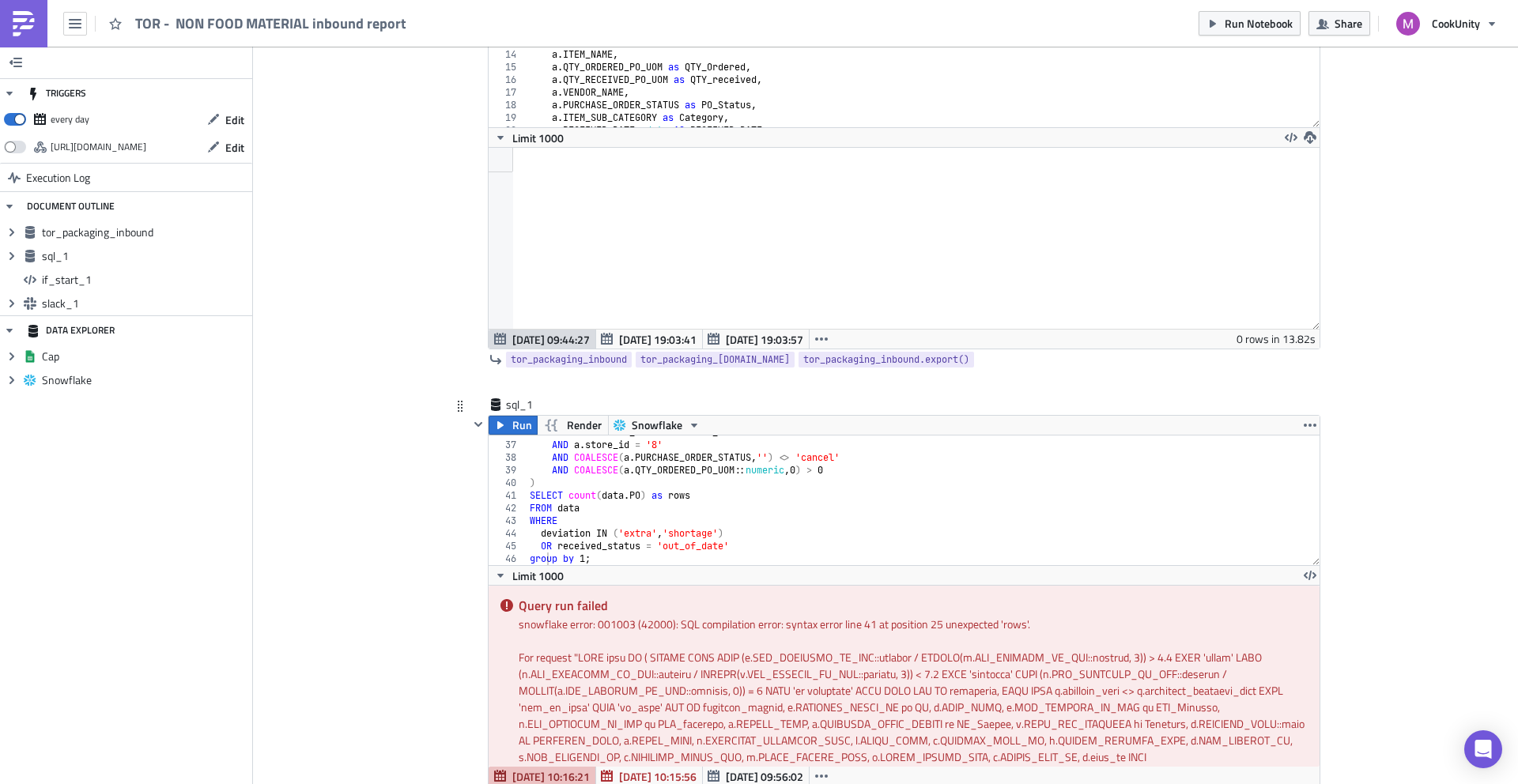
click at [824, 630] on div "snowflake error: 001003 (42000): SQL compilation error: syntax error line 41 at…" at bounding box center [913, 624] width 789 height 17
click at [907, 630] on div "snowflake error: 001003 (42000): SQL compilation error: syntax error line 41 at…" at bounding box center [913, 624] width 789 height 17
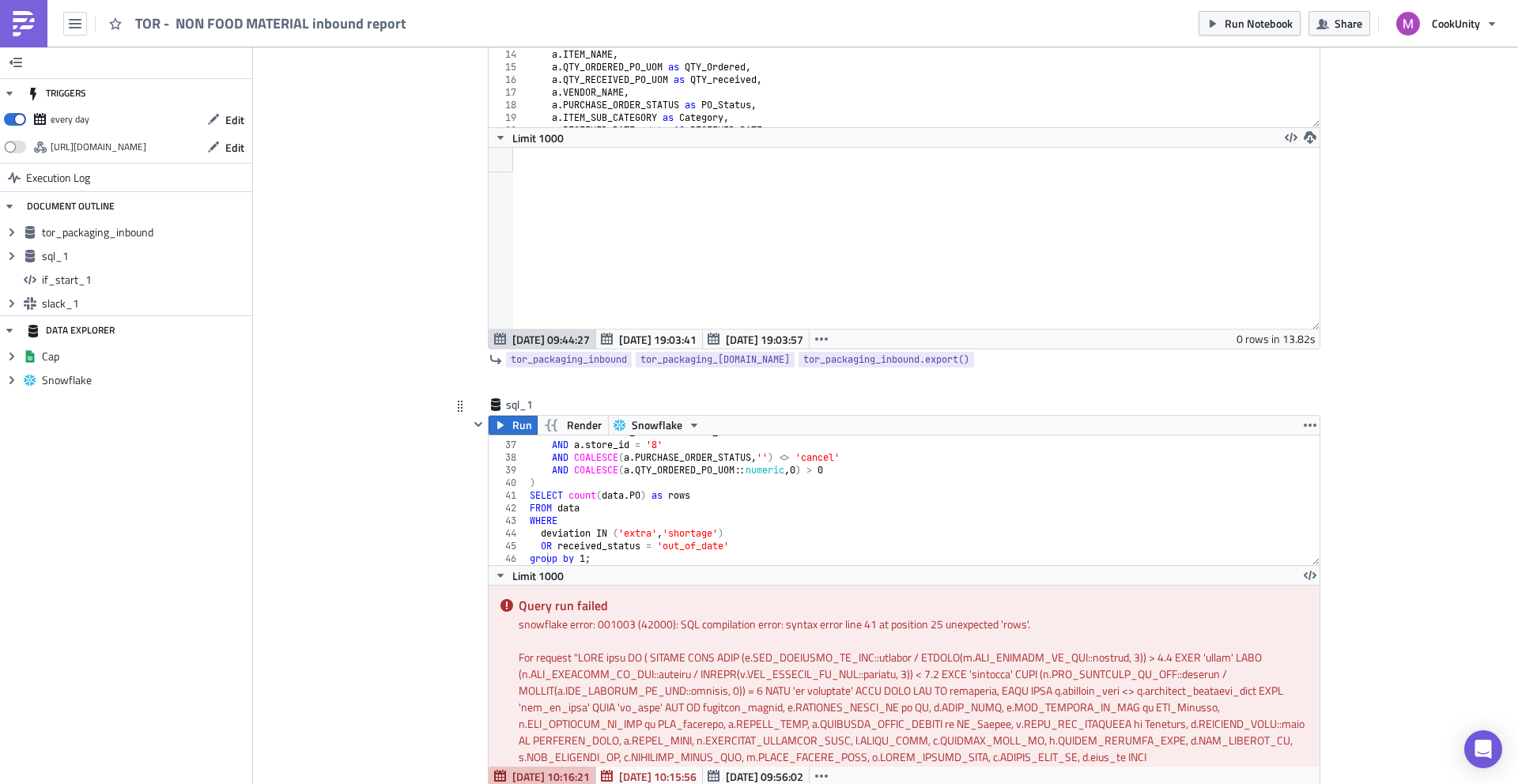
click at [907, 630] on div "snowflake error: 001003 (42000): SQL compilation error: syntax error line 41 at…" at bounding box center [913, 624] width 789 height 17
click at [810, 623] on div "snowflake error: 001003 (42000): SQL compilation error: syntax error line 41 at…" at bounding box center [913, 624] width 789 height 17
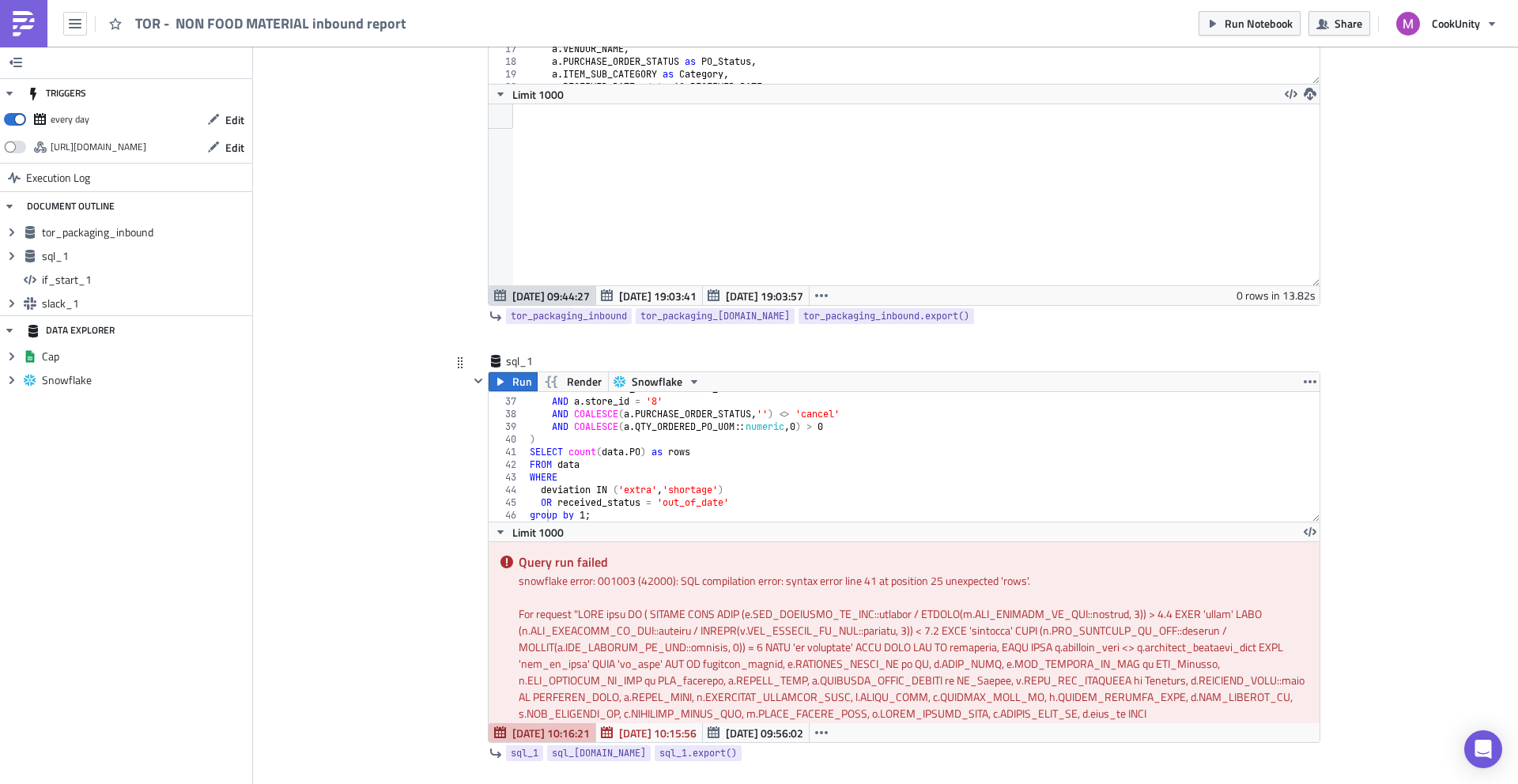
scroll to position [271, 0]
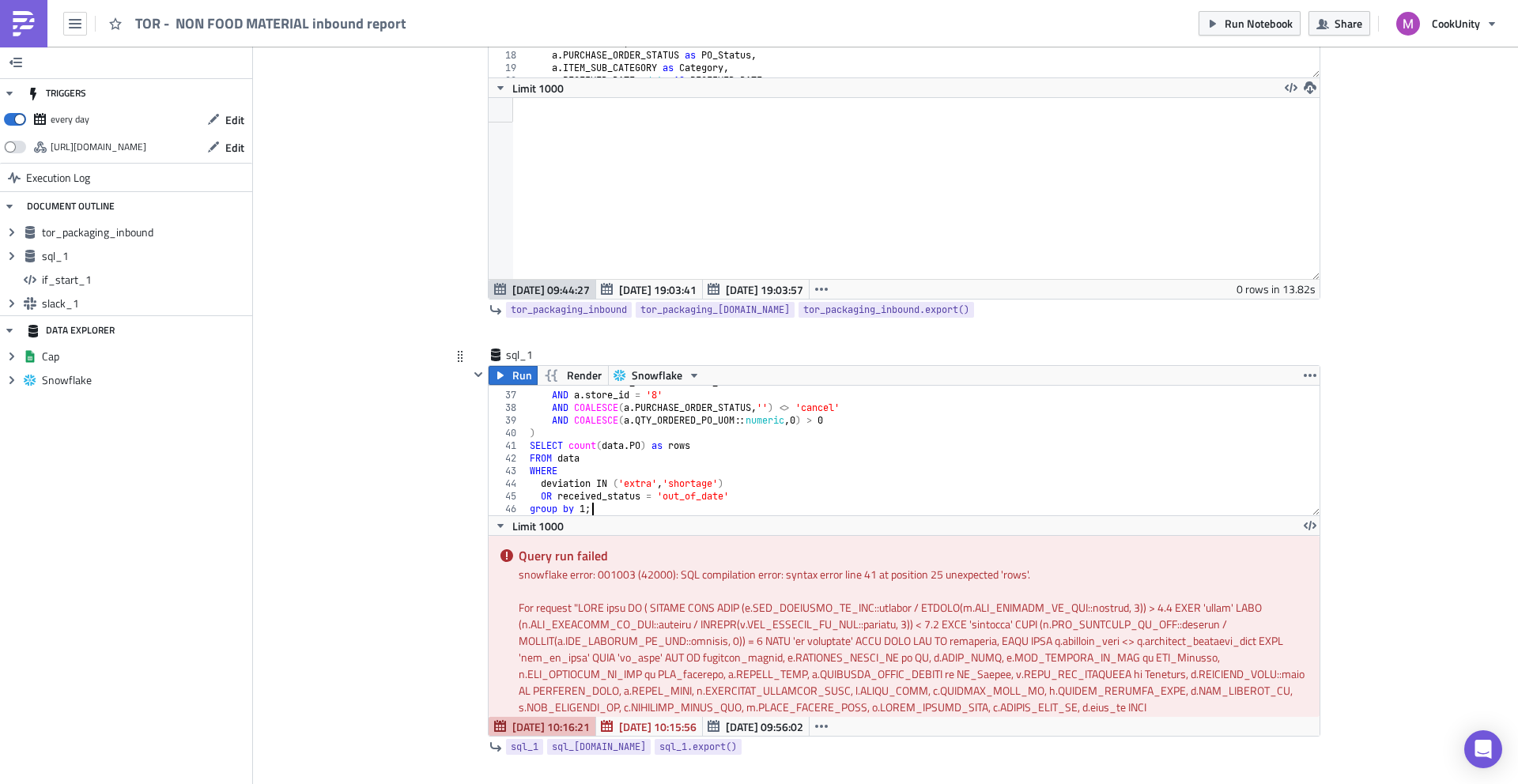
click at [690, 504] on div "AND a . RECEIVED_DATE = current_date AND a . store_id = '8' AND COALESCE ( a . …" at bounding box center [917, 453] width 782 height 155
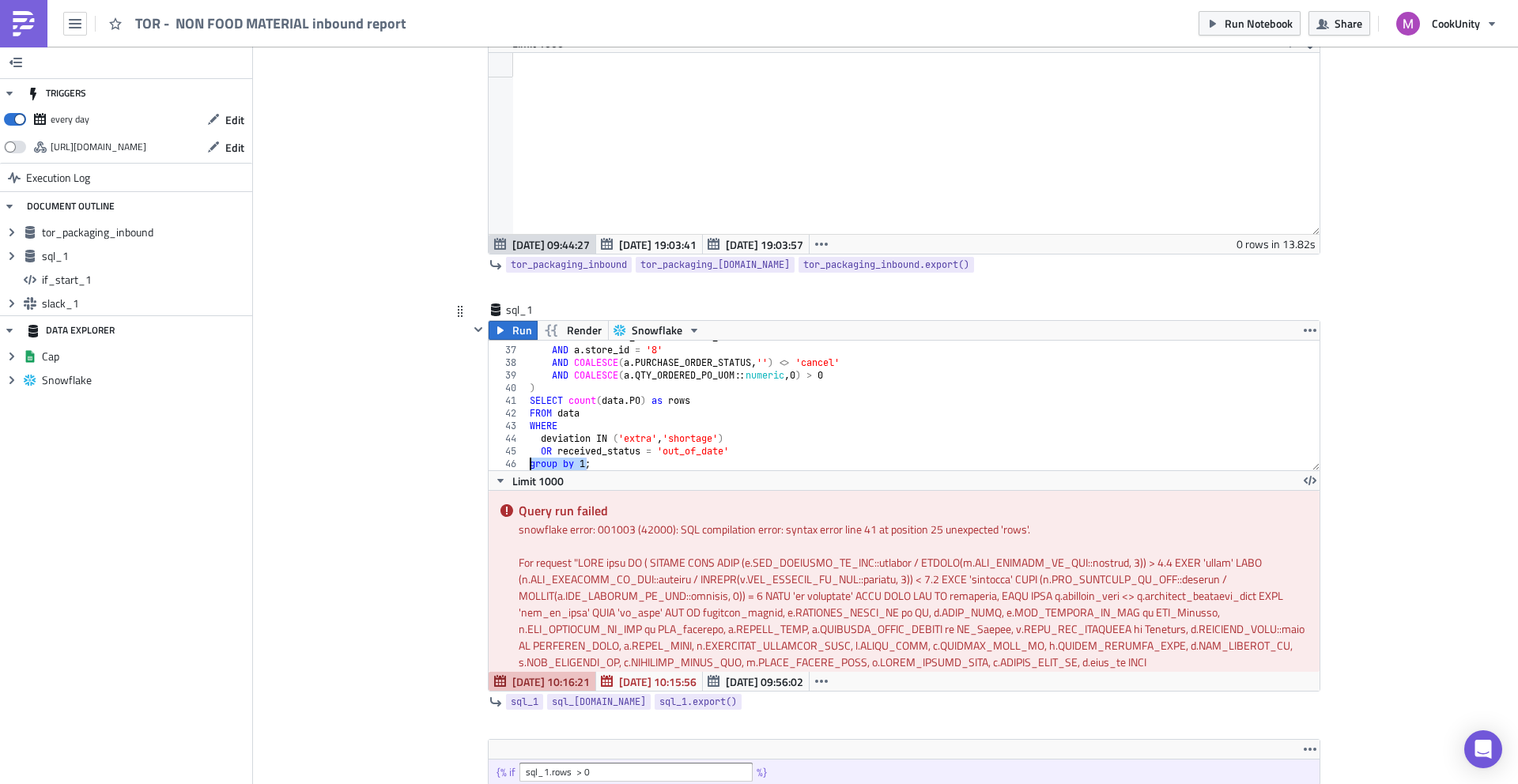
scroll to position [0, 0]
click at [513, 335] on span "Run" at bounding box center [523, 330] width 20 height 19
click at [573, 599] on div "For request " "" at bounding box center [913, 653] width 789 height 199
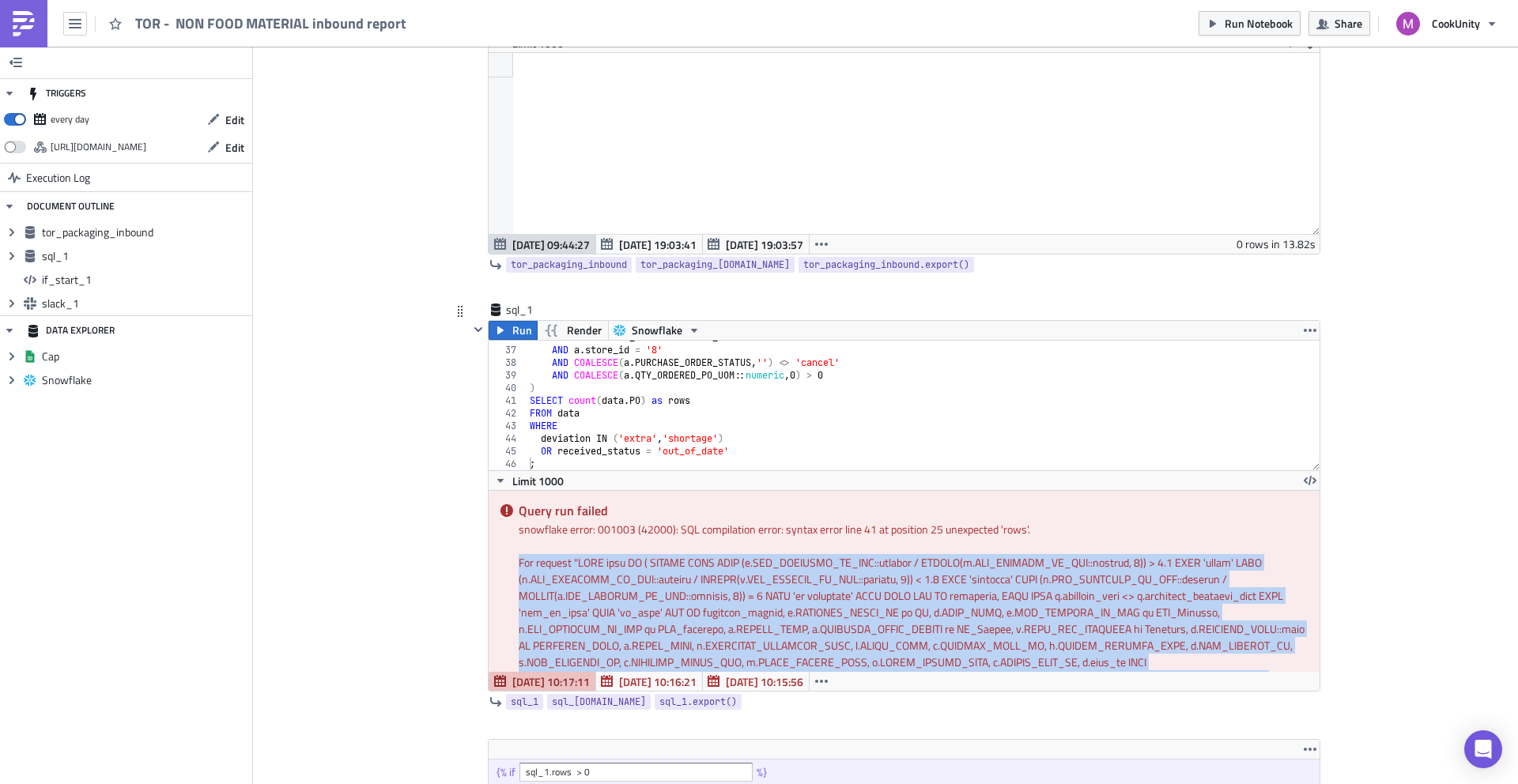
click at [573, 599] on div "For request " "" at bounding box center [913, 653] width 789 height 199
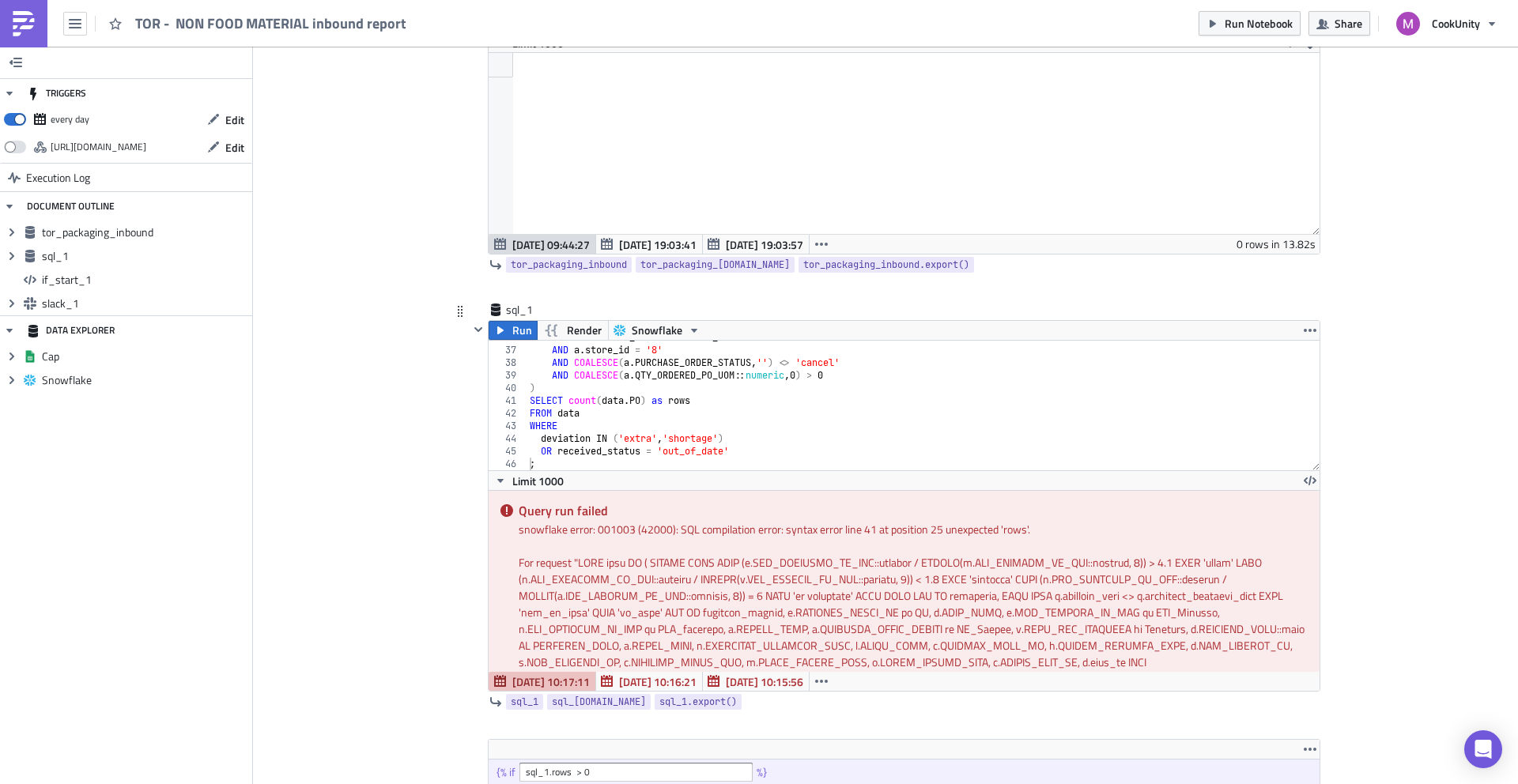
click at [590, 539] on div "Query run failed snowflake error: 001003 (42000): SQL compilation error: syntax…" at bounding box center [904, 581] width 831 height 181
click at [693, 393] on div "AND a . RECEIVED_DATE = current_date AND a . store_id = '8' AND COALESCE ( a . …" at bounding box center [917, 408] width 782 height 155
click at [689, 399] on div "AND a . RECEIVED_DATE = current_date AND a . store_id = '8' AND COALESCE ( a . …" at bounding box center [917, 408] width 782 height 155
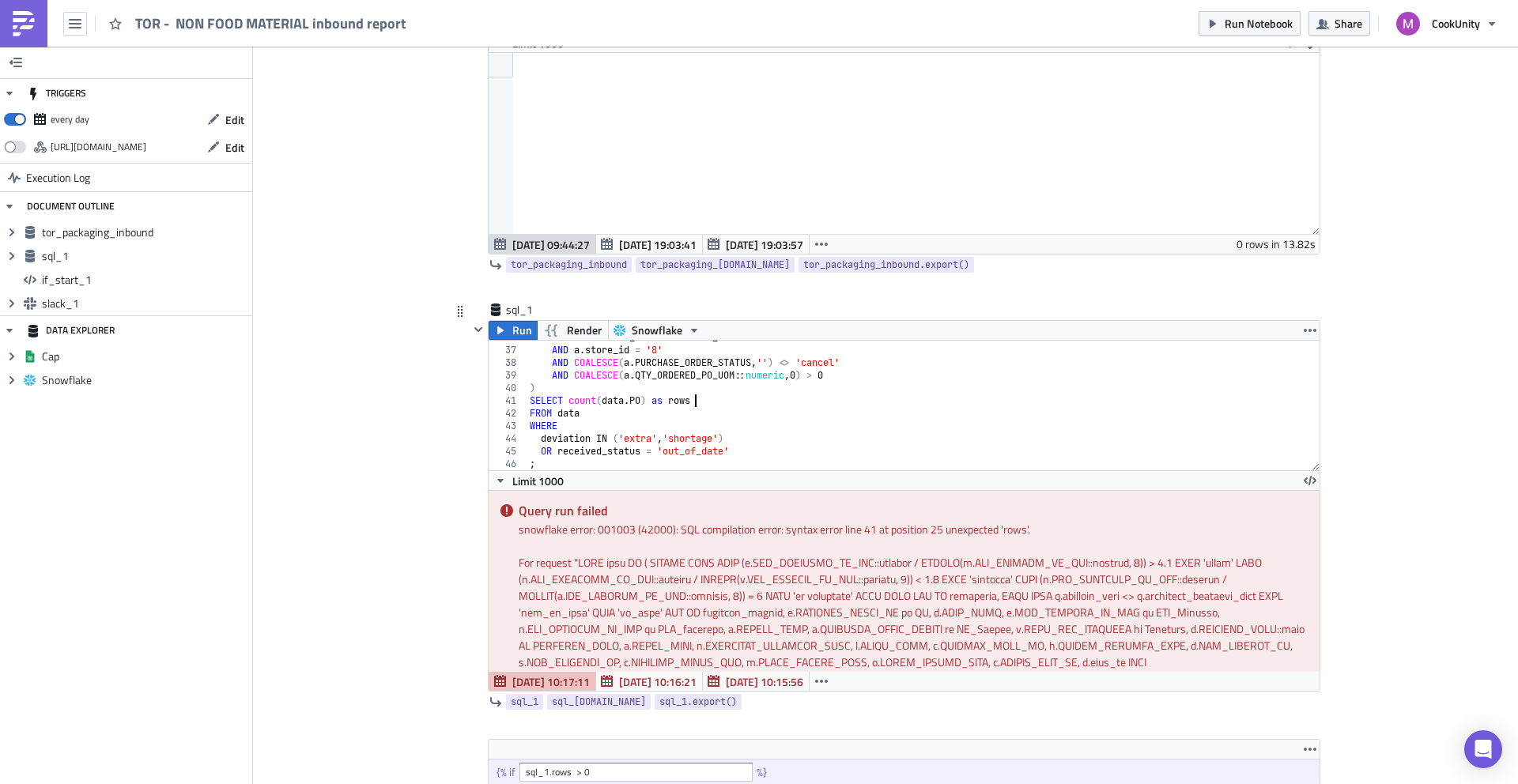
click at [689, 399] on div "AND a . RECEIVED_DATE = current_date AND a . store_id = '8' AND COALESCE ( a . …" at bounding box center [917, 408] width 782 height 155
click at [692, 392] on div "AND a . RECEIVED_DATE = current_date AND a . store_id = '8' AND COALESCE ( a . …" at bounding box center [917, 408] width 782 height 155
click at [689, 403] on div "AND a . RECEIVED_DATE = current_date AND a . store_id = '8' AND COALESCE ( a . …" at bounding box center [917, 408] width 782 height 155
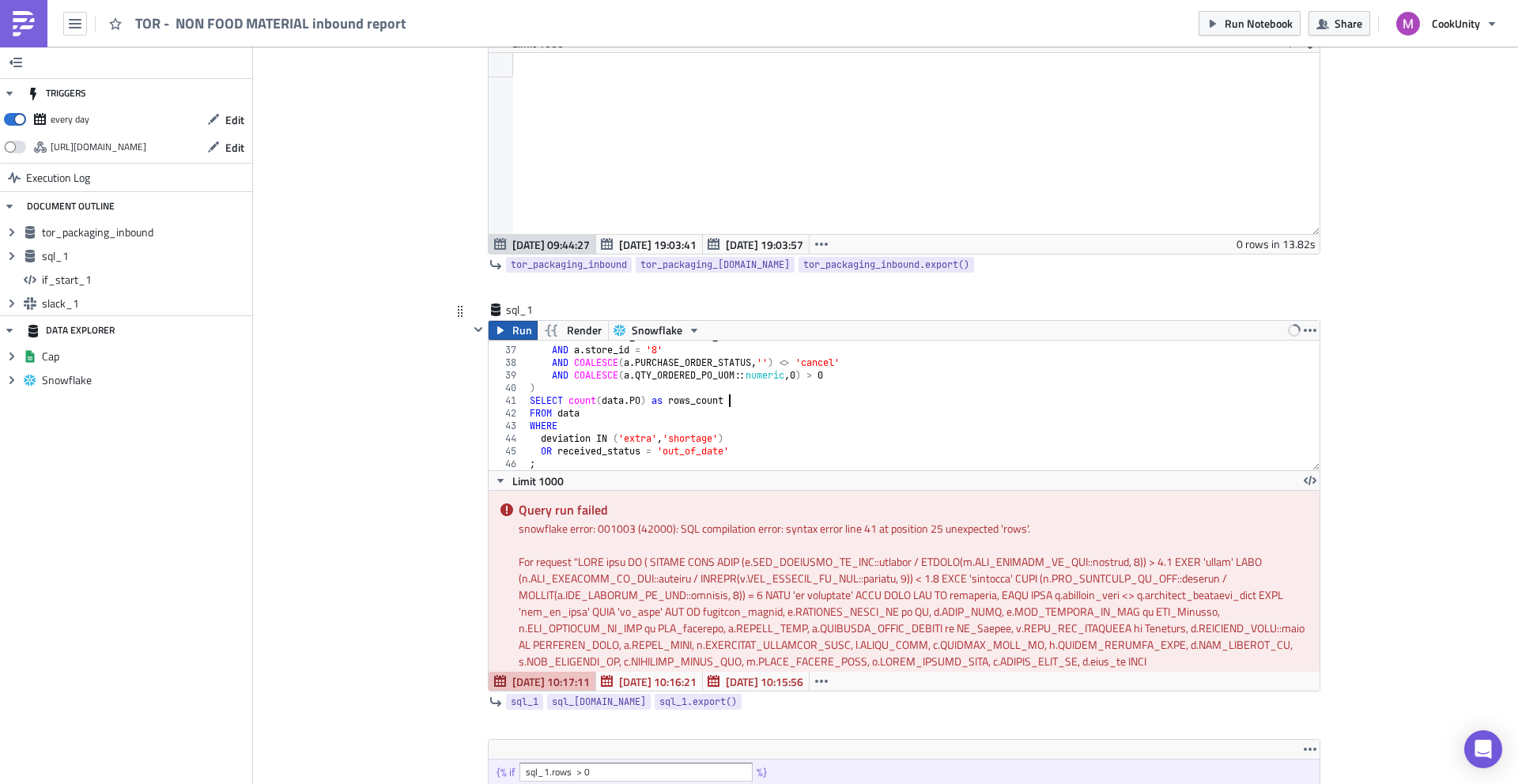
type textarea "SELECT count(data.PO) as rows_count"
click at [503, 325] on button "Run" at bounding box center [513, 330] width 49 height 19
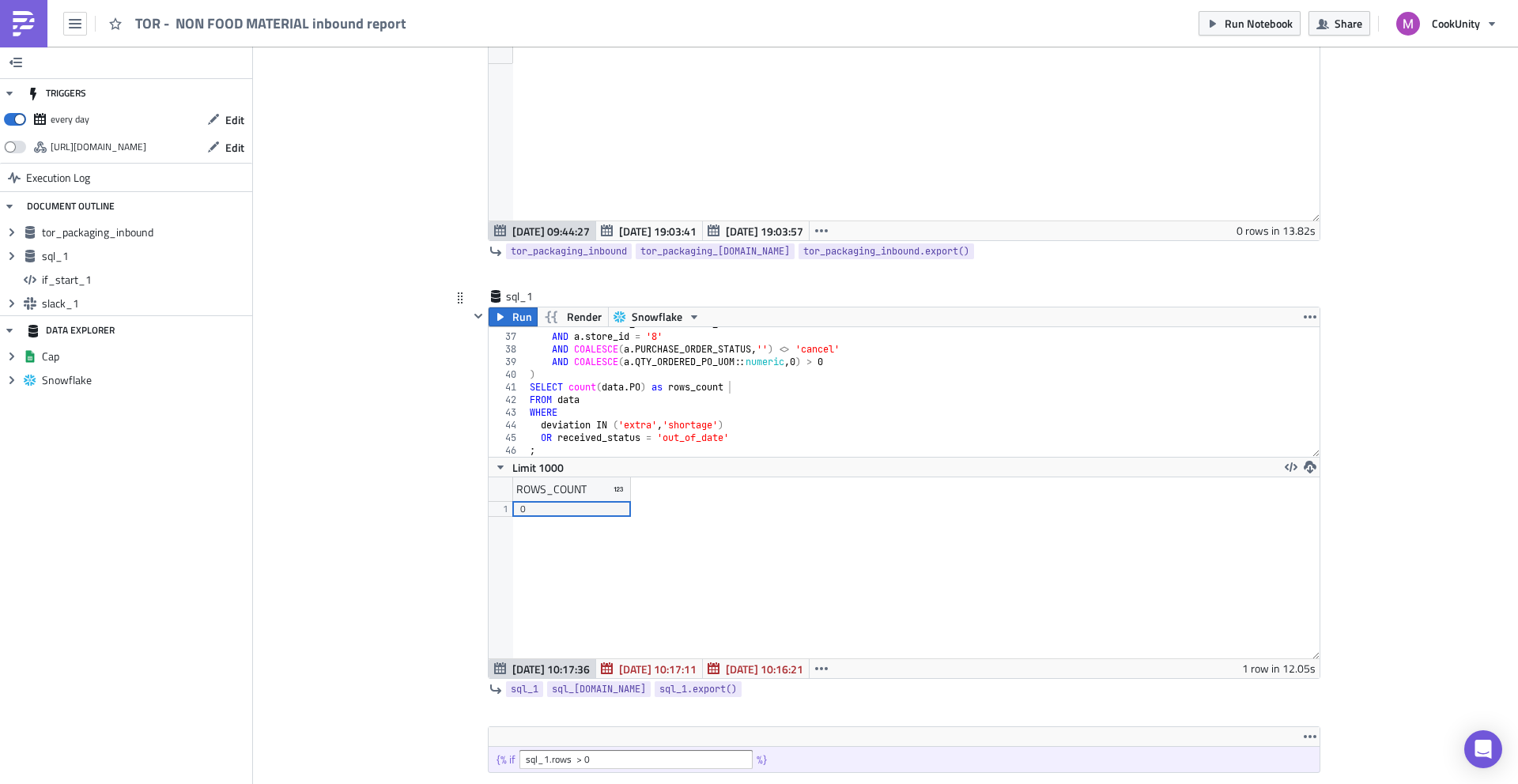
scroll to position [181, 830]
click at [686, 384] on div "AND a . RECEIVED_DATE = current_date AND a . store_id = '8' AND COALESCE ( a . …" at bounding box center [917, 394] width 782 height 155
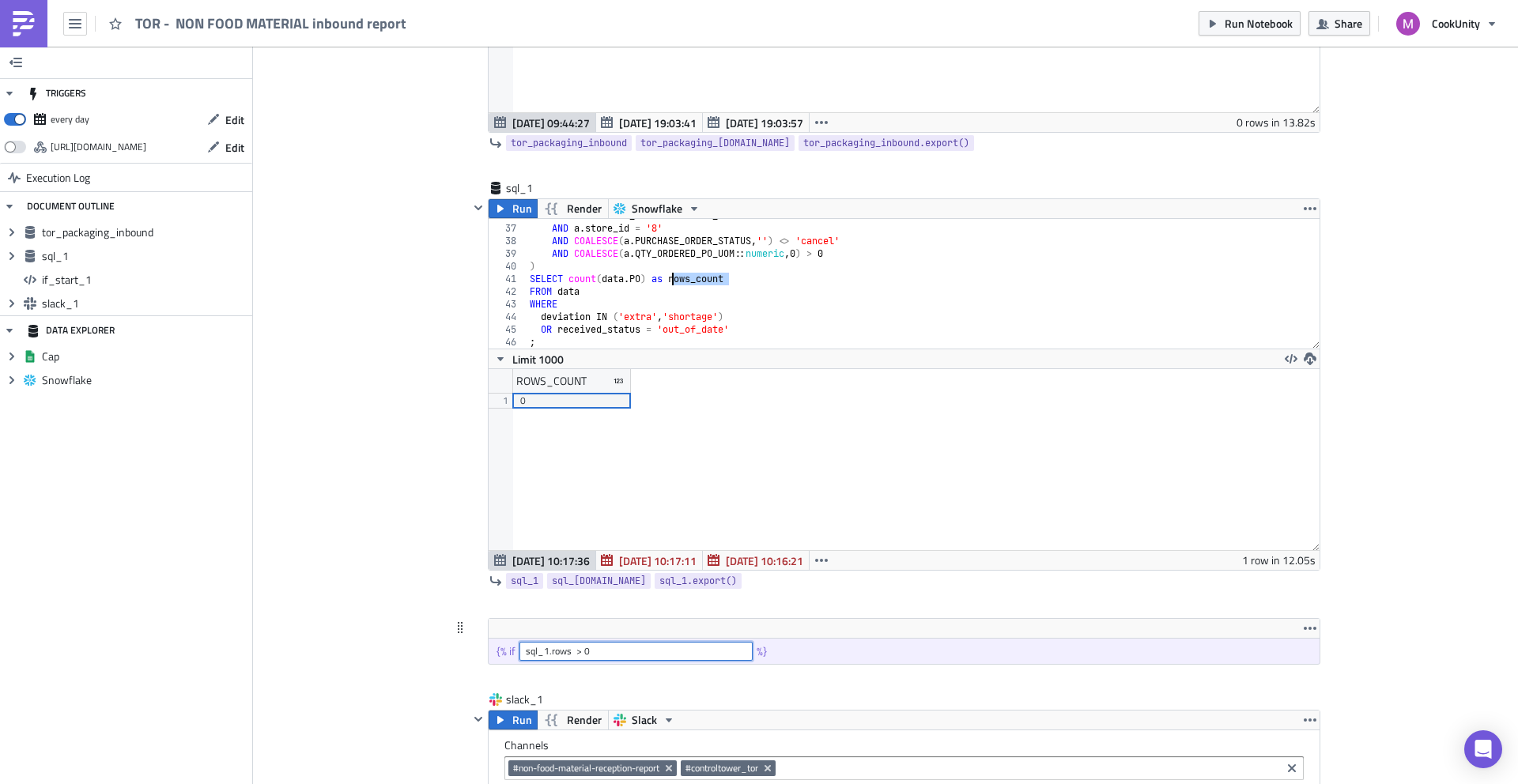
click at [552, 649] on input "sql_1.rows > 0" at bounding box center [636, 650] width 233 height 19
paste input "_count"
click at [1235, 17] on span "Run Notebook" at bounding box center [1259, 22] width 68 height 17
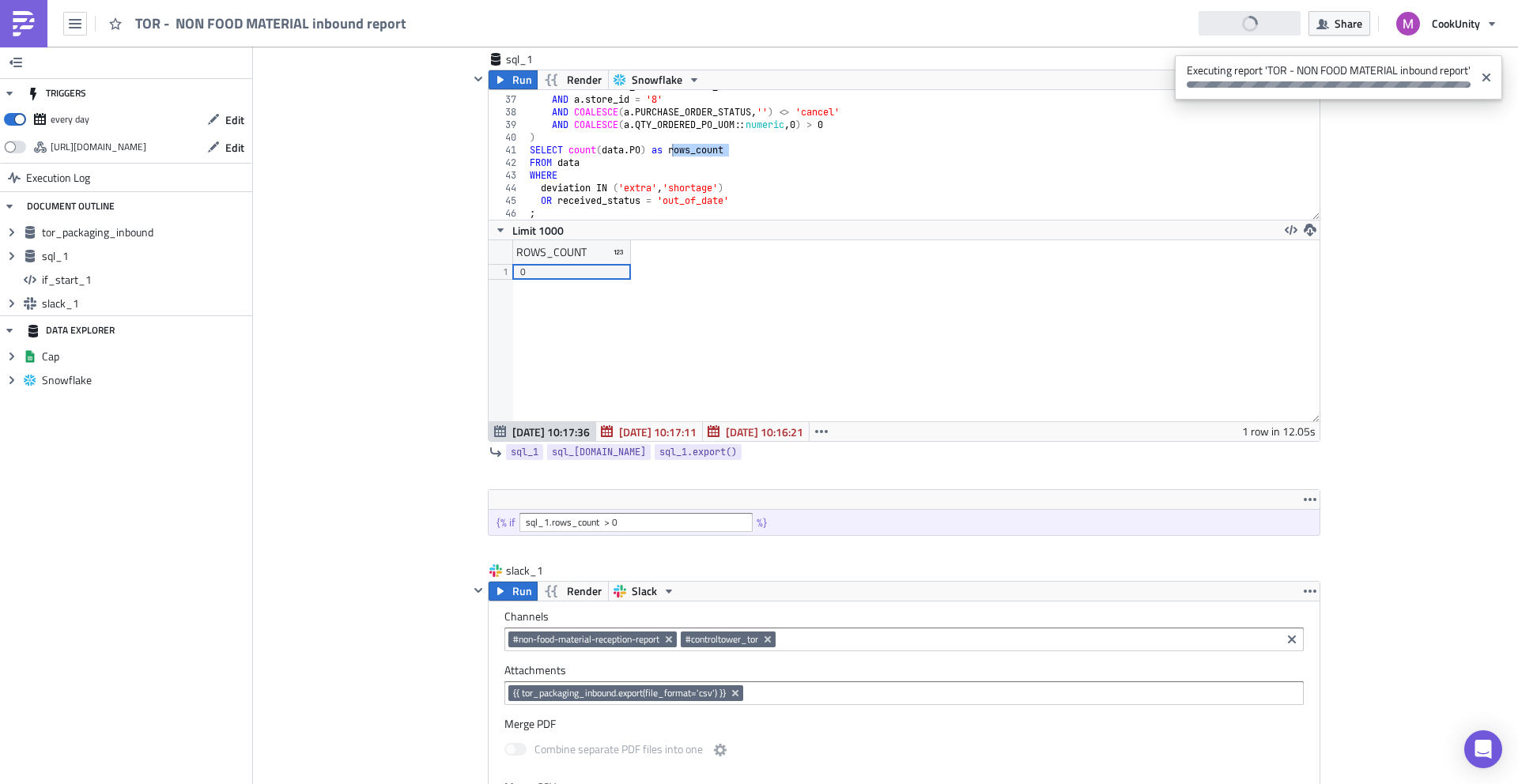
scroll to position [649, 0]
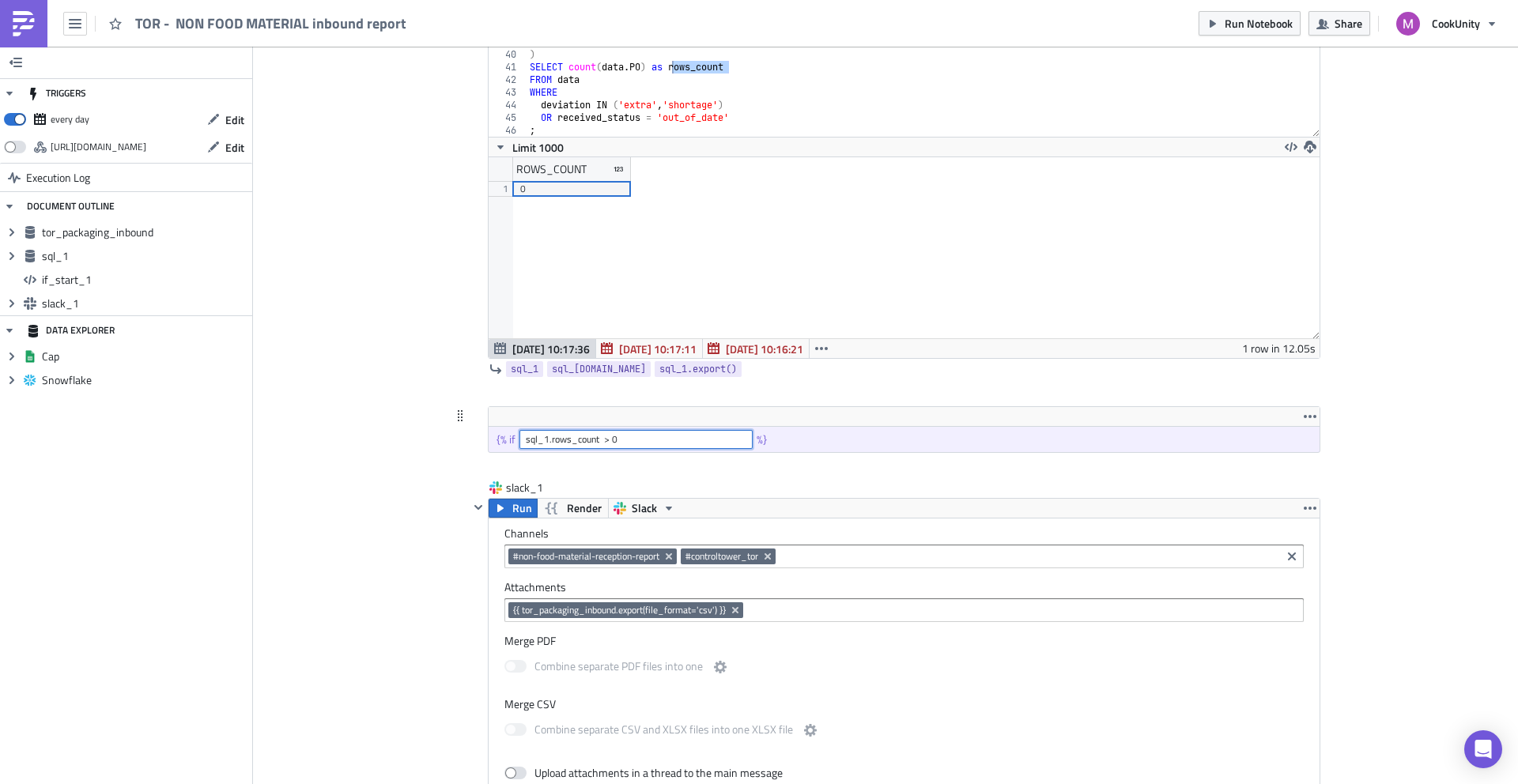
click at [600, 441] on input "sql_1.rows_count > 0" at bounding box center [636, 438] width 233 height 19
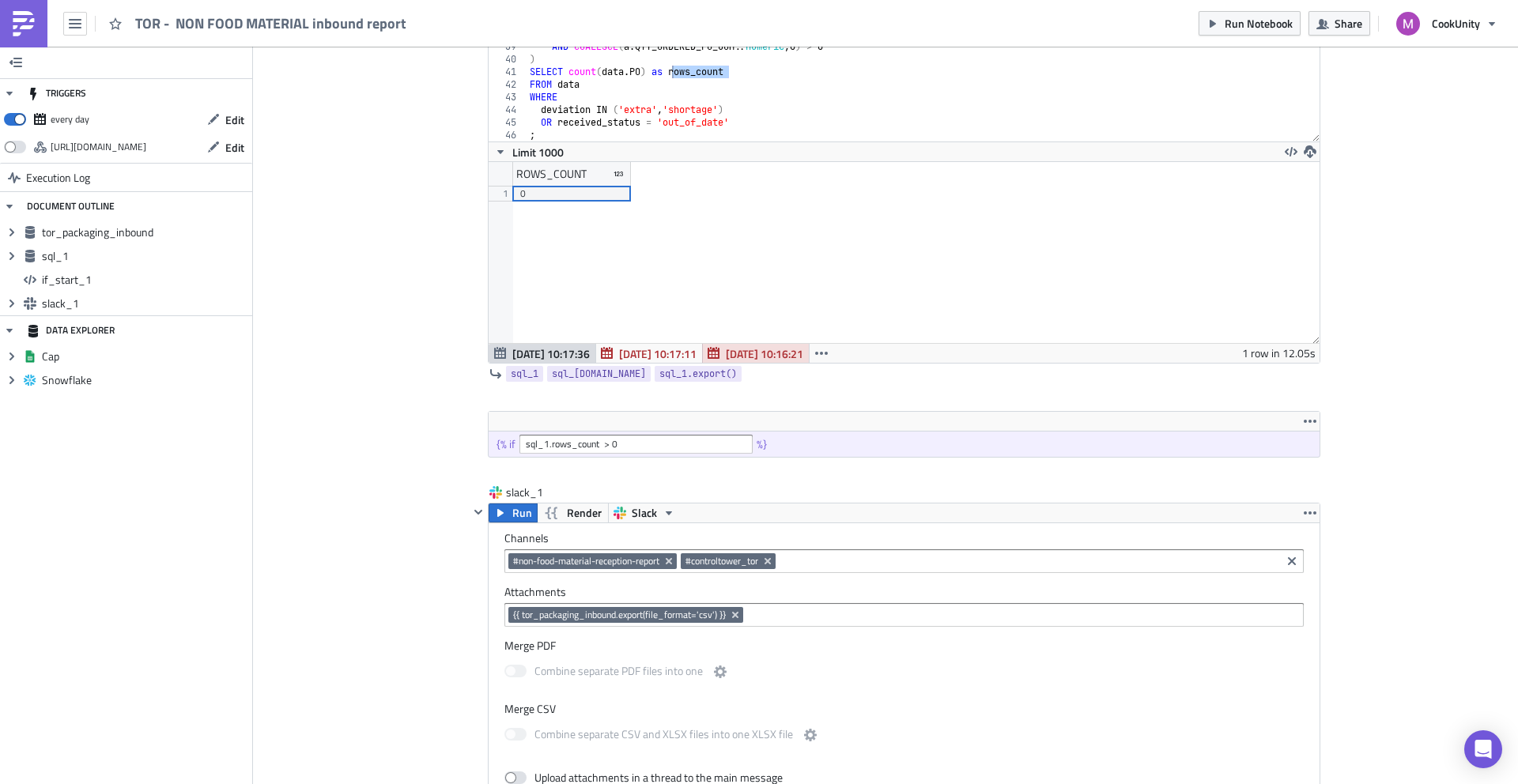
click at [779, 349] on span "Oct 08 10:16:21" at bounding box center [764, 353] width 77 height 17
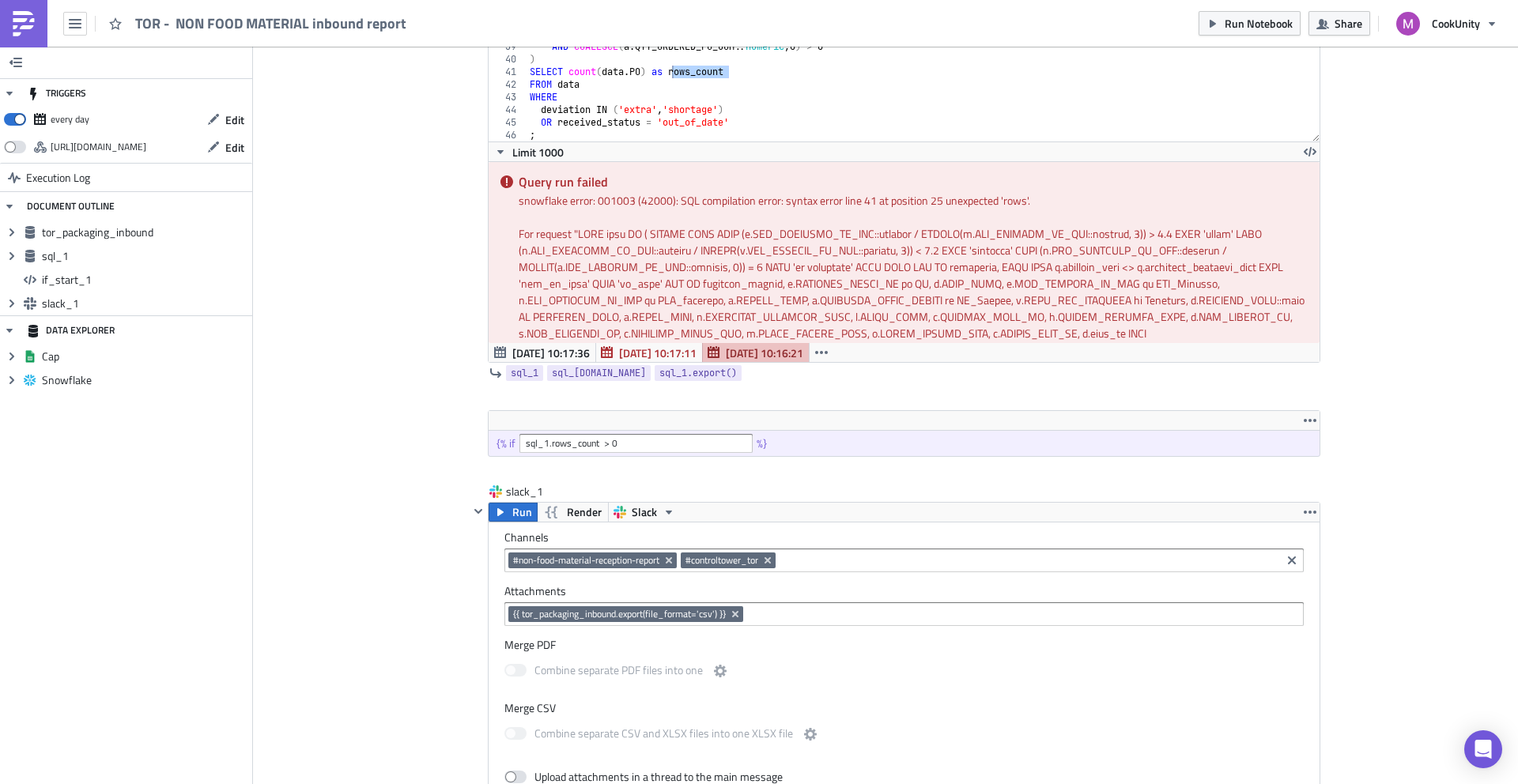
click at [654, 339] on div "For request " "" at bounding box center [913, 325] width 789 height 199
click at [648, 350] on span "Oct 08 10:17:11" at bounding box center [657, 352] width 77 height 17
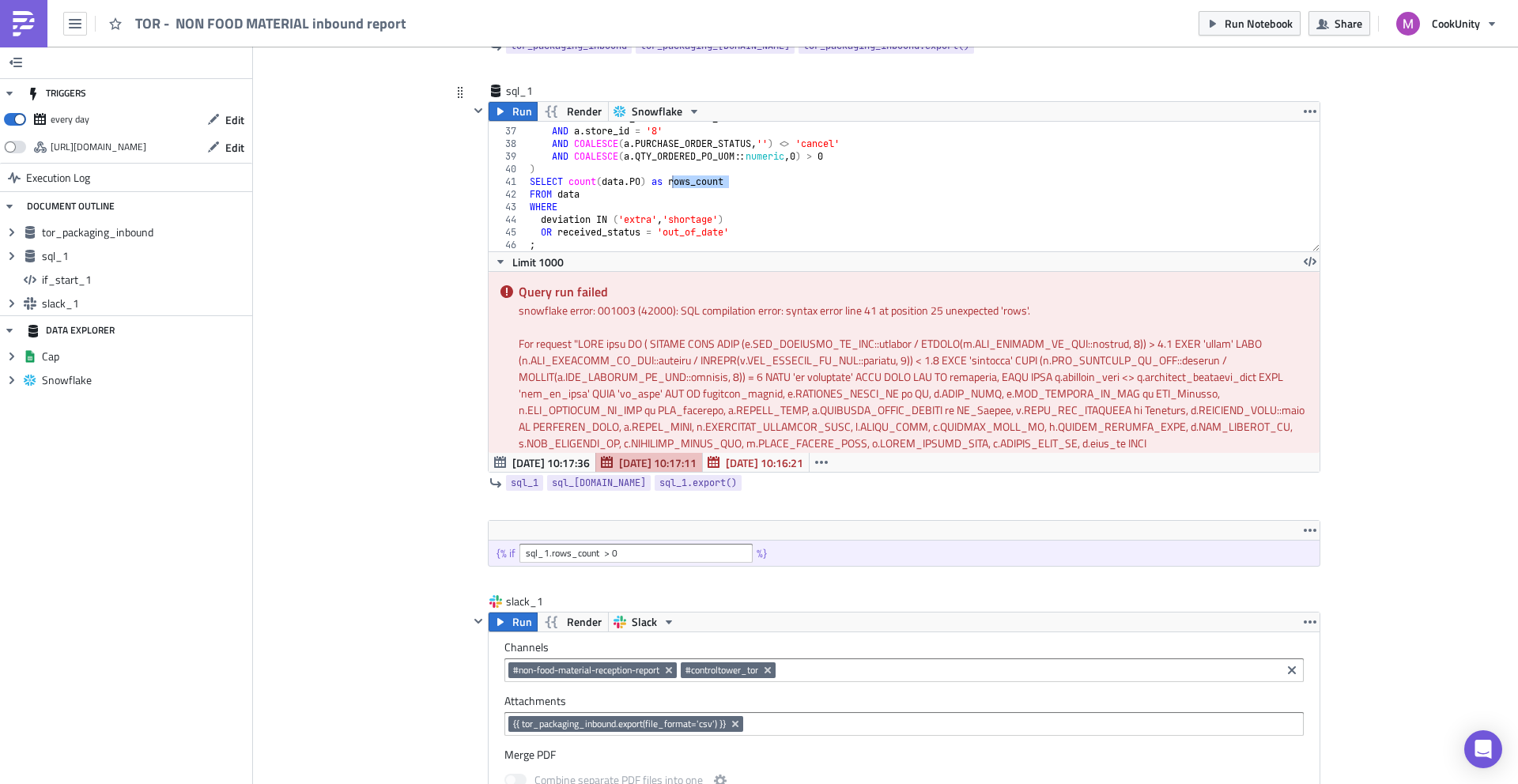
scroll to position [534, 0]
click at [729, 433] on div "For request " "" at bounding box center [913, 435] width 789 height 199
click at [755, 188] on div "AND a . RECEIVED_DATE = current_date AND a . store_id = '8' AND COALESCE ( a . …" at bounding box center [917, 190] width 782 height 155
click at [513, 112] on span "Run" at bounding box center [523, 111] width 20 height 19
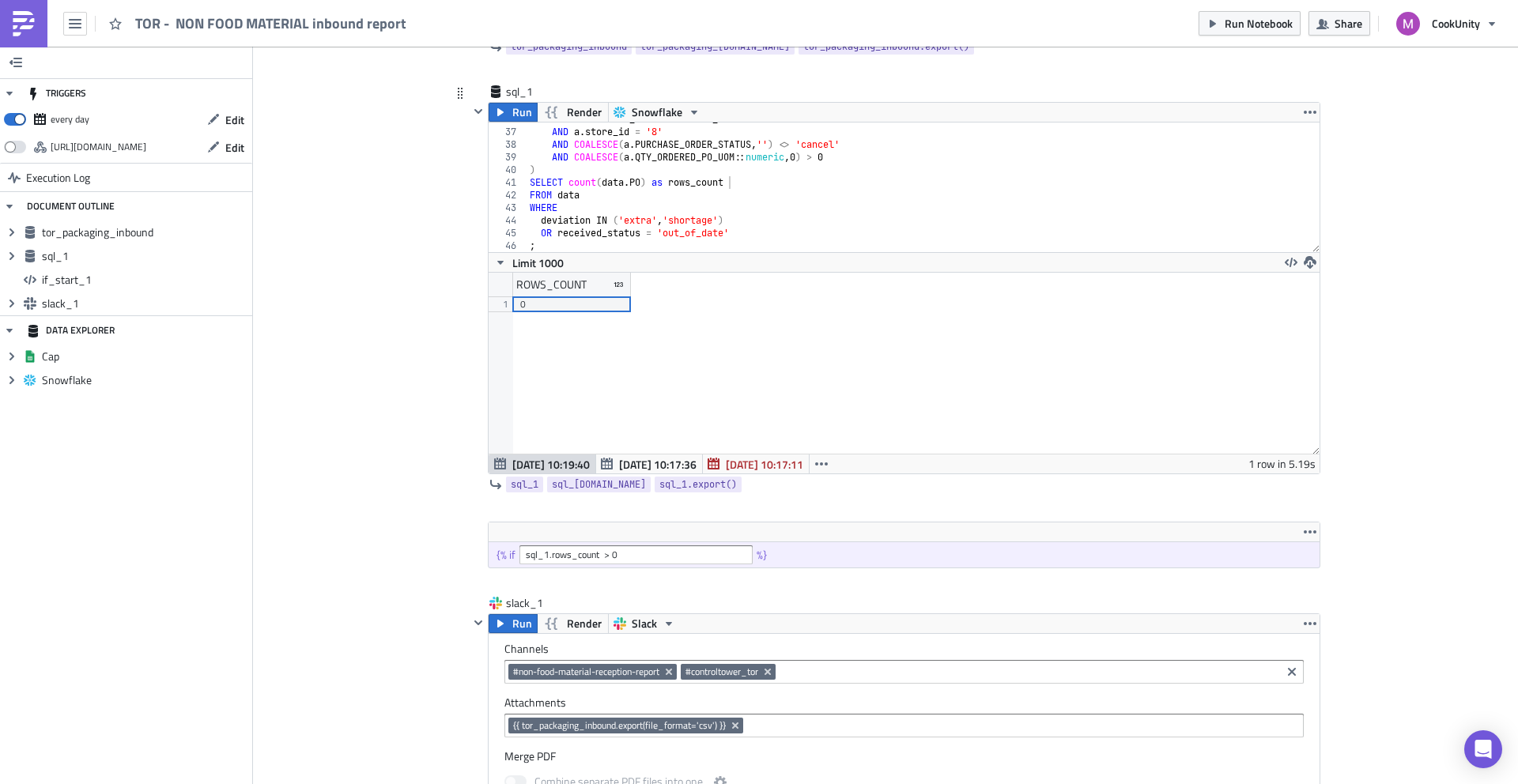
scroll to position [181, 830]
click at [900, 508] on icon "button" at bounding box center [905, 509] width 10 height 10
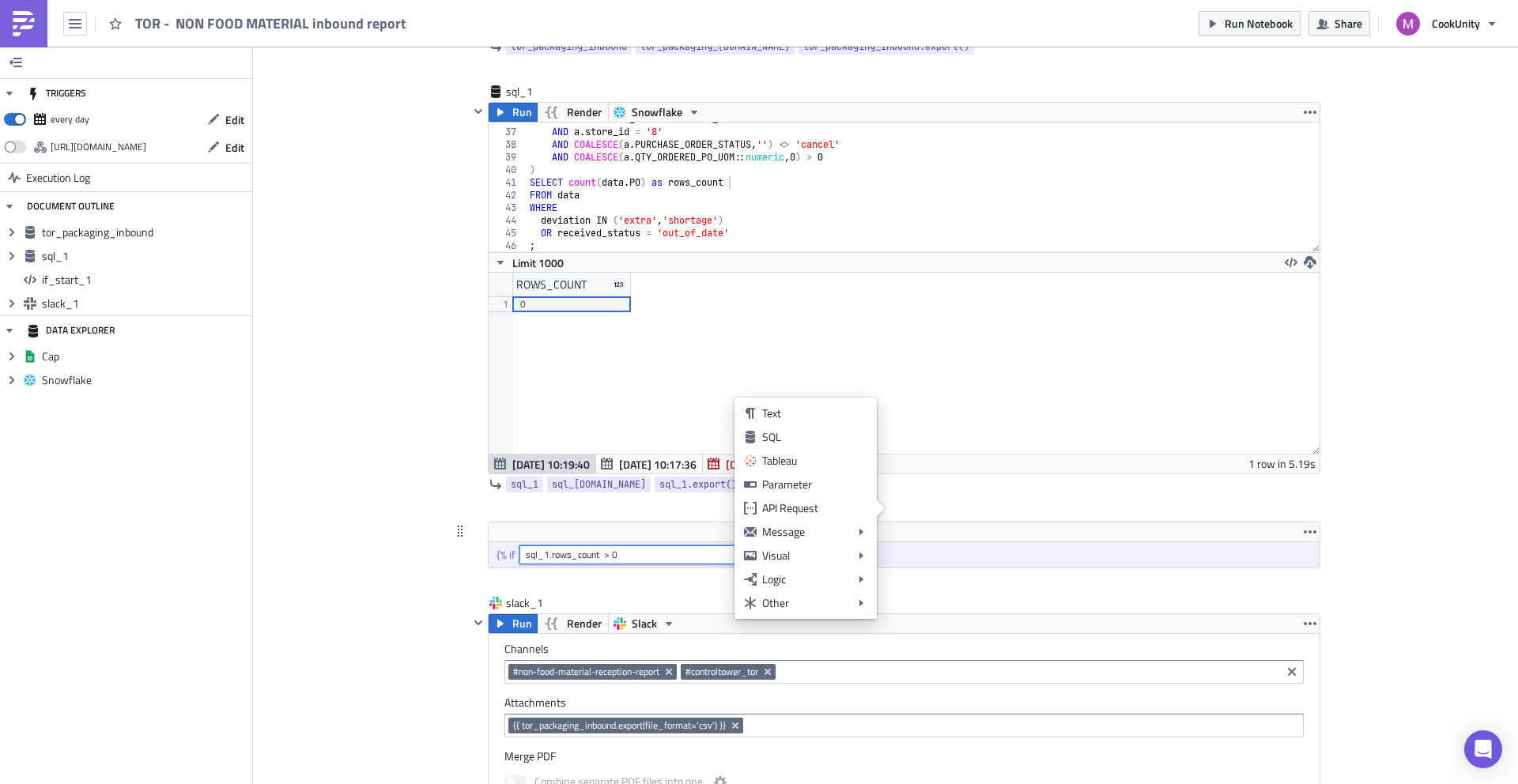
click at [565, 553] on input "sql_1.rows_count > 0" at bounding box center [636, 555] width 233 height 19
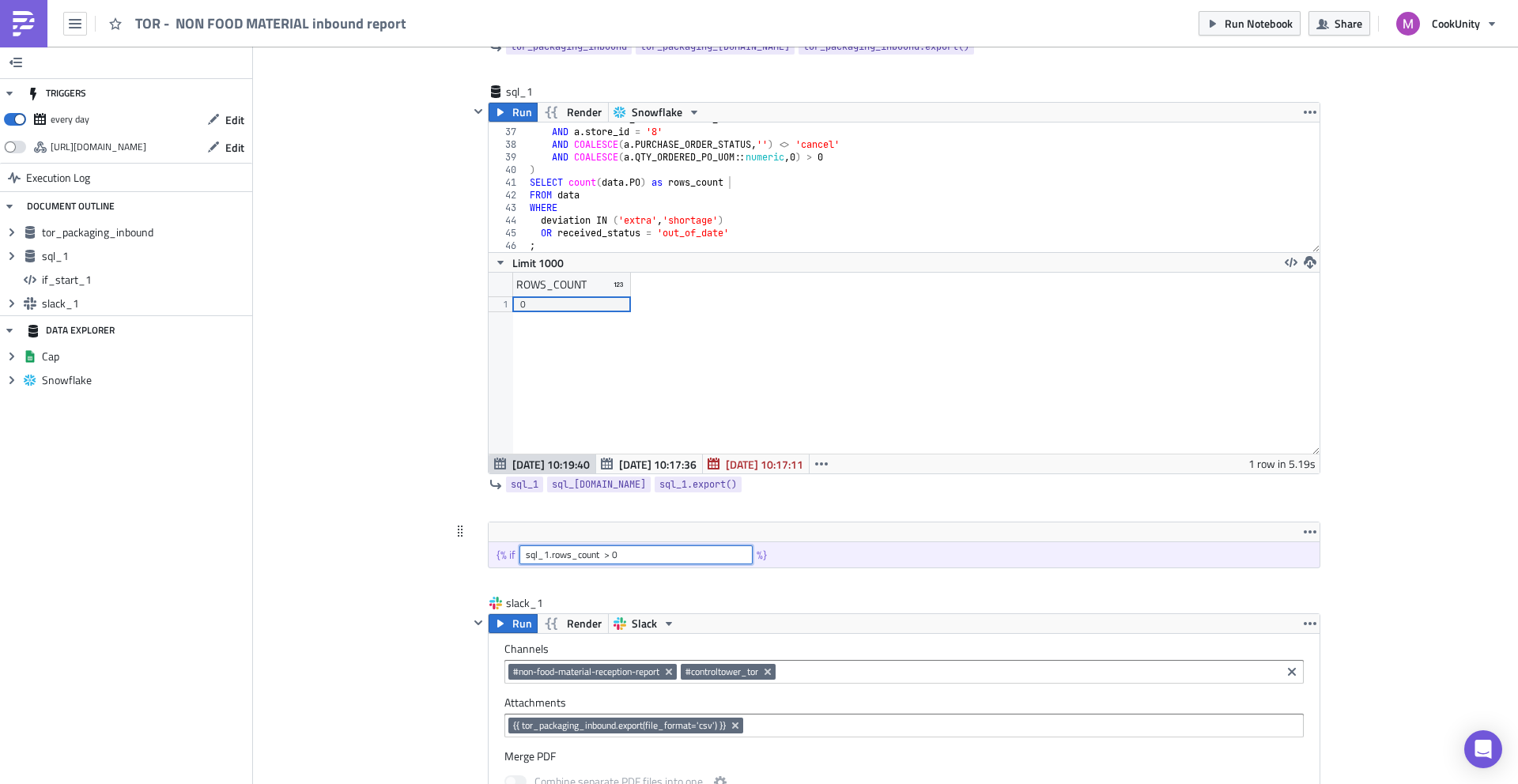
click at [565, 553] on input "sql_1.rows_count > 0" at bounding box center [636, 555] width 233 height 19
click at [573, 483] on span "sql_[DOMAIN_NAME]" at bounding box center [599, 484] width 94 height 16
click at [558, 556] on input "sql_1.rows_count > 0" at bounding box center [636, 555] width 233 height 19
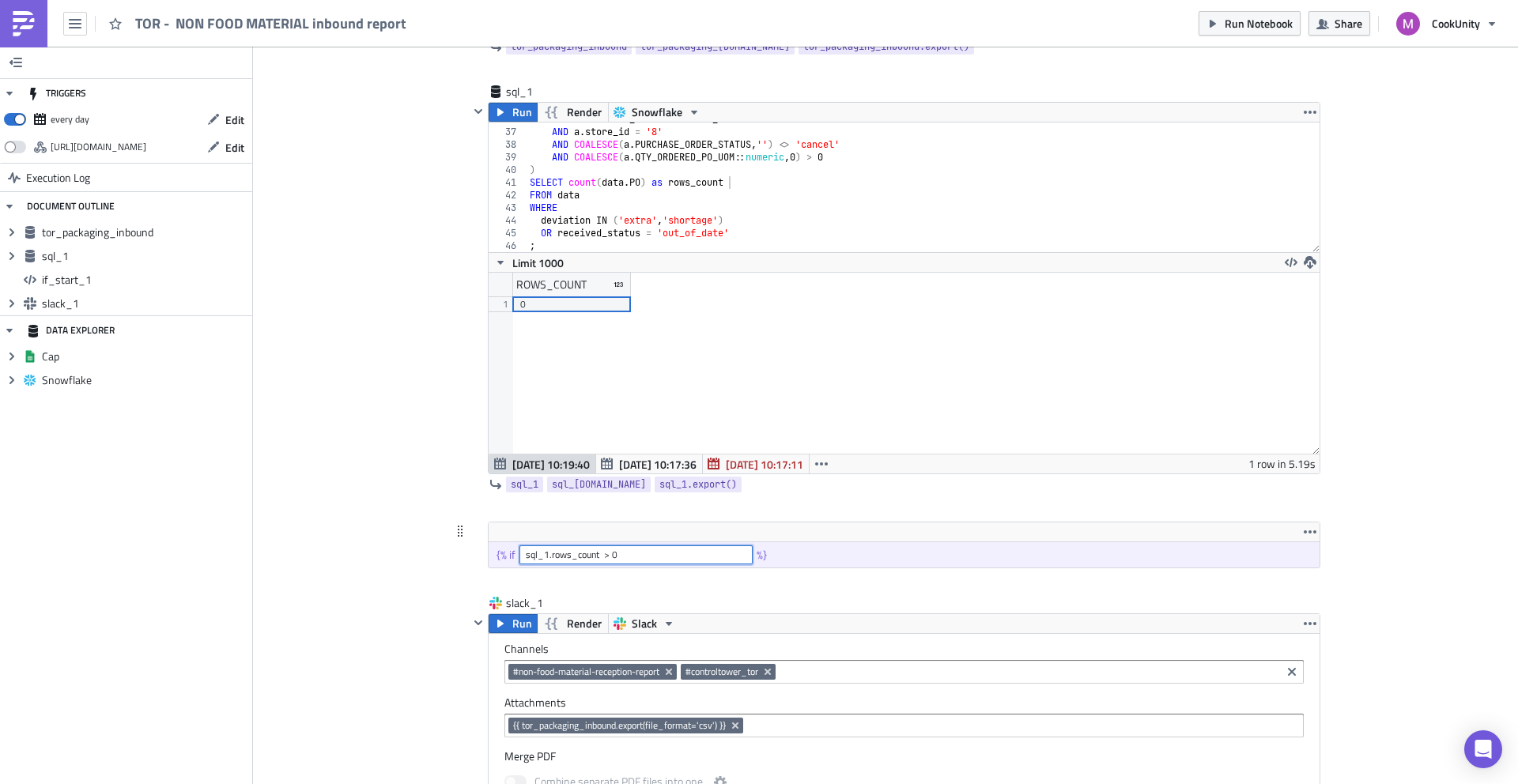
drag, startPoint x: 558, startPoint y: 556, endPoint x: 525, endPoint y: 556, distance: 33.0
click at [525, 556] on input "sql_1.rows_count > 0" at bounding box center [636, 555] width 233 height 19
paste input "{{ sql_1.data }}"
click at [1245, 19] on span "Run Notebook" at bounding box center [1259, 22] width 68 height 17
click at [1484, 749] on icon "Open Intercom Messenger" at bounding box center [1483, 749] width 19 height 21
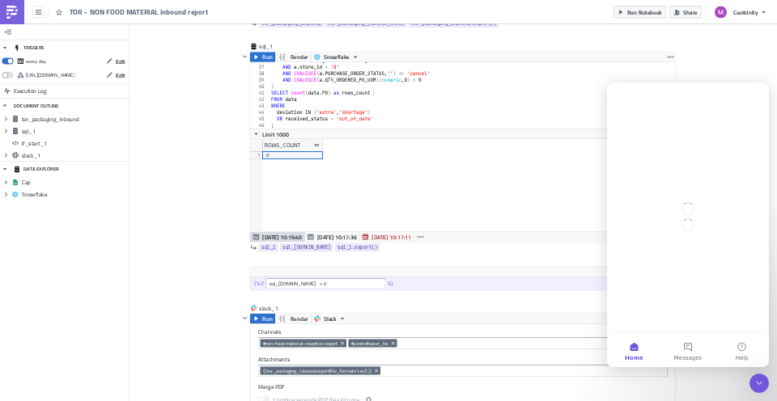
scroll to position [0, 0]
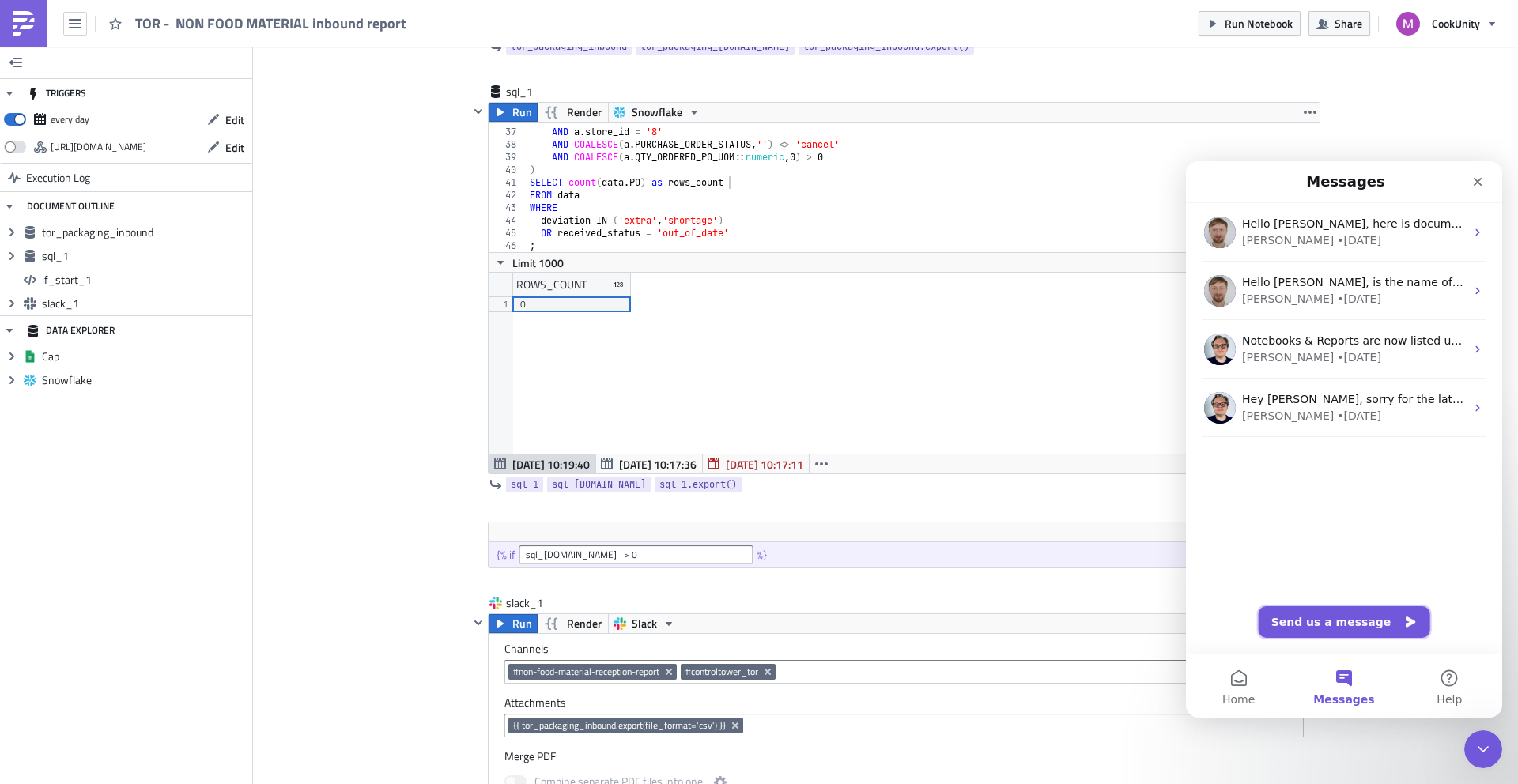
click at [1384, 629] on button "Send us a message" at bounding box center [1345, 622] width 172 height 31
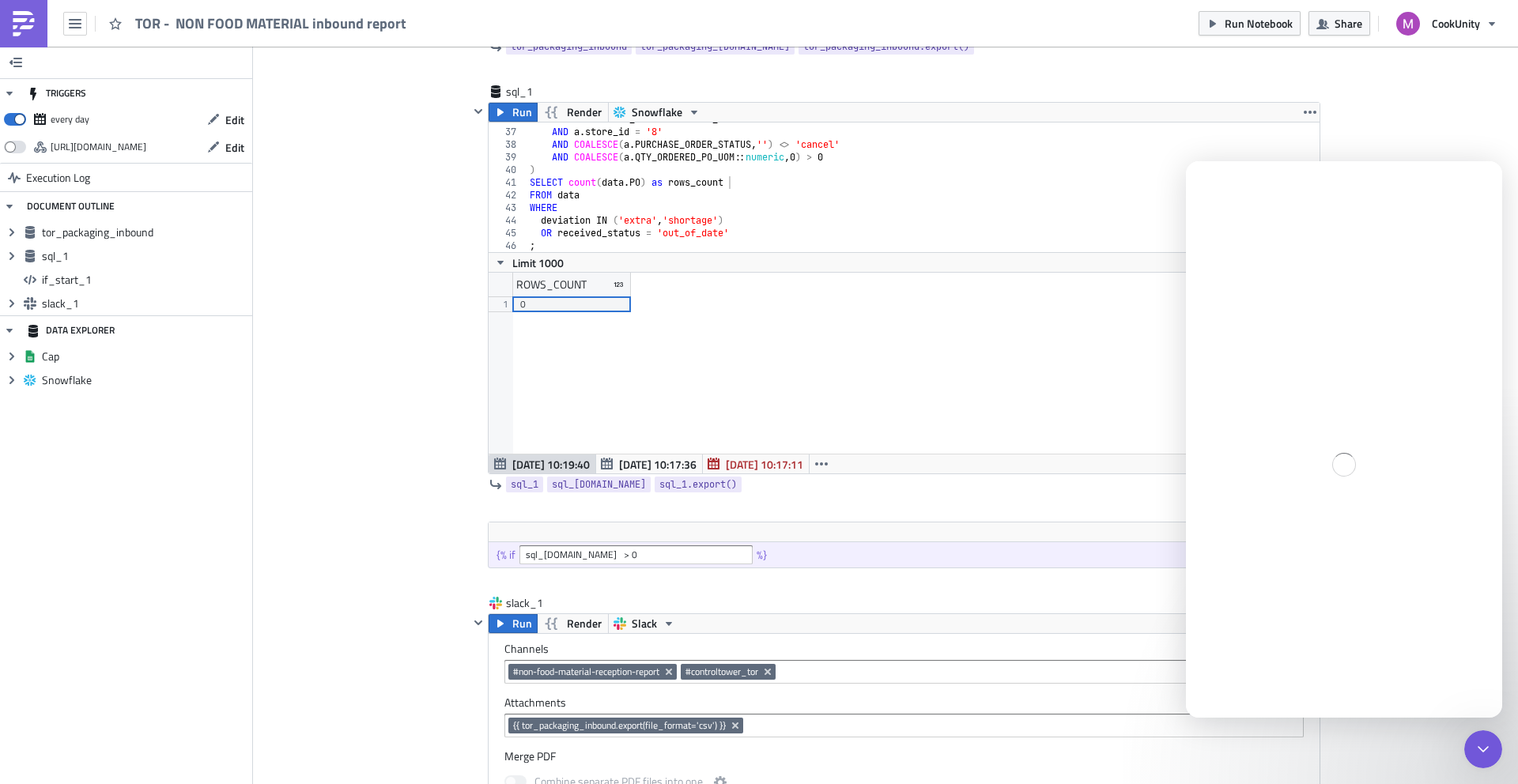
click at [1309, 454] on div "Intercom messenger" at bounding box center [1344, 465] width 316 height 506
click at [543, 554] on input "sql_1.data > 0" at bounding box center [636, 555] width 233 height 19
drag, startPoint x: 565, startPoint y: 553, endPoint x: 616, endPoint y: 564, distance: 52.2
click at [565, 553] on input "sql_1.data > 0" at bounding box center [636, 555] width 233 height 19
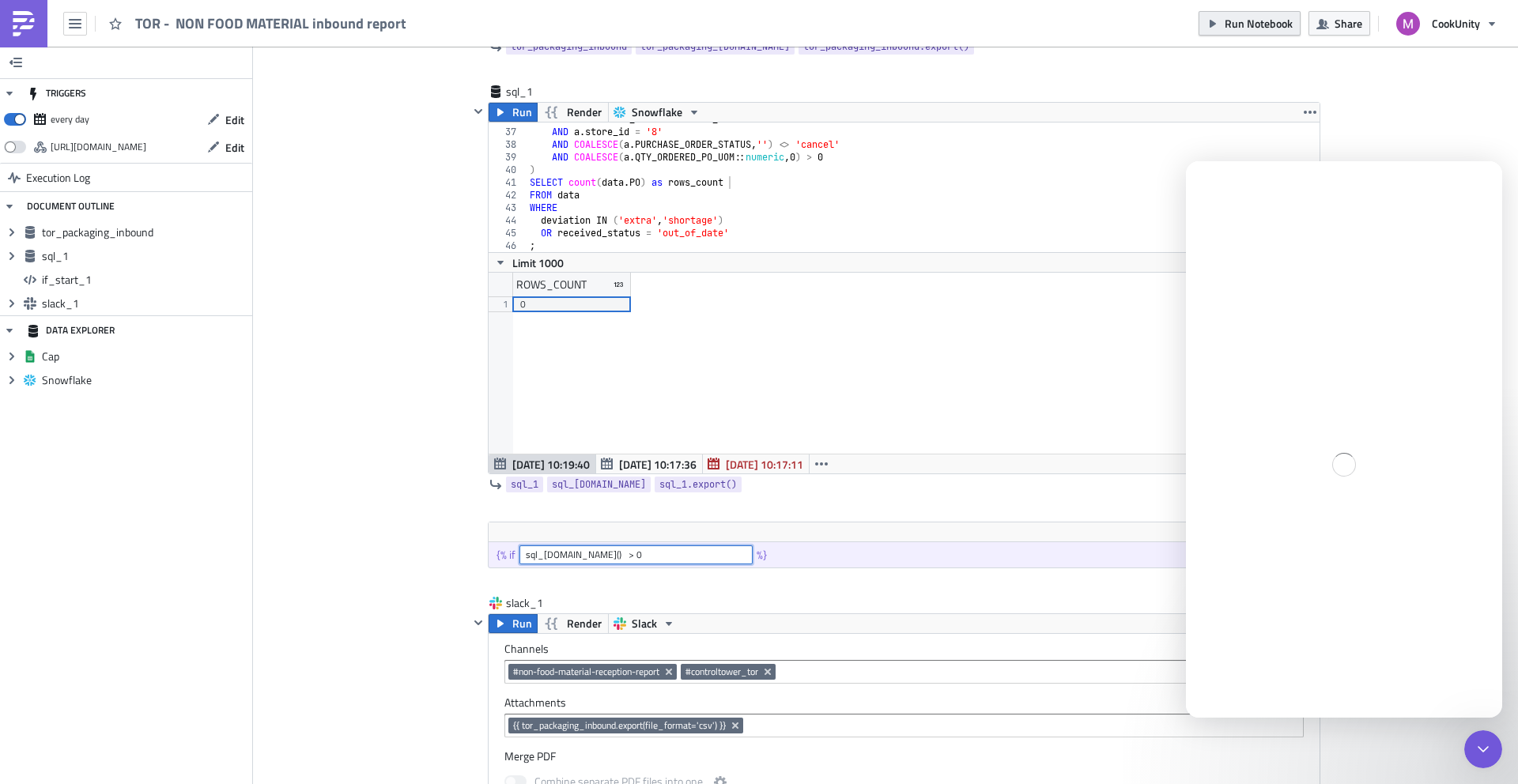
type input "sql_1.data() > 0"
click at [1238, 27] on span "Run Notebook" at bounding box center [1259, 22] width 68 height 17
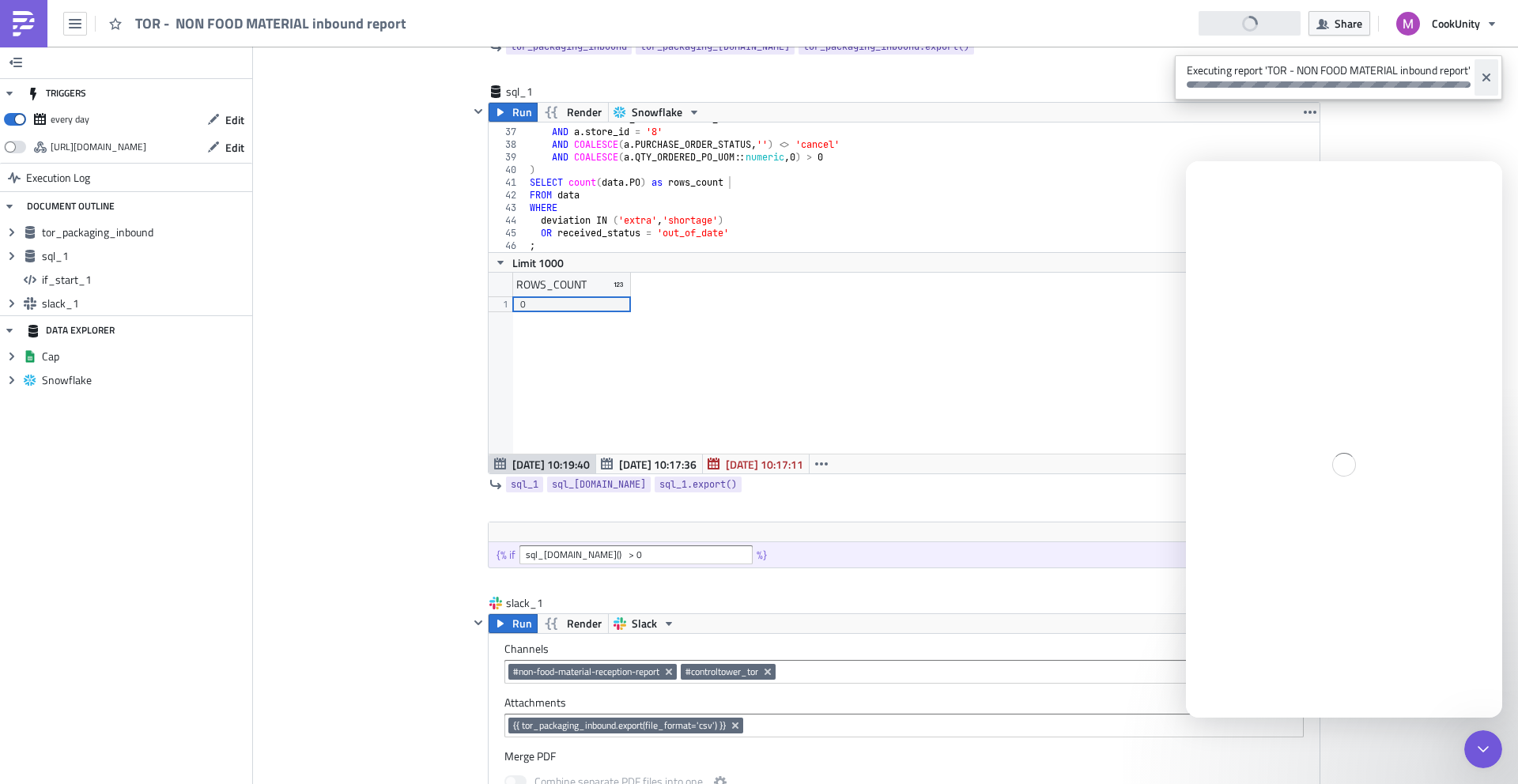
click at [1491, 77] on icon "Close" at bounding box center [1486, 77] width 13 height 13
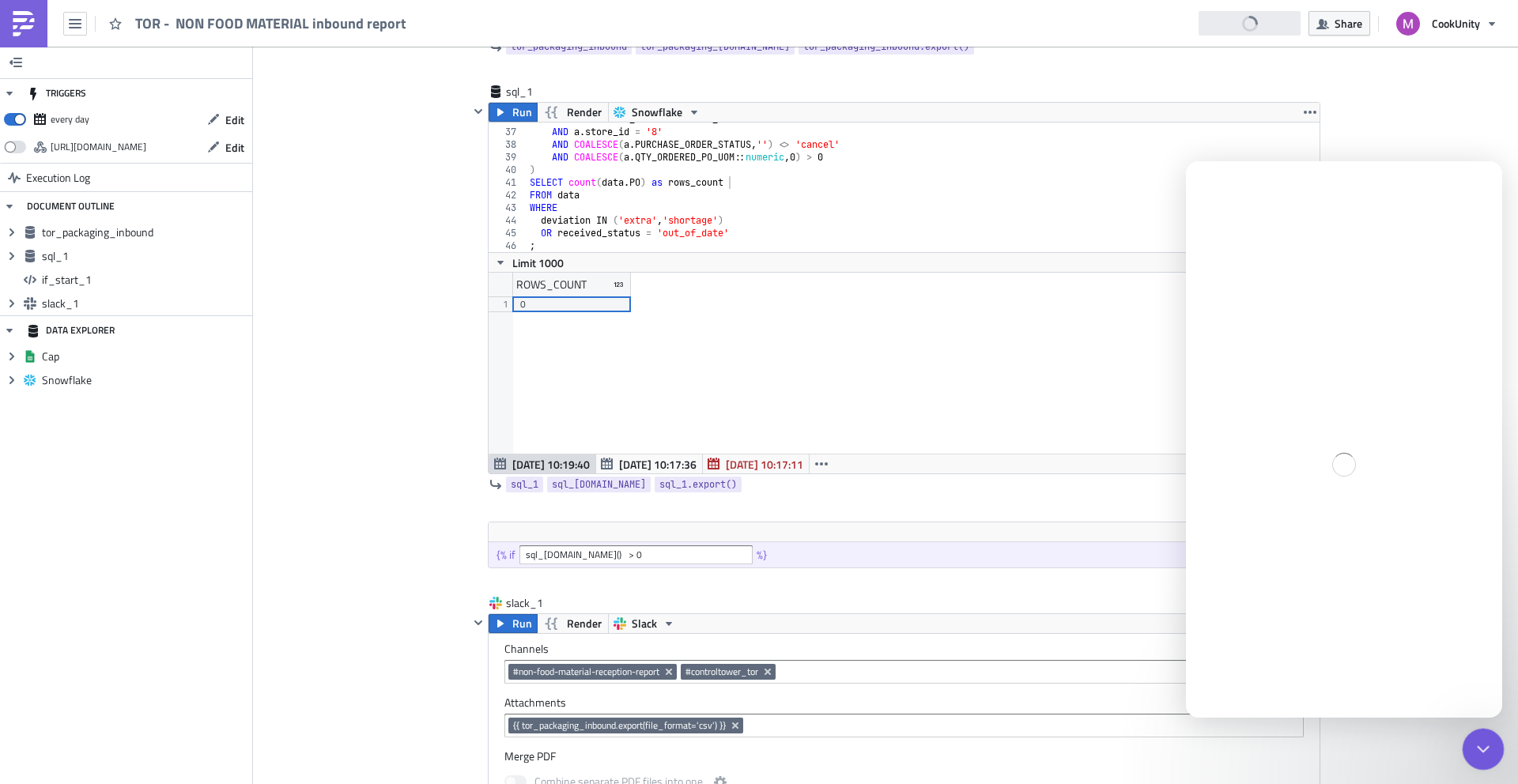
click at [1466, 743] on div "Close Intercom Messenger" at bounding box center [1481, 747] width 38 height 38
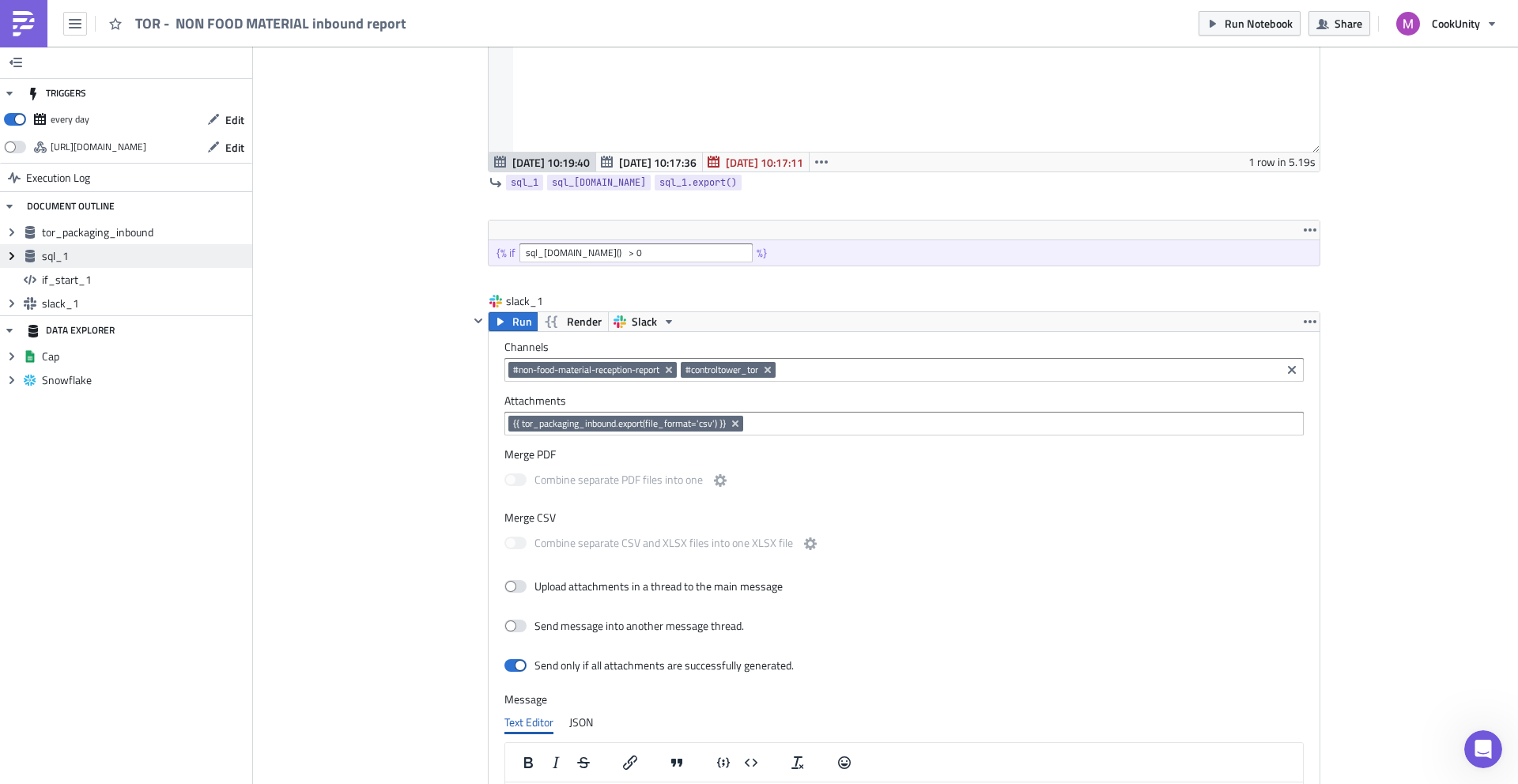
scroll to position [836, 0]
click at [1244, 26] on span "Run Notebook" at bounding box center [1259, 22] width 68 height 17
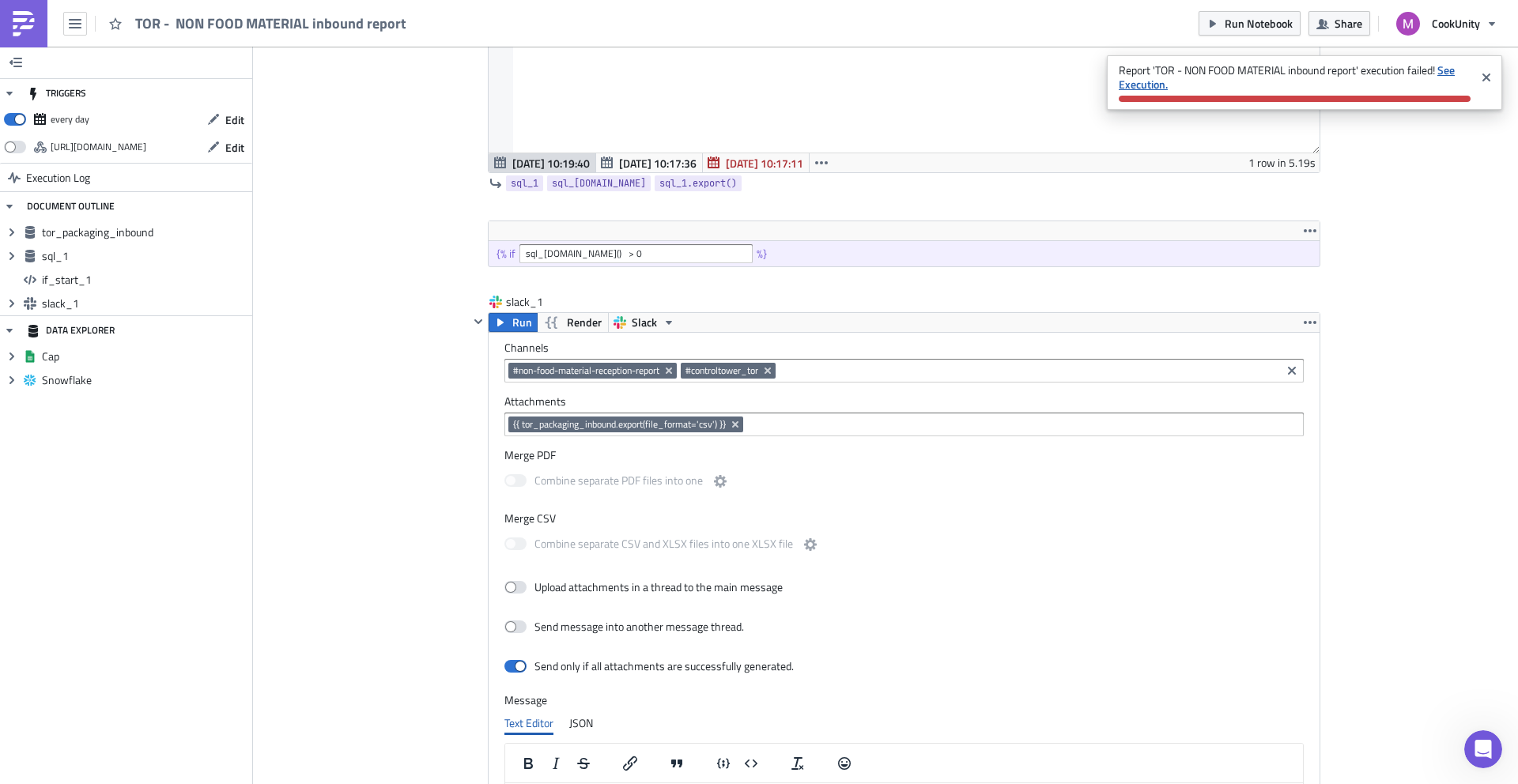
click at [1447, 70] on strong "See Execution." at bounding box center [1286, 77] width 336 height 31
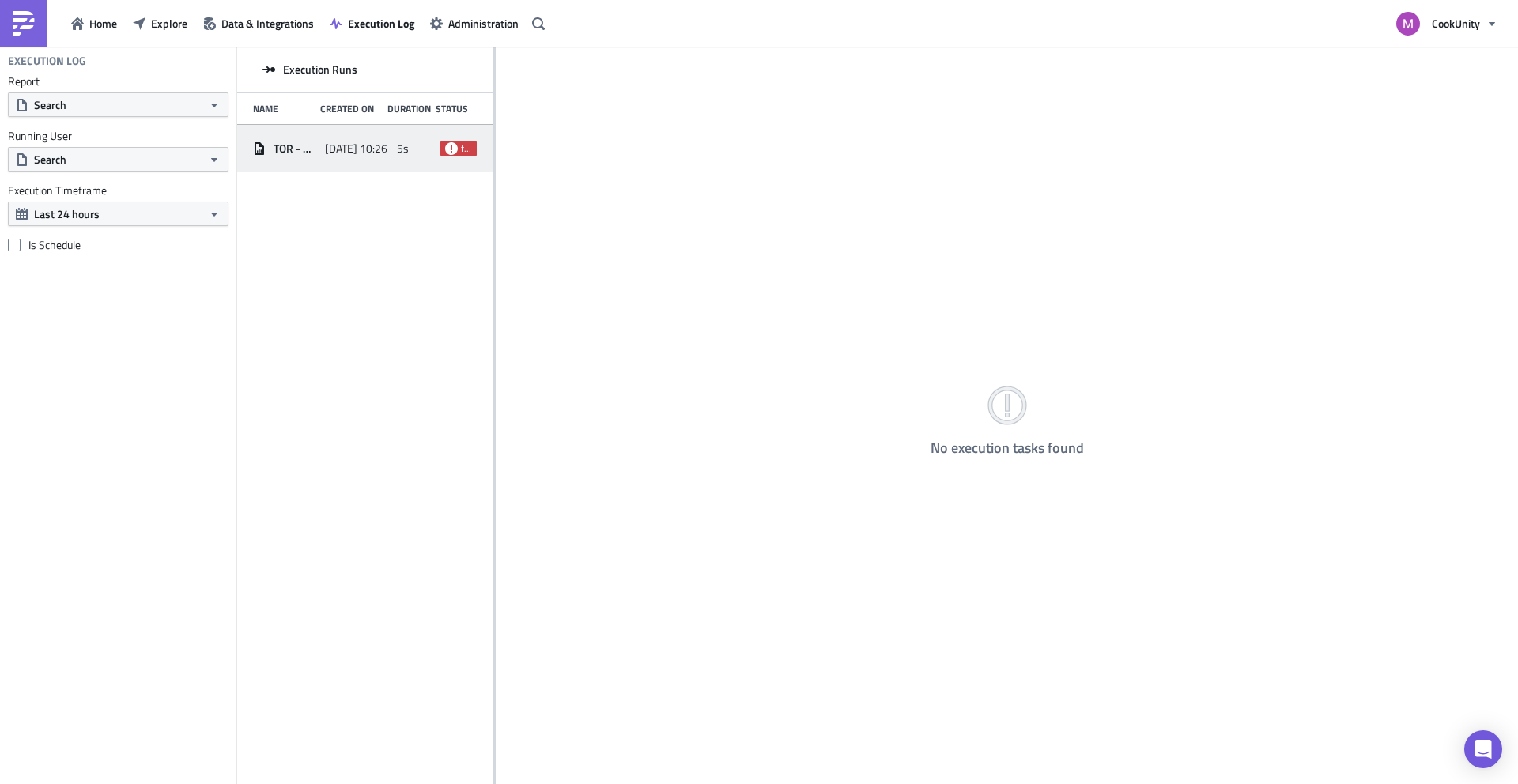
click at [450, 156] on div "failed" at bounding box center [458, 148] width 36 height 28
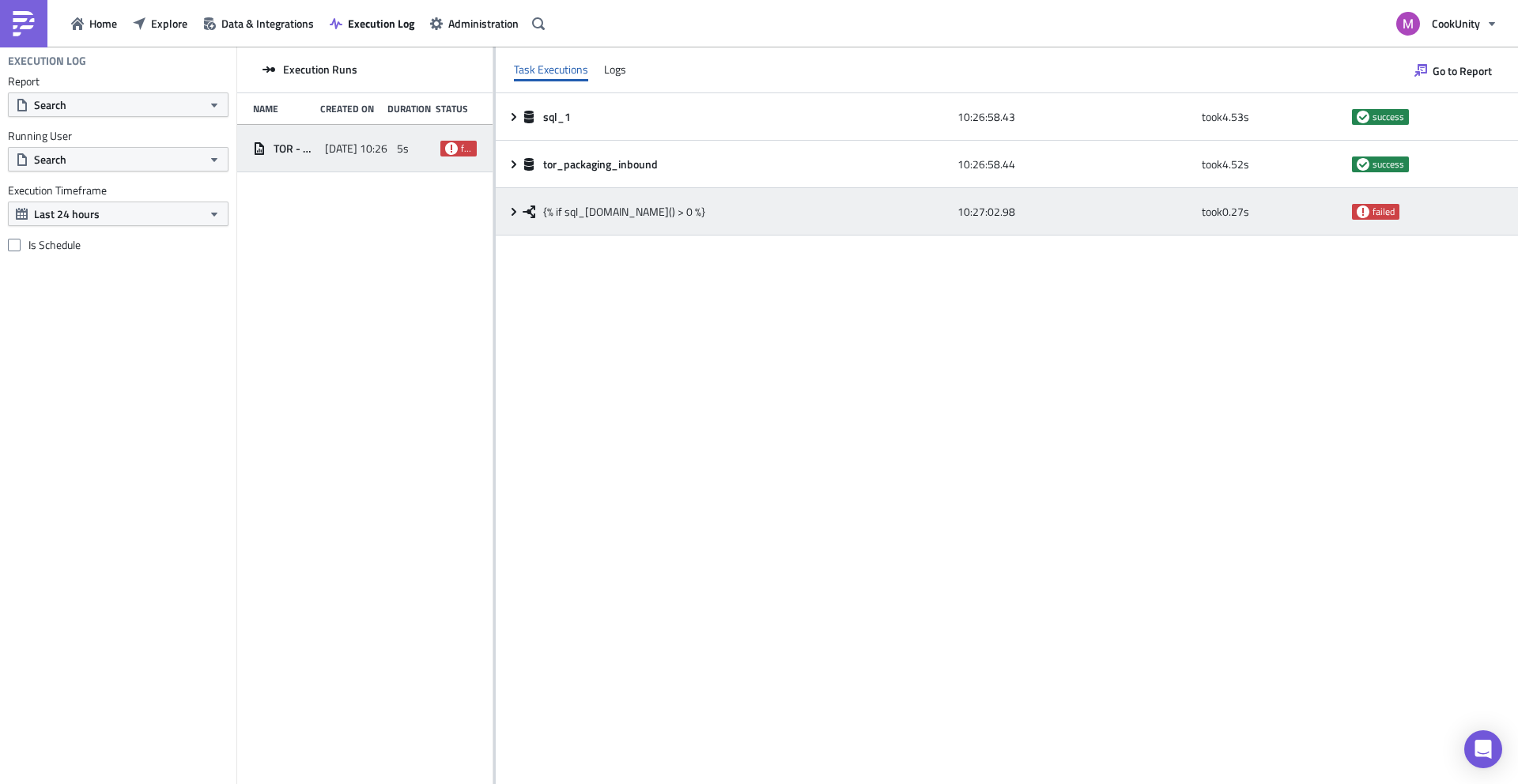
click at [516, 213] on icon at bounding box center [514, 211] width 13 height 13
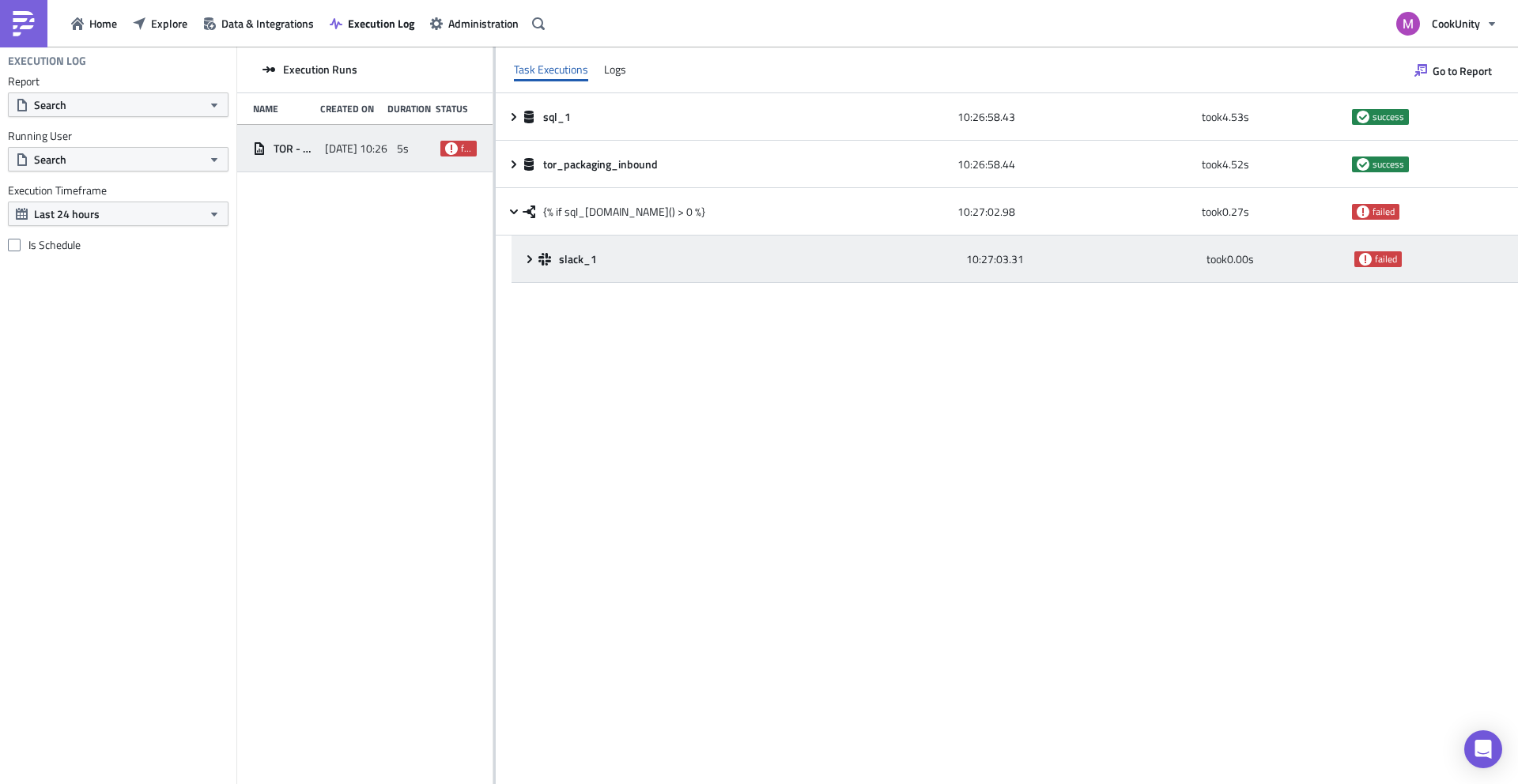
click at [1377, 261] on span "failed" at bounding box center [1386, 259] width 22 height 13
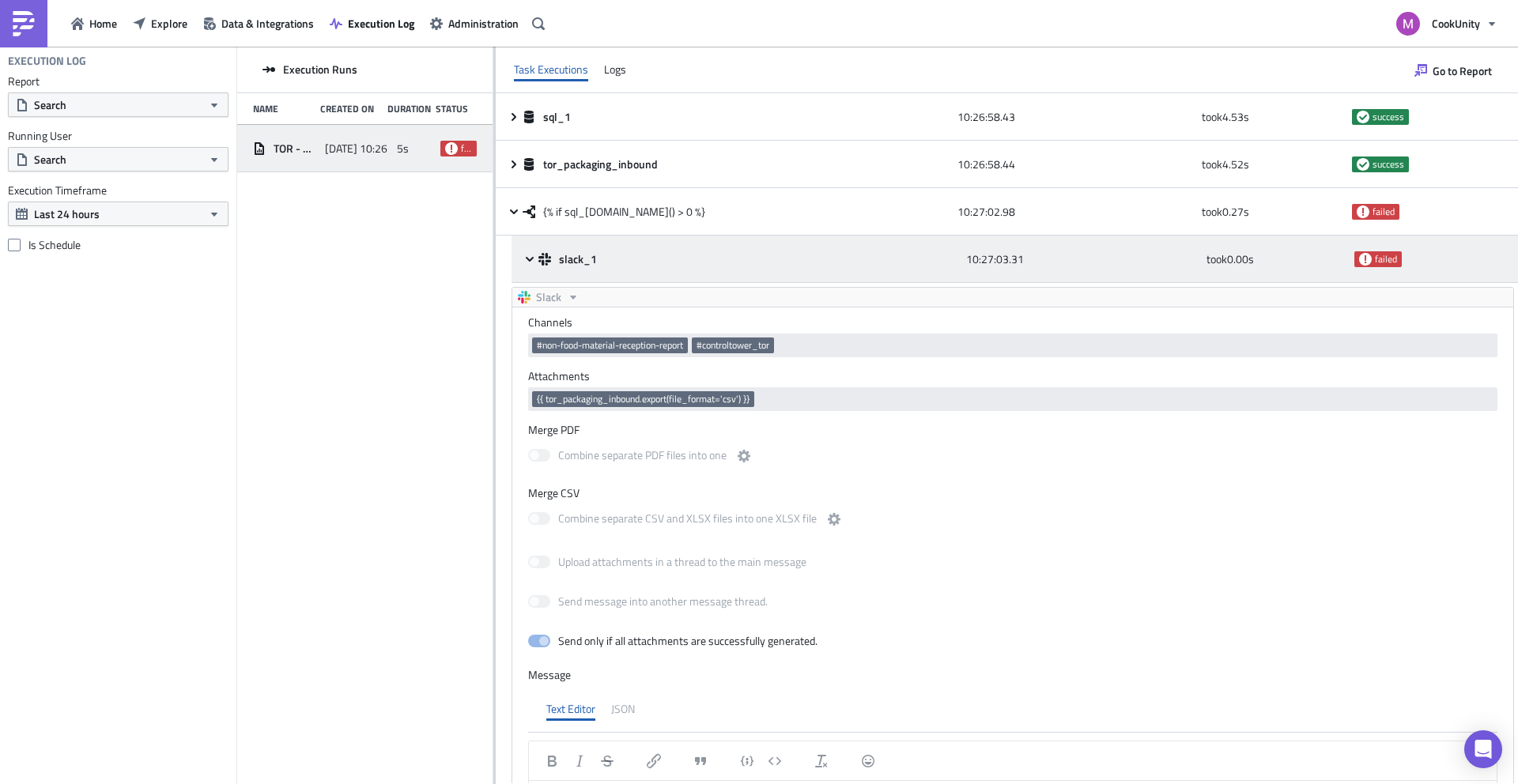
click at [531, 259] on icon at bounding box center [529, 258] width 8 height 5
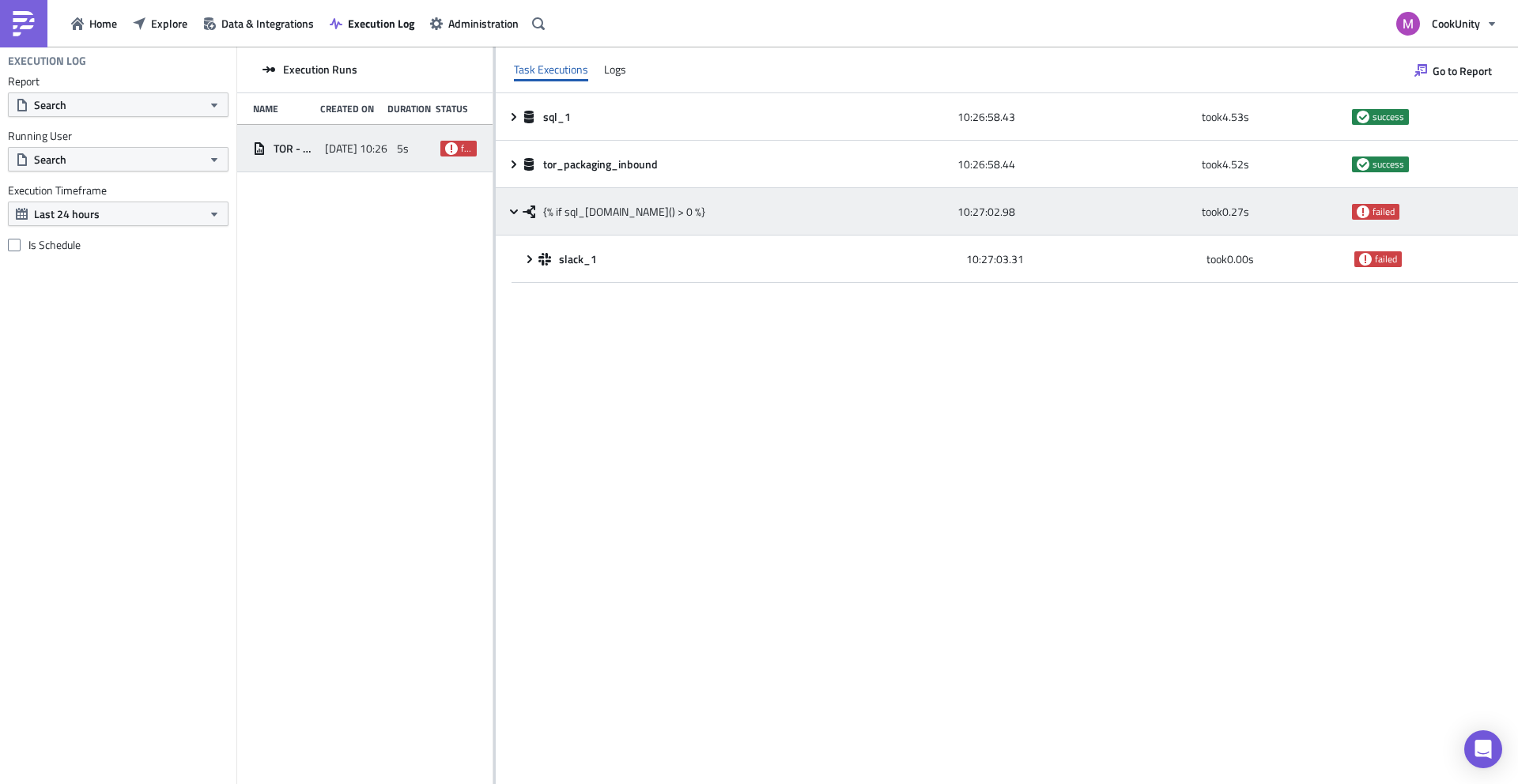
click at [1366, 216] on icon at bounding box center [1363, 211] width 13 height 13
click at [511, 209] on icon at bounding box center [514, 211] width 13 height 13
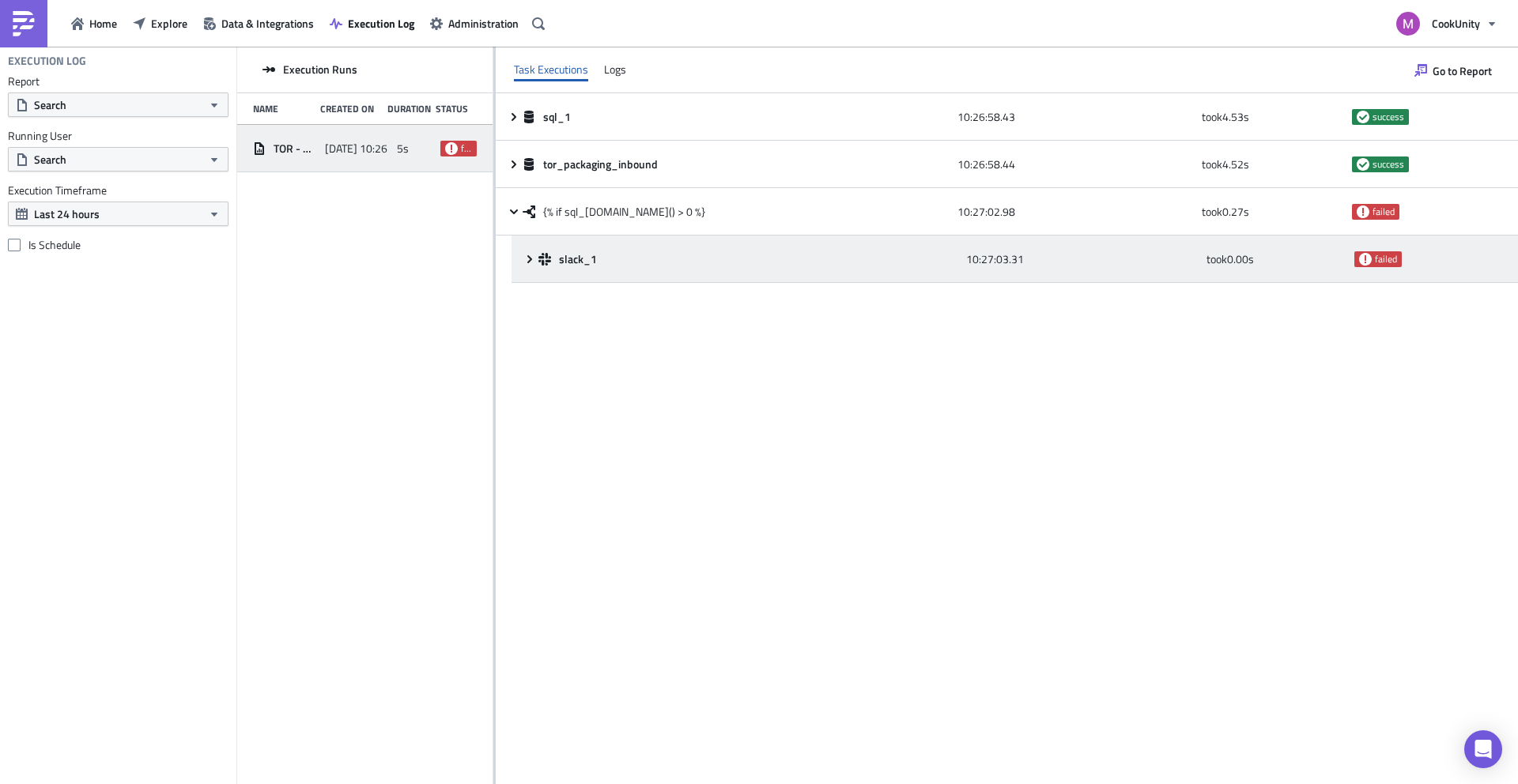
click at [524, 258] on icon at bounding box center [529, 259] width 13 height 13
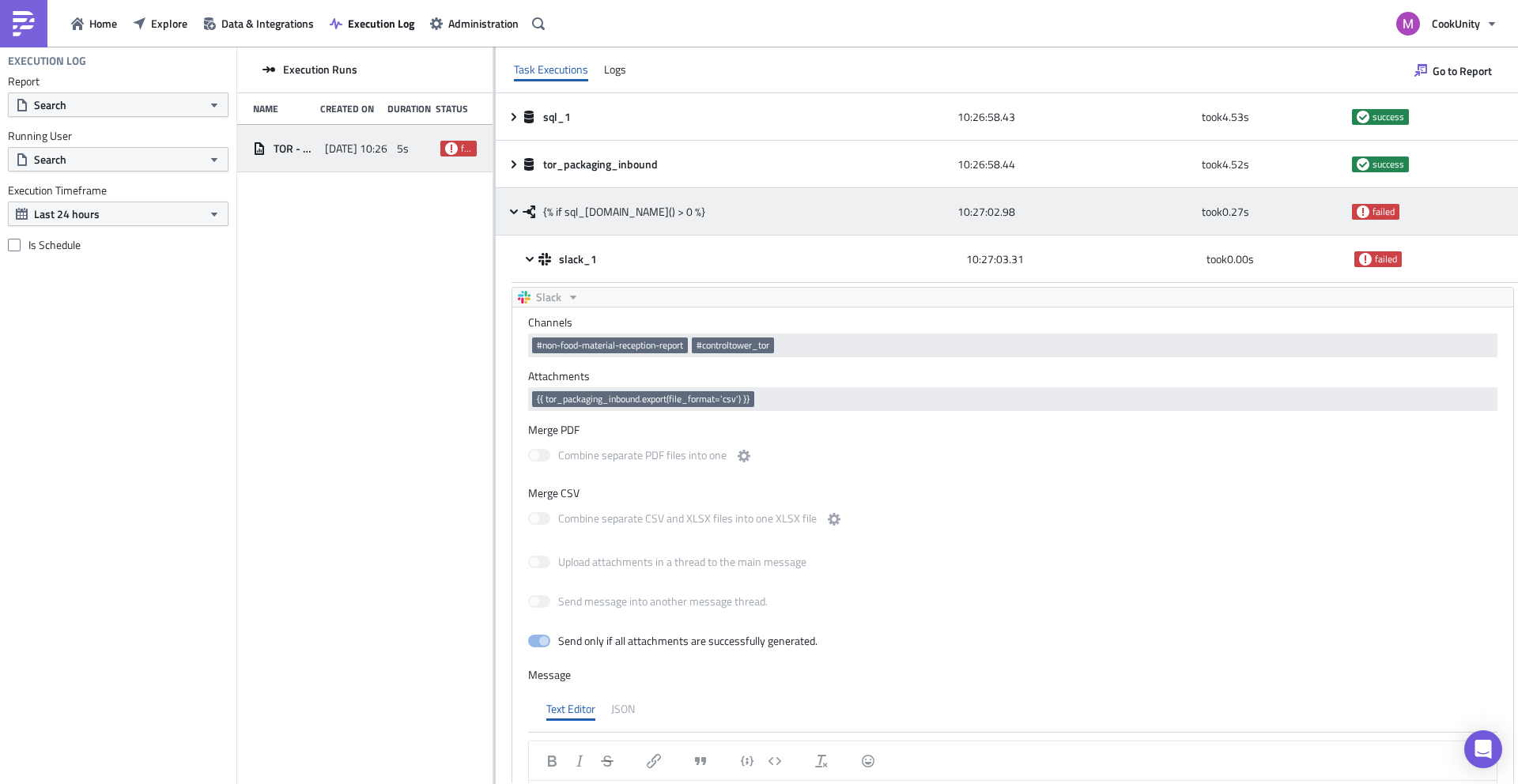
click at [1374, 220] on div "failed" at bounding box center [1423, 211] width 143 height 28
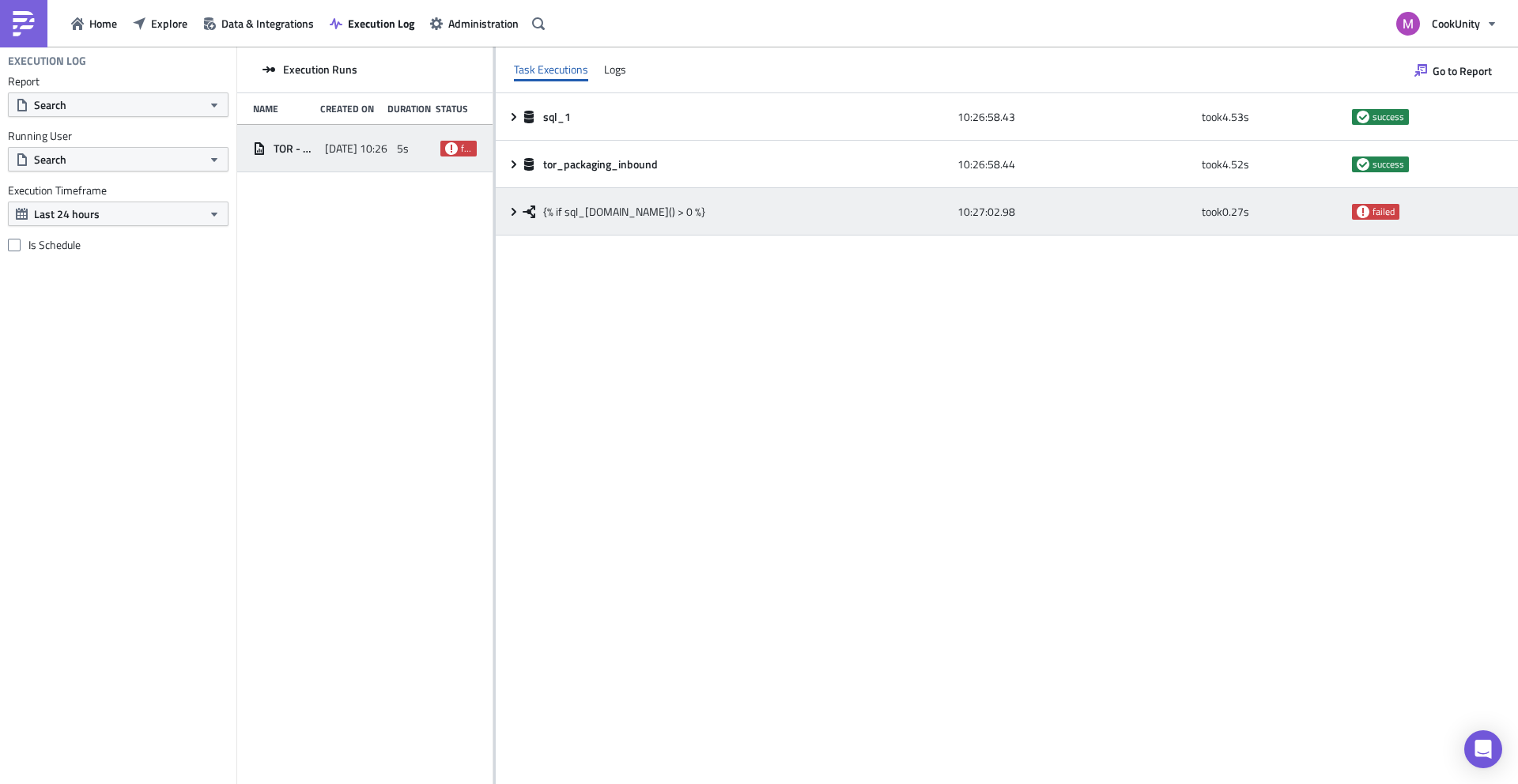
click at [1371, 225] on div "failed" at bounding box center [1423, 211] width 143 height 28
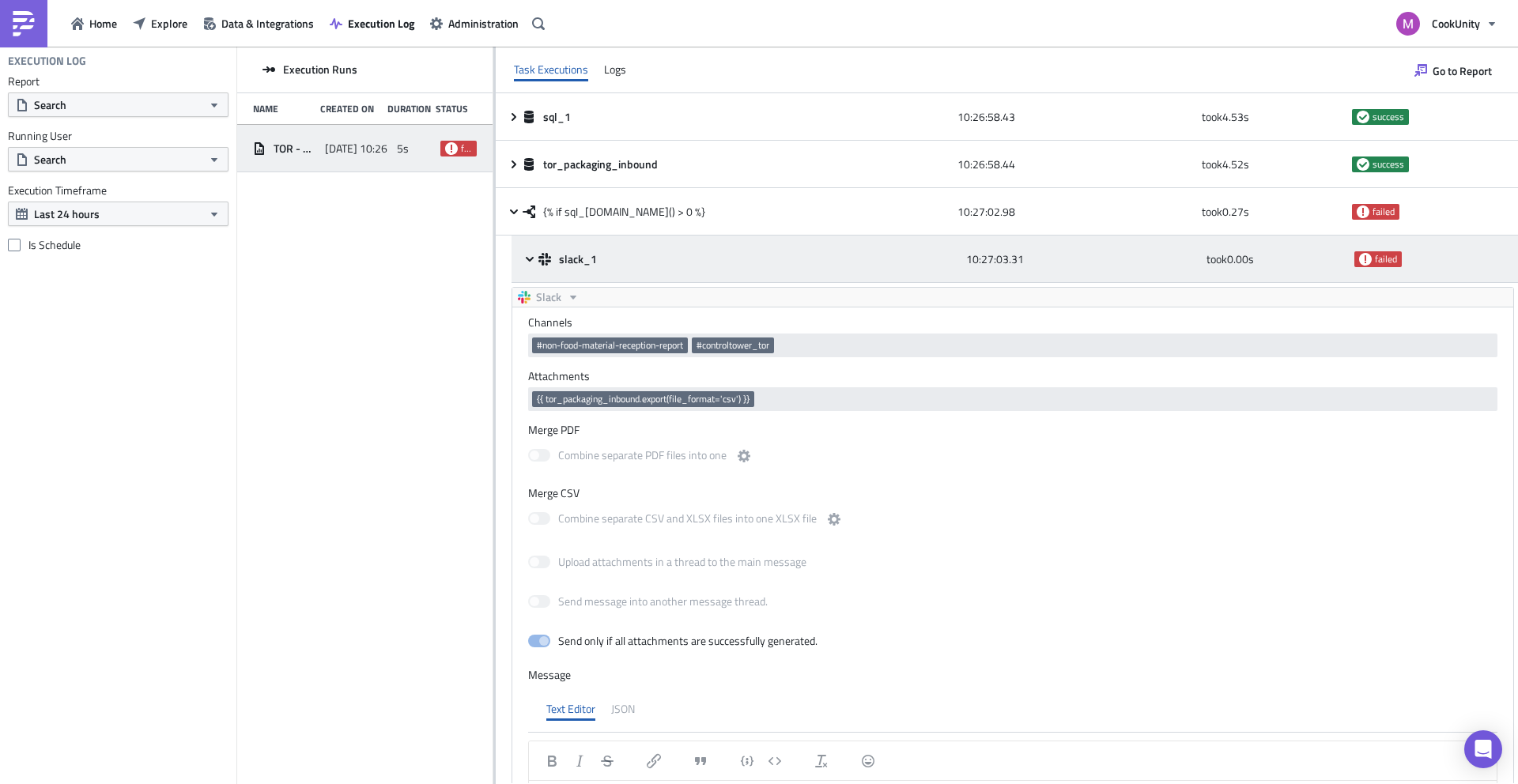
click at [1377, 251] on span "failed" at bounding box center [1378, 259] width 48 height 16
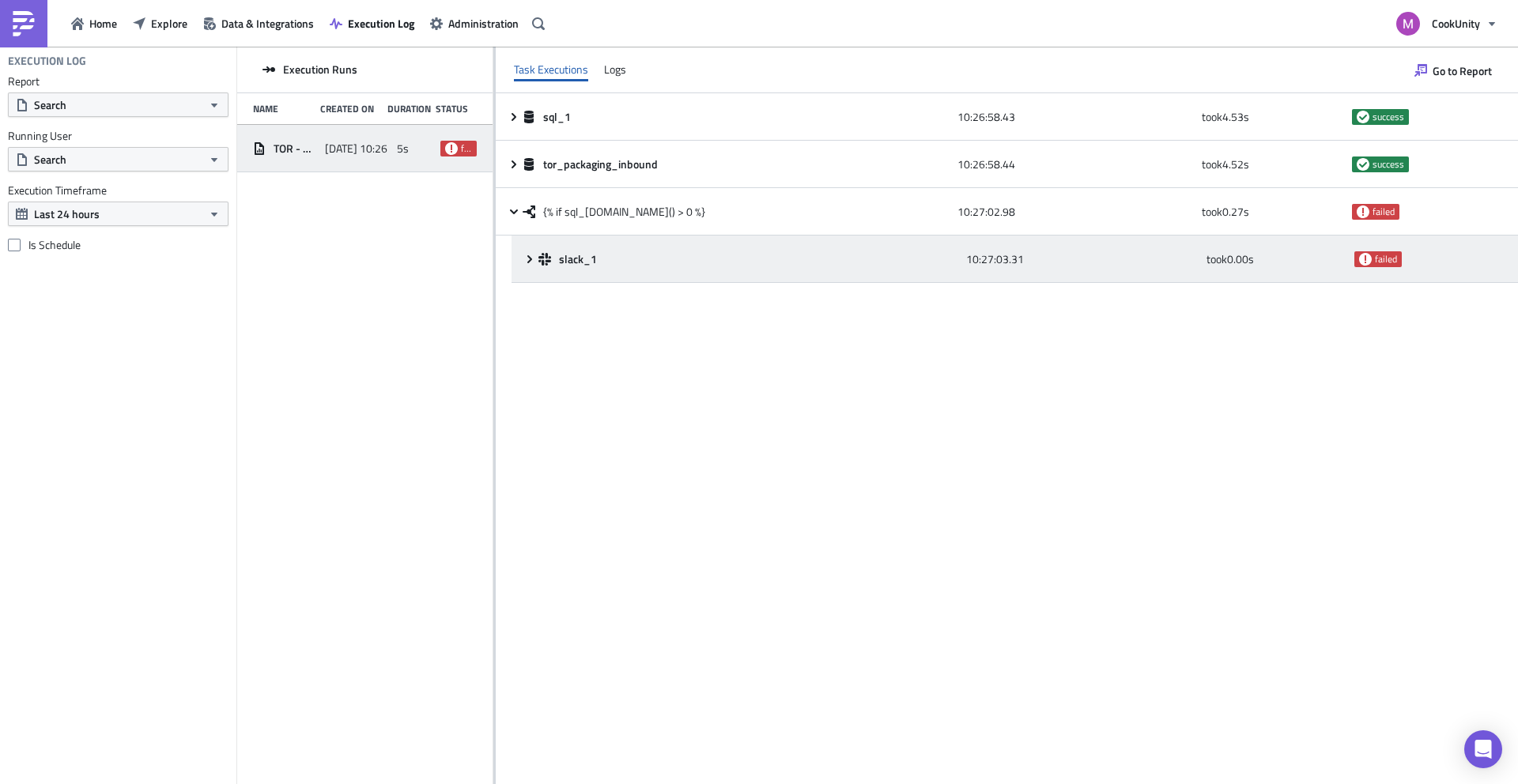
click at [1377, 251] on span "failed" at bounding box center [1378, 259] width 48 height 16
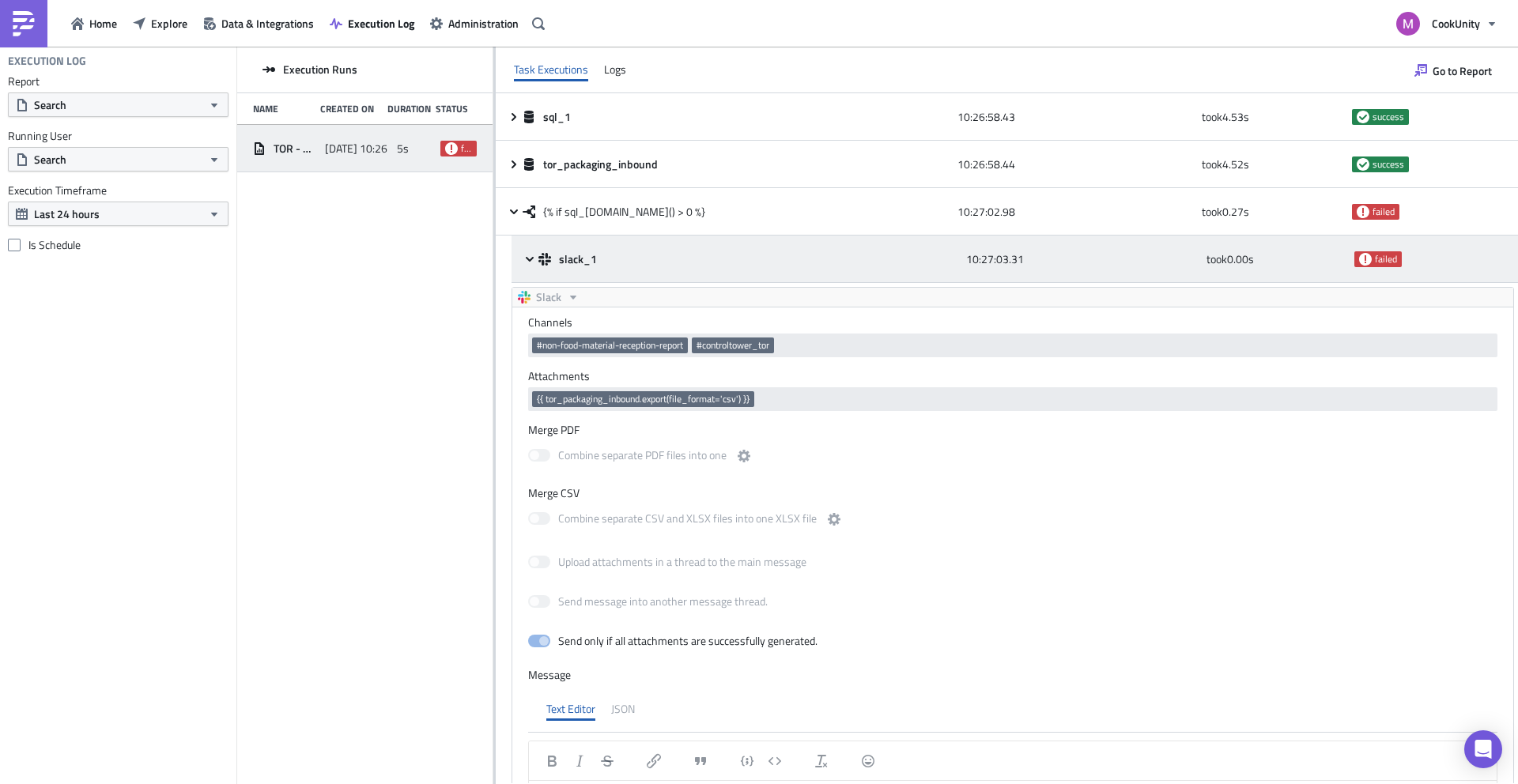
click at [530, 263] on icon at bounding box center [529, 259] width 13 height 13
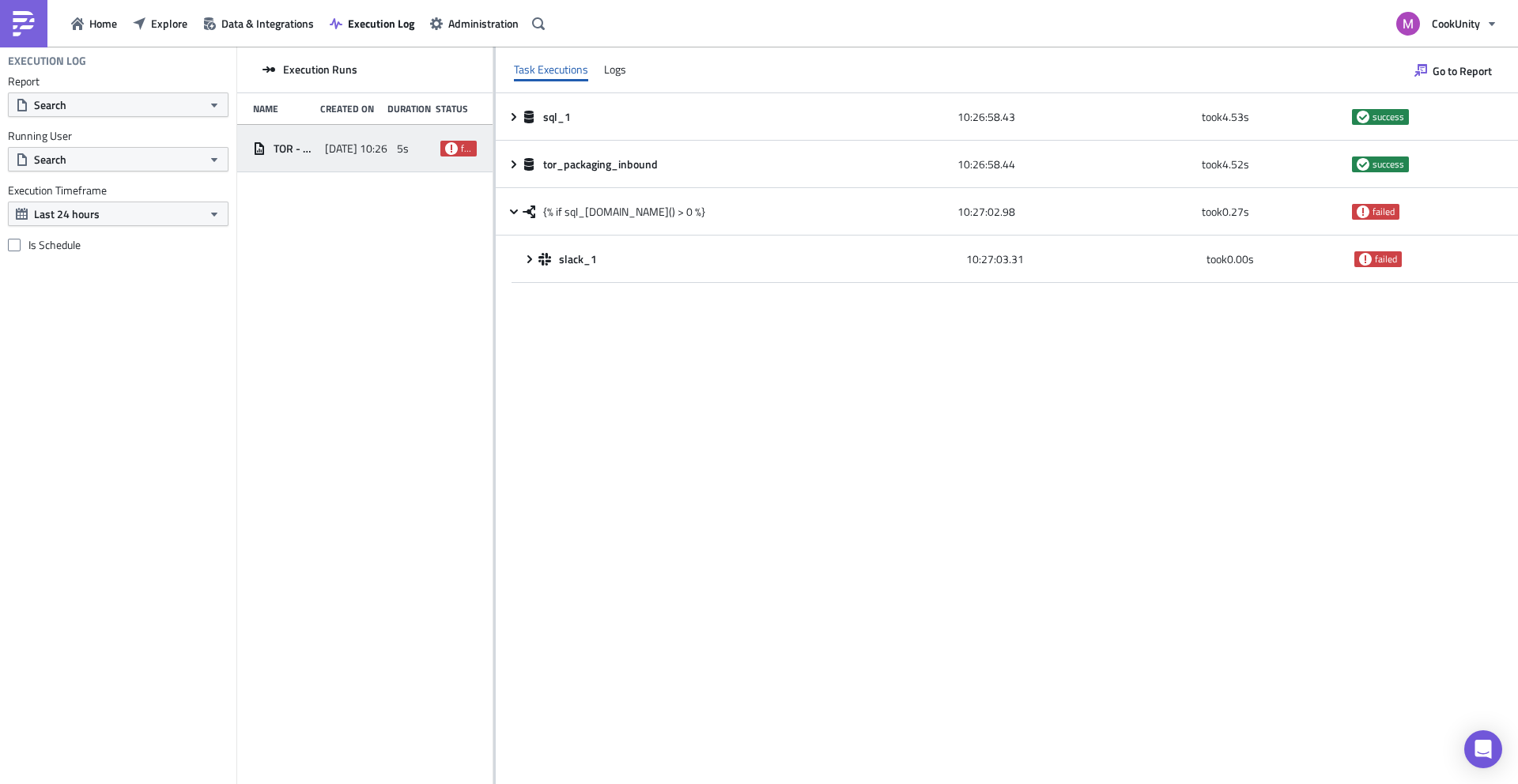
click at [27, 23] on img at bounding box center [23, 23] width 25 height 25
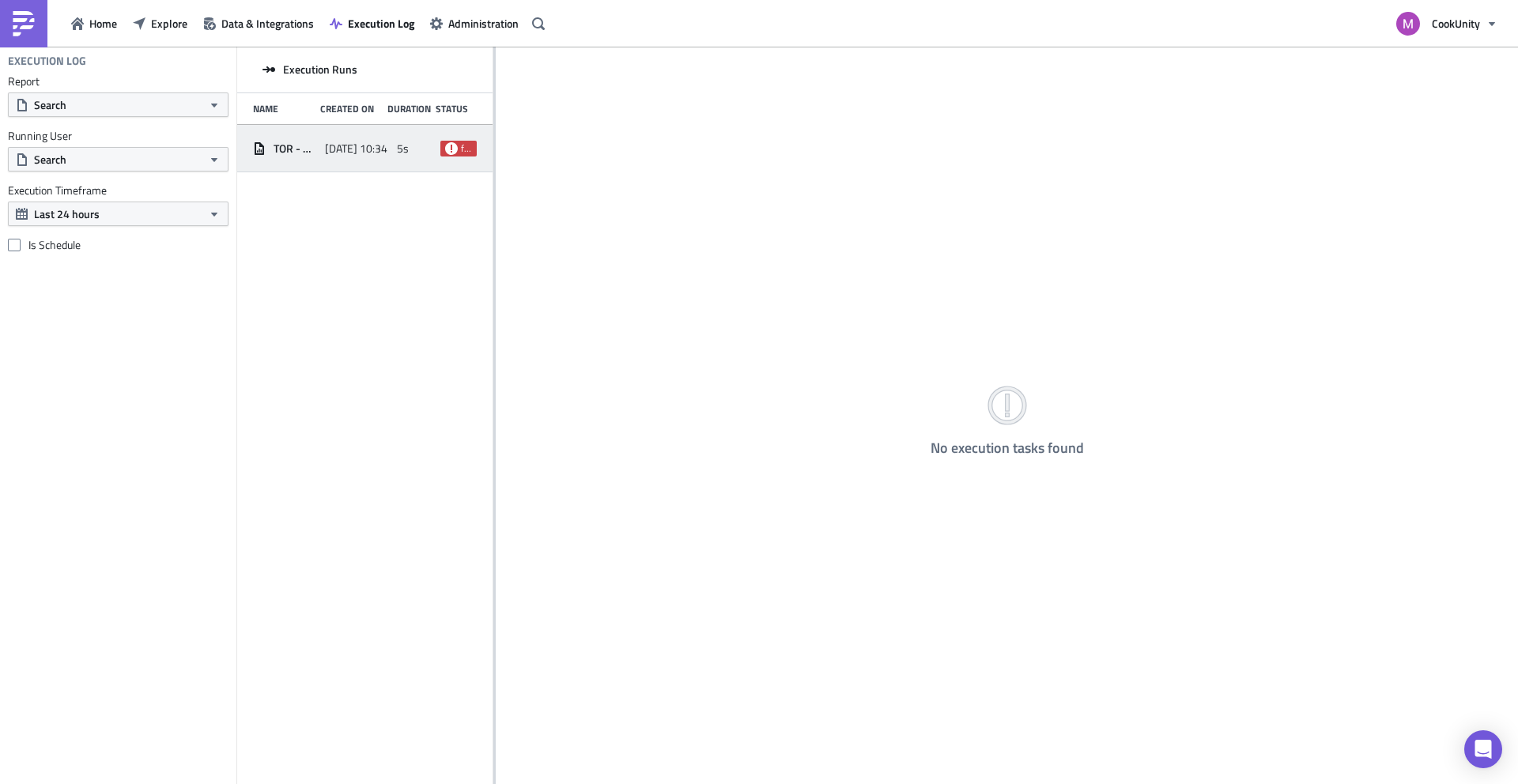
click at [421, 141] on div "5s" at bounding box center [414, 148] width 36 height 28
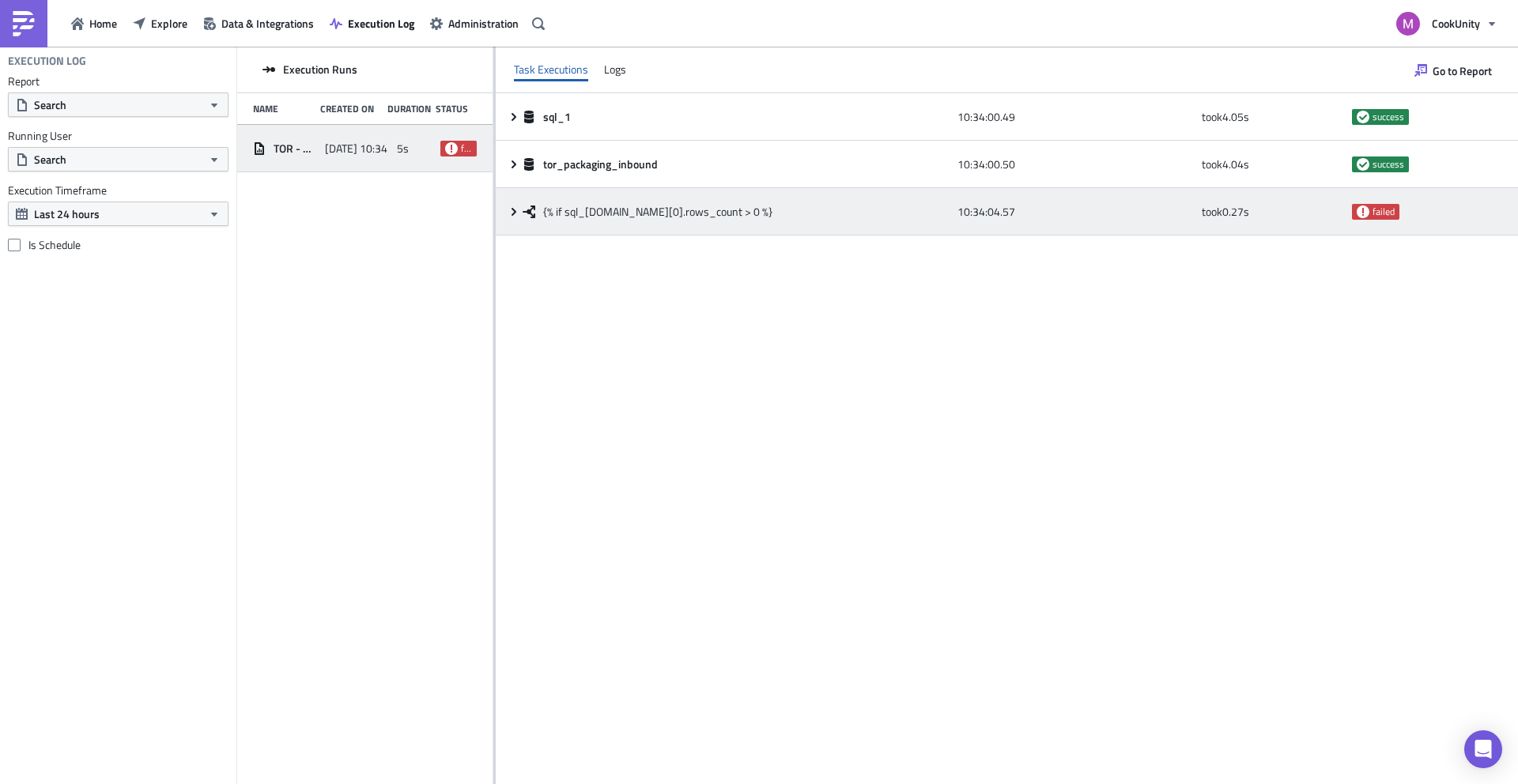
click at [523, 210] on icon at bounding box center [528, 211] width 13 height 13
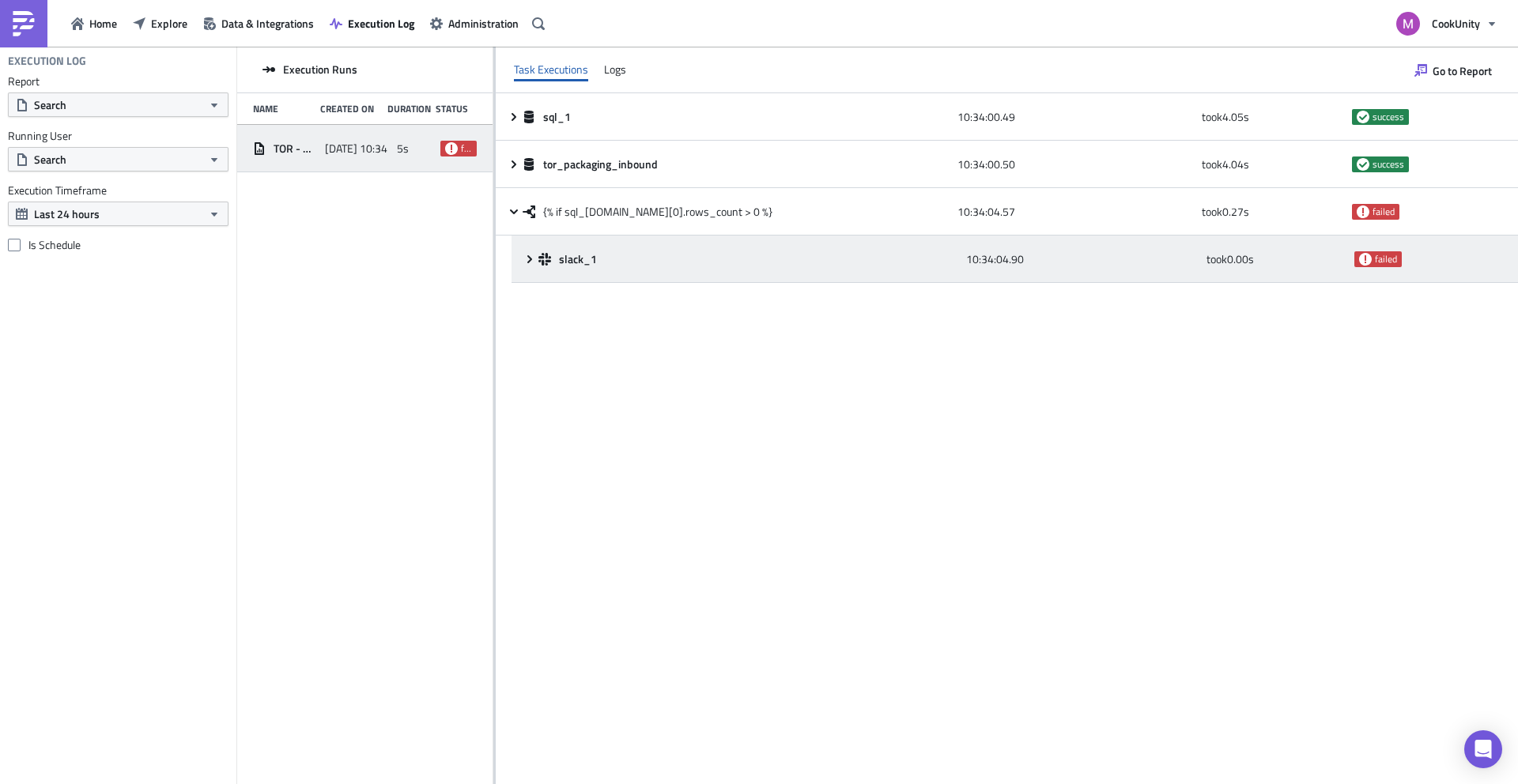
click at [535, 256] on icon at bounding box center [529, 259] width 13 height 13
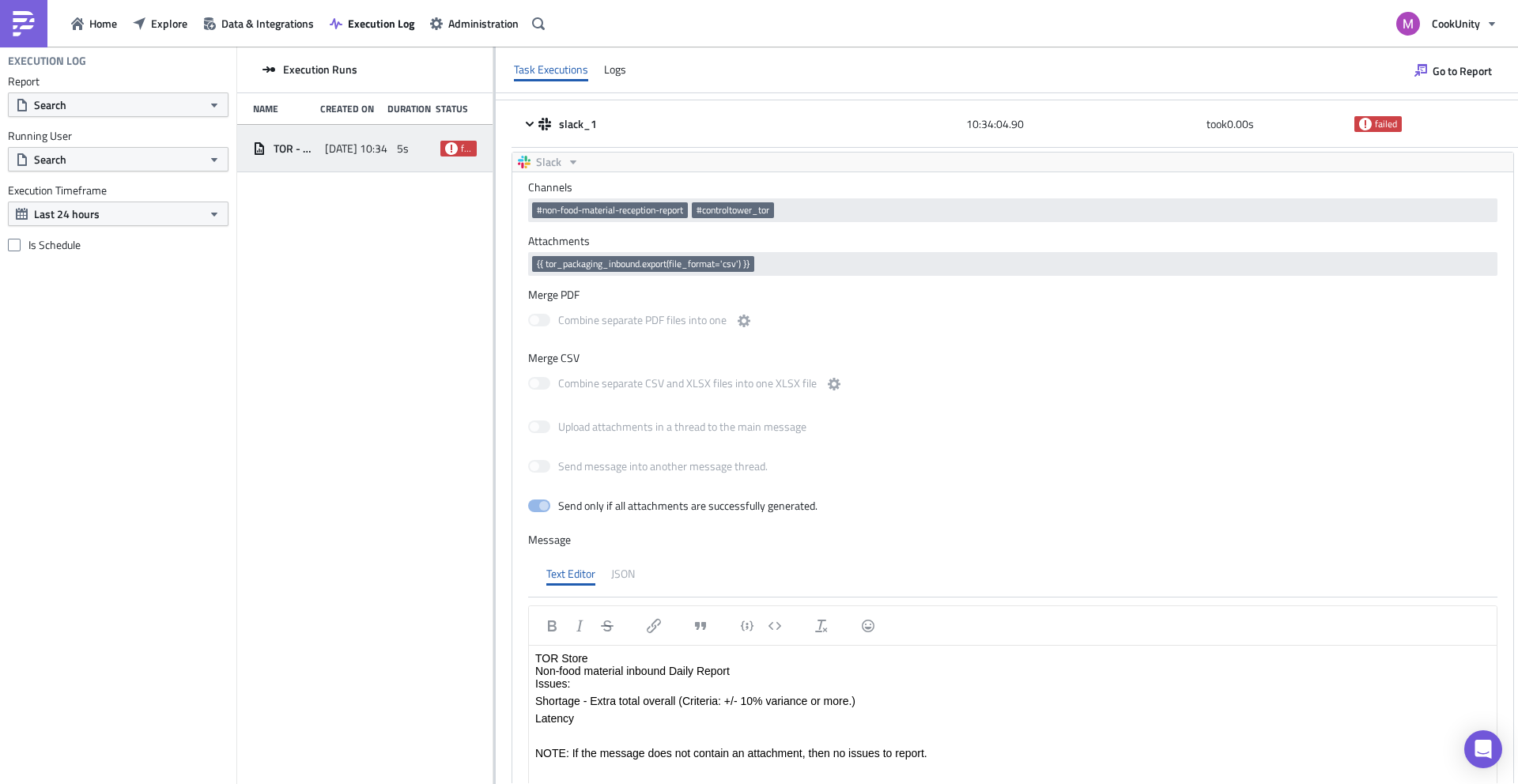
scroll to position [134, 0]
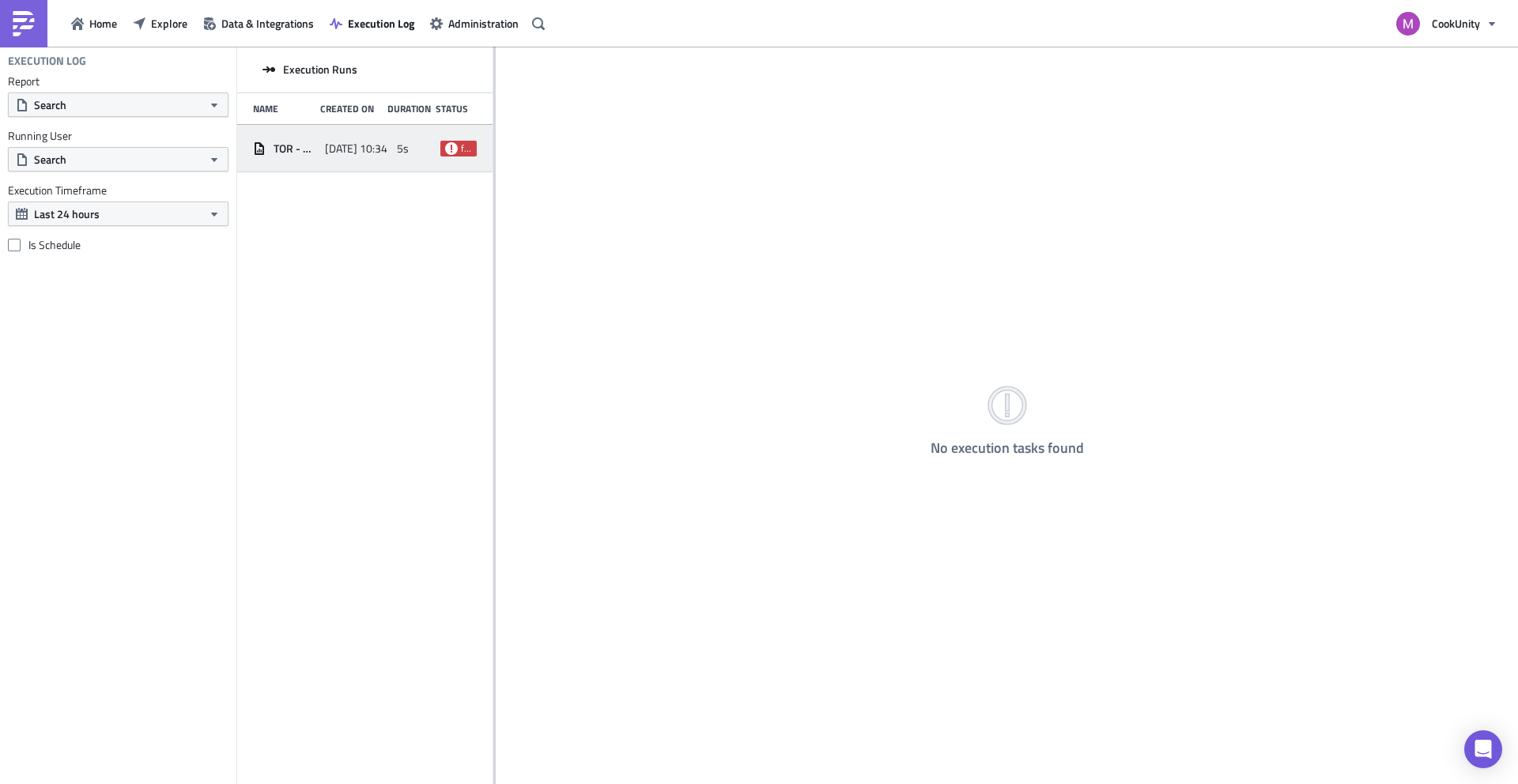
click at [382, 161] on div "[DATE] 10:34" at bounding box center [358, 148] width 64 height 28
click at [362, 142] on span "[DATE] 10:51" at bounding box center [357, 148] width 63 height 15
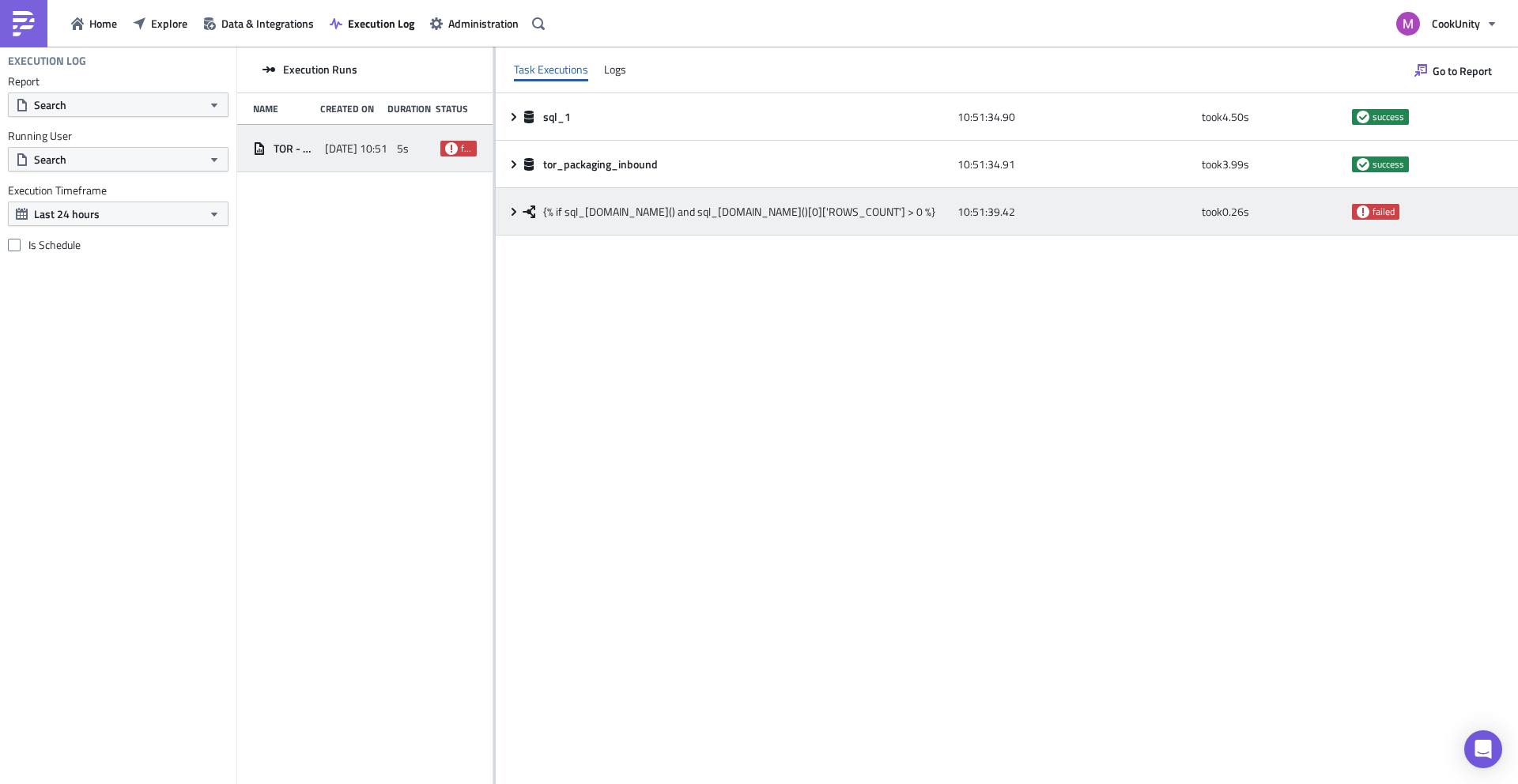
click at [505, 207] on div "{% if sql_[DOMAIN_NAME]() and sql_[DOMAIN_NAME]()[0]['ROWS_COUNT'] > 0 %} 10:51…" at bounding box center [1007, 212] width 1023 height 48
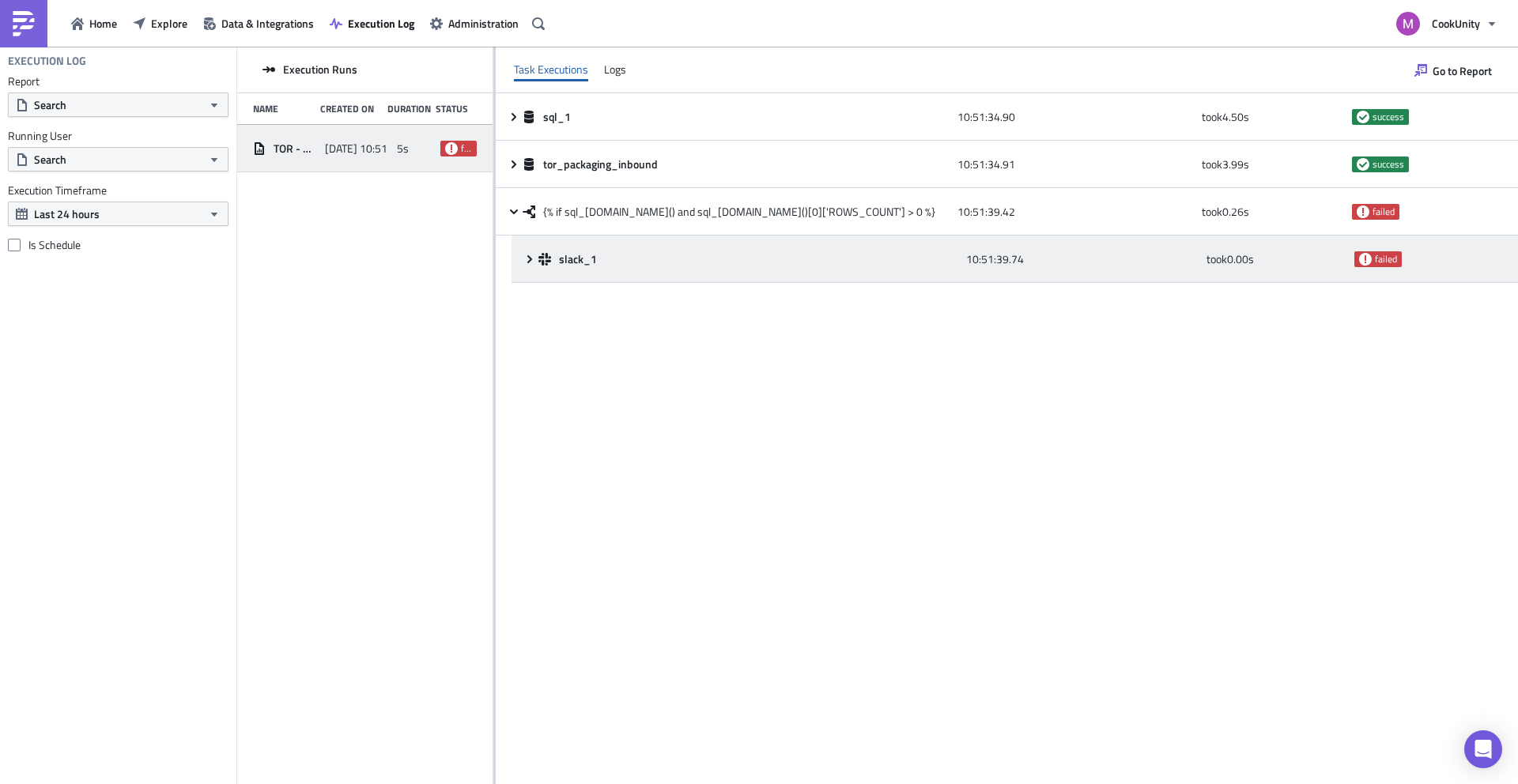
click at [531, 253] on icon at bounding box center [529, 259] width 13 height 13
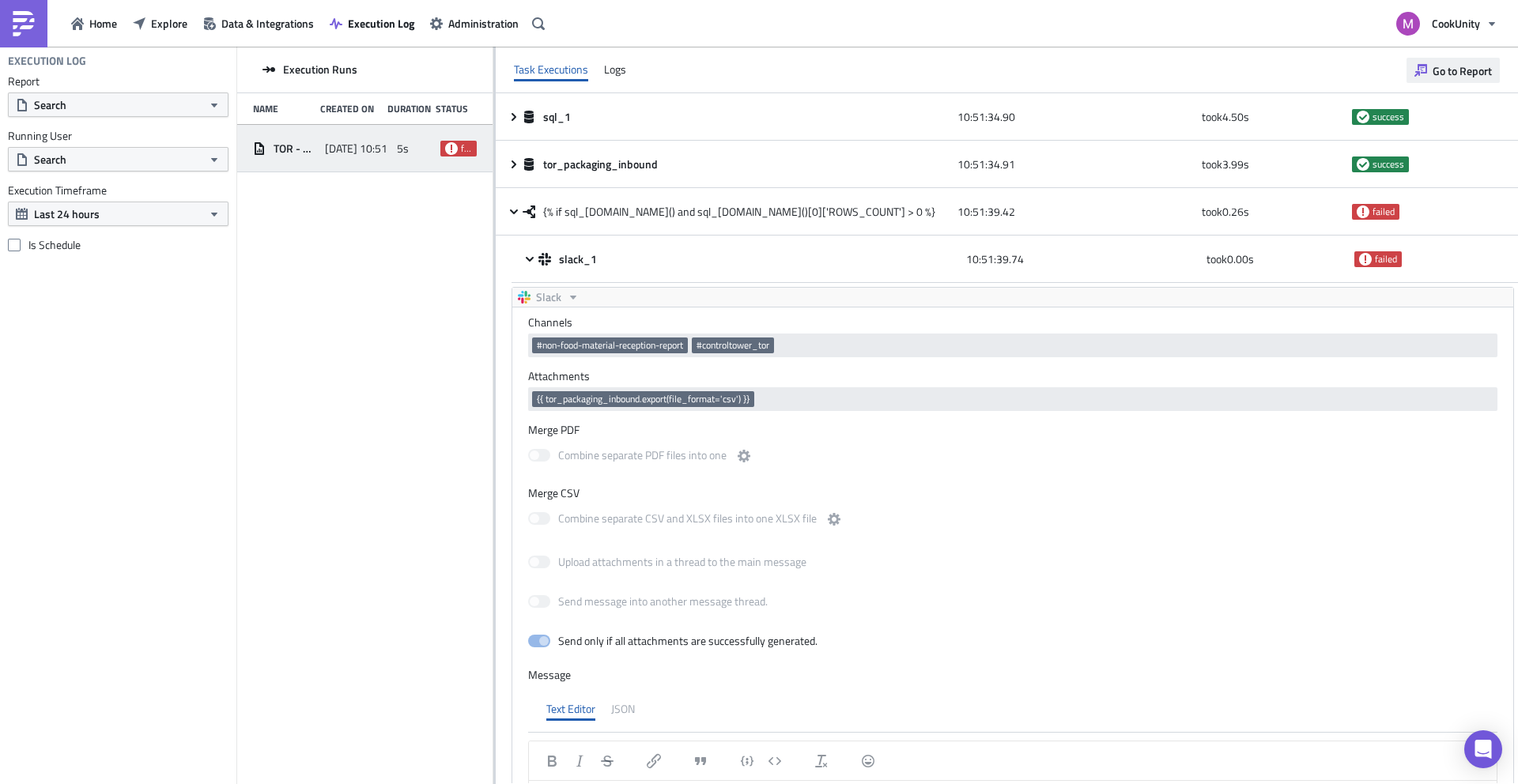
click at [1417, 81] on button "Go to Report" at bounding box center [1454, 70] width 94 height 25
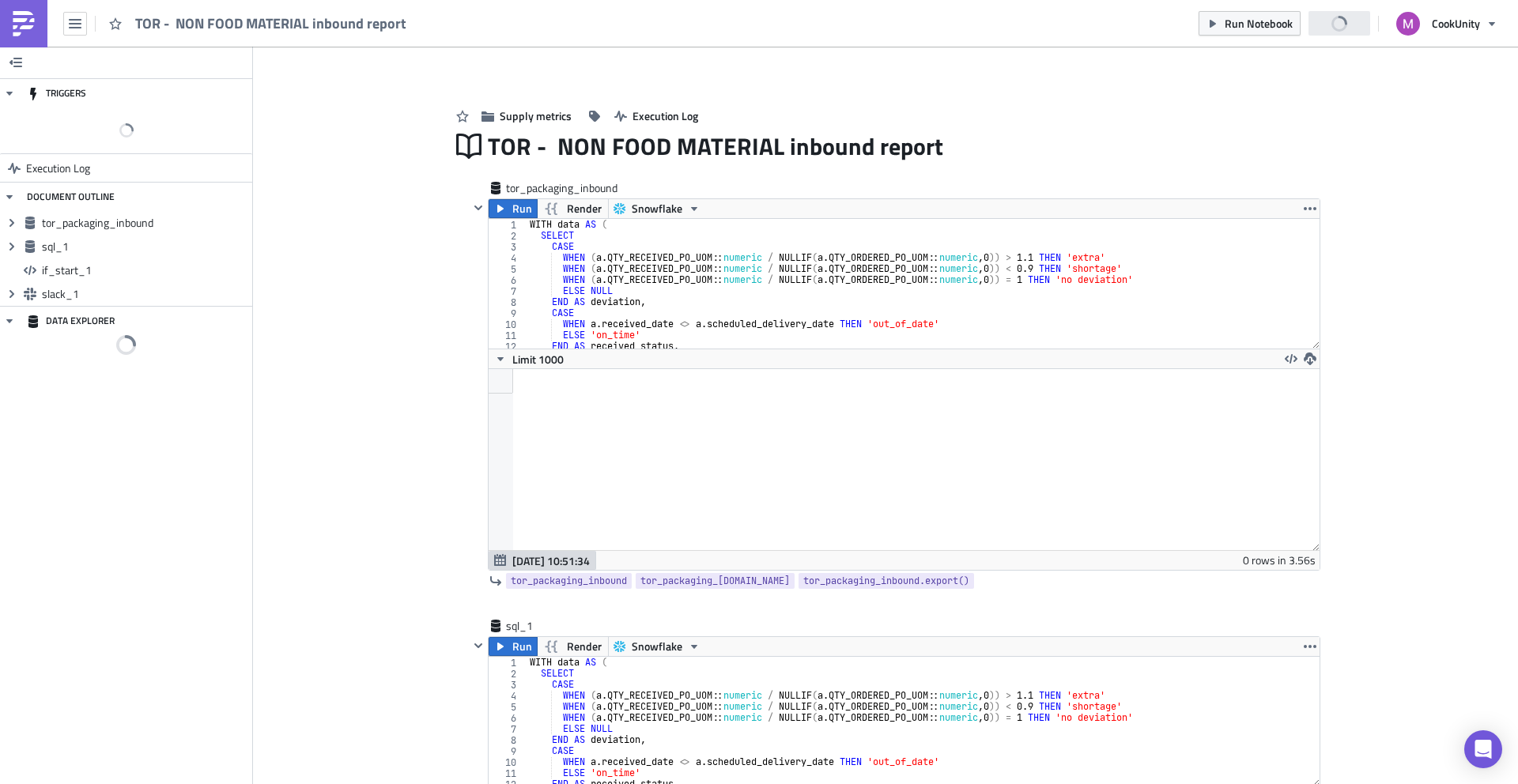
scroll to position [181, 830]
